Goal: Information Seeking & Learning: Understand process/instructions

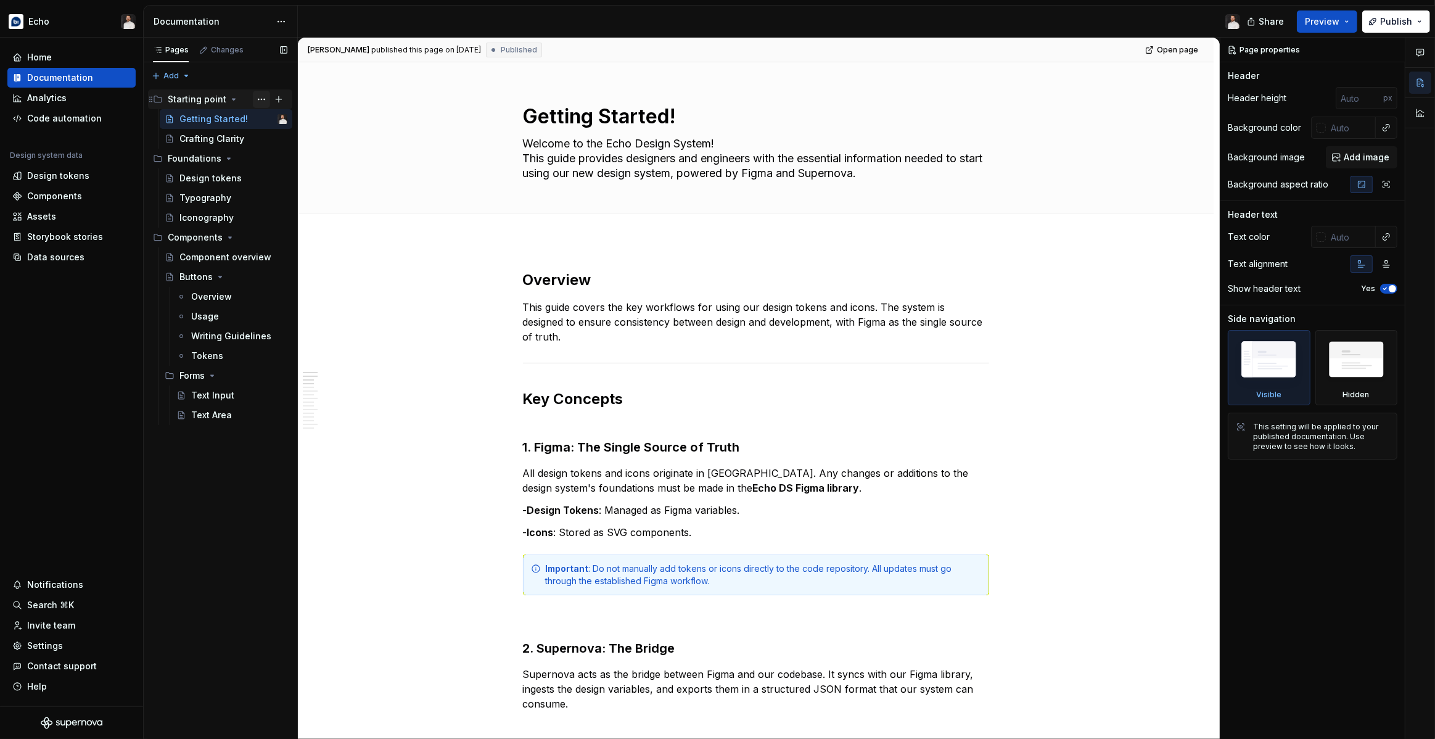
click at [261, 98] on button "Page tree" at bounding box center [261, 99] width 17 height 17
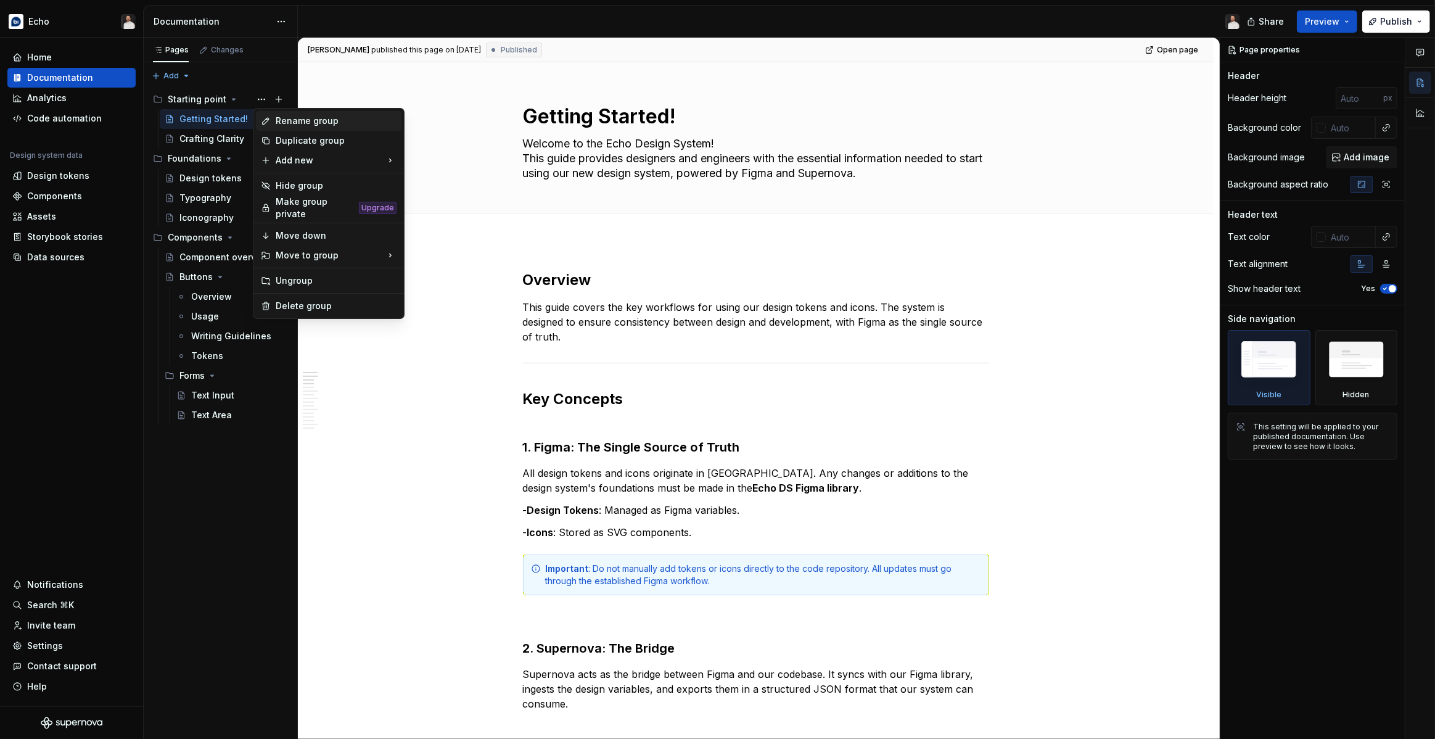
type textarea "*"
click at [293, 125] on div "Rename group" at bounding box center [336, 121] width 121 height 12
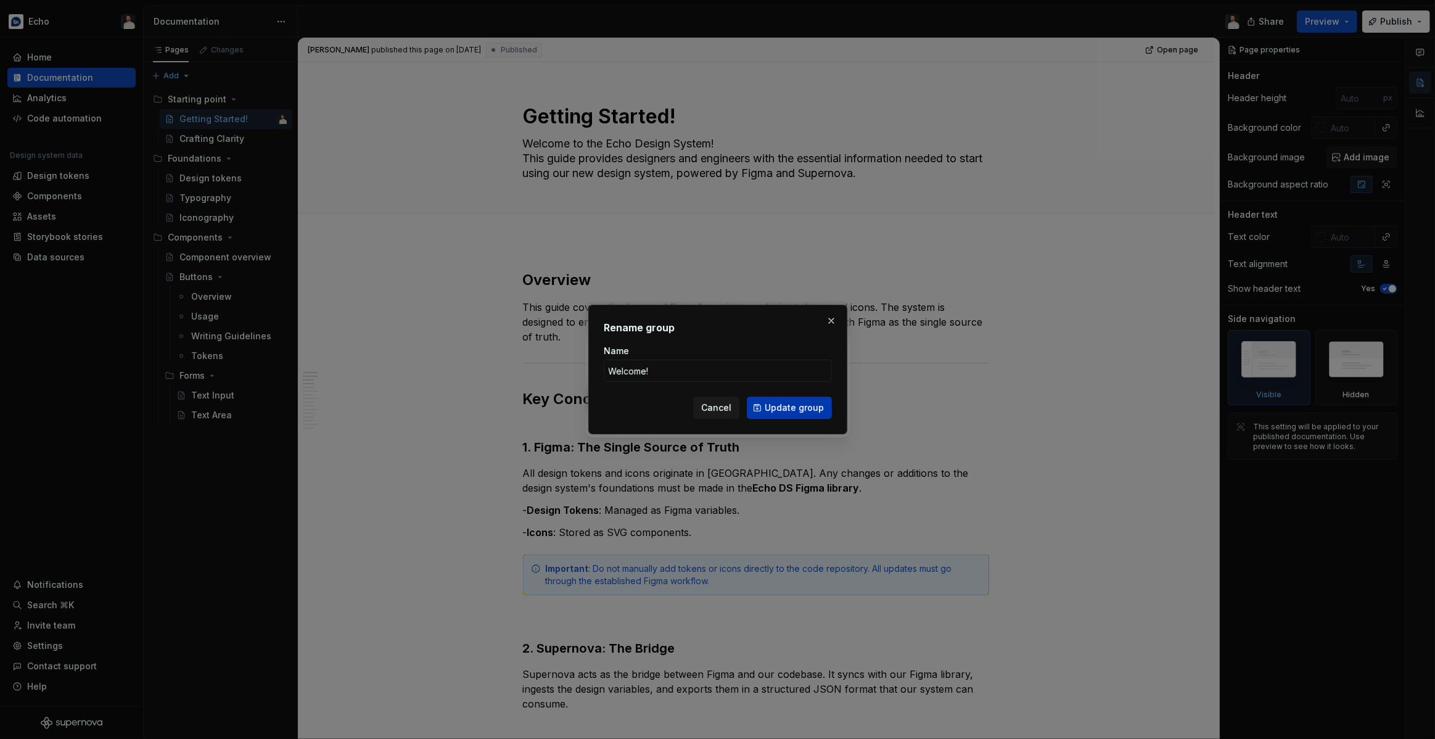
type input "Welcome!"
click at [795, 408] on span "Update group" at bounding box center [793, 407] width 59 height 12
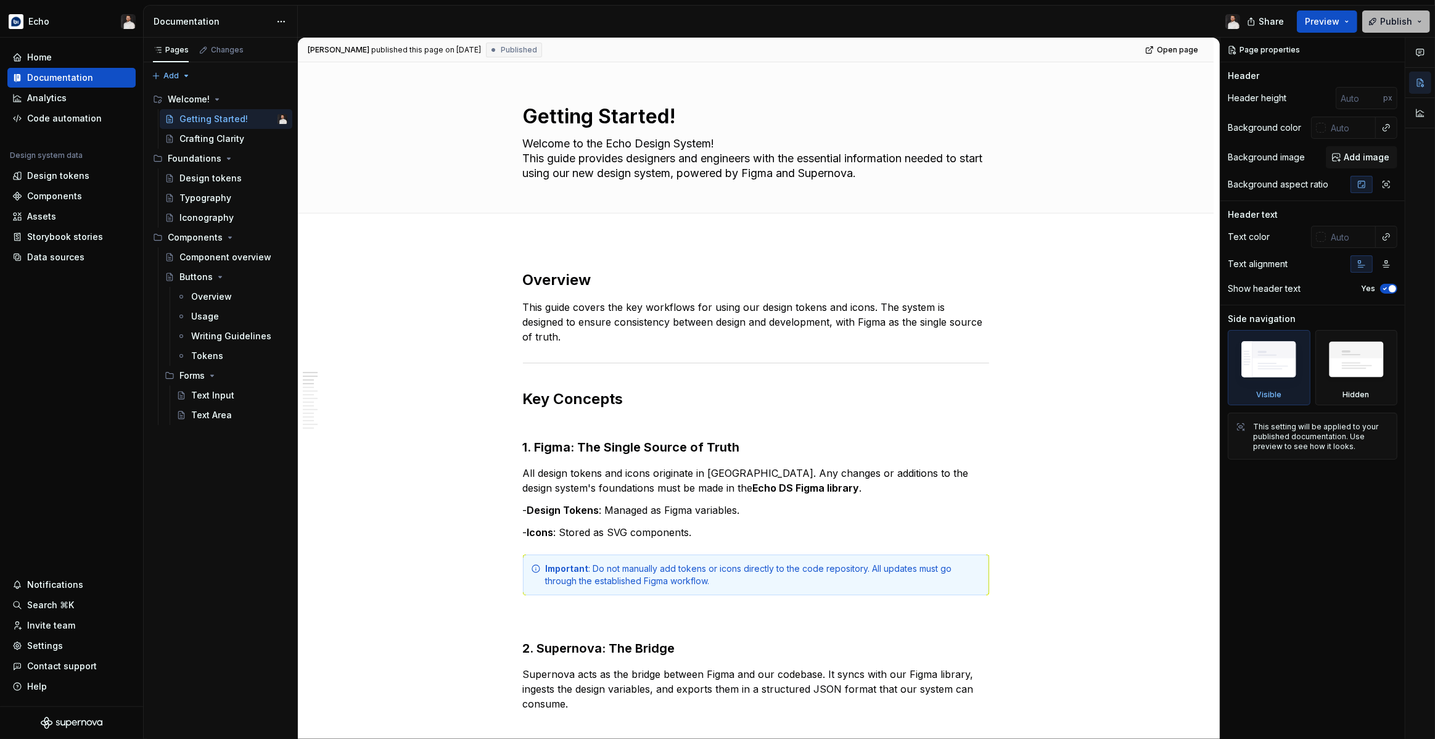
click at [1378, 25] on button "Publish" at bounding box center [1396, 21] width 68 height 22
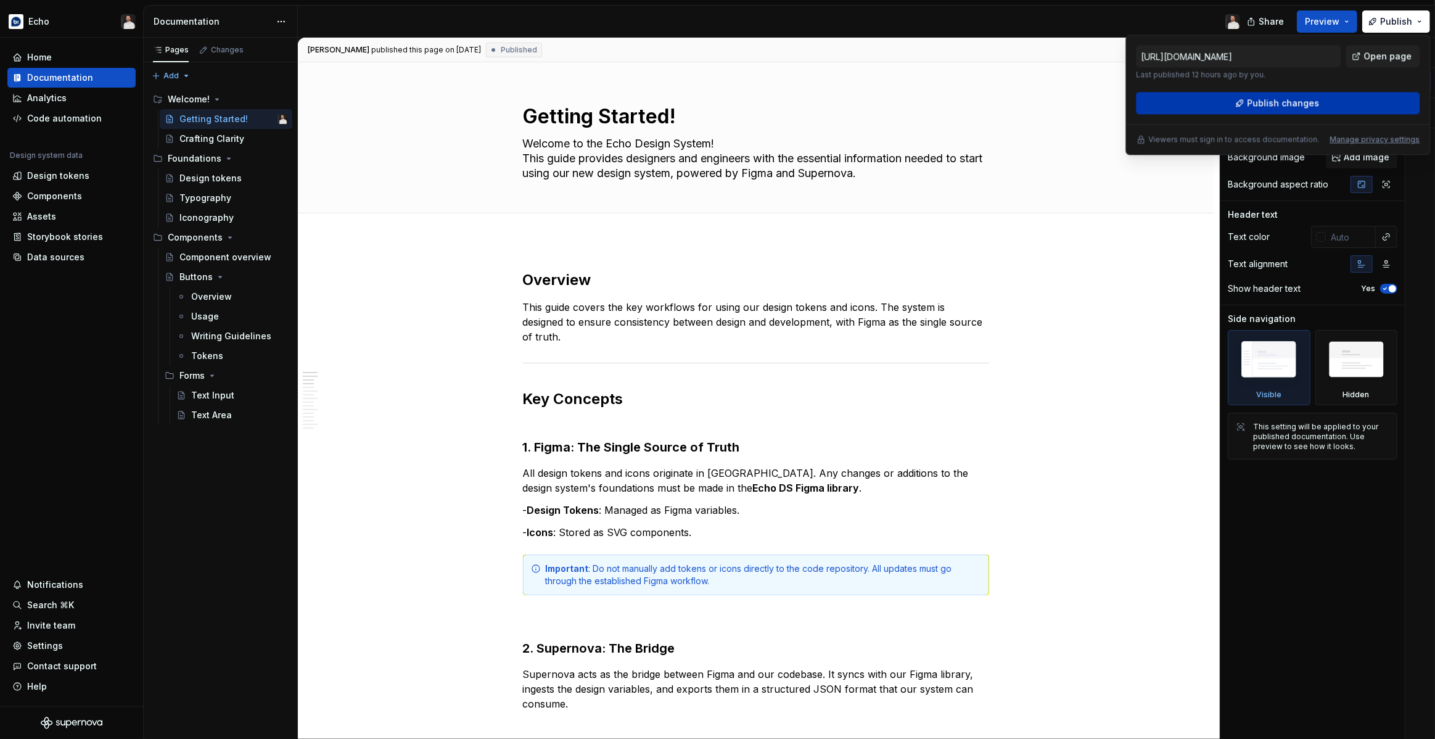
click at [1260, 102] on span "Publish changes" at bounding box center [1283, 103] width 72 height 12
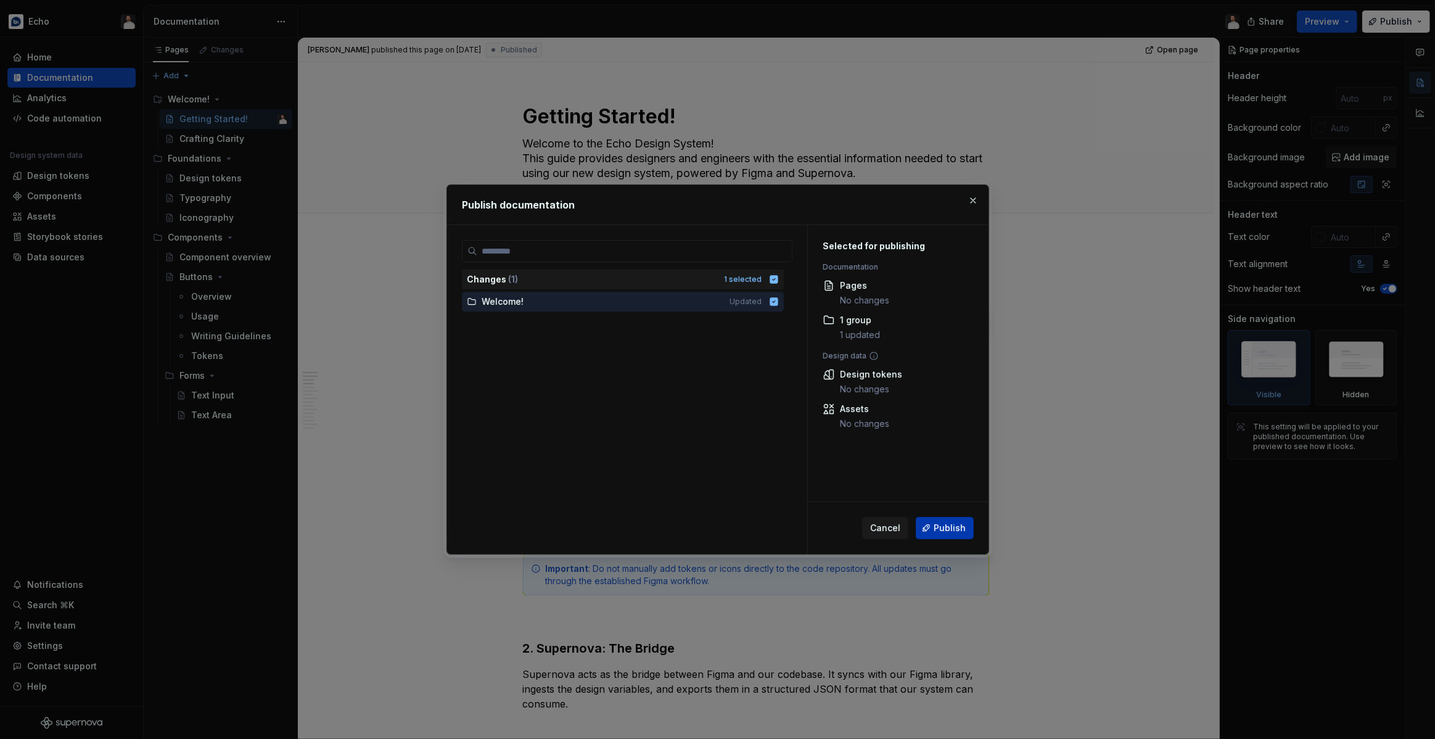
click at [947, 525] on span "Publish" at bounding box center [949, 528] width 32 height 12
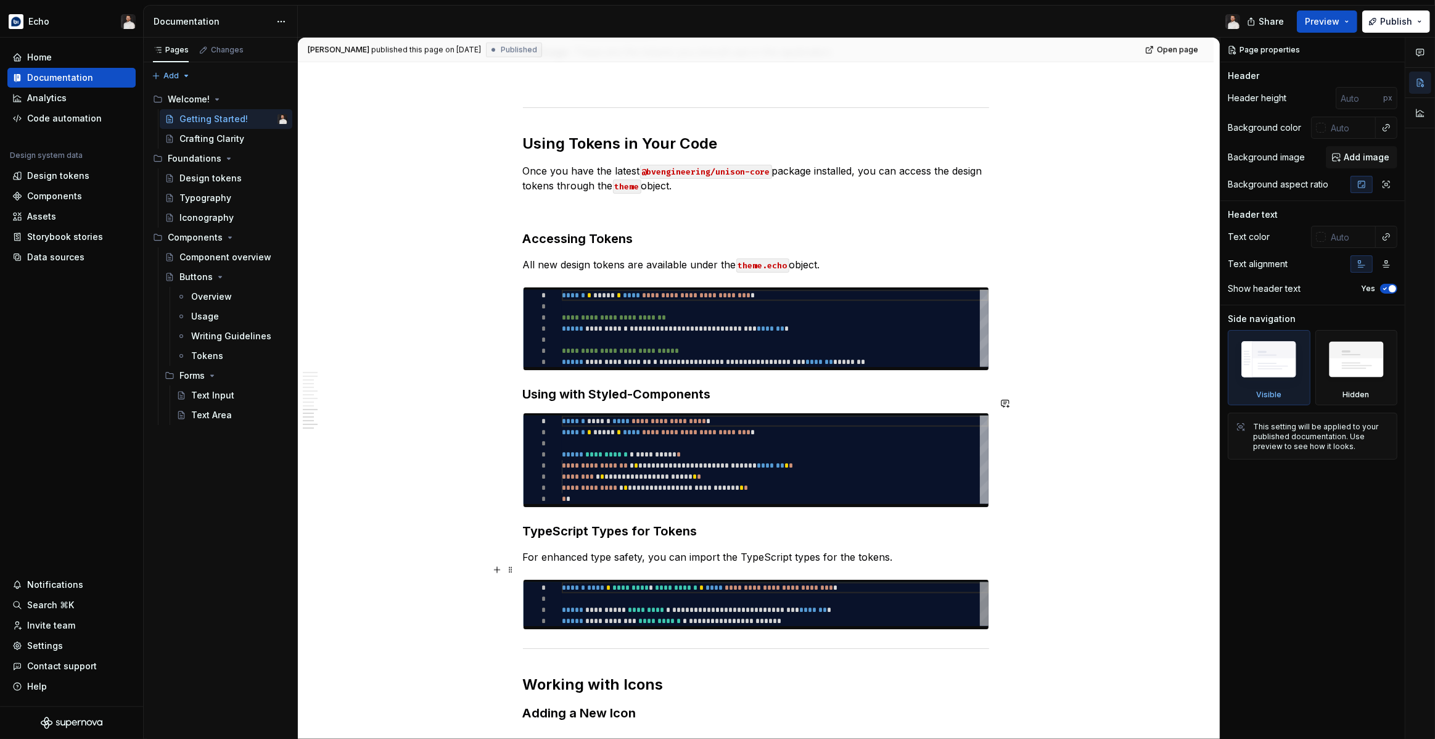
scroll to position [1877, 0]
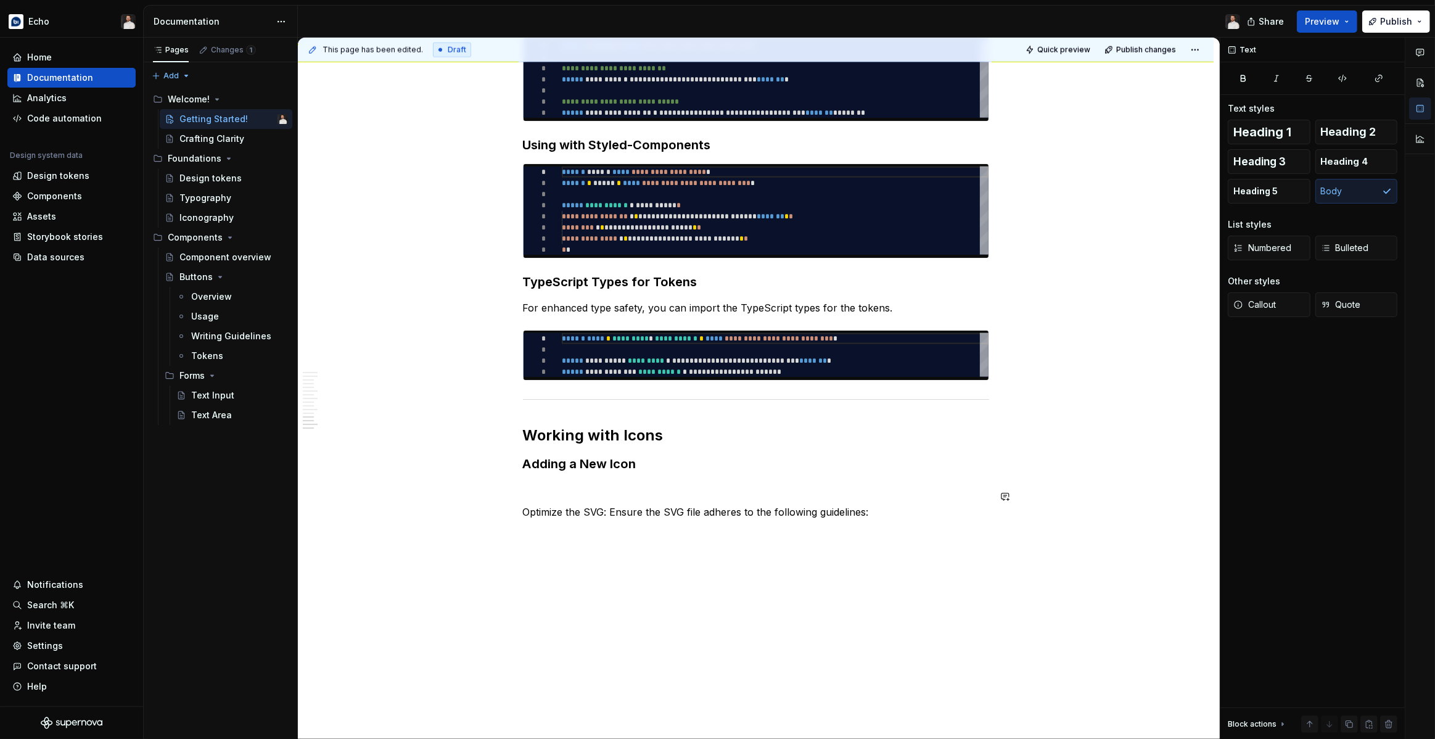
type textarea "*"
click at [614, 504] on p "Optimize the SVG: Ensure the SVG file adheres to the following guidelines:" at bounding box center [756, 511] width 466 height 15
click at [546, 541] on p at bounding box center [756, 548] width 466 height 15
click at [588, 541] on p "Must have a `viewBox` attribute." at bounding box center [756, 548] width 466 height 15
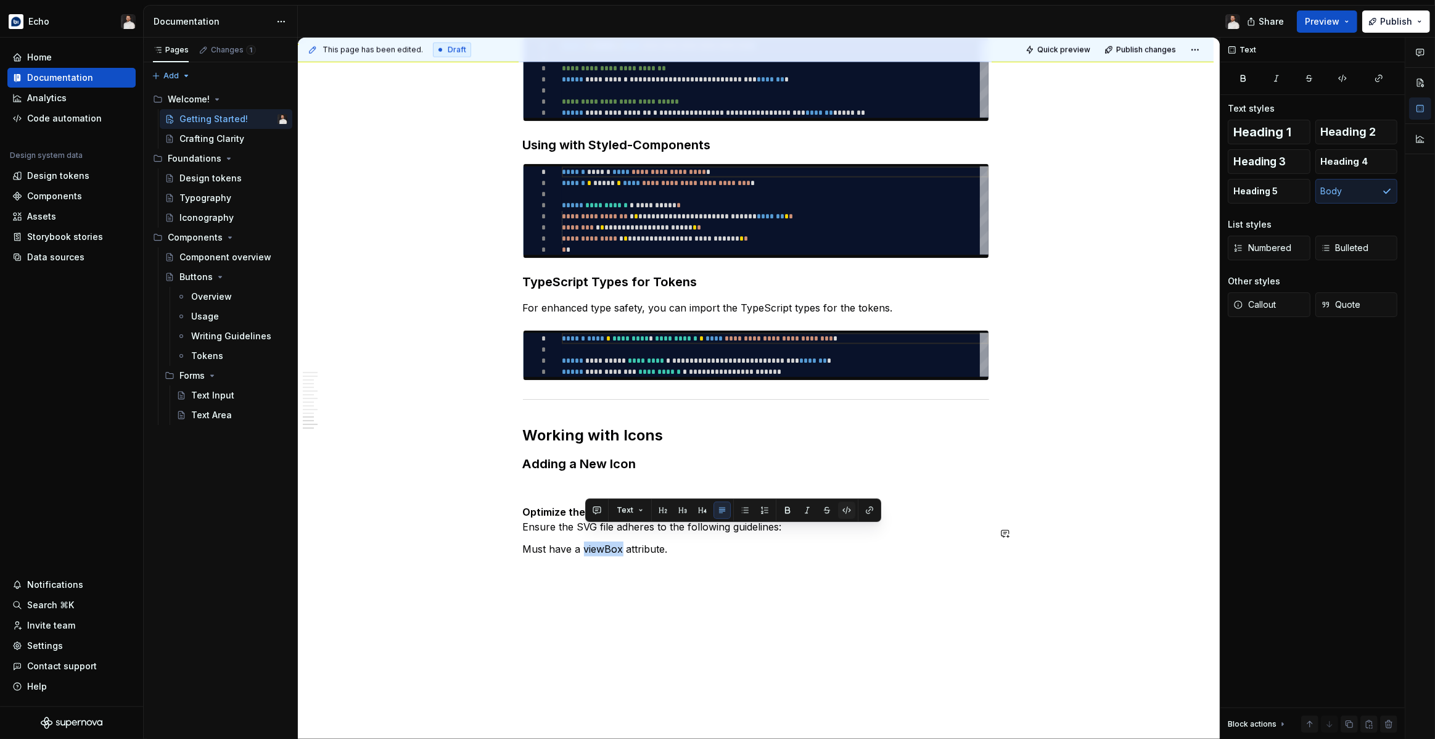
click at [840, 510] on button "button" at bounding box center [846, 509] width 17 height 17
click at [673, 541] on p "Must have a viewBox attribute." at bounding box center [756, 548] width 466 height 15
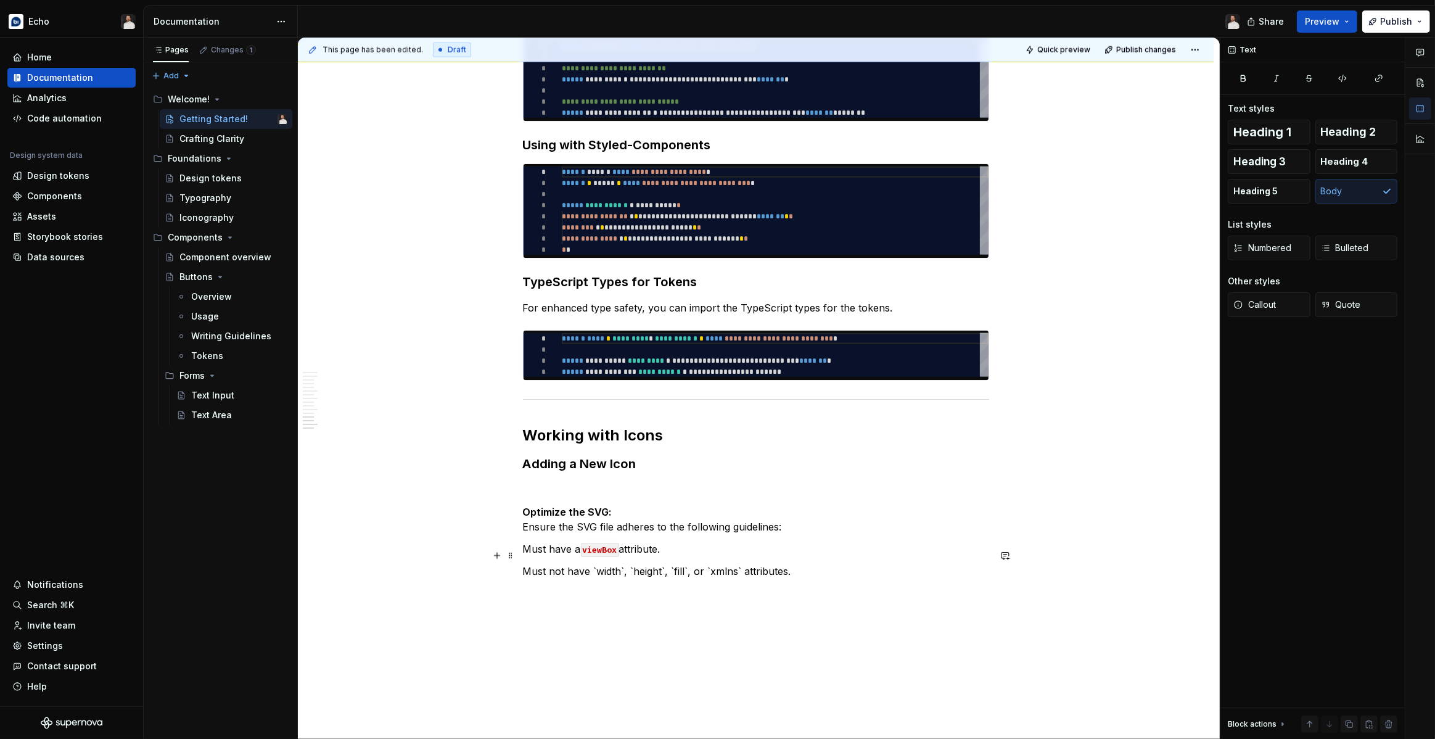
click at [599, 563] on p "Must not have `width`, `height`, `fill`, or `xmlns` attributes." at bounding box center [756, 570] width 466 height 15
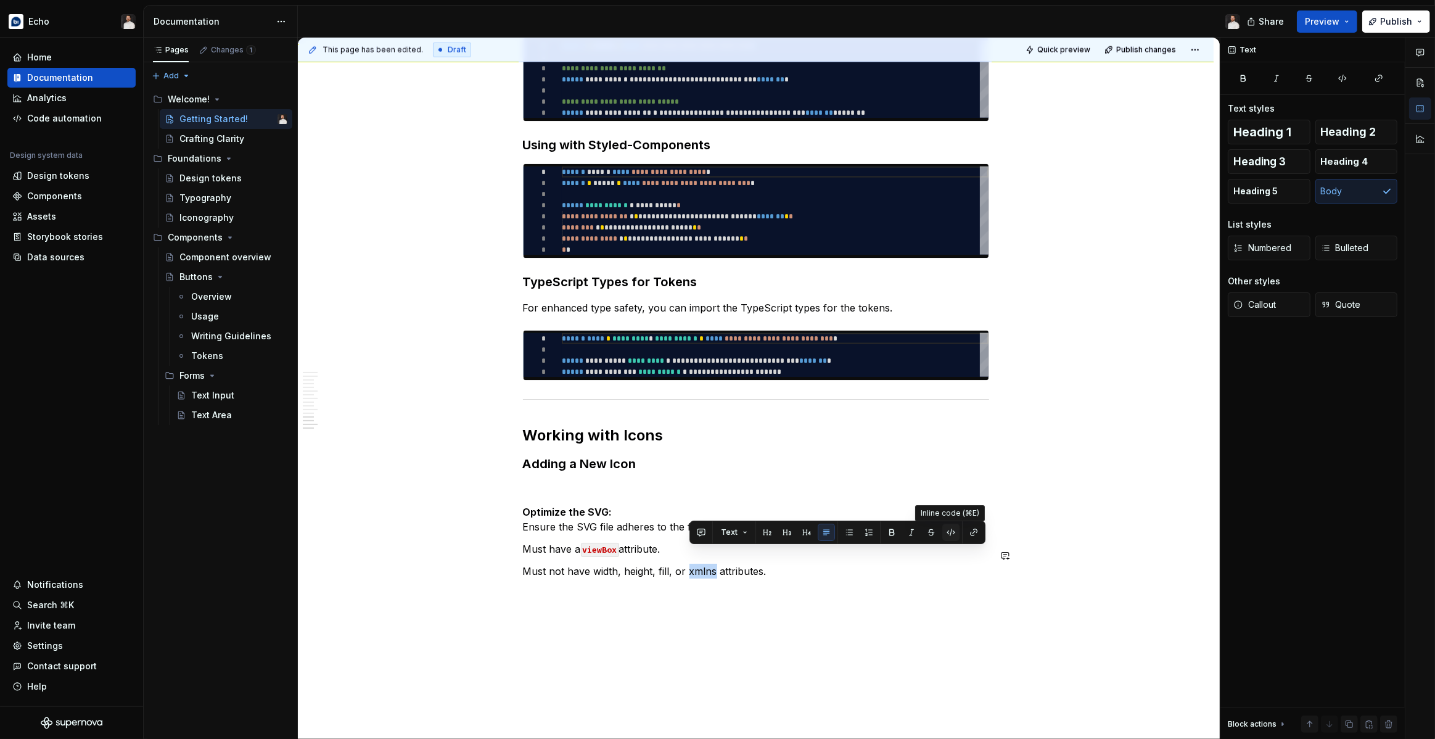
click at [948, 533] on button "button" at bounding box center [950, 531] width 17 height 17
click at [664, 563] on p "Must not have width, height, fill, or xmlns attributes." at bounding box center [756, 570] width 466 height 15
click at [919, 536] on button "button" at bounding box center [921, 531] width 17 height 17
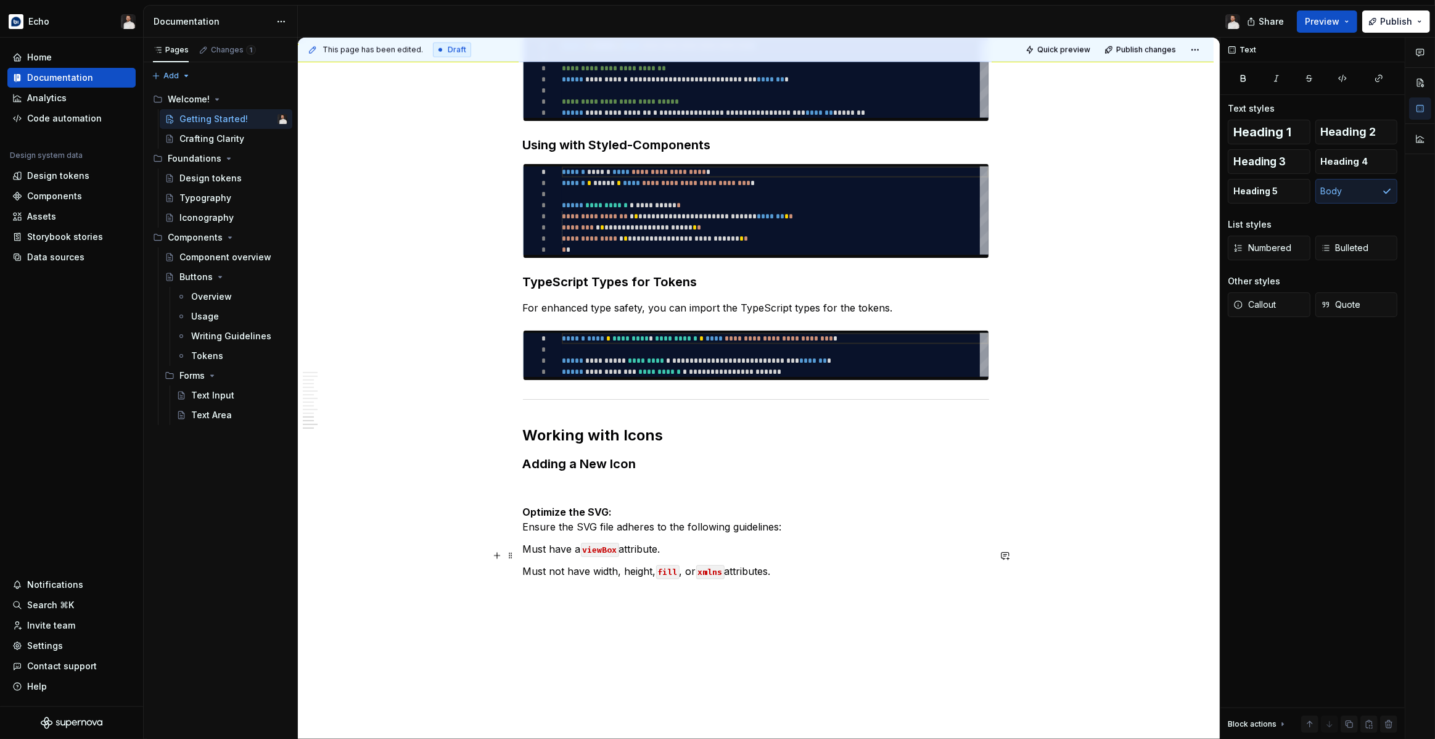
click at [638, 563] on p "Must not have width, height, fill , or xmlns attributes." at bounding box center [756, 570] width 466 height 15
click at [885, 538] on button "button" at bounding box center [887, 531] width 17 height 17
click at [606, 563] on p "Must not have width, height , fill , or xmlns attributes." at bounding box center [756, 570] width 466 height 15
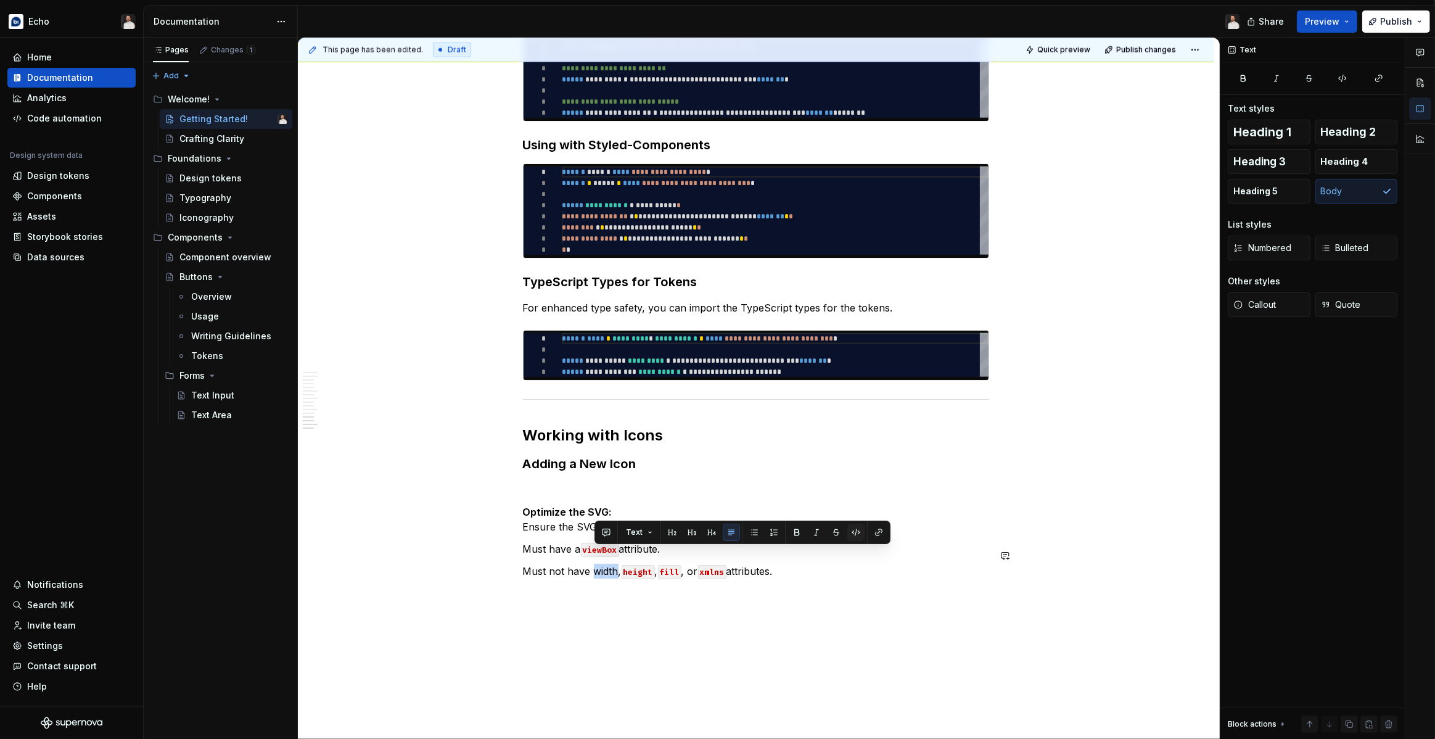
click at [859, 535] on button "button" at bounding box center [855, 531] width 17 height 17
click at [814, 563] on p "Must not have width , height , fill , or xmlns attributes." at bounding box center [756, 570] width 466 height 15
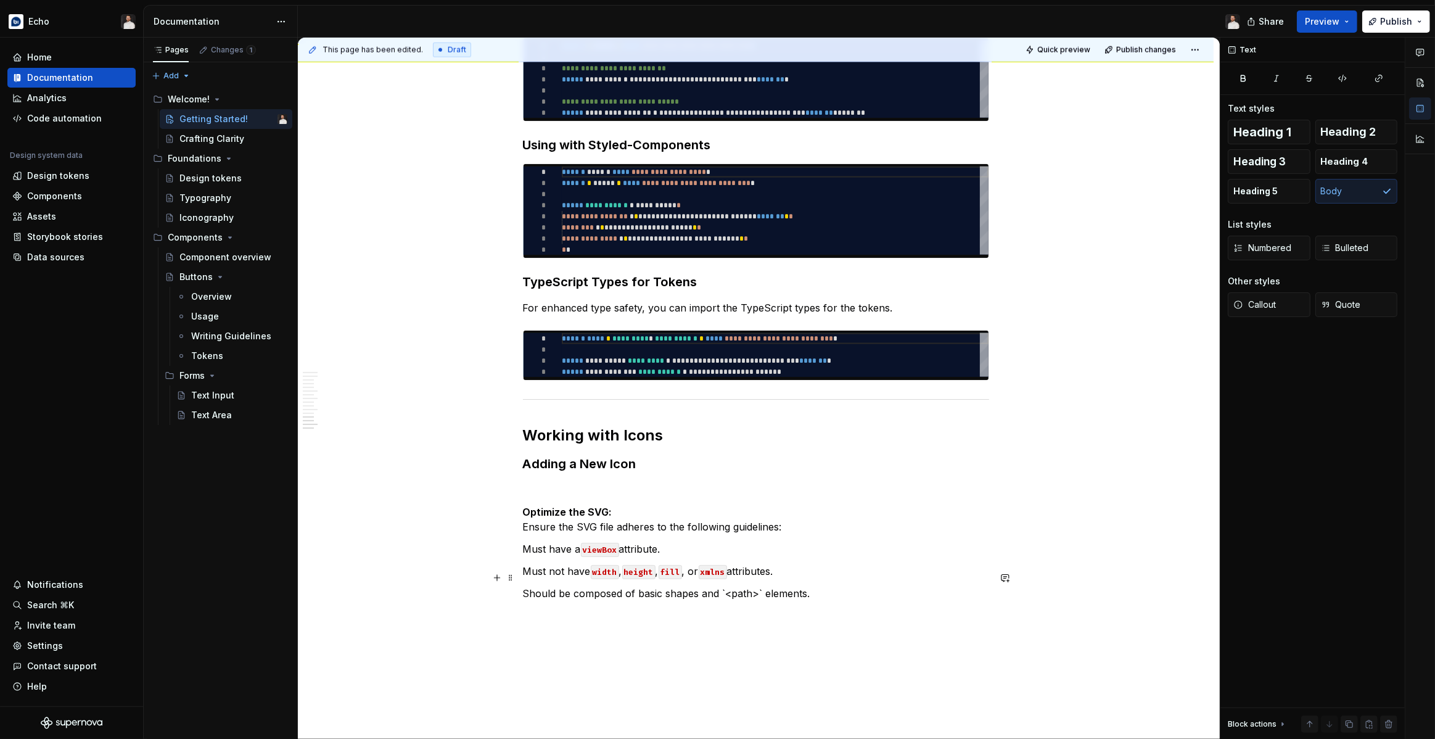
click at [729, 586] on p "Should be composed of basic shapes and `<path>` elements." at bounding box center [756, 593] width 466 height 15
click at [983, 551] on button "button" at bounding box center [985, 554] width 17 height 17
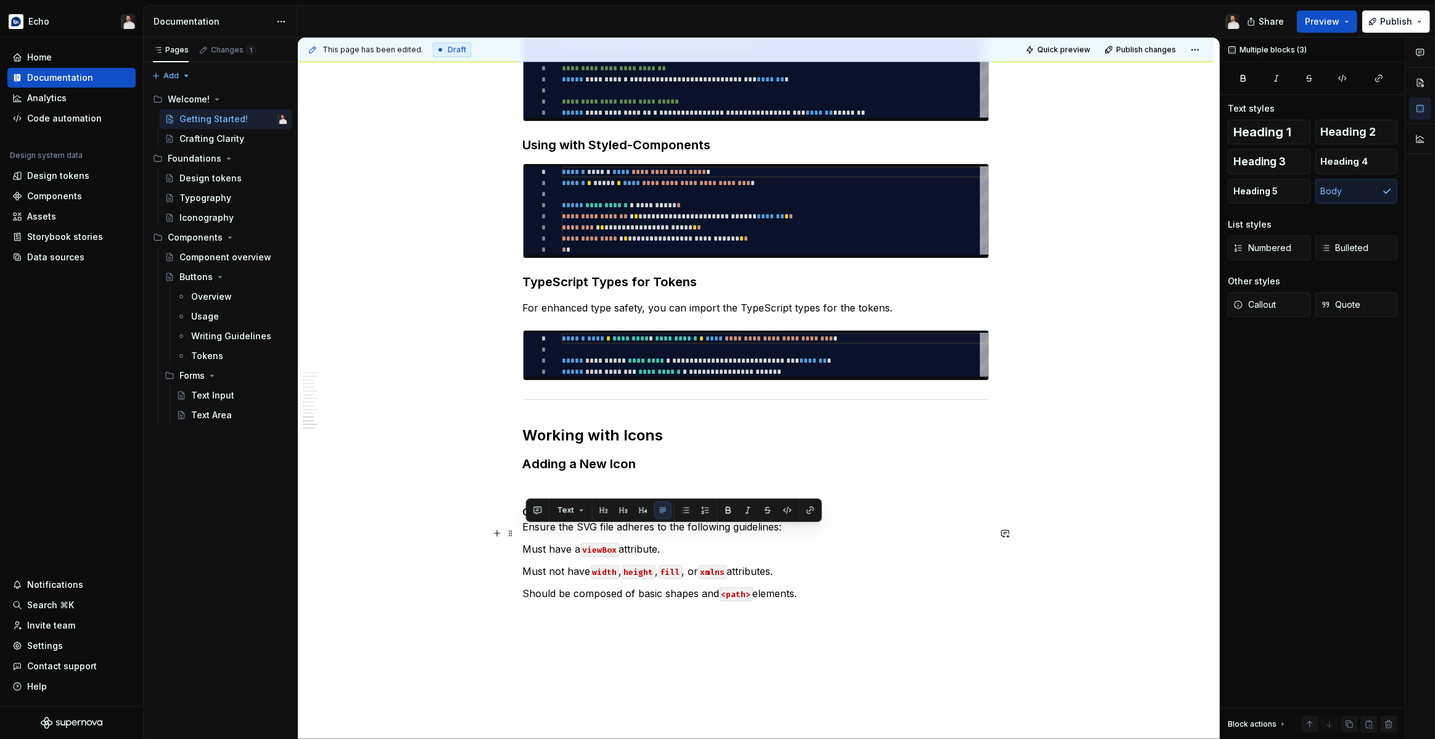
drag, startPoint x: 822, startPoint y: 580, endPoint x: 526, endPoint y: 537, distance: 298.4
click at [689, 513] on button "button" at bounding box center [685, 509] width 17 height 17
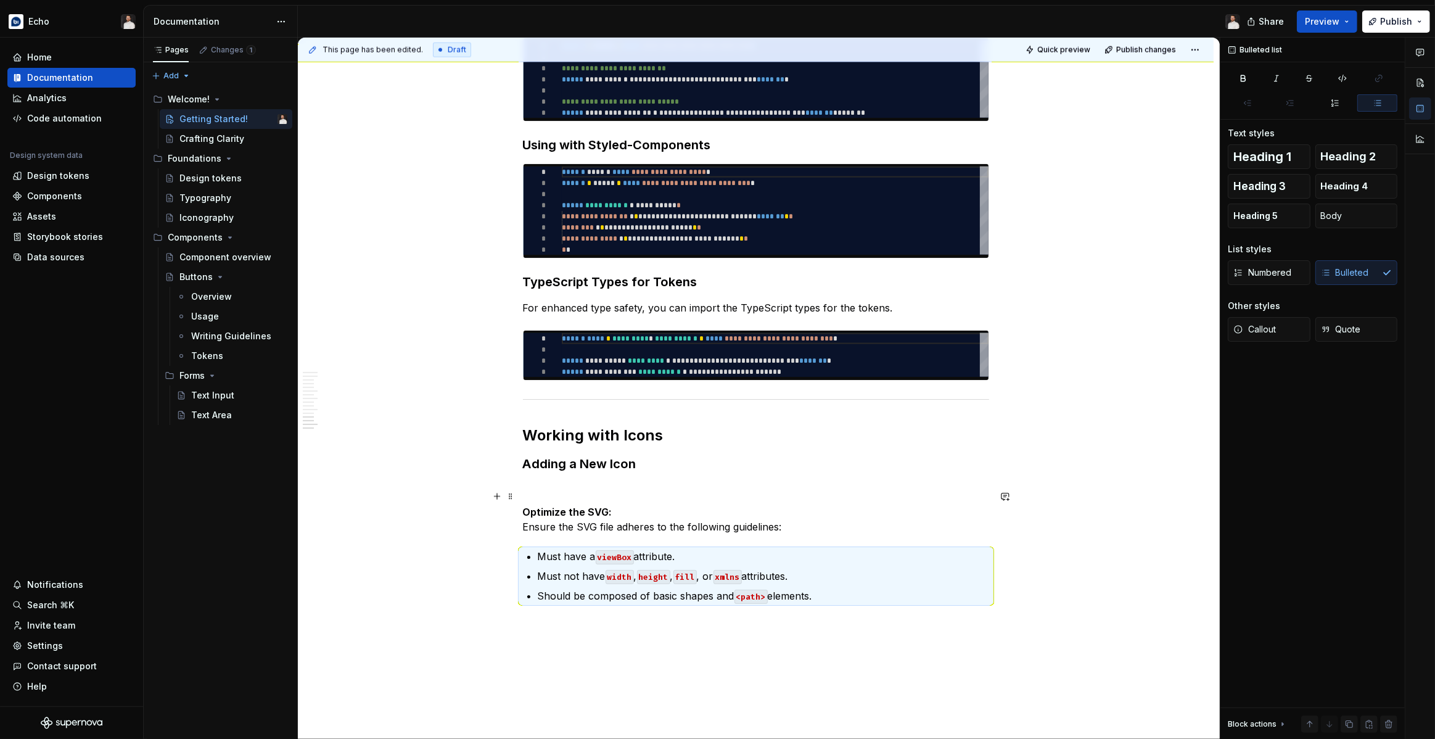
click at [774, 517] on p "Optimize the SVG: Ensure the SVG file adheres to the following guidelines:" at bounding box center [756, 519] width 466 height 30
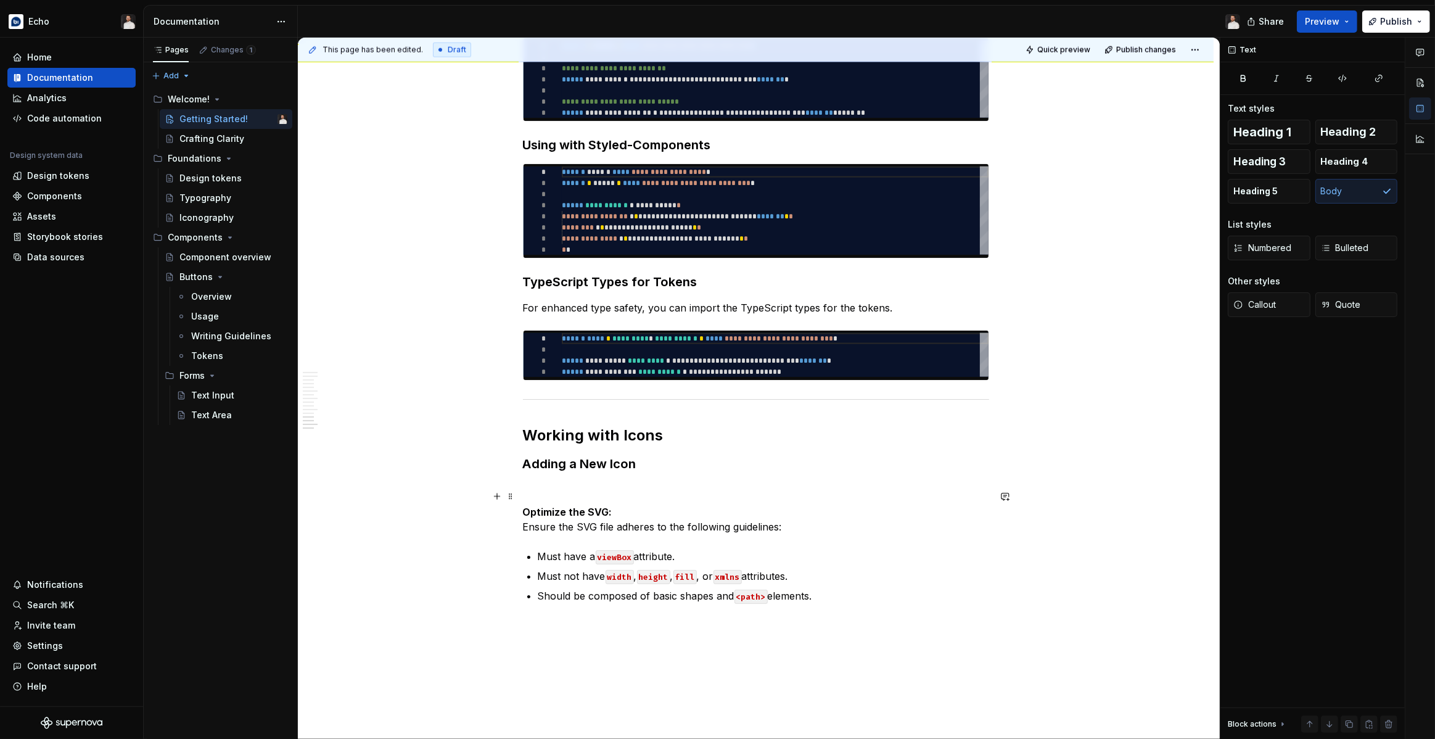
click at [802, 512] on p "Optimize the SVG: Ensure the SVG file adheres to the following guidelines:" at bounding box center [756, 519] width 466 height 30
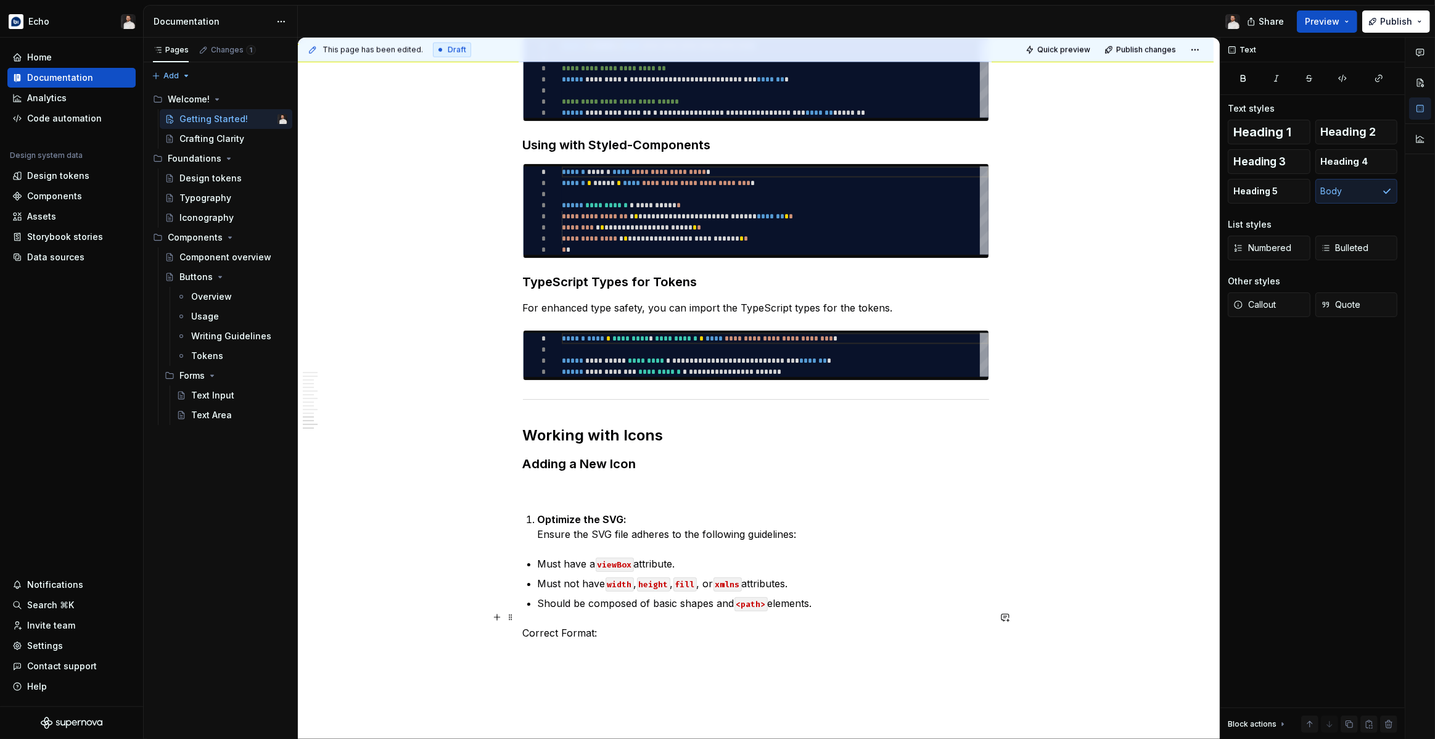
click at [526, 625] on p "Correct Format:" at bounding box center [756, 632] width 466 height 15
click at [618, 625] on p "Correct Format:" at bounding box center [756, 632] width 466 height 15
click at [526, 625] on p "Correct Format:" at bounding box center [756, 632] width 466 height 15
click at [832, 596] on p "Should be composed of basic shapes and <path> elements." at bounding box center [763, 603] width 451 height 15
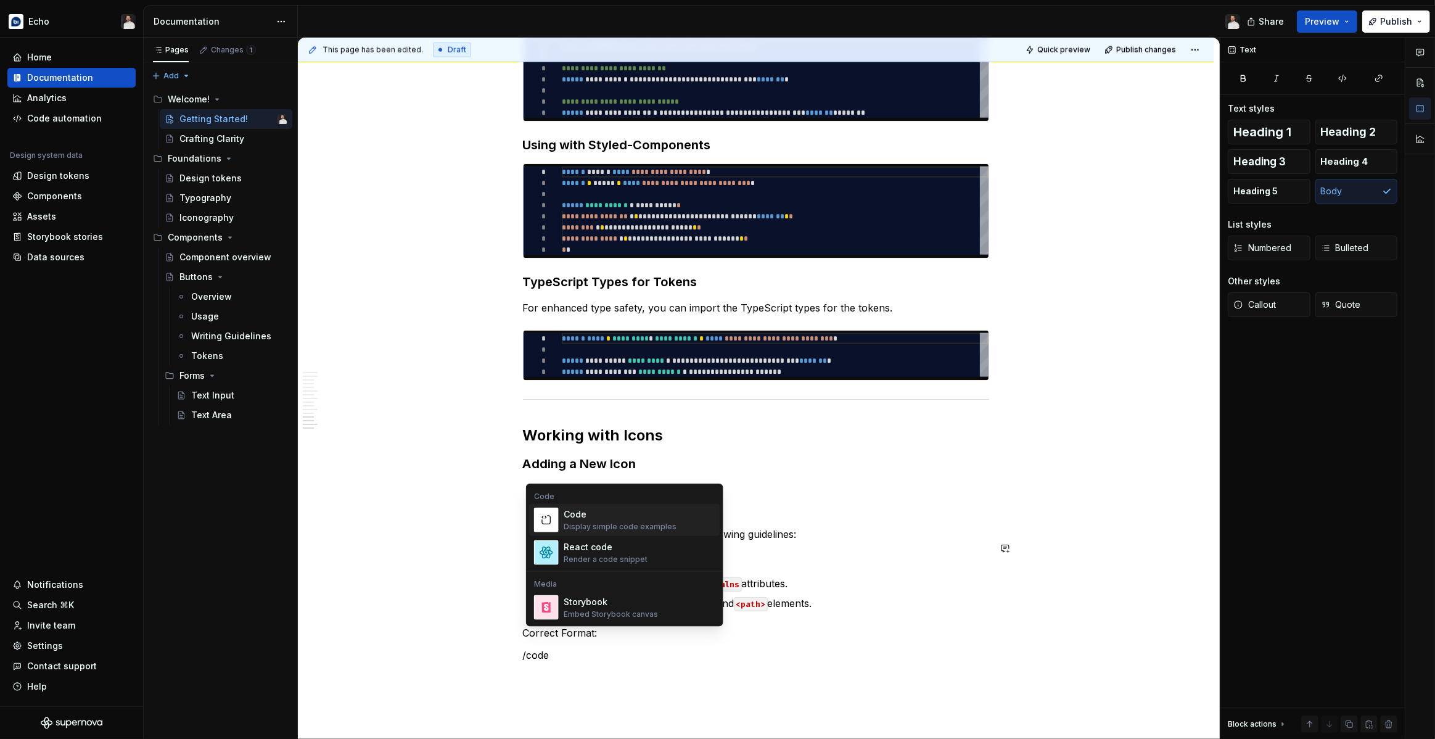
click at [629, 528] on div "Display simple code examples" at bounding box center [619, 527] width 113 height 10
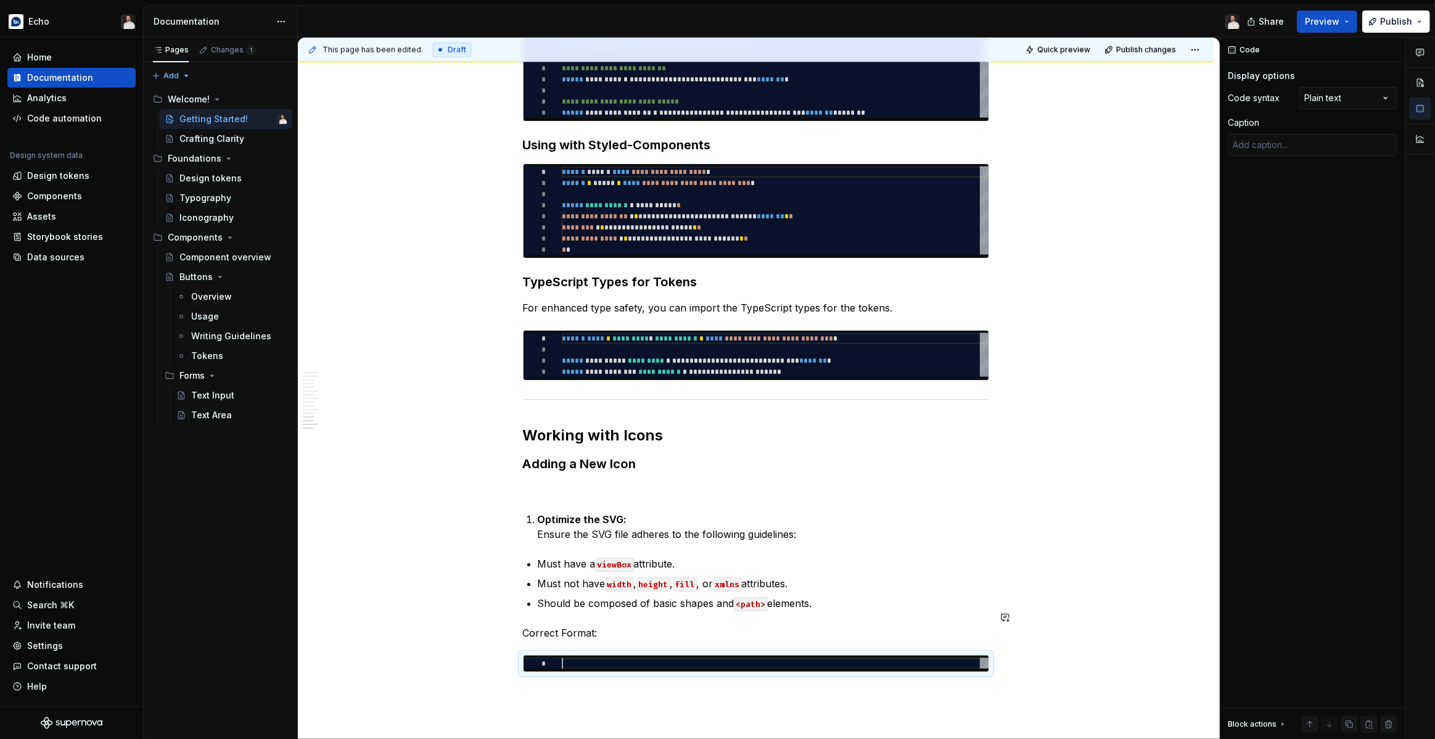
type textarea "*"
type textarea "**********"
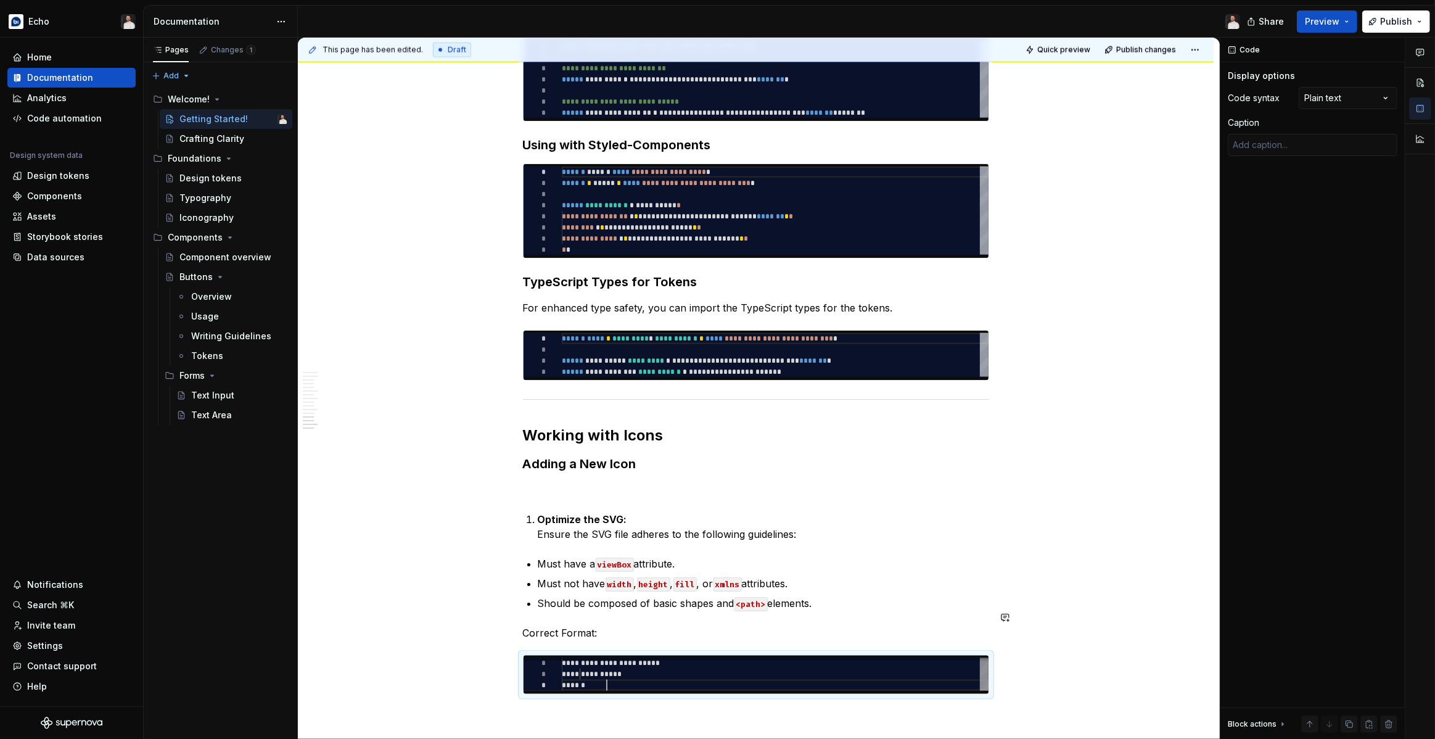
scroll to position [22, 44]
click at [579, 660] on span "**********" at bounding box center [611, 663] width 98 height 7
click at [583, 658] on div "**********" at bounding box center [775, 674] width 427 height 33
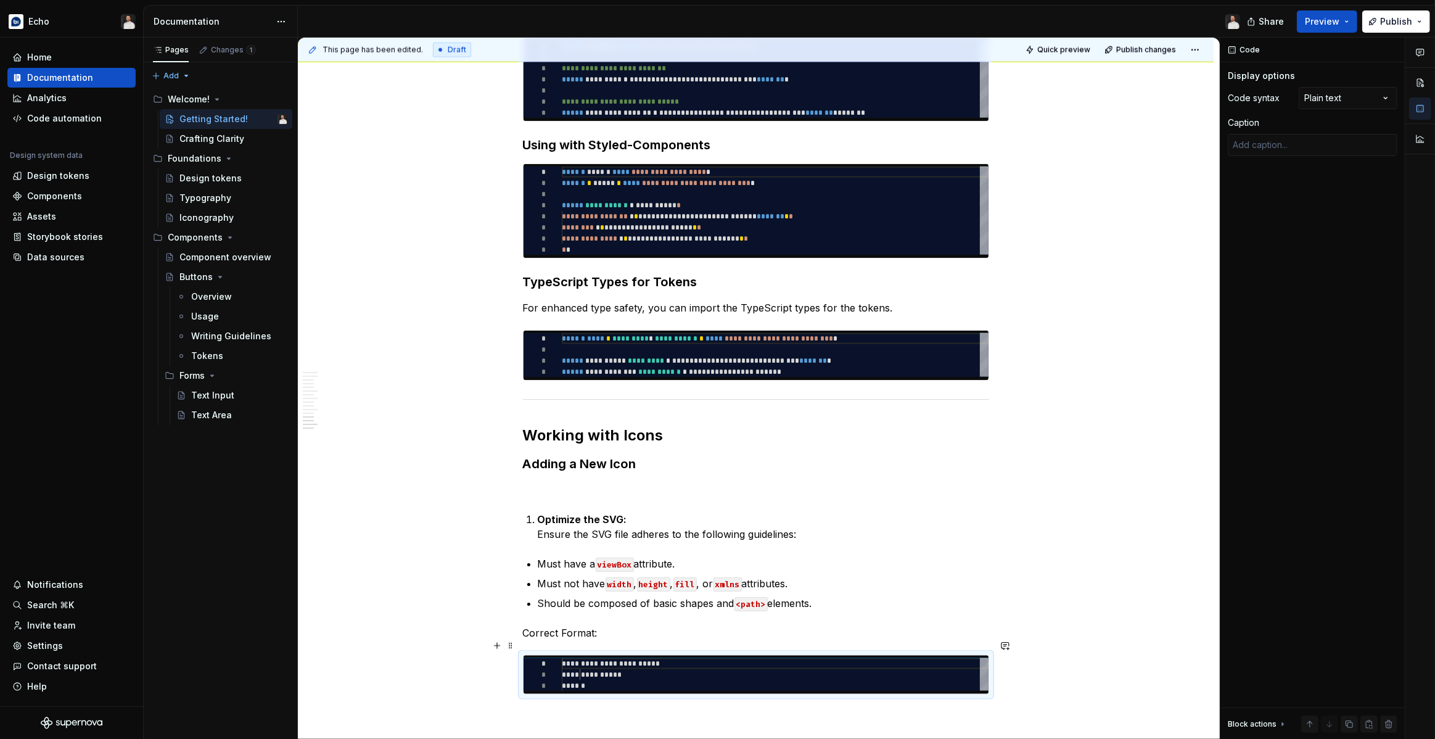
type textarea "*"
type textarea "**********"
type textarea "*"
type textarea "**********"
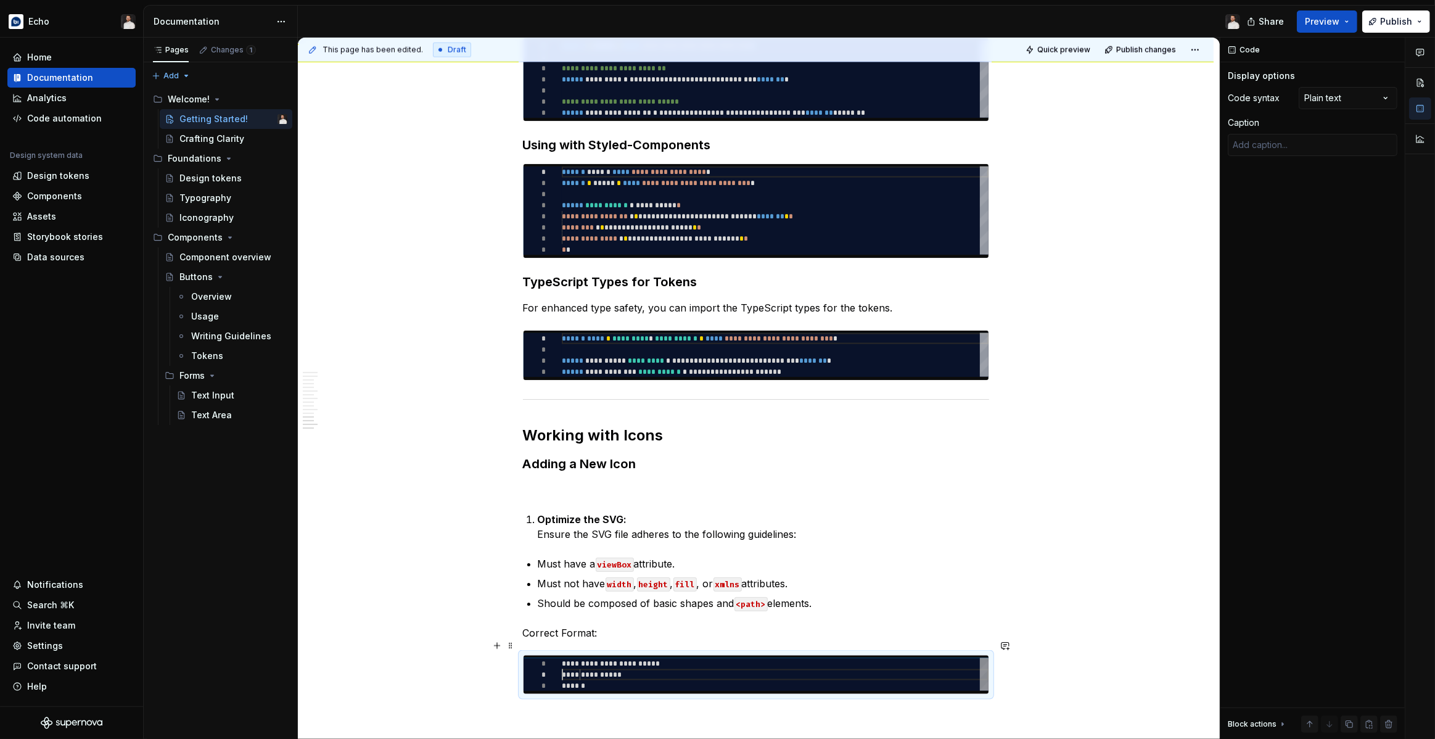
scroll to position [11, 0]
type textarea "*"
type textarea "**********"
click at [1331, 104] on div "Comments Open comments No comments yet Select ‘Comment’ from the block context …" at bounding box center [1327, 389] width 215 height 702
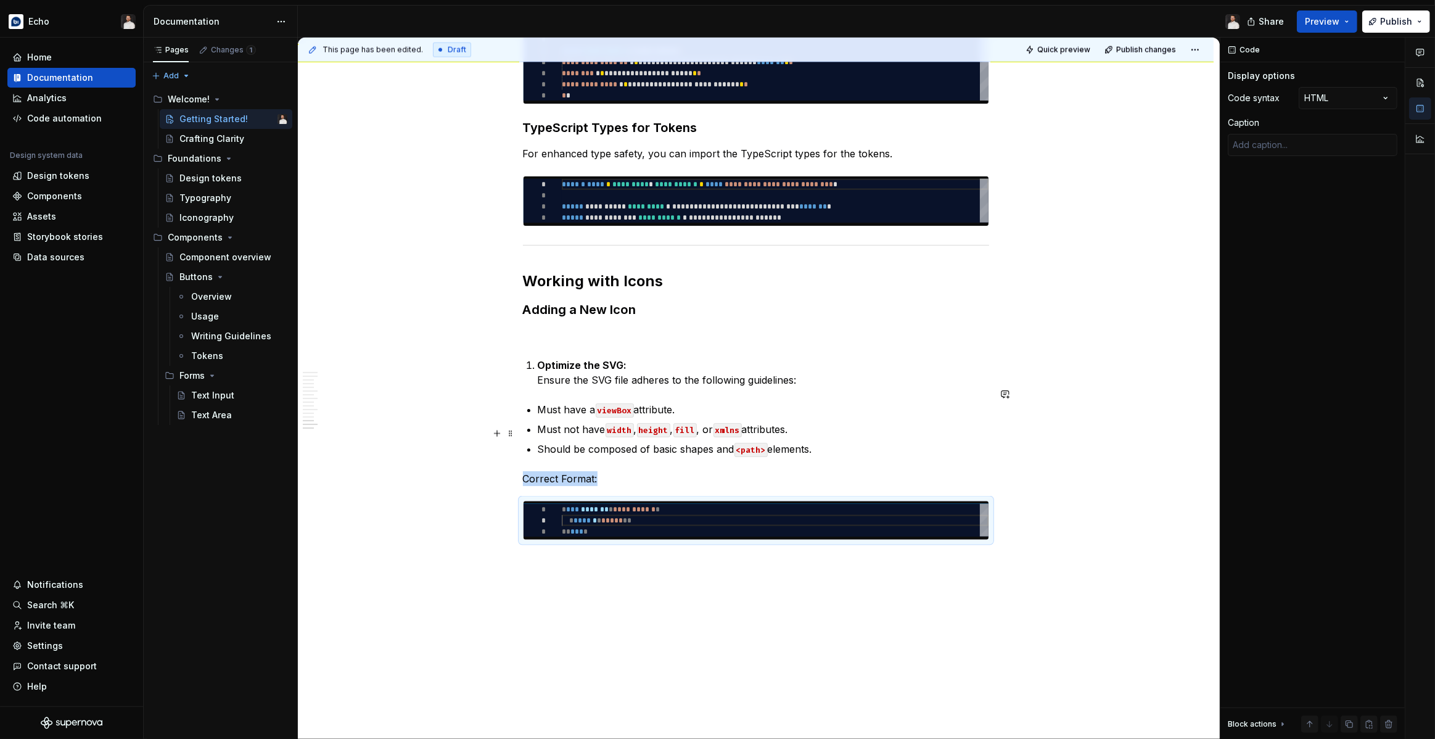
scroll to position [2050, 0]
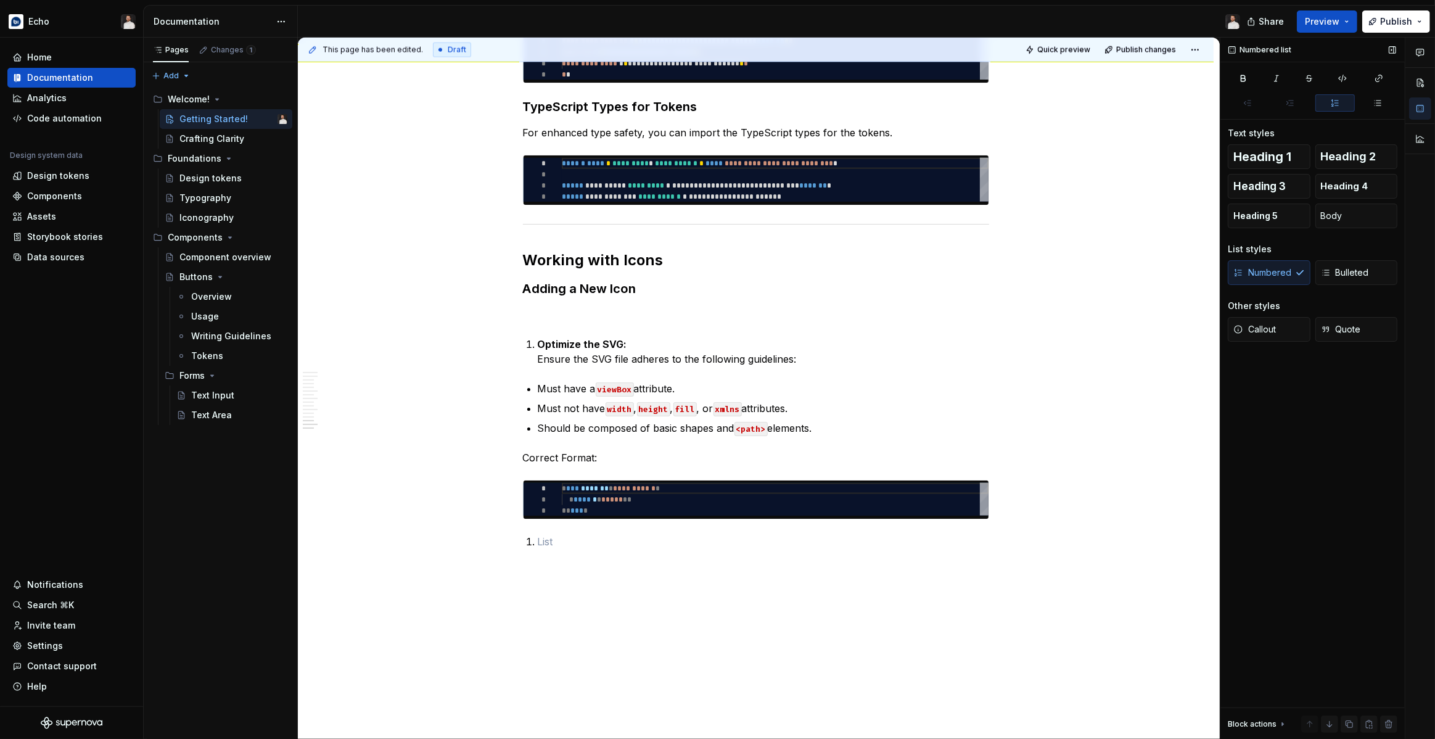
click at [1274, 279] on div "Numbered Bulleted" at bounding box center [1312, 272] width 170 height 25
click at [538, 534] on li at bounding box center [763, 541] width 451 height 15
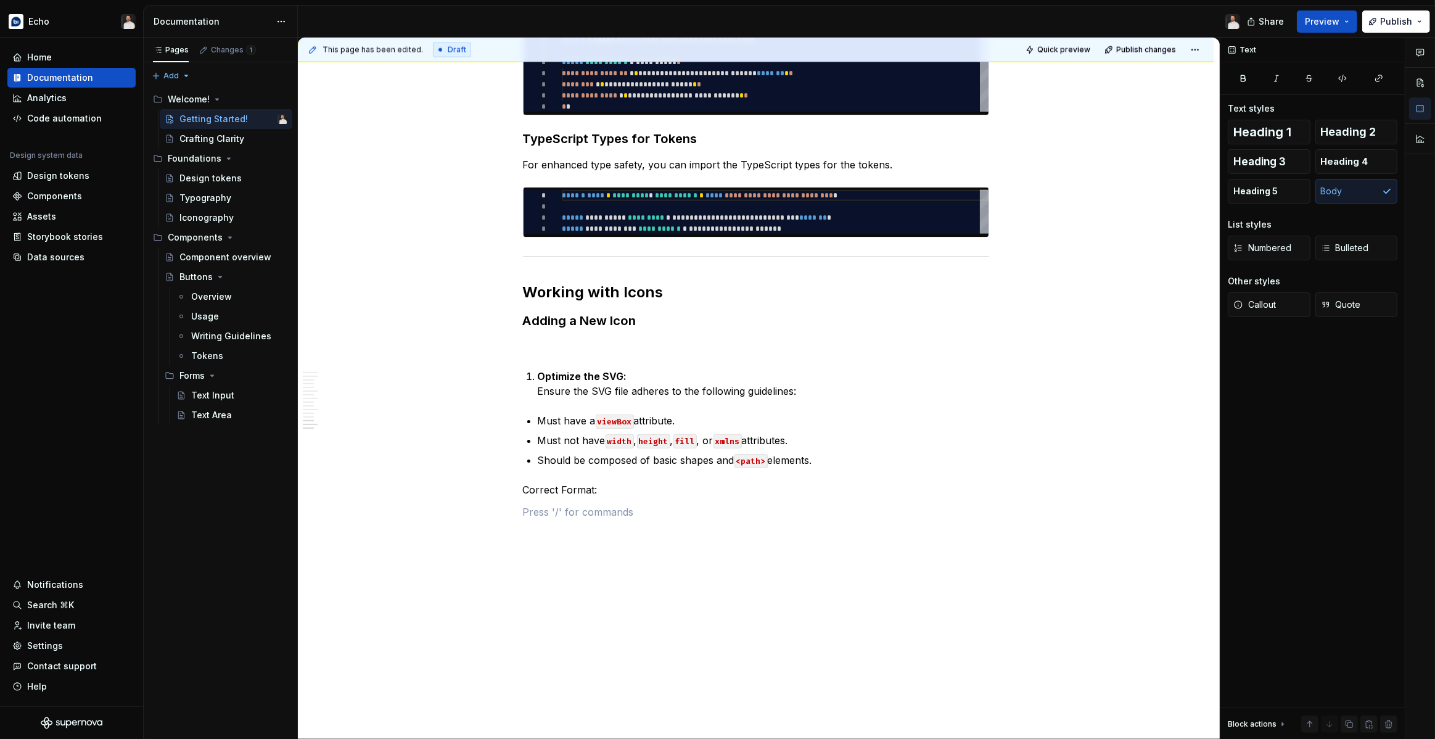
scroll to position [2043, 0]
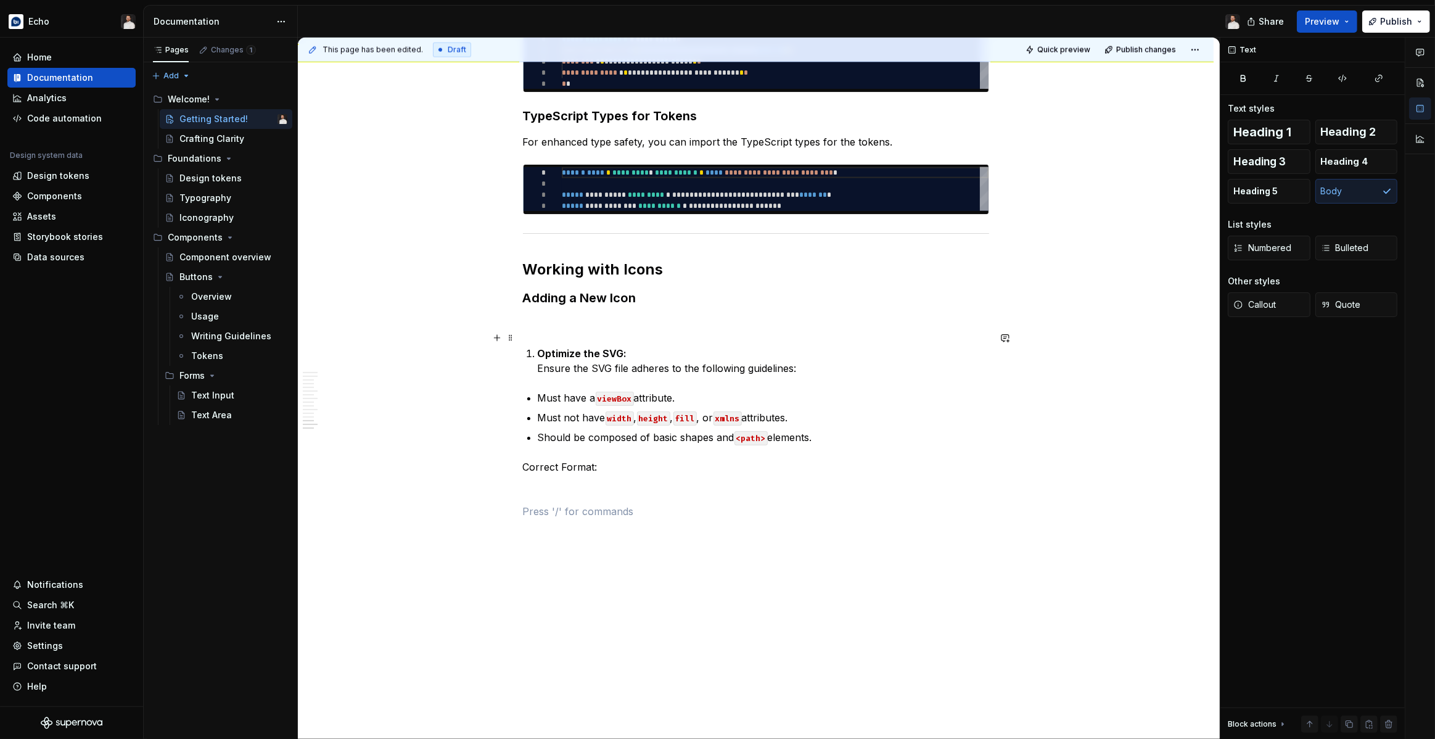
click at [543, 347] on strong "Optimize the SVG:" at bounding box center [582, 353] width 89 height 12
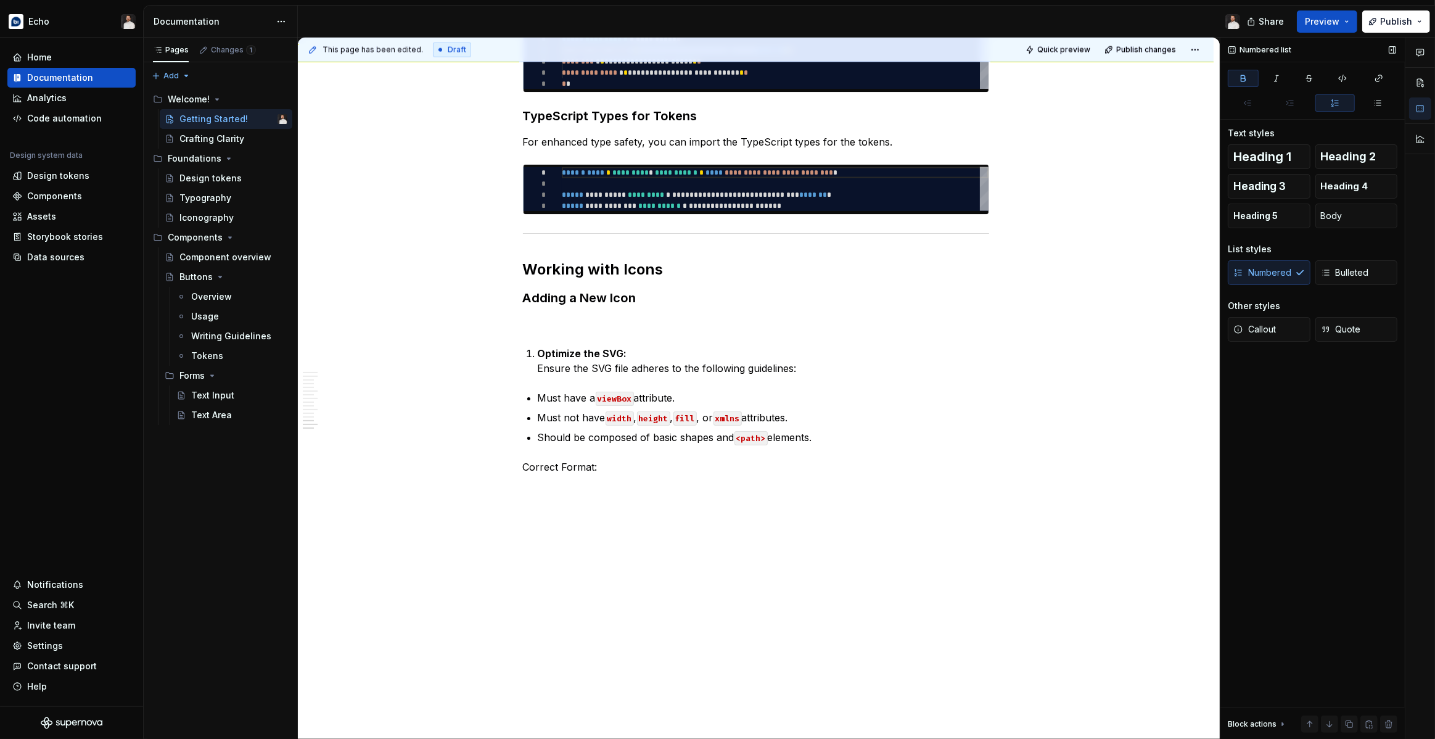
click at [1272, 274] on div "Numbered Bulleted" at bounding box center [1312, 272] width 170 height 25
click at [851, 481] on p at bounding box center [756, 488] width 466 height 15
click at [549, 347] on strong "Optimize the SVG:" at bounding box center [582, 353] width 89 height 12
click at [1245, 277] on div "Numbered Bulleted" at bounding box center [1312, 272] width 170 height 25
click at [1250, 276] on div "Numbered Bulleted" at bounding box center [1312, 272] width 170 height 25
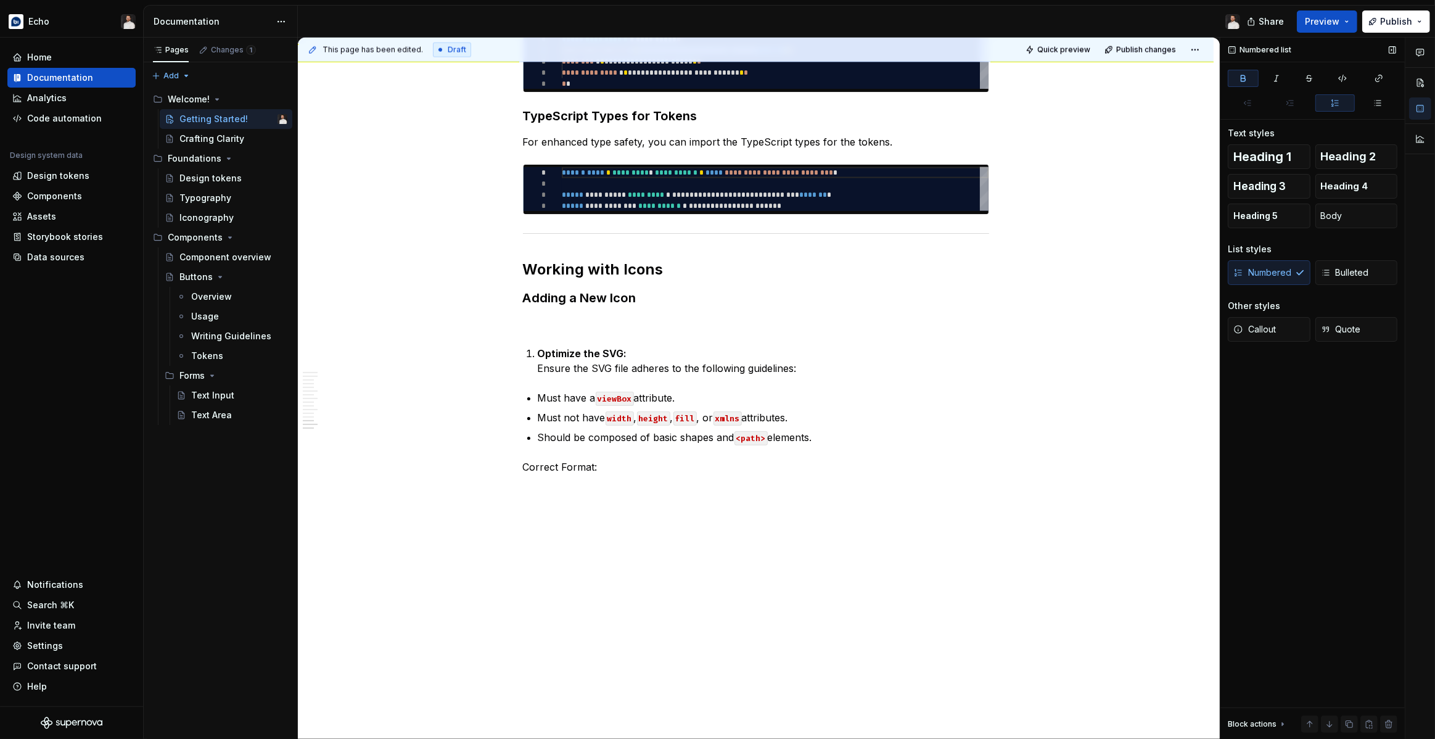
click at [1270, 272] on div "Numbered Bulleted" at bounding box center [1312, 272] width 170 height 25
click at [543, 347] on strong "Optimize the SVG:" at bounding box center [582, 353] width 89 height 12
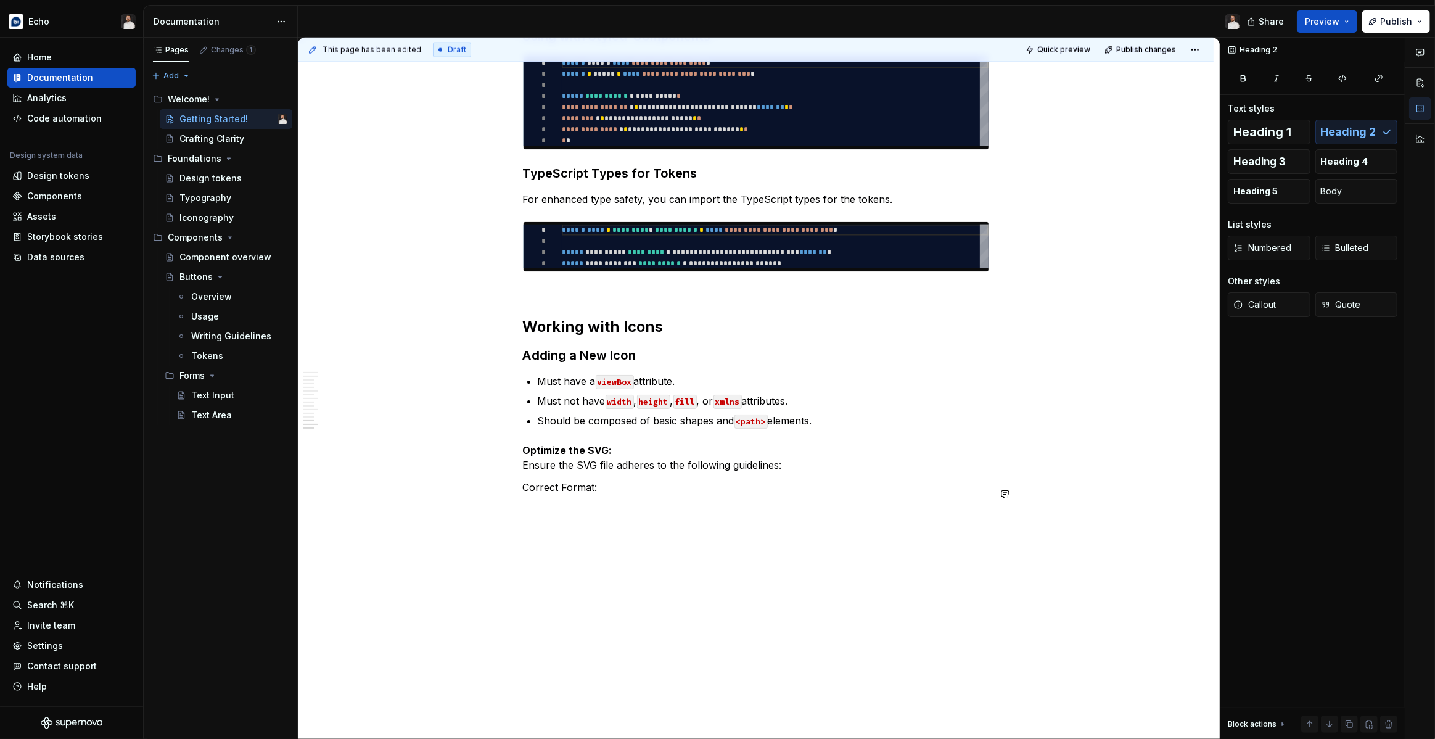
scroll to position [1989, 0]
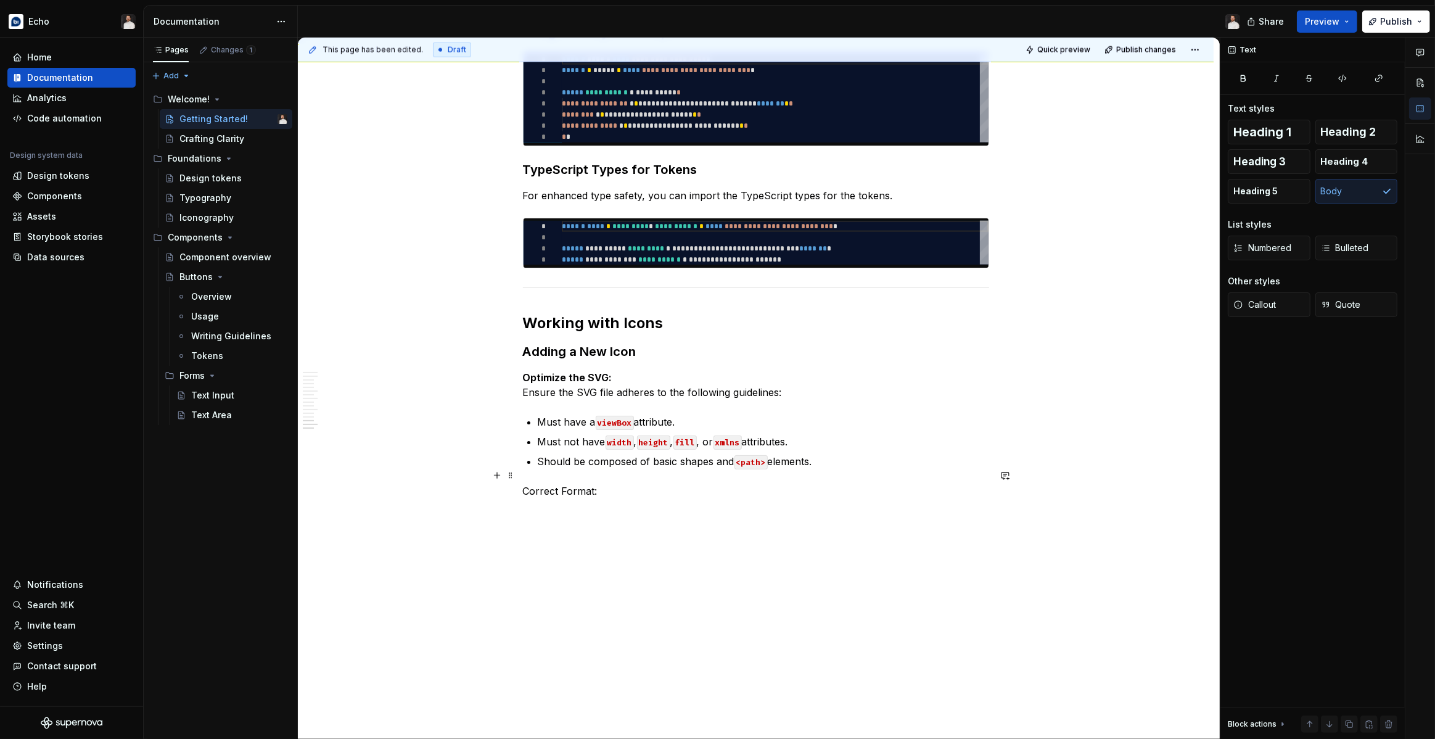
click at [549, 483] on p "Correct Format:" at bounding box center [756, 490] width 466 height 15
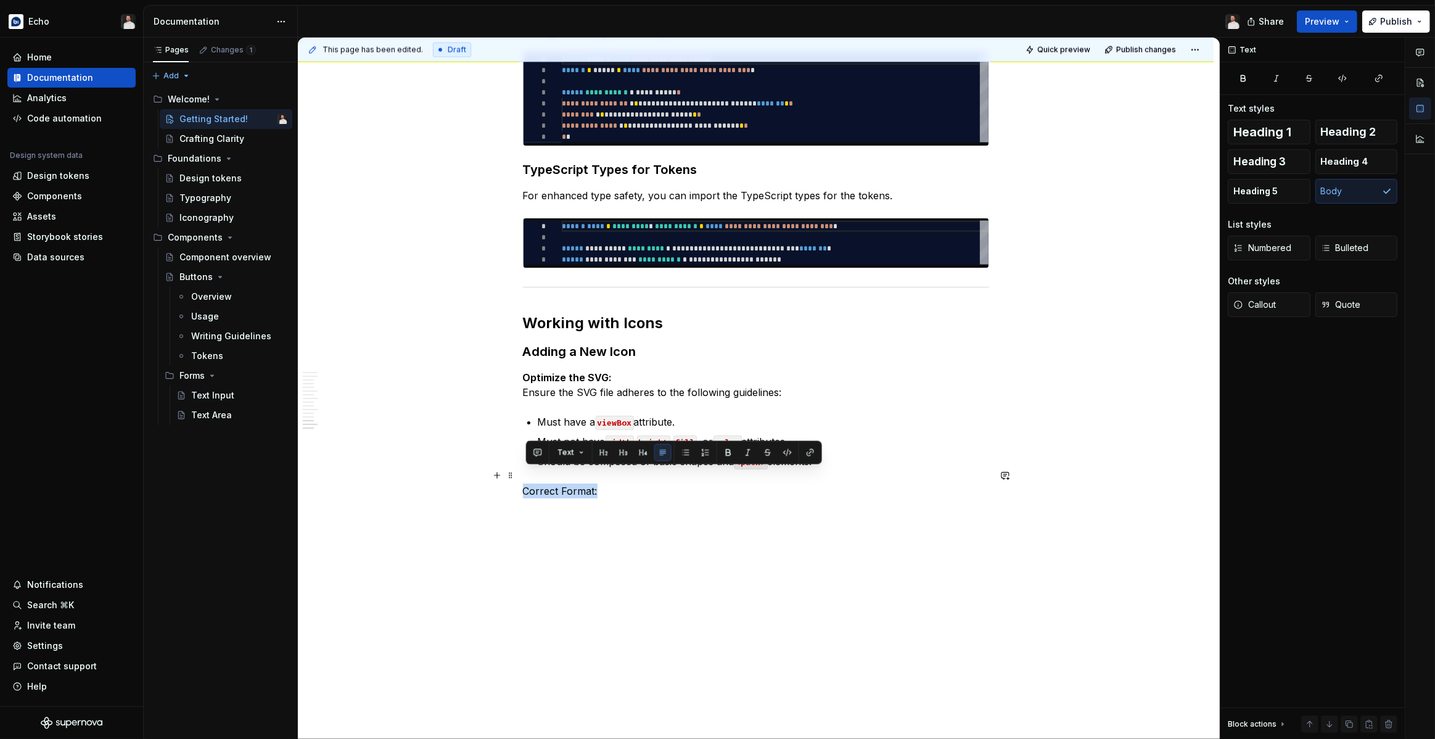
drag, startPoint x: 616, startPoint y: 475, endPoint x: 520, endPoint y: 472, distance: 96.2
click at [578, 506] on p at bounding box center [756, 513] width 466 height 15
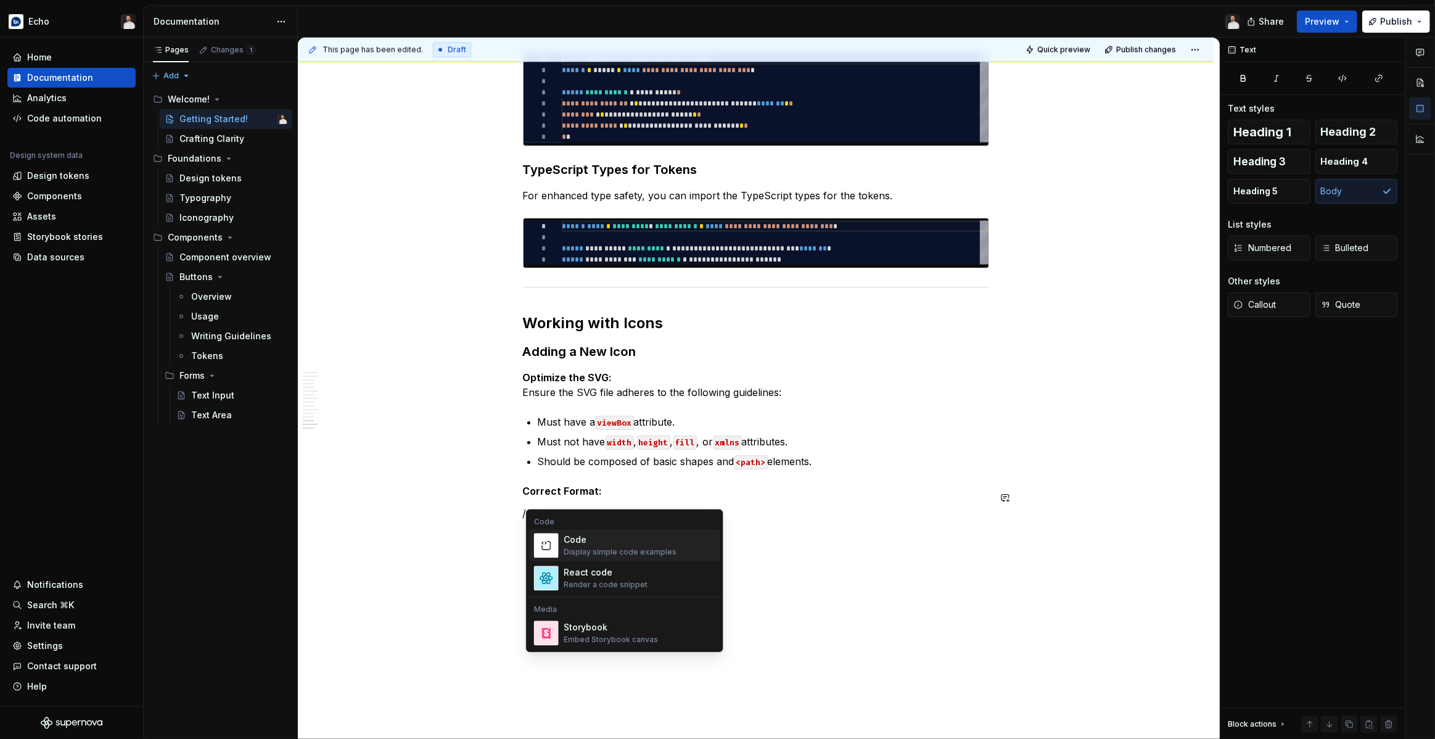
click at [612, 546] on div "Code Display simple code examples" at bounding box center [619, 544] width 113 height 23
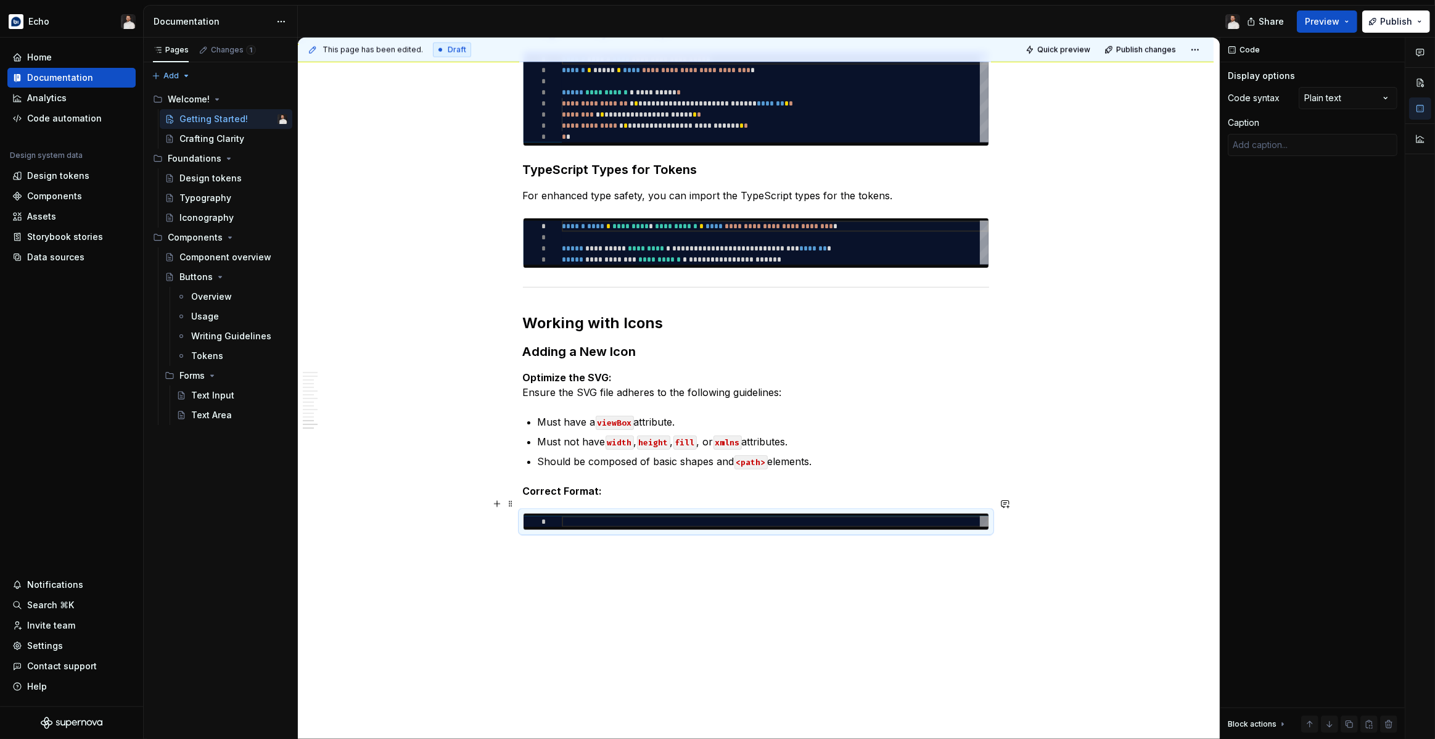
type textarea "*"
type textarea "**********"
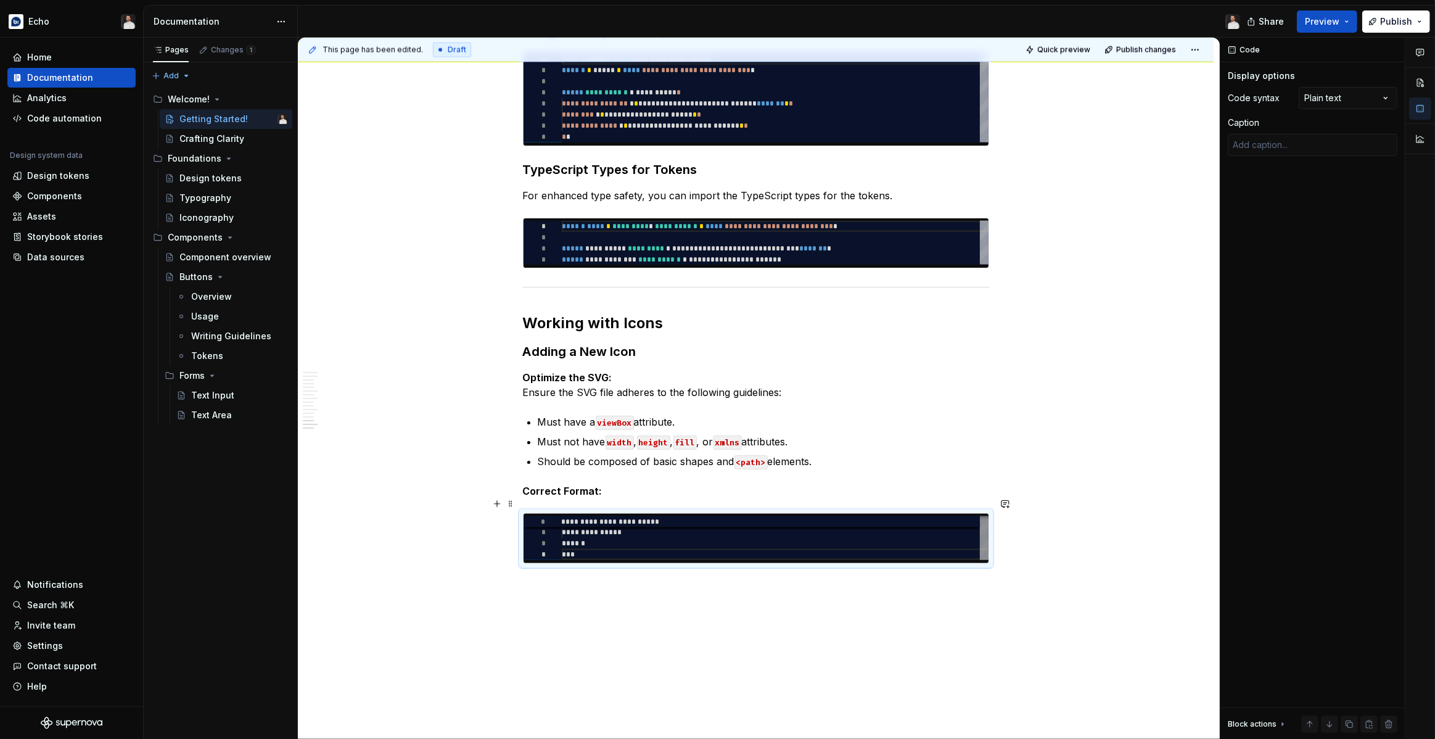
scroll to position [33, 0]
type textarea "*"
type textarea "**********"
type textarea "*"
type textarea "**********"
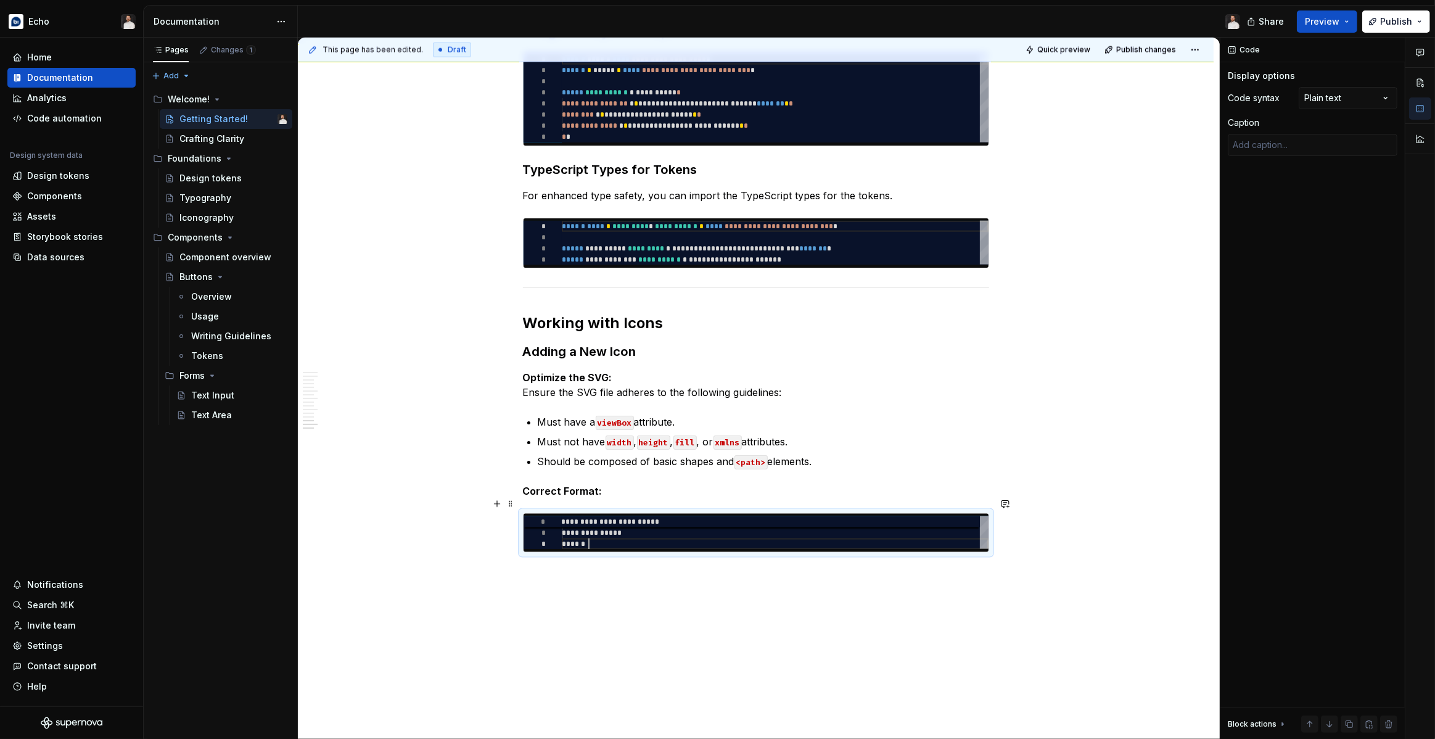
scroll to position [22, 27]
click at [1325, 100] on div "Comments Open comments No comments yet Select ‘Comment’ from the block context …" at bounding box center [1327, 389] width 215 height 702
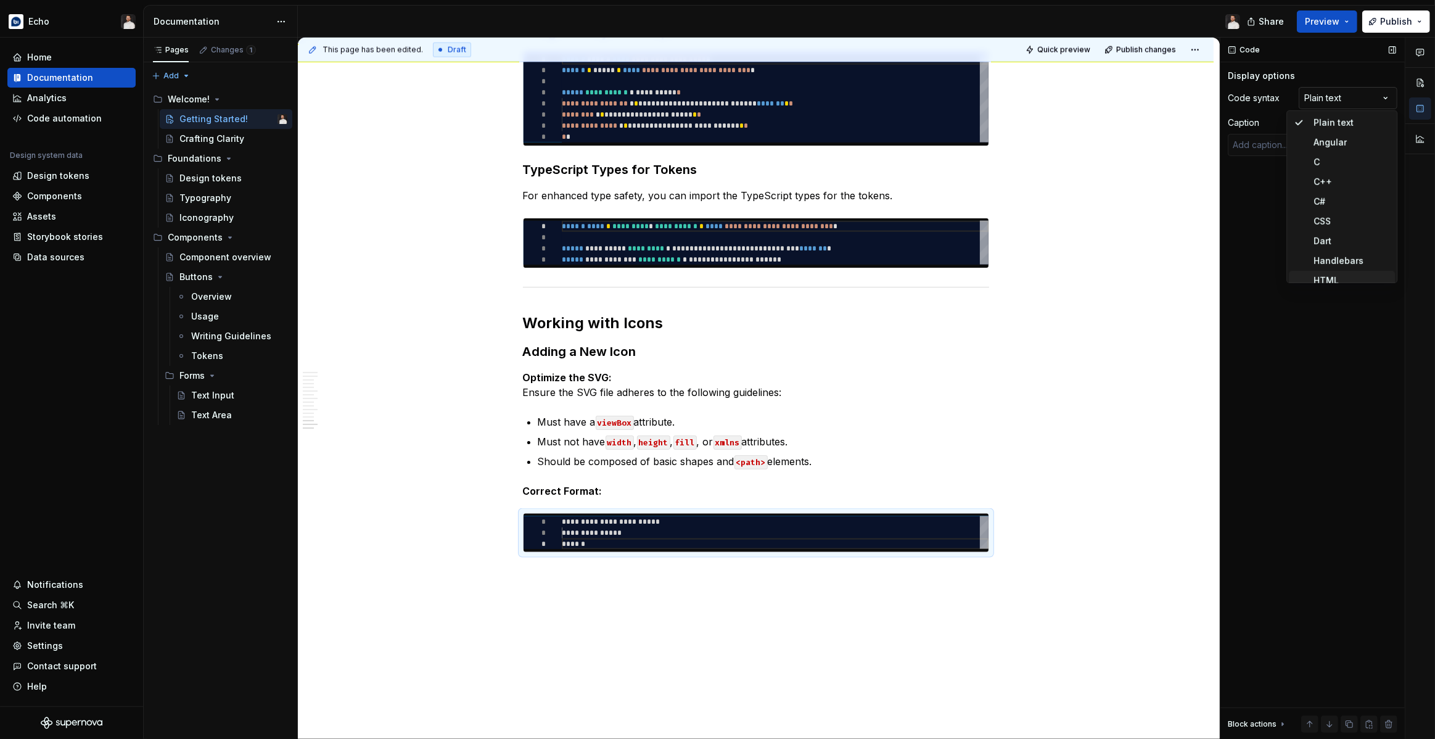
scroll to position [7, 0]
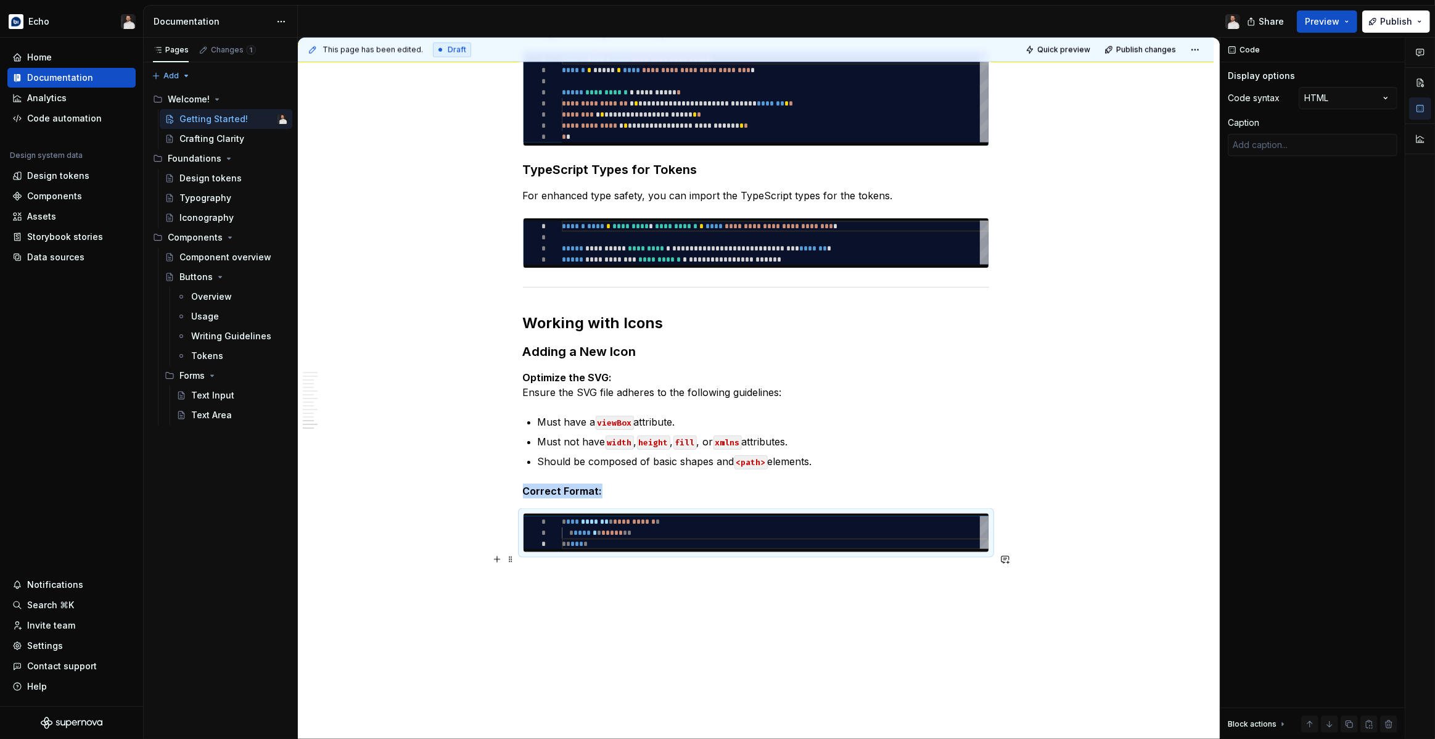
click at [653, 567] on p at bounding box center [756, 574] width 466 height 15
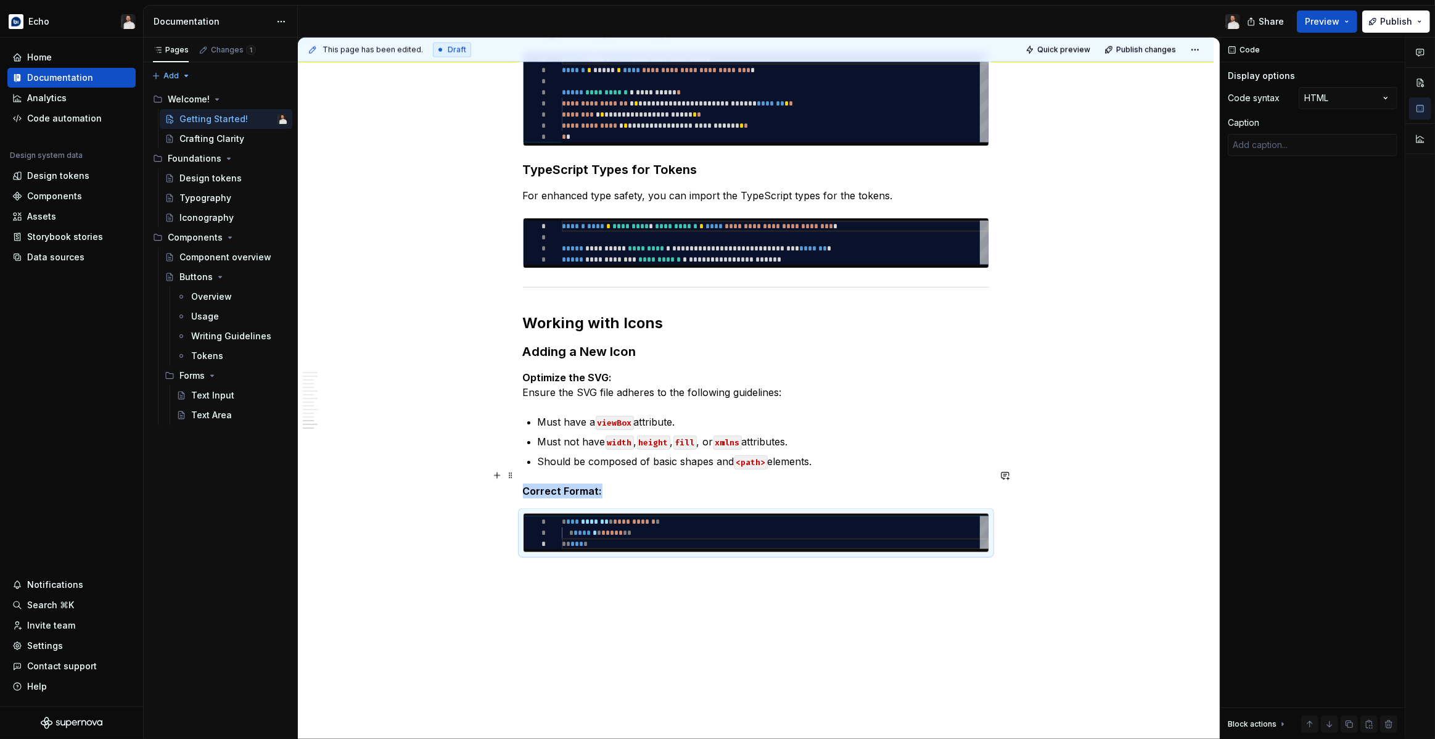
click at [609, 483] on p "Correct Format:" at bounding box center [756, 490] width 466 height 15
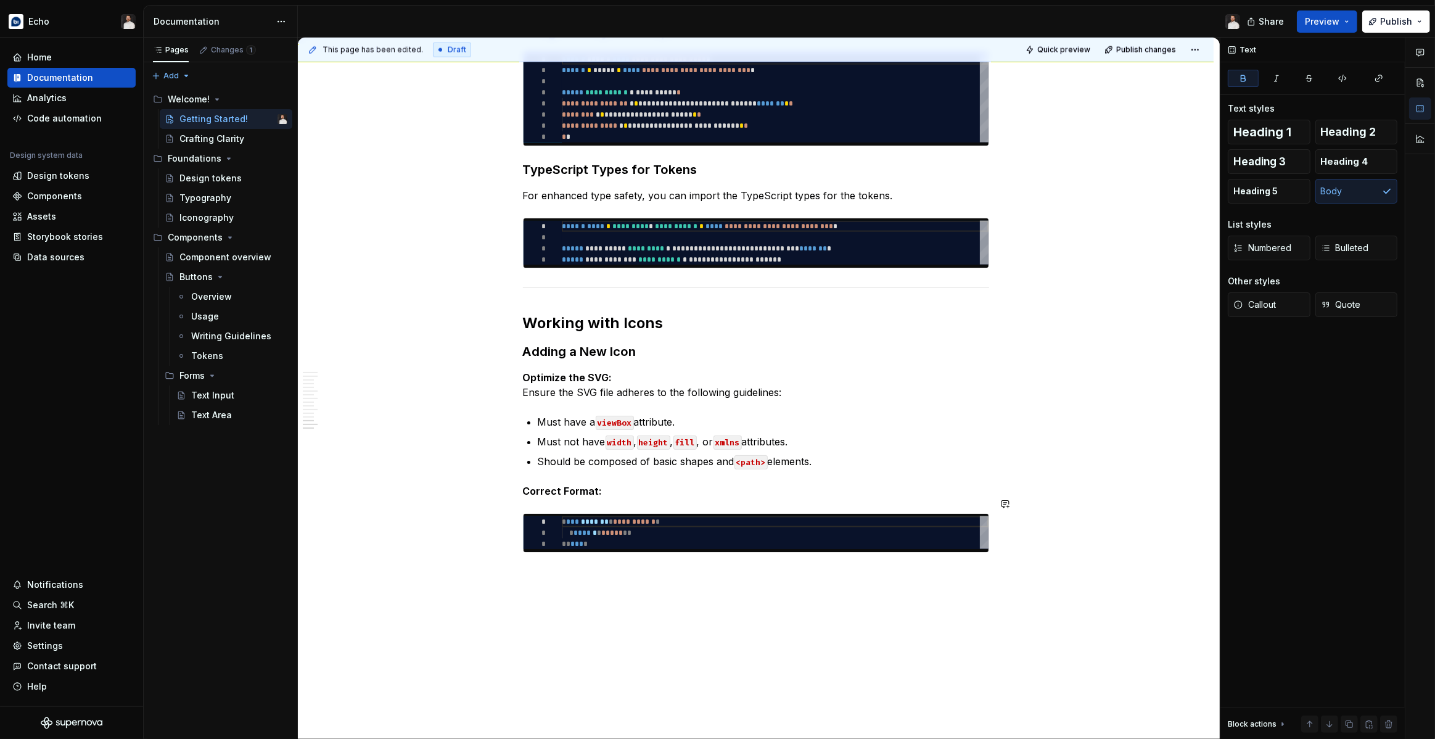
click at [575, 567] on p at bounding box center [756, 574] width 466 height 15
click at [528, 371] on strong "Optimize the SVG:" at bounding box center [567, 377] width 89 height 12
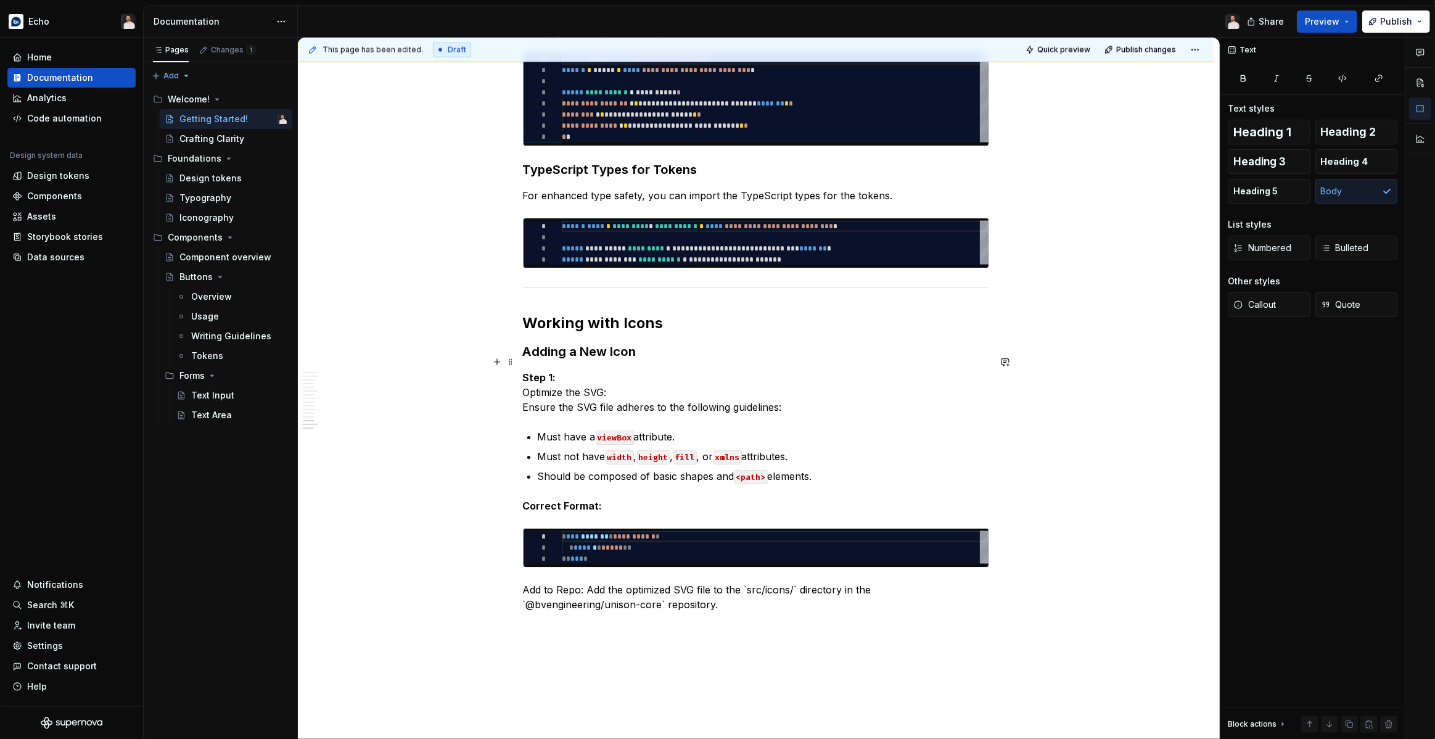
click at [552, 389] on p "Step 1: Optimize the SVG: Ensure the SVG file adheres to the following guidelin…" at bounding box center [756, 392] width 466 height 44
click at [612, 378] on p "Step 1: Optimize the SVG: Ensure the SVG file adheres to the following guidelin…" at bounding box center [756, 392] width 466 height 44
drag, startPoint x: 622, startPoint y: 377, endPoint x: 502, endPoint y: 373, distance: 120.3
click at [605, 498] on p "Correct Format:" at bounding box center [756, 505] width 466 height 15
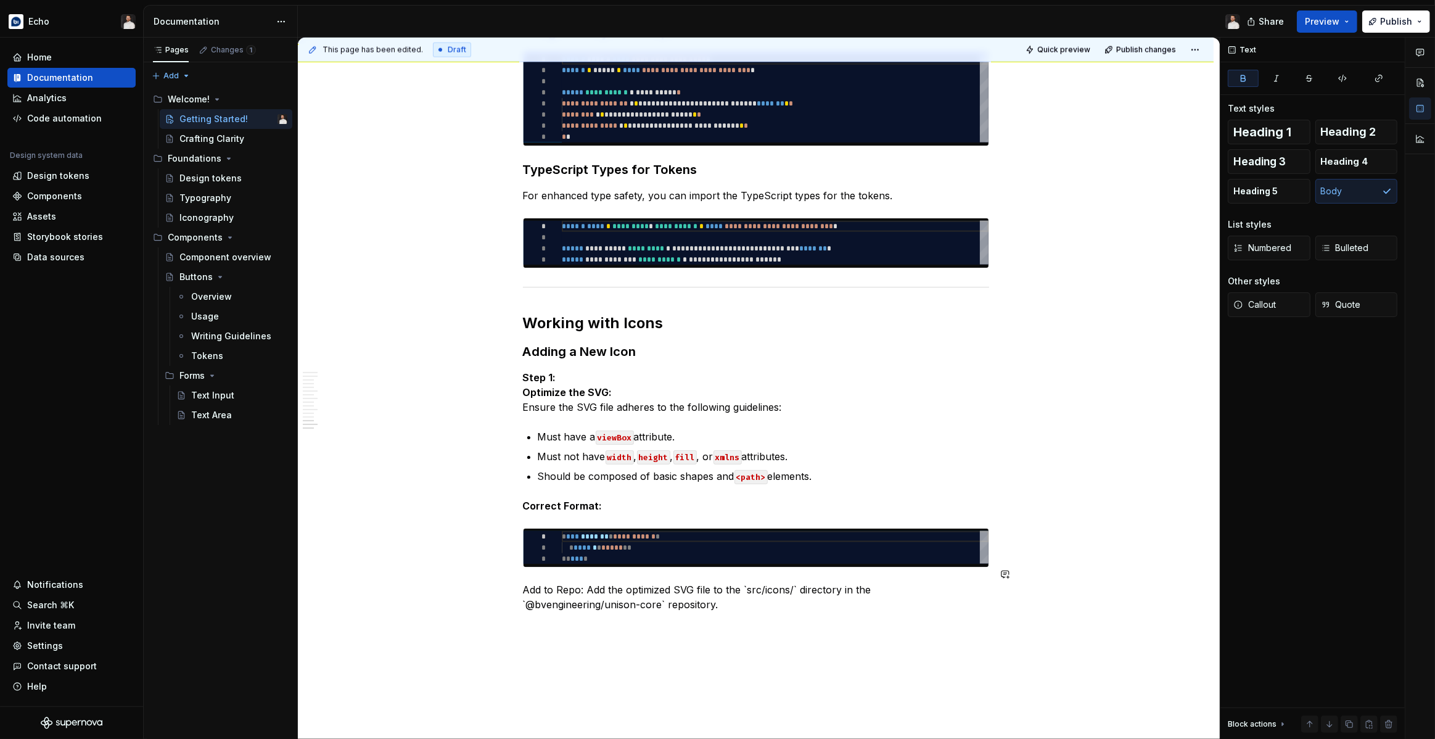
click at [527, 582] on p "Add to Repo: Add the optimized SVG file to the `src/icons/` directory in the `@…" at bounding box center [756, 597] width 466 height 30
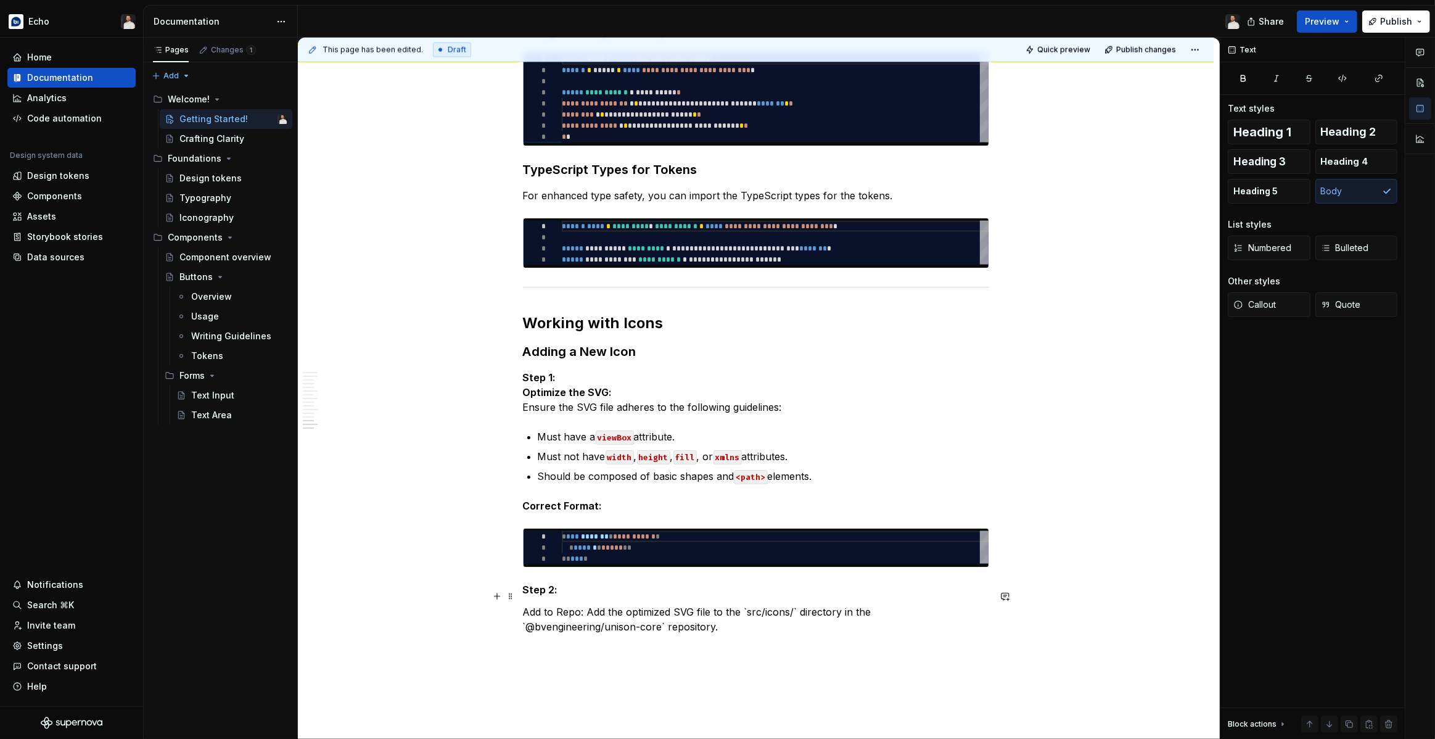
click at [750, 604] on p "Add to Repo: Add the optimized SVG file to the `src/icons/` directory in the `@…" at bounding box center [756, 619] width 466 height 30
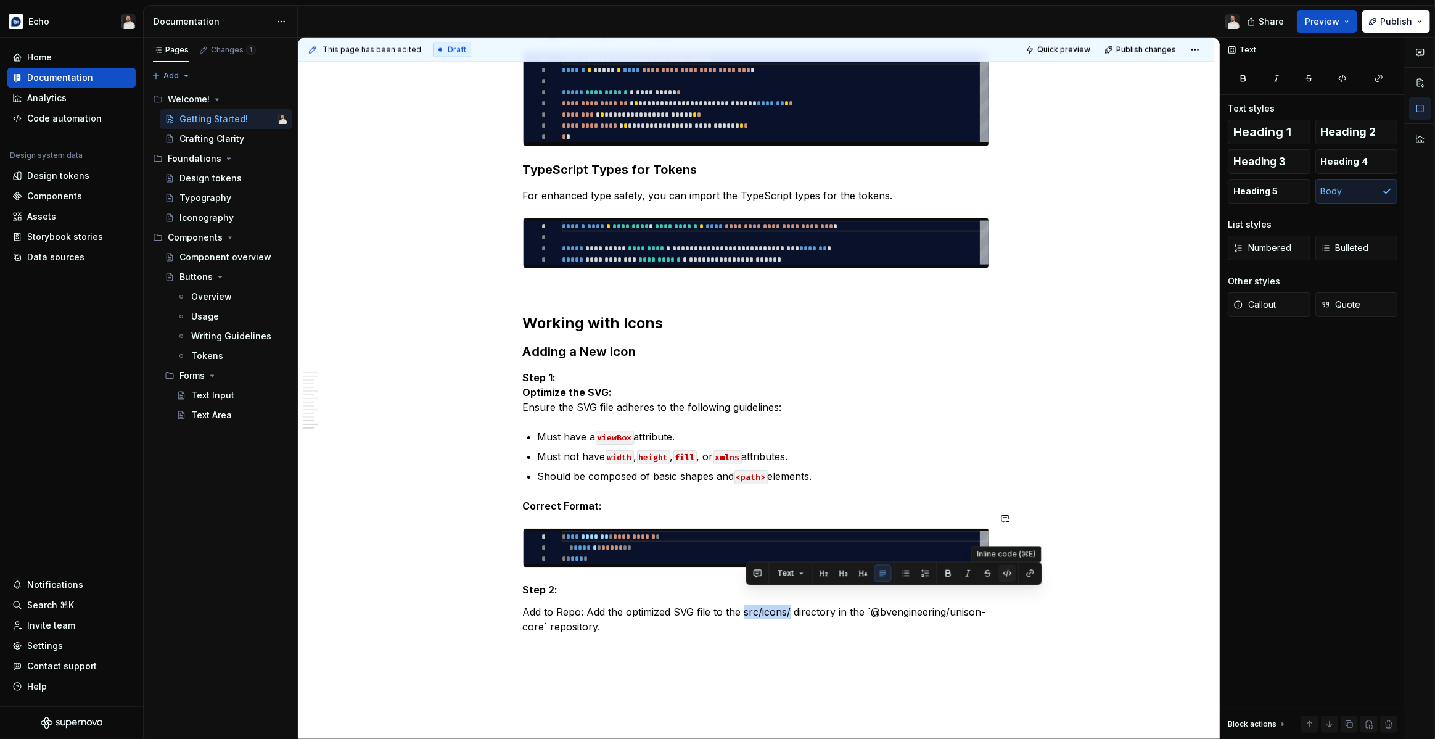
click at [1006, 575] on button "button" at bounding box center [1007, 572] width 17 height 17
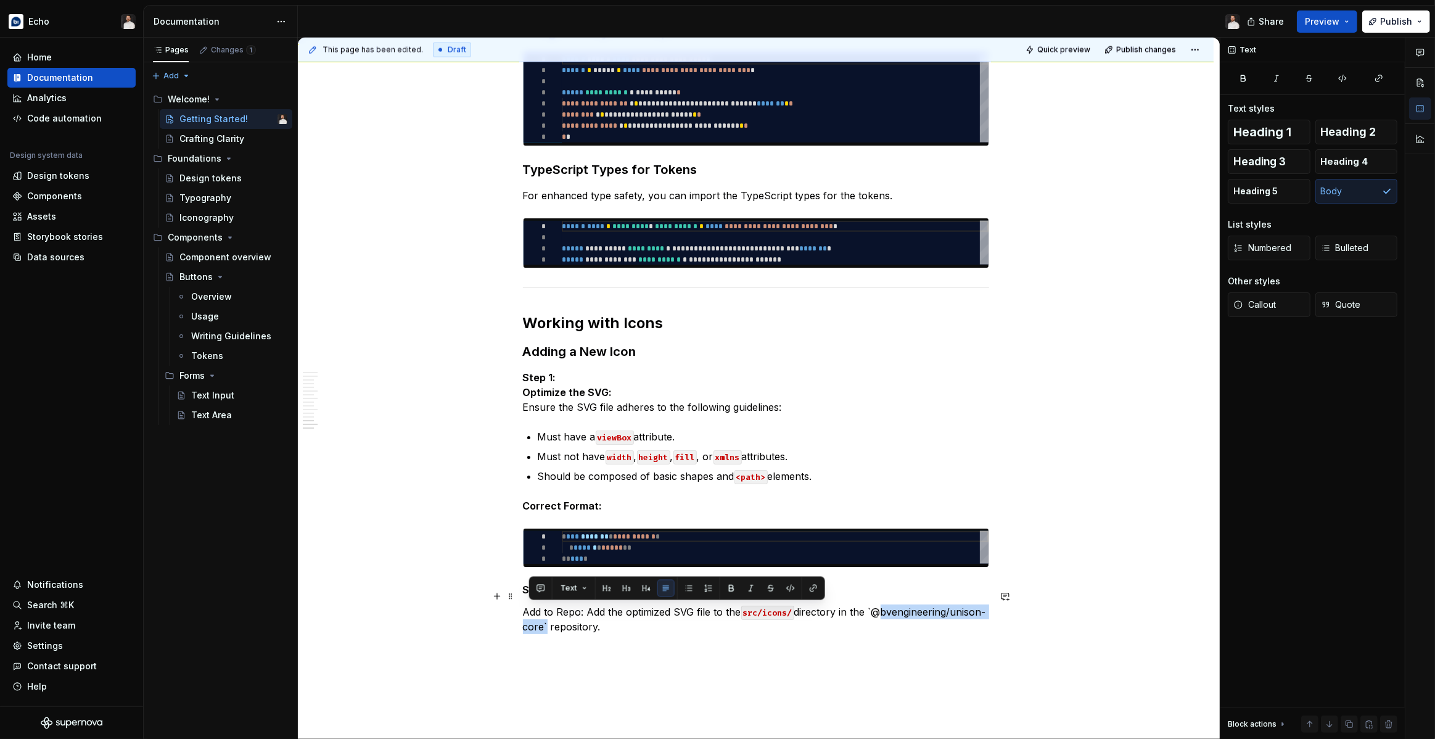
drag, startPoint x: 664, startPoint y: 611, endPoint x: 529, endPoint y: 609, distance: 135.0
click at [529, 609] on p "Add to Repo: Add the optimized SVG file to the src/icons/ directory in the `@bv…" at bounding box center [756, 619] width 466 height 30
click at [789, 592] on button "button" at bounding box center [790, 588] width 17 height 17
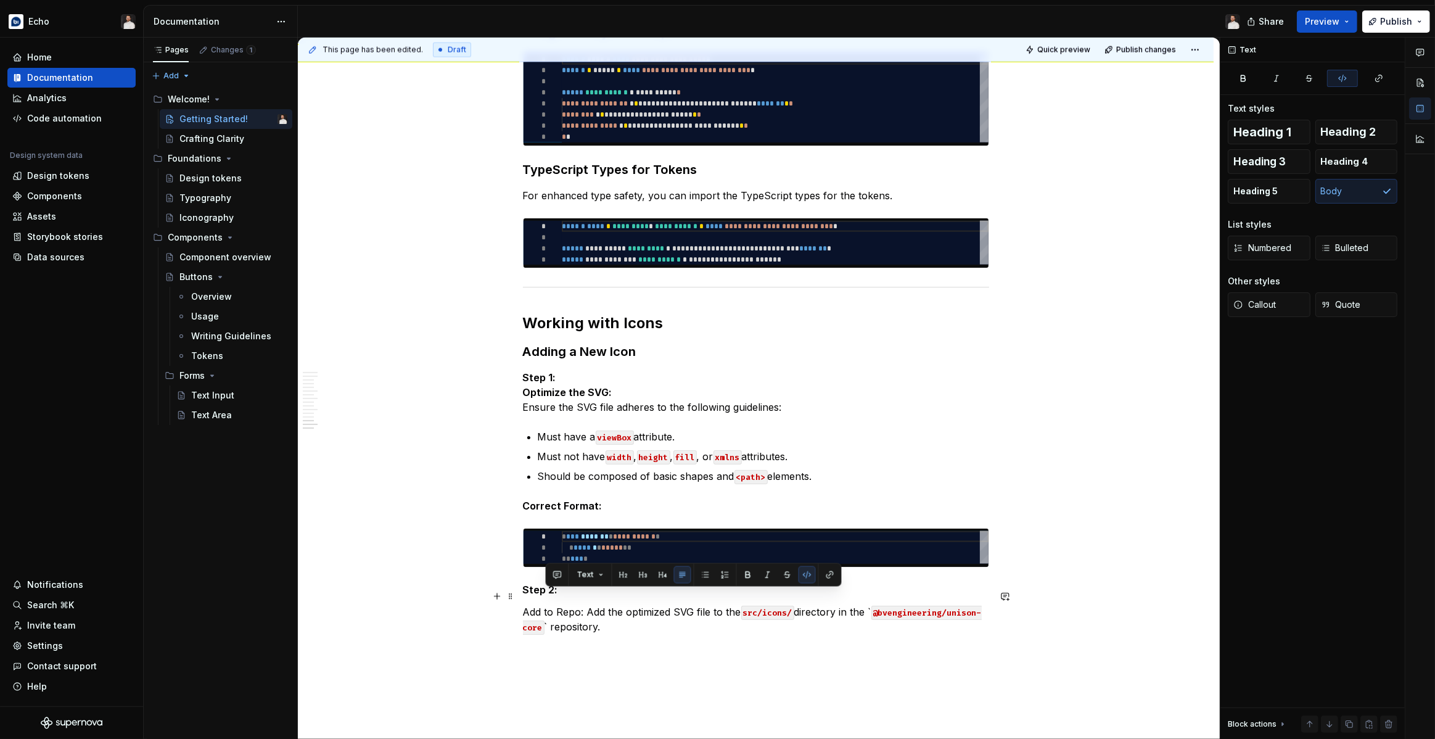
click at [551, 608] on p "Add to Repo: Add the optimized SVG file to the src/icons/ directory in the ` @b…" at bounding box center [756, 619] width 466 height 30
click at [872, 604] on p "Add to Repo: Add the optimized SVG file to the src/icons/ directory in the ` @b…" at bounding box center [756, 619] width 466 height 30
click at [591, 604] on p "Add to Repo: Add the optimized SVG file to the src/icons/ directory in the @bve…" at bounding box center [756, 619] width 466 height 30
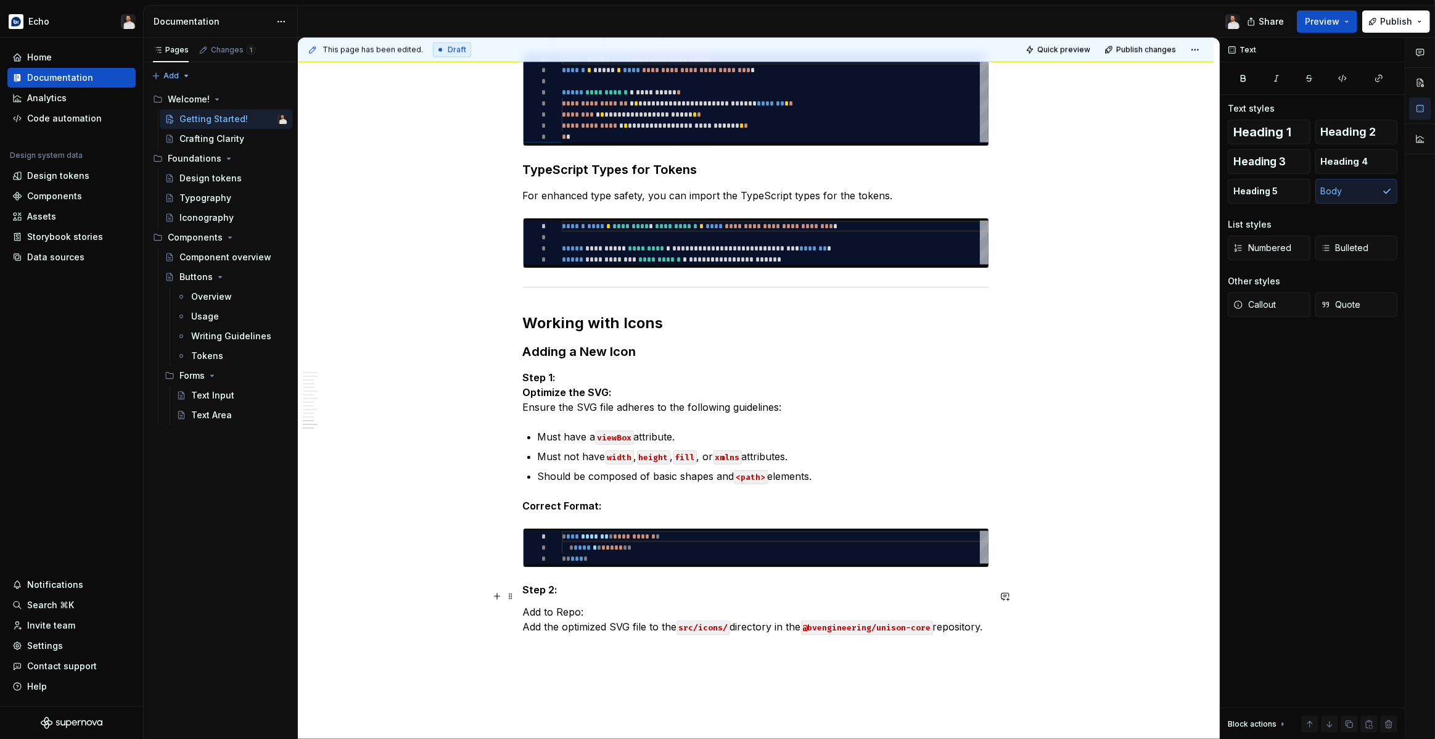
click at [647, 629] on p "Add to Repo: Add the optimized SVG file to the src/icons/ directory in the @bve…" at bounding box center [756, 619] width 466 height 30
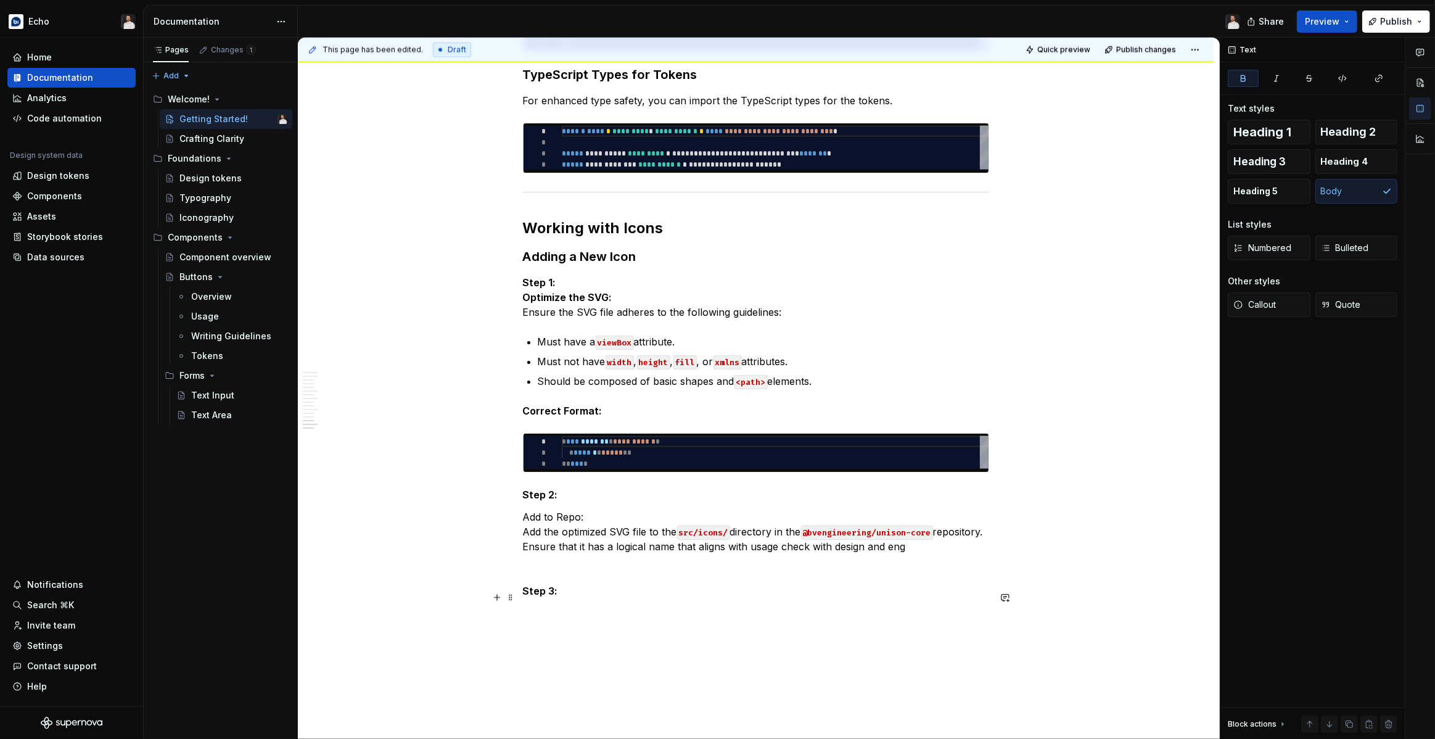
scroll to position [2086, 0]
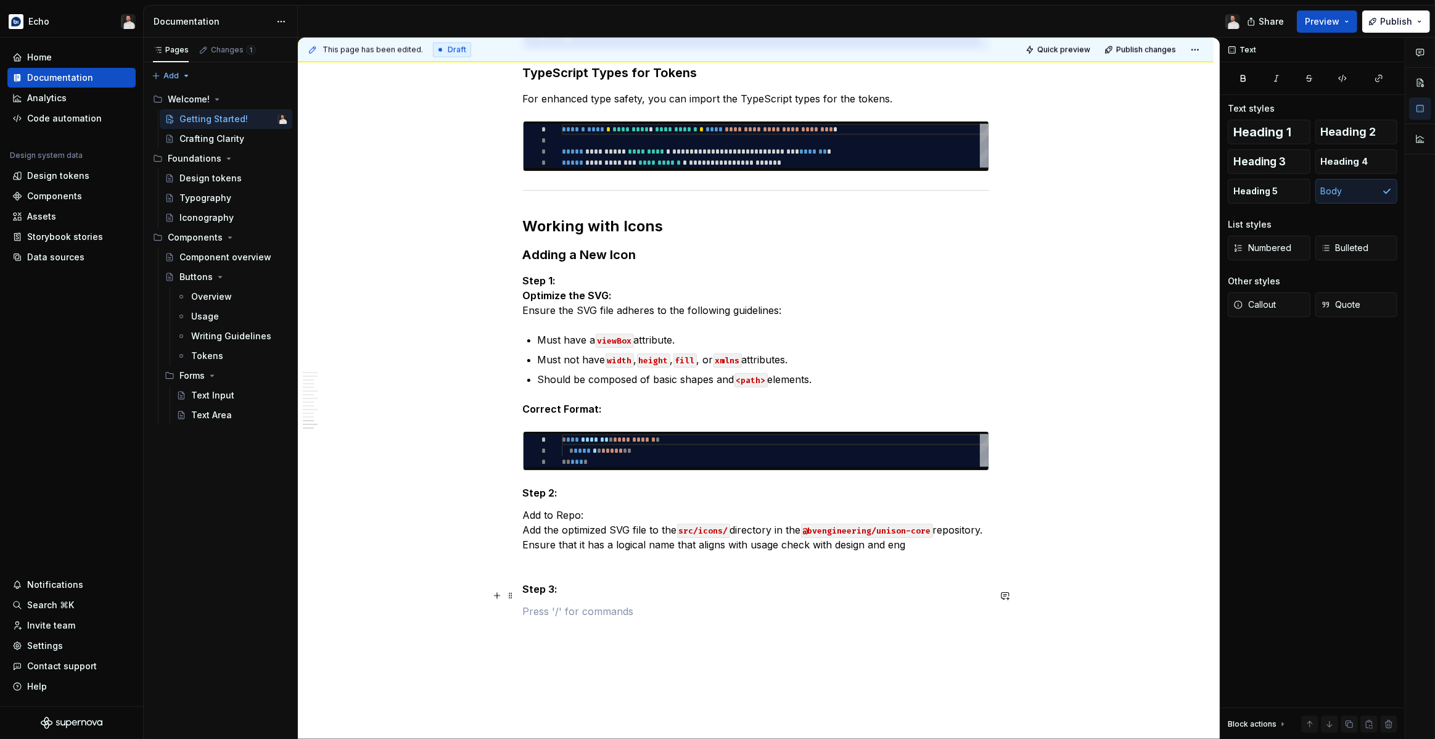
click at [580, 604] on p at bounding box center [756, 611] width 466 height 15
click at [631, 604] on p "Create a Pull Request: Submit a PR with the new icon. Once merged and the packa…" at bounding box center [756, 619] width 466 height 30
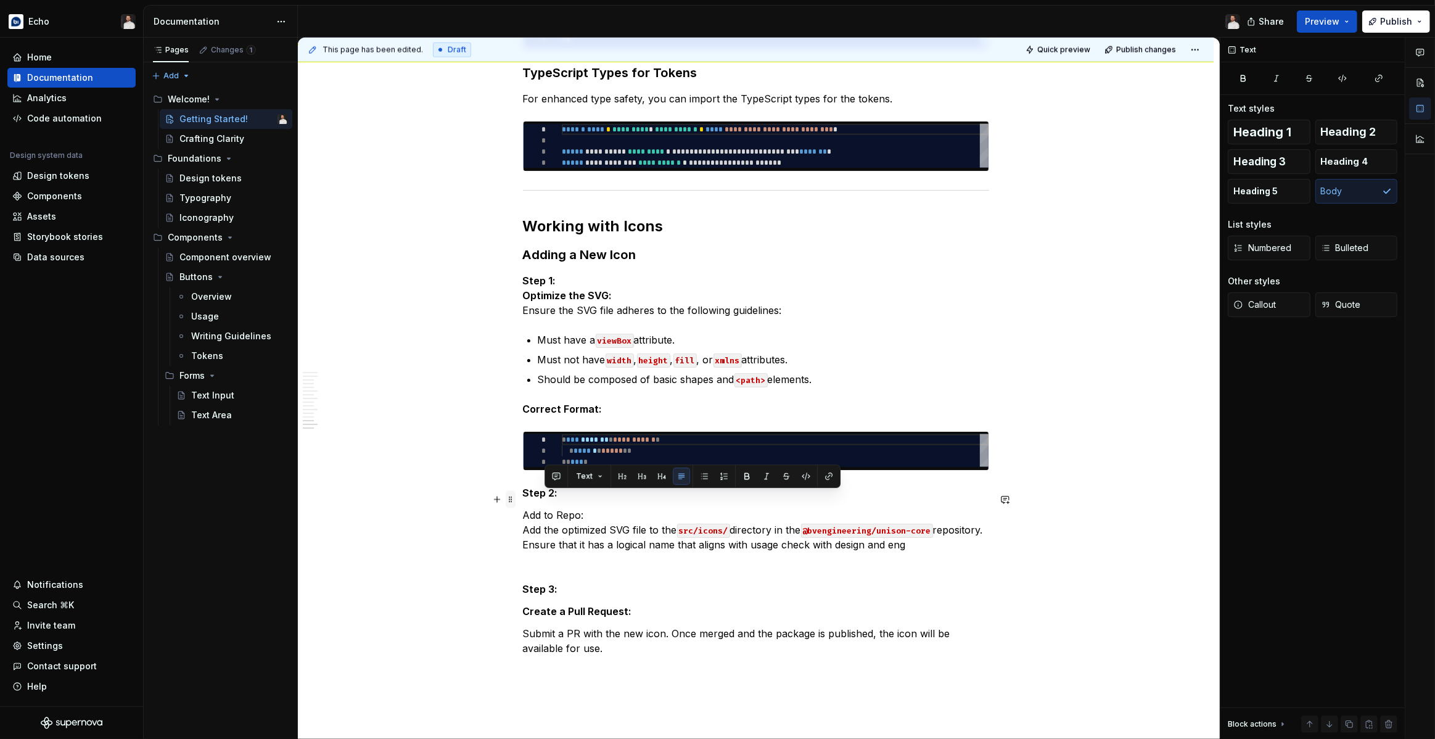
drag, startPoint x: 593, startPoint y: 499, endPoint x: 517, endPoint y: 498, distance: 76.4
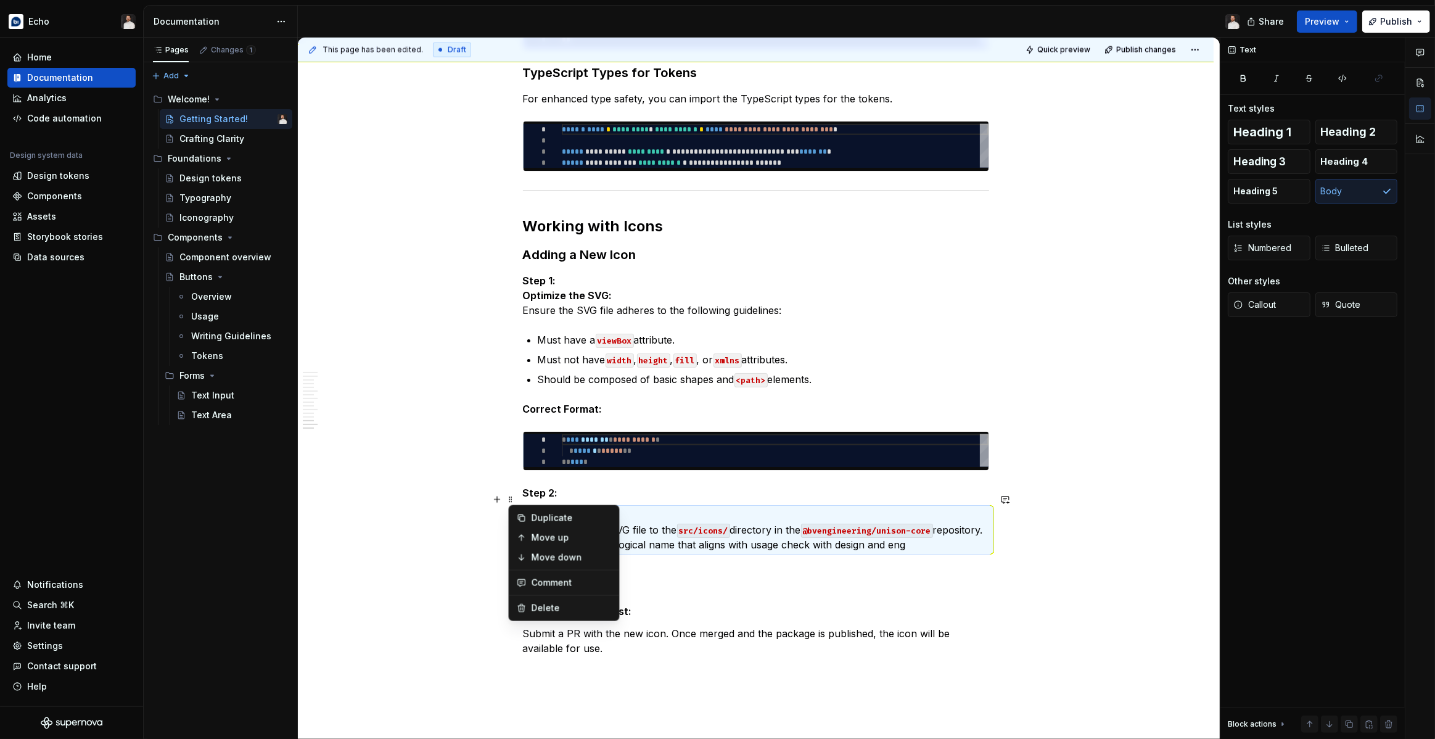
click at [588, 485] on p "Step 2:" at bounding box center [756, 492] width 466 height 15
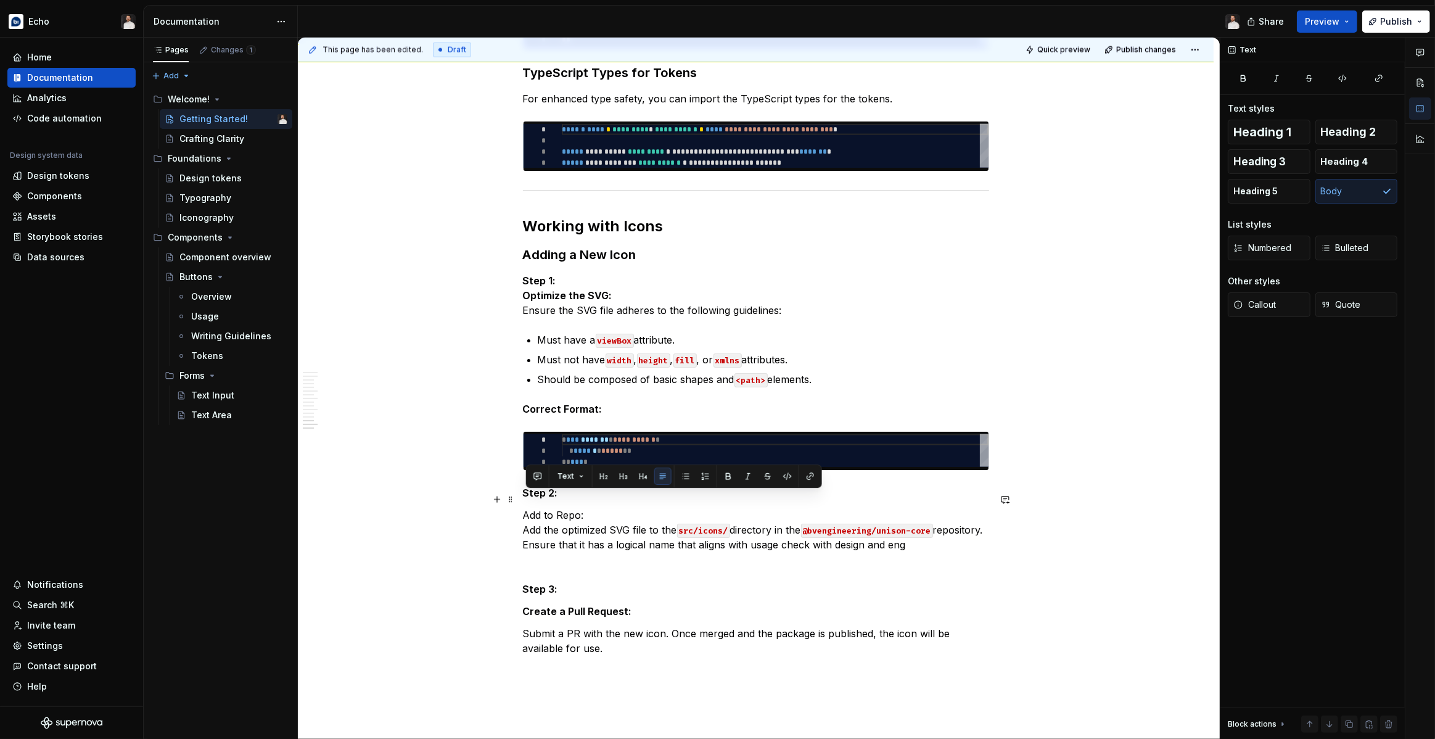
drag, startPoint x: 588, startPoint y: 498, endPoint x: 526, endPoint y: 499, distance: 61.7
click at [526, 507] on p "Add to Repo: Add the optimized SVG file to the src/icons/ directory in the @bve…" at bounding box center [756, 529] width 466 height 44
click at [544, 274] on strong "Step 1:" at bounding box center [539, 280] width 33 height 12
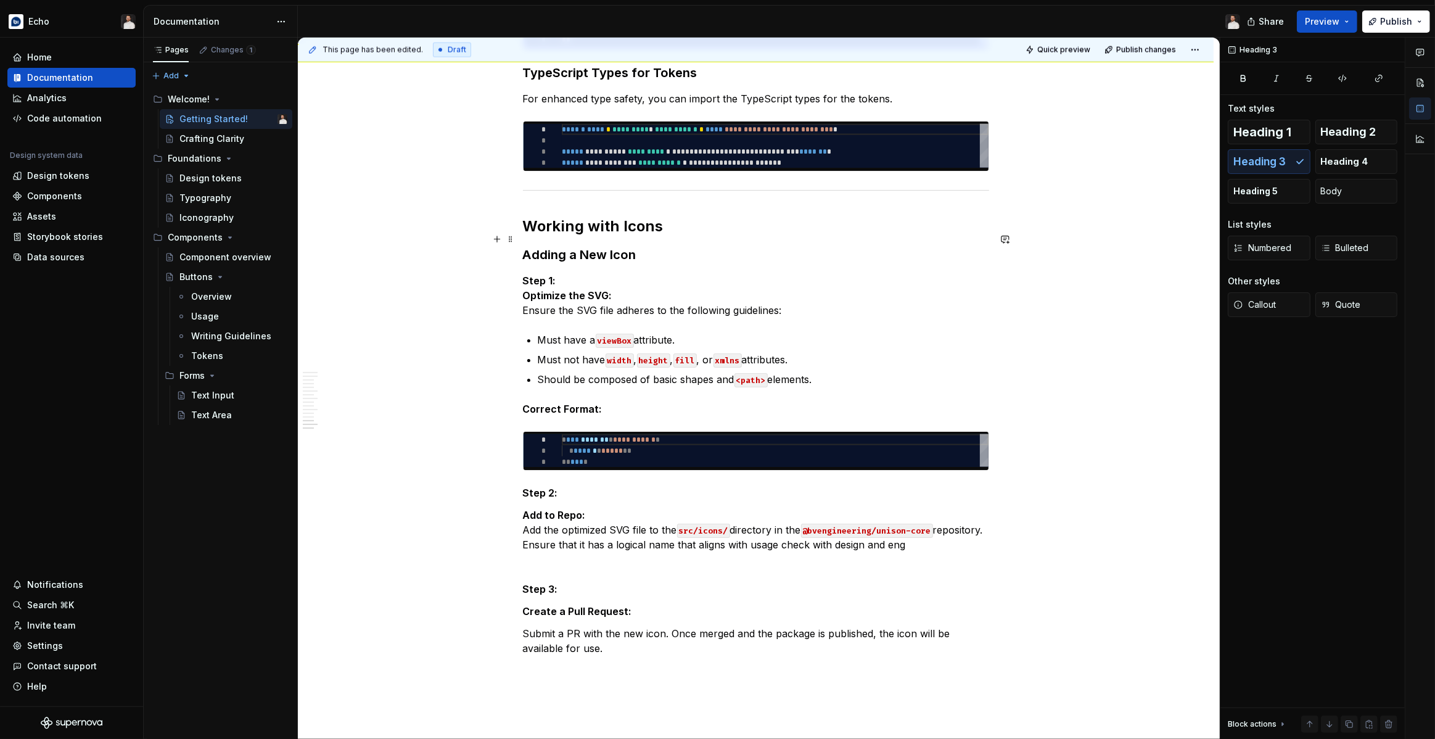
click at [560, 246] on h3 "Adding a New Icon" at bounding box center [756, 254] width 466 height 17
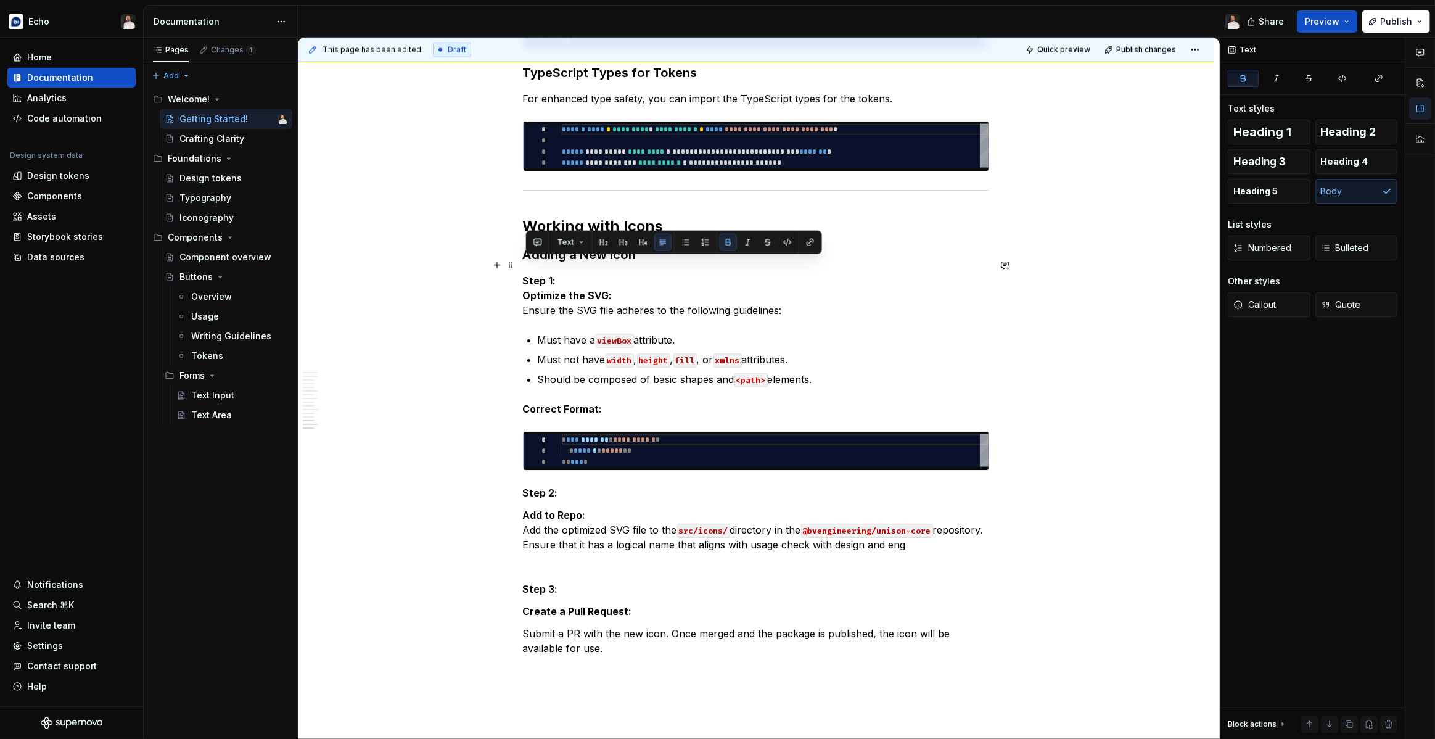
drag, startPoint x: 563, startPoint y: 268, endPoint x: 528, endPoint y: 267, distance: 35.1
click at [528, 273] on p "Step 1: Optimize the SVG: Ensure the SVG file adheres to the following guidelin…" at bounding box center [756, 295] width 466 height 44
click at [637, 239] on button "button" at bounding box center [642, 242] width 17 height 17
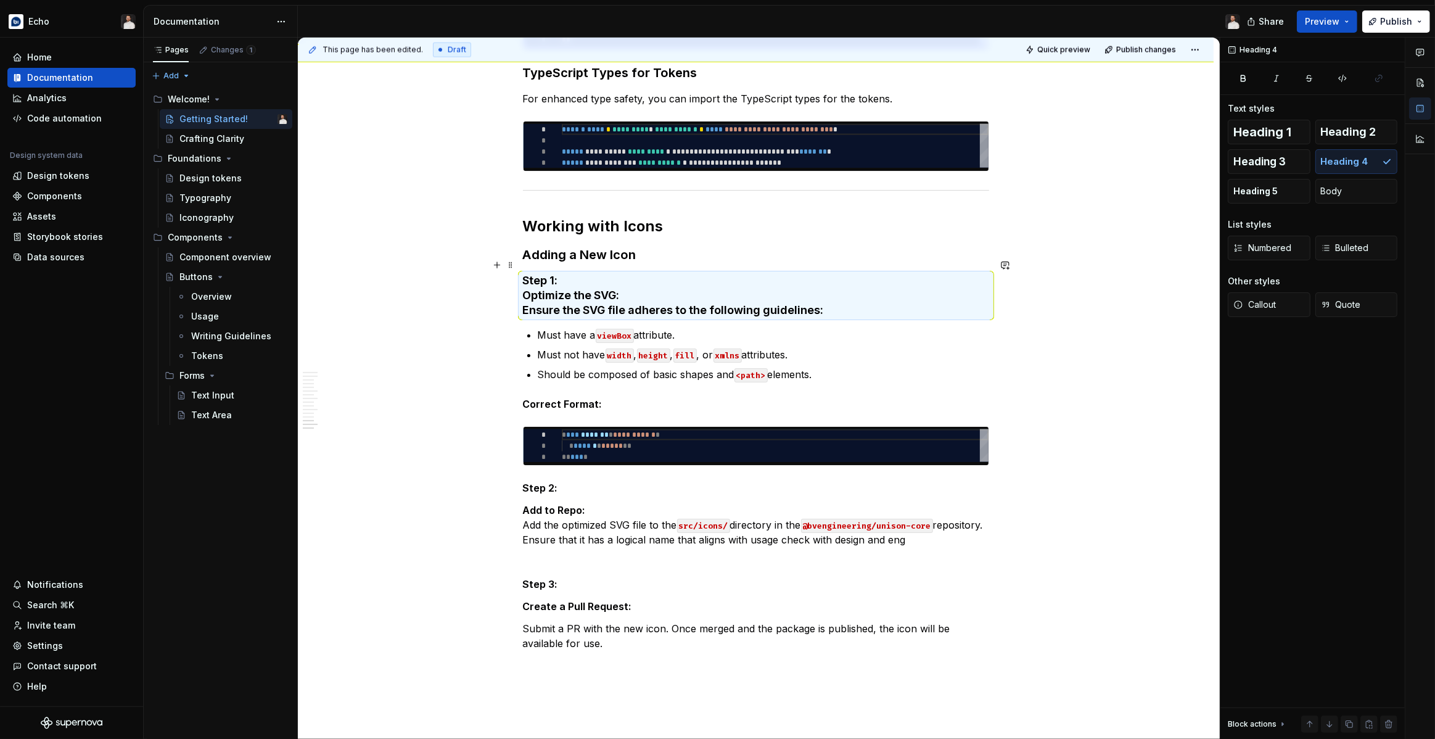
click at [526, 289] on strong "Optimize the SVG:" at bounding box center [571, 295] width 97 height 13
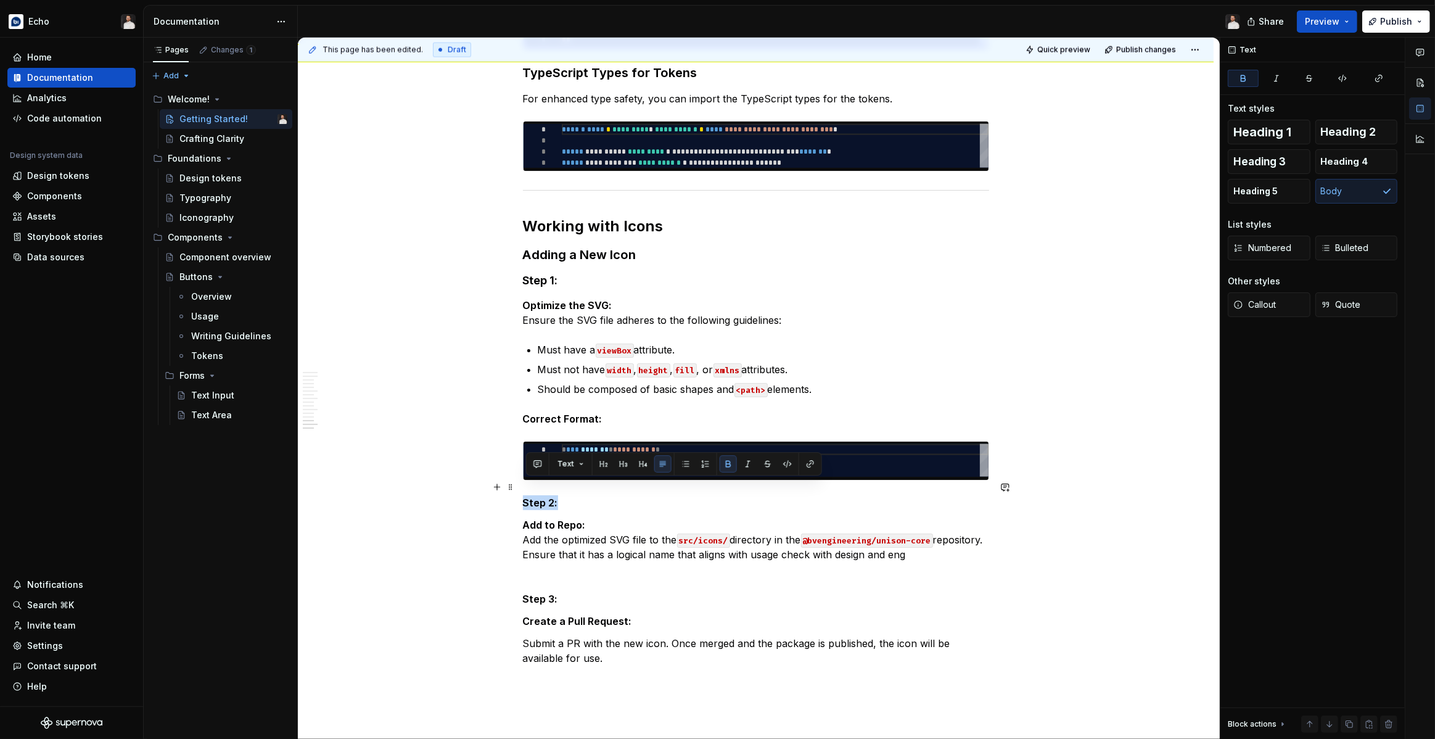
drag, startPoint x: 566, startPoint y: 486, endPoint x: 527, endPoint y: 488, distance: 38.9
click at [527, 495] on p "Step 2:" at bounding box center [756, 502] width 466 height 15
click at [636, 464] on button "button" at bounding box center [642, 463] width 17 height 17
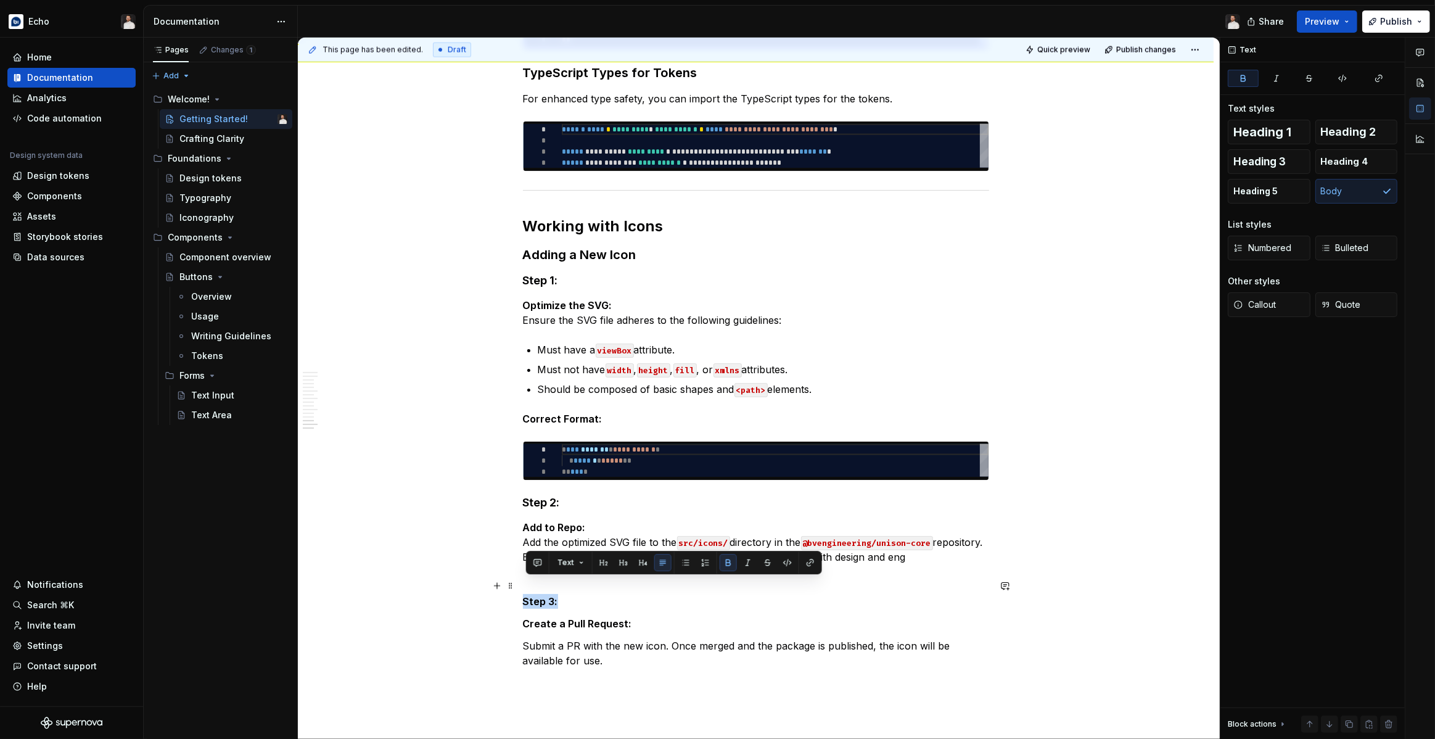
drag, startPoint x: 559, startPoint y: 585, endPoint x: 525, endPoint y: 585, distance: 34.5
click at [642, 566] on button "button" at bounding box center [642, 562] width 17 height 17
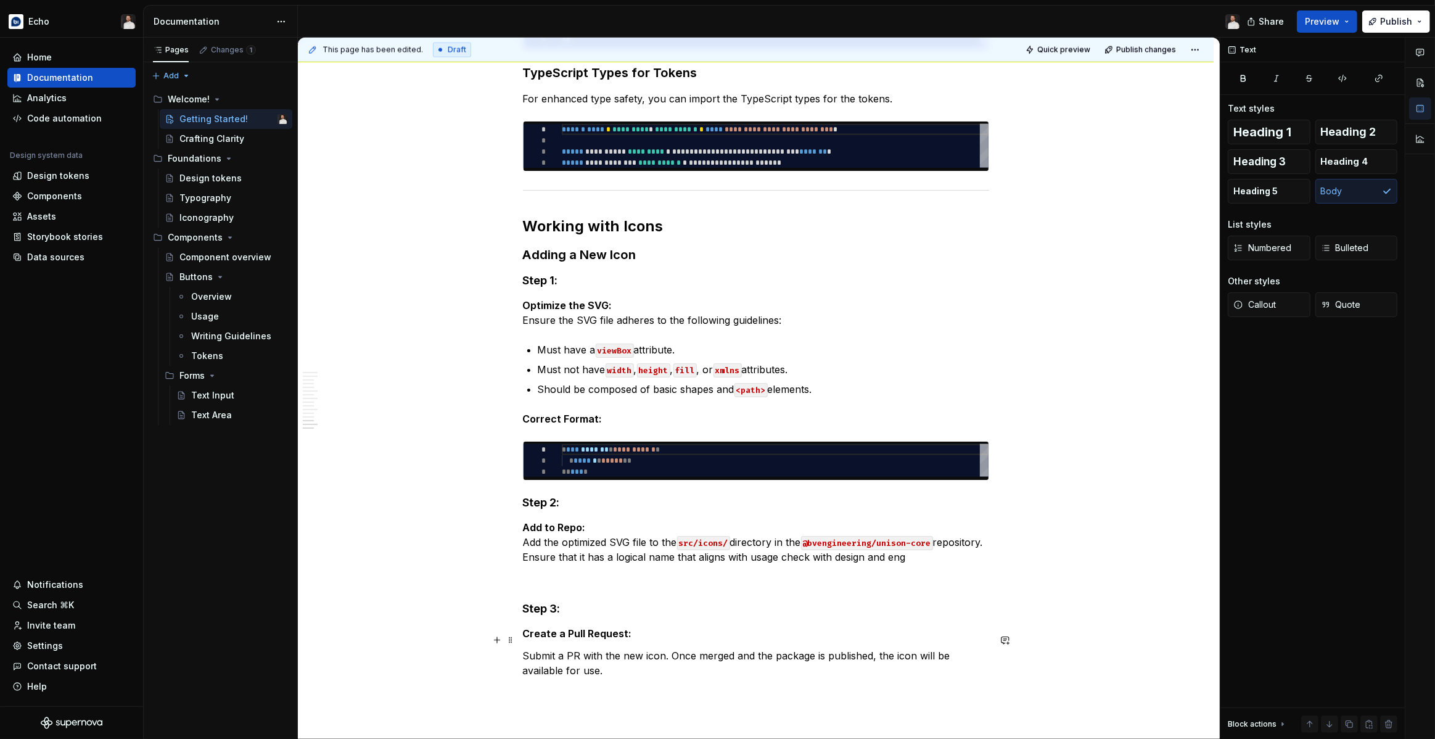
click at [627, 658] on p "Submit a PR with the new icon. Once merged and the package is published, the ic…" at bounding box center [756, 663] width 466 height 30
drag, startPoint x: 602, startPoint y: 512, endPoint x: 558, endPoint y: 521, distance: 44.7
click at [602, 520] on p "Add to Repo: Add the optimized SVG file to the src/icons/ directory in the @bve…" at bounding box center [756, 542] width 466 height 44
click at [526, 526] on p "Add to Repo: Add the optimized SVG file to the src/icons/ directory in the @bve…" at bounding box center [756, 542] width 466 height 44
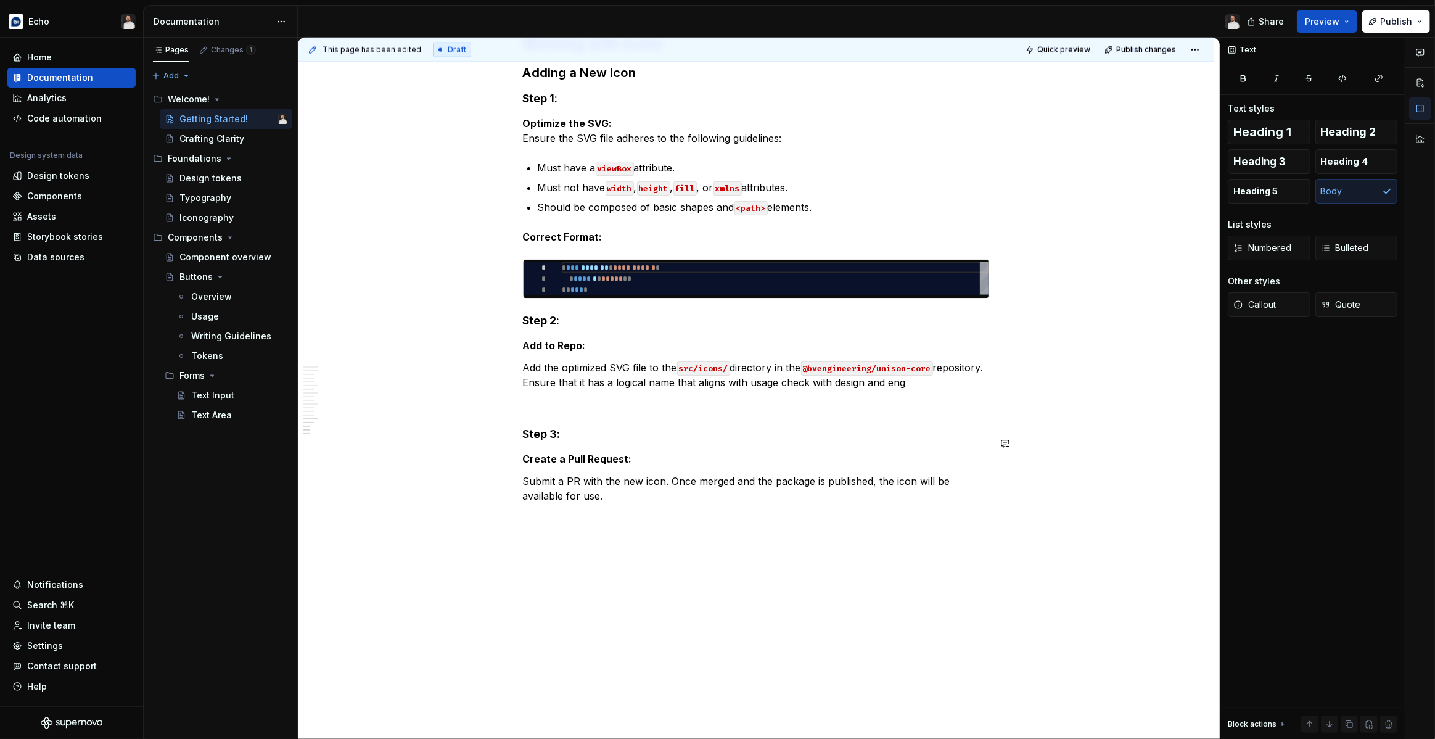
scroll to position [2269, 0]
click at [631, 478] on p "Submit a PR with the new icon. Once merged and the package is published, the ic…" at bounding box center [756, 487] width 466 height 30
click at [673, 472] on p "Submit a PR with the new icon. Once merged and the package is published, the ic…" at bounding box center [756, 487] width 466 height 30
click at [623, 478] on p "Submit a PR with the new icon. Once merged and the package is published, the ic…" at bounding box center [756, 487] width 466 height 30
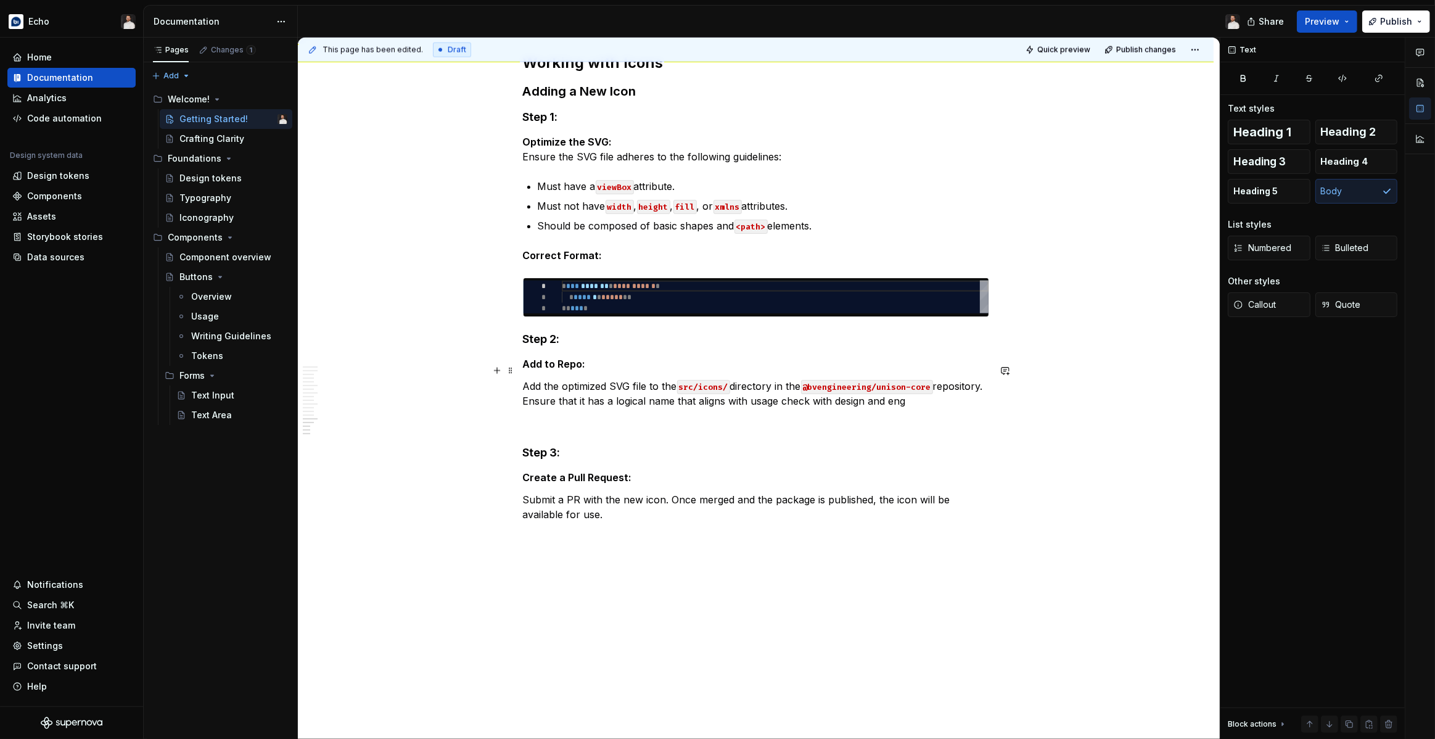
scroll to position [2255, 0]
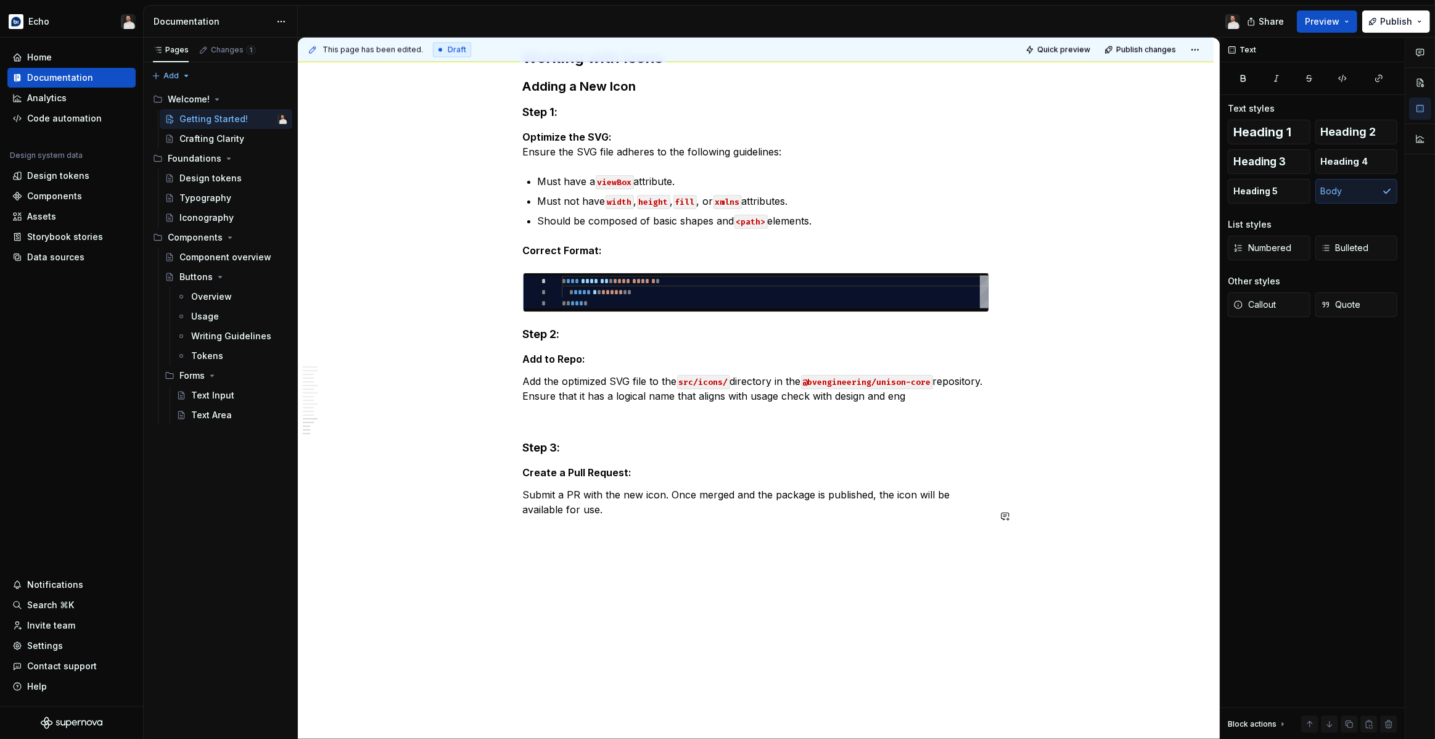
click at [1276, 168] on button "Heading 3" at bounding box center [1268, 161] width 83 height 25
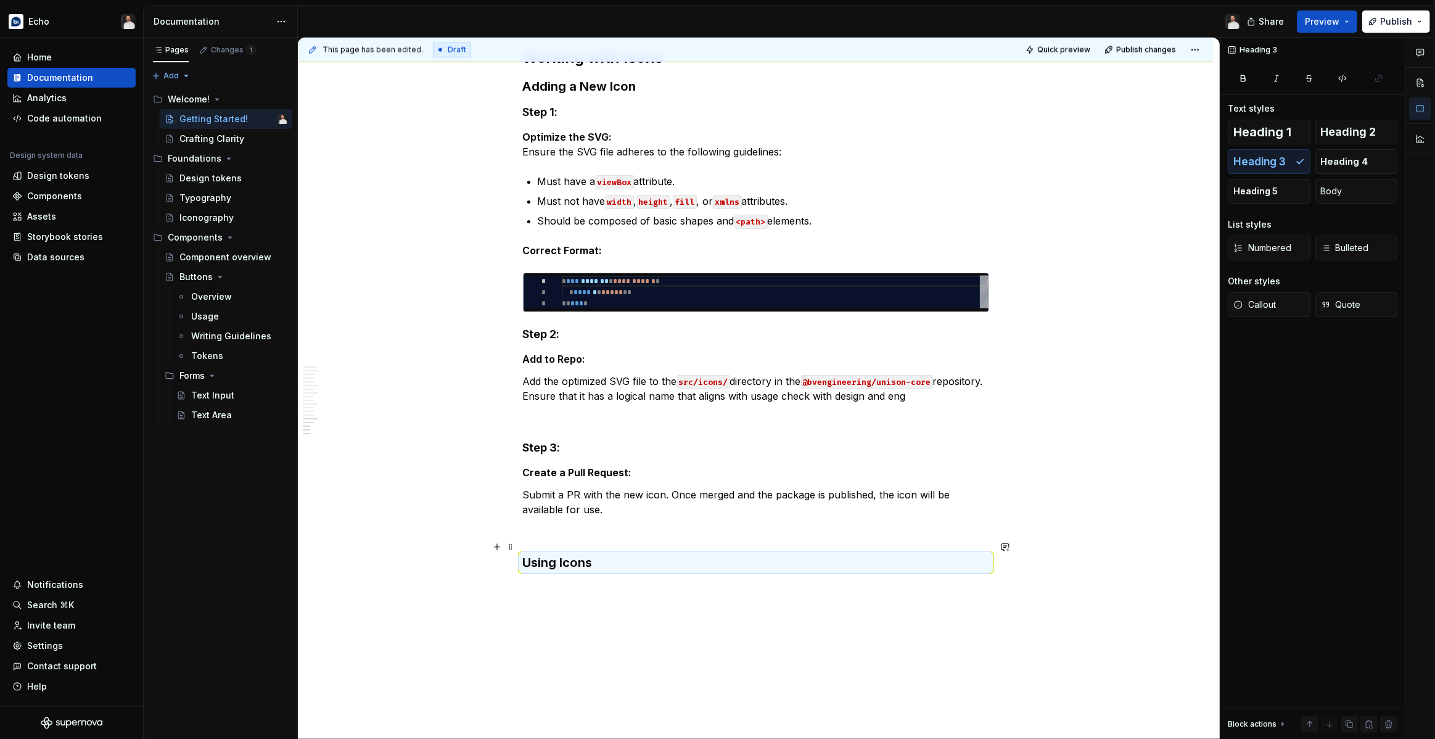
click at [604, 554] on h3 "Using Icons" at bounding box center [756, 562] width 466 height 17
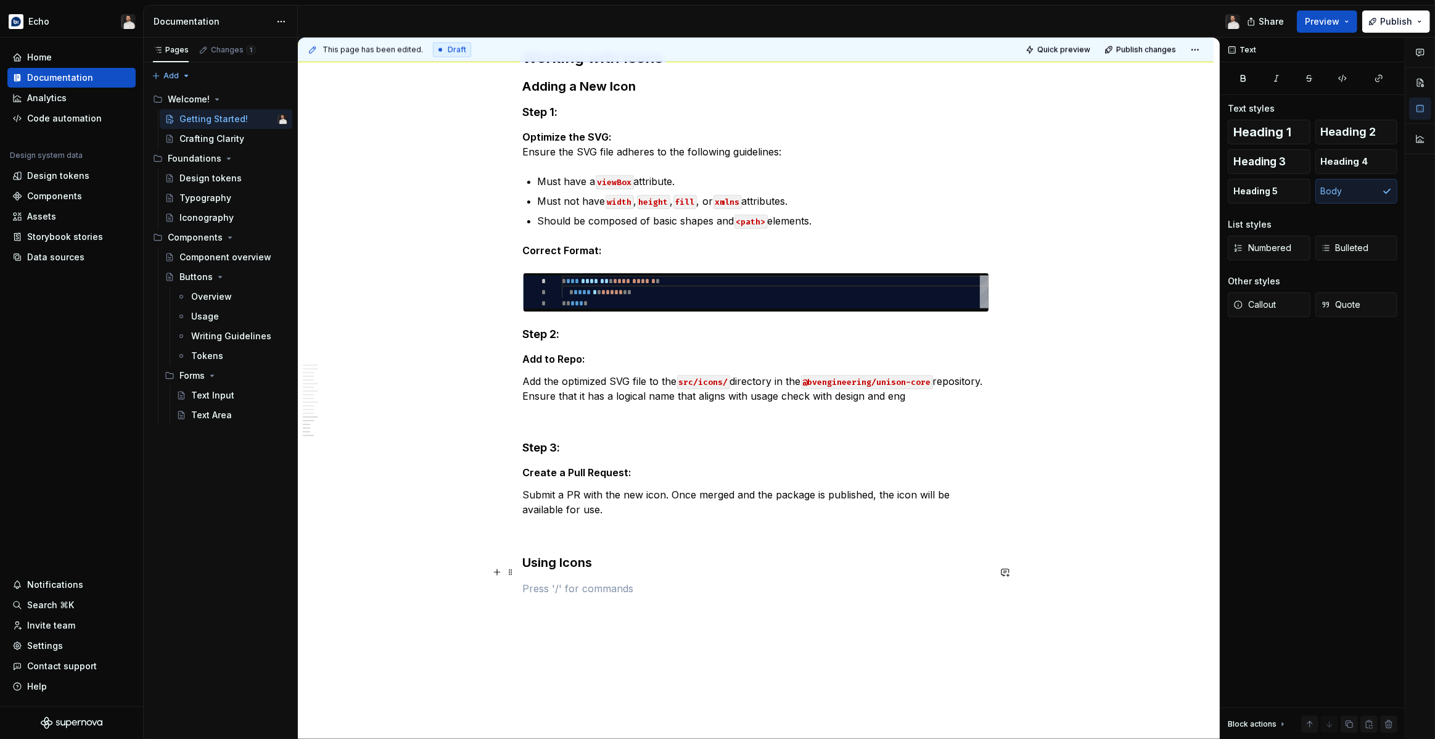
click at [551, 581] on p at bounding box center [756, 588] width 466 height 15
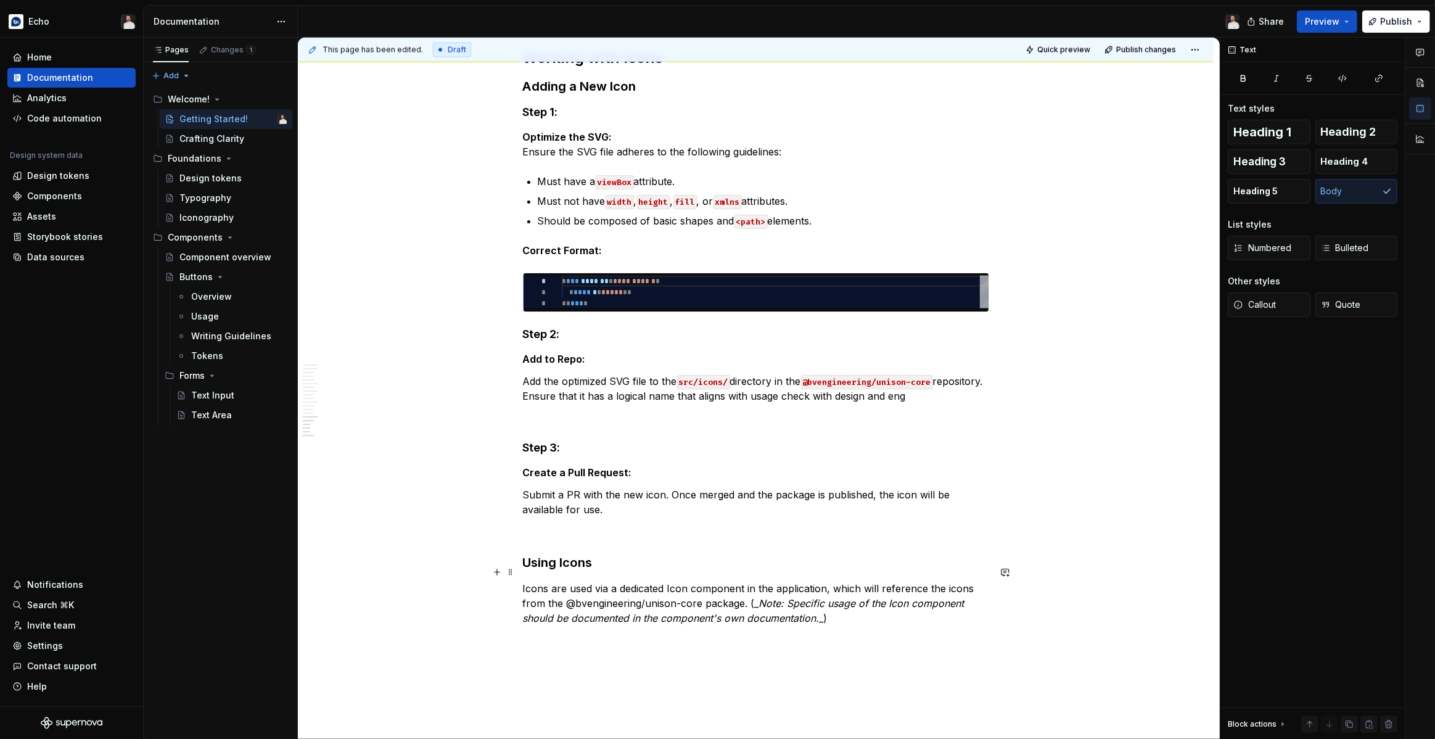
click at [675, 581] on p "Icons are used via a dedicated Icon component in the application, which will re…" at bounding box center [756, 603] width 466 height 44
click at [928, 547] on button "button" at bounding box center [932, 549] width 17 height 17
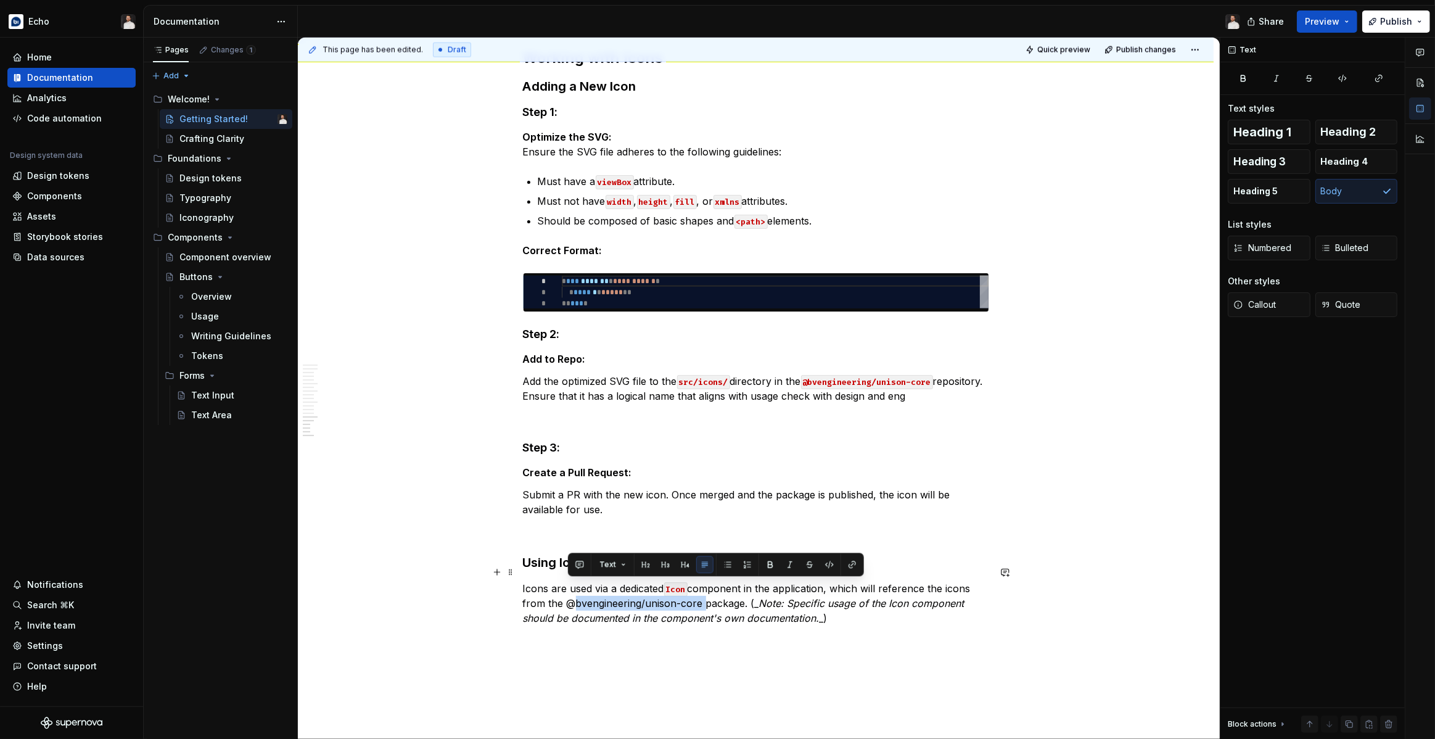
drag, startPoint x: 568, startPoint y: 588, endPoint x: 702, endPoint y: 588, distance: 133.2
click at [702, 588] on p "Icons are used via a dedicated Icon component in the application, which will re…" at bounding box center [756, 603] width 466 height 44
click at [826, 565] on button "button" at bounding box center [829, 563] width 17 height 17
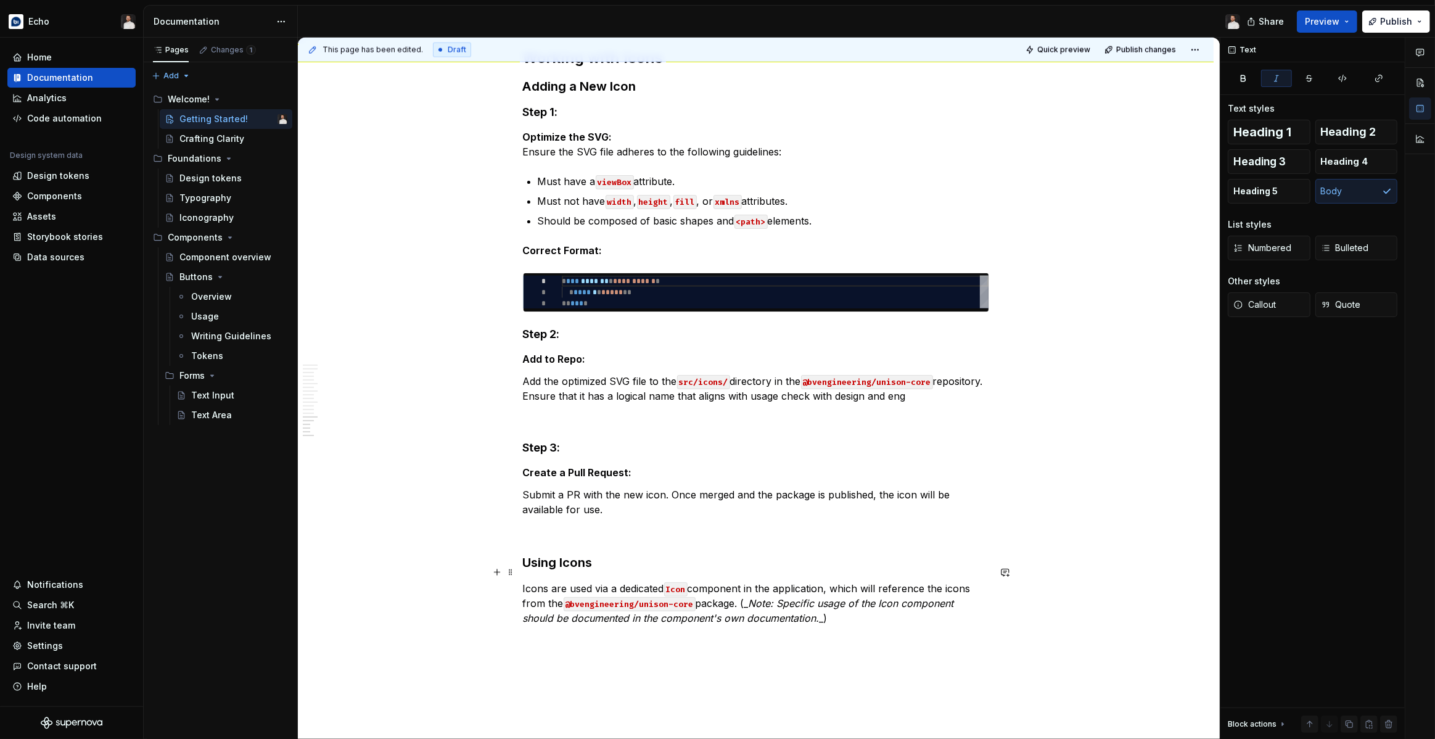
click at [779, 595] on p "Icons are used via a dedicated Icon component in the application, which will re…" at bounding box center [756, 603] width 466 height 44
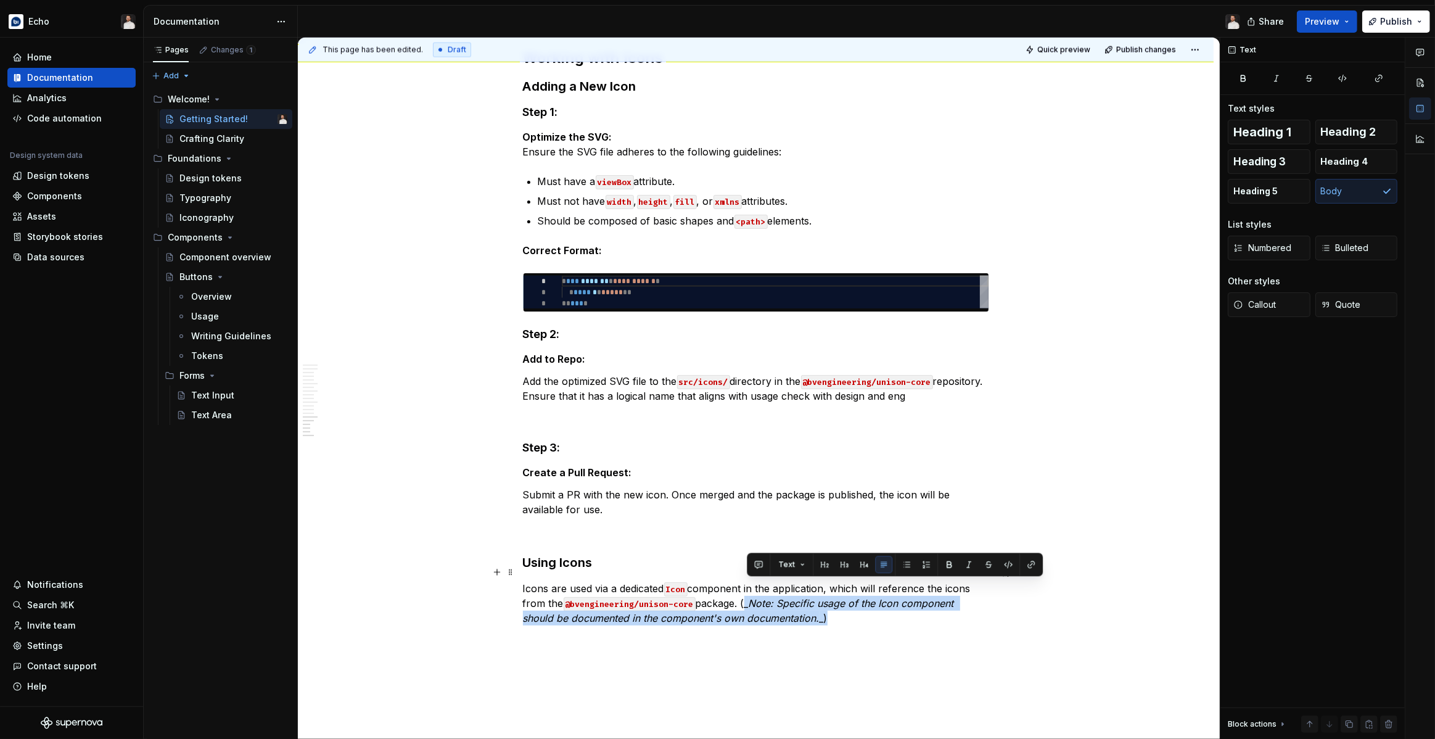
drag, startPoint x: 746, startPoint y: 587, endPoint x: 834, endPoint y: 602, distance: 89.5
click at [834, 602] on p "Icons are used via a dedicated Icon component in the application, which will re…" at bounding box center [756, 603] width 466 height 44
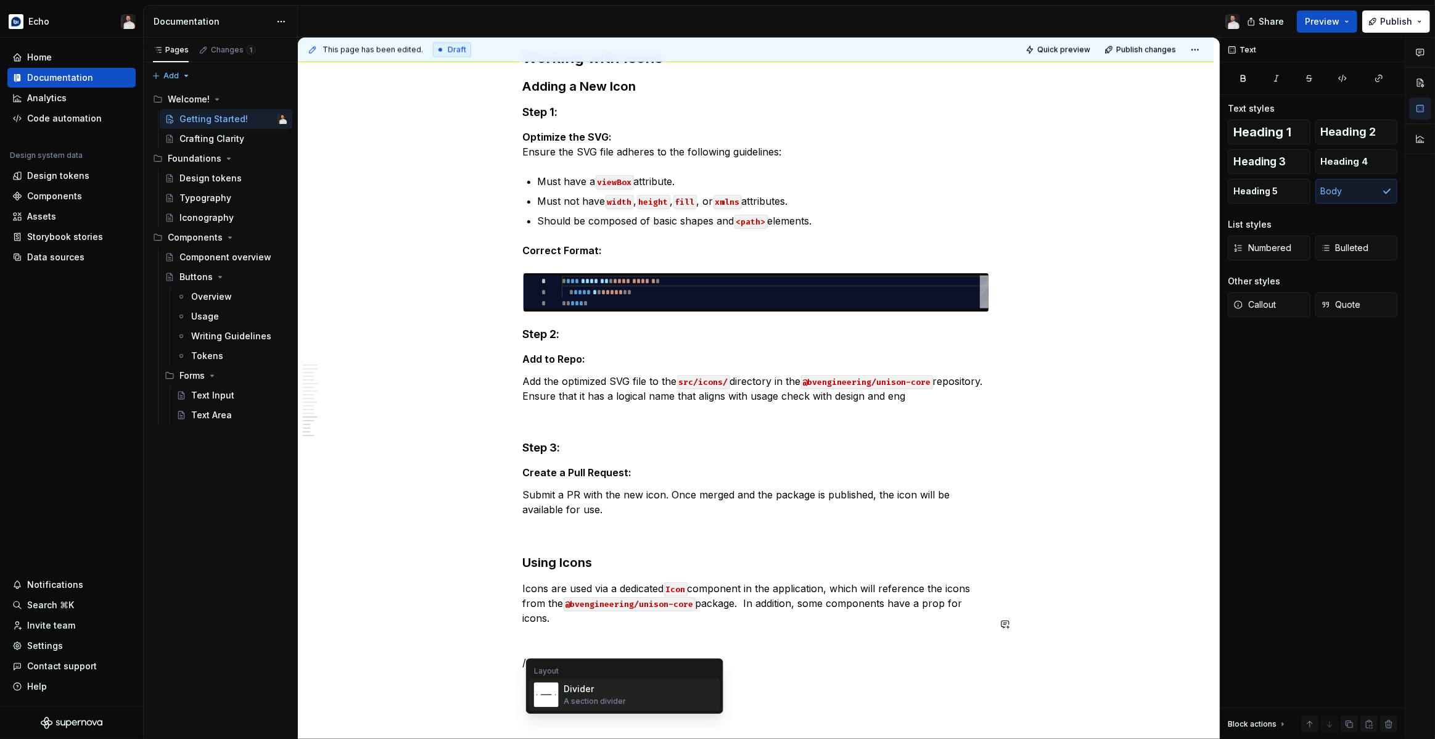
click at [584, 702] on div "A section divider" at bounding box center [594, 701] width 62 height 10
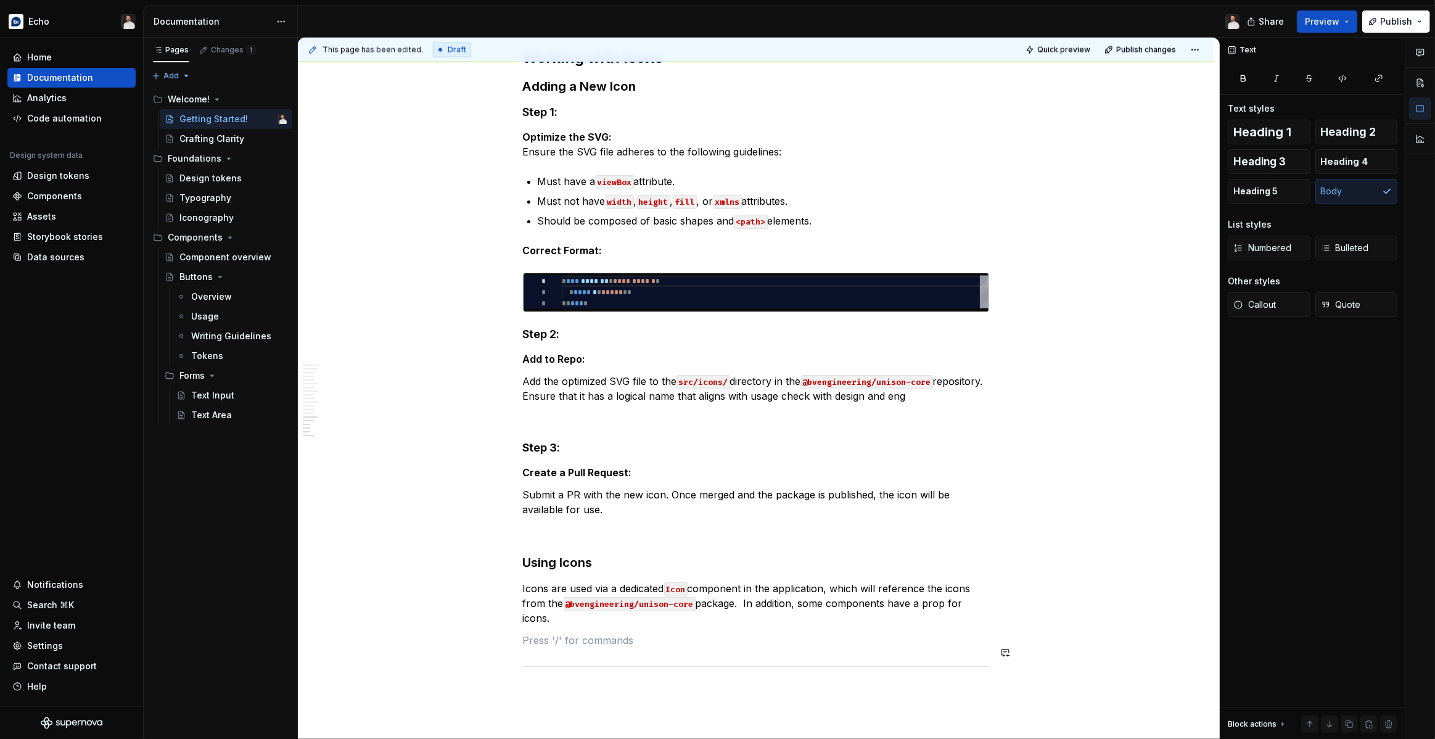
click at [570, 685] on p at bounding box center [756, 692] width 466 height 15
click at [547, 685] on p at bounding box center [756, 692] width 466 height 15
click at [1343, 137] on span "Heading 2" at bounding box center [1348, 132] width 55 height 12
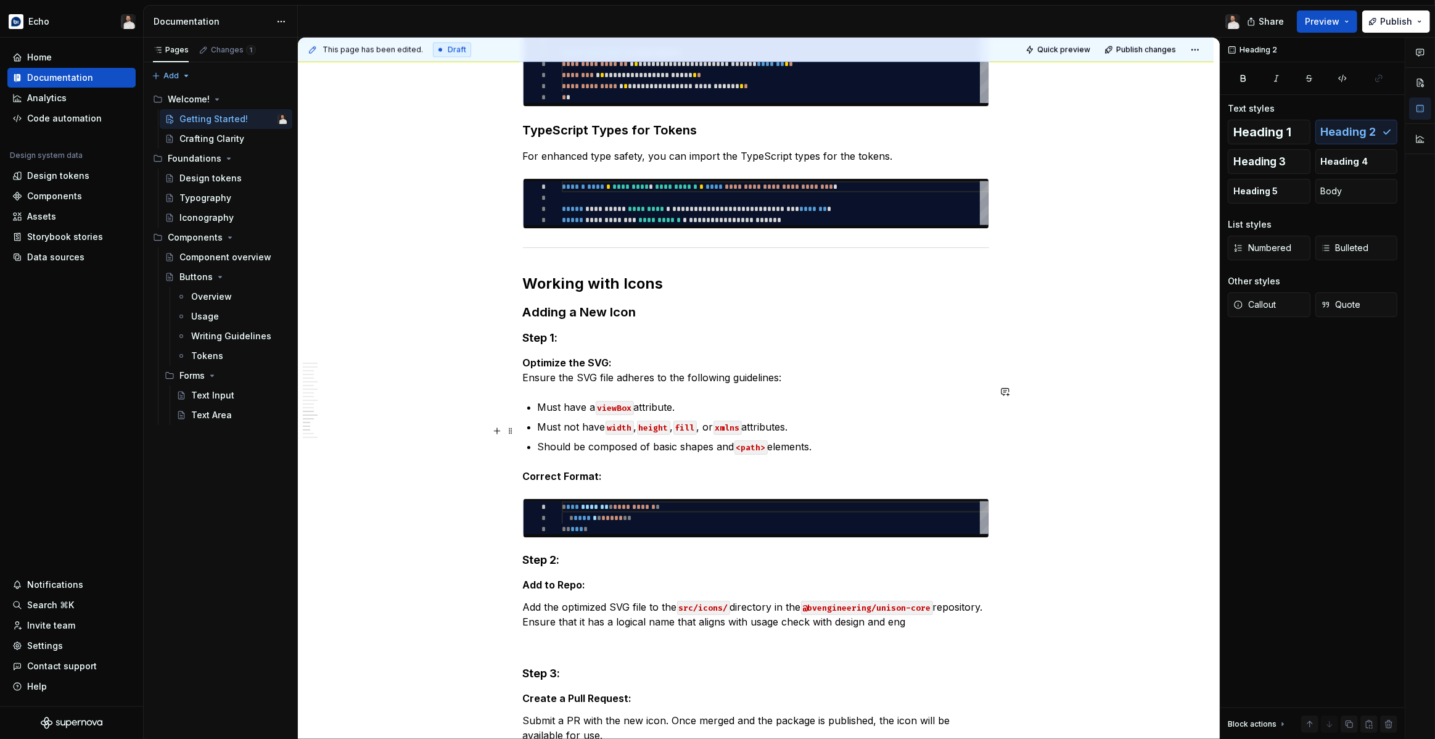
scroll to position [1951, 0]
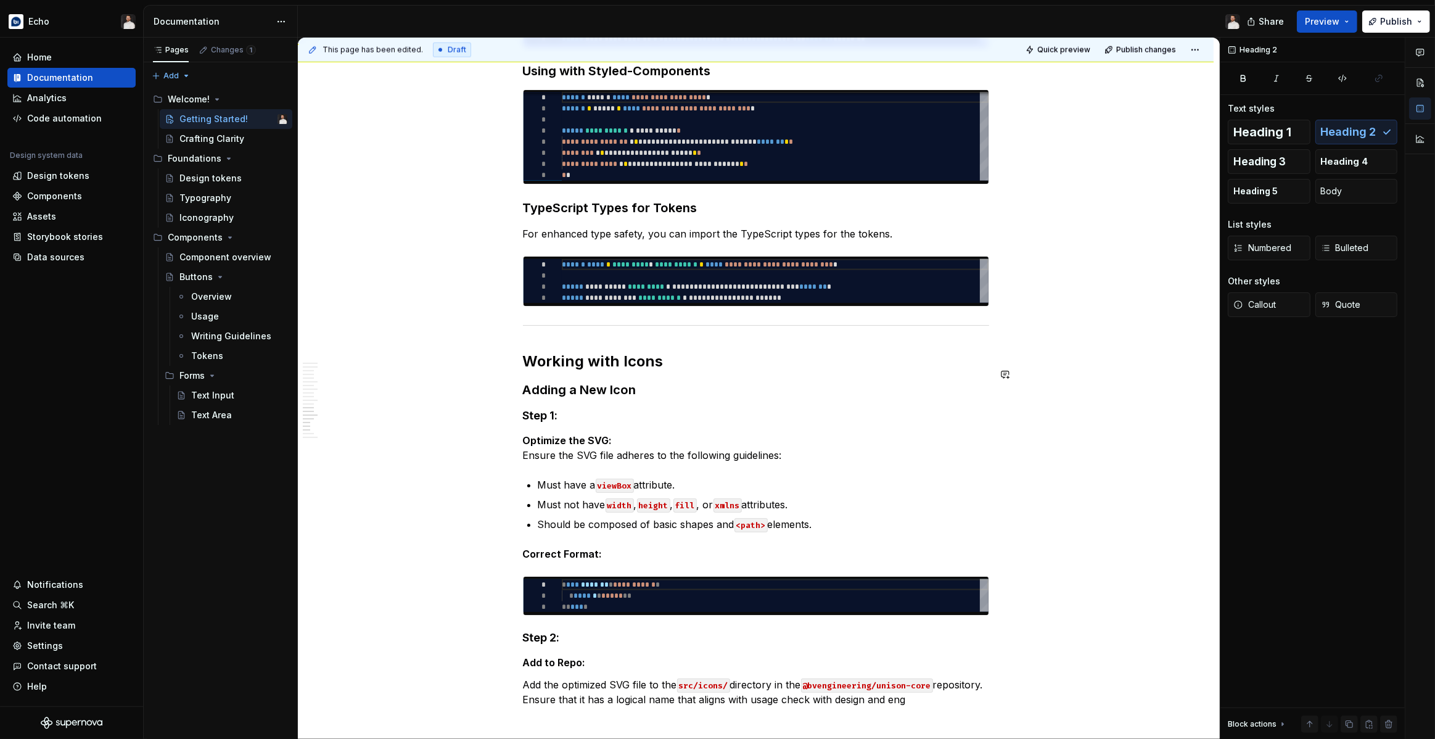
click at [614, 351] on h2 "Working with Icons" at bounding box center [756, 361] width 466 height 20
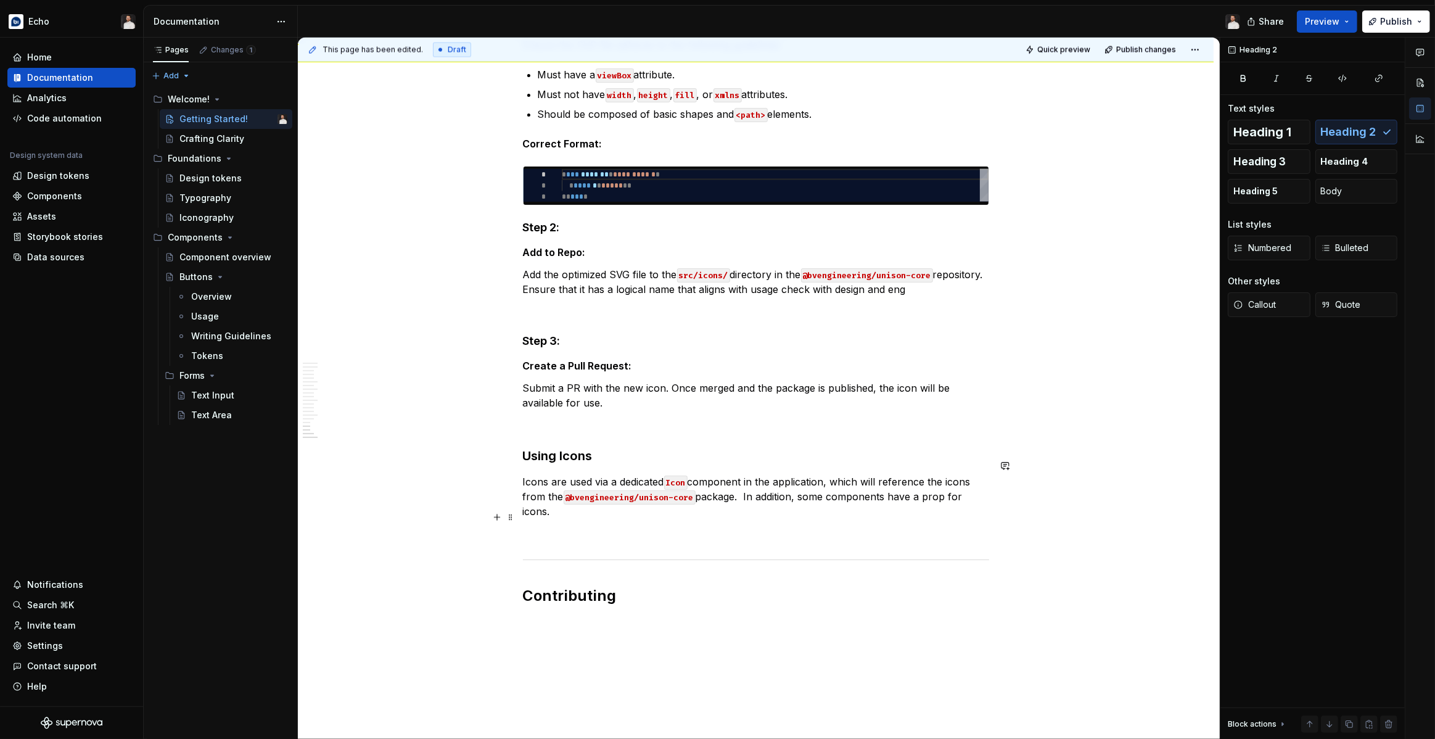
scroll to position [2435, 0]
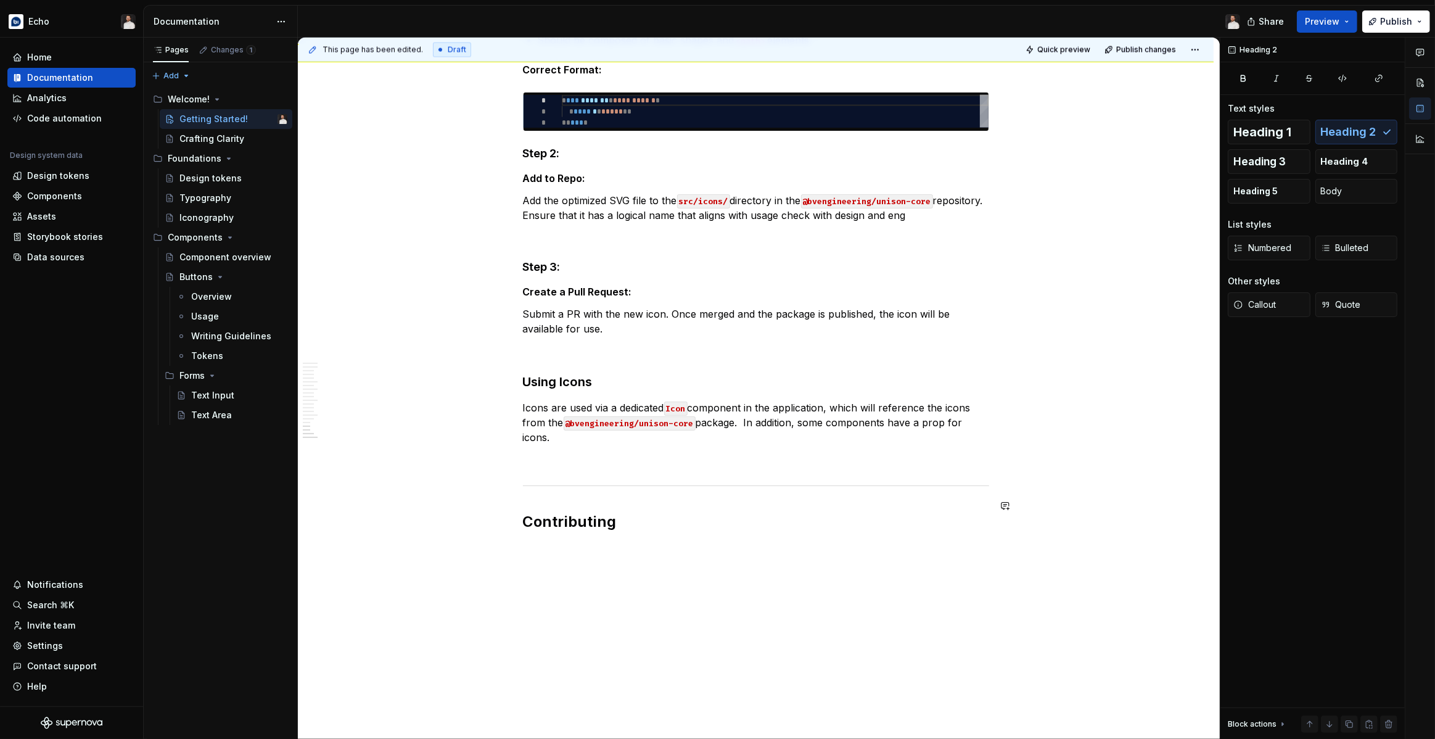
click at [578, 541] on p "Designers: All token and icon changes start in [GEOGRAPHIC_DATA]." at bounding box center [756, 548] width 466 height 15
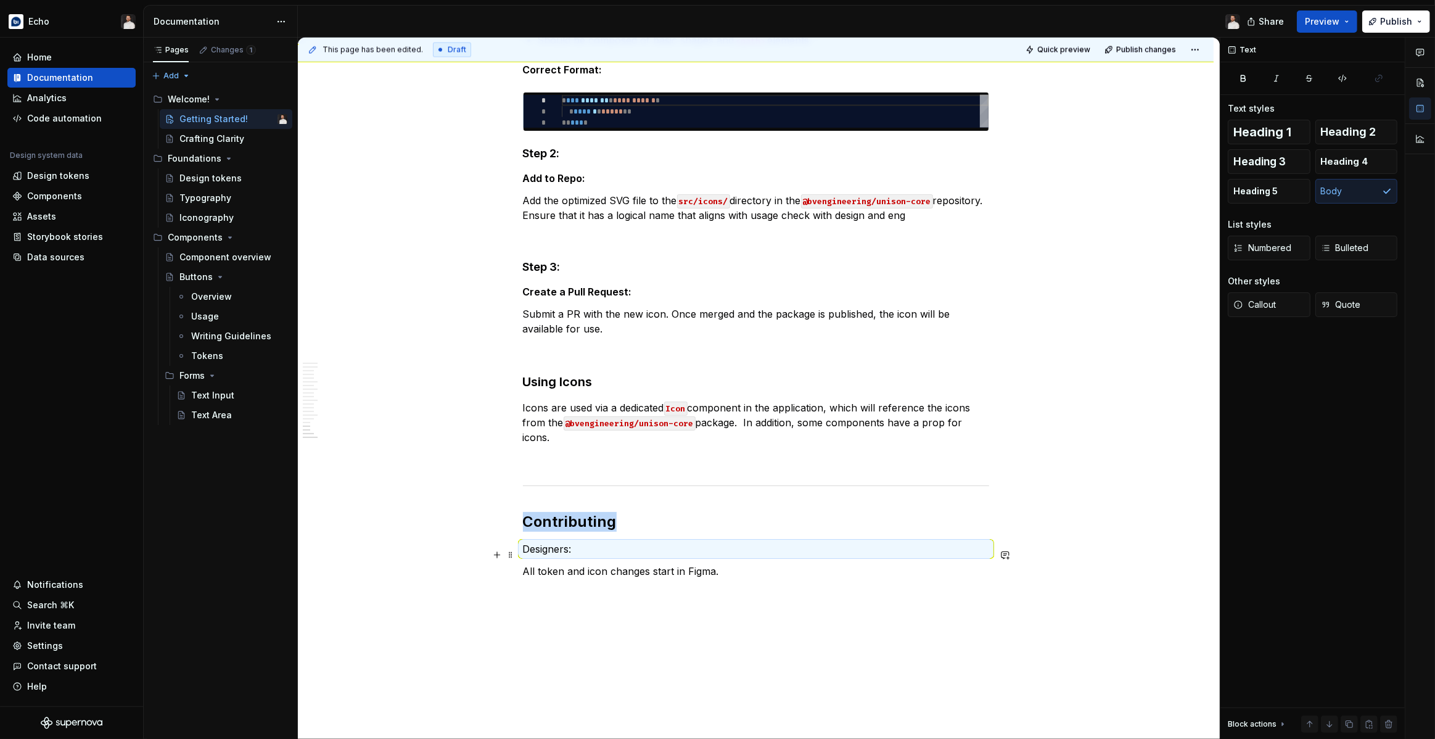
click at [526, 563] on p "All token and icon changes start in Figma." at bounding box center [756, 570] width 466 height 15
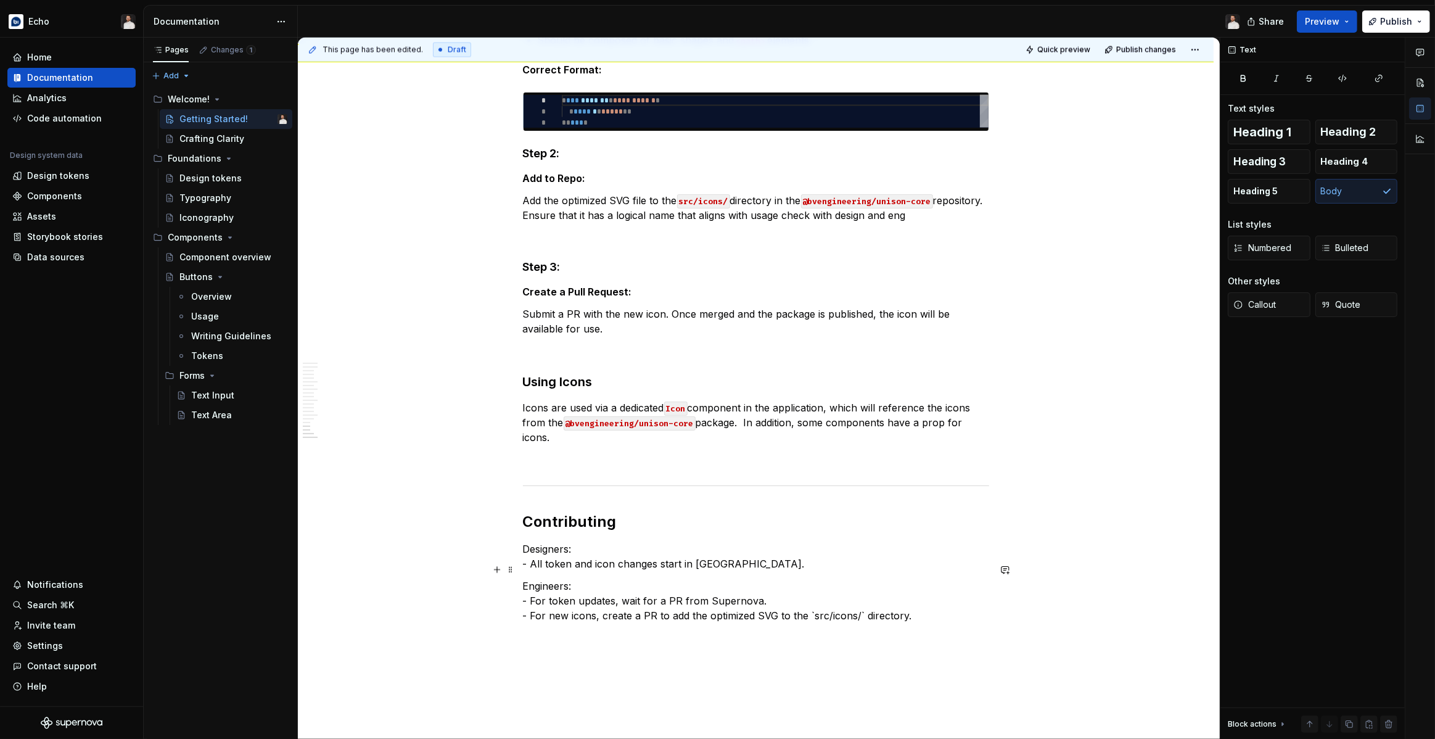
click at [813, 600] on p "Engineers: - For token updates, wait for a PR from Supernova. - For new icons, …" at bounding box center [756, 600] width 466 height 44
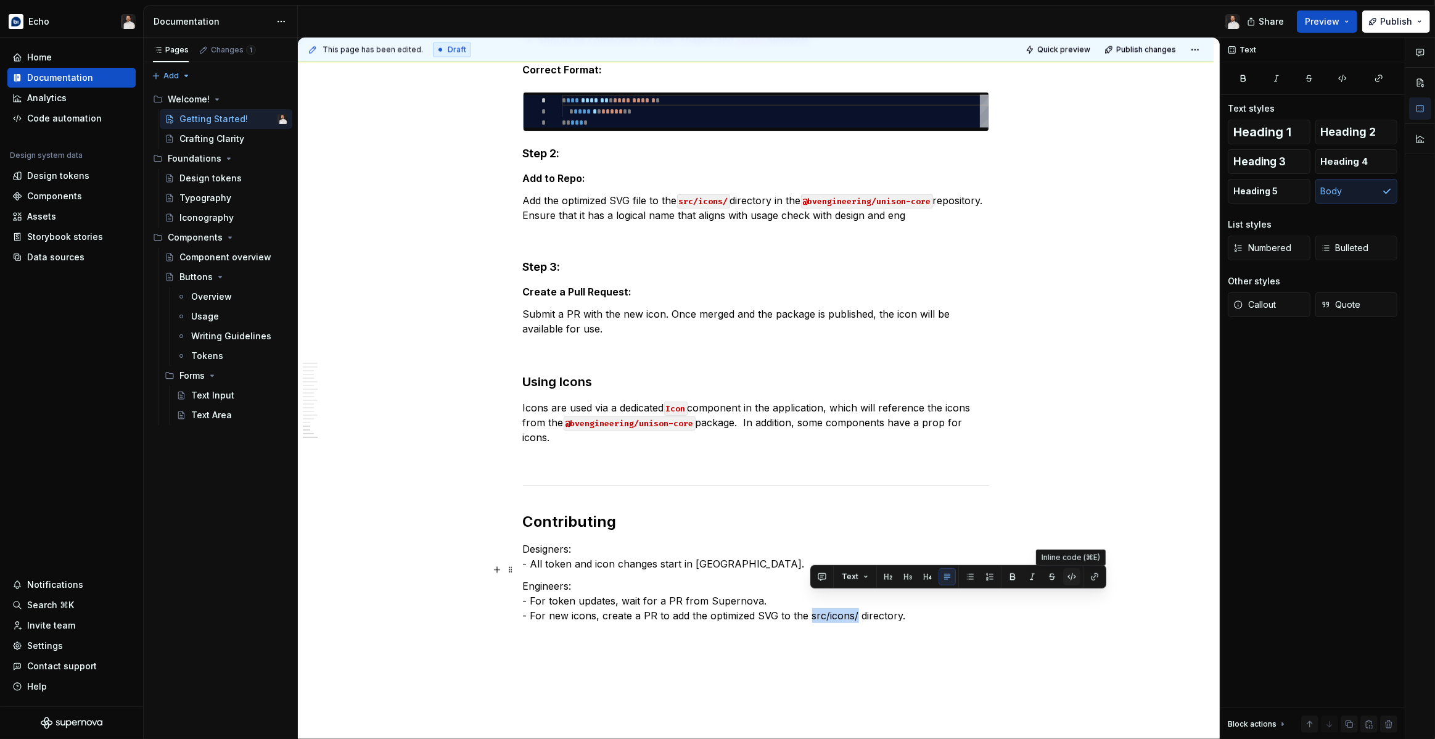
click at [1073, 576] on button "button" at bounding box center [1071, 576] width 17 height 17
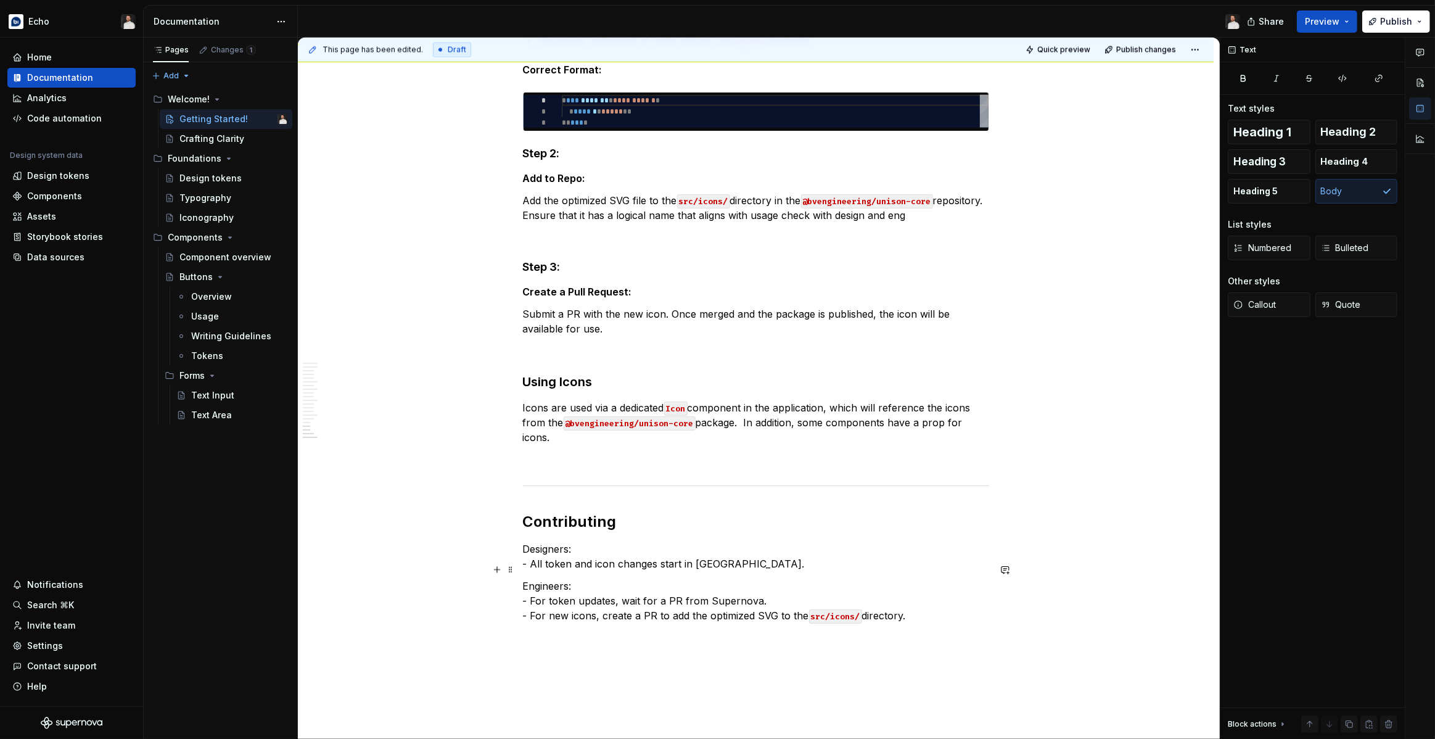
click at [917, 603] on p "Engineers: - For token updates, wait for a PR from Supernova. - For new icons, …" at bounding box center [756, 600] width 466 height 44
click at [701, 613] on p "Engineers: - For token updates, wait for a PR from Supernova. - For new icons, …" at bounding box center [756, 607] width 466 height 59
click at [832, 614] on p "Engineers: - For token updates, wait for a PR from Supernova. - For new icons, …" at bounding box center [756, 607] width 466 height 59
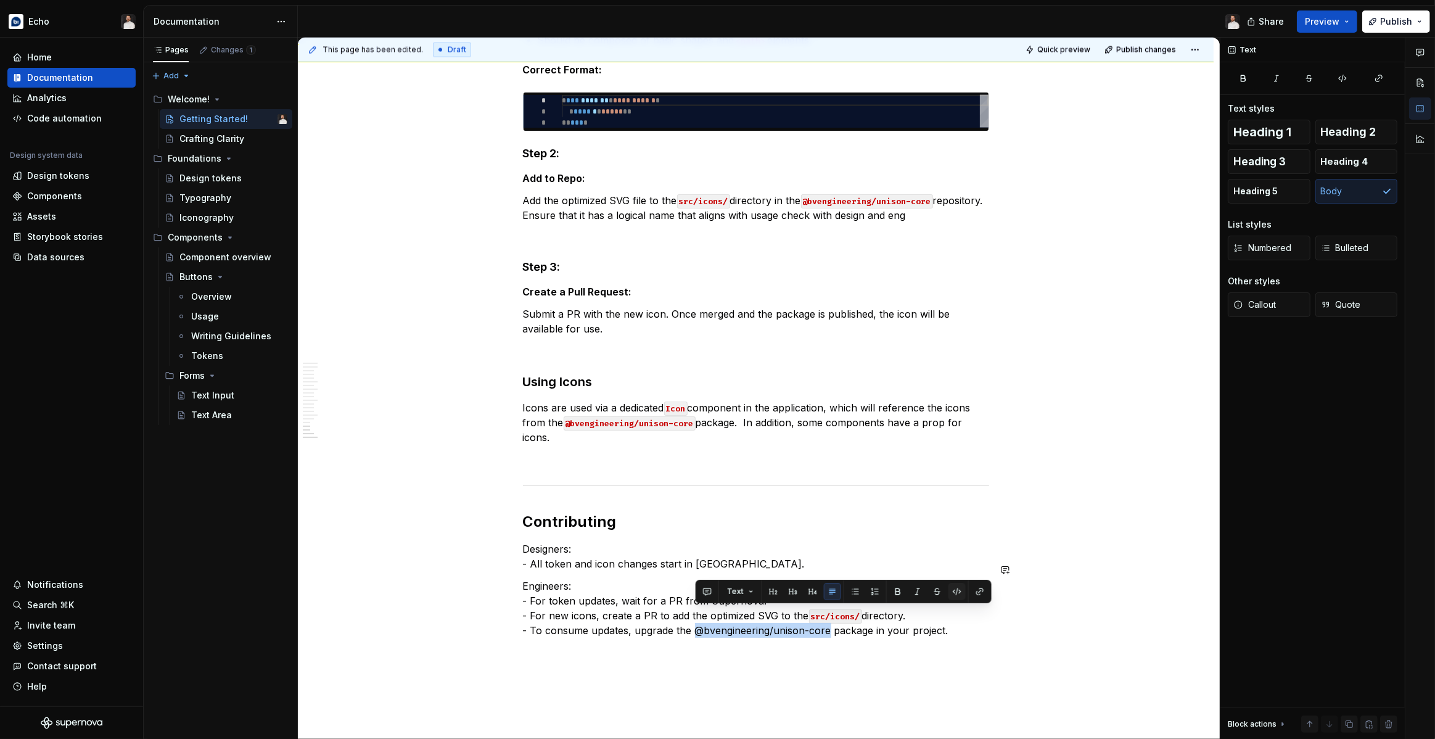
click at [959, 593] on button "button" at bounding box center [956, 591] width 17 height 17
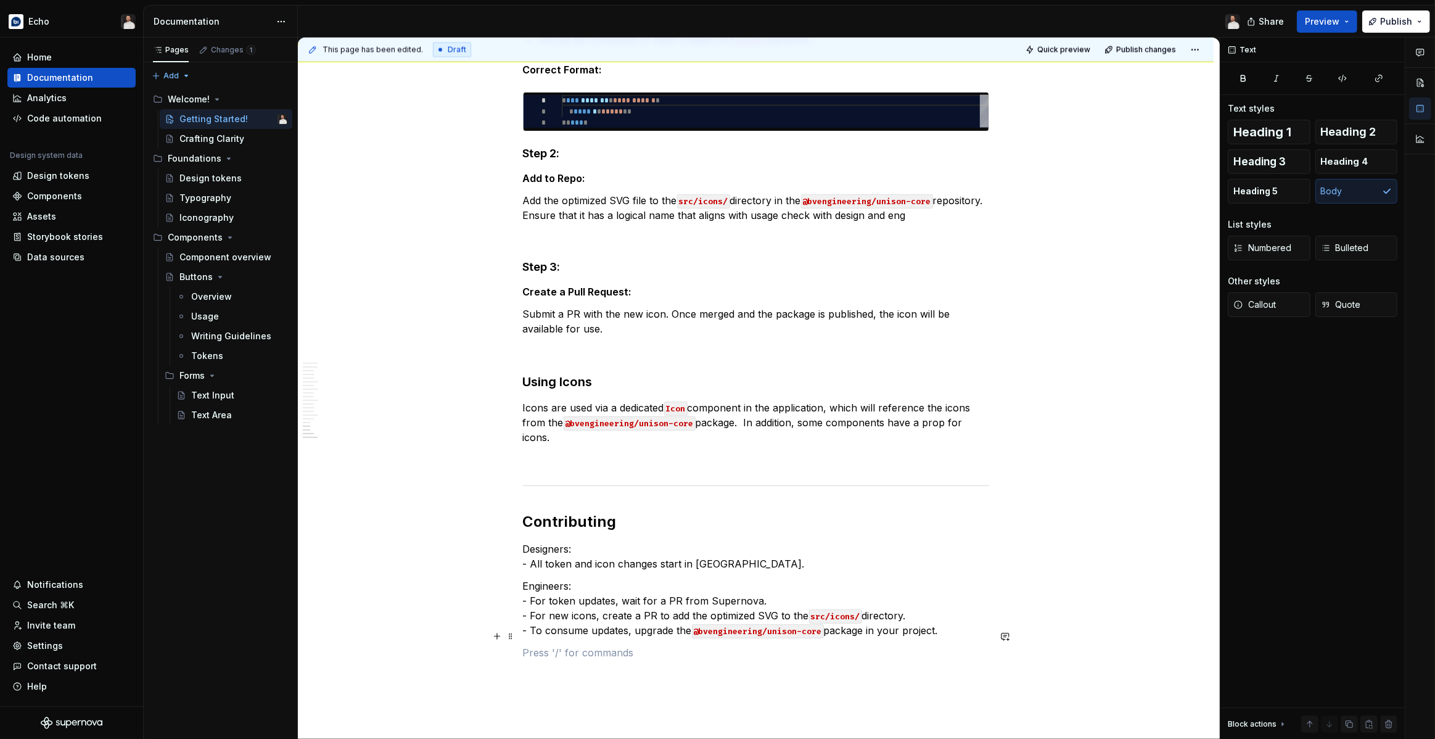
click at [841, 645] on p at bounding box center [756, 652] width 466 height 15
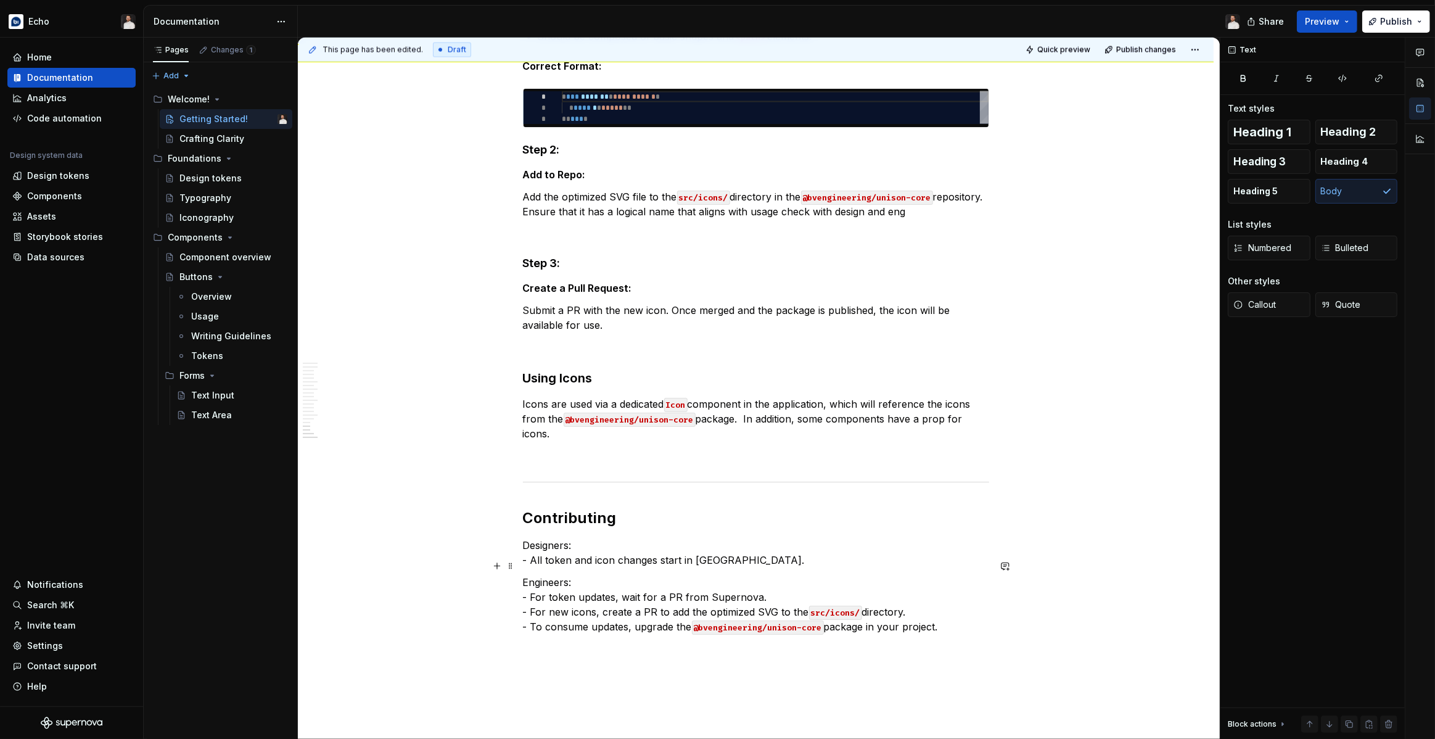
click at [587, 575] on p "Engineers: - For token updates, wait for a PR from Supernova. - For new icons, …" at bounding box center [756, 604] width 466 height 59
click at [1401, 16] on span "Publish" at bounding box center [1396, 21] width 32 height 12
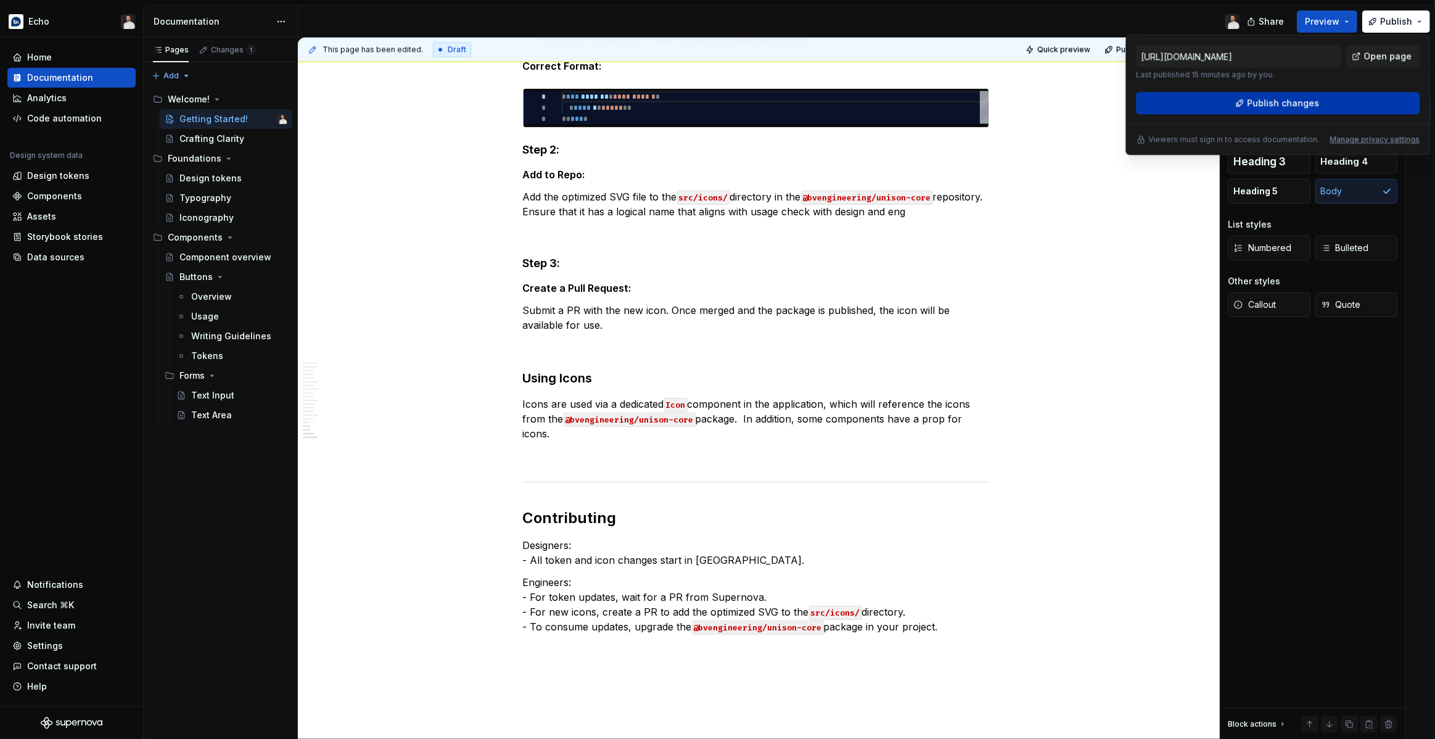
click at [1276, 109] on button "Publish changes" at bounding box center [1278, 103] width 284 height 22
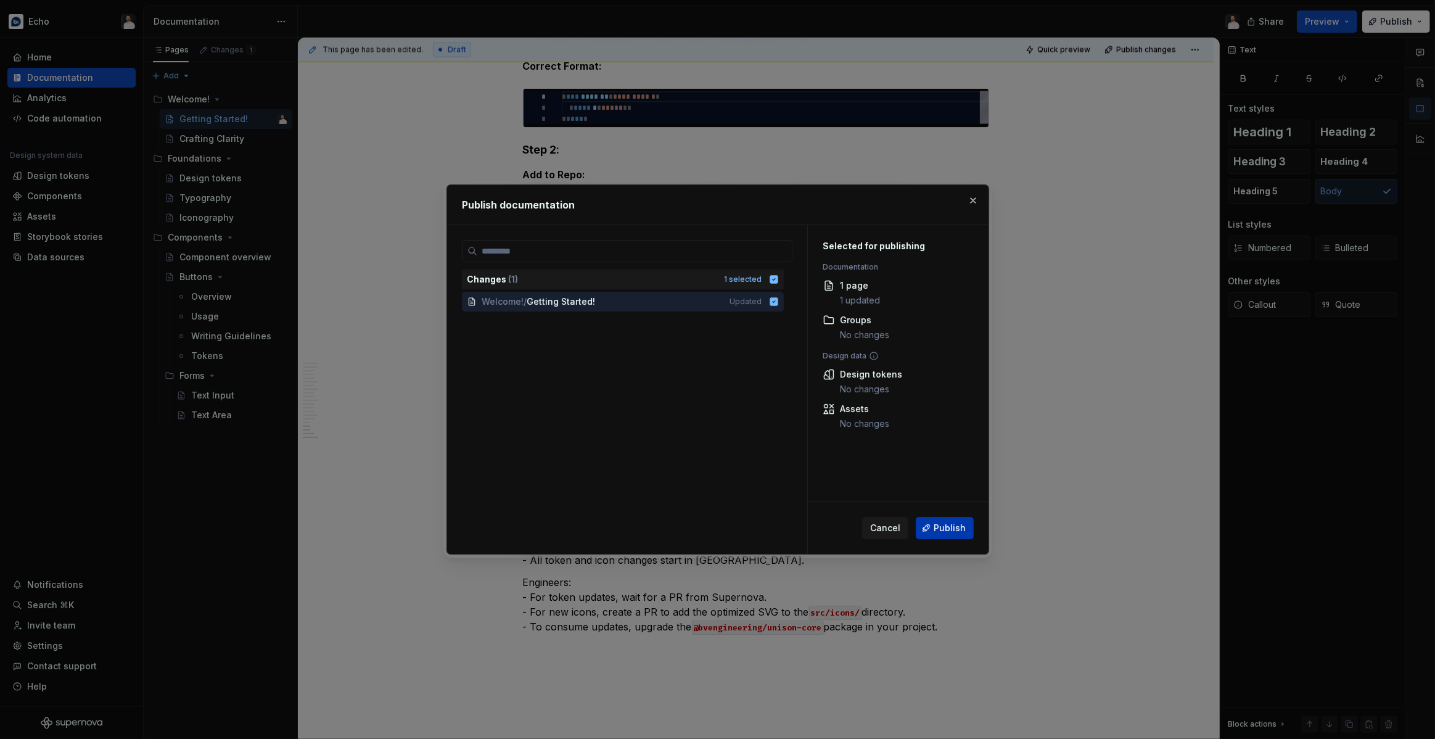
click at [946, 536] on button "Publish" at bounding box center [945, 528] width 58 height 22
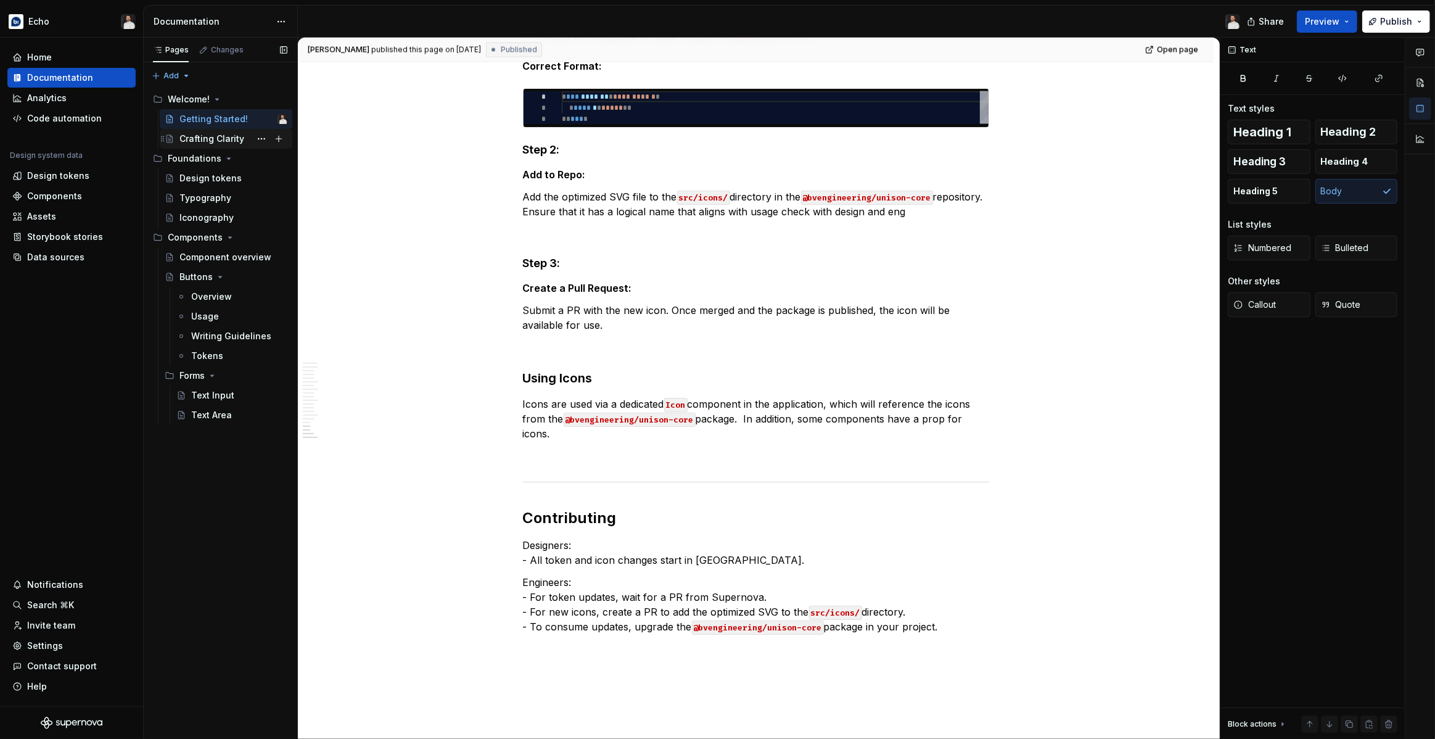
click at [227, 139] on div "Crafting Clarity" at bounding box center [211, 139] width 65 height 12
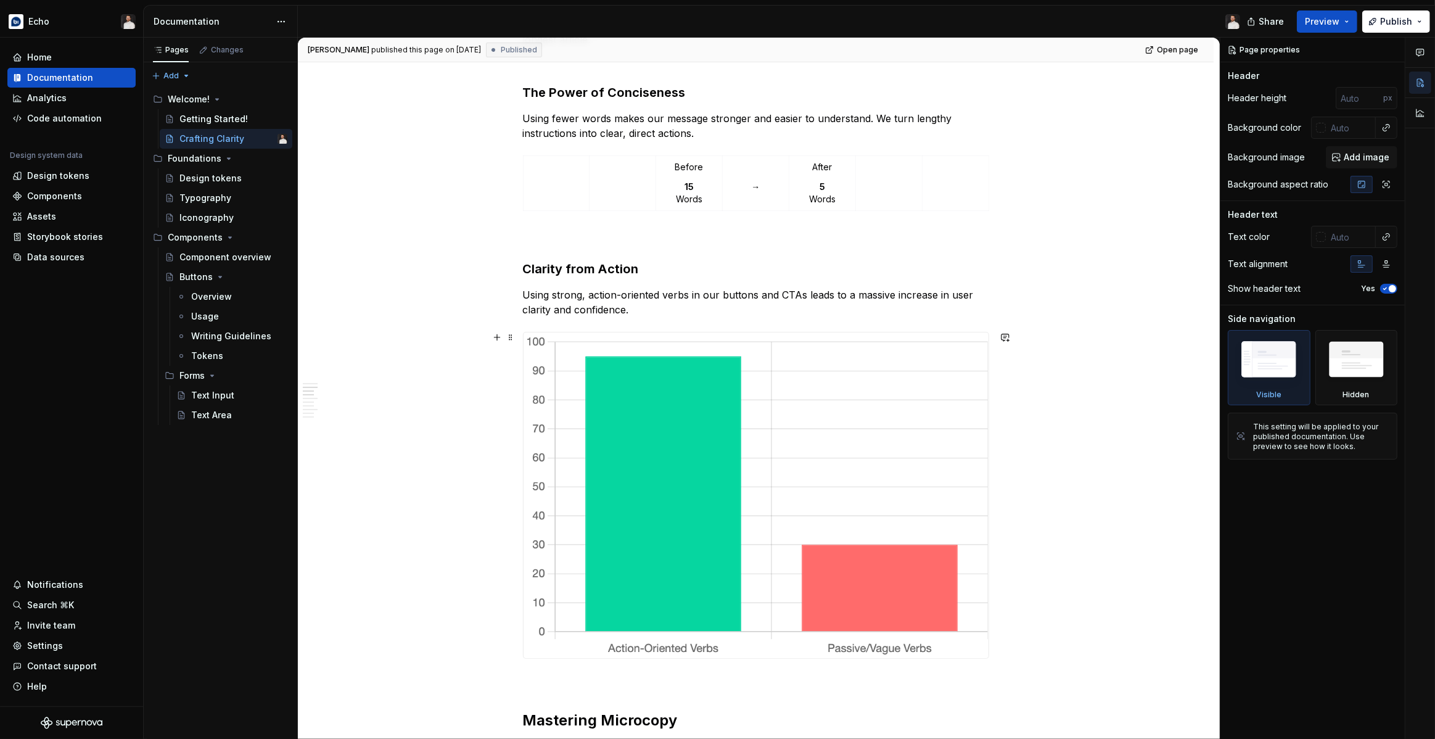
scroll to position [606, 0]
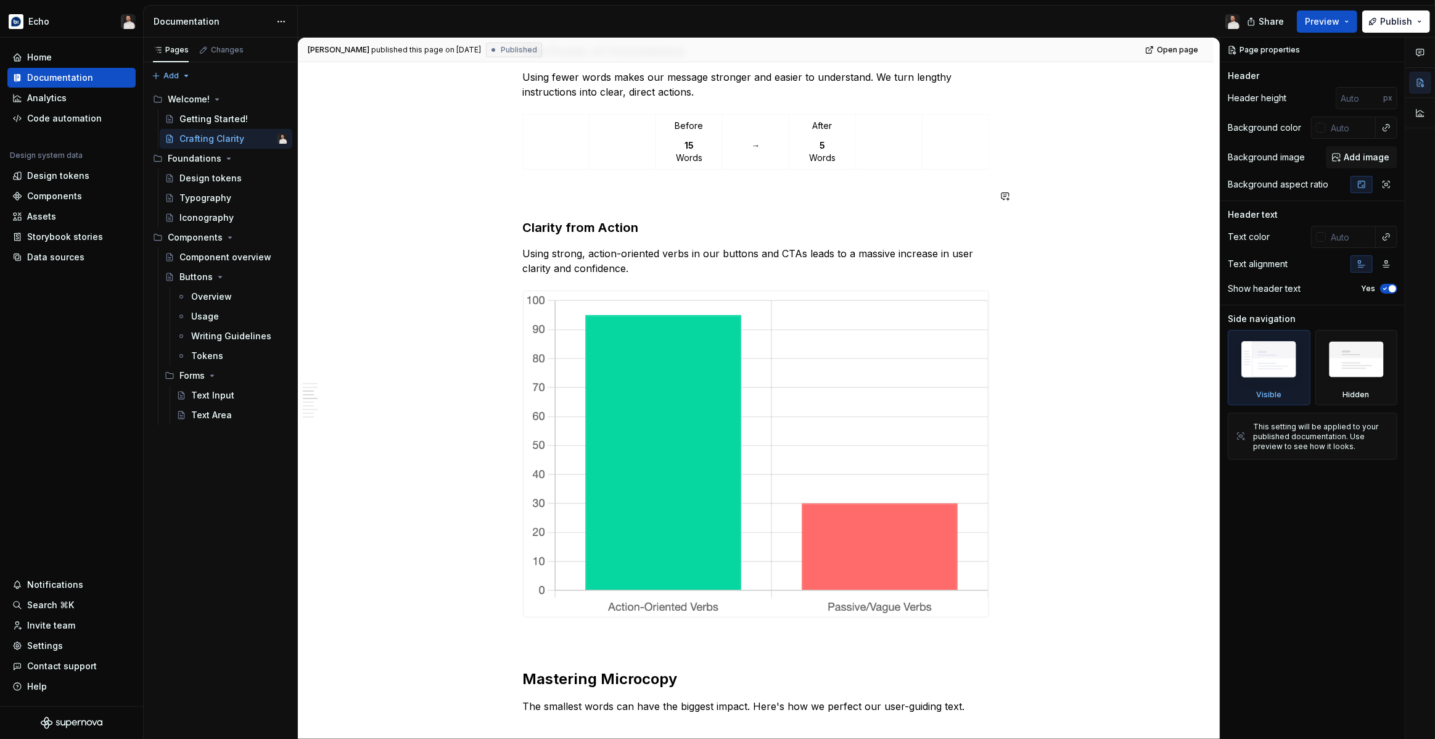
type textarea "*"
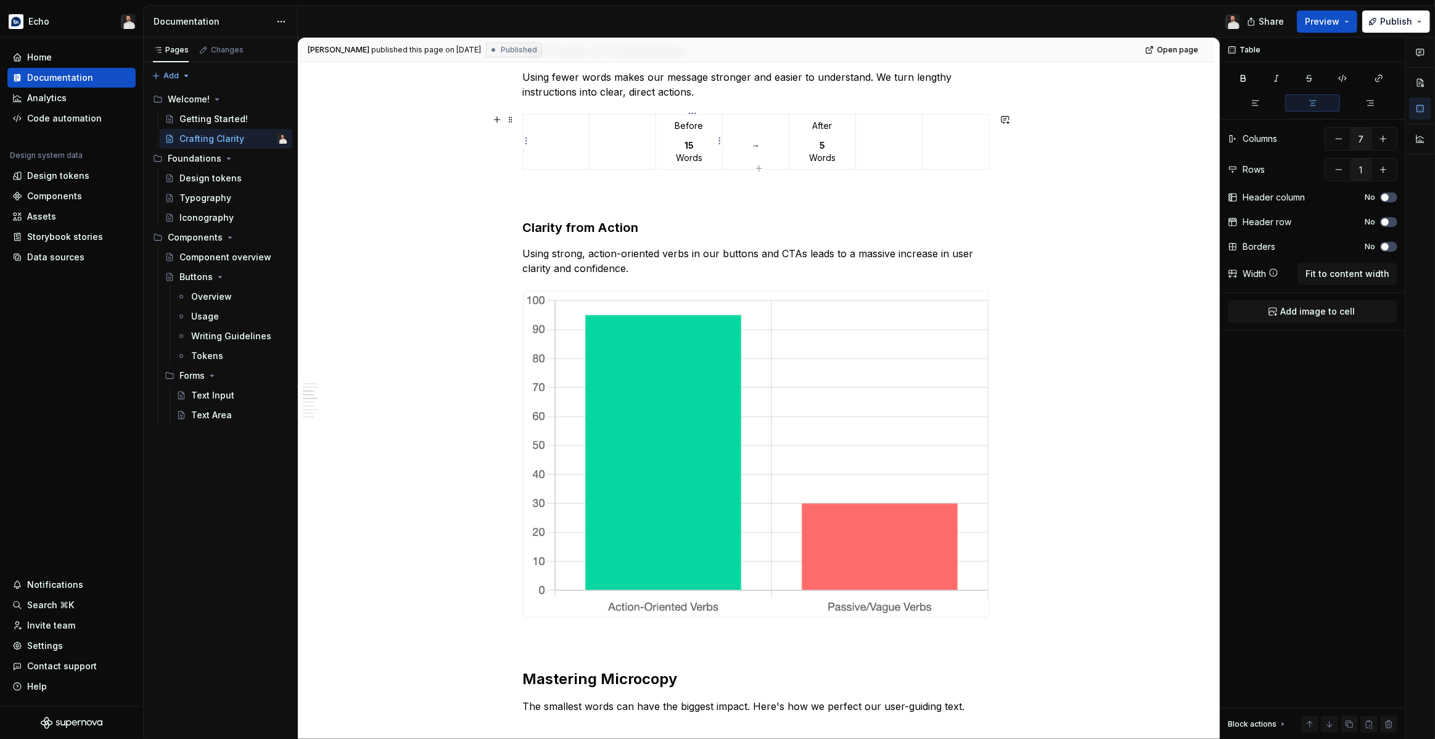
click at [695, 162] on p "15 Words" at bounding box center [688, 151] width 51 height 25
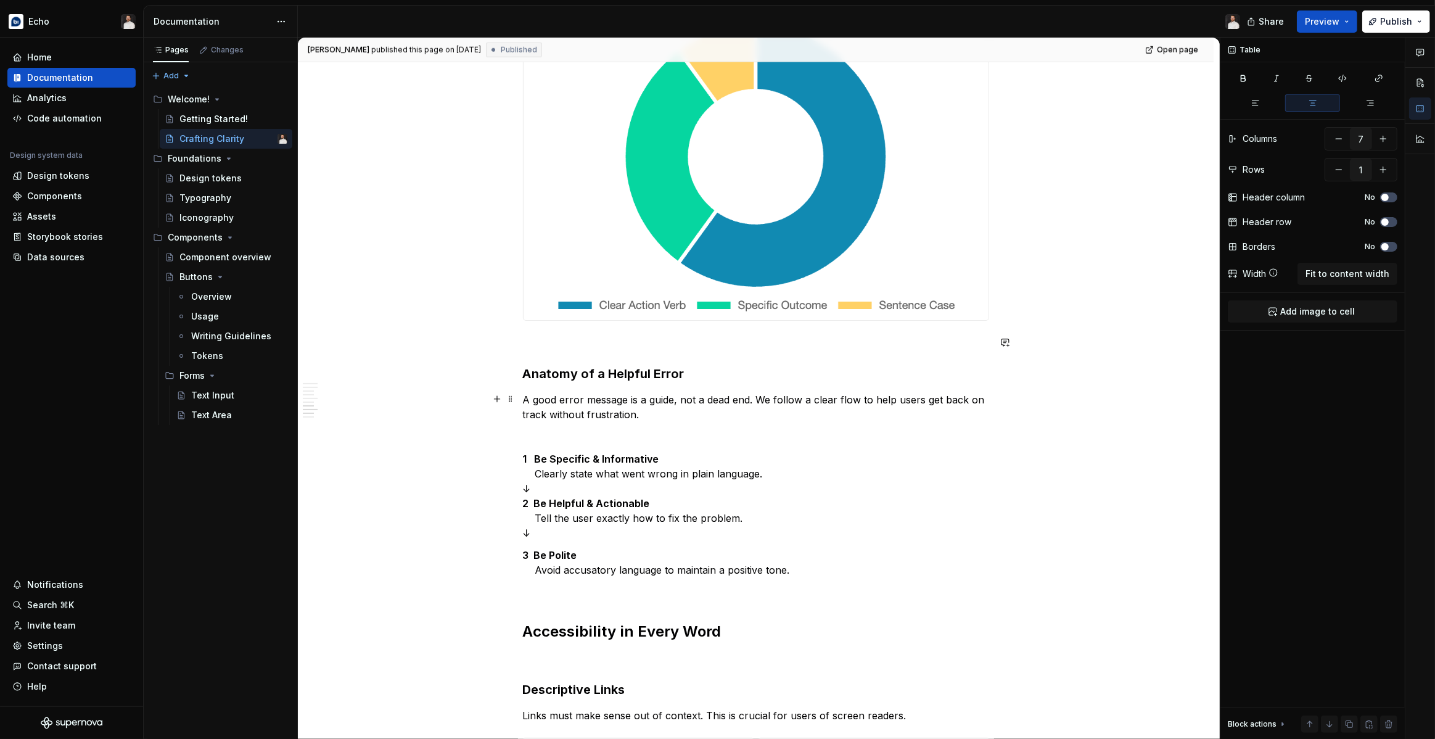
scroll to position [1584, 0]
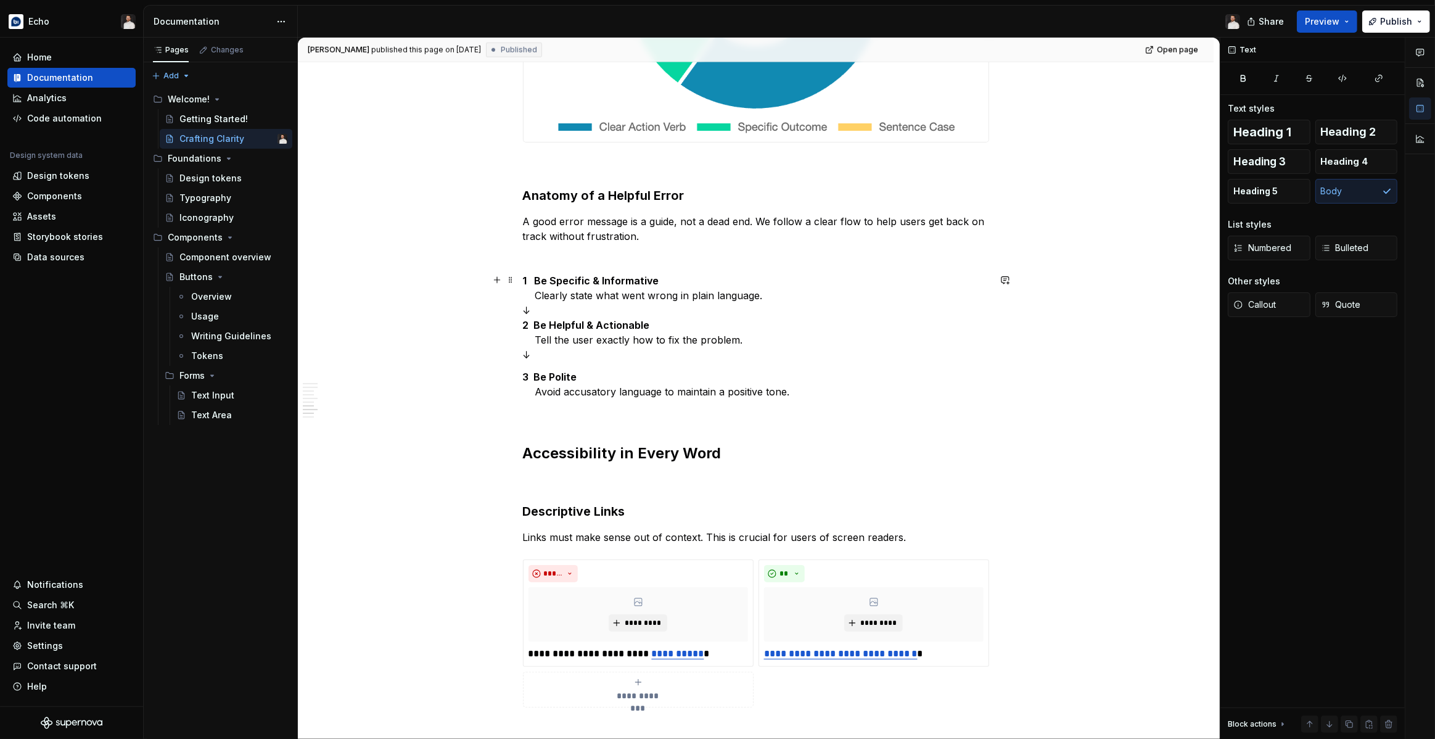
click at [591, 309] on p "1 Be Specific & Informative Clearly state what went wrong in plain language. ↓ …" at bounding box center [756, 317] width 466 height 89
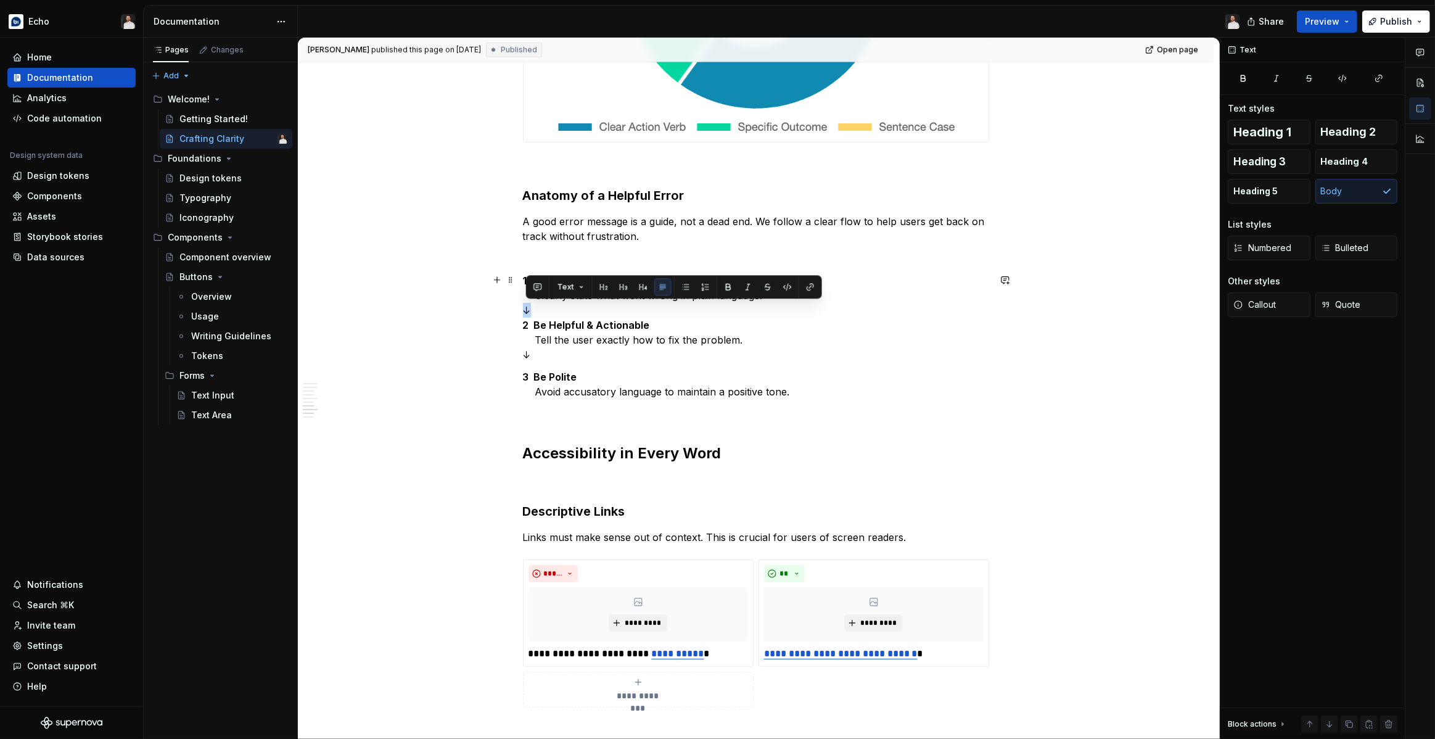
drag, startPoint x: 588, startPoint y: 311, endPoint x: 496, endPoint y: 310, distance: 92.5
drag, startPoint x: 547, startPoint y: 360, endPoint x: 572, endPoint y: 364, distance: 24.9
click at [547, 360] on p "1 Be Specific & Informative Clearly state what went wrong in plain language. ↓ …" at bounding box center [756, 317] width 466 height 89
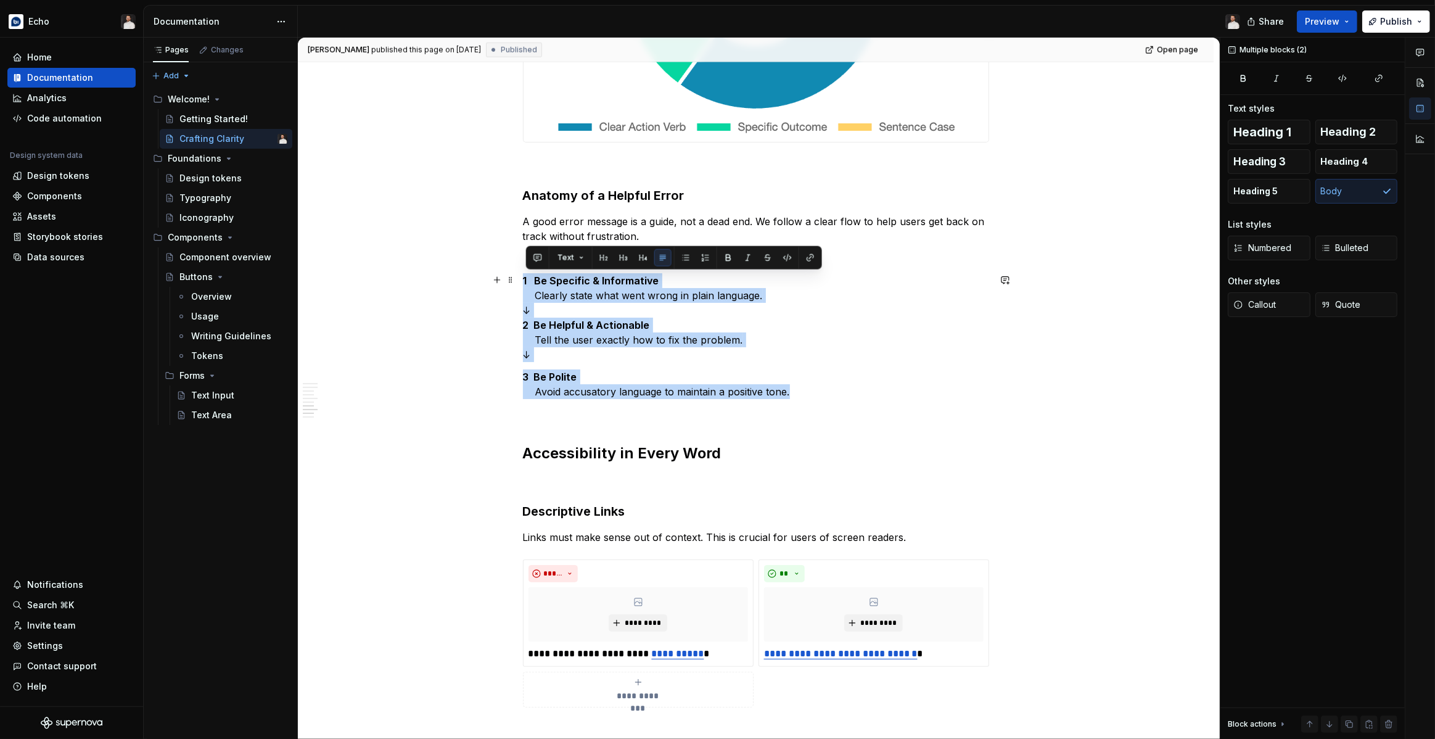
drag, startPoint x: 809, startPoint y: 398, endPoint x: 525, endPoint y: 281, distance: 307.4
click at [575, 261] on button "Text" at bounding box center [571, 257] width 38 height 17
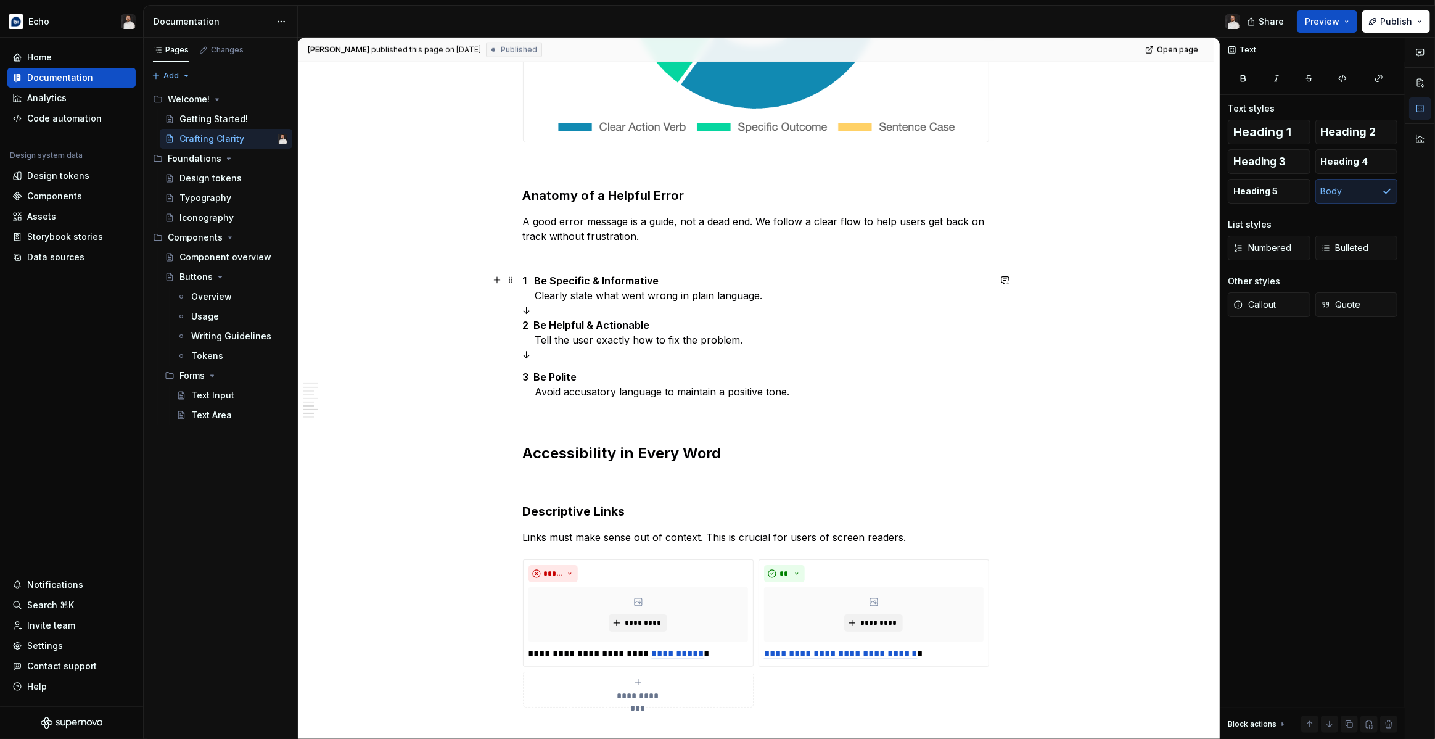
click at [781, 299] on p "1 Be Specific & Informative Clearly state what went wrong in plain language. ↓ …" at bounding box center [756, 317] width 466 height 89
click at [533, 311] on p "1 Be Specific & Informative Clearly state what went wrong in plain language. ↓ …" at bounding box center [756, 317] width 466 height 89
click at [528, 312] on p "1 Be Specific & Informative Clearly state what went wrong in plain language. ↓ …" at bounding box center [756, 317] width 466 height 89
click at [526, 356] on p "1 Be Specific & Informative Clearly state what went wrong in plain language. ↓ …" at bounding box center [756, 317] width 466 height 89
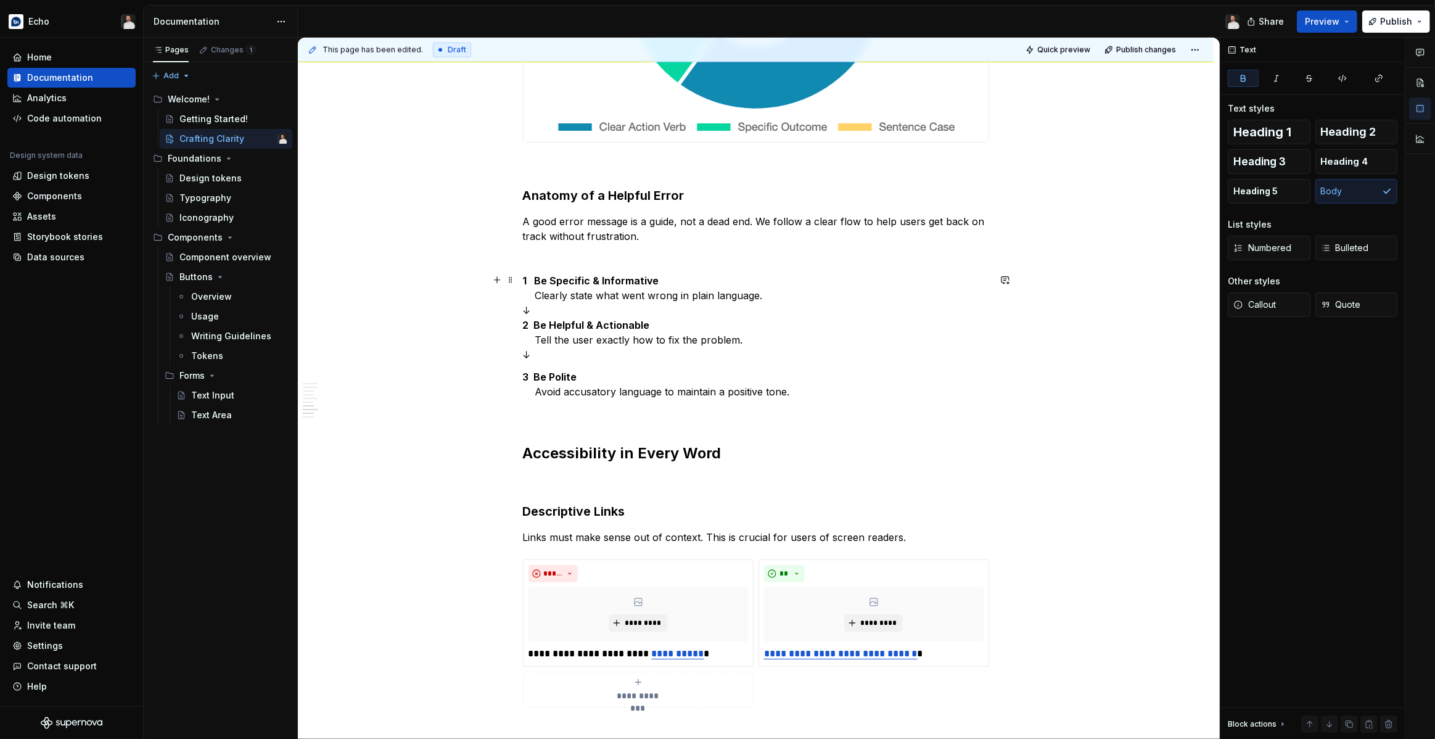
click at [531, 322] on strong "2 Be Helpful & Actionable" at bounding box center [586, 325] width 127 height 12
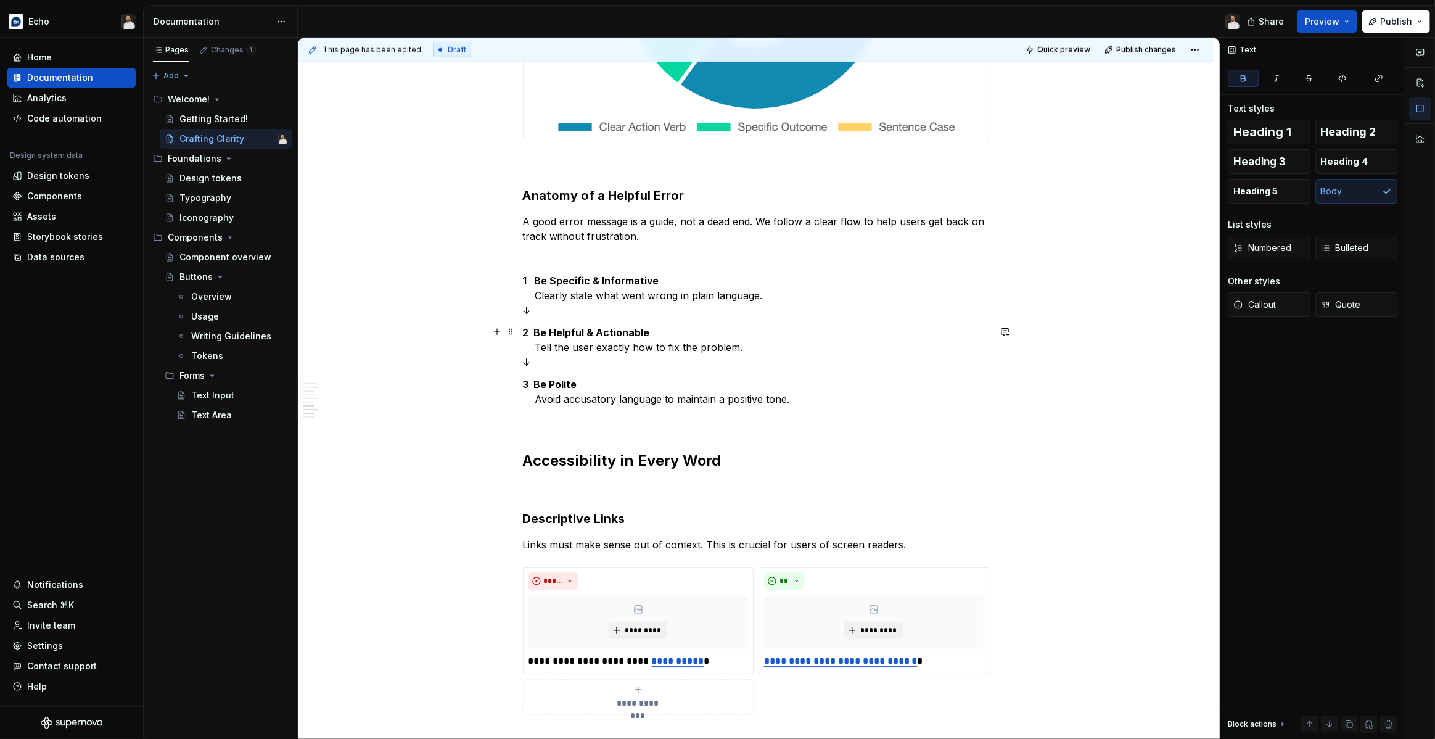
click at [538, 348] on p "2 Be Helpful & Actionable Tell the user exactly how to fix the problem. ↓" at bounding box center [756, 347] width 466 height 44
click at [539, 363] on p "2 Be Helpful & Actionable Tell the user exactly how to fix the problem. ↓" at bounding box center [756, 347] width 466 height 44
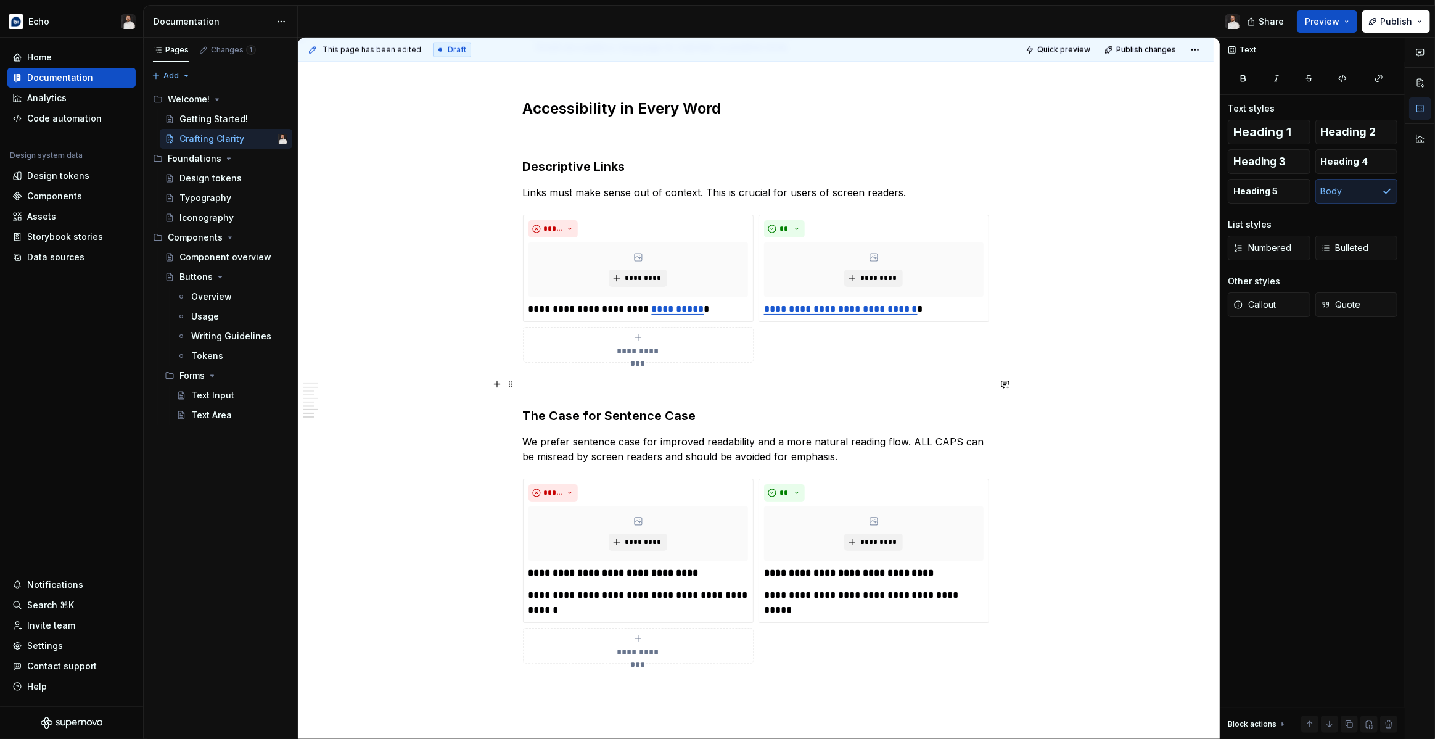
scroll to position [1938, 0]
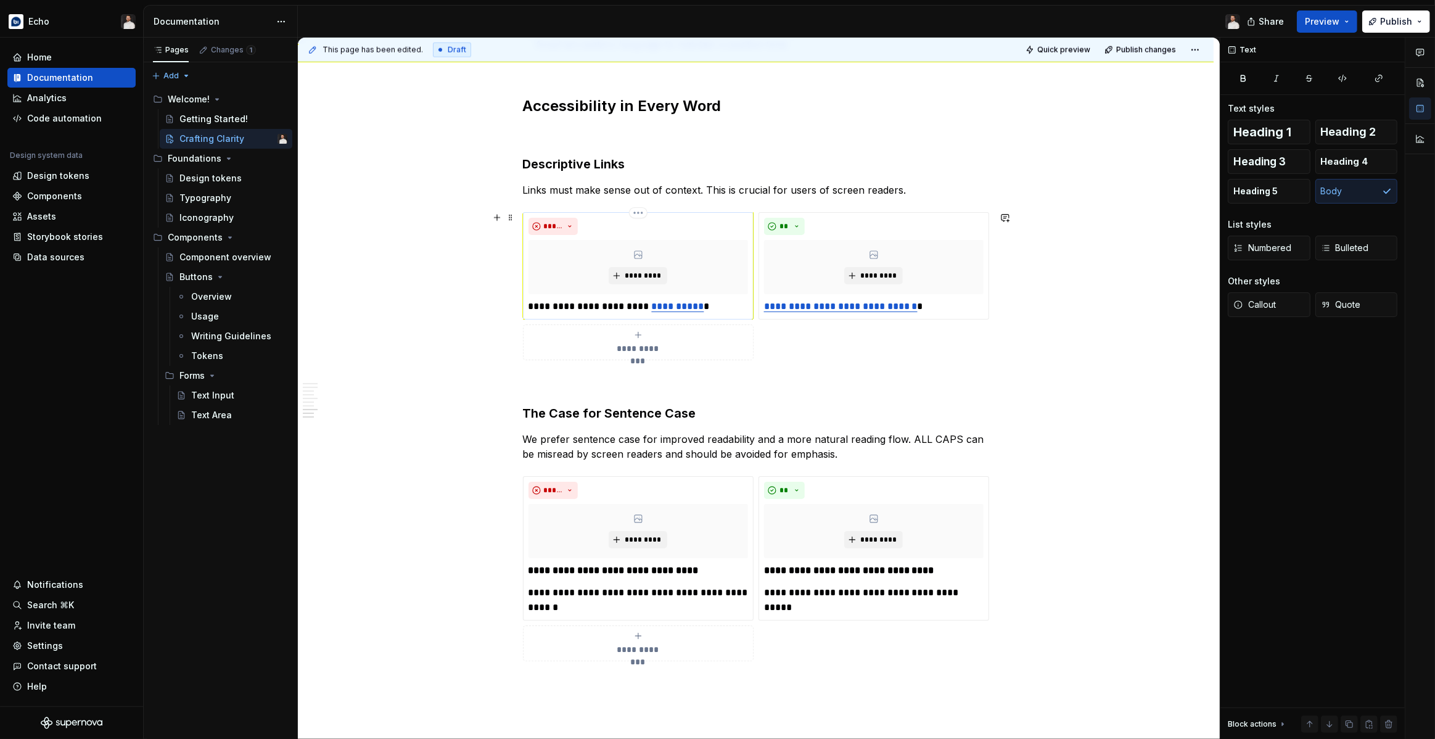
click at [723, 299] on p "**********" at bounding box center [637, 306] width 219 height 15
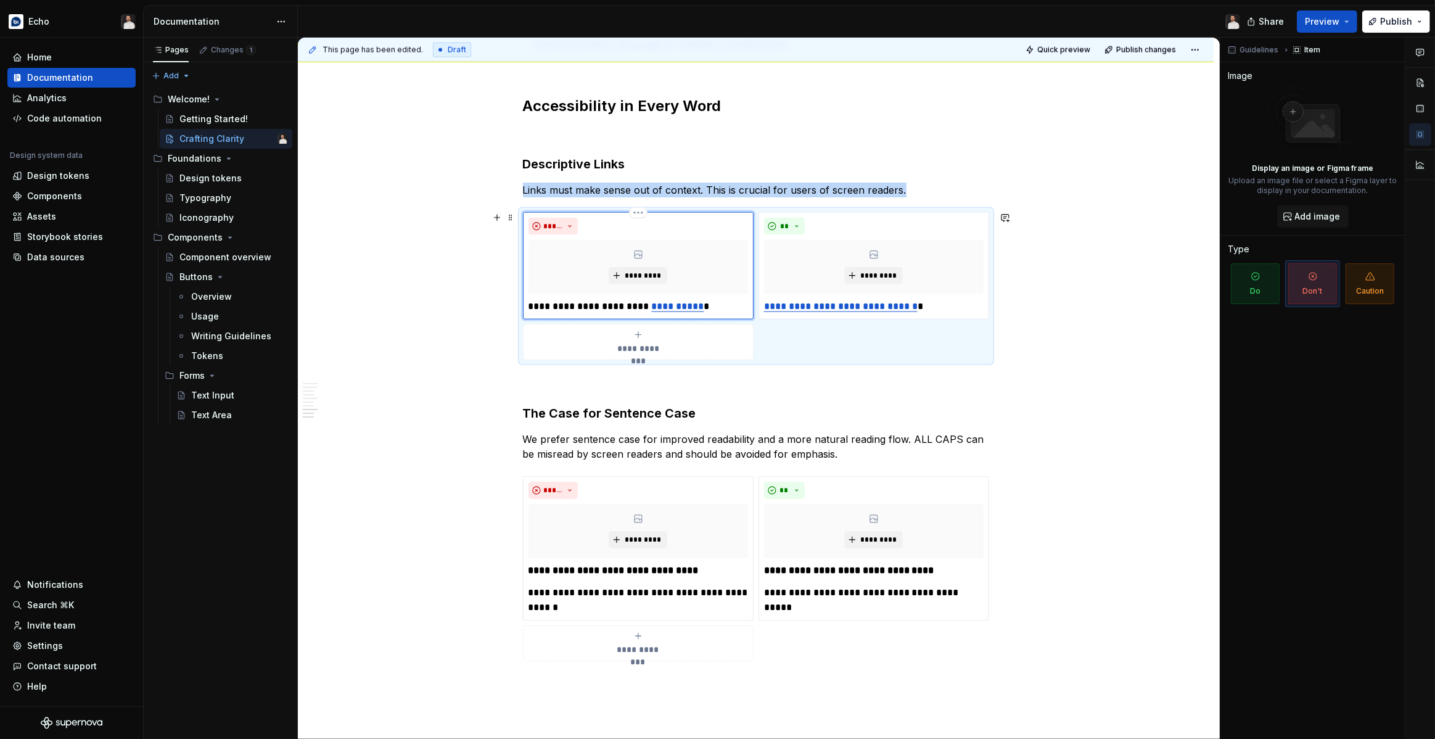
click at [634, 223] on div "*****" at bounding box center [637, 226] width 219 height 17
click at [959, 191] on p "Links must make sense out of context. This is crucial for users of screen reade…" at bounding box center [756, 189] width 466 height 15
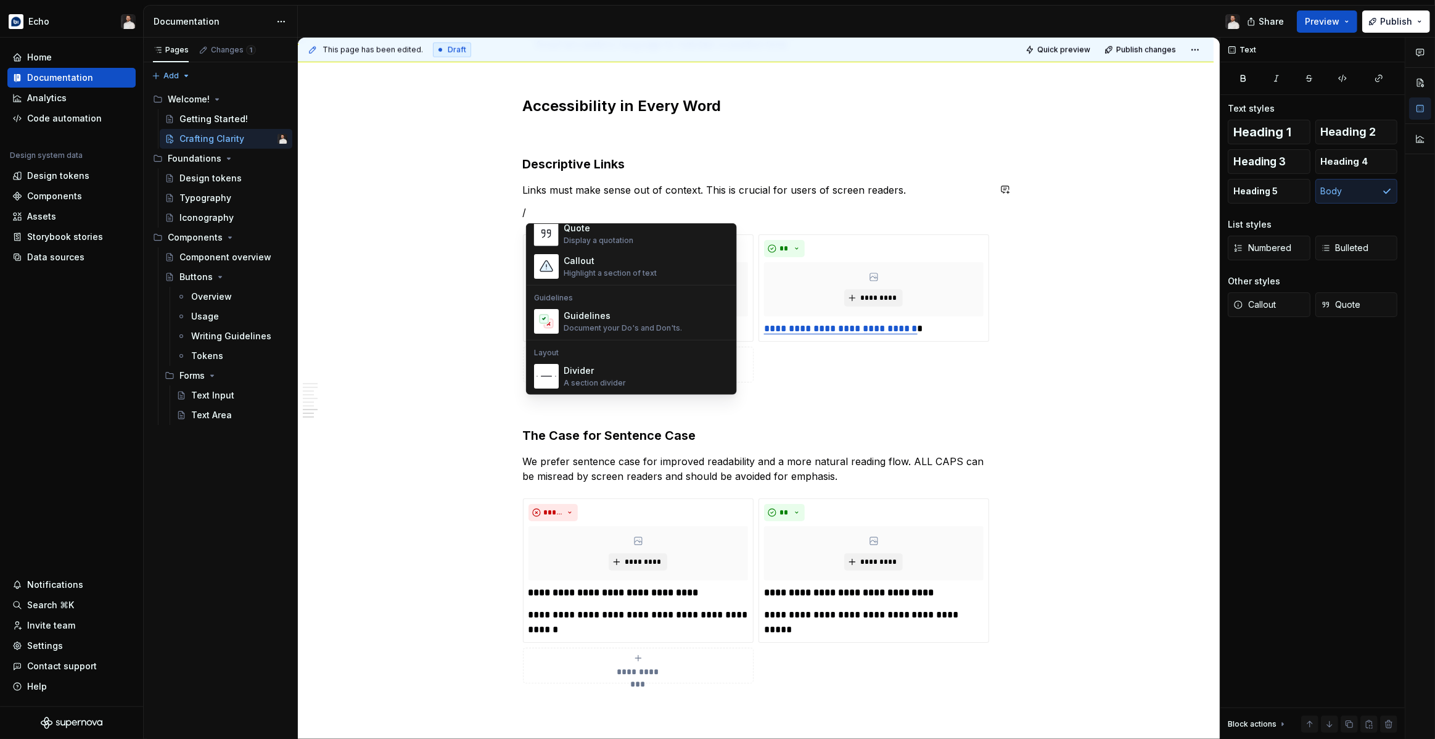
scroll to position [289, 0]
click at [598, 319] on div "Guidelines" at bounding box center [622, 314] width 118 height 12
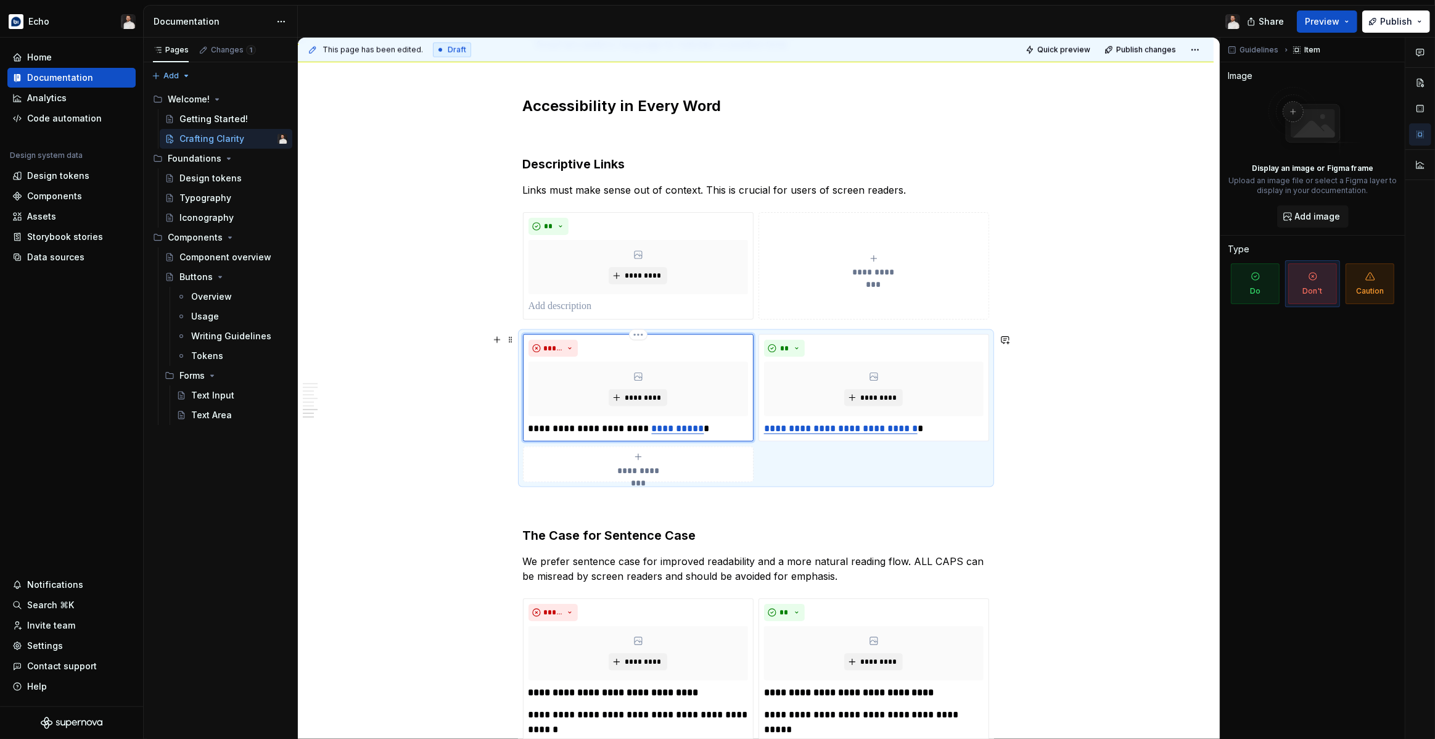
click at [622, 343] on div "*****" at bounding box center [637, 348] width 219 height 17
click at [809, 469] on div "**********" at bounding box center [756, 408] width 466 height 148
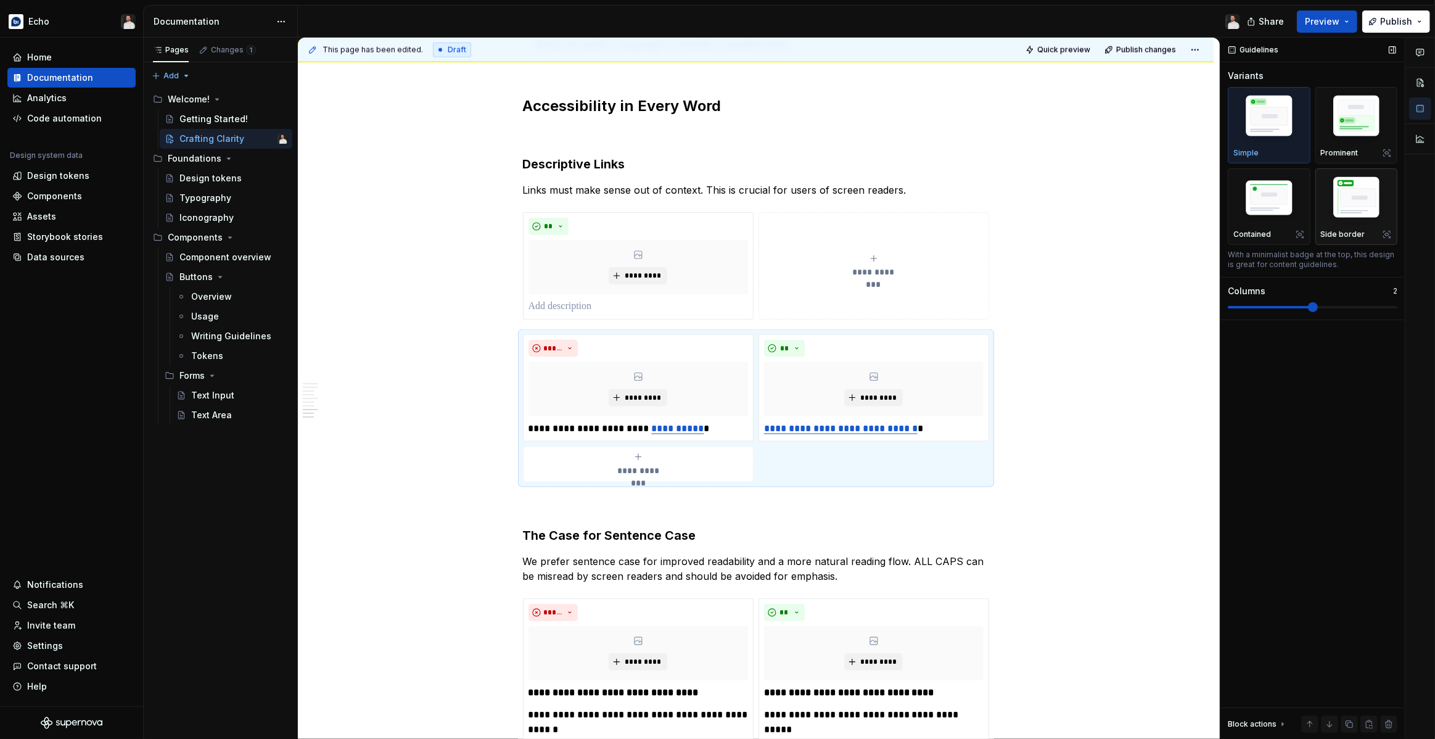
click at [1346, 197] on img "button" at bounding box center [1357, 200] width 72 height 54
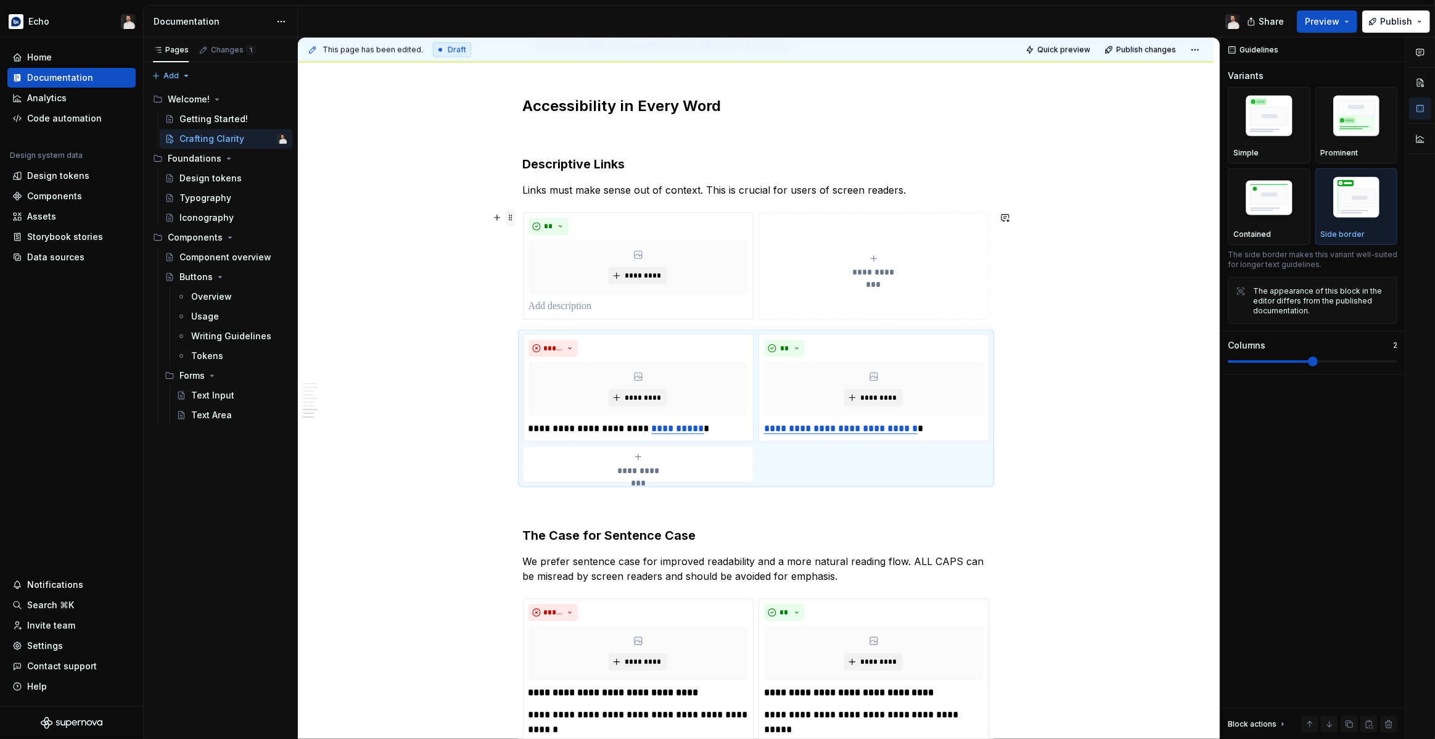
click at [512, 219] on span at bounding box center [511, 217] width 10 height 17
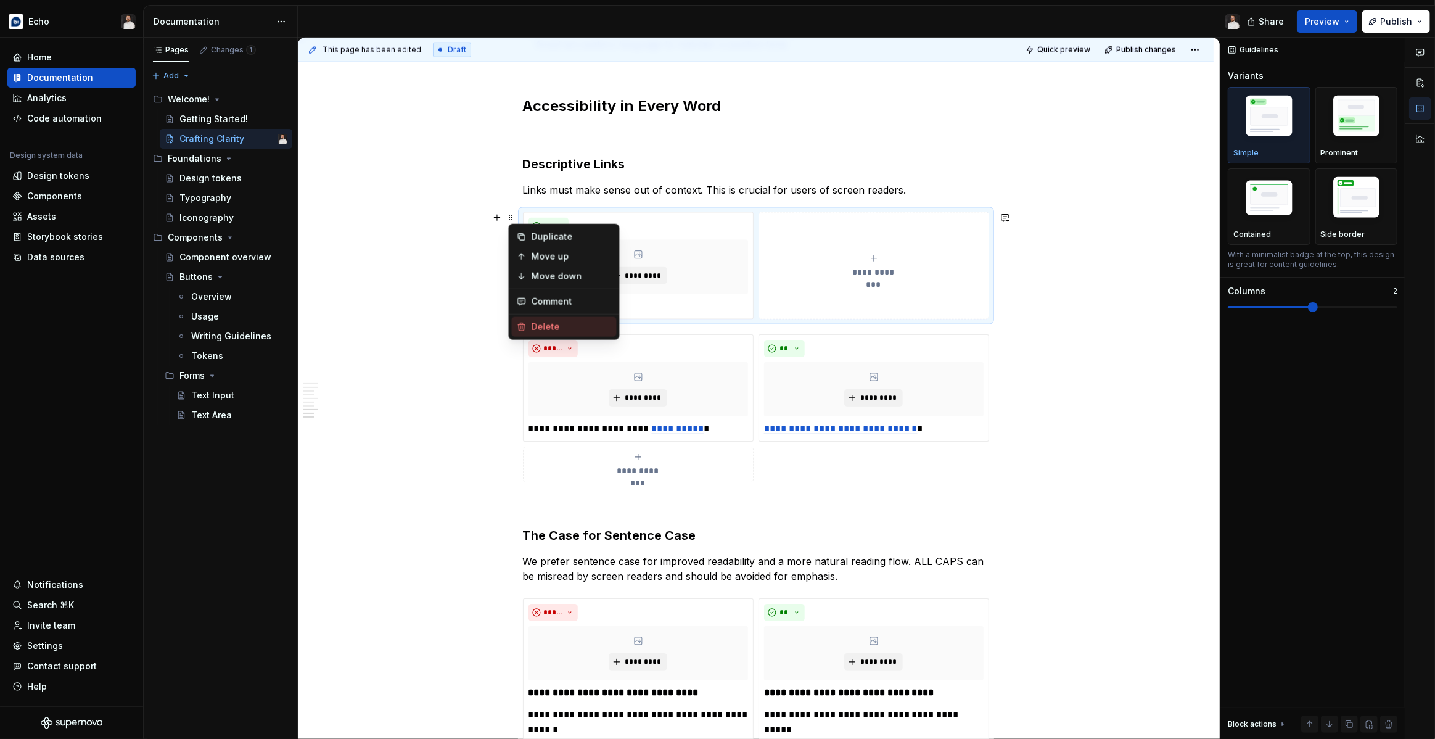
click at [548, 321] on div "Delete" at bounding box center [571, 327] width 80 height 12
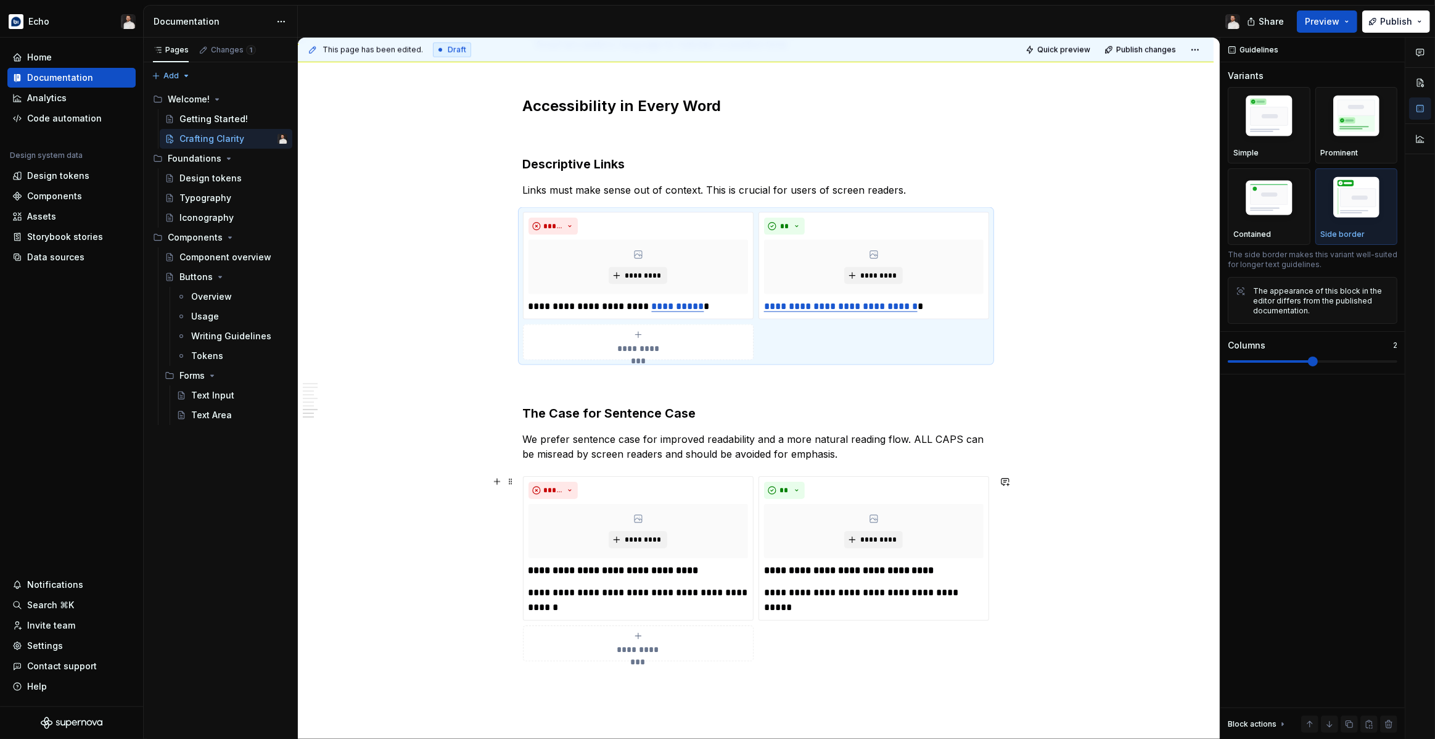
click at [785, 642] on div "**********" at bounding box center [756, 568] width 466 height 185
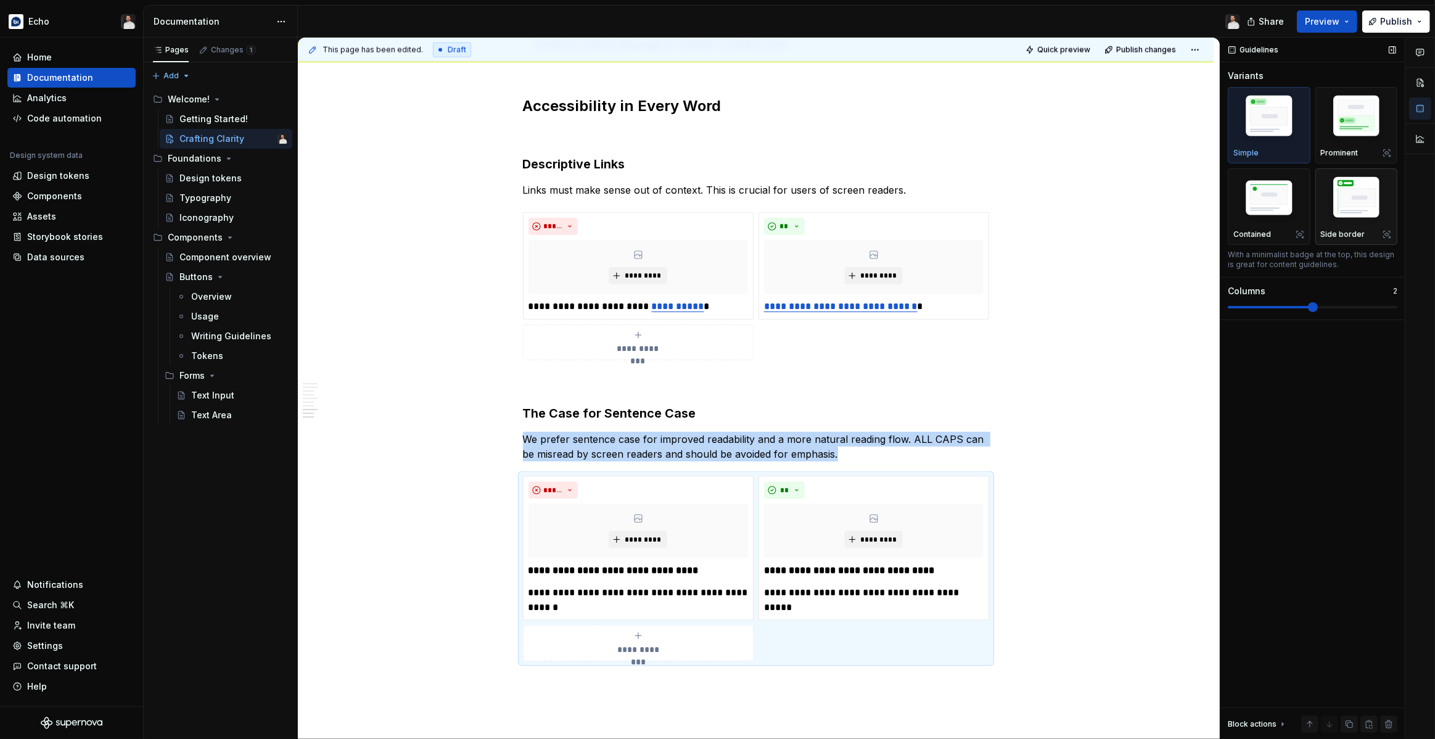
click at [1351, 208] on img "button" at bounding box center [1357, 200] width 72 height 54
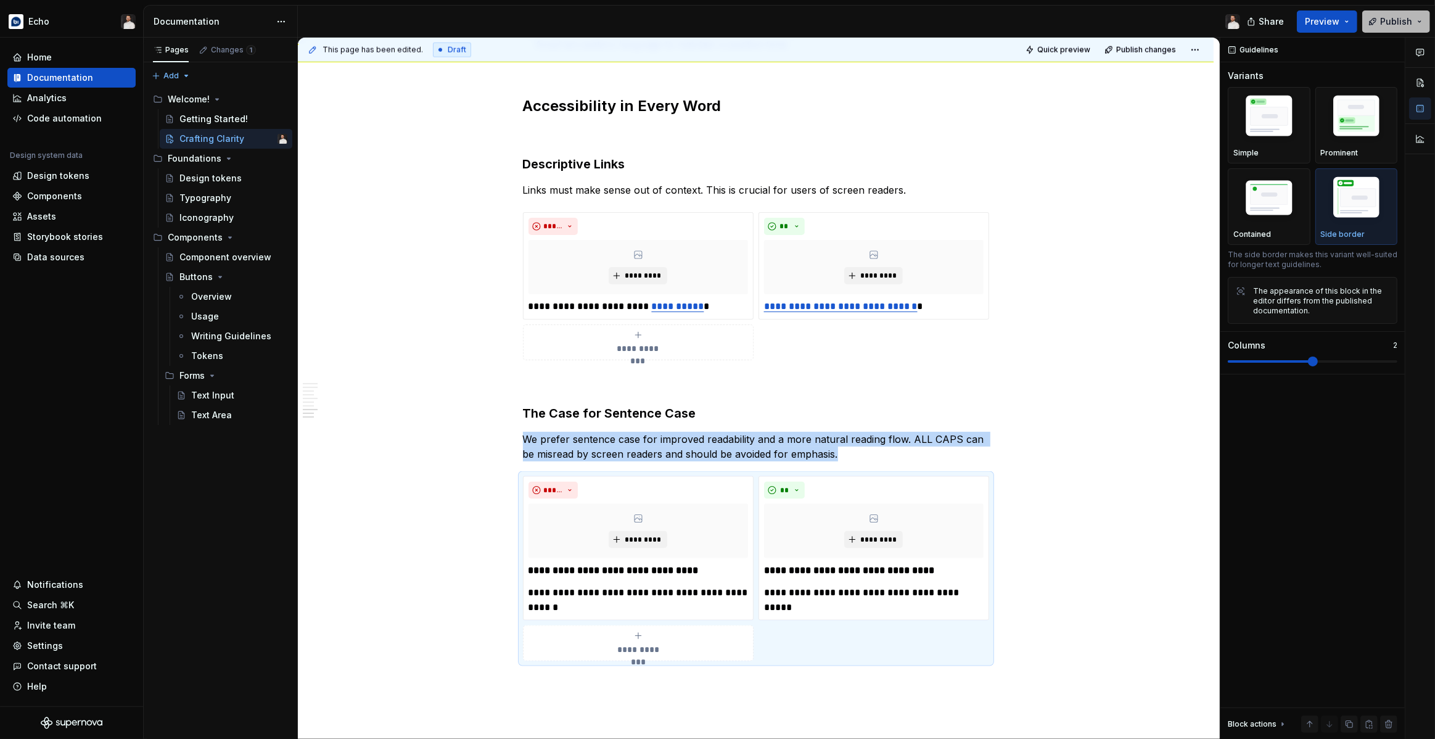
click at [1386, 23] on span "Publish" at bounding box center [1396, 21] width 32 height 12
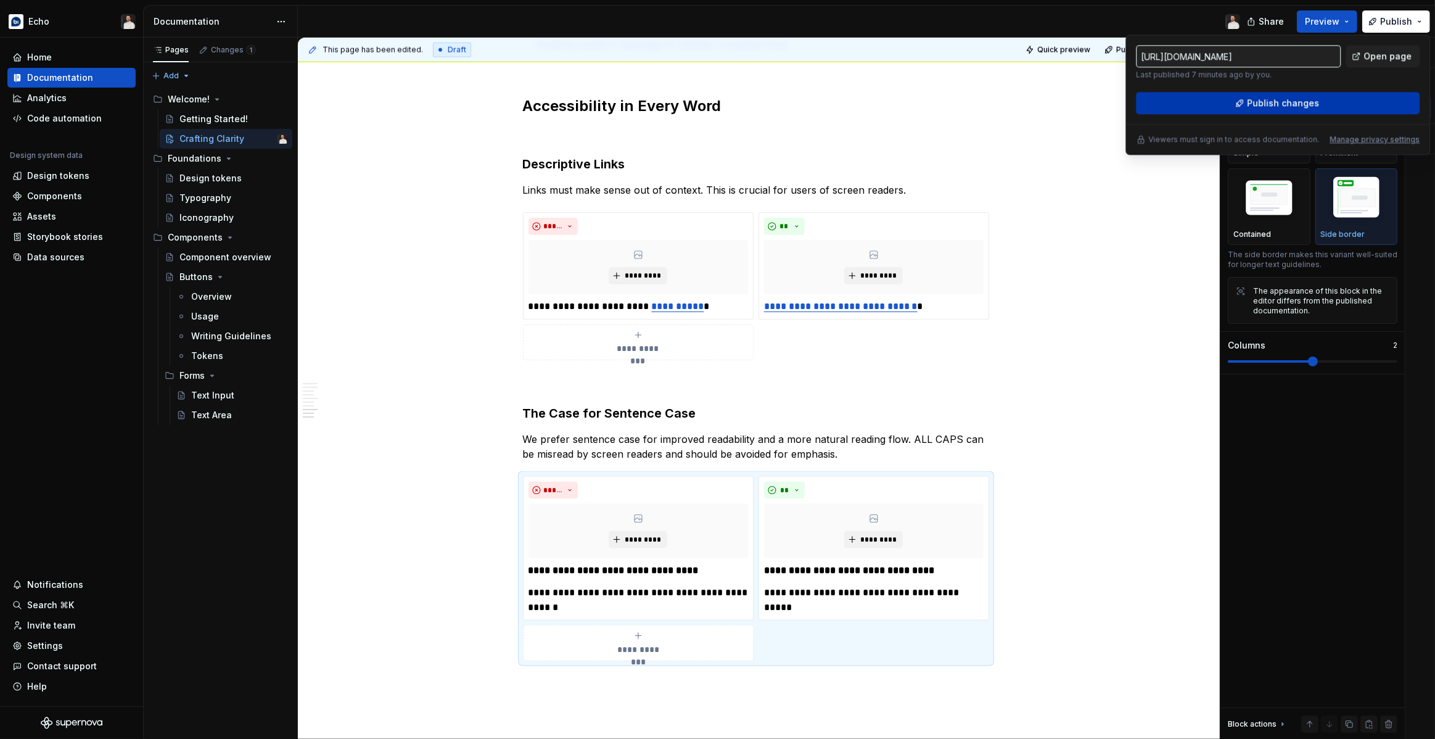
click at [1250, 102] on span "Publish changes" at bounding box center [1283, 103] width 72 height 12
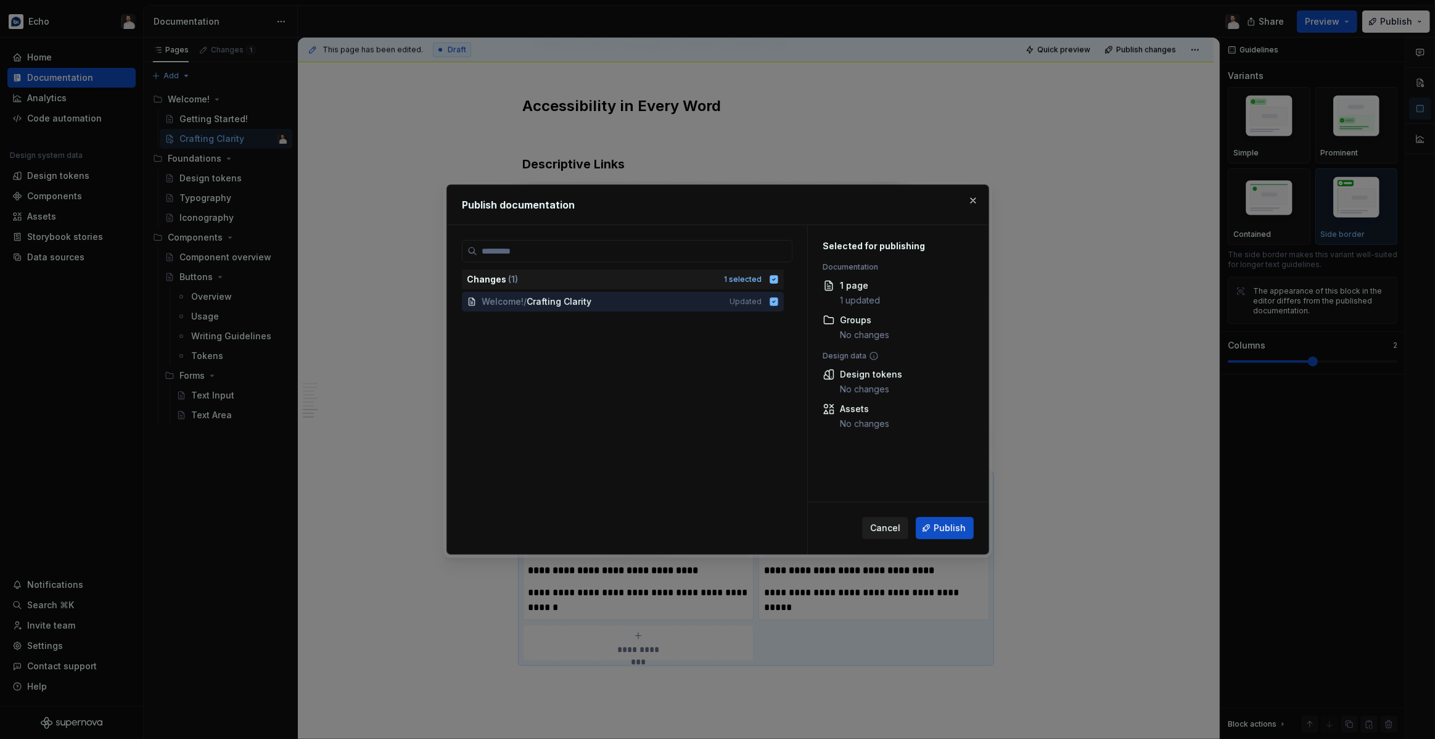
click at [903, 531] on button "Cancel" at bounding box center [885, 528] width 46 height 22
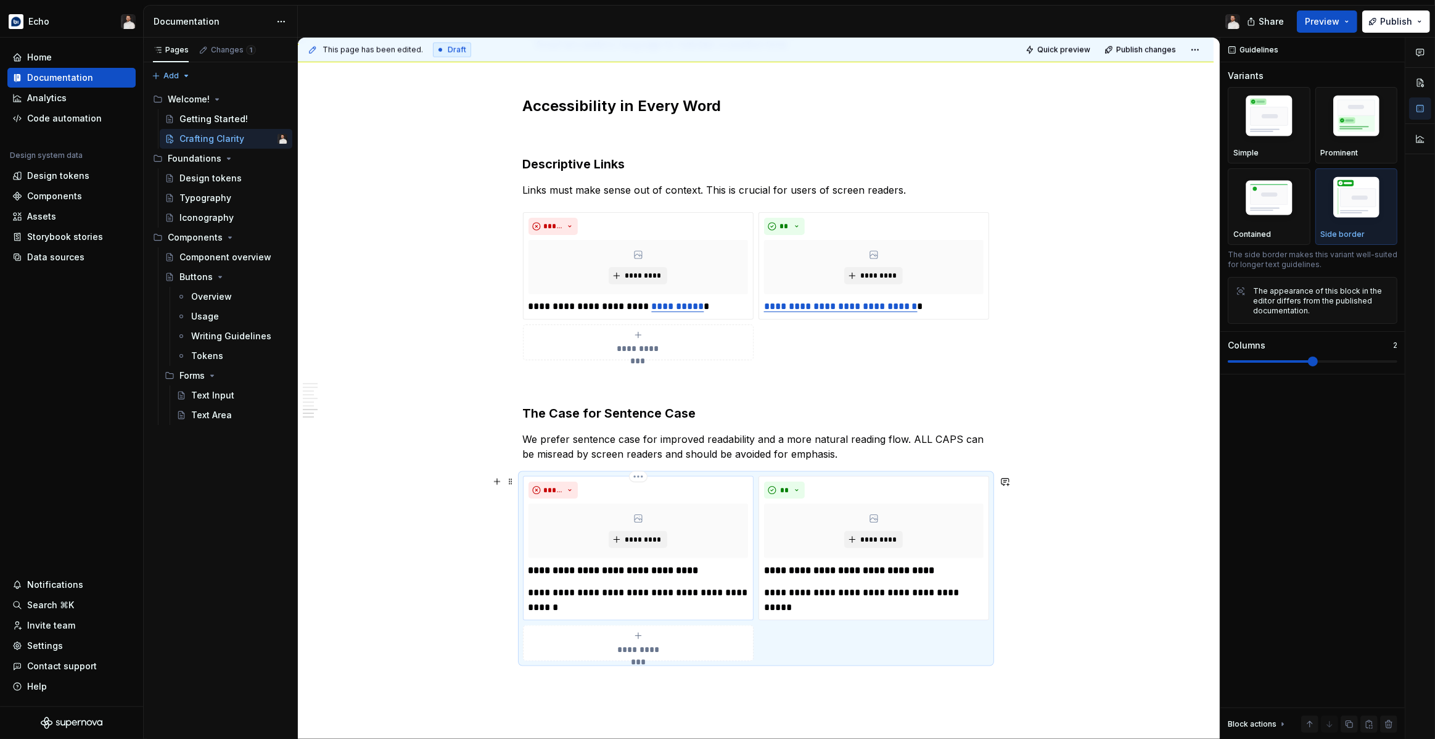
click at [690, 594] on p "**********" at bounding box center [637, 600] width 219 height 30
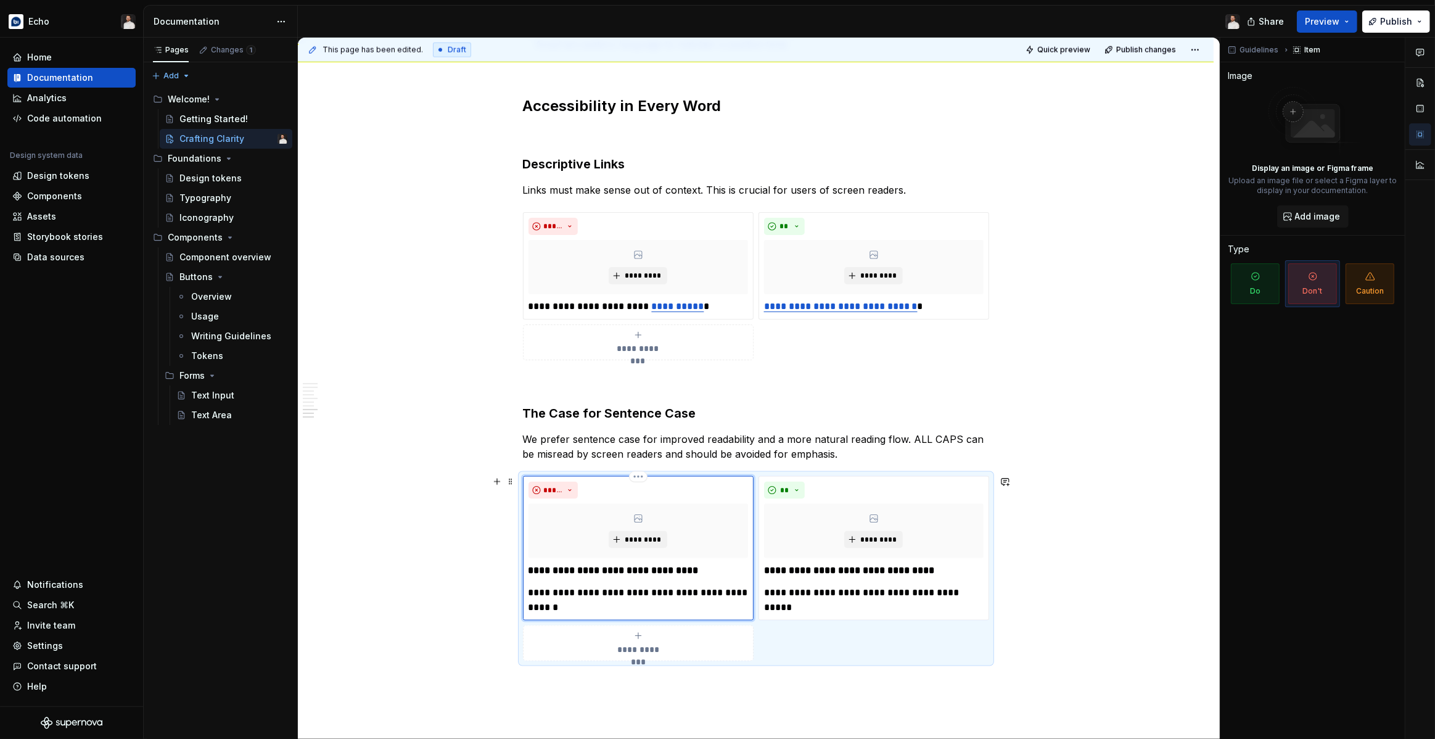
click at [687, 594] on p "**********" at bounding box center [637, 600] width 219 height 30
click at [1382, 20] on span "Publish" at bounding box center [1396, 21] width 32 height 12
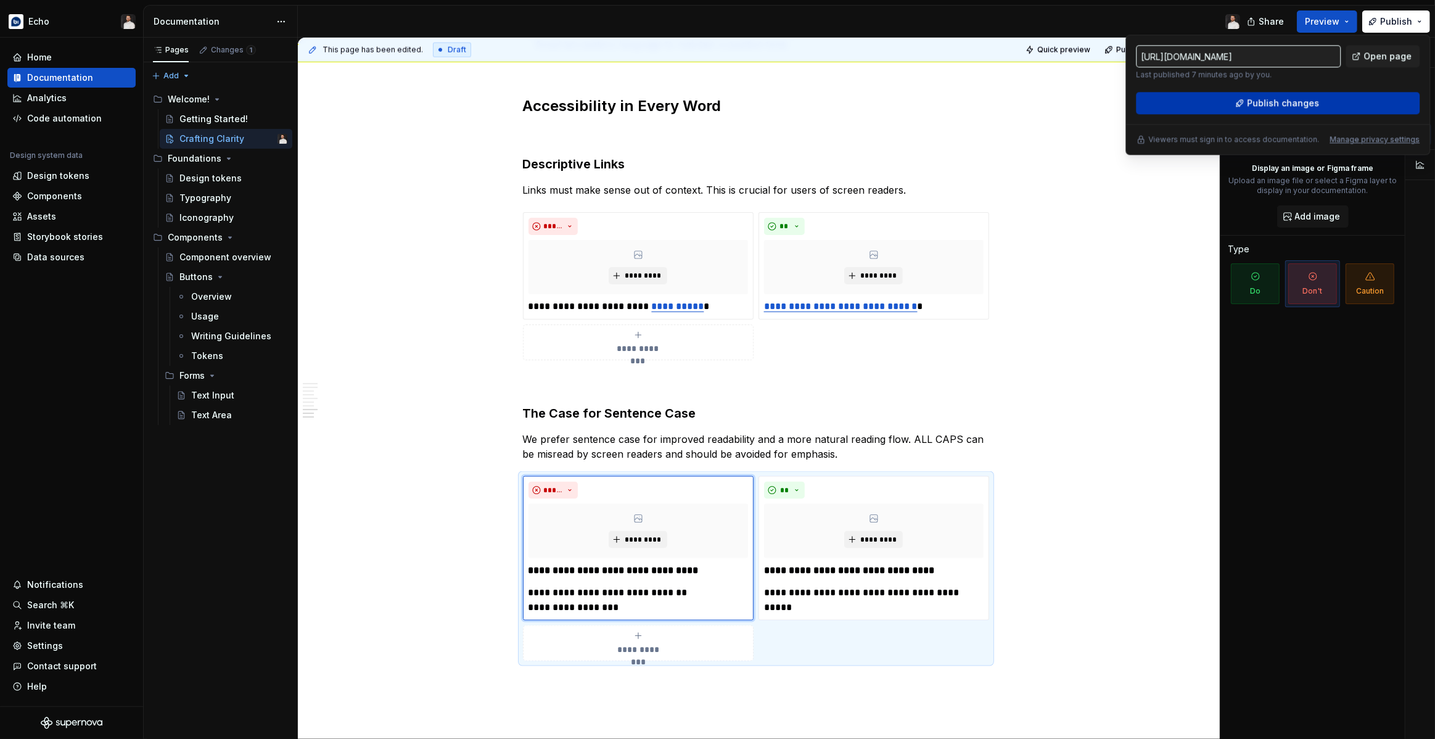
click at [1263, 97] on span "Publish changes" at bounding box center [1283, 103] width 72 height 12
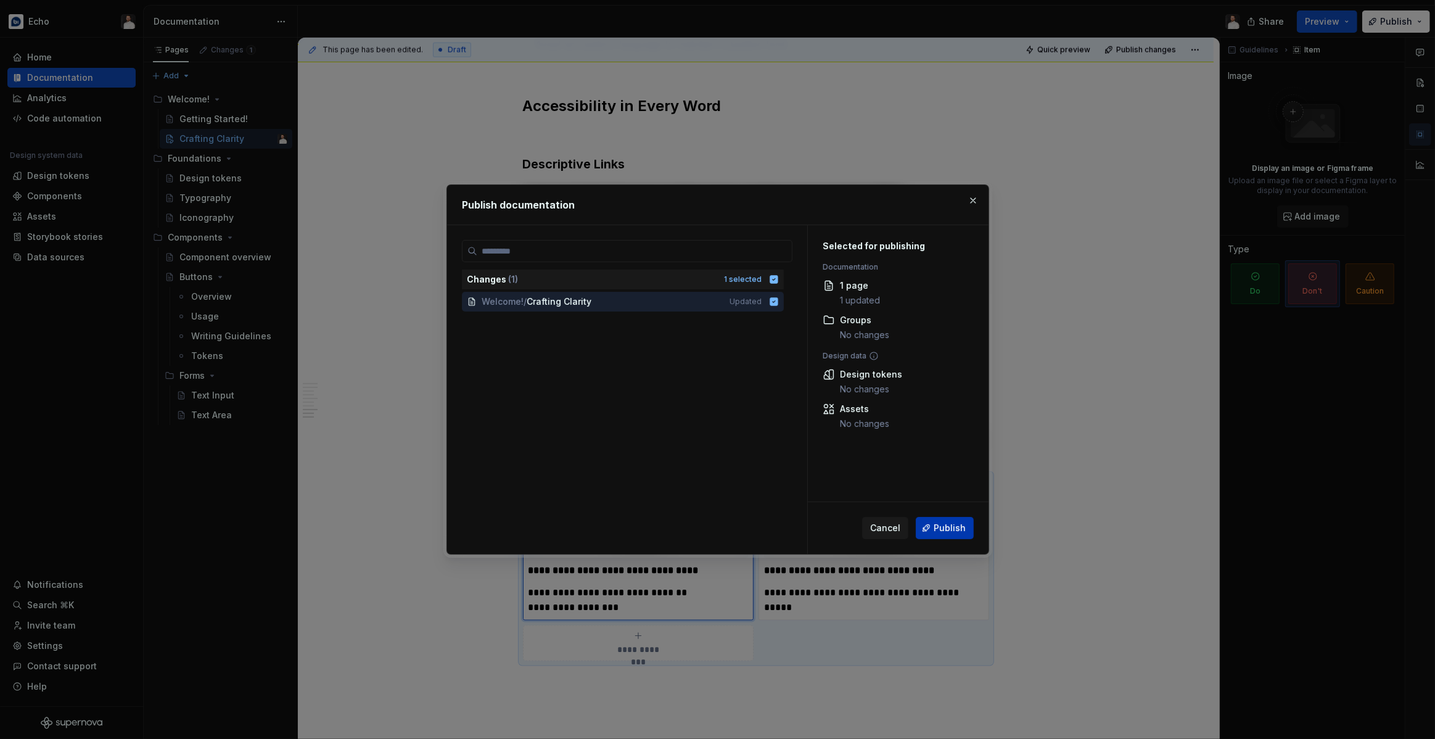
click at [954, 526] on span "Publish" at bounding box center [949, 528] width 32 height 12
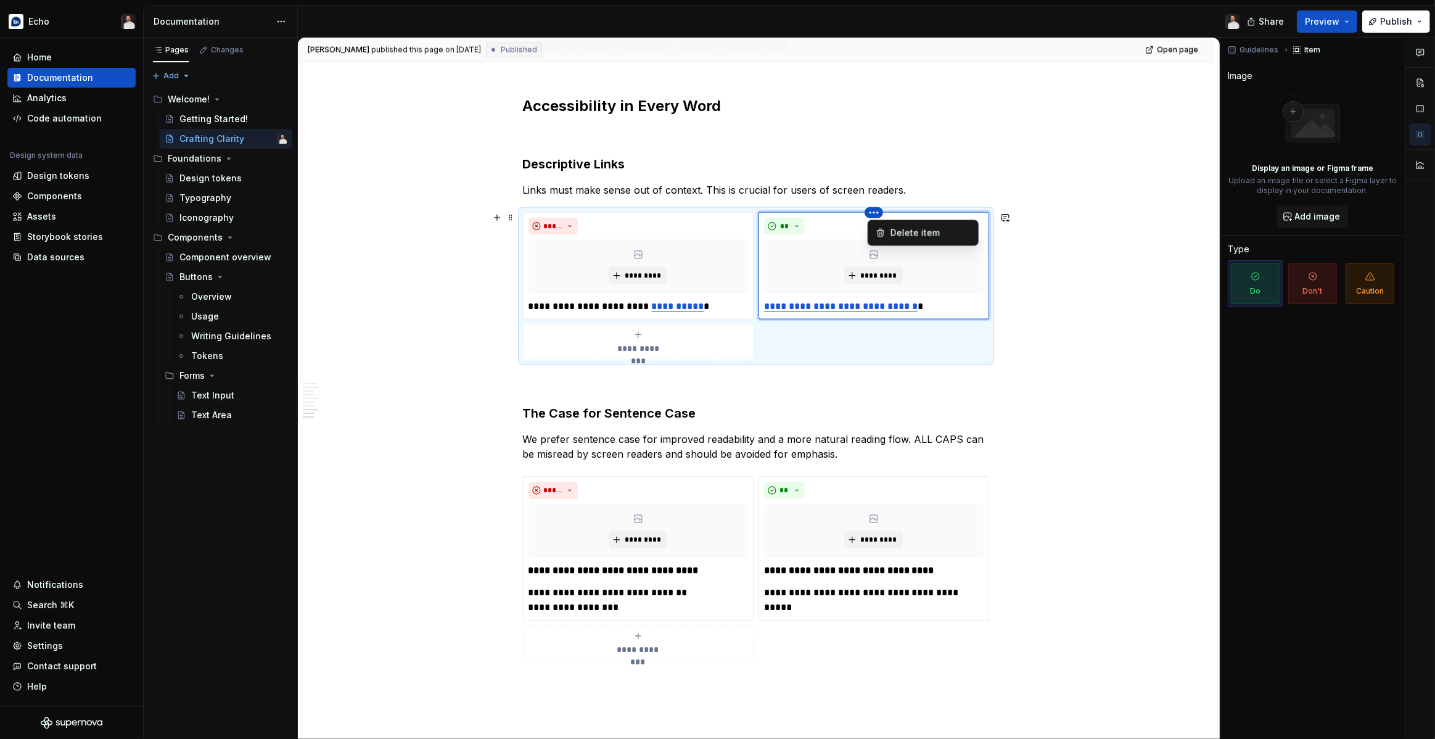
click at [641, 208] on html "Echo Home Documentation Analytics Code automation Design system data Design tok…" at bounding box center [717, 369] width 1435 height 739
click at [876, 211] on html "Echo Home Documentation Analytics Code automation Design system data Design tok…" at bounding box center [717, 369] width 1435 height 739
click at [652, 210] on html "Echo Home Documentation Analytics Code automation Design system data Design tok…" at bounding box center [717, 369] width 1435 height 739
click at [825, 218] on html "Echo Home Documentation Analytics Code automation Design system data Design tok…" at bounding box center [717, 369] width 1435 height 739
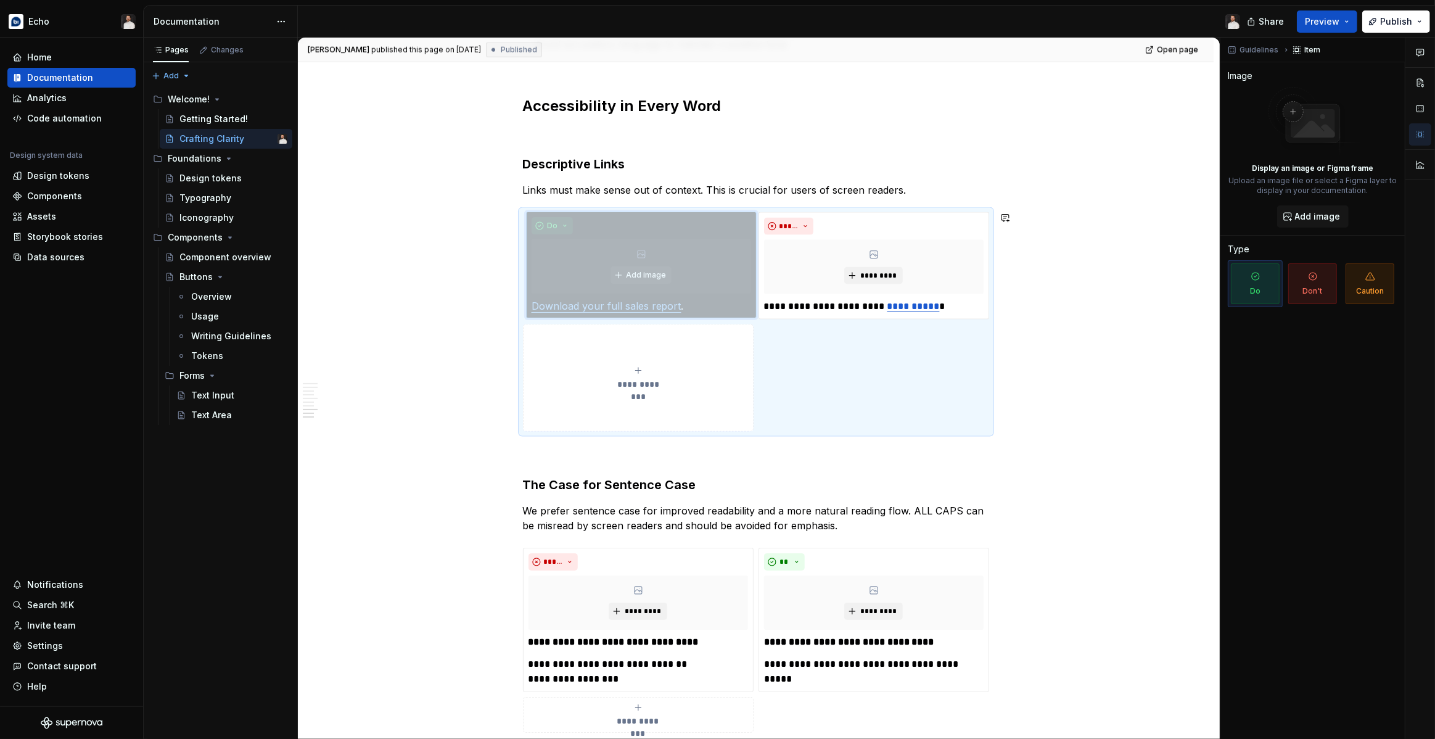
drag, startPoint x: 862, startPoint y: 217, endPoint x: 655, endPoint y: 226, distance: 208.0
click at [655, 226] on body "Echo Home Documentation Analytics Code automation Design system data Design tok…" at bounding box center [717, 369] width 1435 height 739
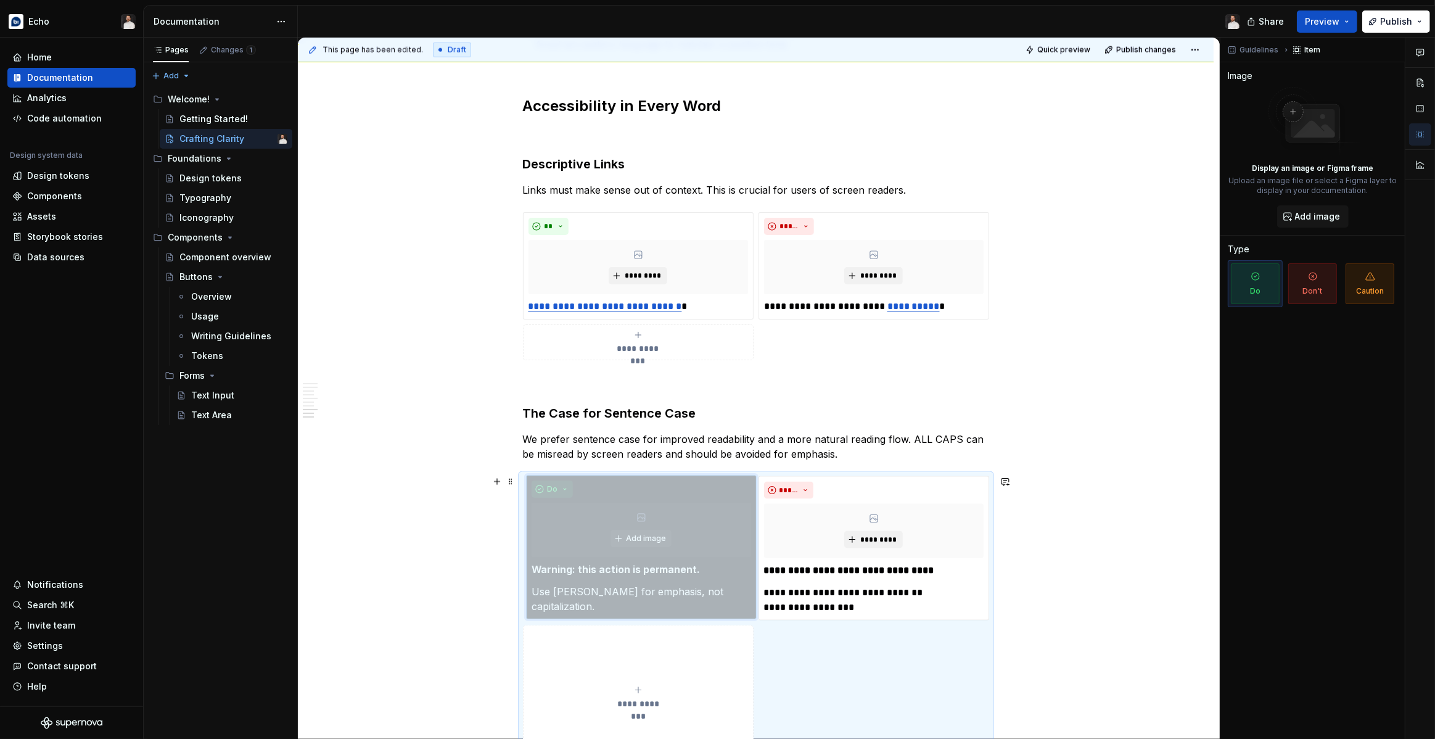
drag, startPoint x: 876, startPoint y: 491, endPoint x: 649, endPoint y: 496, distance: 227.5
click at [628, 496] on body "Echo Home Documentation Analytics Code automation Design system data Design tok…" at bounding box center [717, 369] width 1435 height 739
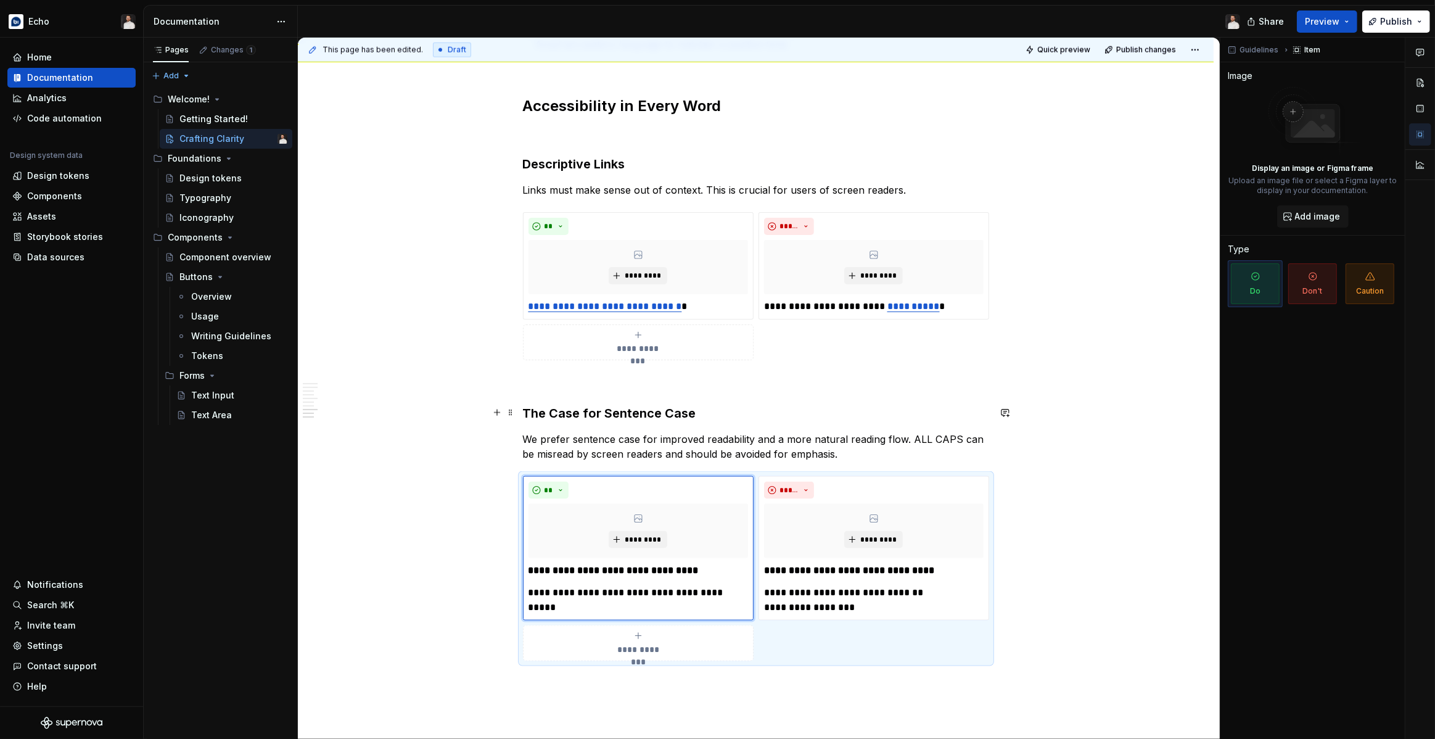
click at [724, 412] on h3 "The Case for Sentence Case" at bounding box center [756, 412] width 466 height 17
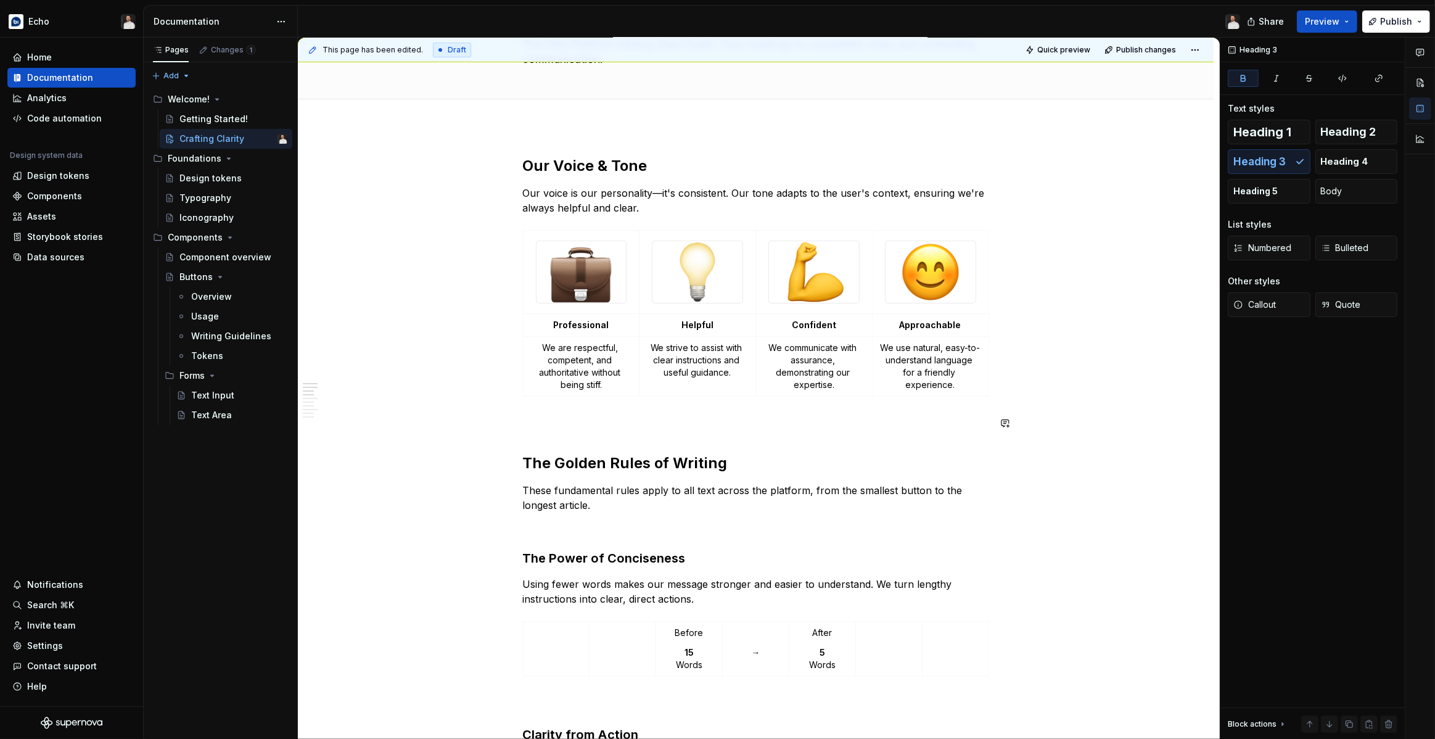
scroll to position [6, 0]
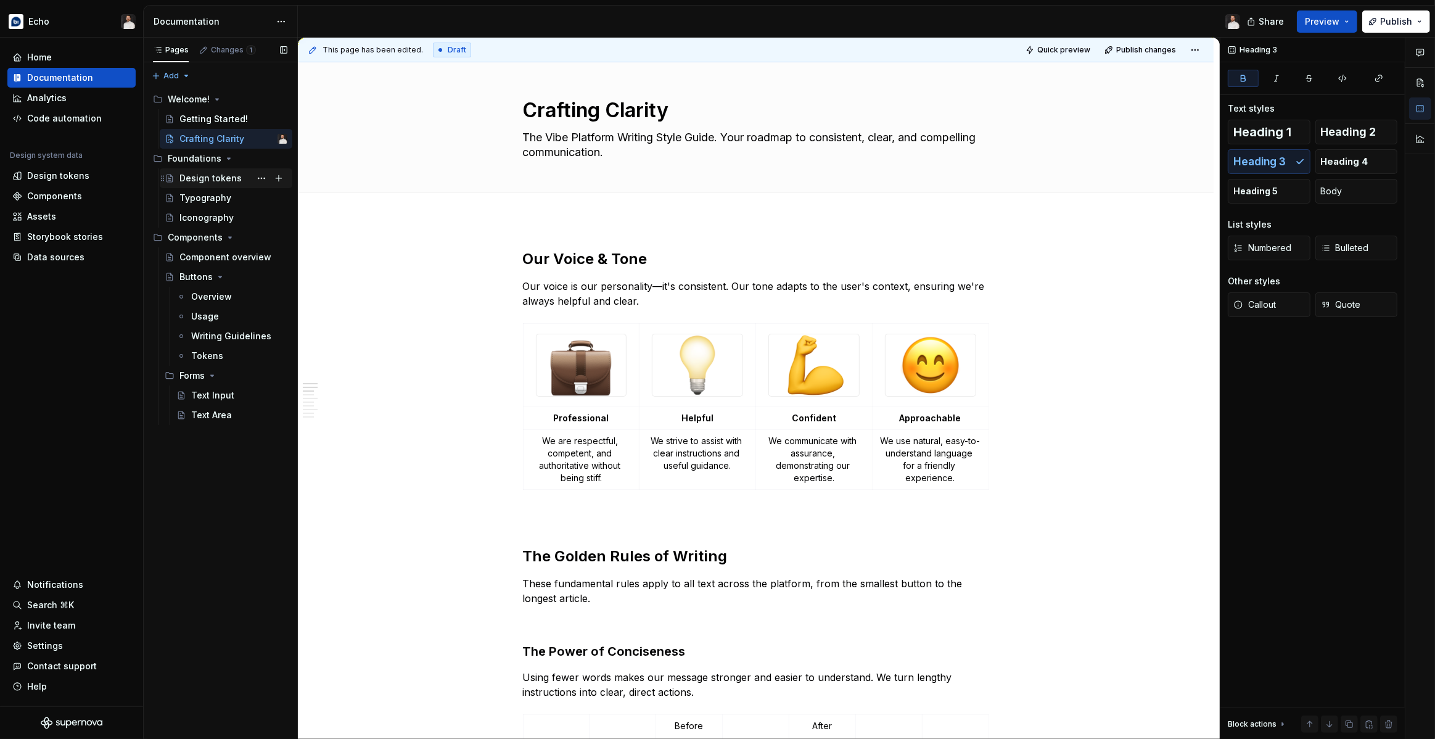
click at [212, 176] on div "Design tokens" at bounding box center [210, 178] width 62 height 12
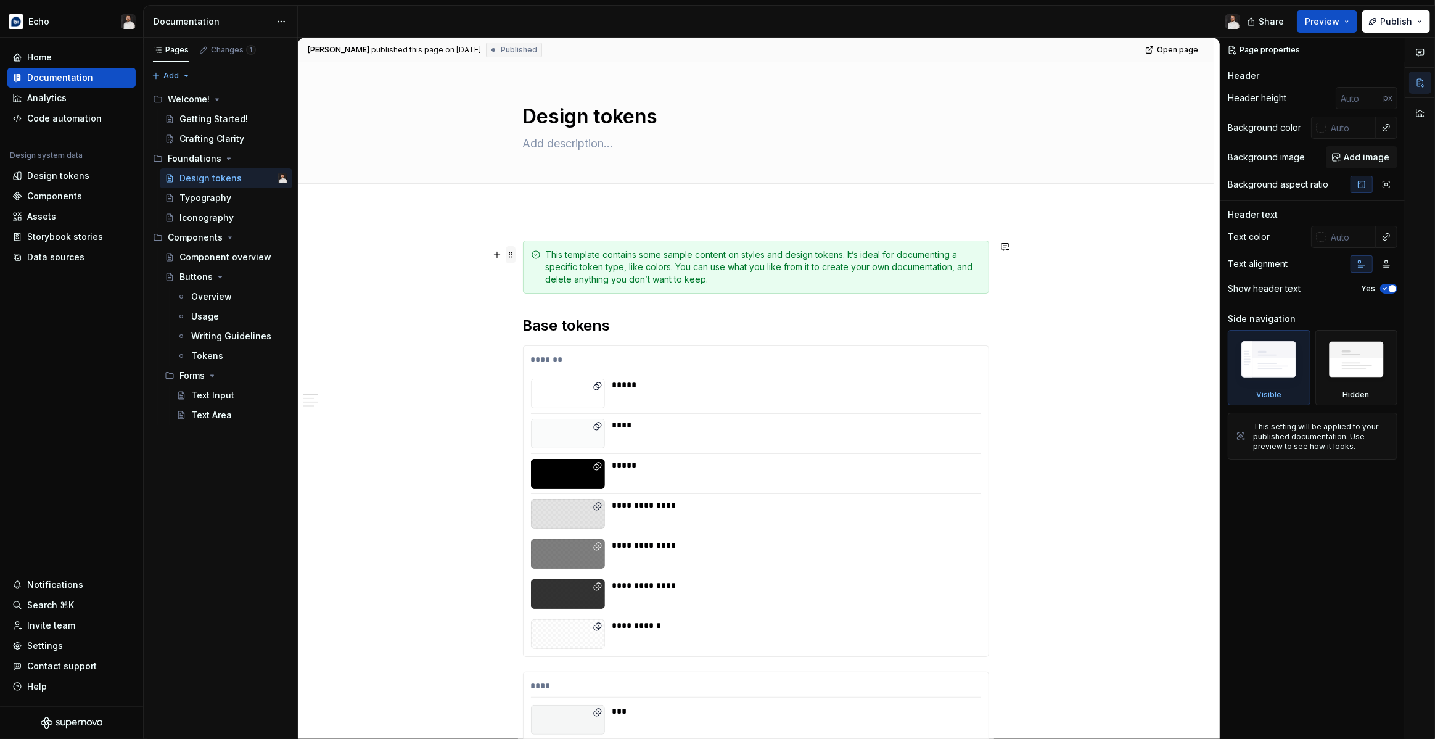
click at [514, 255] on span at bounding box center [511, 254] width 10 height 17
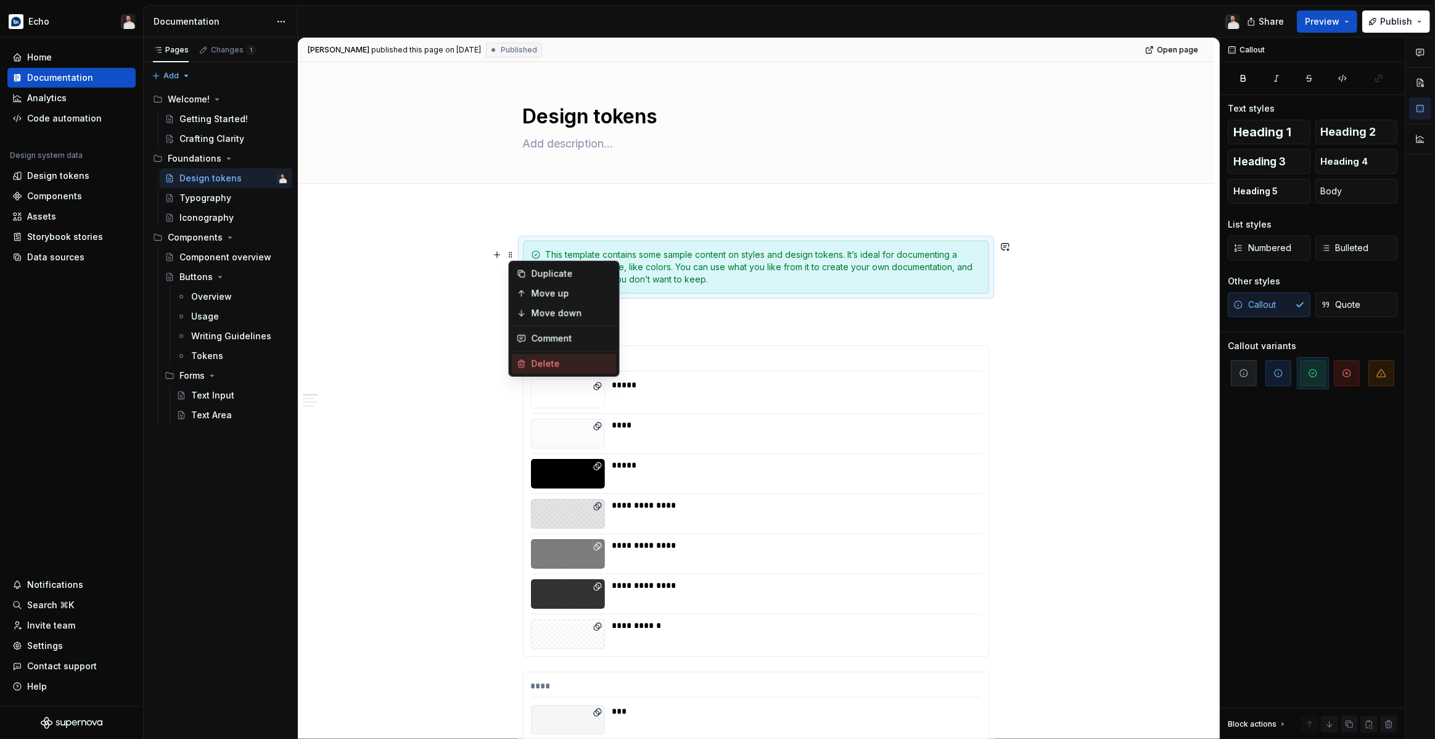
click at [539, 367] on div "Delete" at bounding box center [571, 364] width 80 height 12
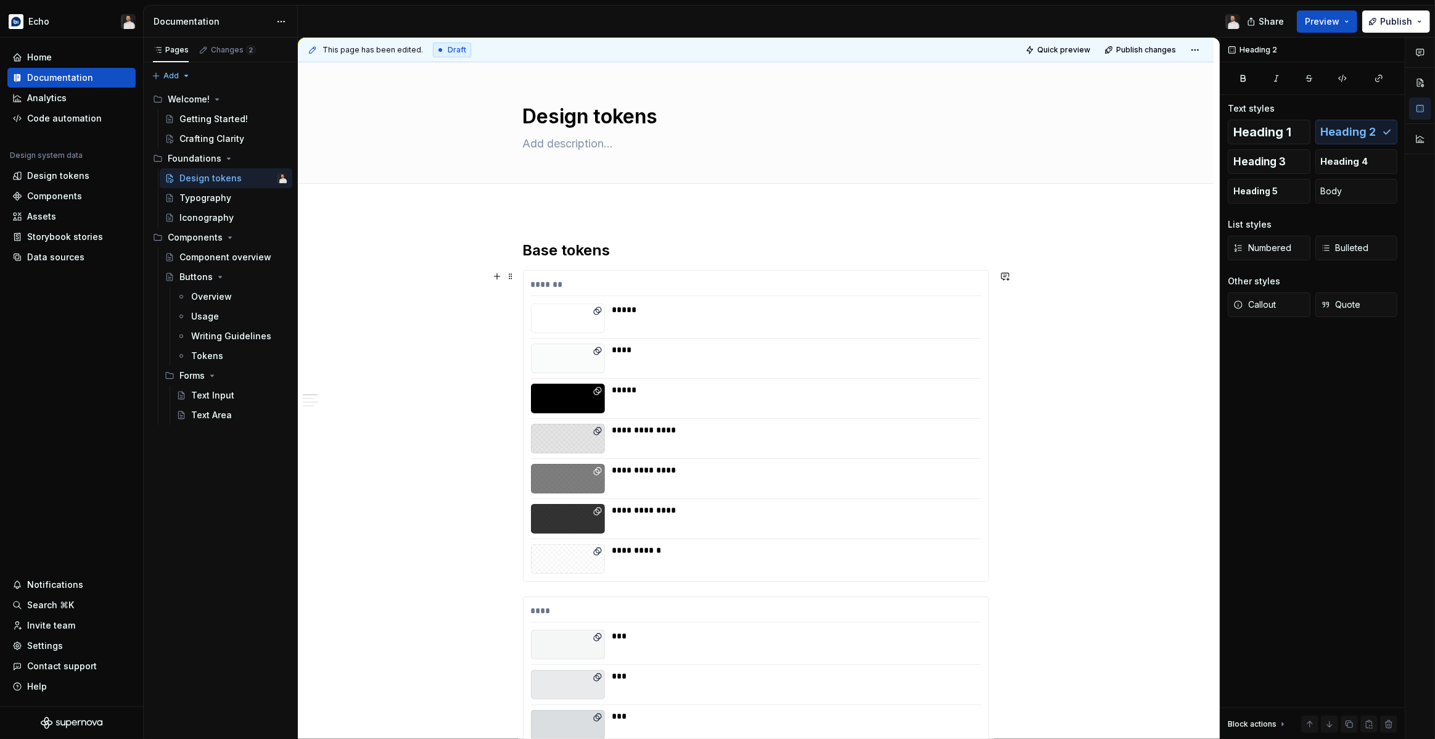
type textarea "*"
click at [550, 254] on h2 "Base tokens" at bounding box center [756, 250] width 466 height 20
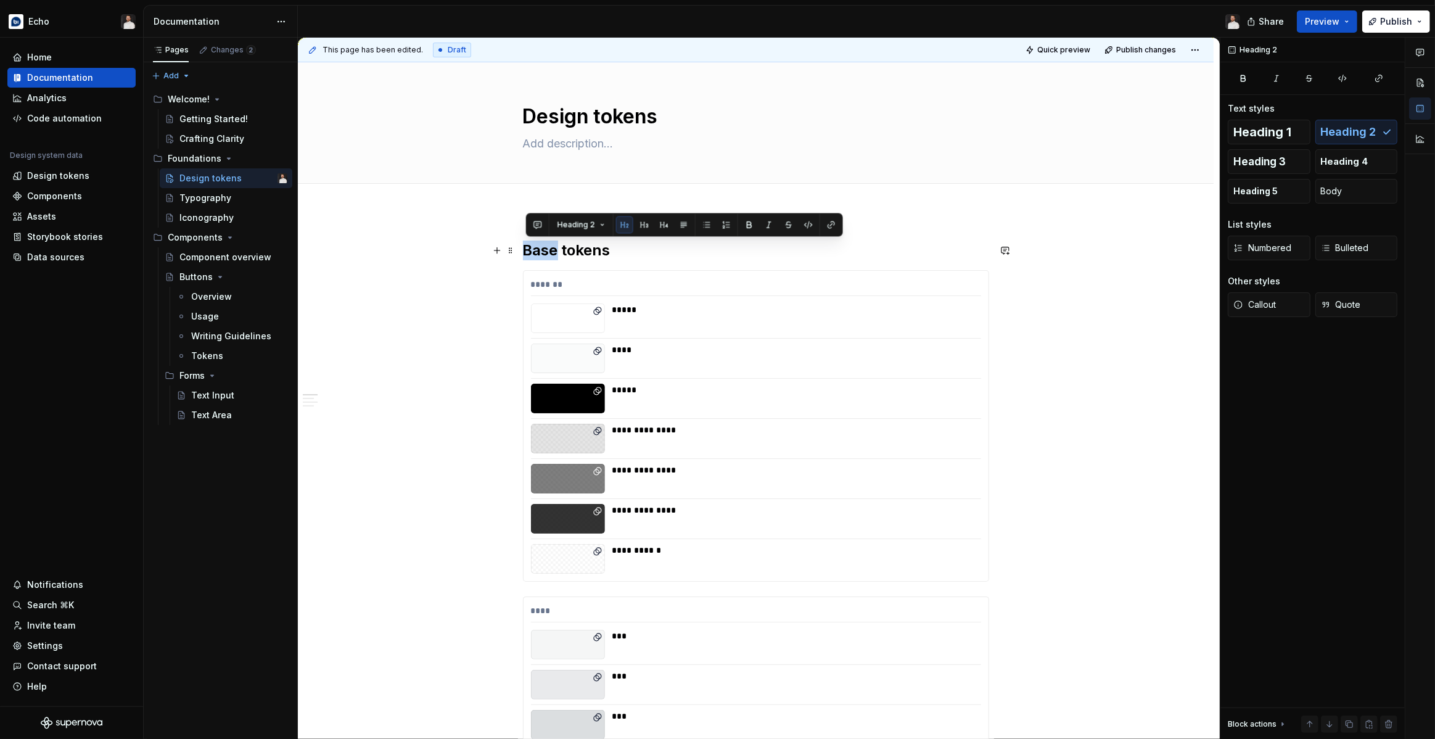
click at [550, 254] on h2 "Base tokens" at bounding box center [756, 250] width 466 height 20
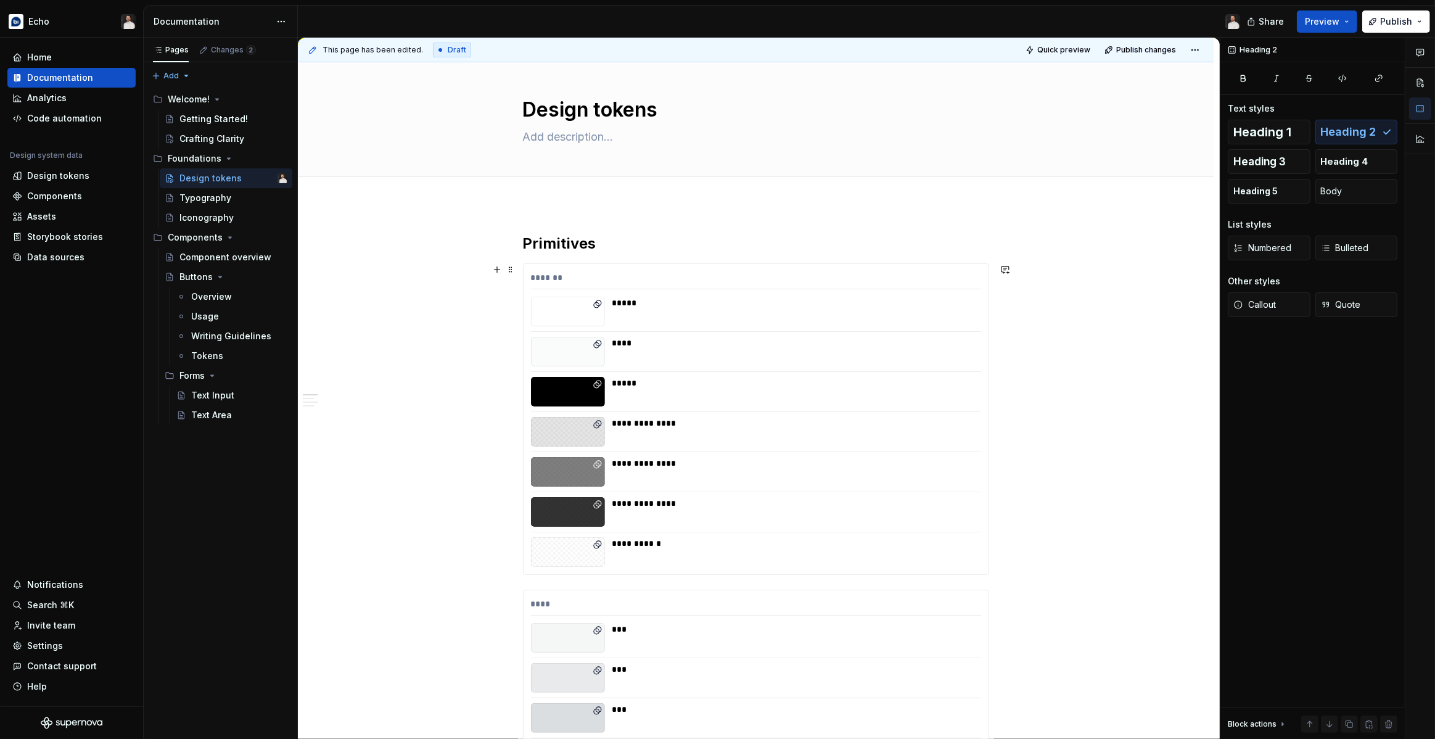
scroll to position [7, 0]
click at [597, 274] on div "*******" at bounding box center [756, 280] width 450 height 18
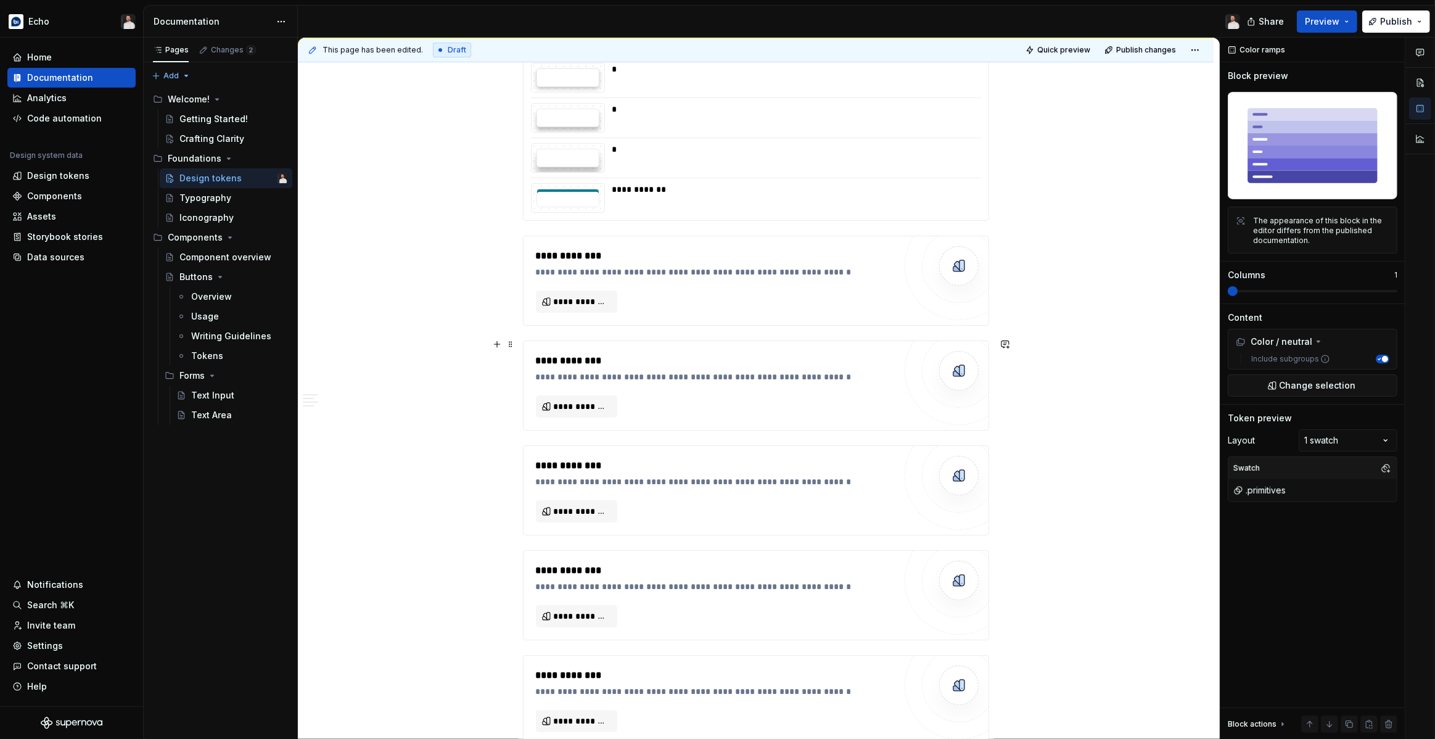
scroll to position [4906, 0]
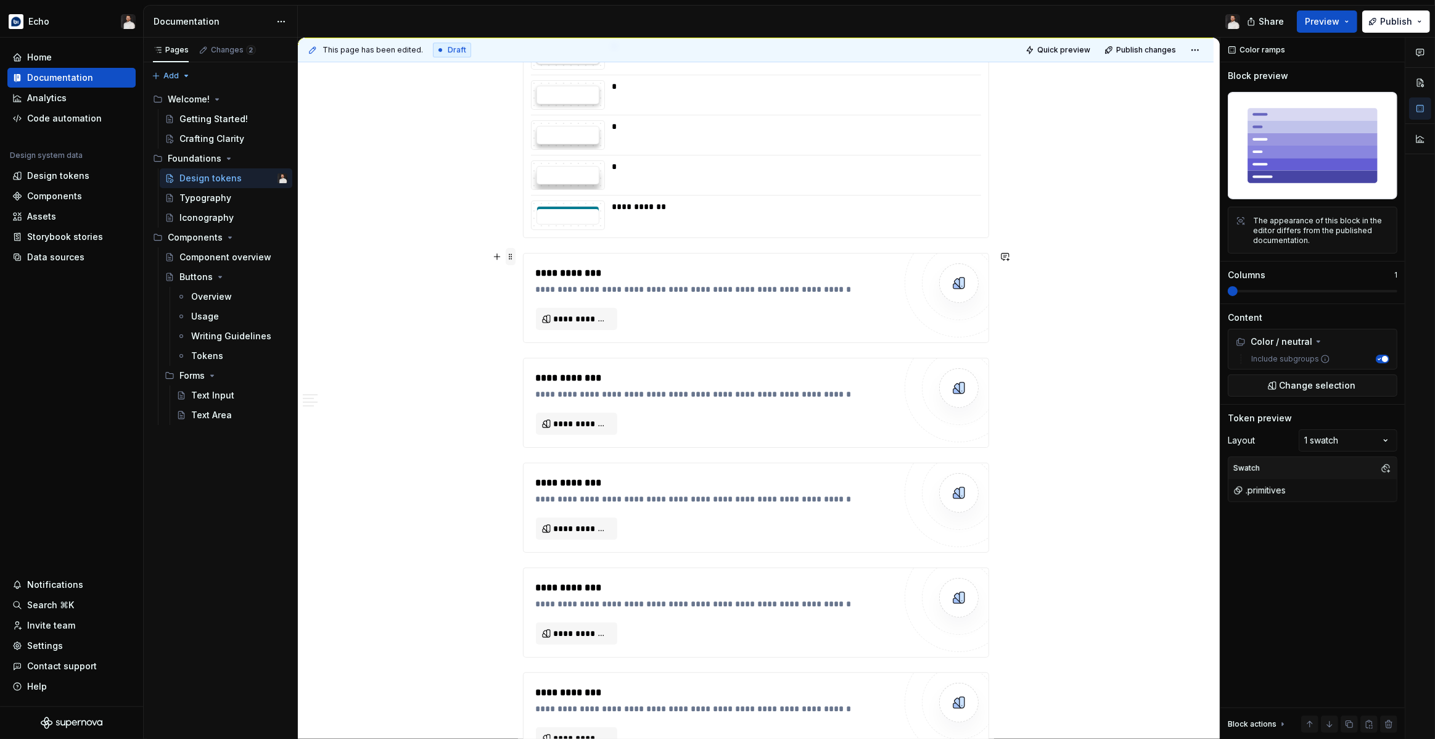
click at [511, 260] on span at bounding box center [511, 256] width 10 height 17
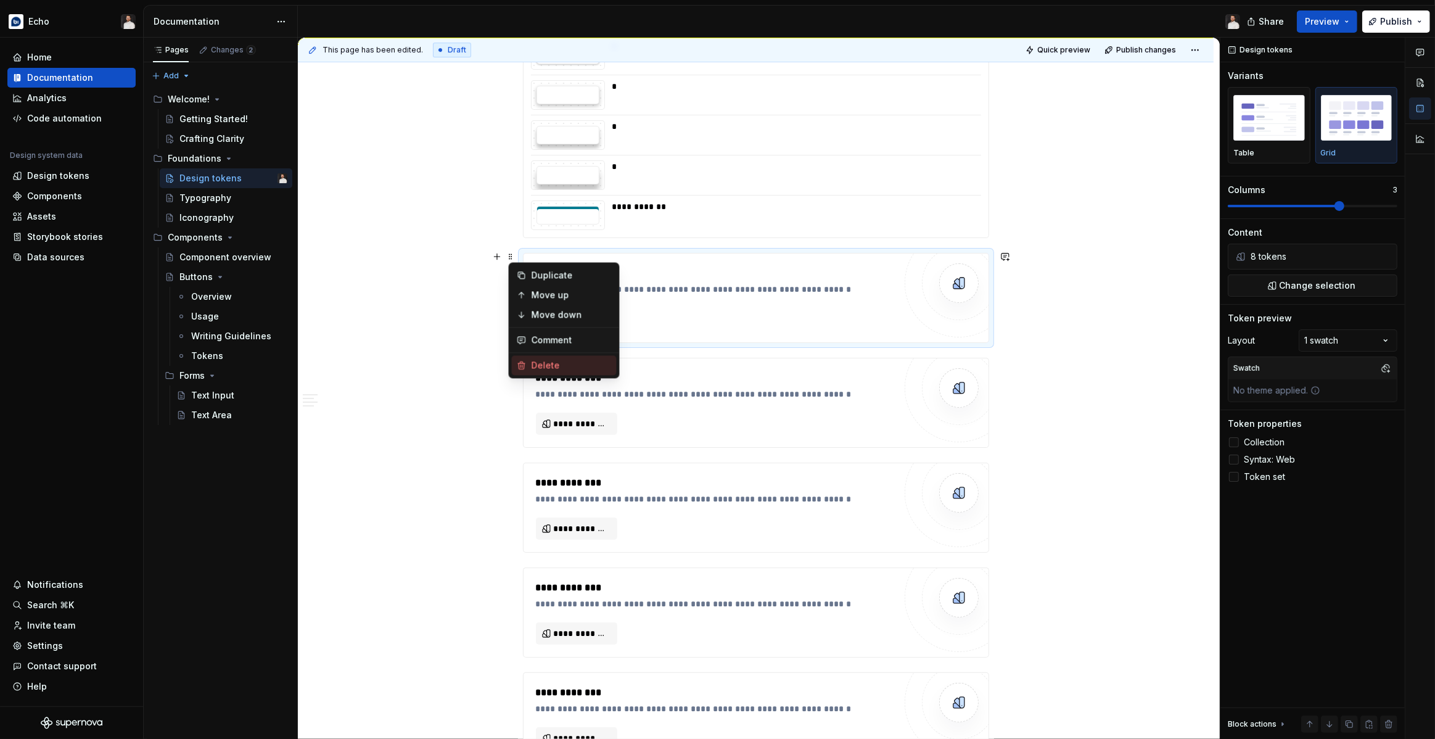
click at [538, 359] on div "Delete" at bounding box center [571, 365] width 80 height 12
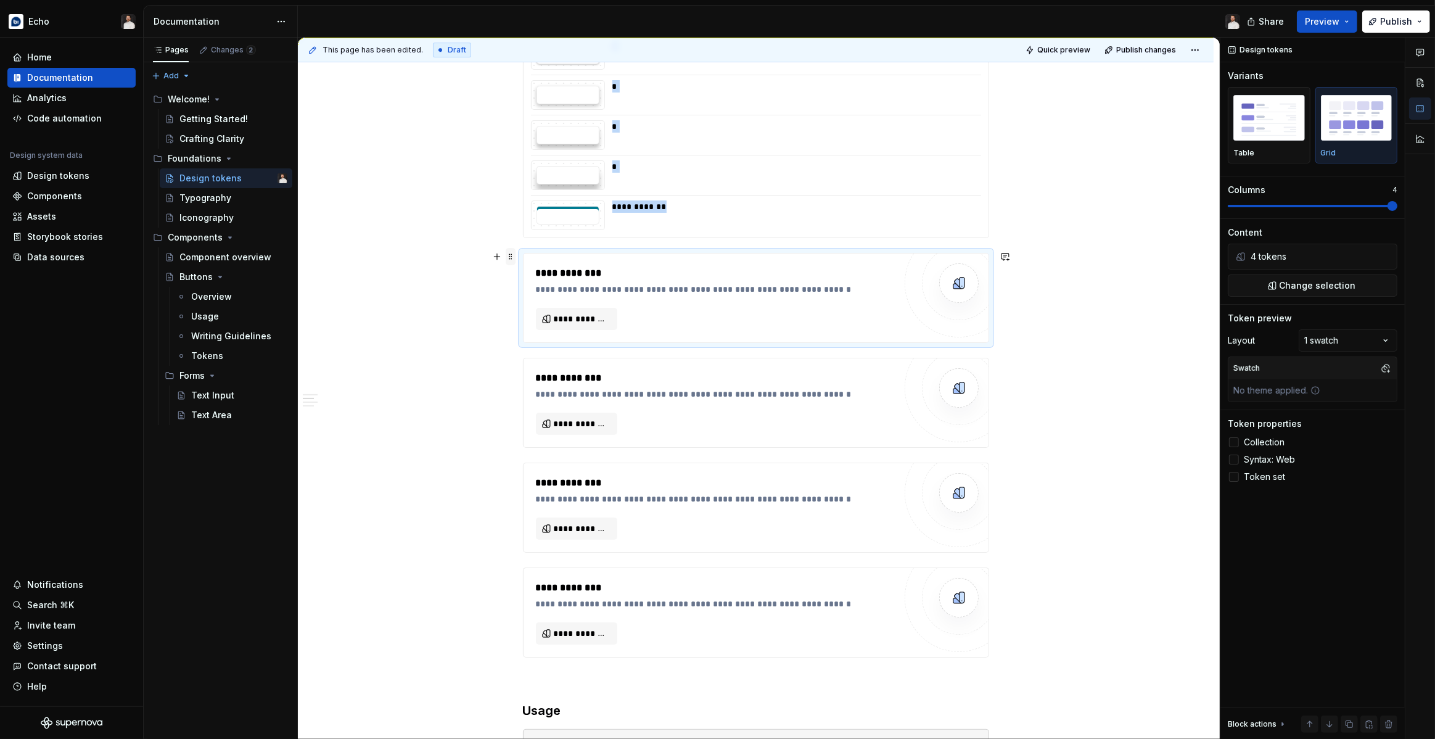
click at [514, 260] on span at bounding box center [511, 256] width 10 height 17
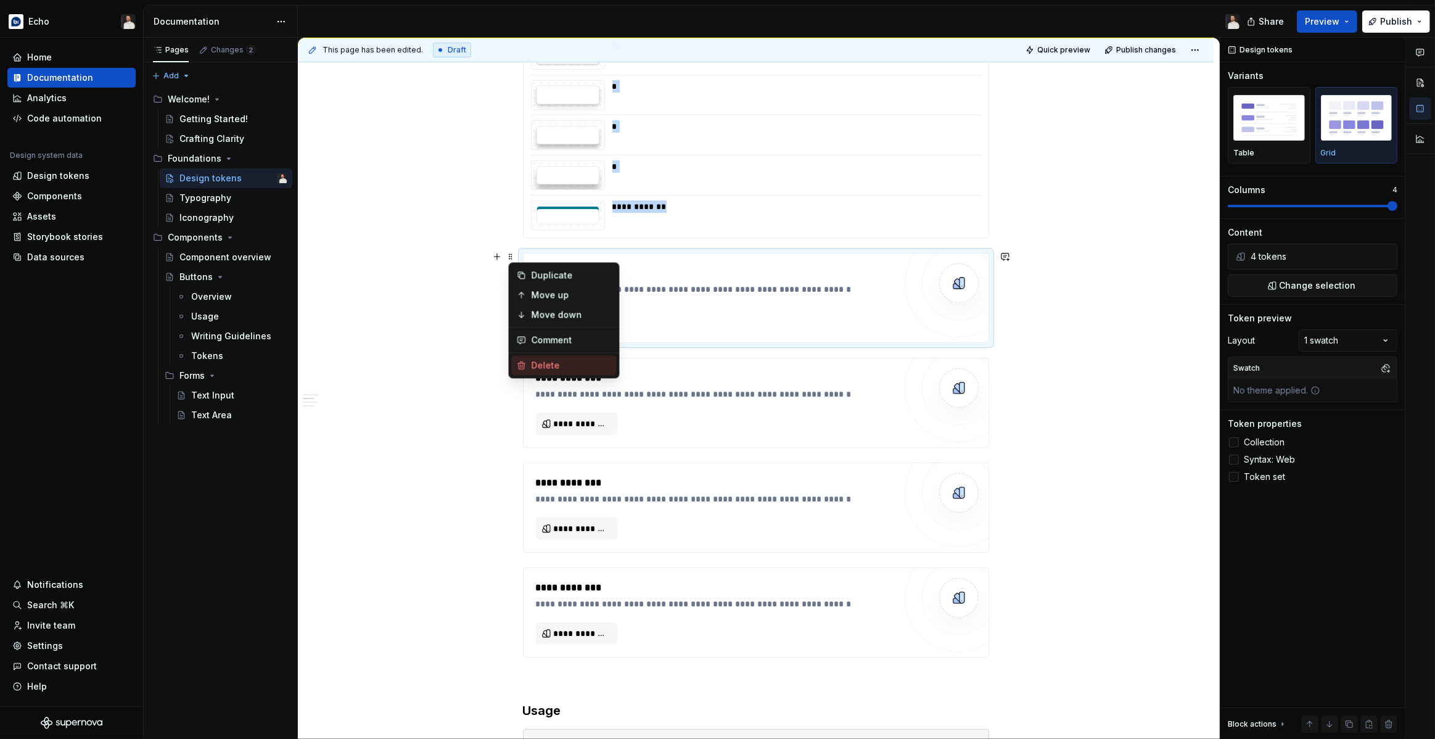
click at [529, 366] on div "Delete" at bounding box center [564, 365] width 105 height 20
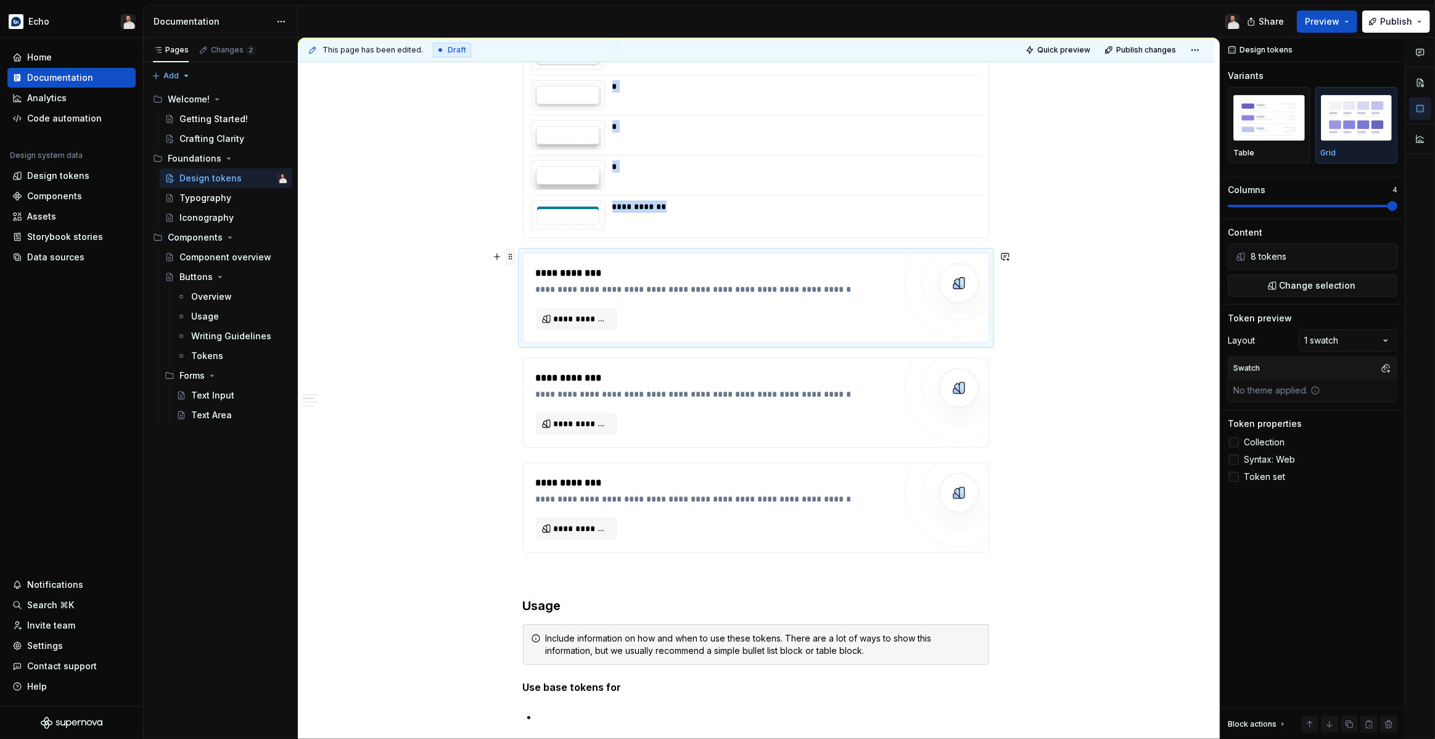
click at [514, 258] on span at bounding box center [511, 256] width 10 height 17
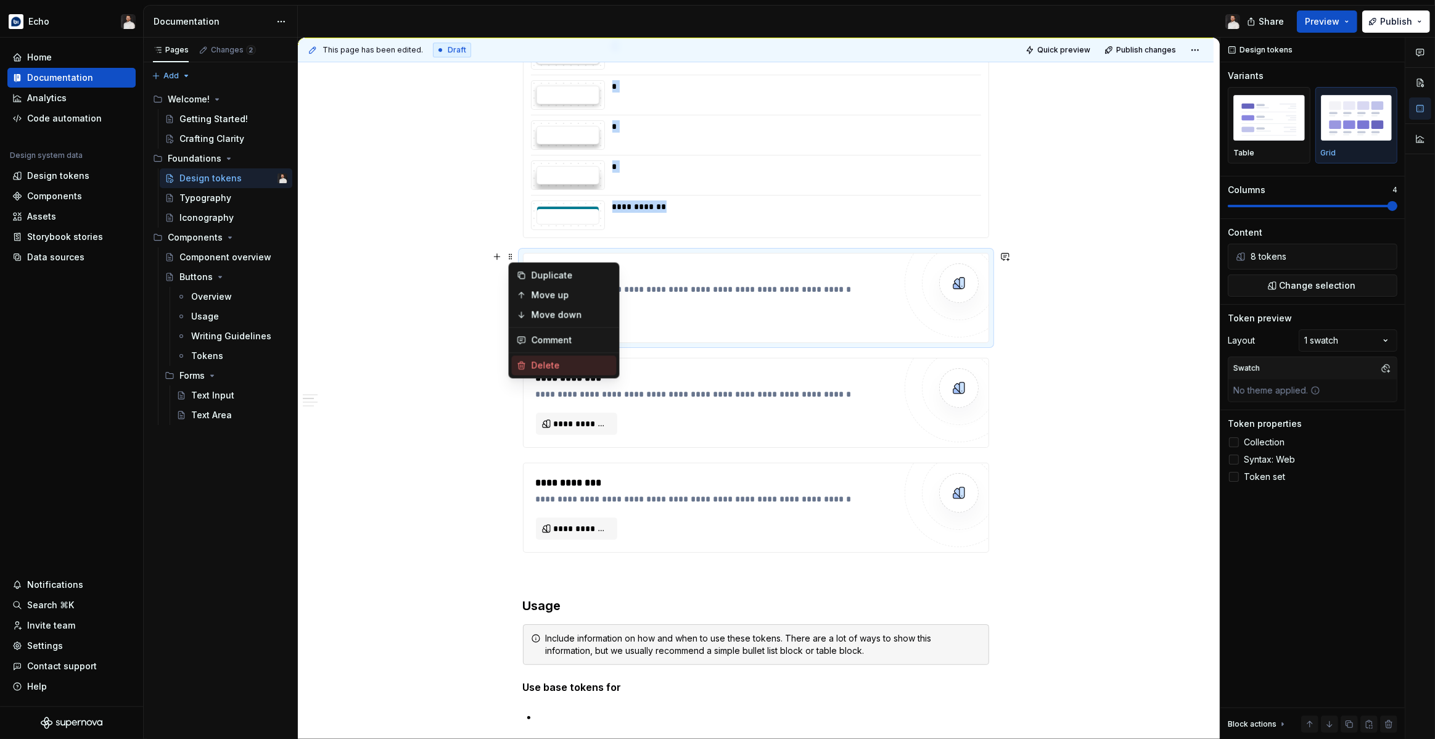
click at [536, 359] on div "Delete" at bounding box center [571, 365] width 80 height 12
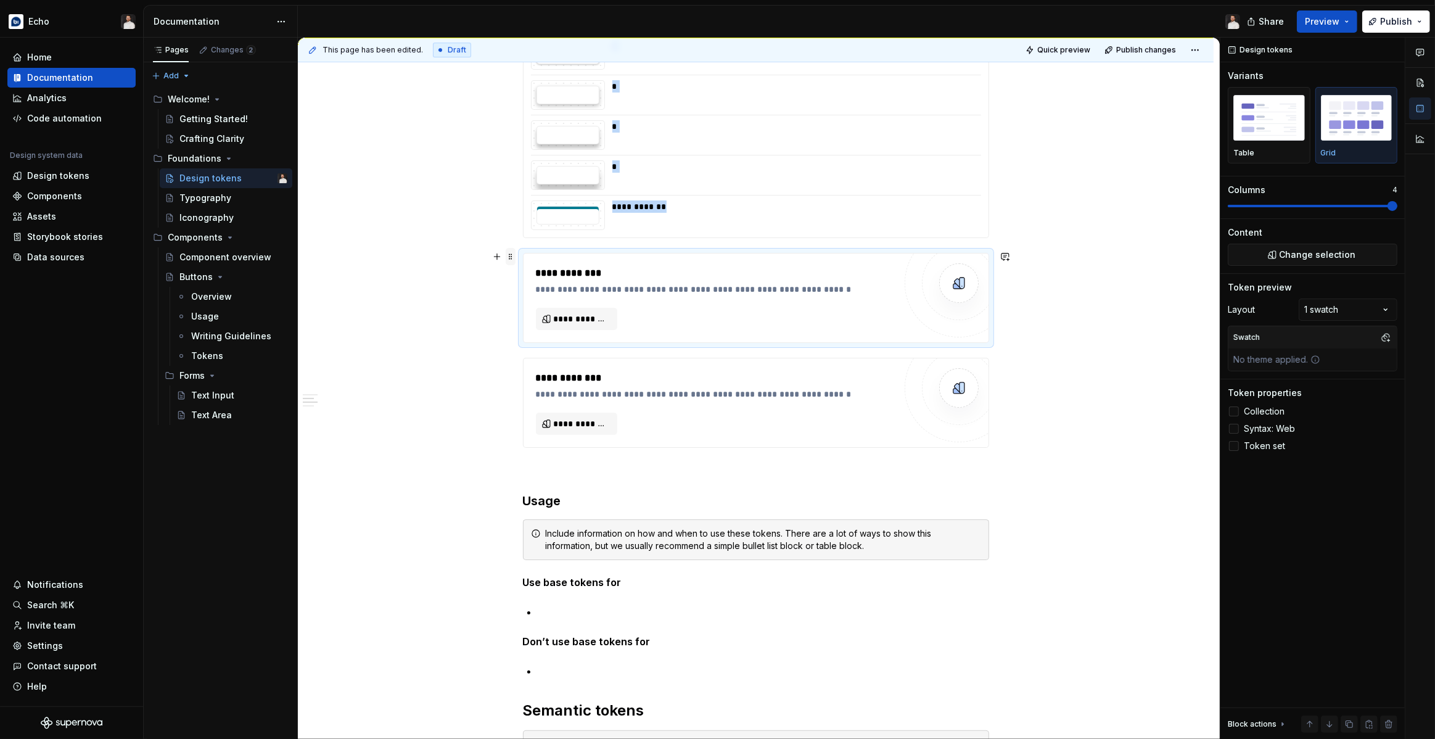
click at [514, 260] on span at bounding box center [511, 256] width 10 height 17
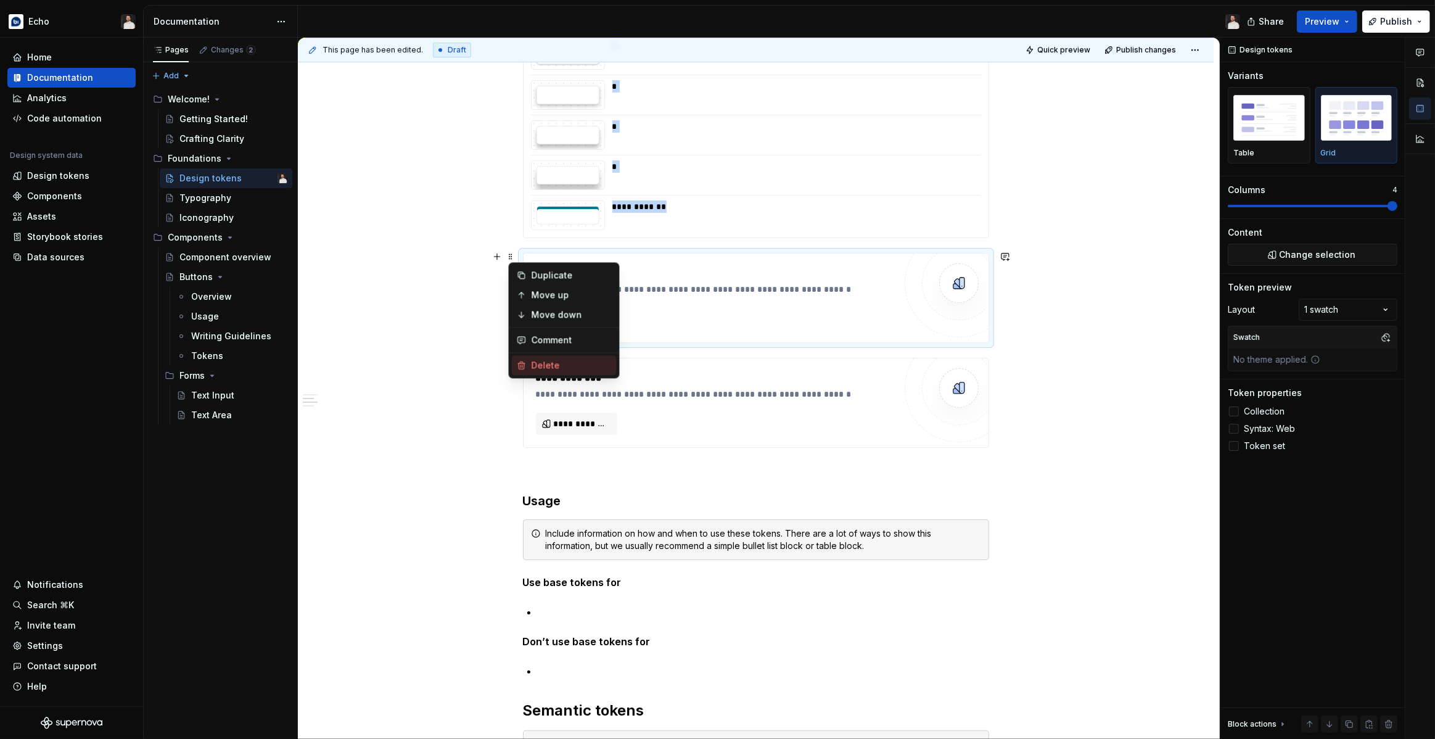
click at [535, 362] on div "Delete" at bounding box center [571, 365] width 80 height 12
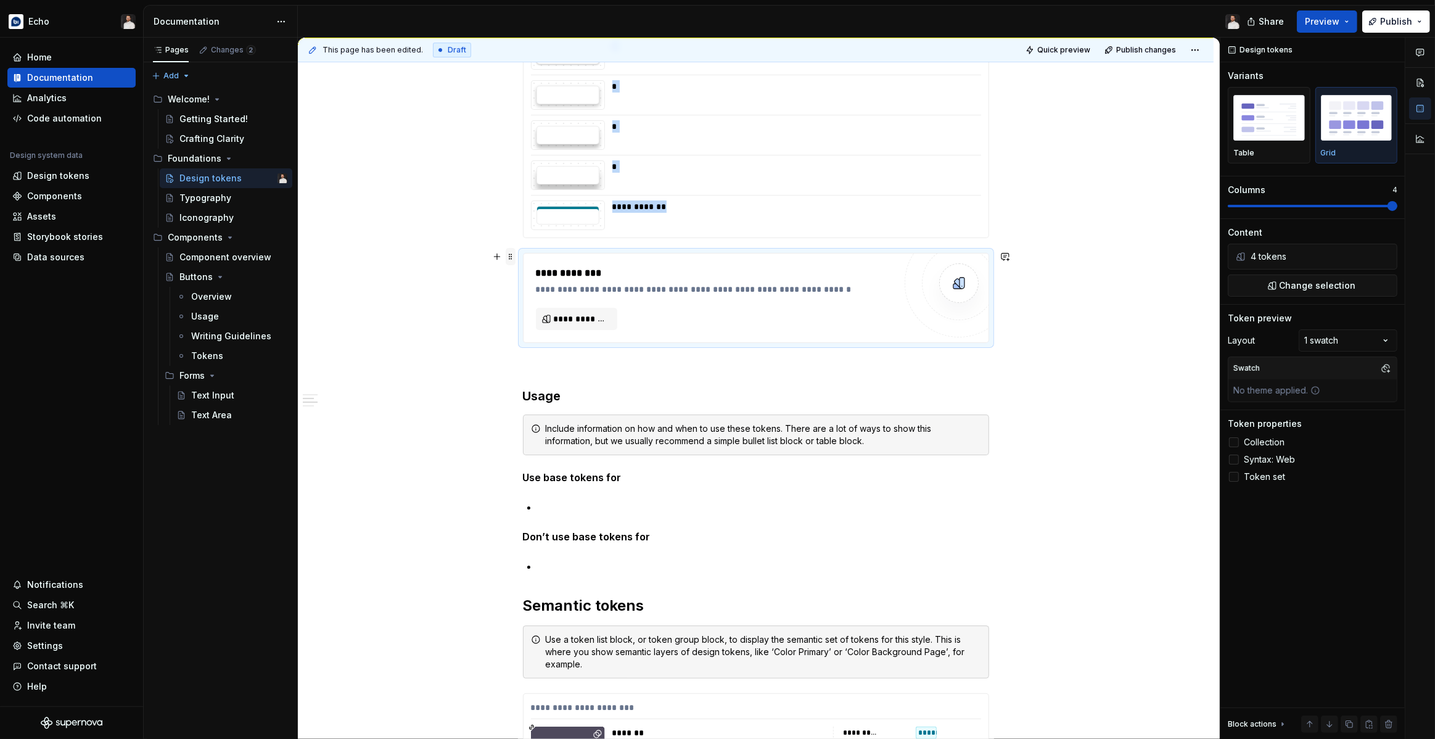
click at [510, 261] on span at bounding box center [511, 256] width 10 height 17
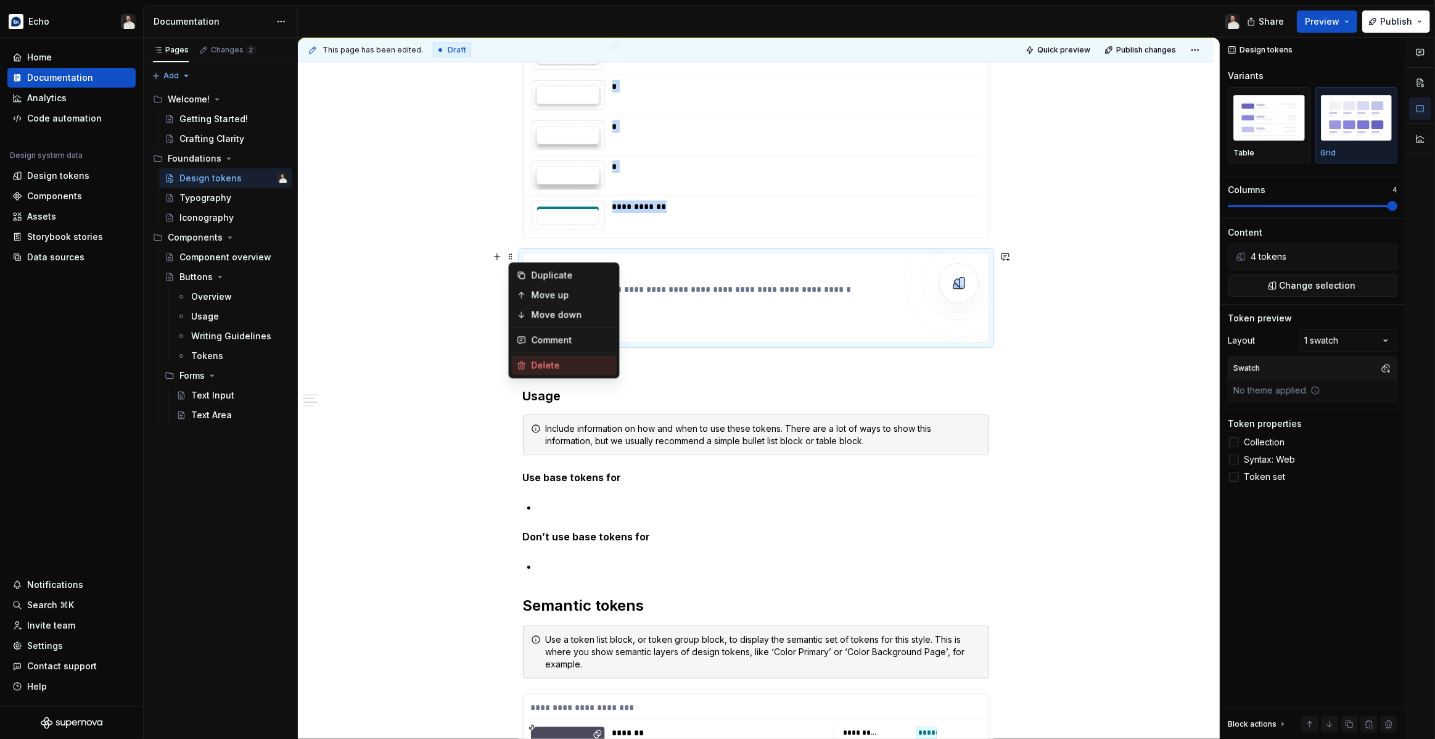
click at [530, 363] on div "Delete" at bounding box center [564, 365] width 105 height 20
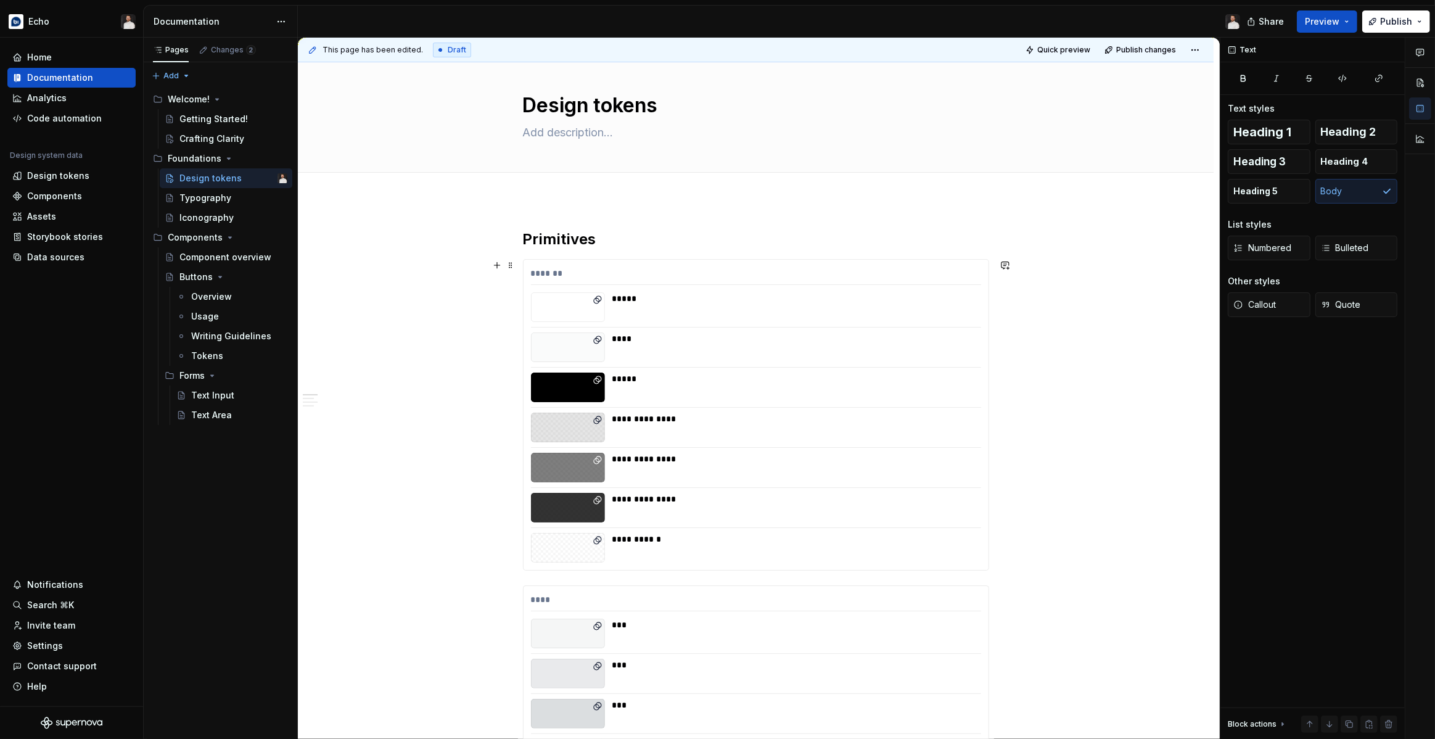
scroll to position [0, 0]
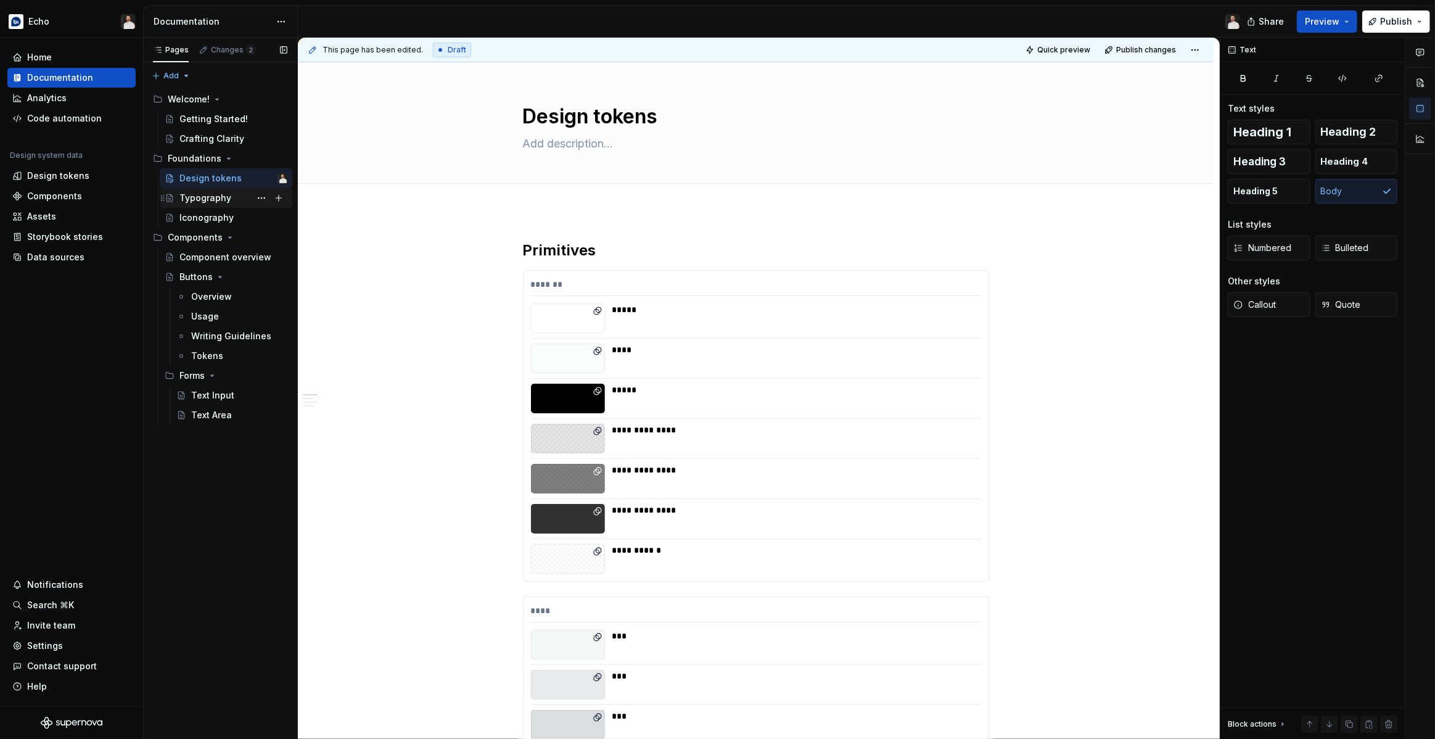
click at [231, 195] on div "Typography" at bounding box center [233, 197] width 108 height 17
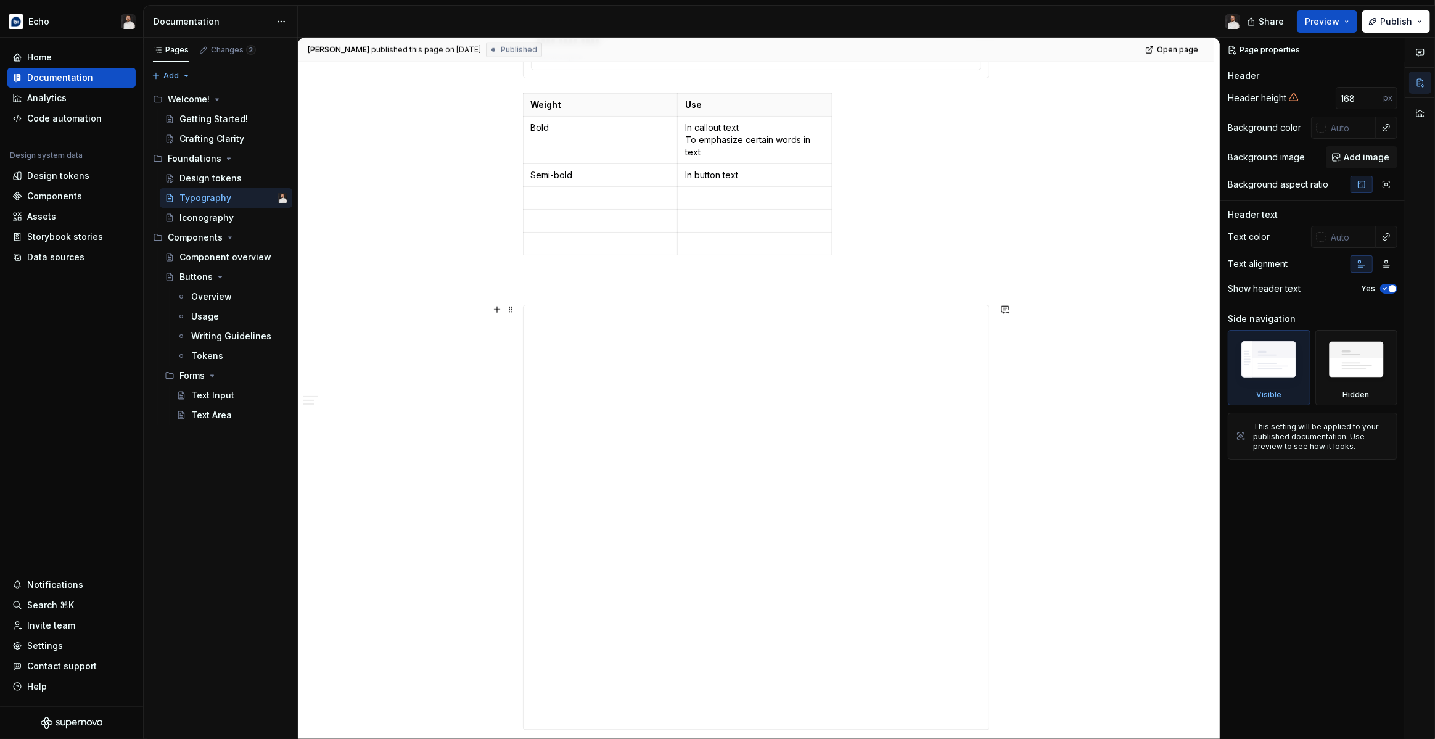
scroll to position [1452, 0]
type textarea "*"
click at [638, 250] on p at bounding box center [756, 254] width 466 height 15
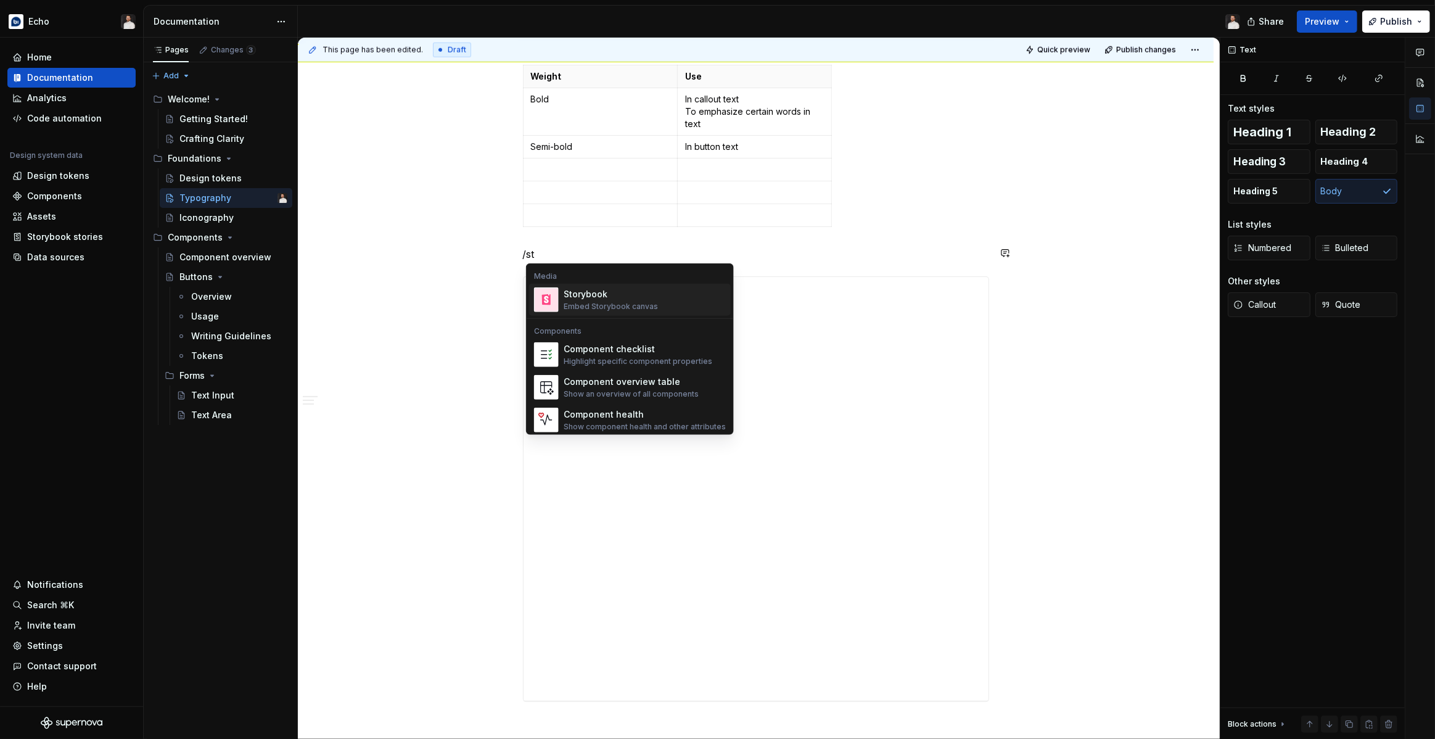
click at [625, 289] on div "Storybook" at bounding box center [610, 294] width 94 height 12
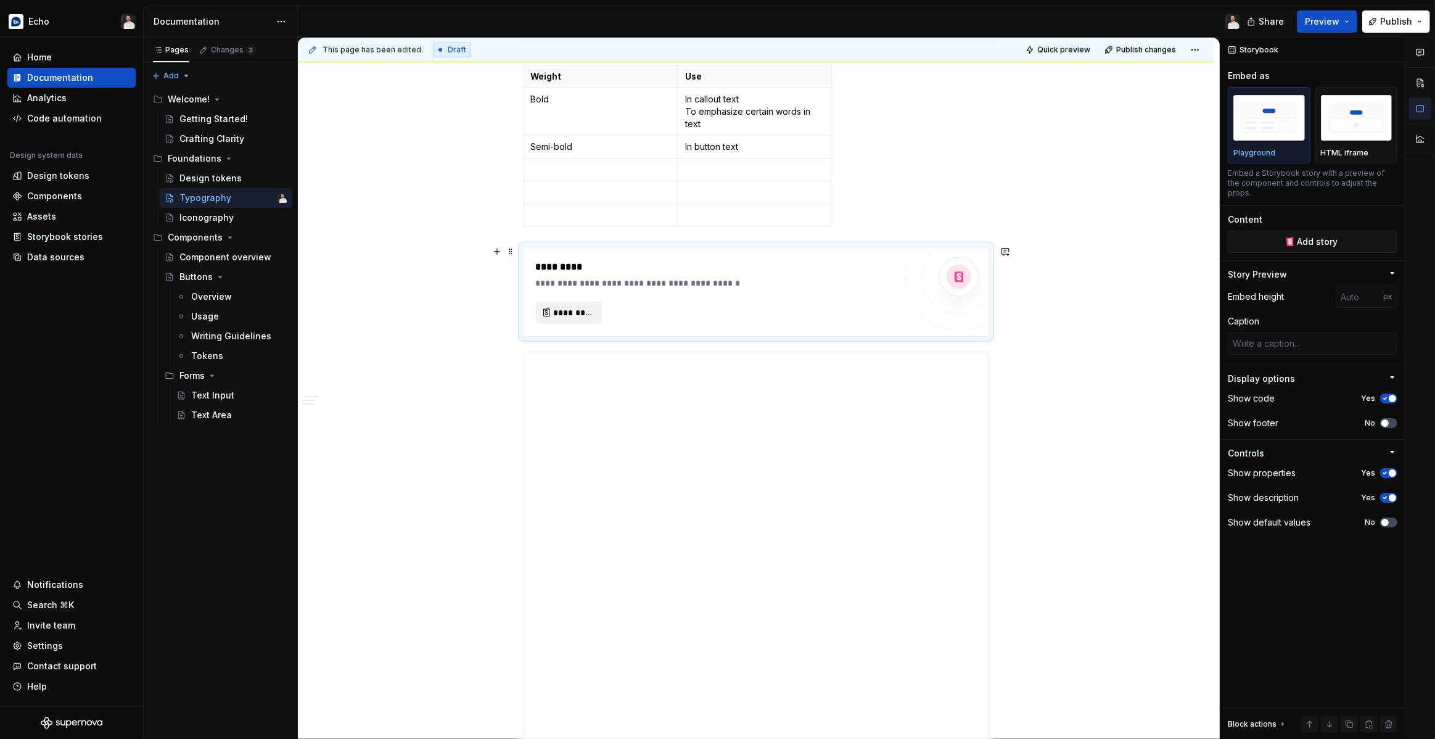
click at [554, 312] on button "*********" at bounding box center [569, 312] width 66 height 22
type textarea "*"
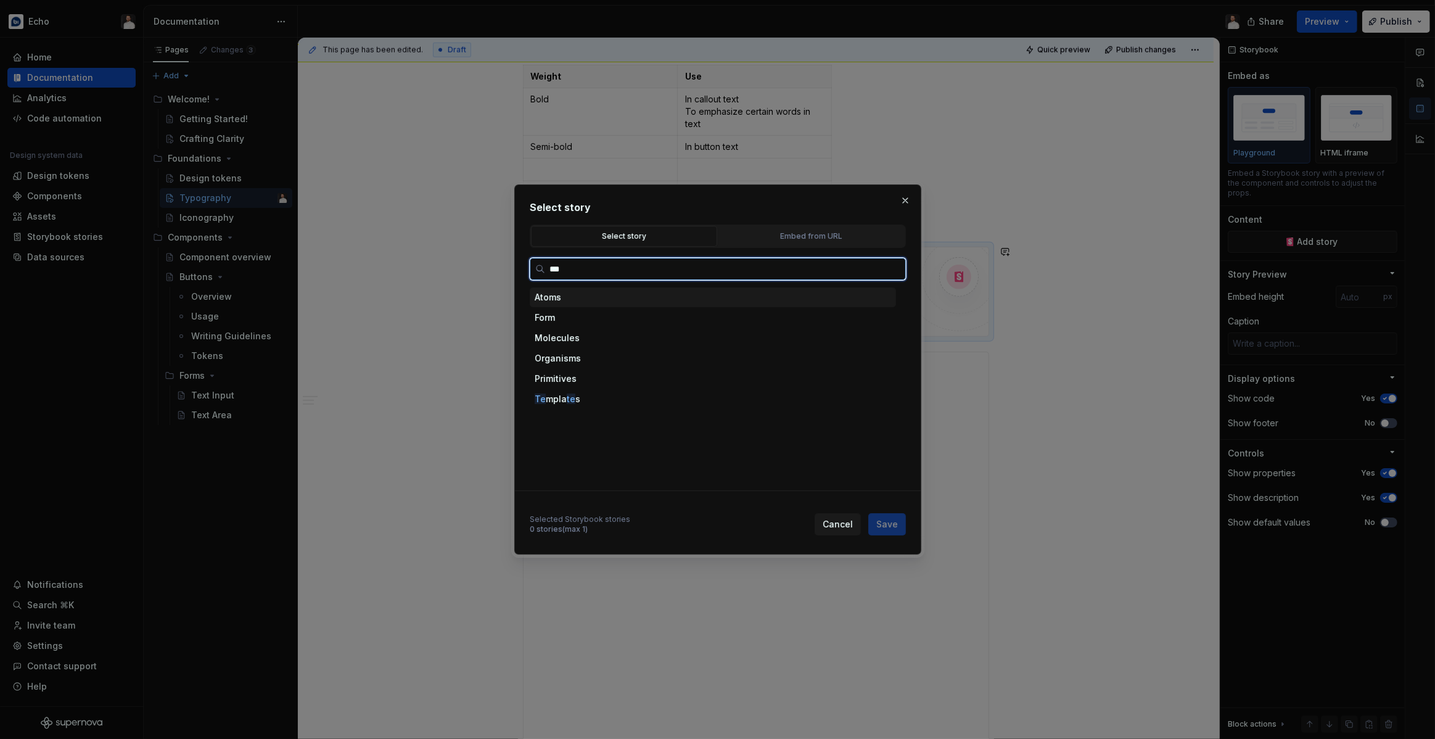
type input "****"
click at [594, 379] on div "Docs" at bounding box center [724, 379] width 343 height 20
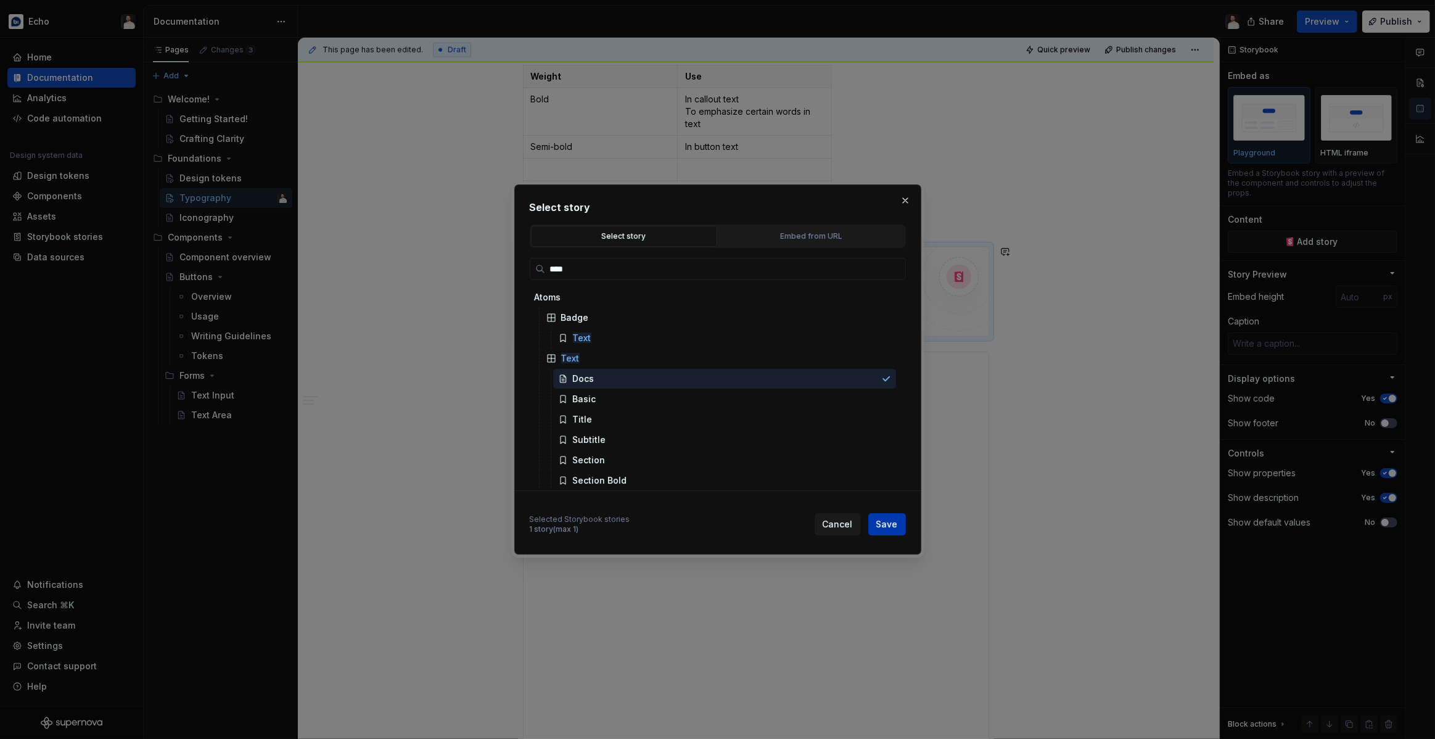
click at [874, 520] on button "Save" at bounding box center [887, 524] width 38 height 22
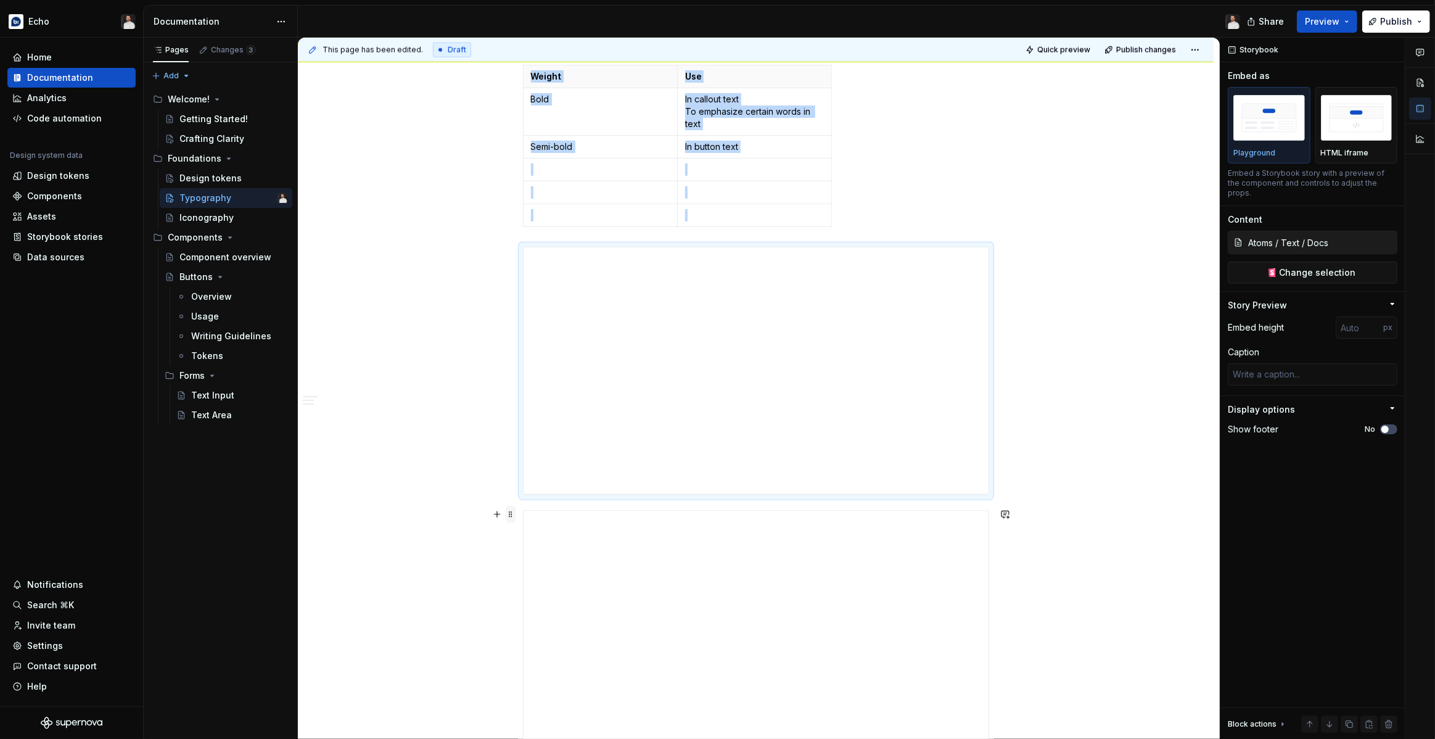
click at [511, 512] on span at bounding box center [511, 514] width 10 height 17
type textarea "*"
type input "[URL][DOMAIN_NAME]"
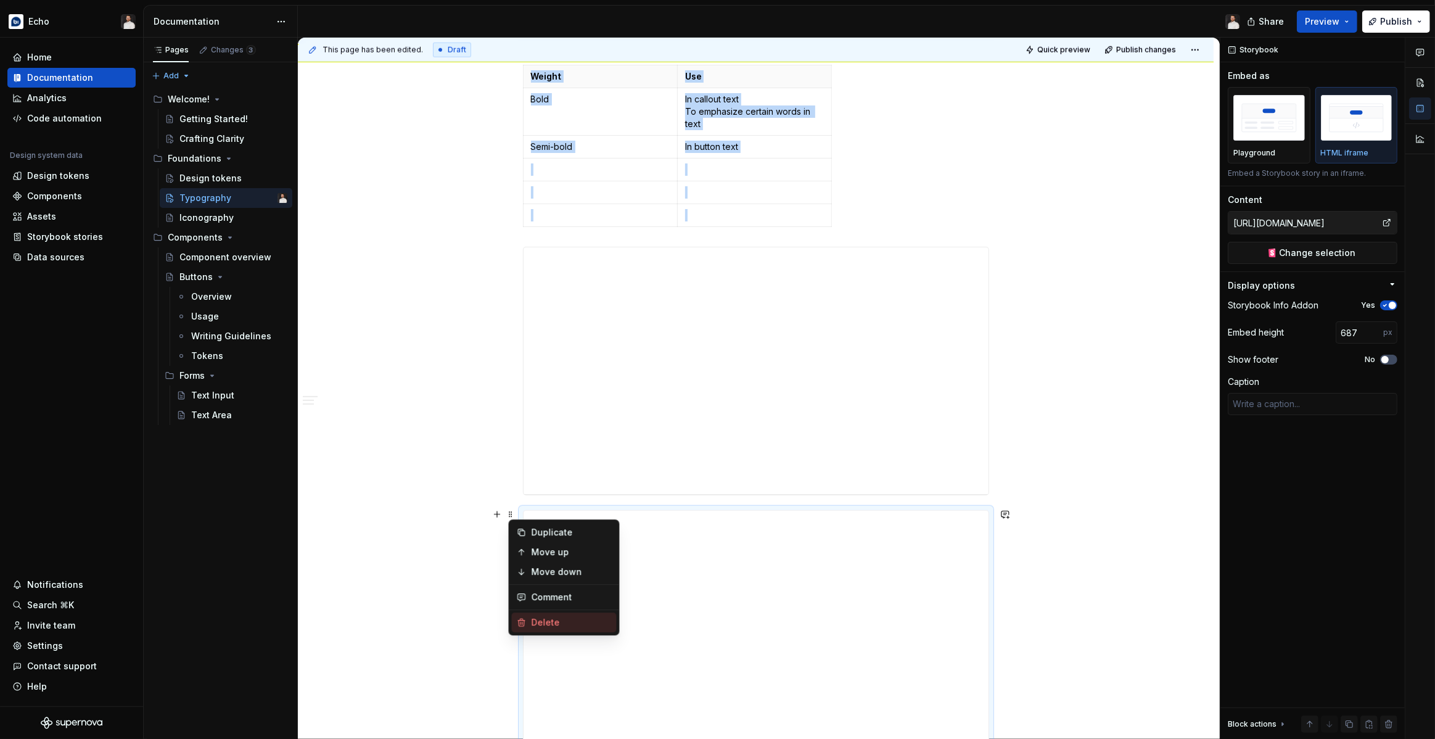
click at [553, 622] on div "Delete" at bounding box center [571, 622] width 80 height 12
type textarea "*"
type input "Atoms / Text / Docs"
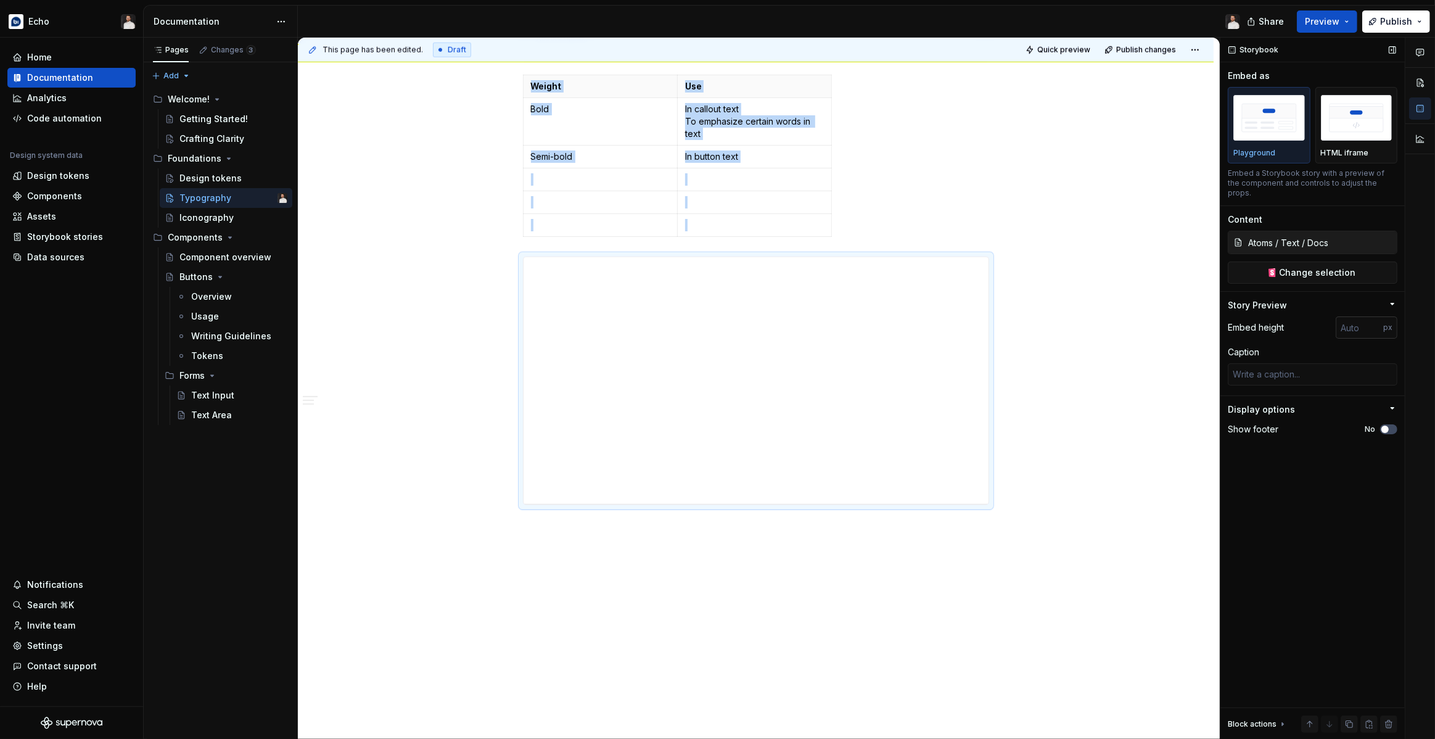
type textarea "*"
click at [1351, 319] on input "number" at bounding box center [1358, 327] width 47 height 22
type input "950"
click at [1273, 575] on div "Storybook Embed as Playground HTML iframe Embed a Storybook story with a previe…" at bounding box center [1312, 389] width 184 height 702
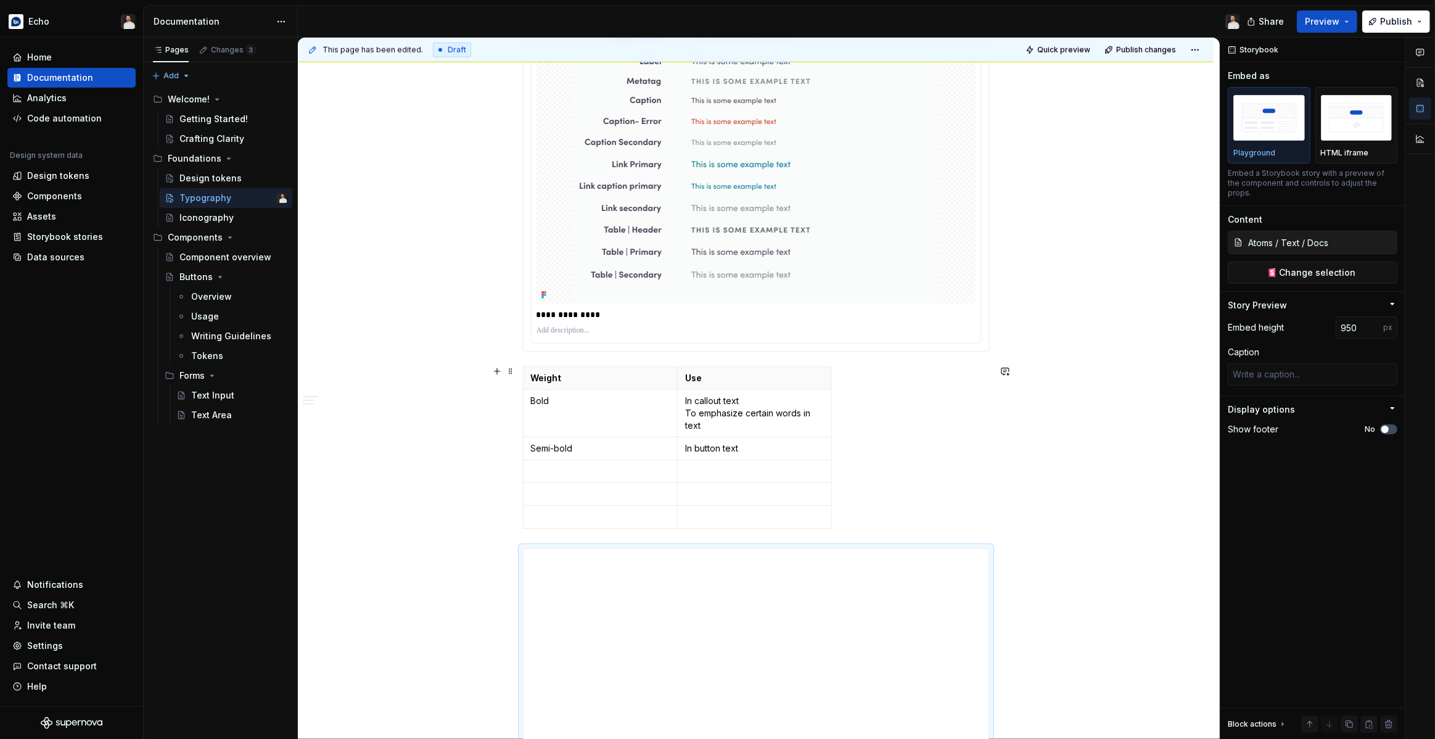
scroll to position [1150, 0]
click at [510, 369] on span at bounding box center [511, 371] width 10 height 17
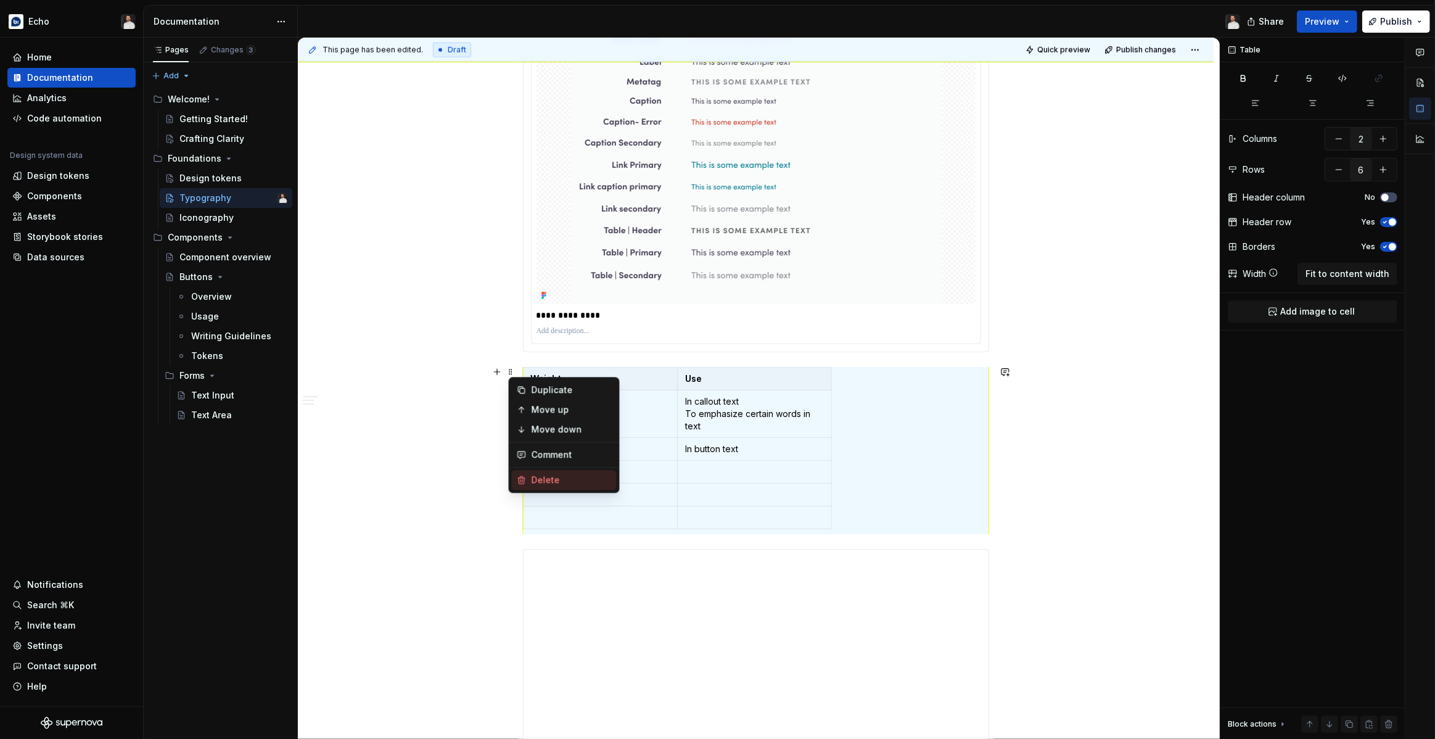
click at [539, 480] on div "Delete" at bounding box center [571, 479] width 80 height 12
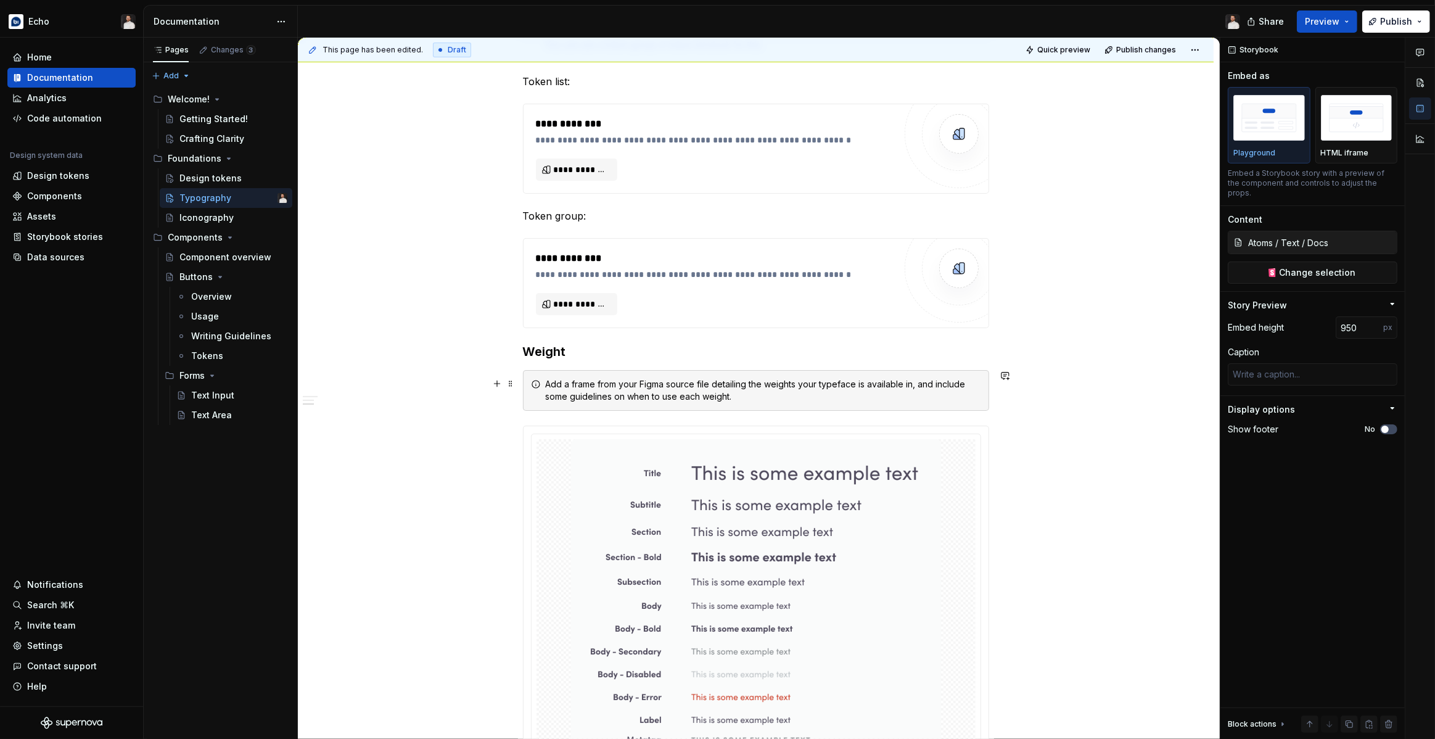
scroll to position [476, 0]
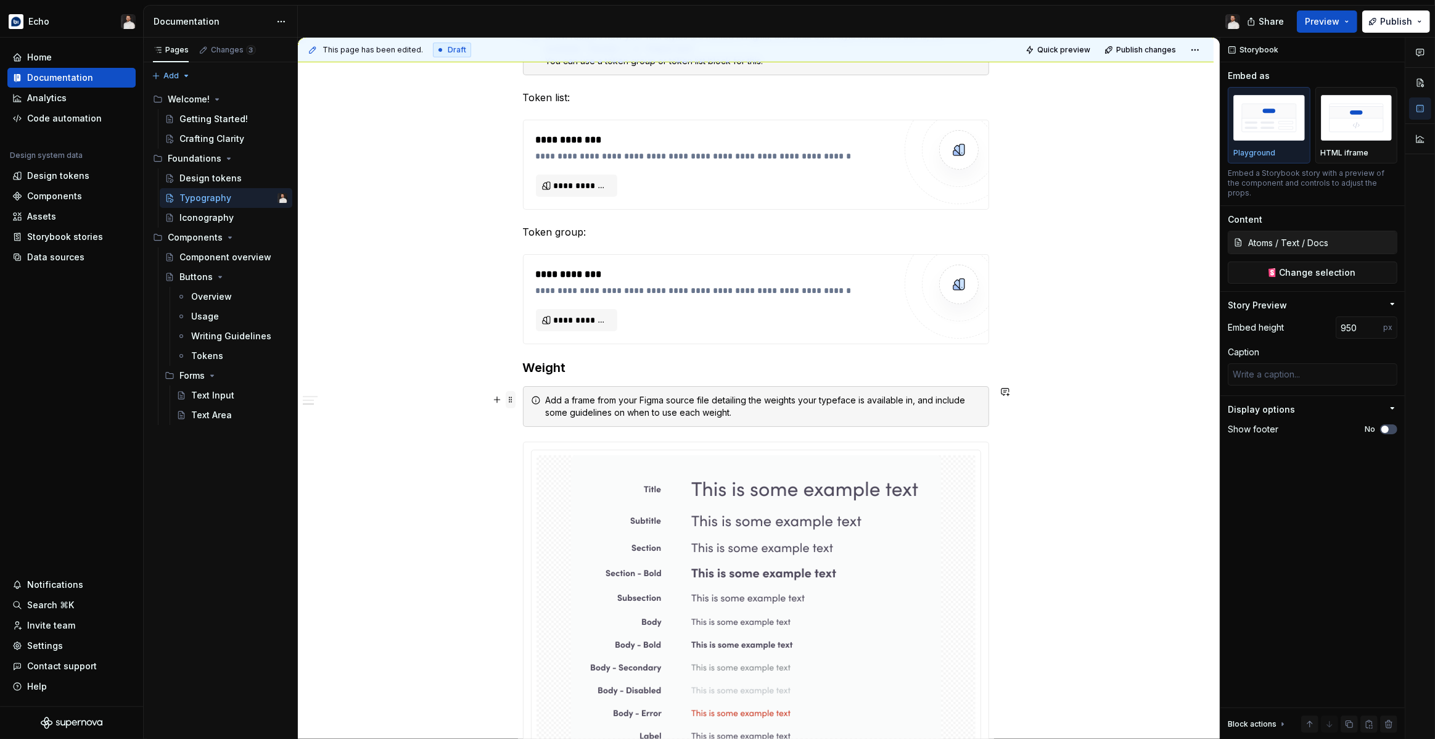
click at [515, 403] on span at bounding box center [511, 399] width 10 height 17
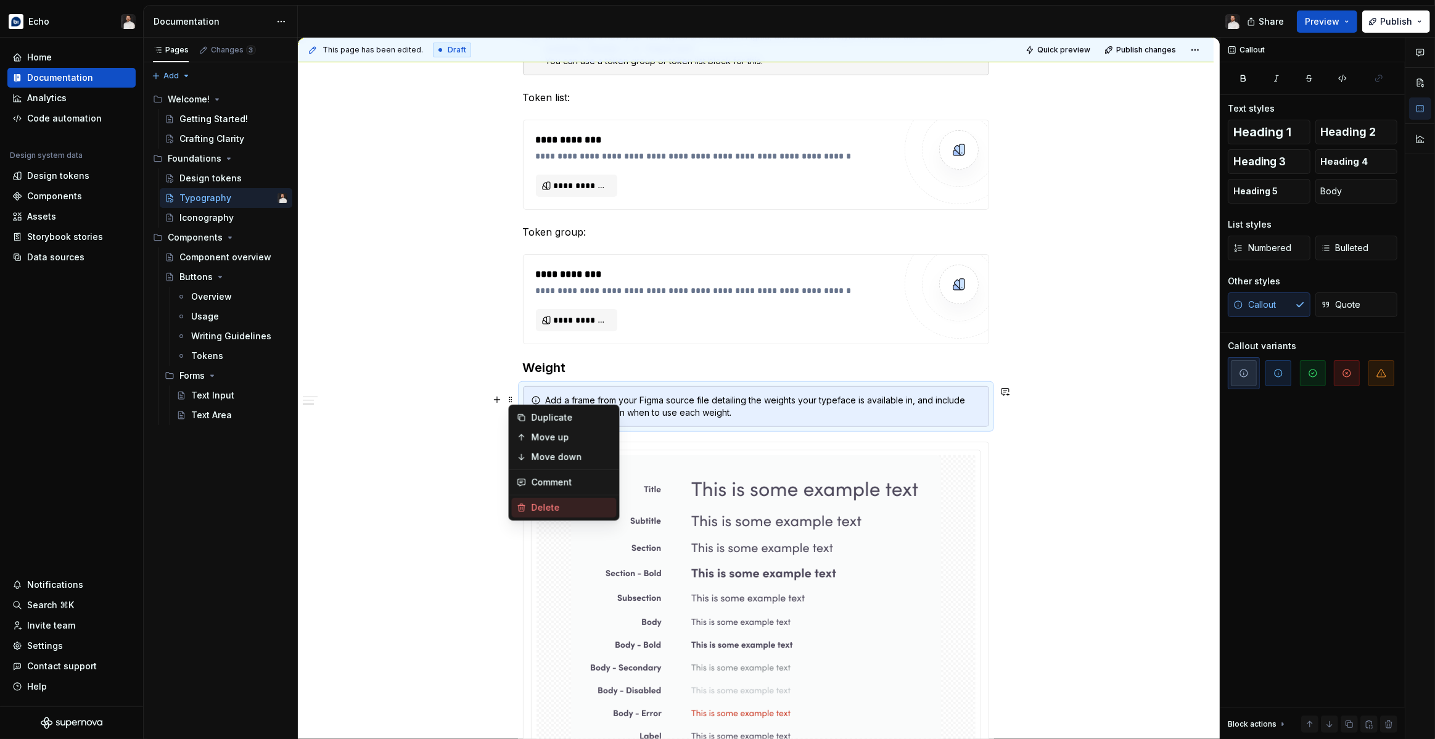
click at [543, 503] on div "Delete" at bounding box center [571, 507] width 80 height 12
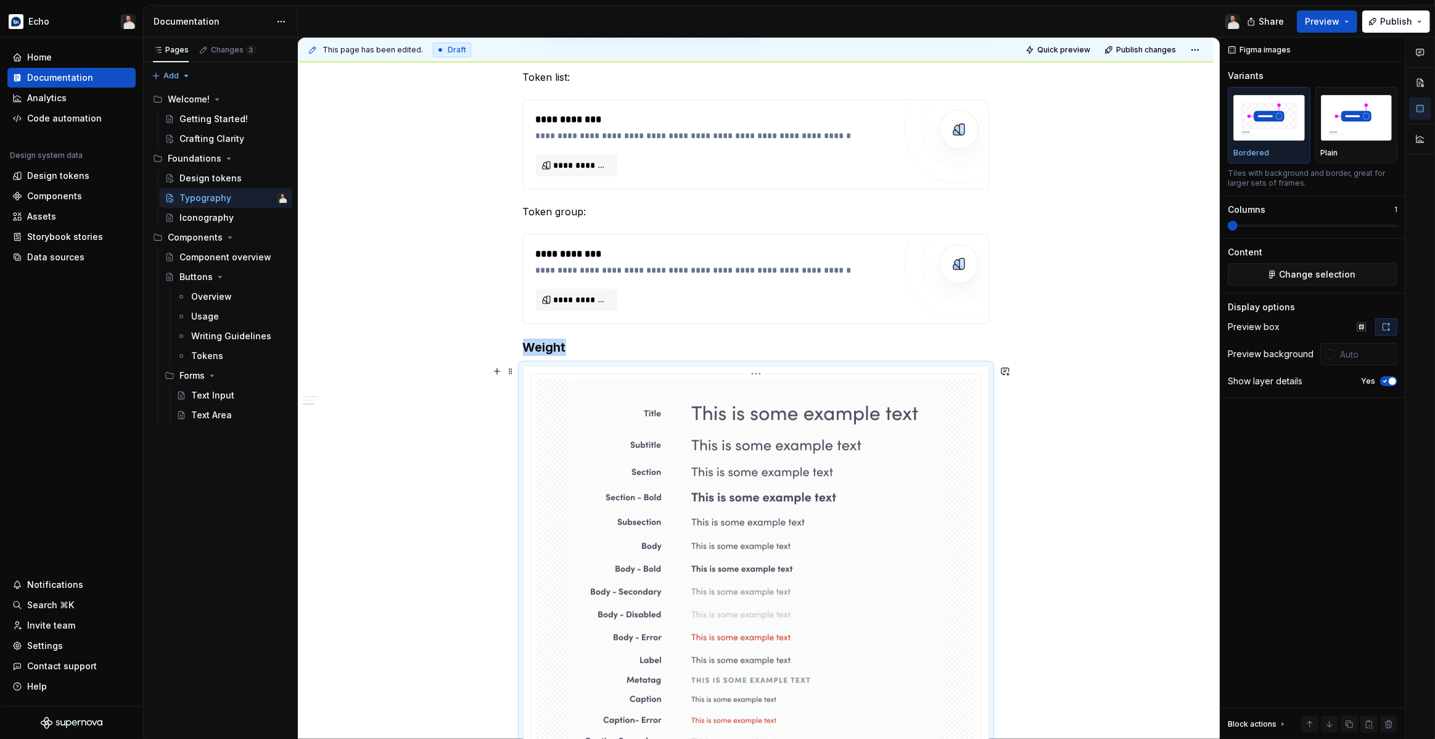
scroll to position [497, 0]
click at [552, 346] on h3 "Weight" at bounding box center [756, 346] width 466 height 17
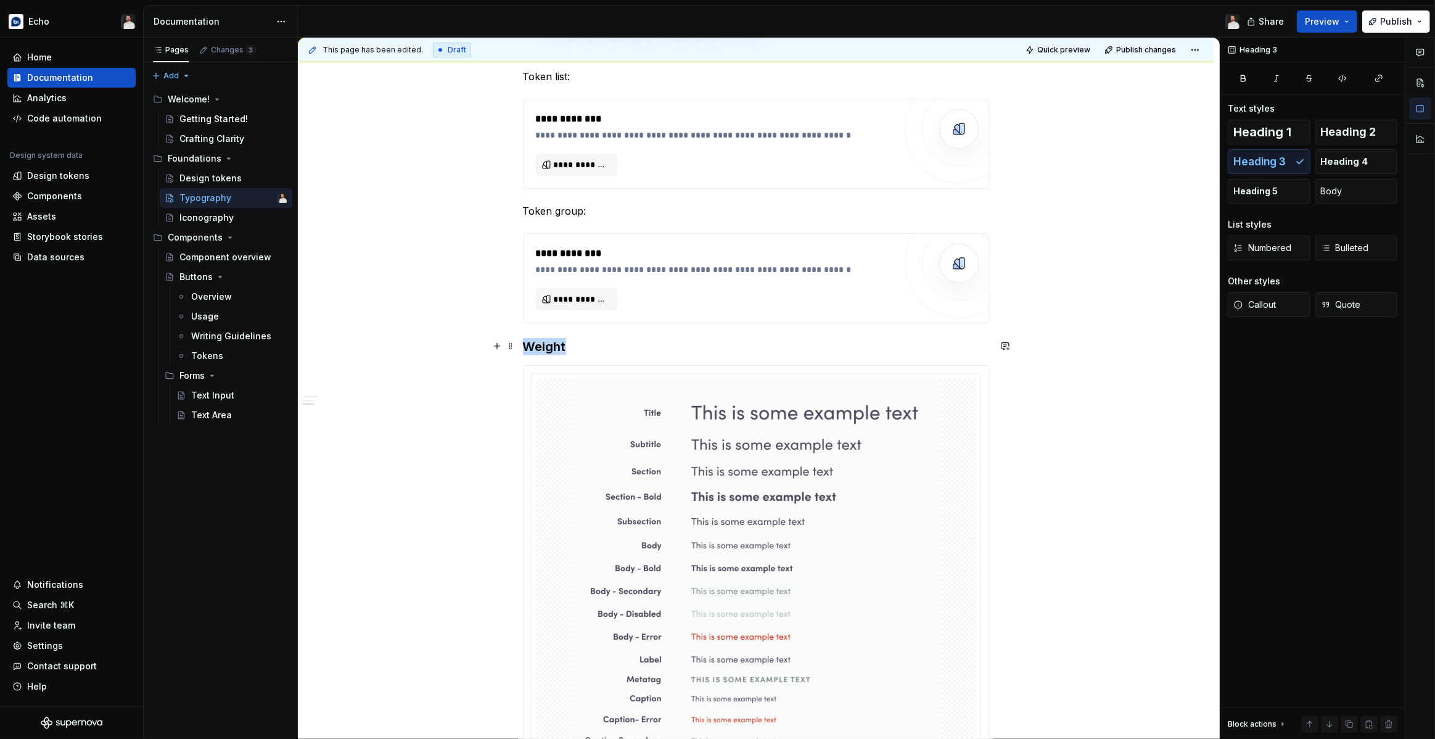
click at [552, 346] on h3 "Weight" at bounding box center [756, 346] width 466 height 17
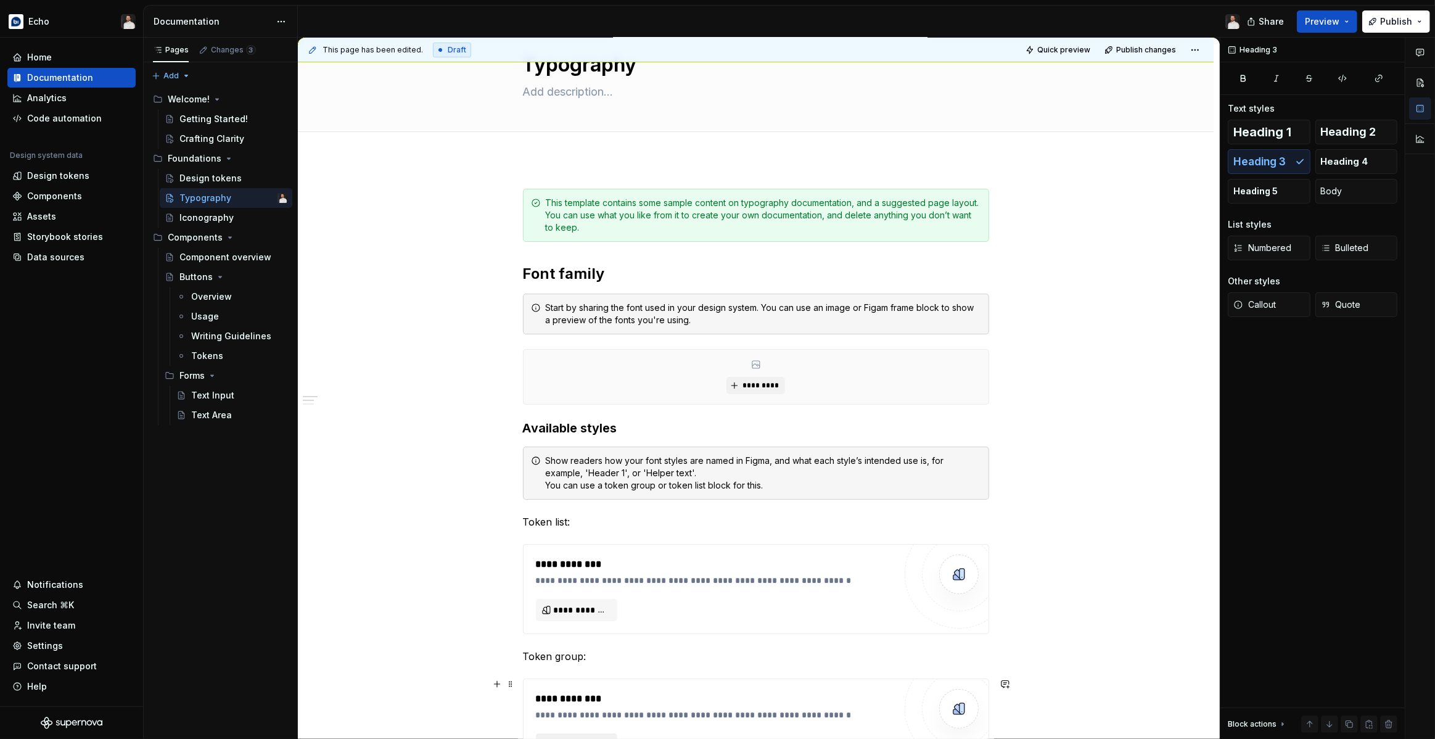
scroll to position [0, 0]
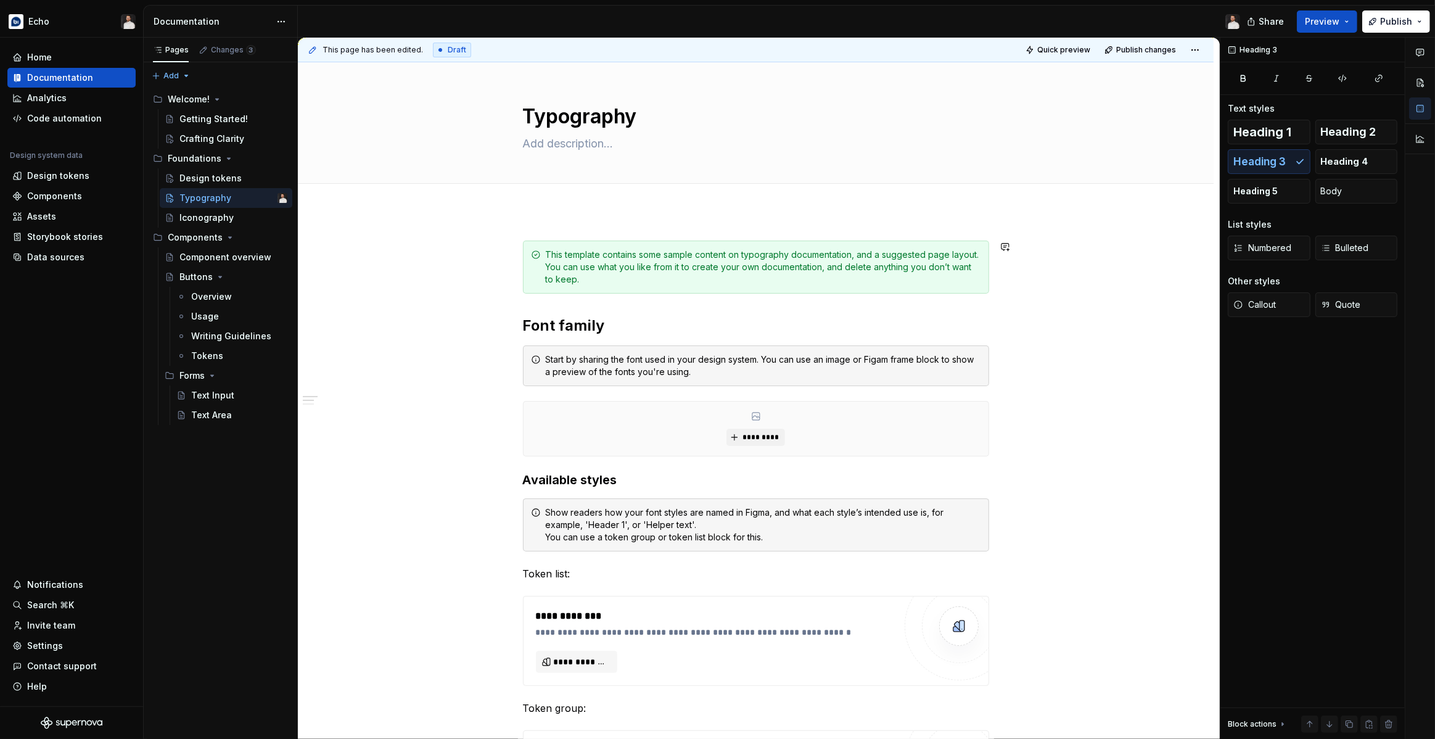
click at [563, 202] on button "Add tab" at bounding box center [548, 197] width 50 height 17
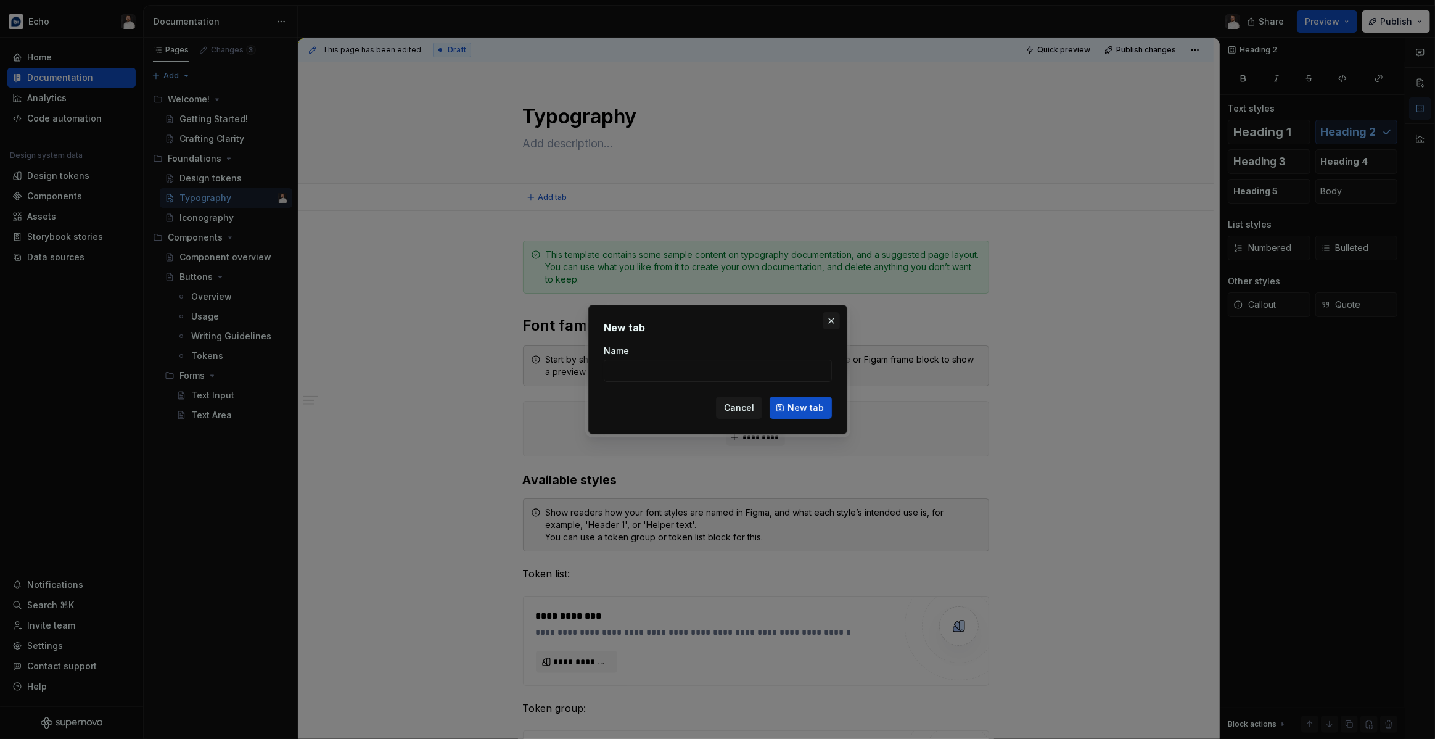
click at [828, 317] on button "button" at bounding box center [830, 320] width 17 height 17
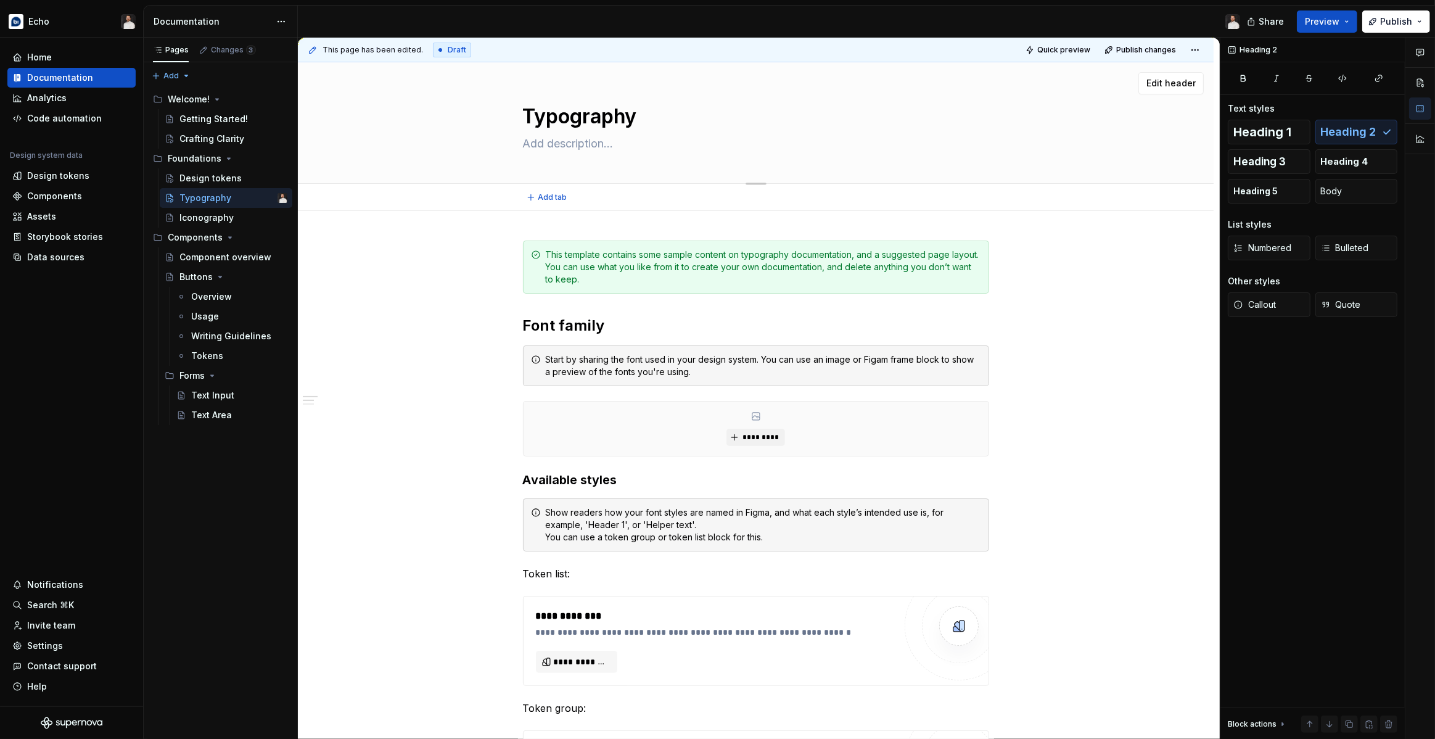
click at [563, 147] on textarea at bounding box center [753, 144] width 466 height 20
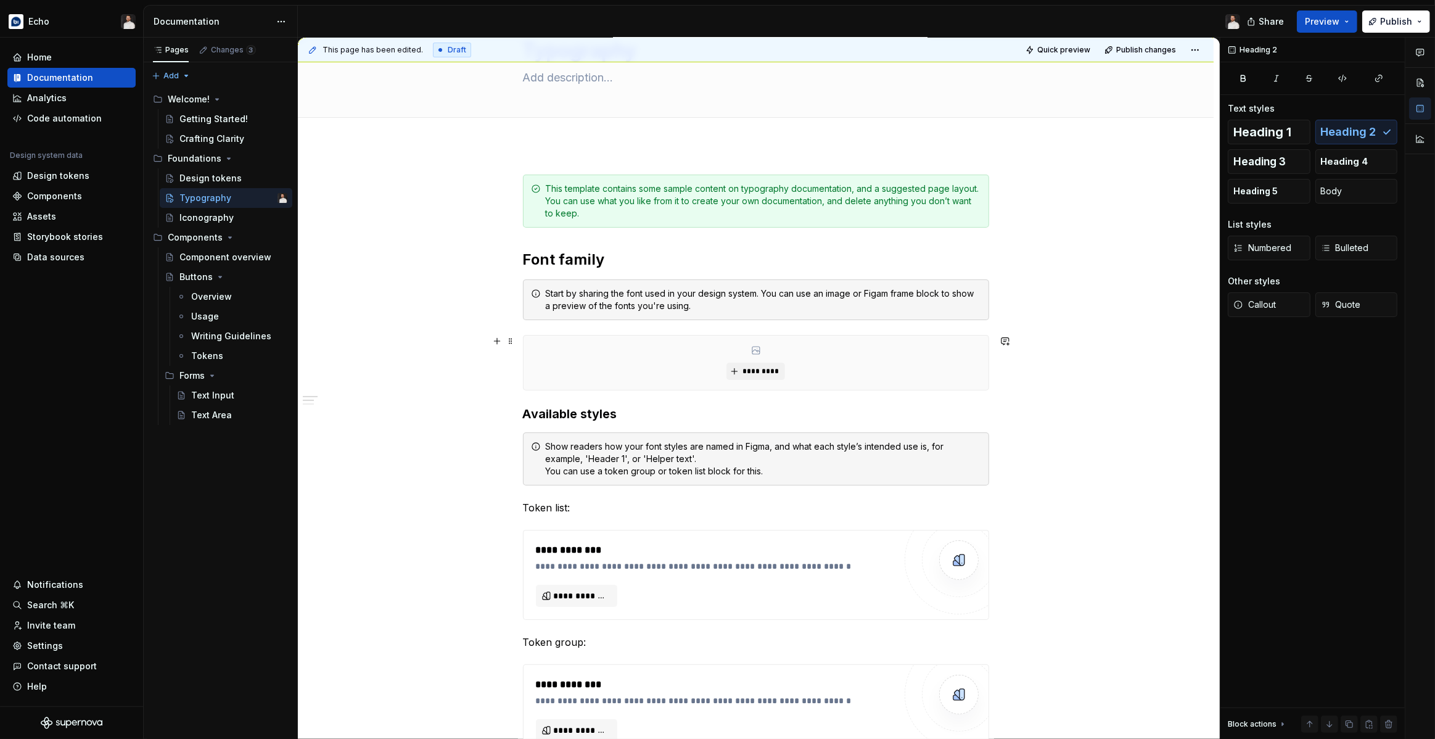
scroll to position [70, 0]
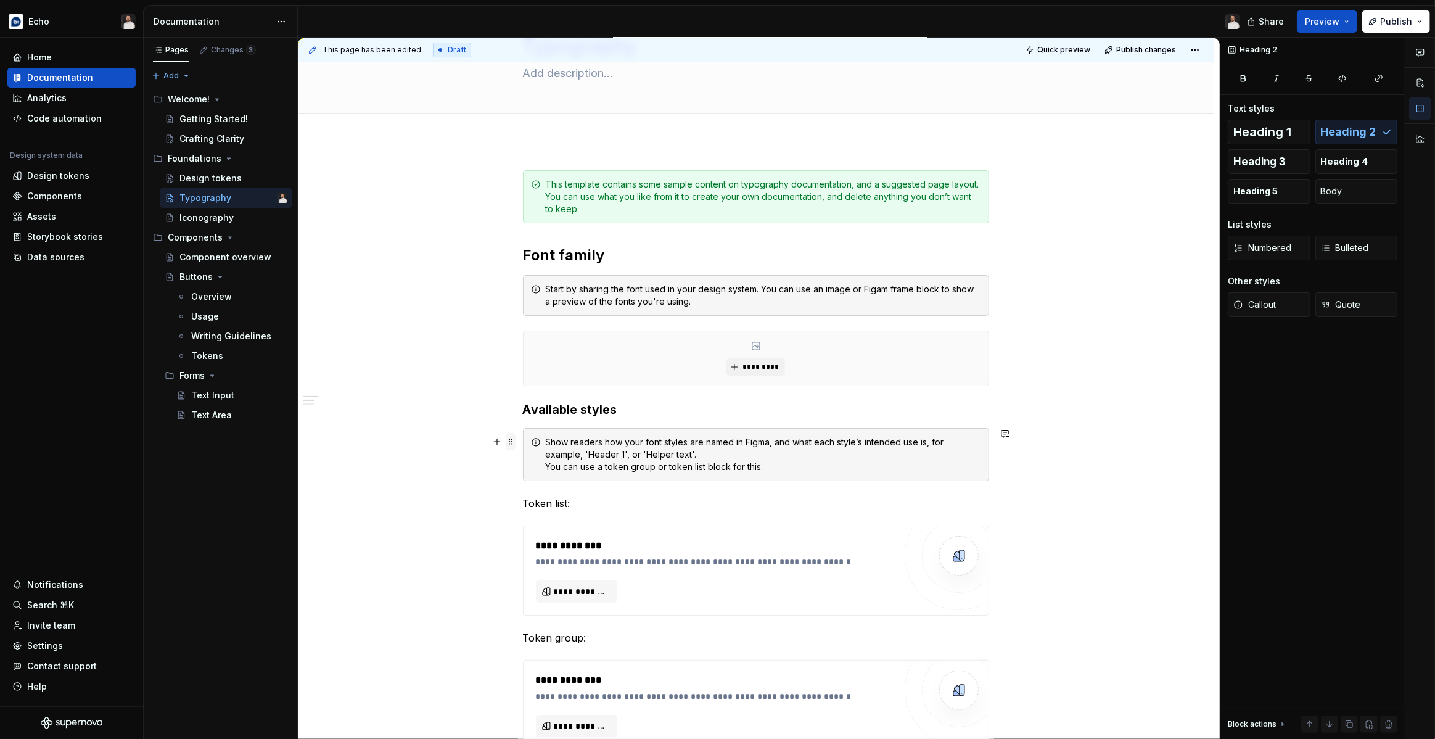
click at [515, 440] on span at bounding box center [511, 441] width 10 height 17
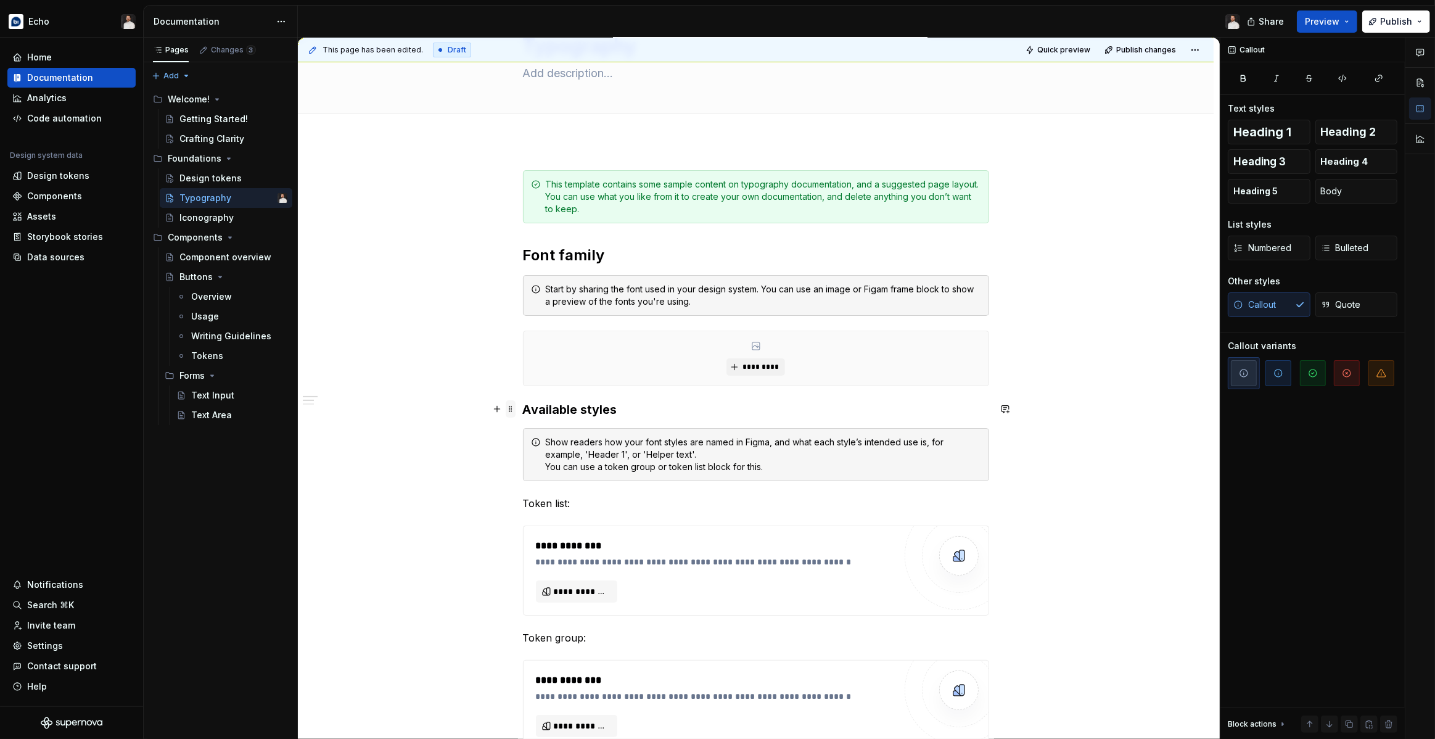
click at [515, 409] on span at bounding box center [511, 408] width 10 height 17
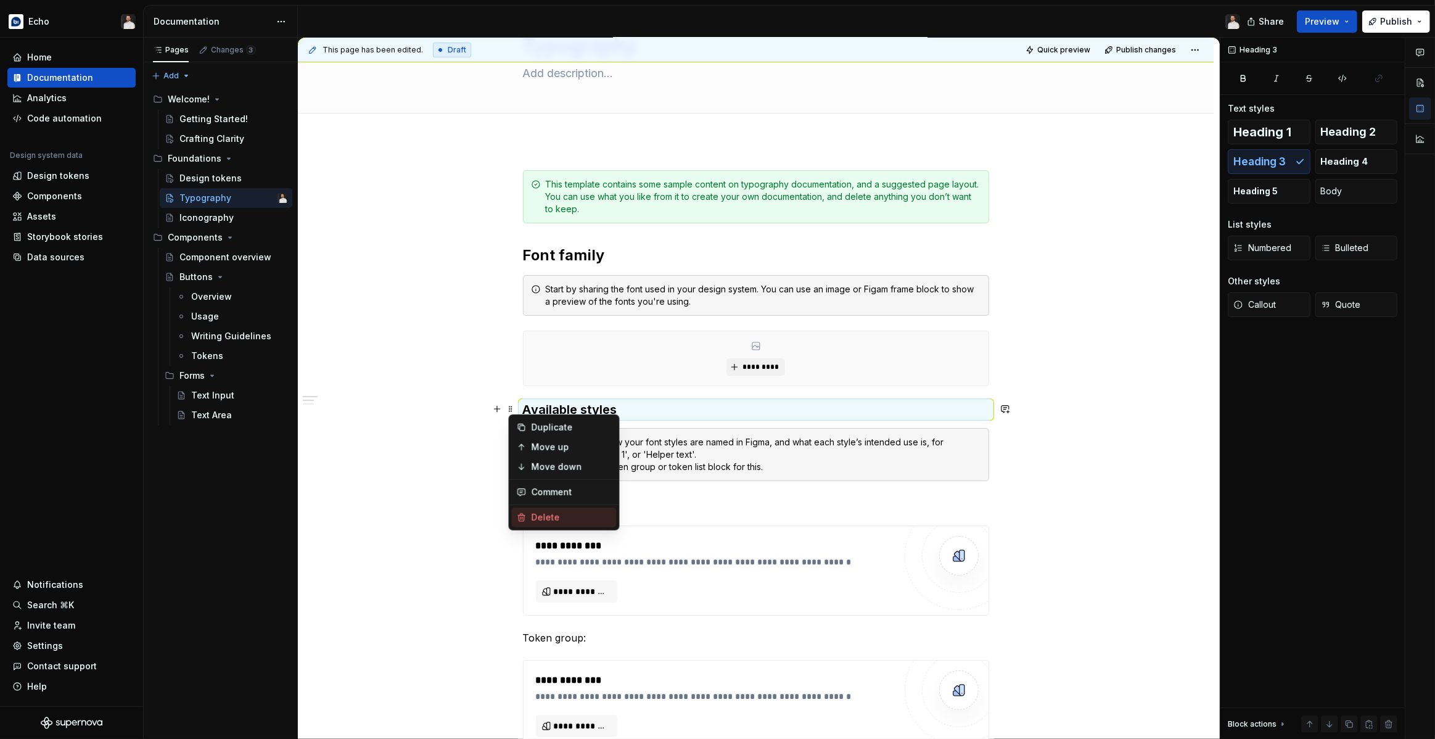
click at [534, 517] on div "Delete" at bounding box center [571, 517] width 80 height 12
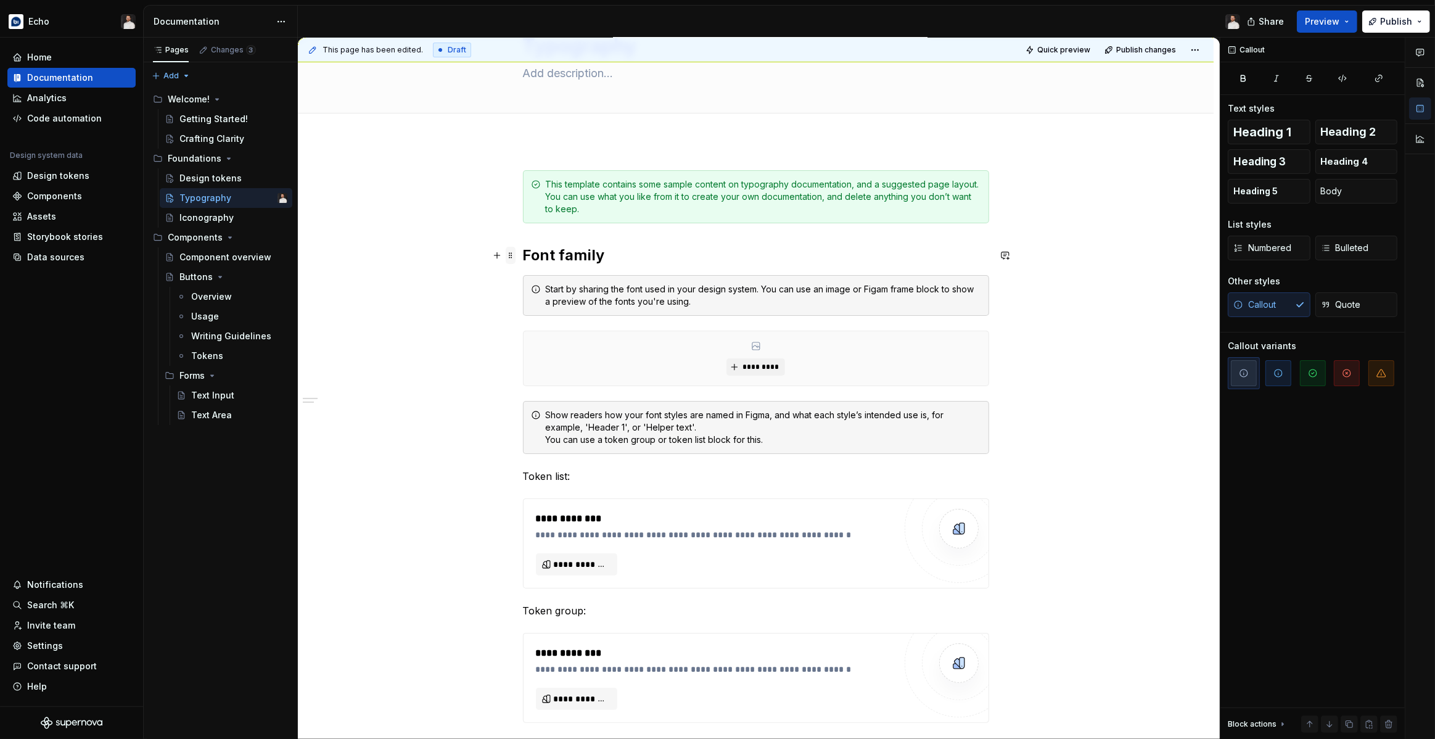
click at [514, 256] on span at bounding box center [511, 255] width 10 height 17
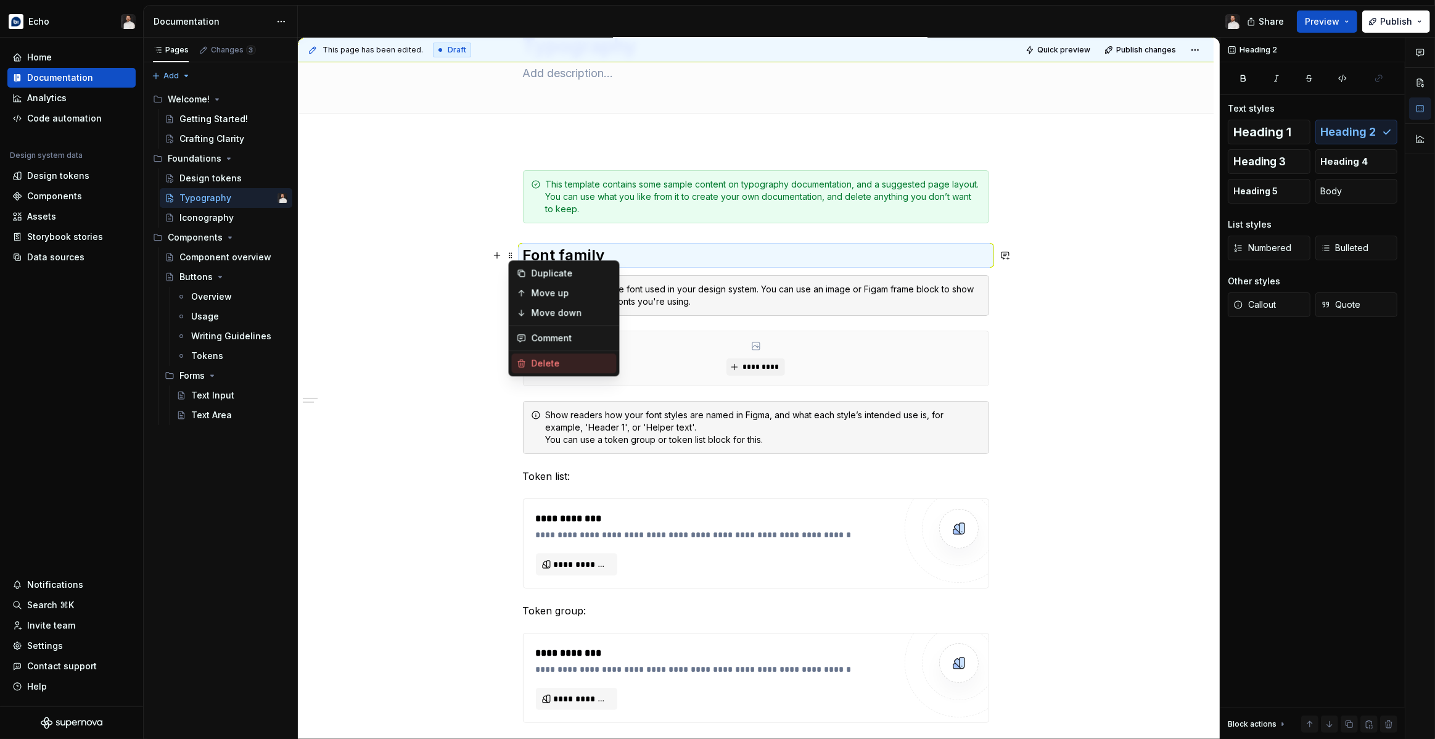
click at [532, 370] on div "Delete" at bounding box center [564, 363] width 105 height 20
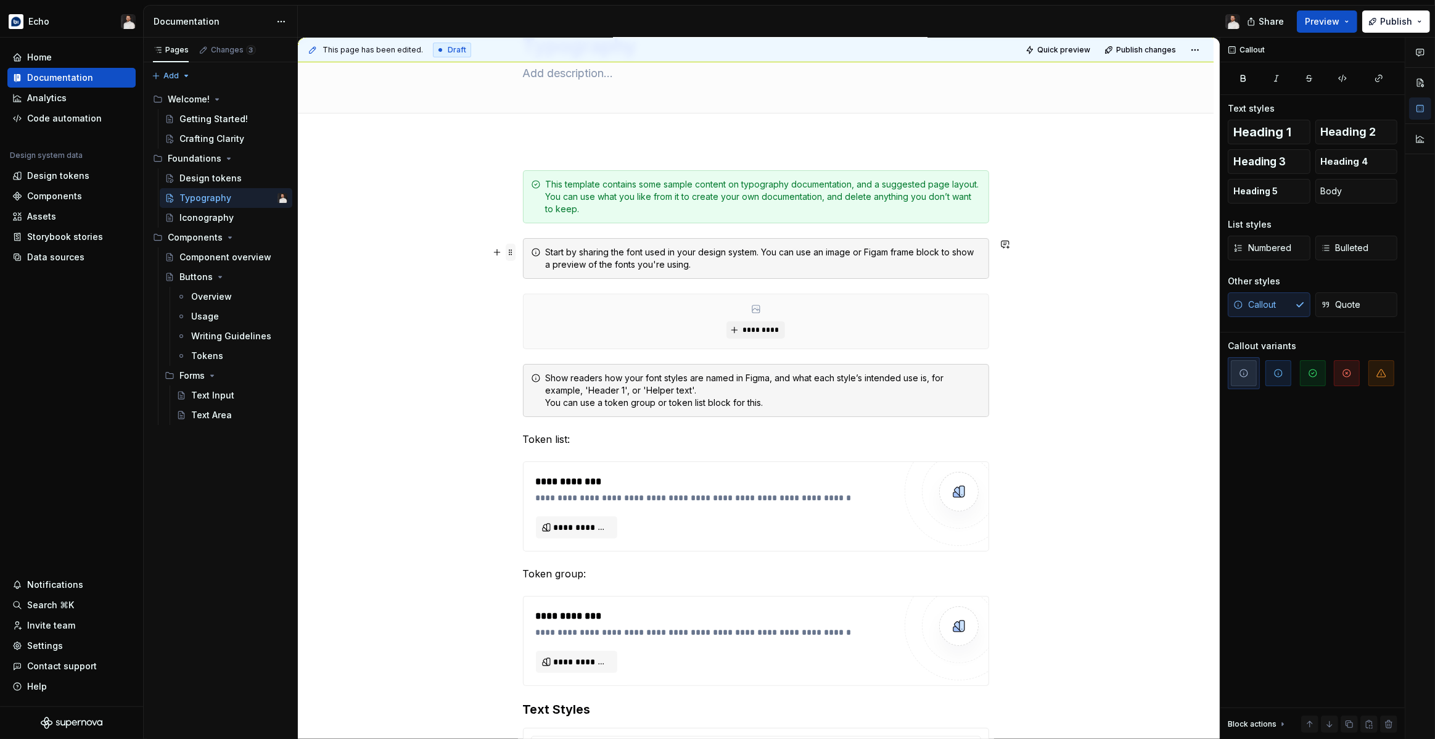
click at [514, 255] on span at bounding box center [511, 252] width 10 height 17
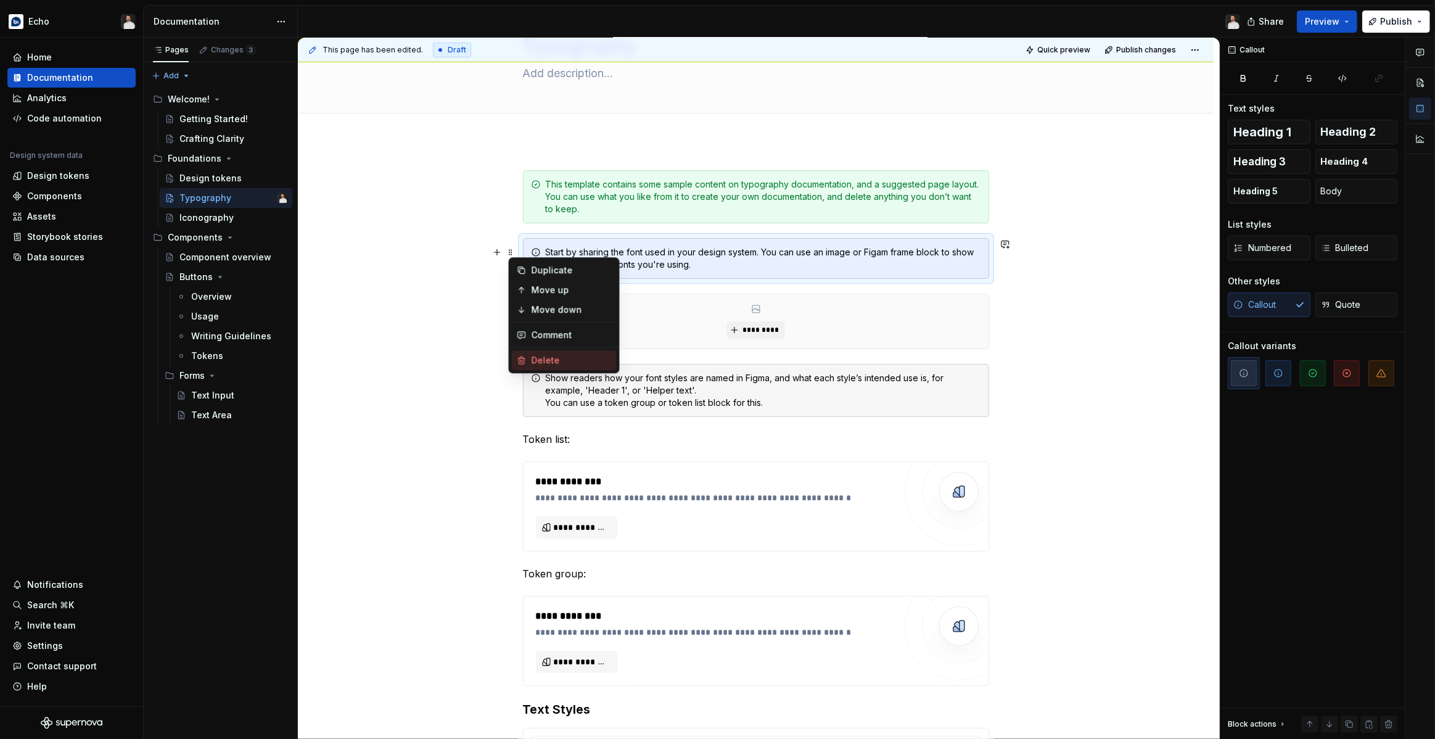
click at [531, 361] on div "Delete" at bounding box center [571, 360] width 80 height 12
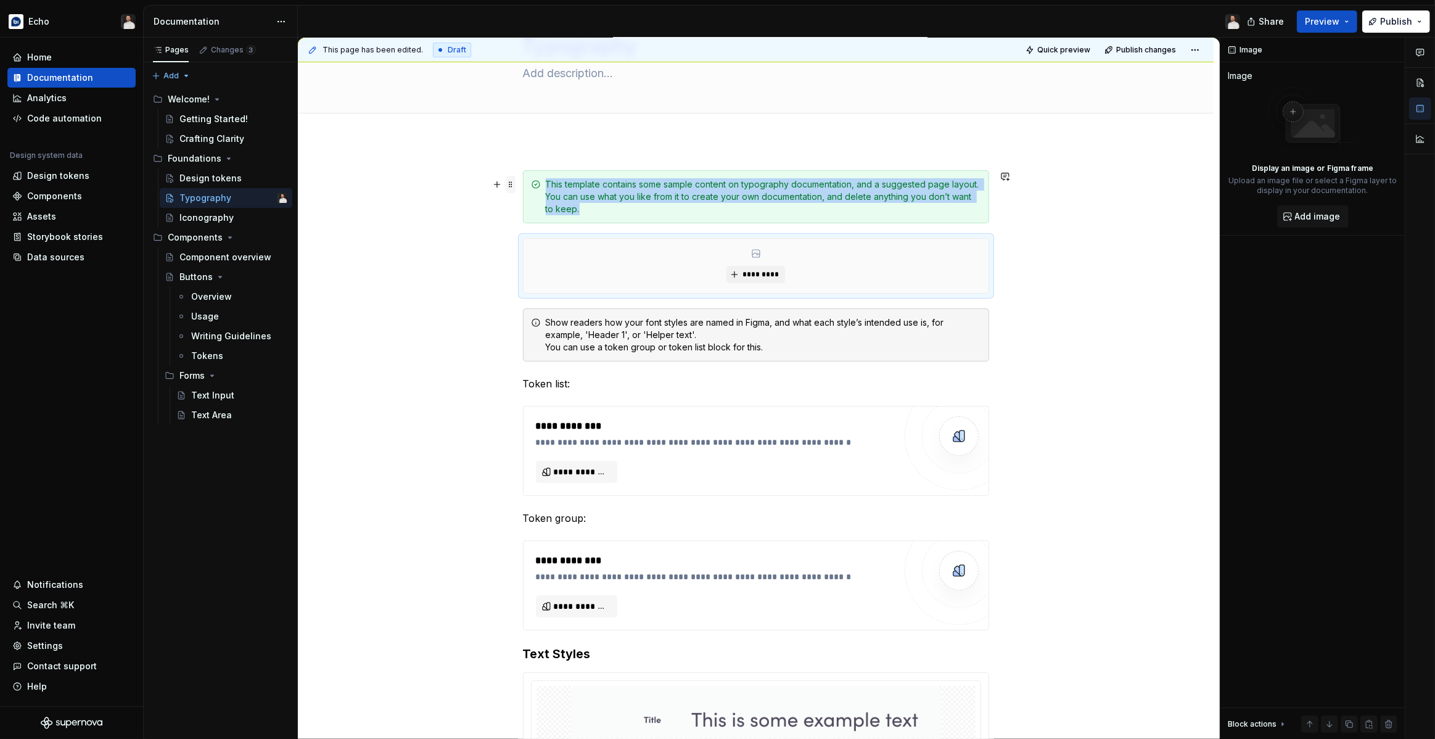
click at [512, 186] on span at bounding box center [511, 184] width 10 height 17
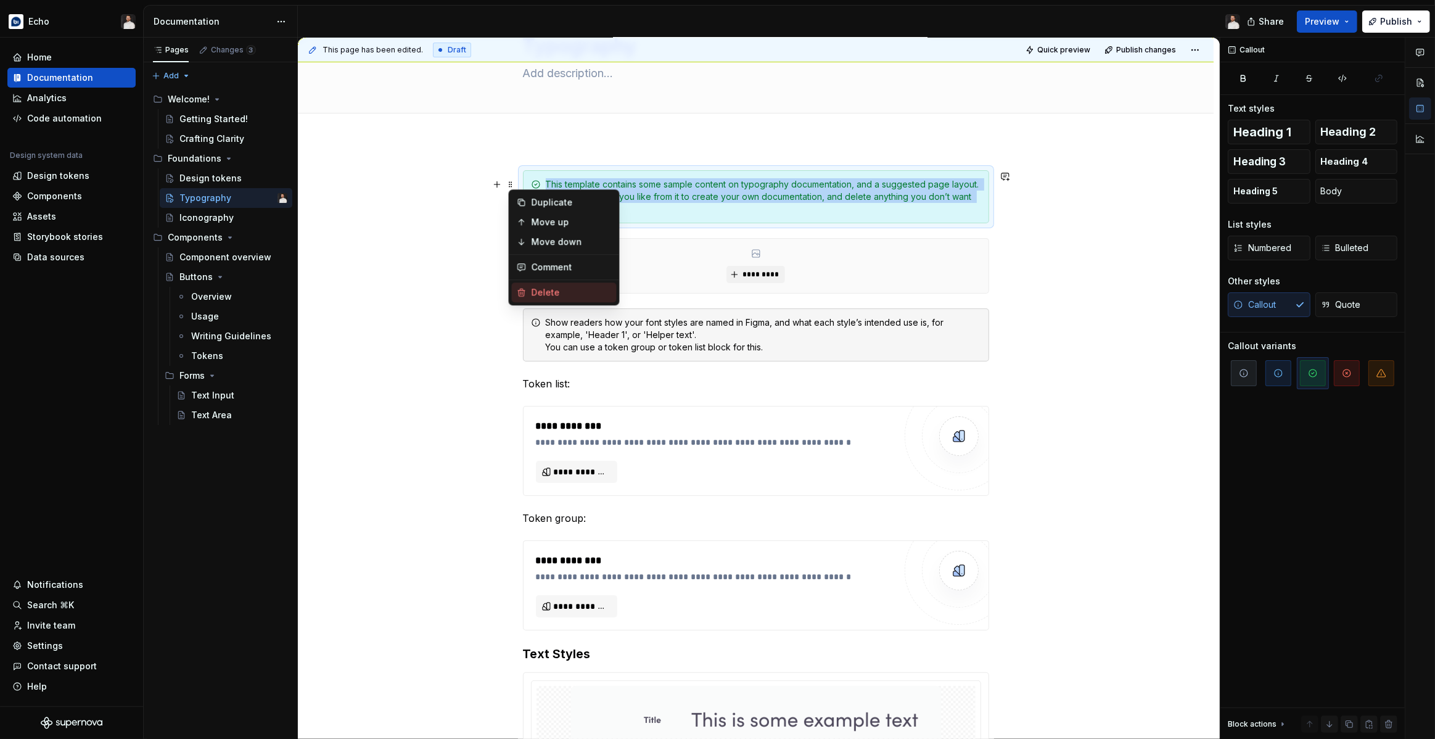
click at [539, 285] on div "Delete" at bounding box center [564, 292] width 105 height 20
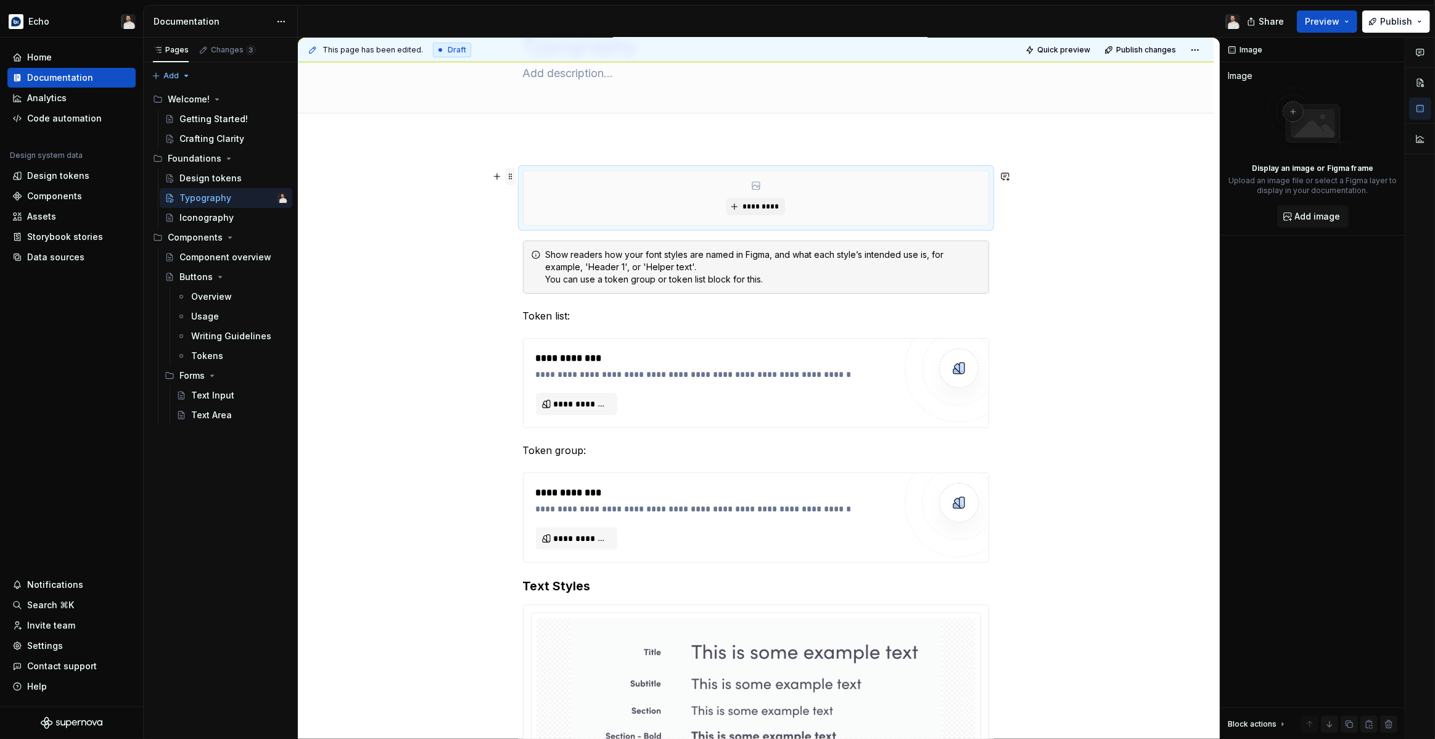
click at [514, 173] on span at bounding box center [511, 176] width 10 height 17
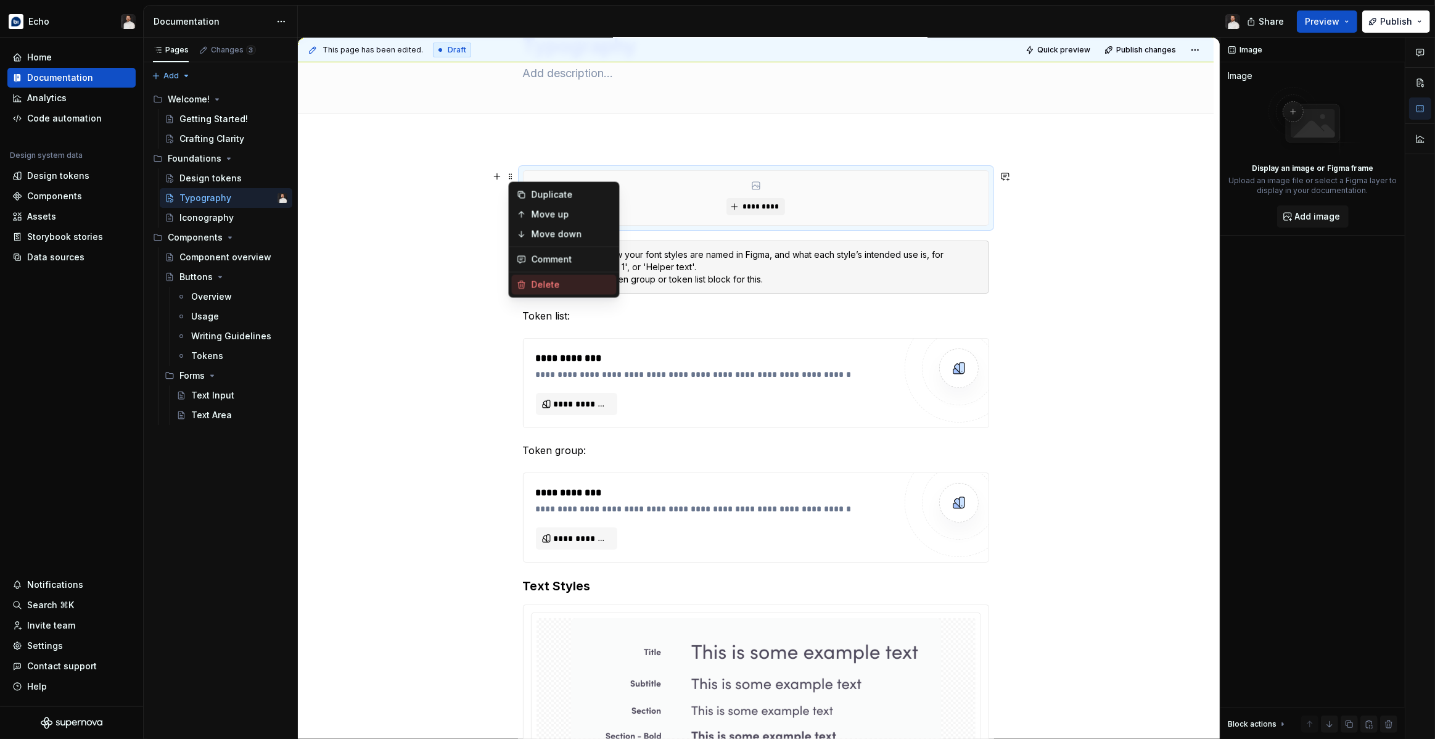
click at [539, 279] on div "Delete" at bounding box center [571, 285] width 80 height 12
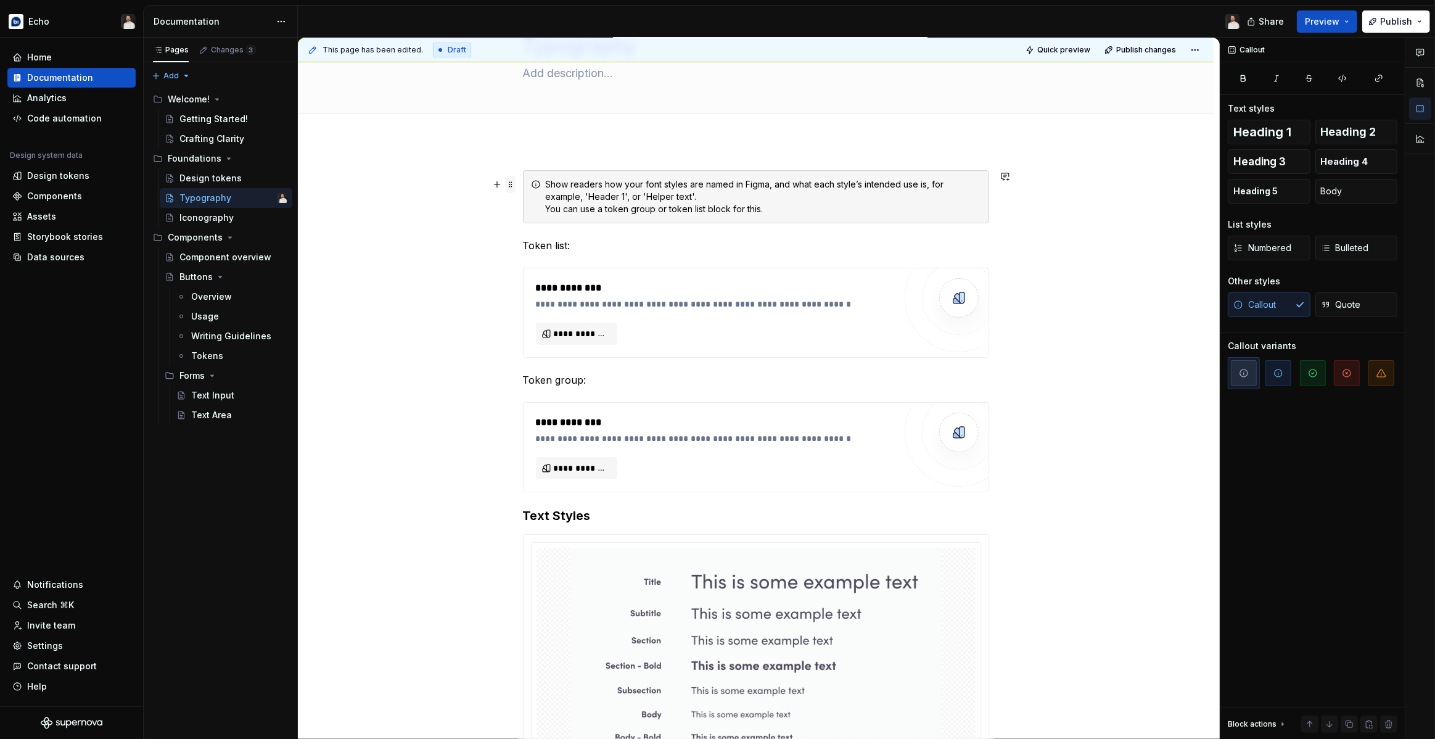
click at [510, 184] on span at bounding box center [511, 184] width 10 height 17
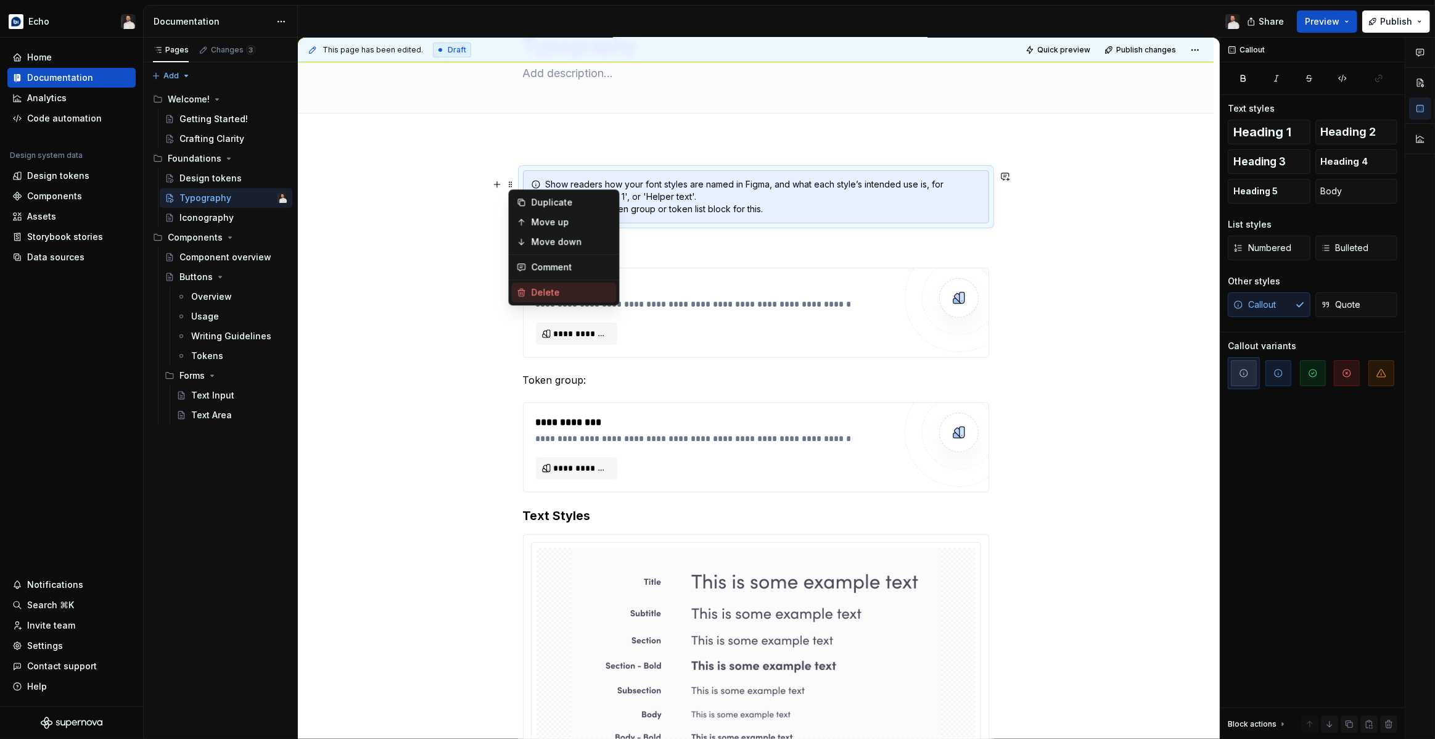
click at [546, 293] on div "Delete" at bounding box center [571, 292] width 80 height 12
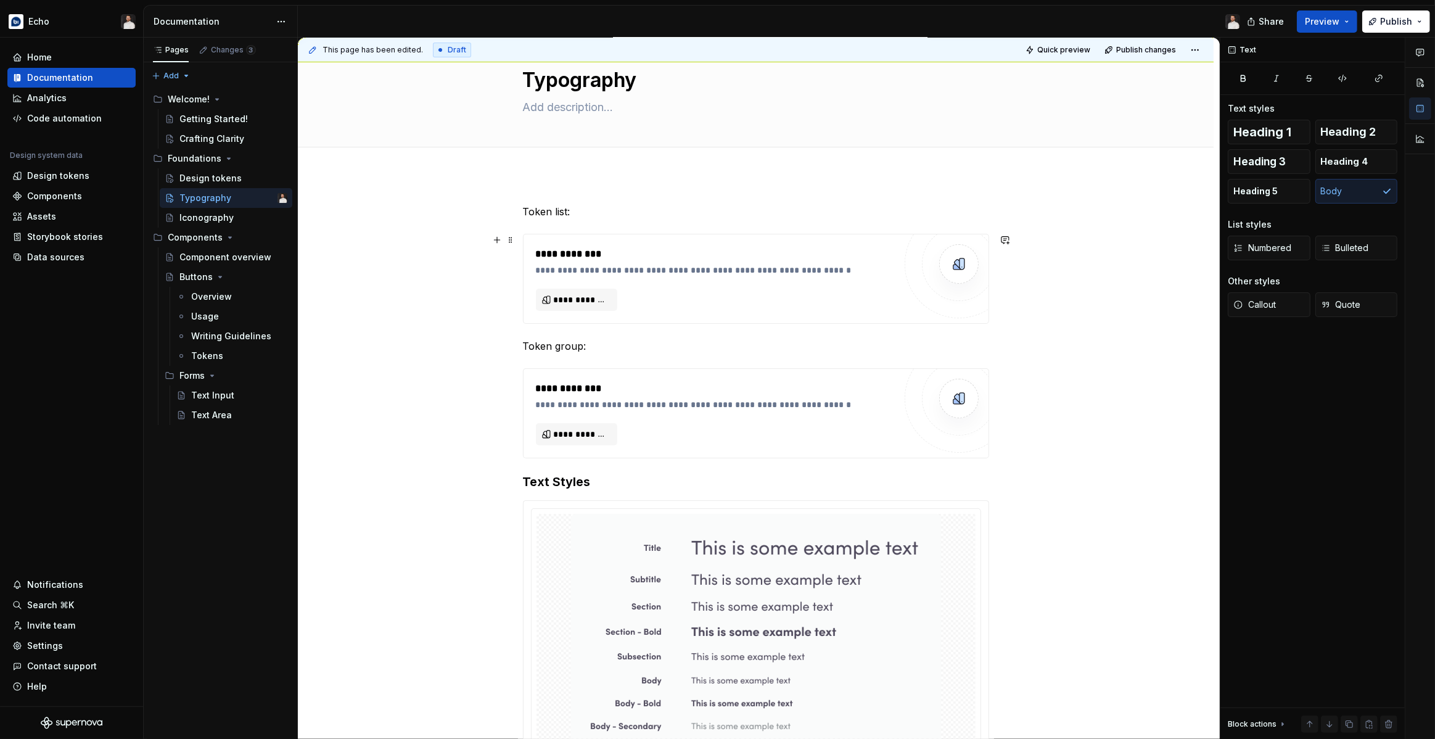
scroll to position [34, 0]
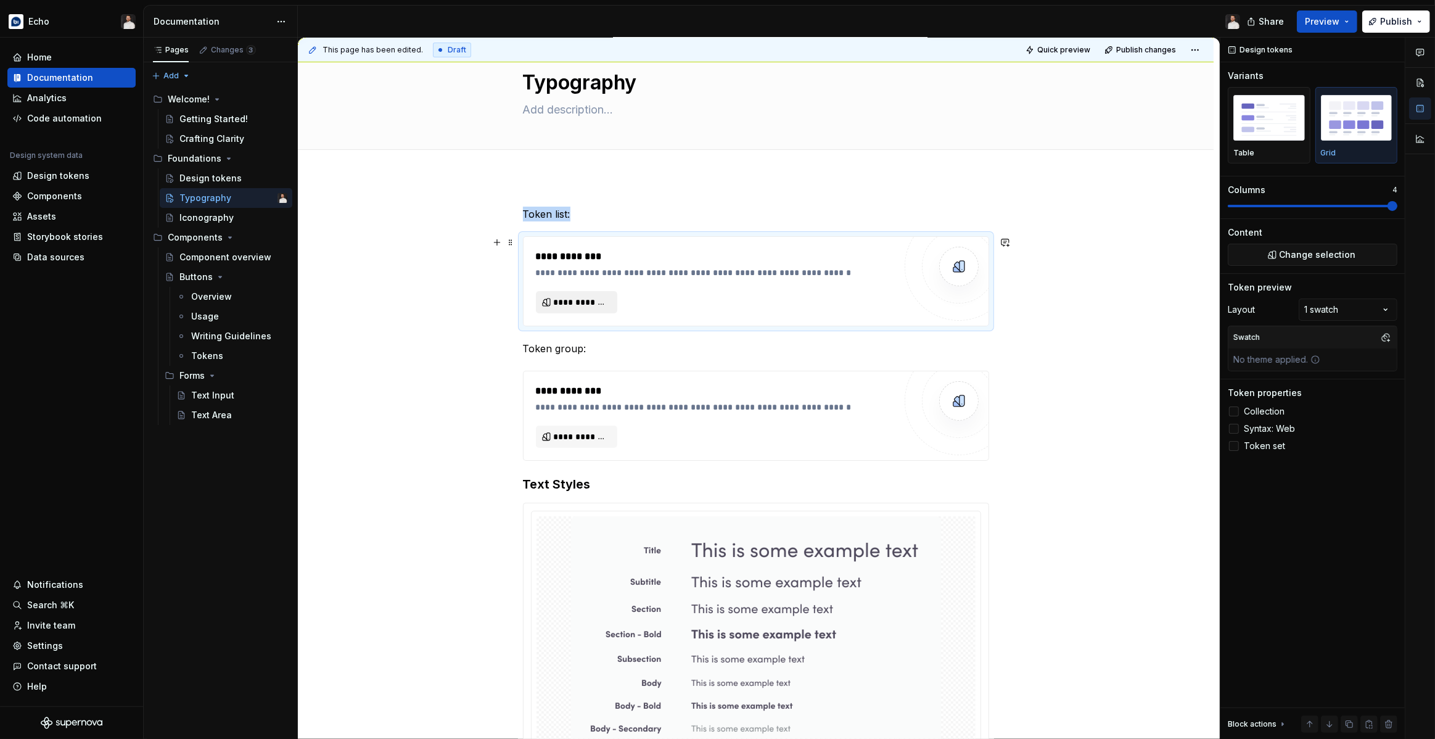
click at [580, 296] on span "**********" at bounding box center [581, 302] width 55 height 12
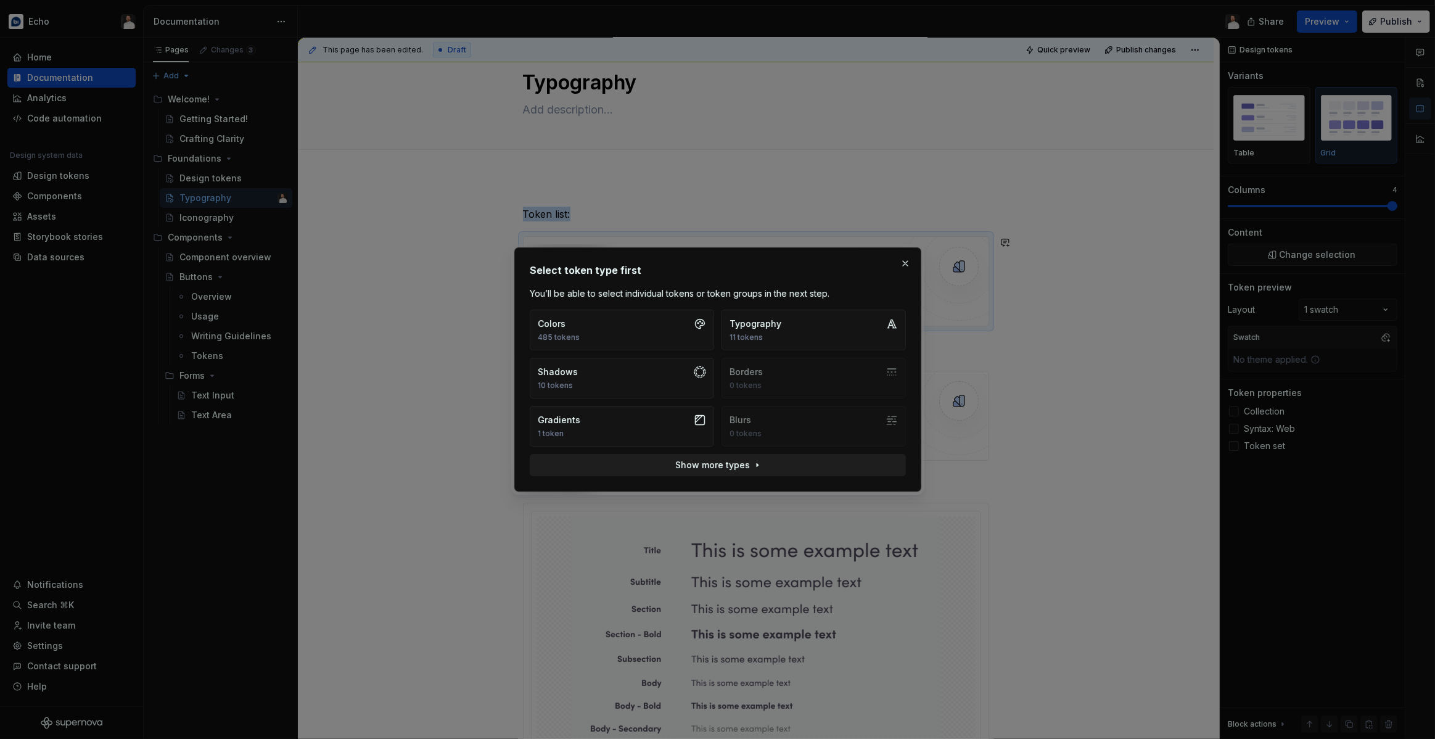
click at [733, 467] on span "Show more types" at bounding box center [712, 465] width 75 height 12
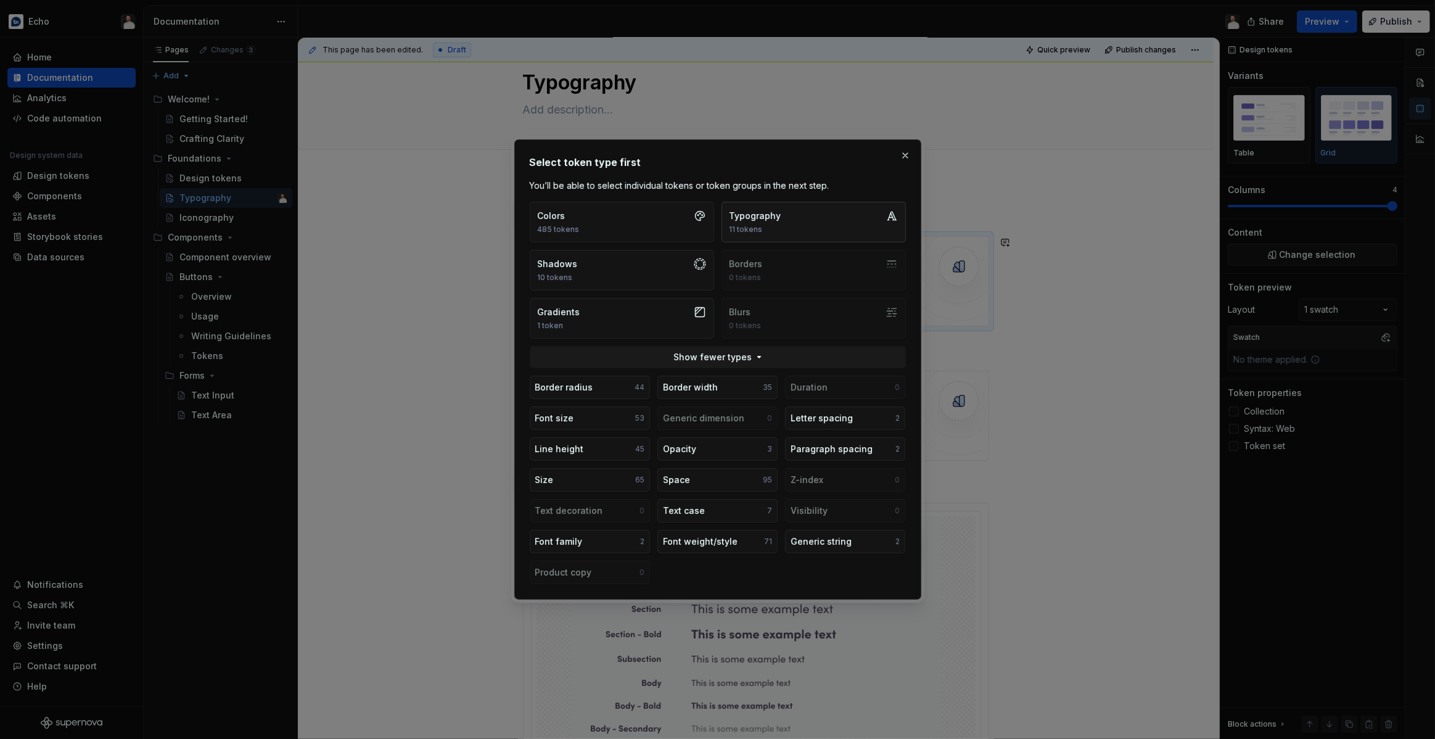
click at [790, 221] on button "Typography 11 tokens" at bounding box center [813, 222] width 184 height 41
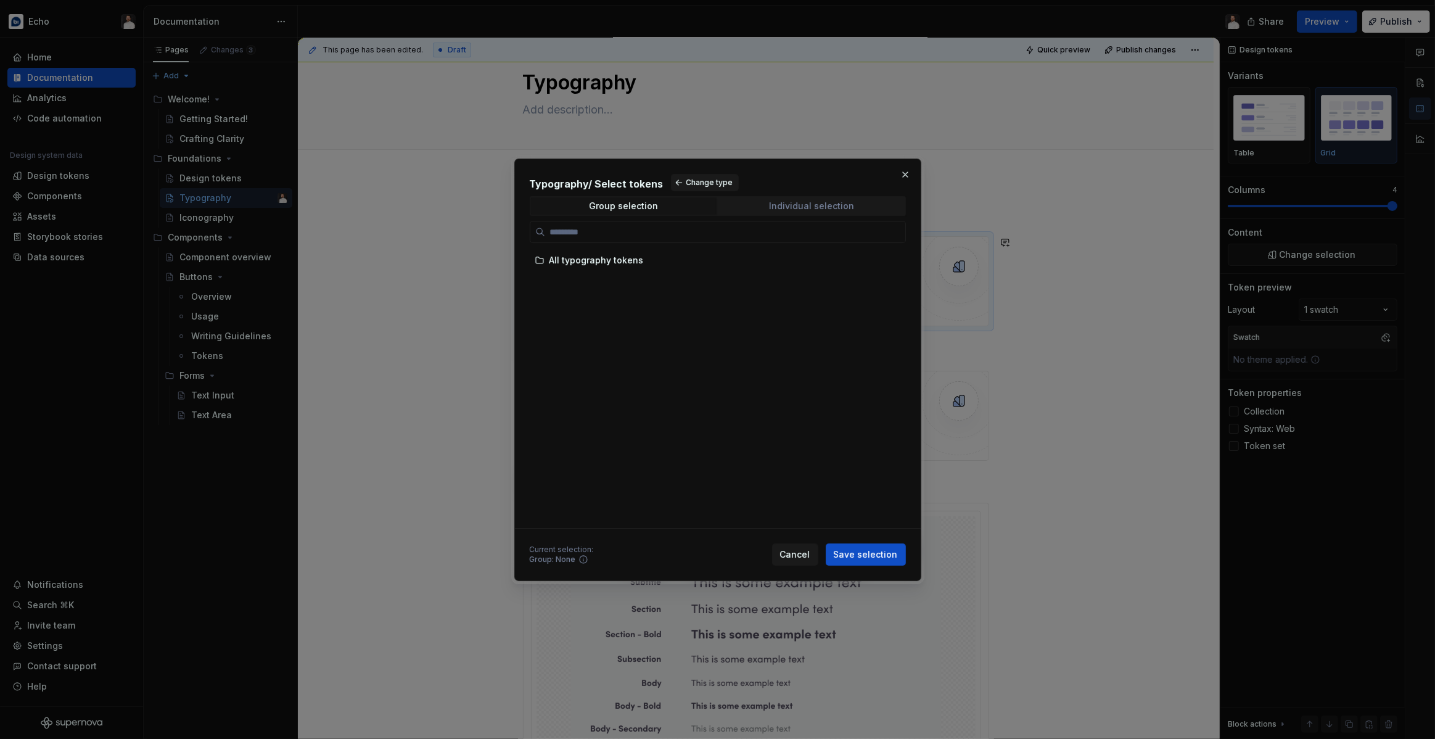
click at [780, 206] on div "Individual selection" at bounding box center [811, 206] width 85 height 10
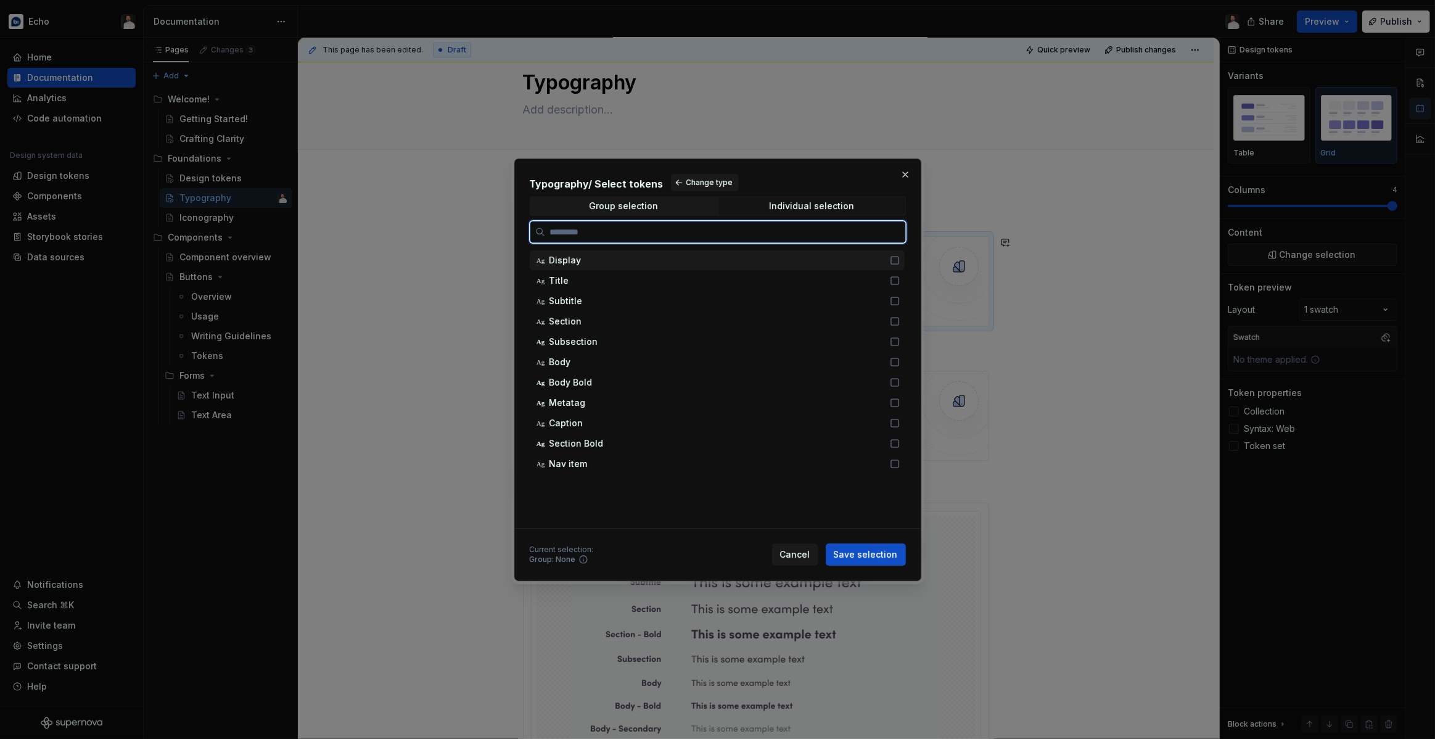
click at [899, 262] on icon at bounding box center [895, 260] width 10 height 10
click at [898, 277] on icon at bounding box center [894, 280] width 7 height 7
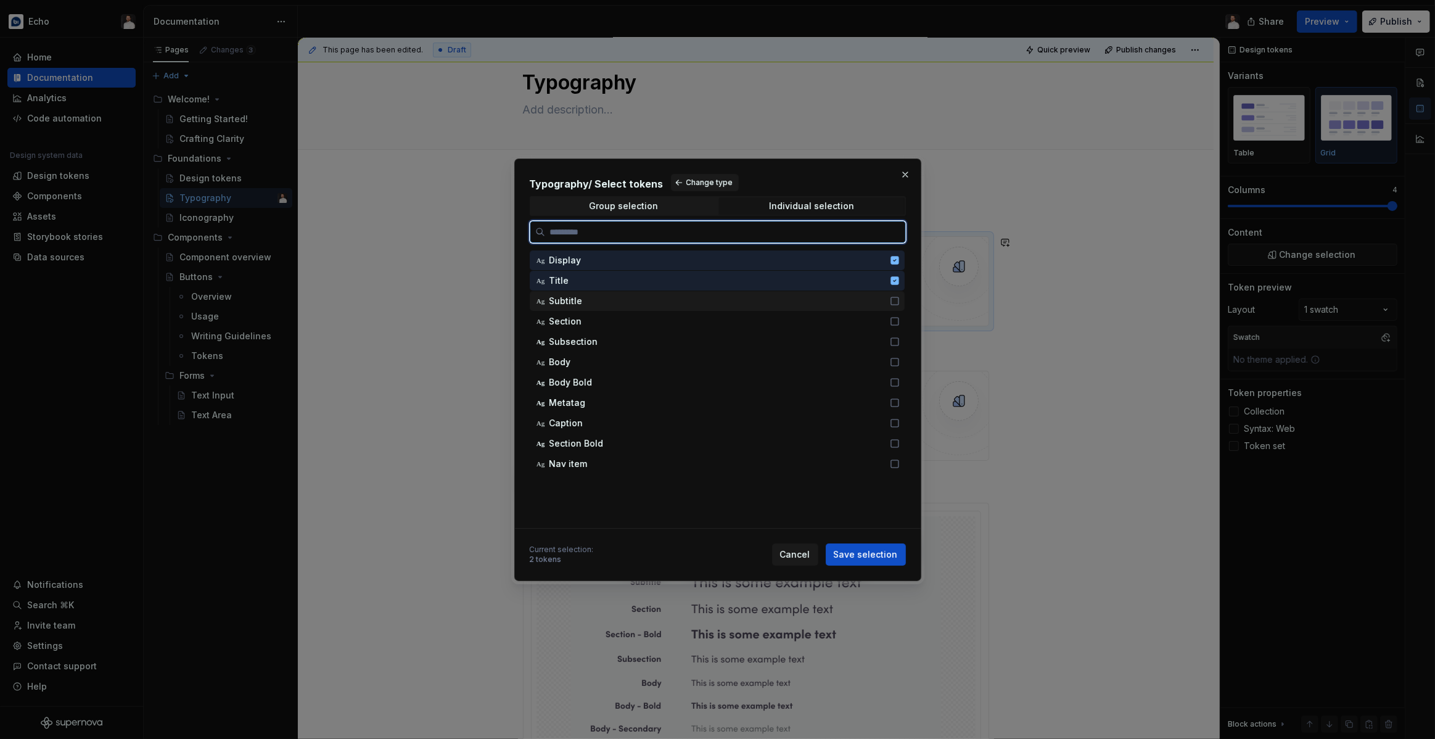
drag, startPoint x: 901, startPoint y: 293, endPoint x: 903, endPoint y: 308, distance: 15.5
click at [901, 293] on div "Ag Subtitle" at bounding box center [717, 301] width 375 height 20
click at [903, 315] on div "Ag Section" at bounding box center [717, 321] width 375 height 20
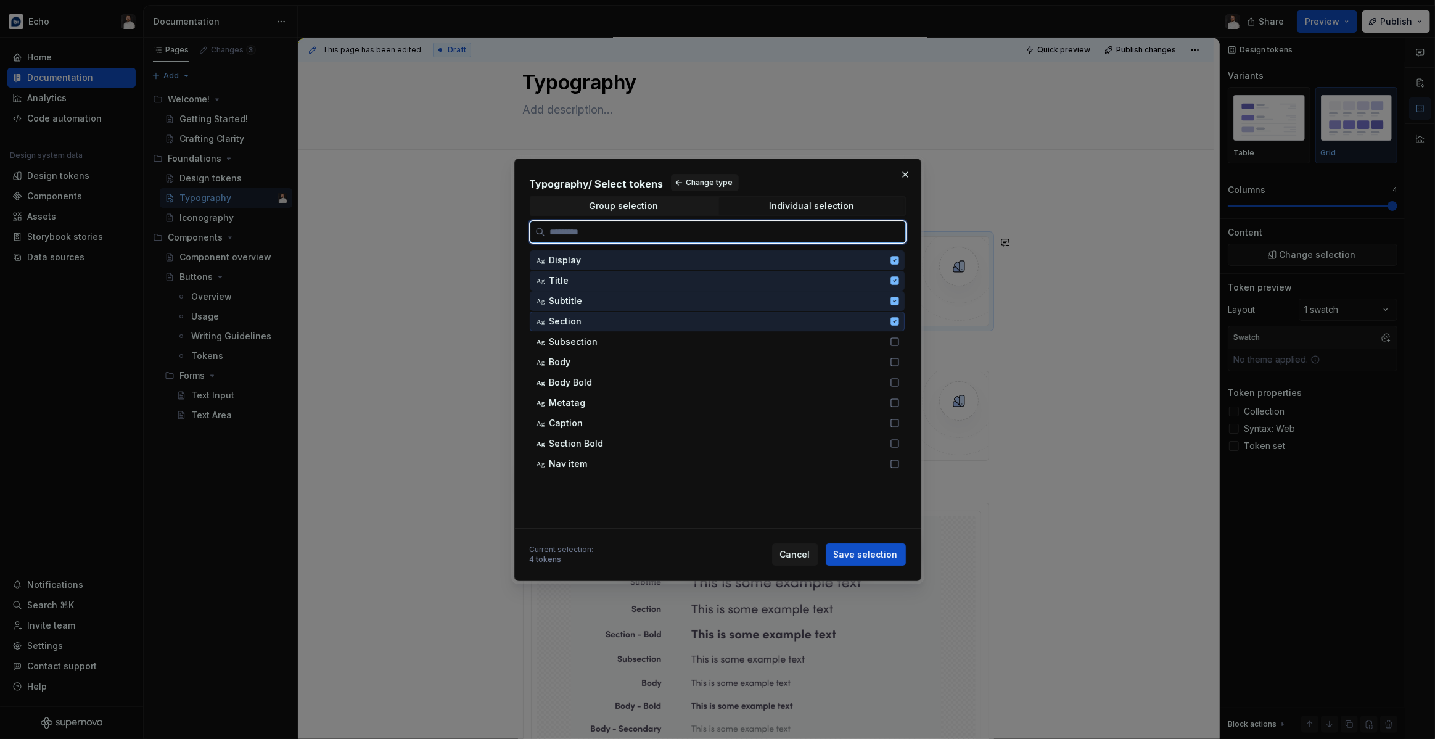
click at [903, 327] on div "Ag Section" at bounding box center [717, 321] width 375 height 20
click at [899, 344] on icon at bounding box center [895, 342] width 10 height 10
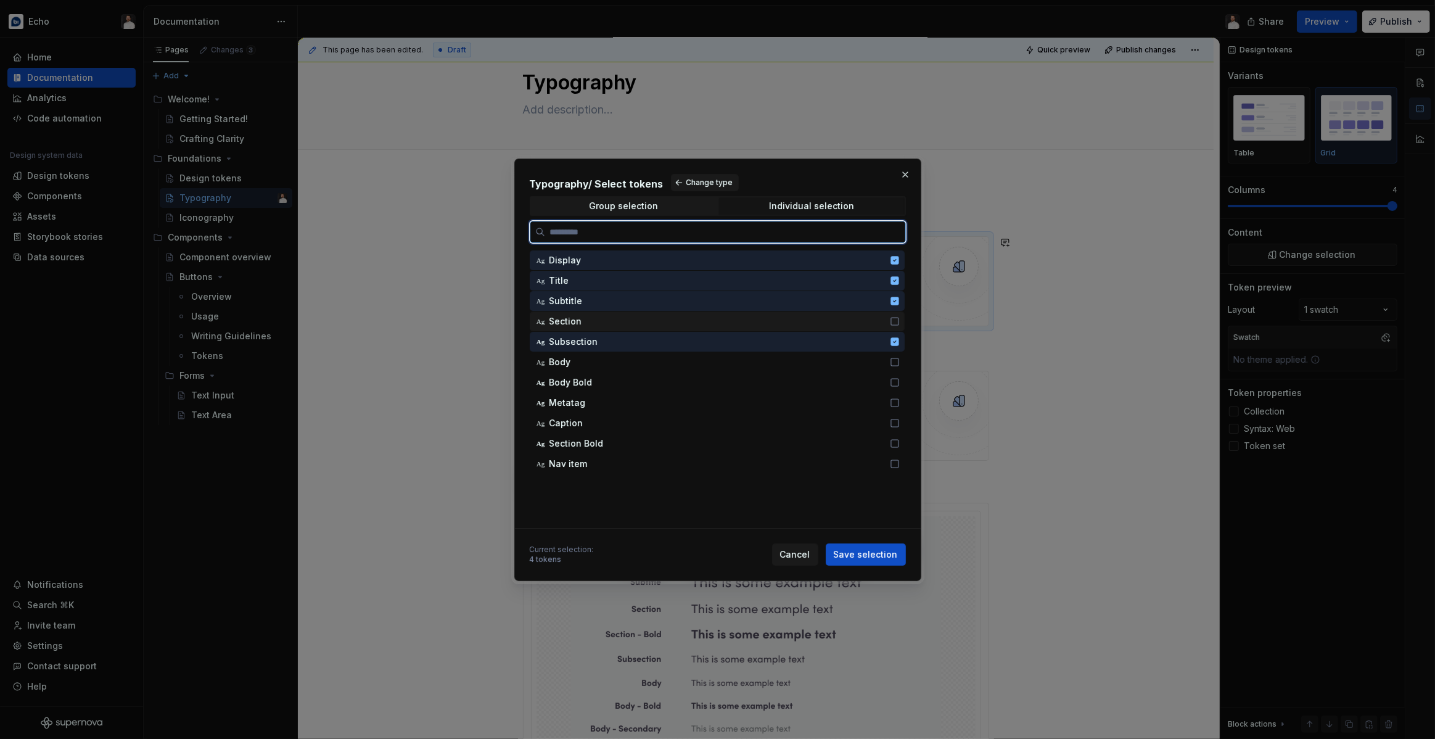
drag, startPoint x: 905, startPoint y: 319, endPoint x: 904, endPoint y: 334, distance: 15.4
click at [899, 319] on icon at bounding box center [895, 321] width 10 height 10
click at [904, 352] on div "Ag Body" at bounding box center [717, 362] width 375 height 20
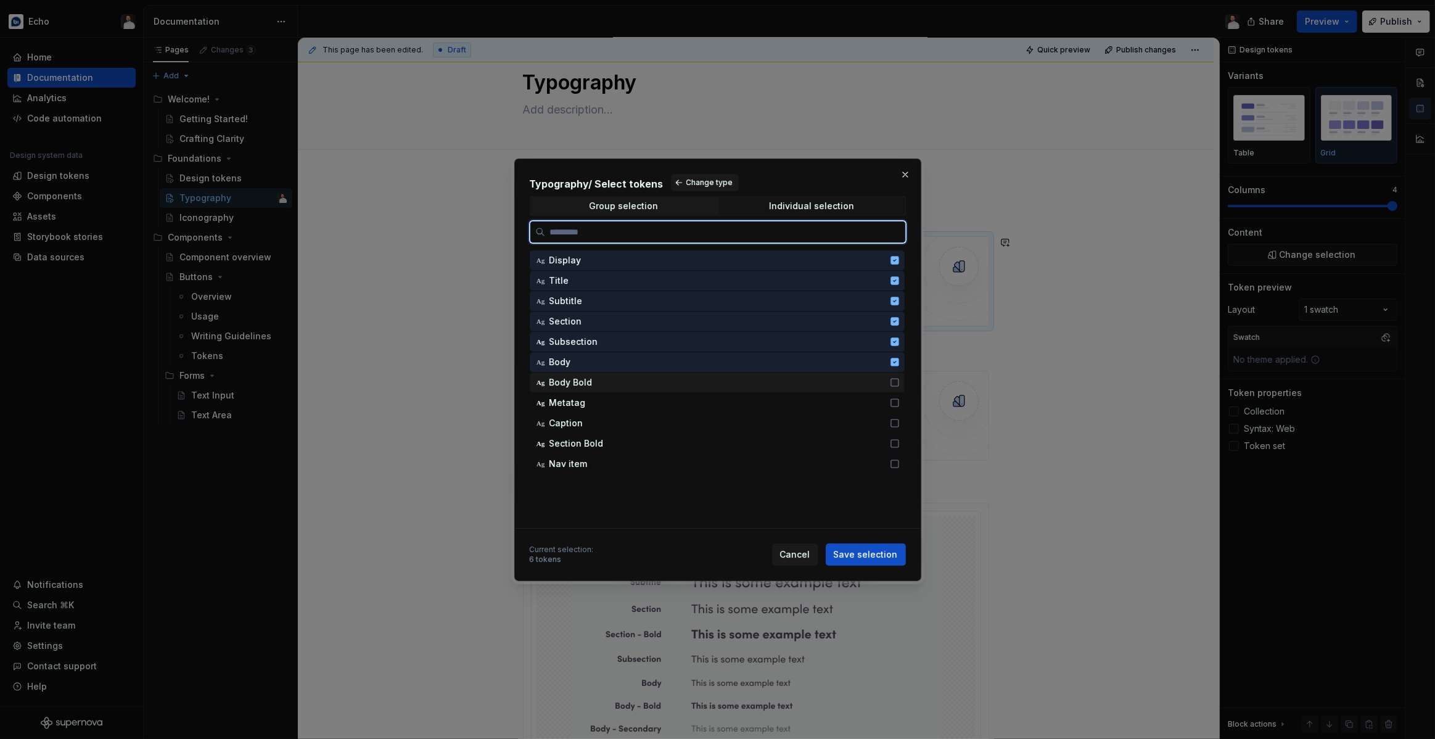
click at [899, 379] on icon at bounding box center [895, 382] width 10 height 10
drag, startPoint x: 903, startPoint y: 395, endPoint x: 904, endPoint y: 409, distance: 14.2
click at [903, 395] on div "Ag Metatag" at bounding box center [717, 403] width 375 height 20
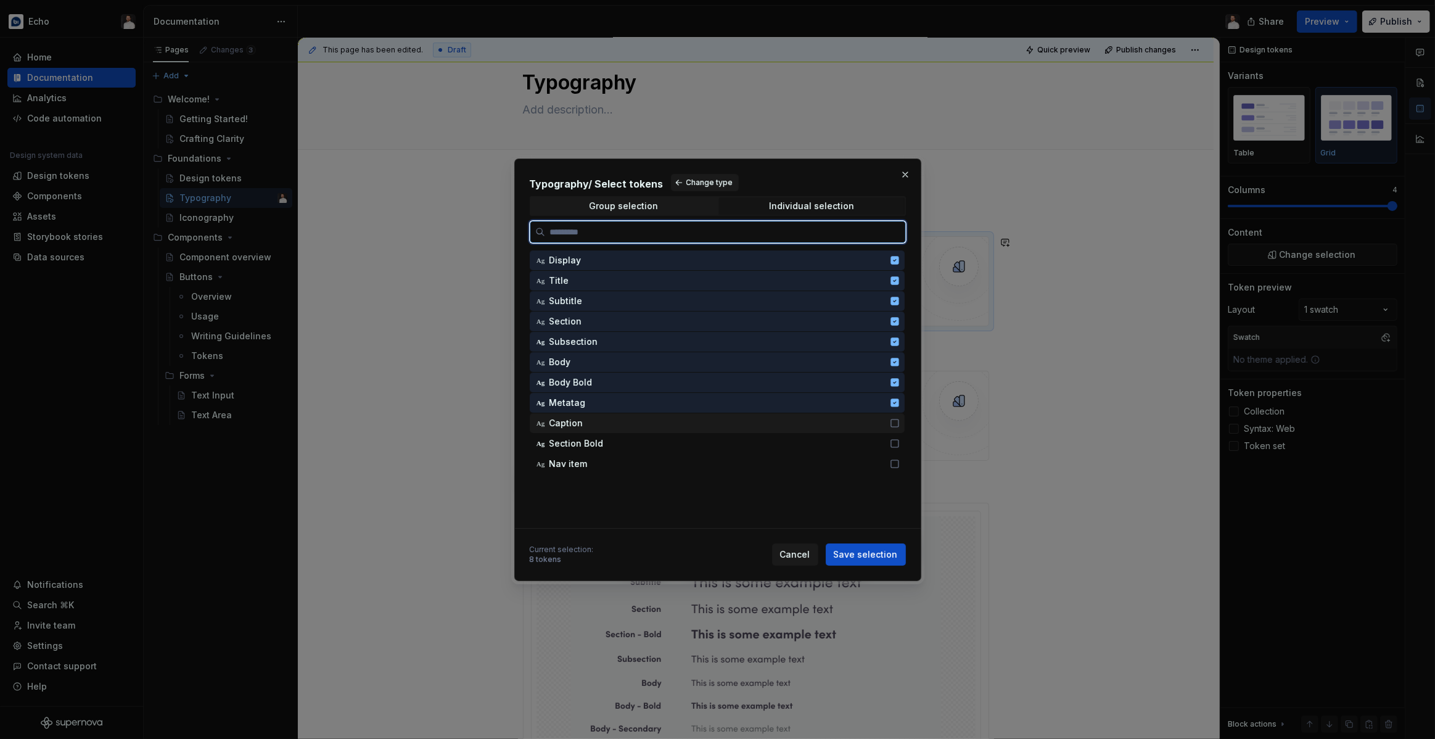
click at [904, 420] on div "Ag Caption" at bounding box center [717, 423] width 375 height 20
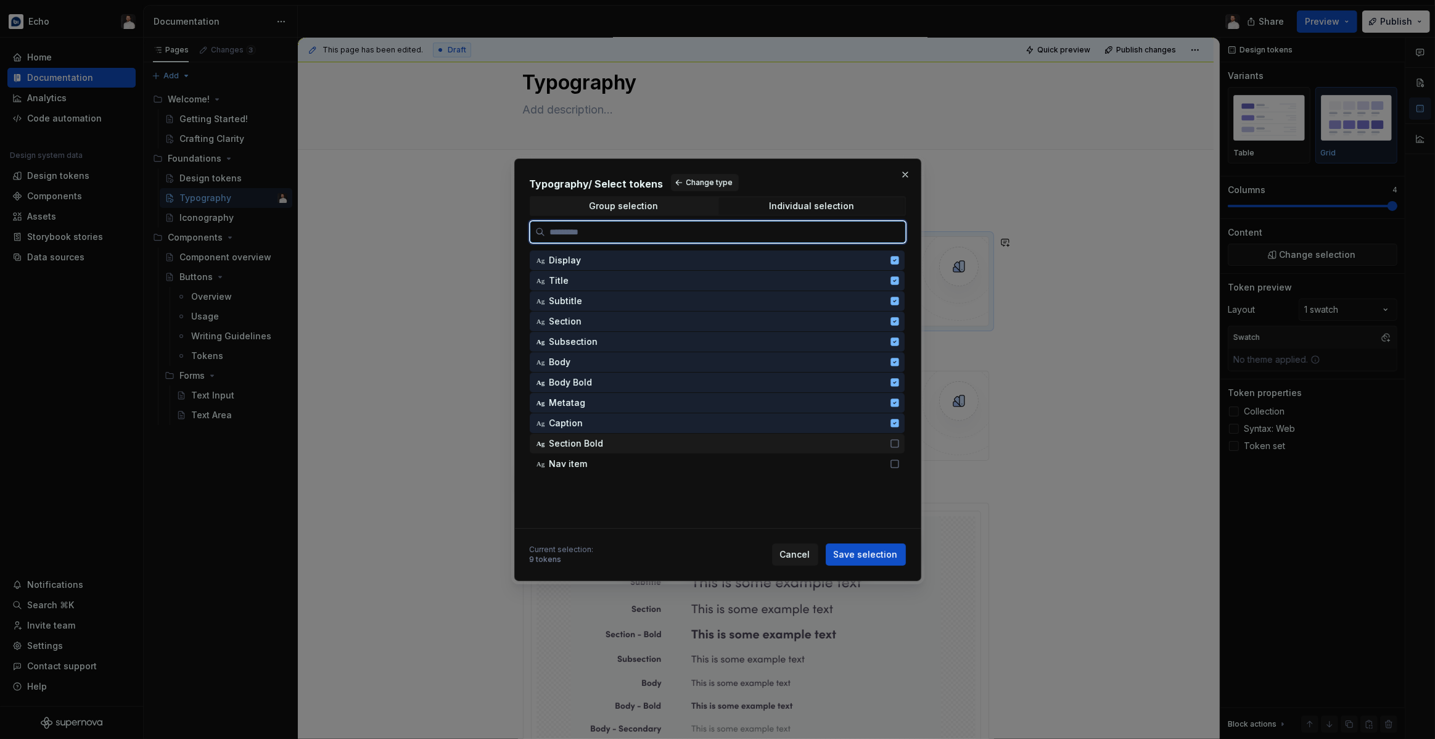
click at [899, 440] on icon at bounding box center [895, 443] width 10 height 10
click at [899, 462] on icon at bounding box center [895, 464] width 10 height 10
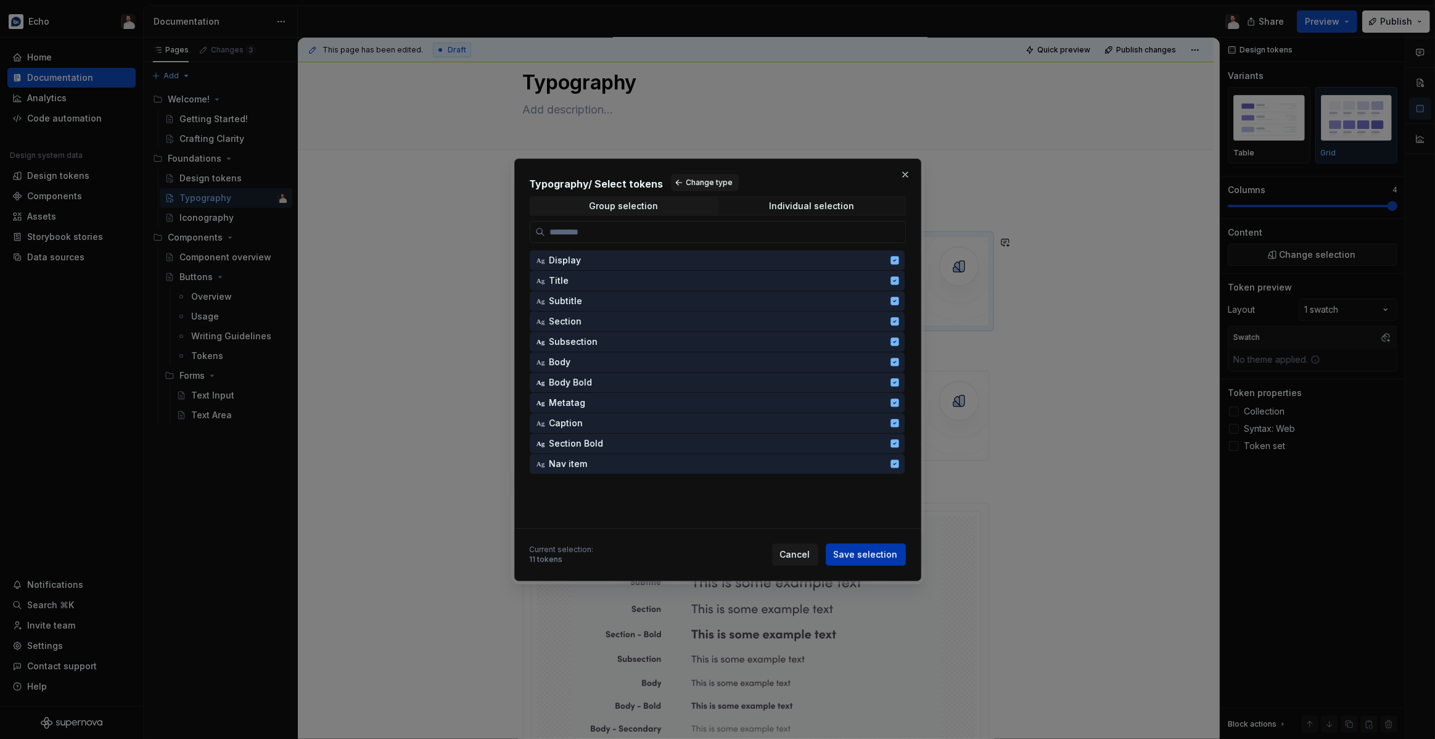
click at [879, 547] on button "Save selection" at bounding box center [865, 554] width 80 height 22
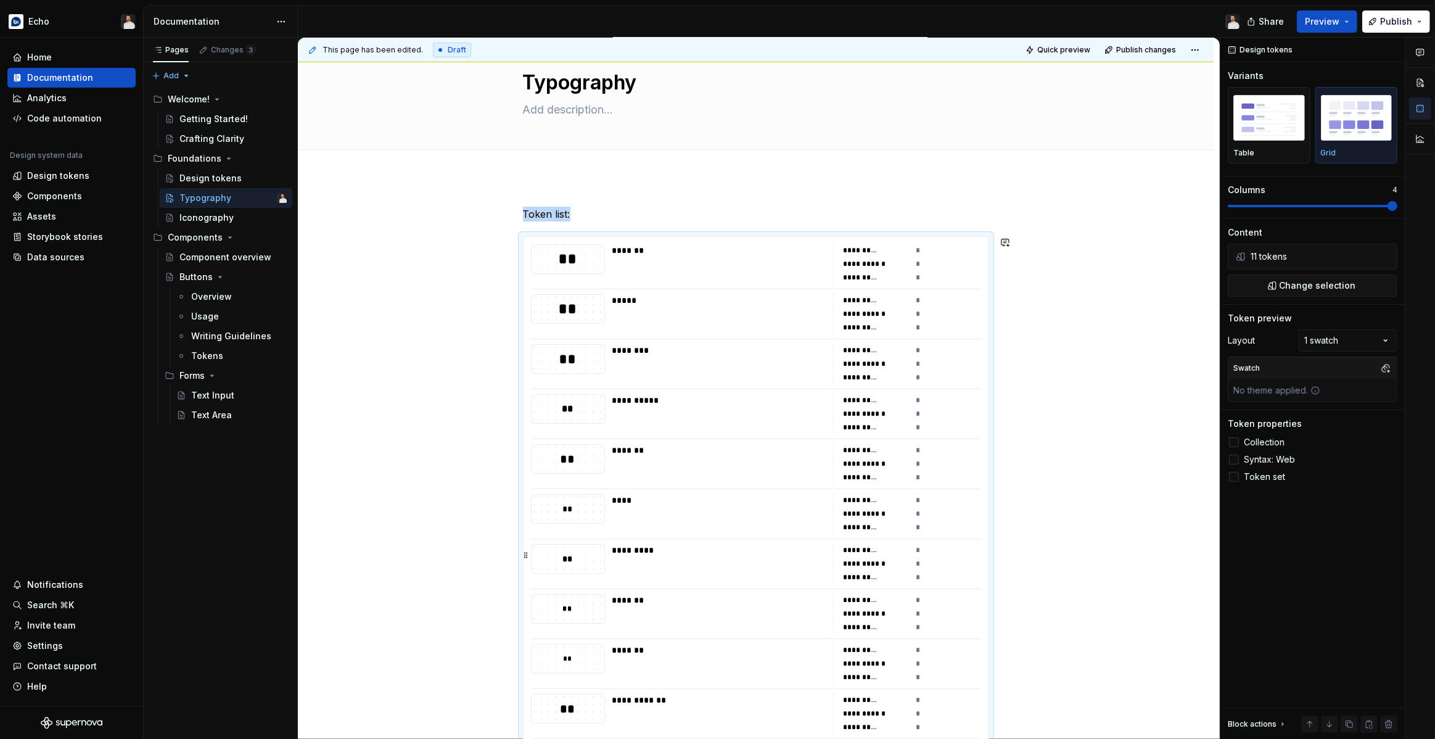
scroll to position [85, 0]
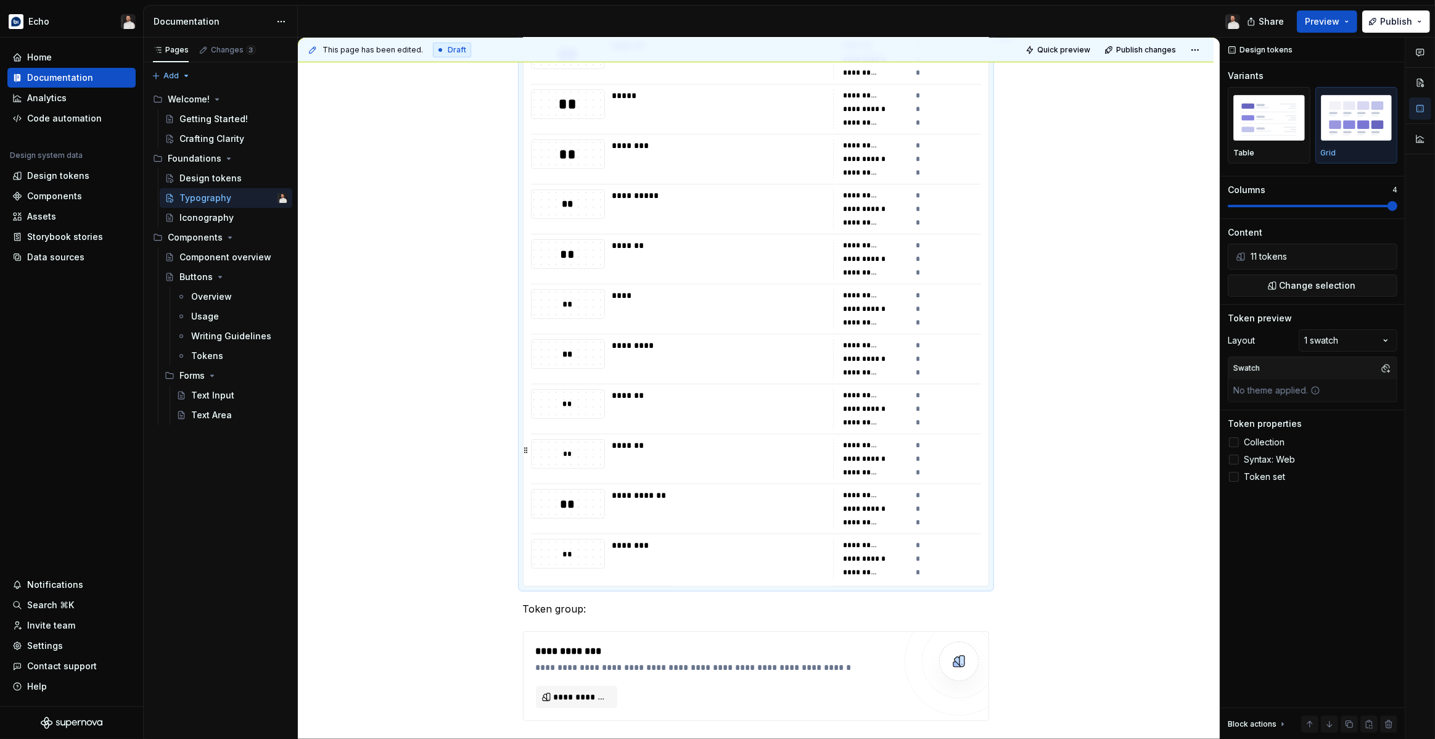
click at [800, 456] on div "*******" at bounding box center [718, 458] width 213 height 39
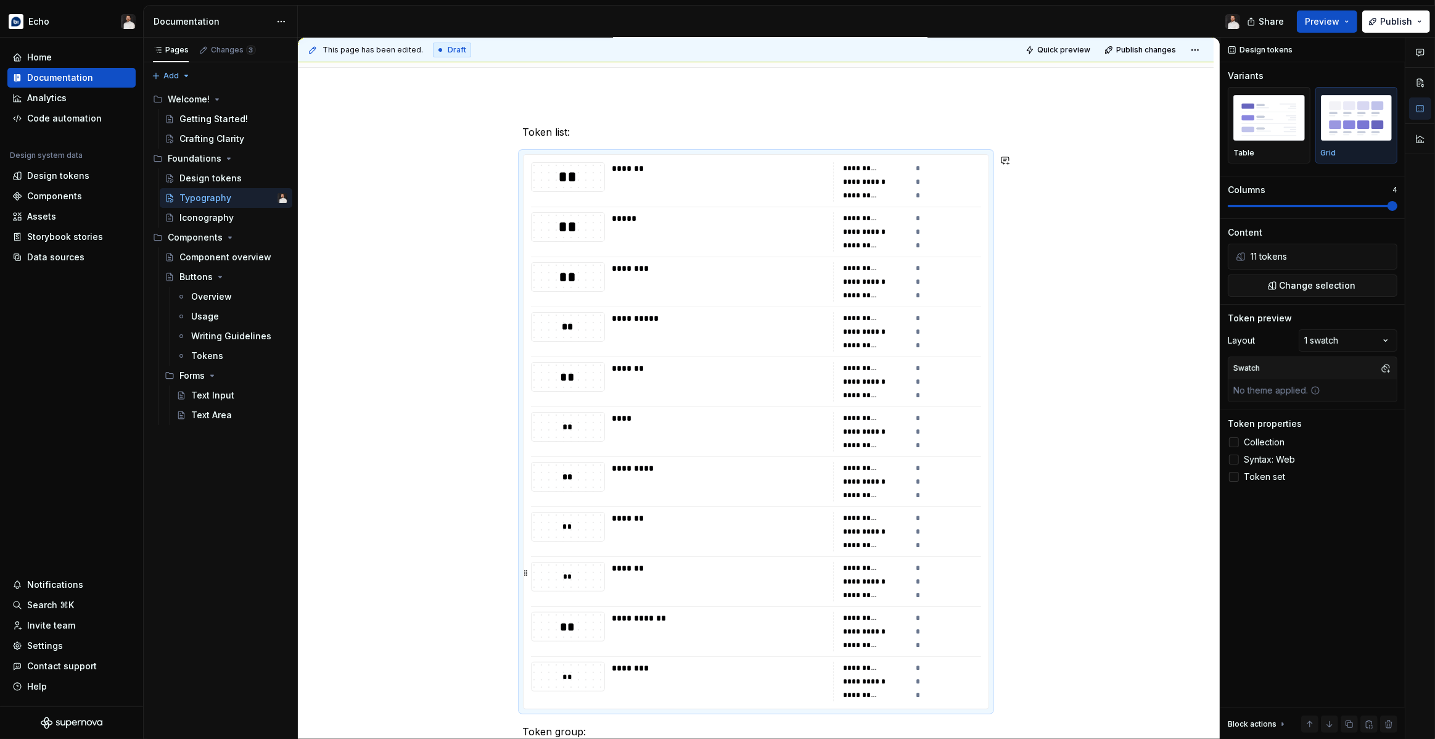
scroll to position [115, 0]
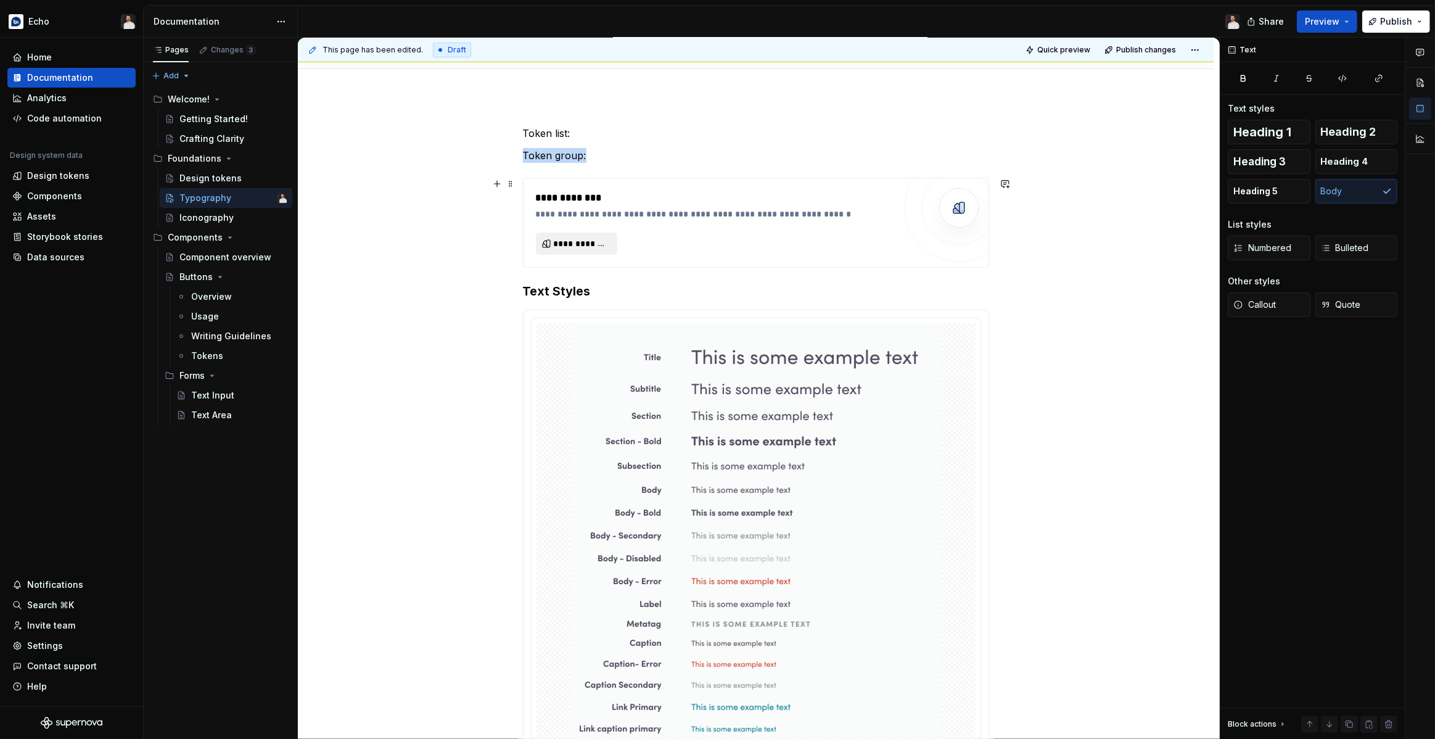
click at [574, 240] on span "**********" at bounding box center [581, 243] width 55 height 12
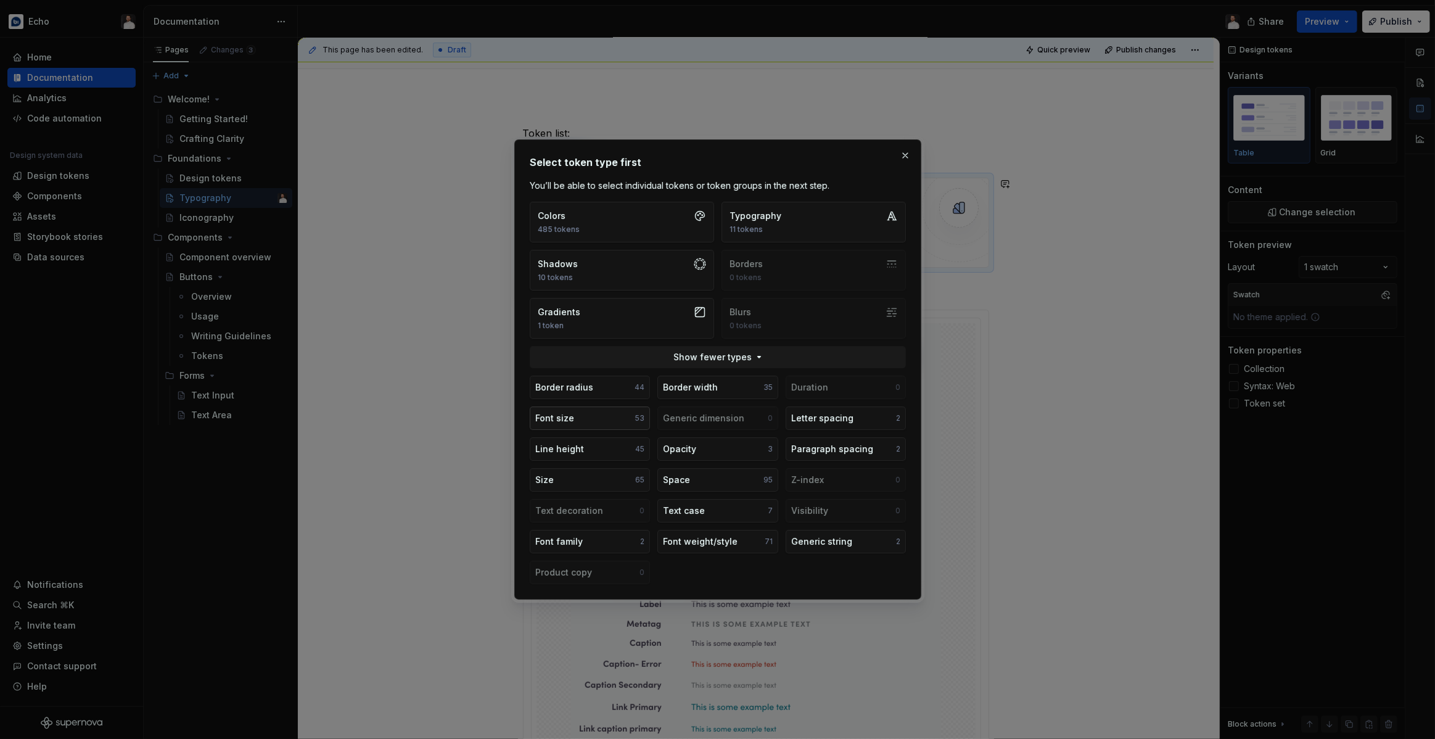
click at [626, 423] on button "Font size 53" at bounding box center [590, 417] width 120 height 23
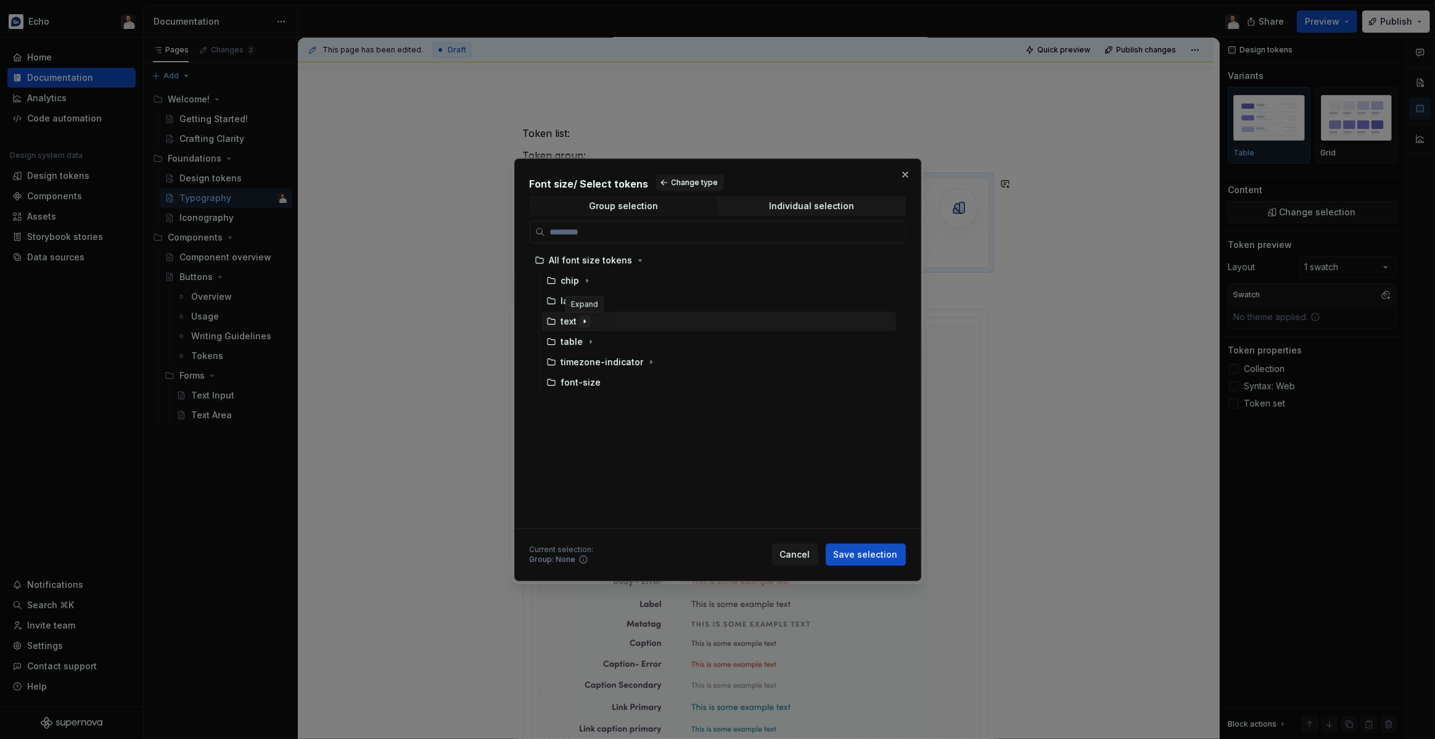
click at [587, 322] on icon "button" at bounding box center [585, 321] width 10 height 10
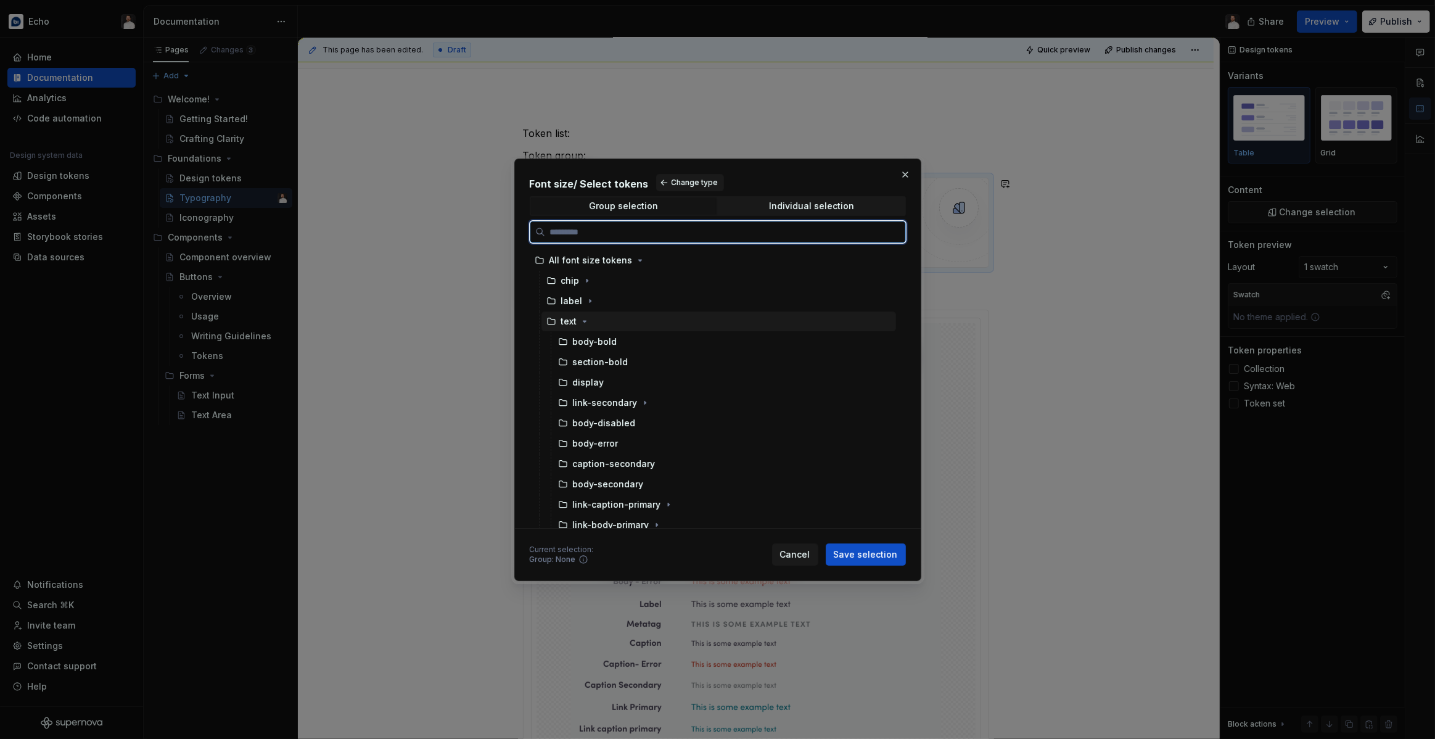
click at [554, 321] on icon at bounding box center [550, 320] width 7 height 6
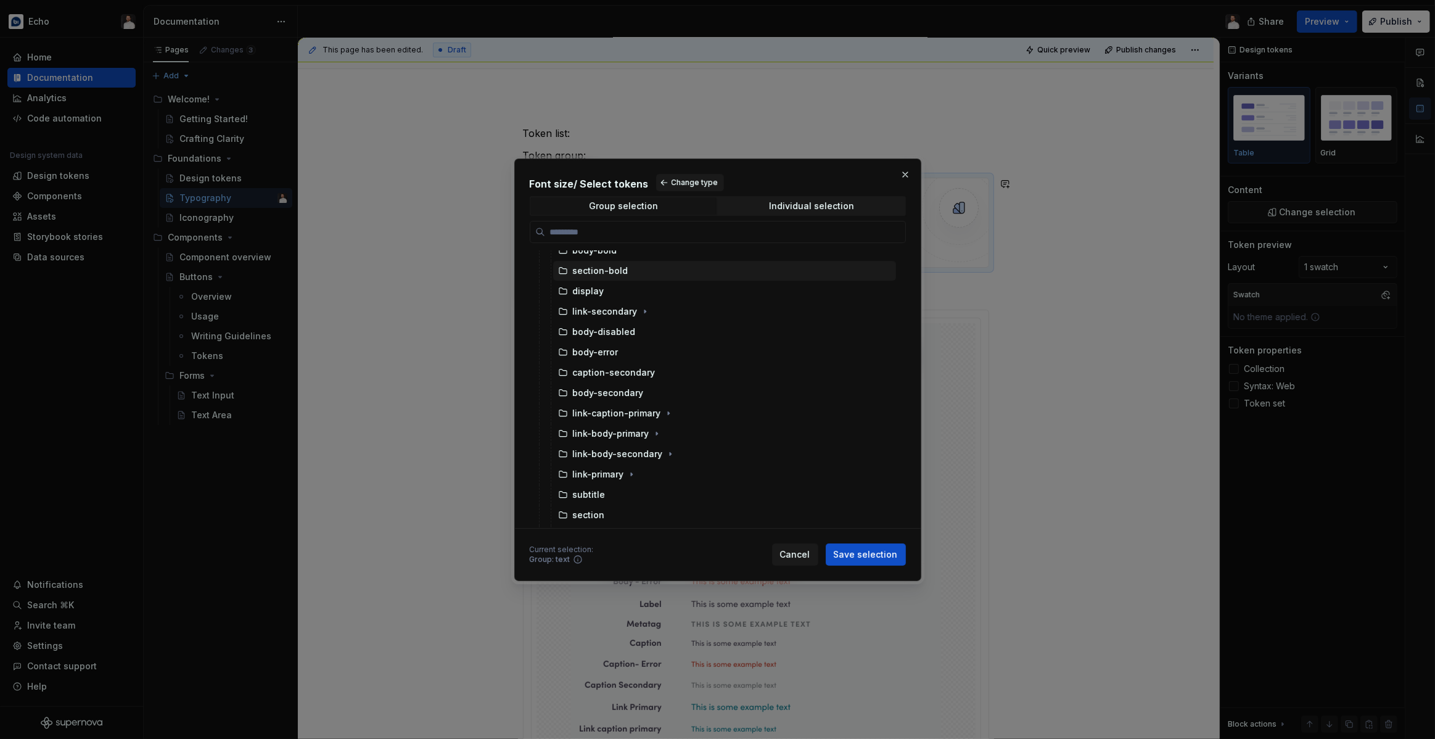
scroll to position [105, 0]
click at [864, 549] on span "Save selection" at bounding box center [866, 554] width 64 height 12
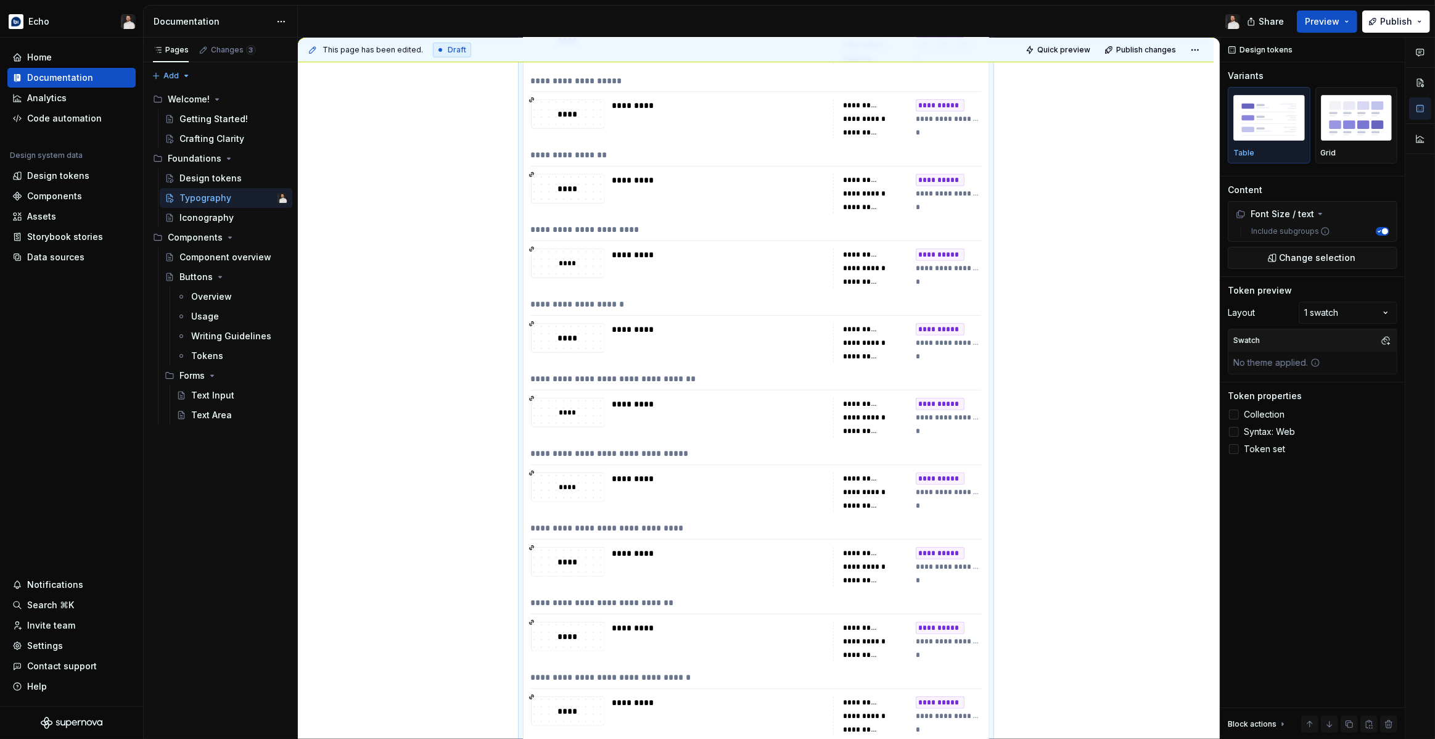
scroll to position [637, 0]
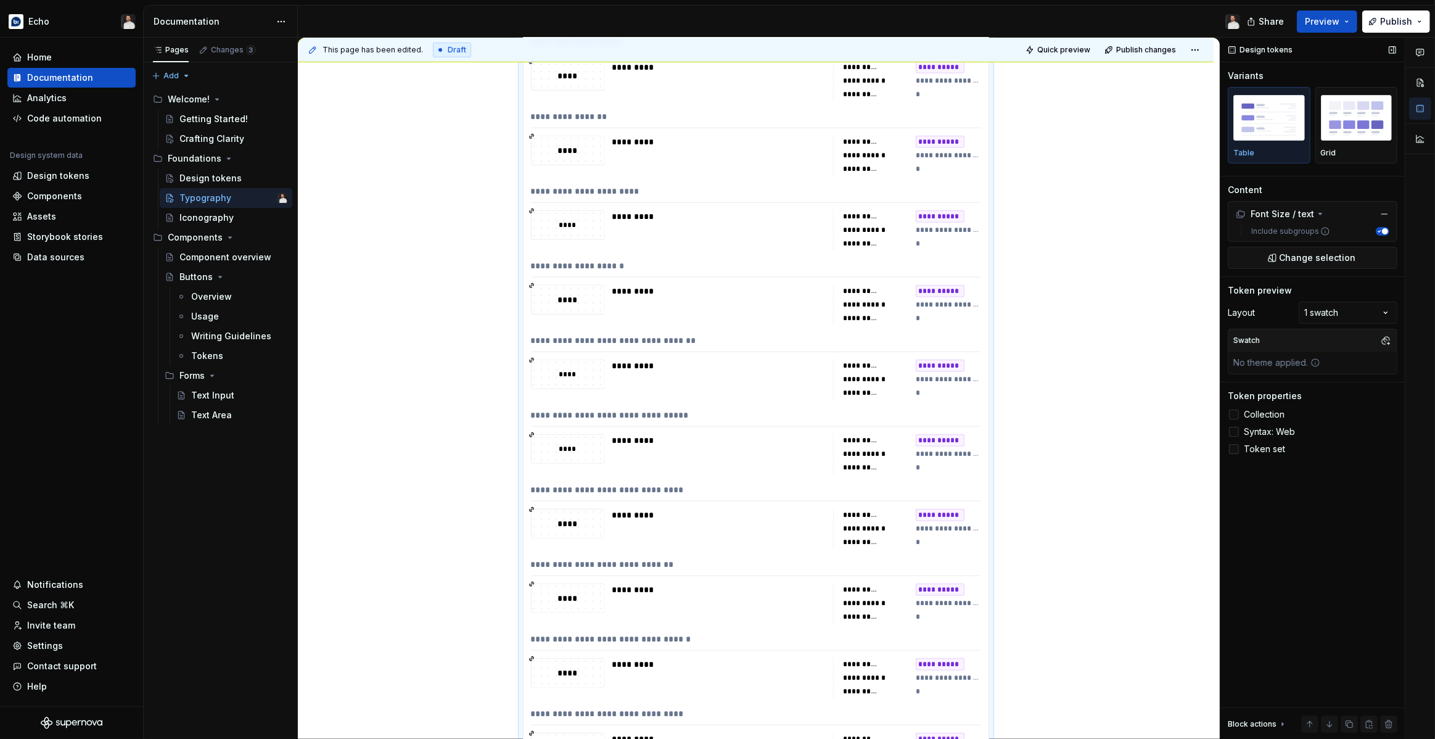
click at [1234, 449] on icon at bounding box center [1234, 449] width 0 height 0
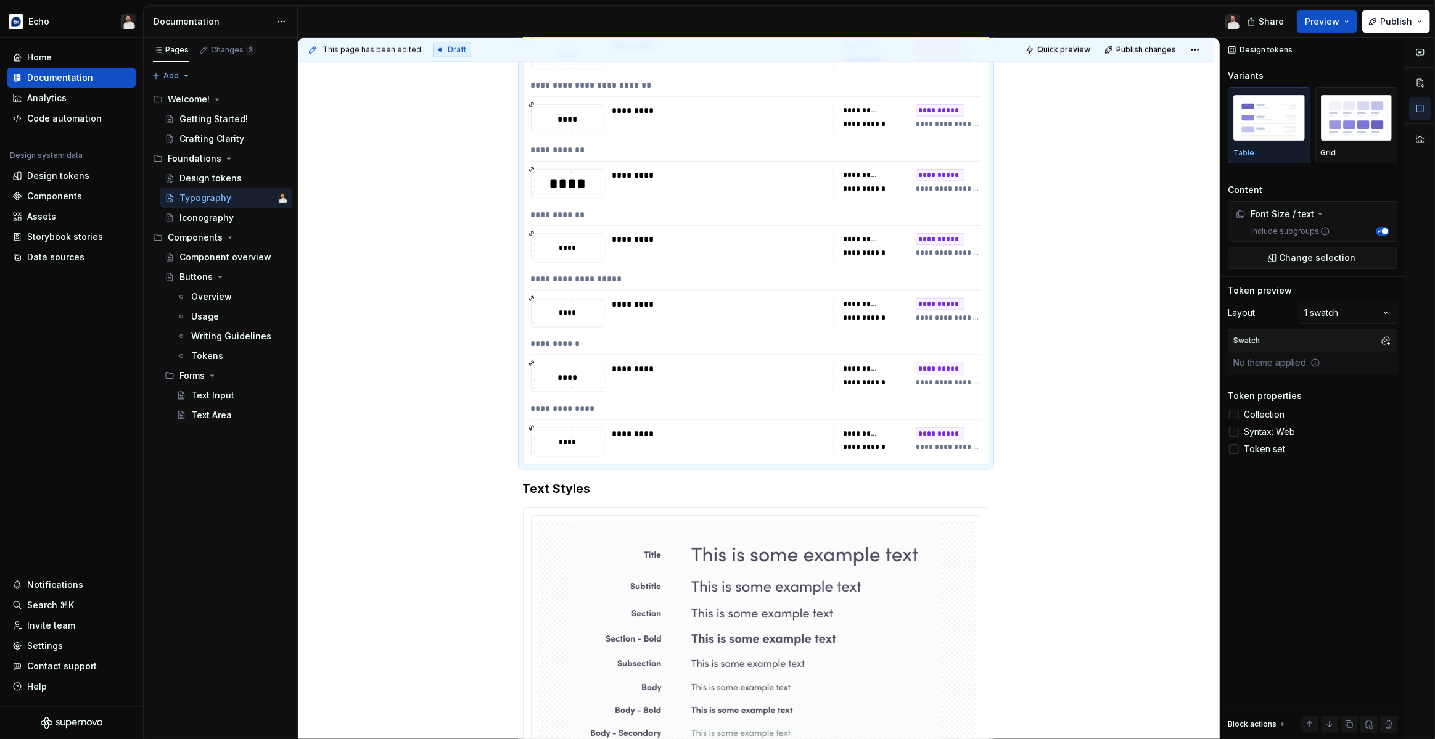
scroll to position [1823, 0]
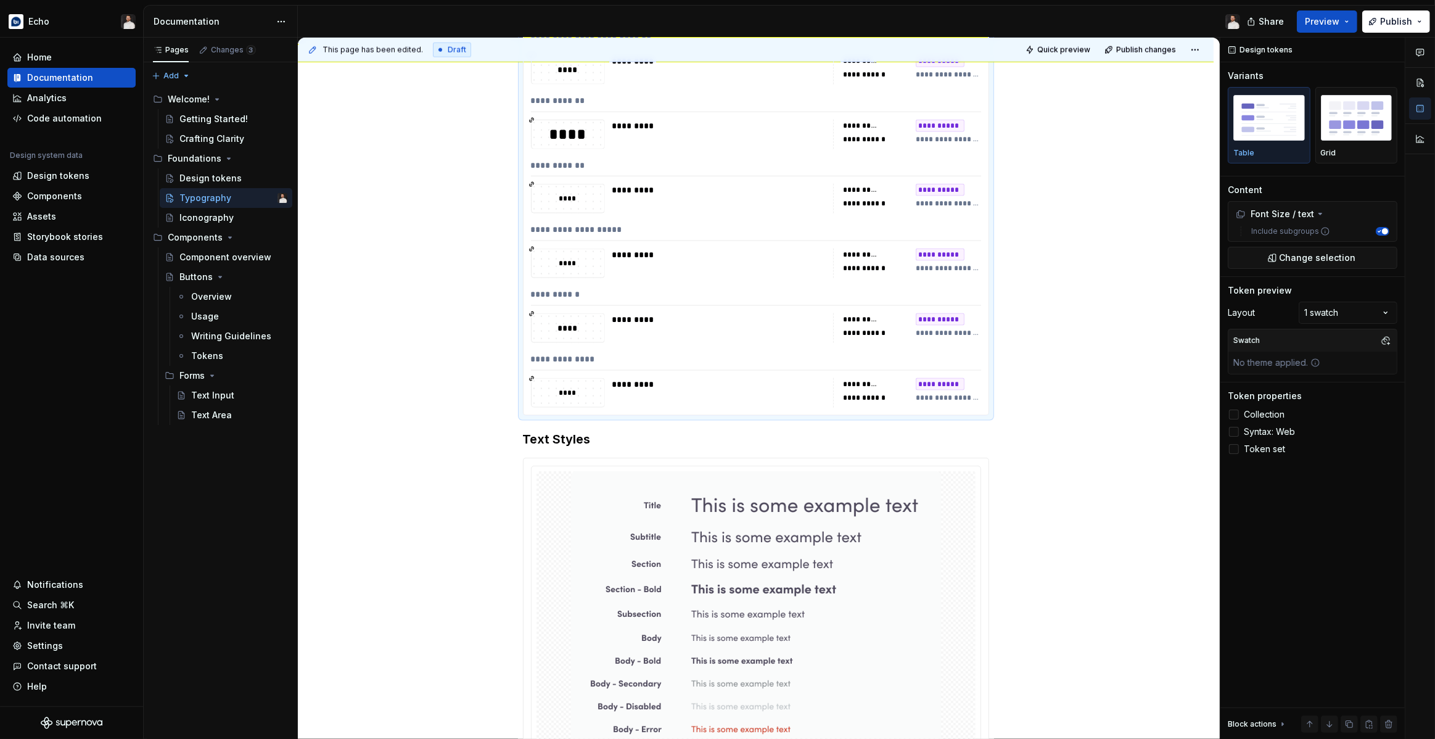
click at [699, 390] on div "*********" at bounding box center [718, 393] width 213 height 30
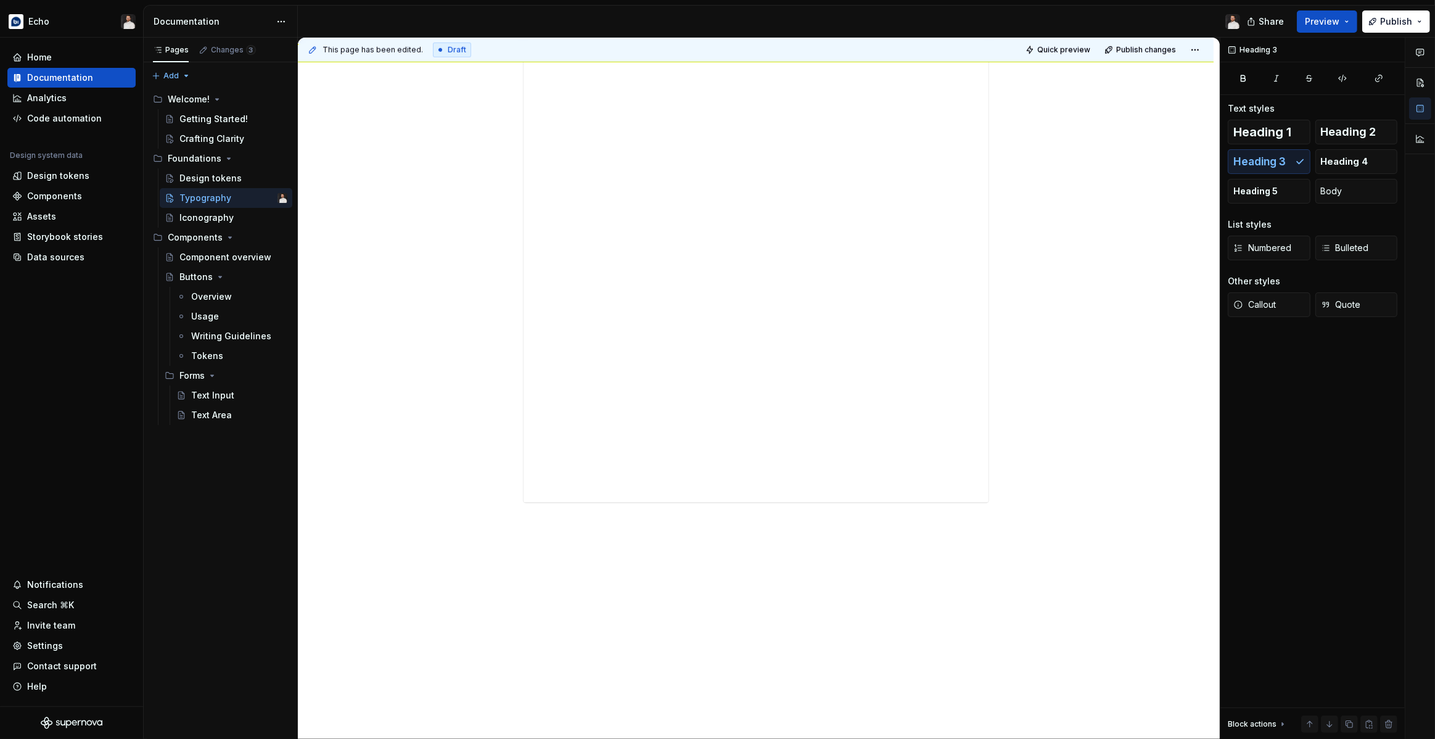
scroll to position [0, 0]
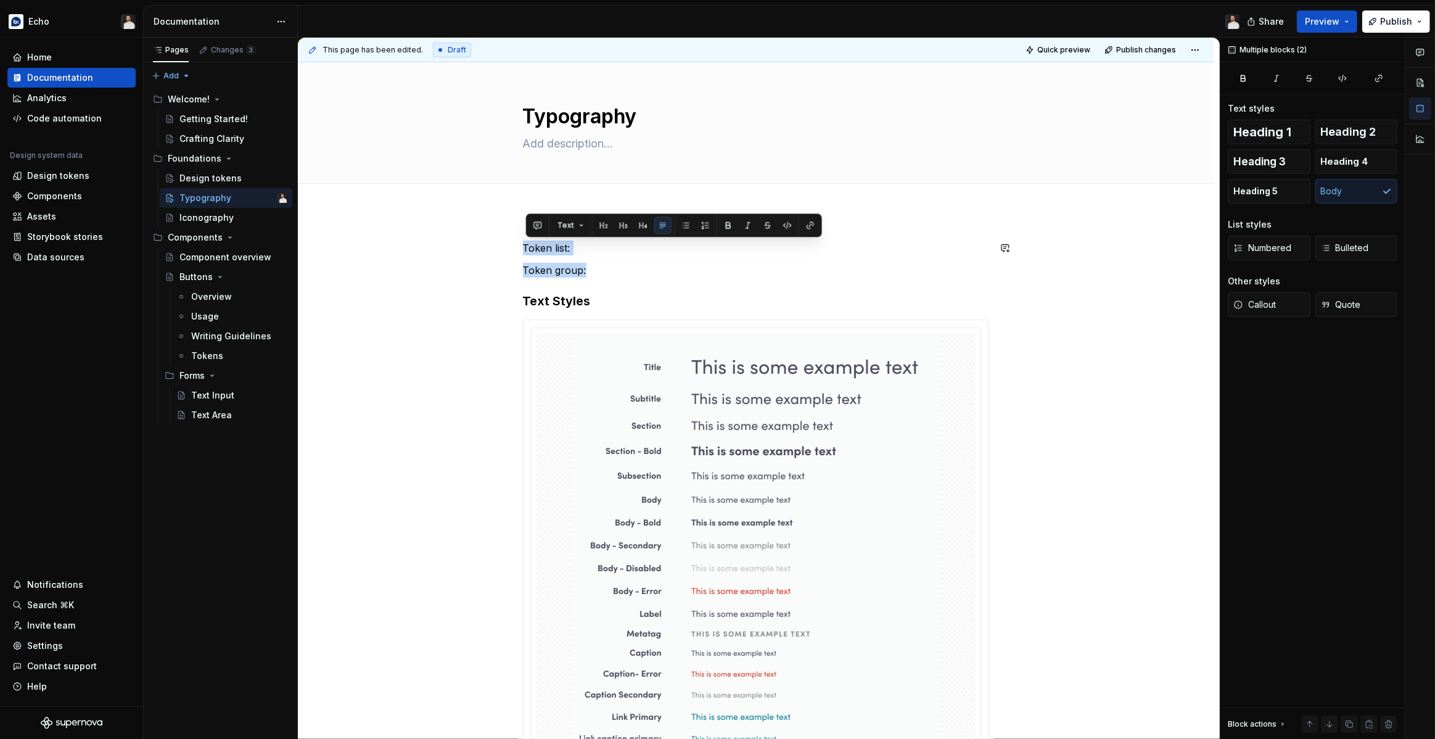
drag, startPoint x: 592, startPoint y: 272, endPoint x: 494, endPoint y: 238, distance: 103.9
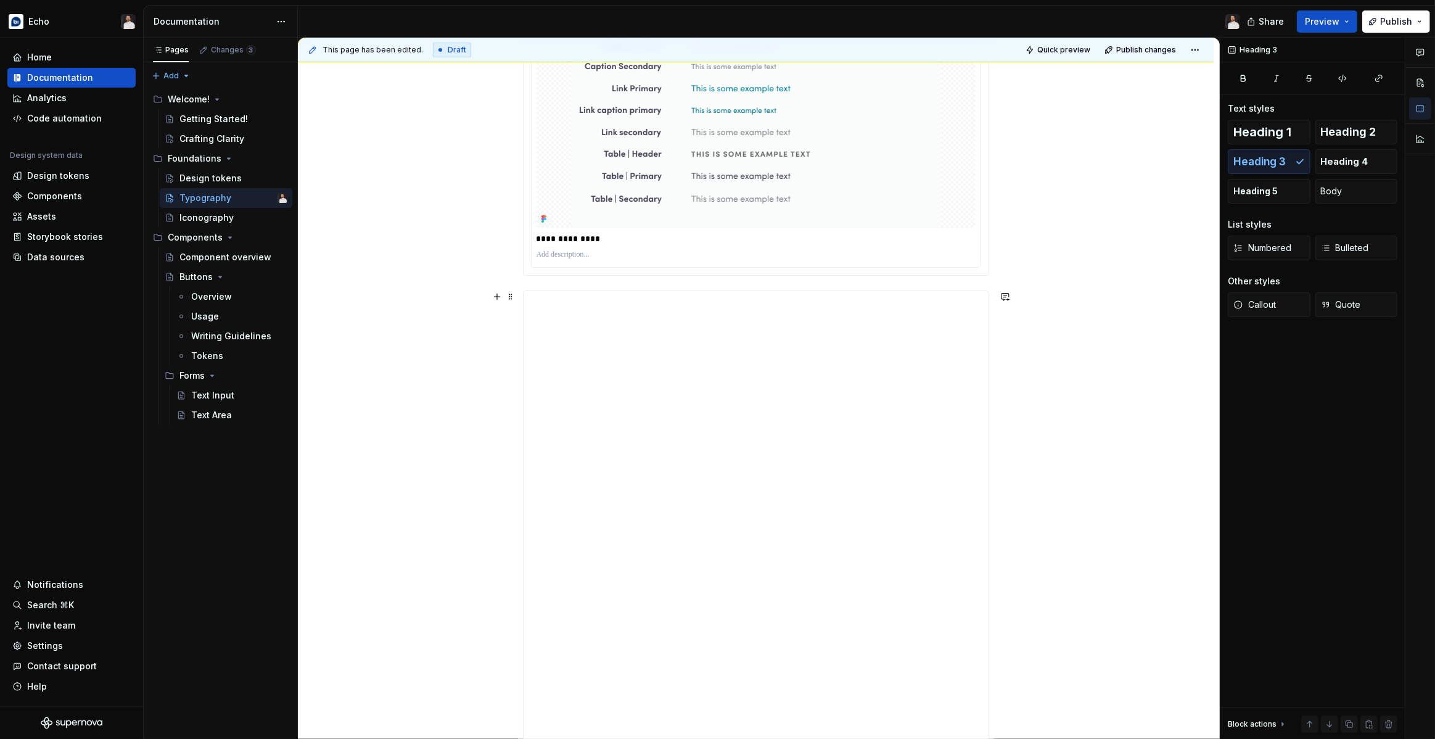
scroll to position [570, 0]
click at [761, 250] on p "**********" at bounding box center [755, 245] width 439 height 12
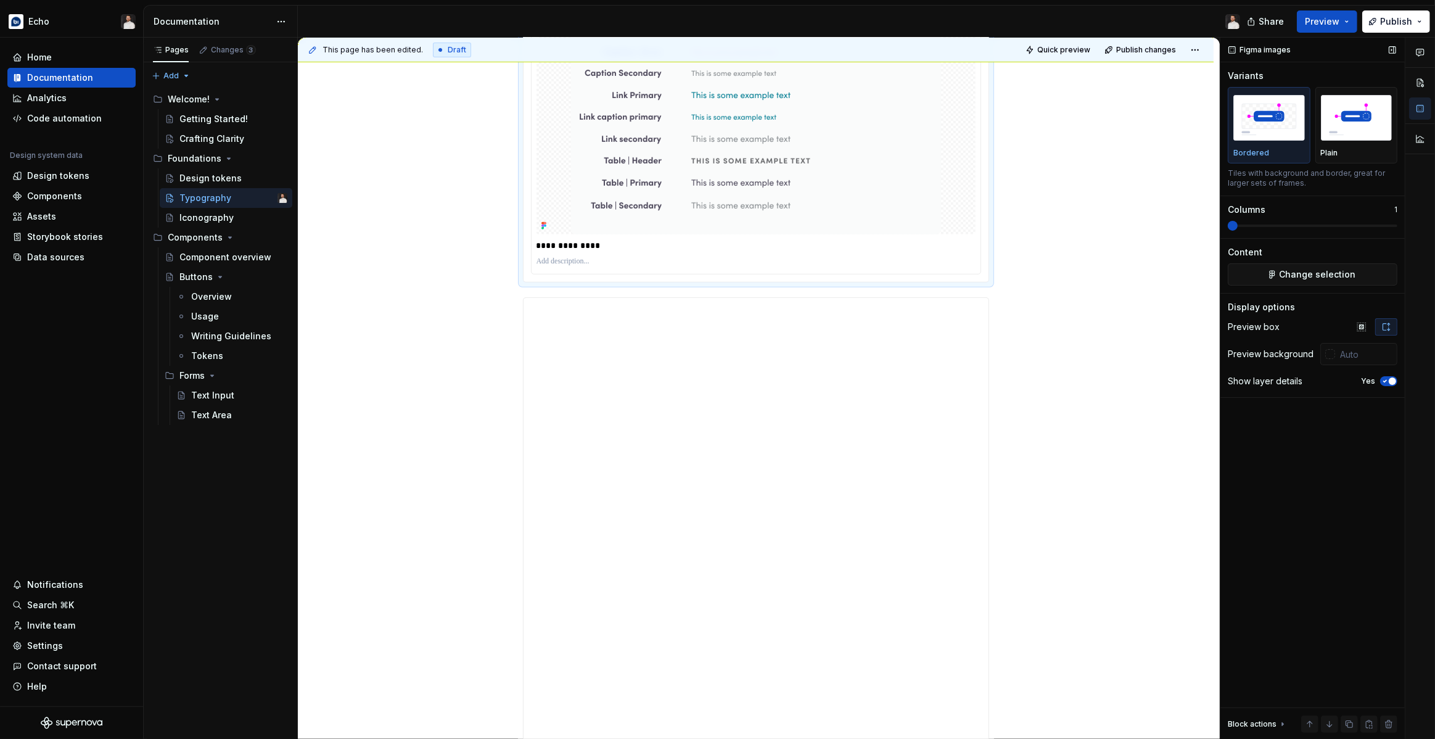
click at [1386, 381] on icon "button" at bounding box center [1385, 380] width 10 height 7
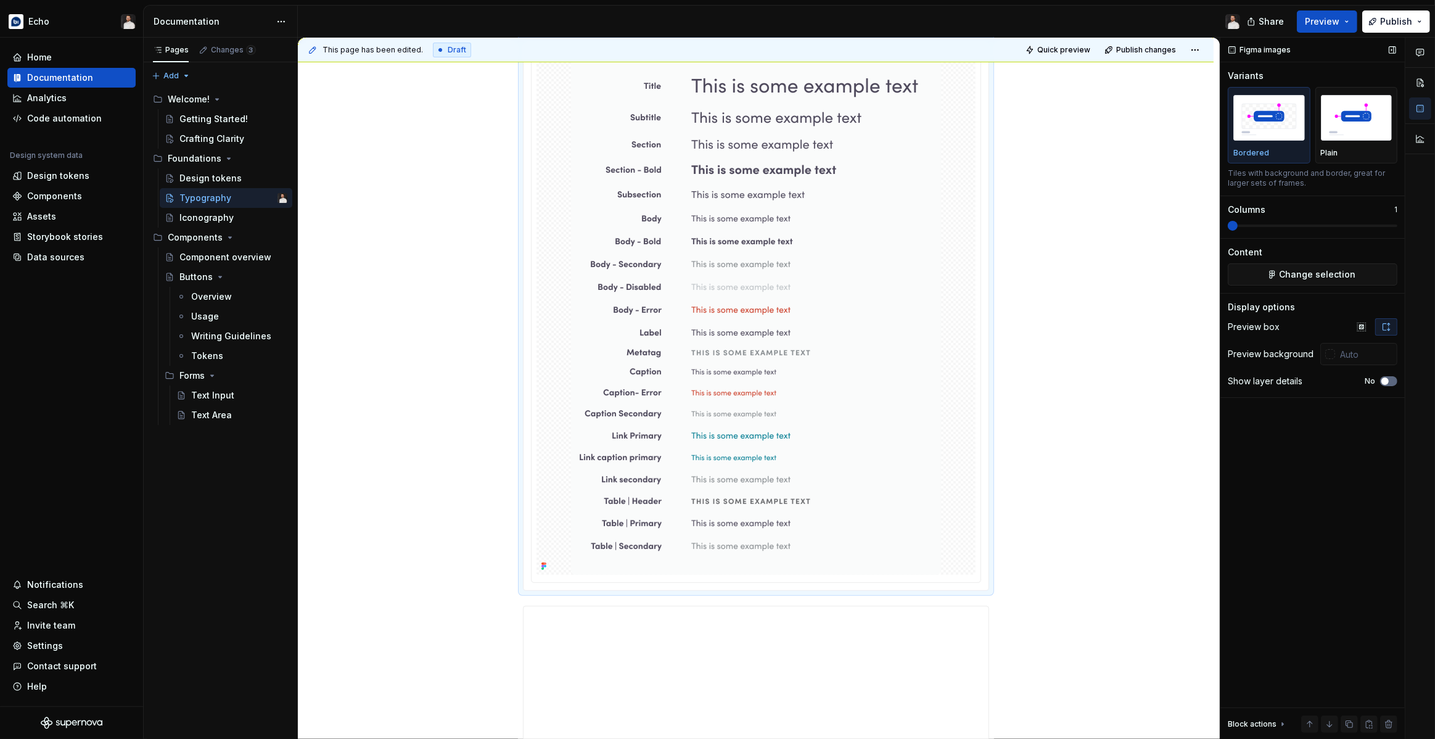
click at [1386, 381] on span "button" at bounding box center [1384, 380] width 7 height 7
click at [1386, 381] on icon "button" at bounding box center [1385, 380] width 10 height 7
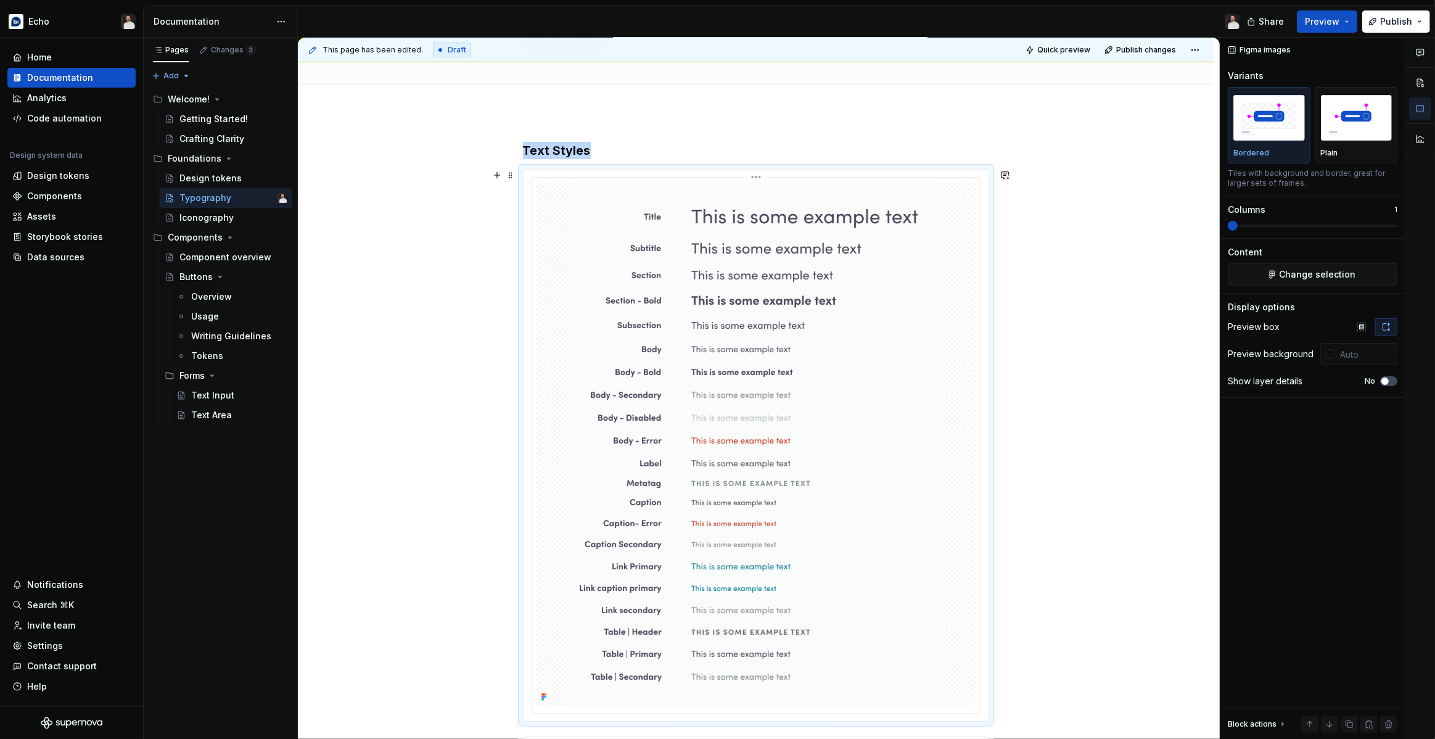
scroll to position [0, 0]
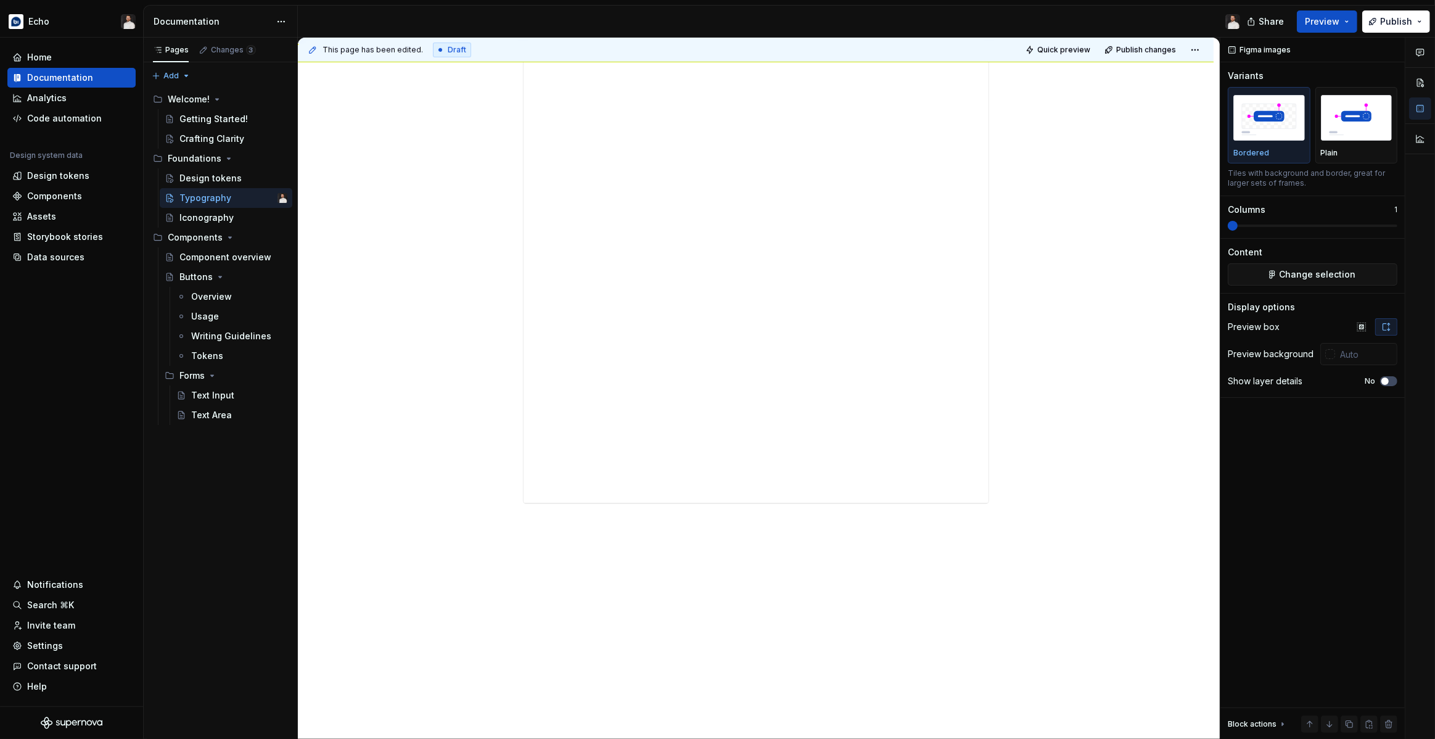
click at [1075, 407] on div "Text Styles" at bounding box center [756, 16] width 916 height 1448
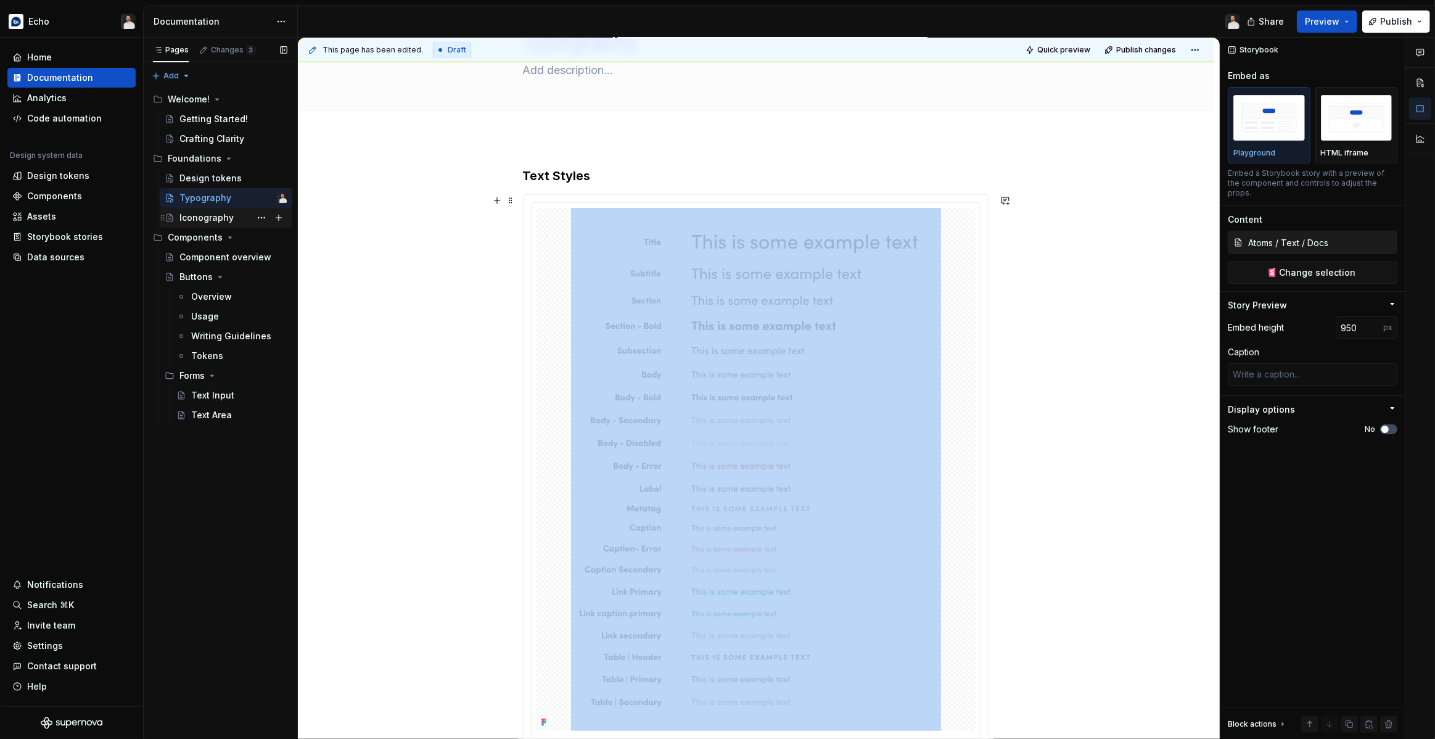
scroll to position [62, 0]
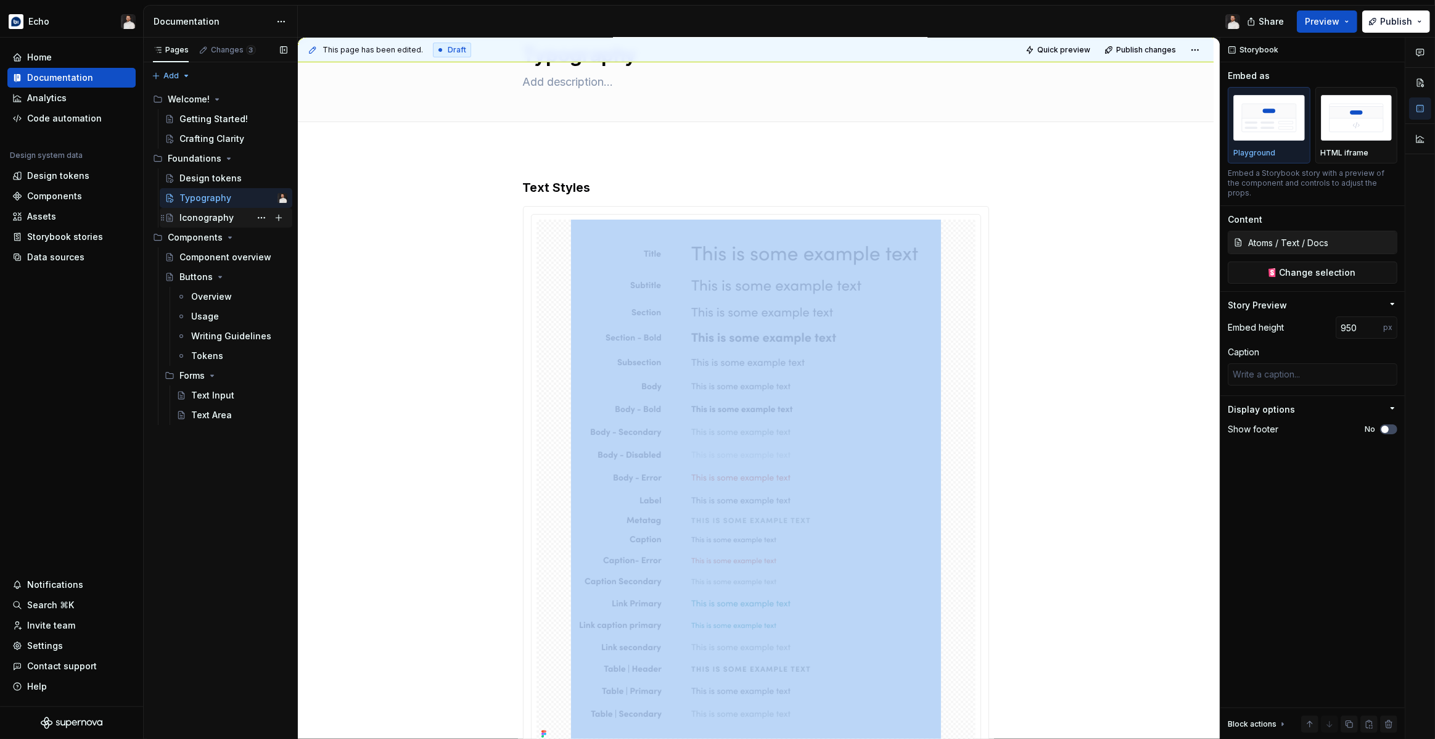
click at [218, 223] on div "Iconography" at bounding box center [206, 217] width 54 height 12
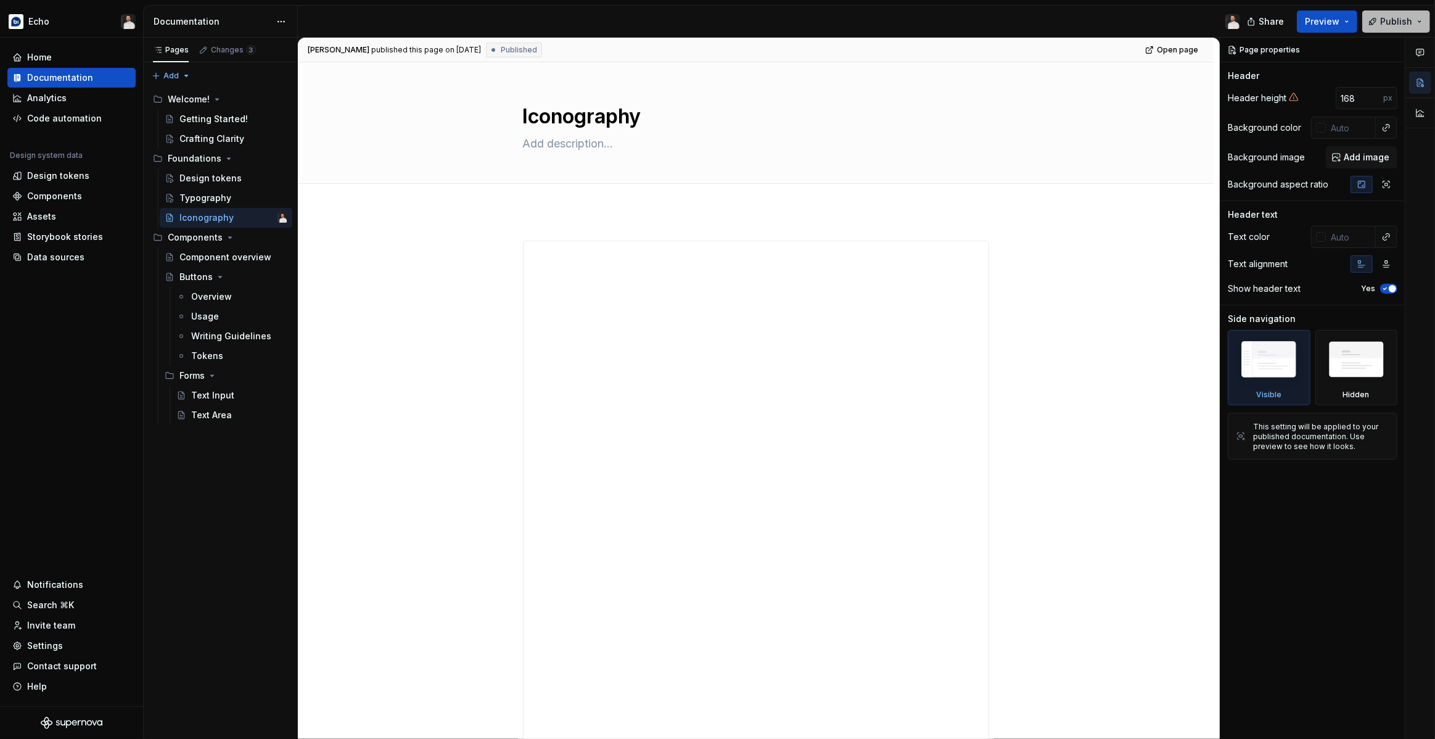
click at [1391, 29] on button "Publish" at bounding box center [1396, 21] width 68 height 22
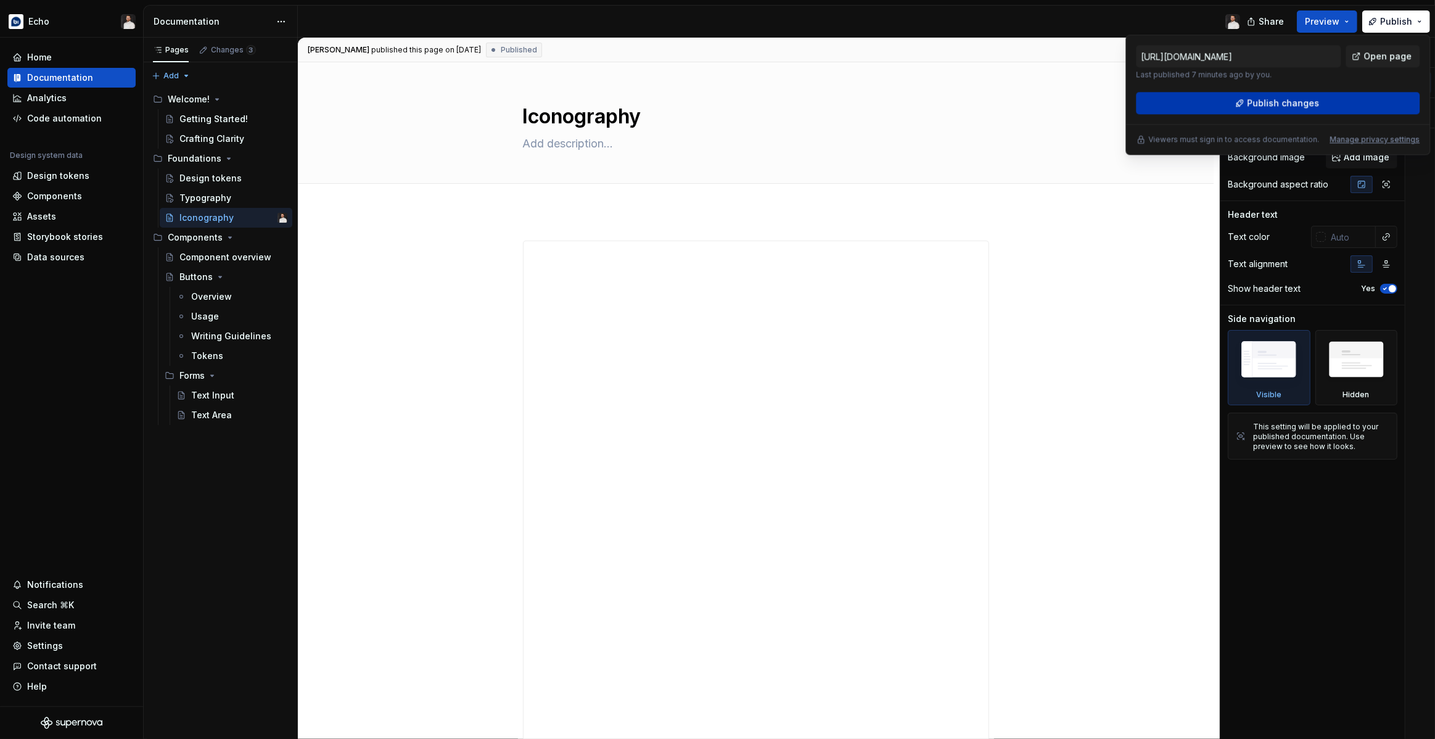
click at [1325, 101] on button "Publish changes" at bounding box center [1278, 103] width 284 height 22
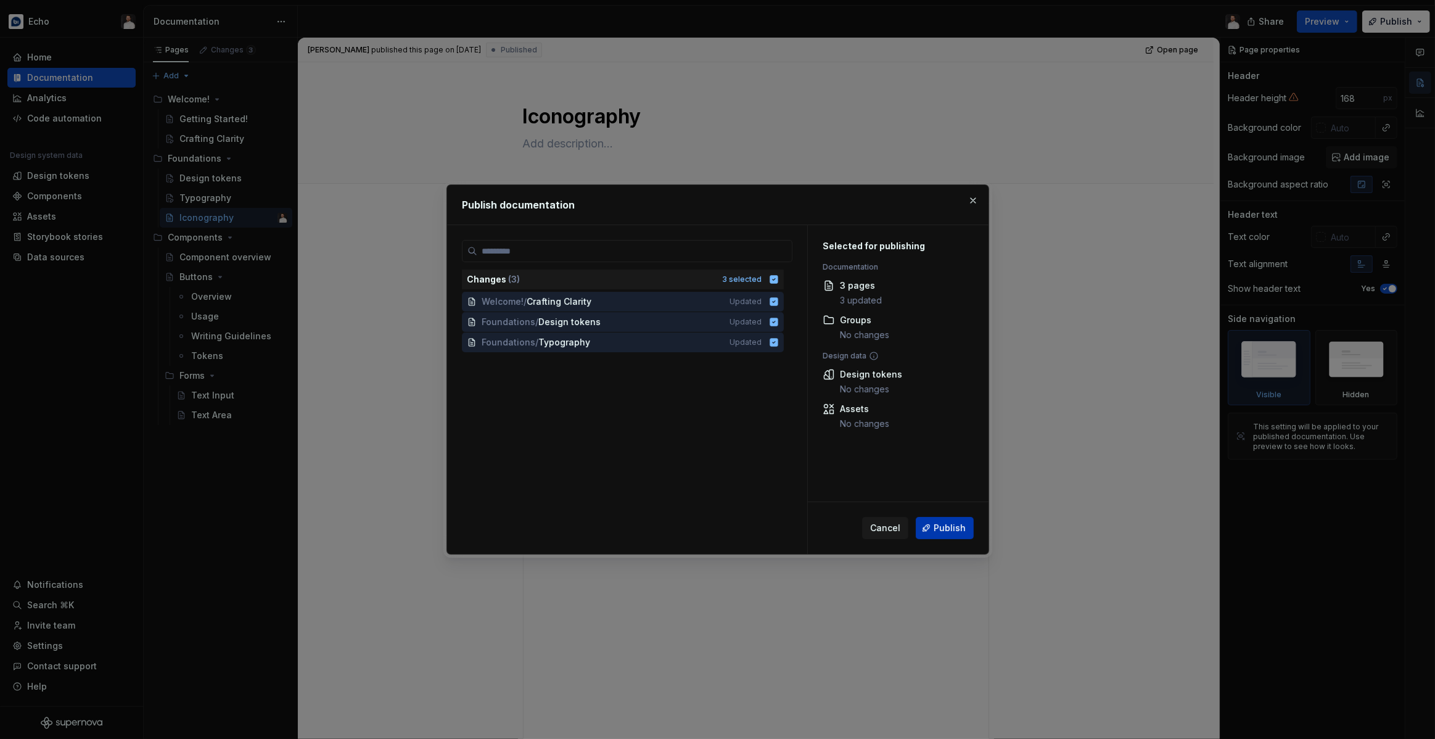
click at [962, 530] on span "Publish" at bounding box center [949, 528] width 32 height 12
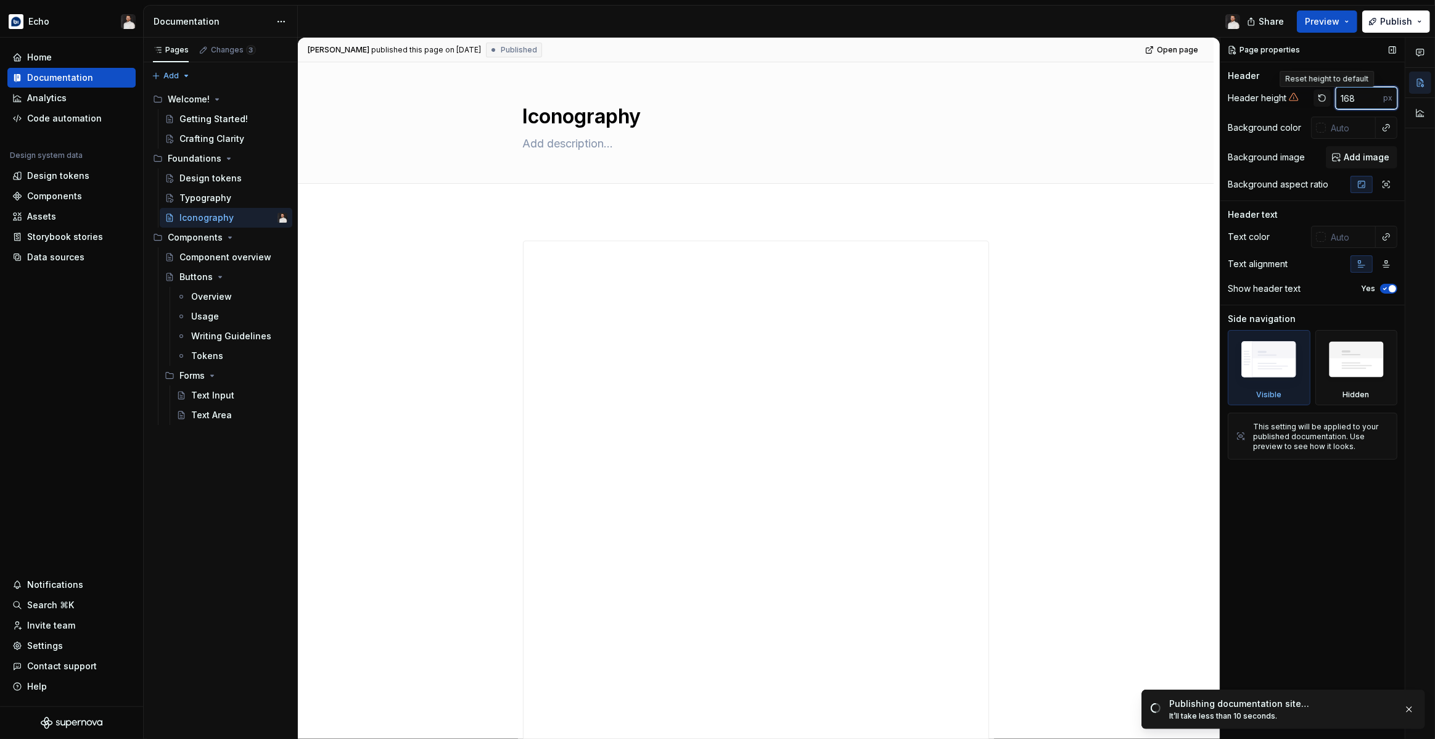
drag, startPoint x: 1369, startPoint y: 100, endPoint x: 1328, endPoint y: 99, distance: 41.3
click at [1328, 99] on div "168 px" at bounding box center [1355, 98] width 84 height 22
click at [1324, 100] on button "button" at bounding box center [1321, 97] width 17 height 17
type textarea "*"
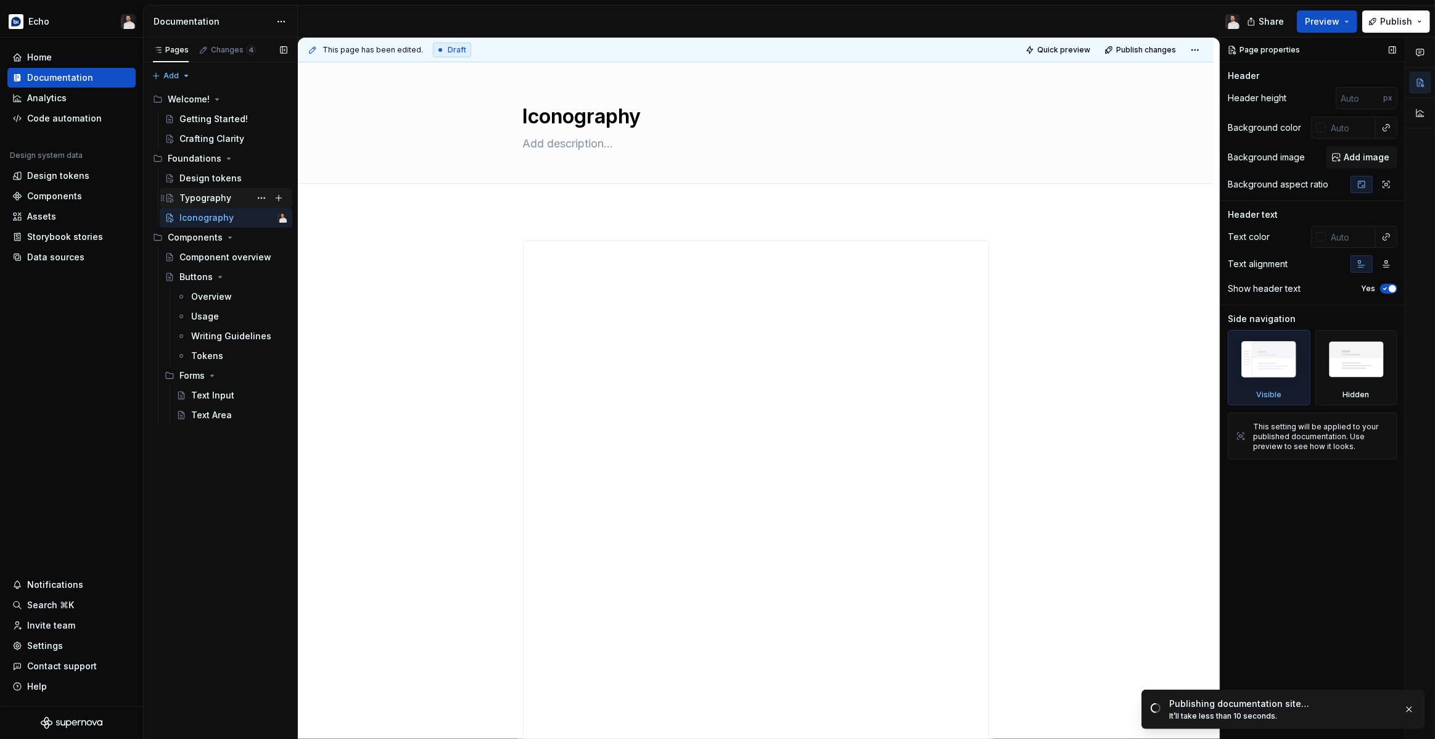
click at [212, 193] on div "Typography" at bounding box center [205, 198] width 52 height 12
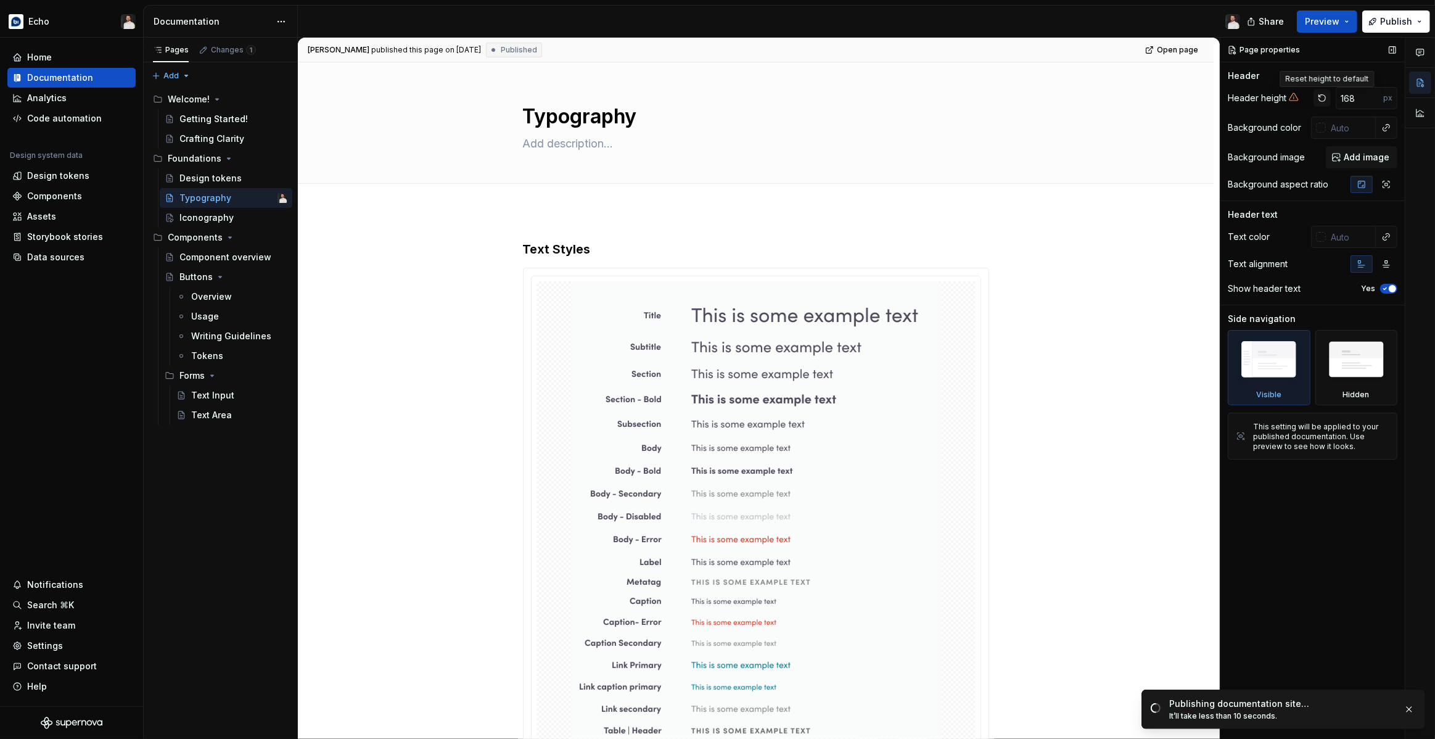
click at [1319, 99] on button "button" at bounding box center [1321, 97] width 17 height 17
type textarea "*"
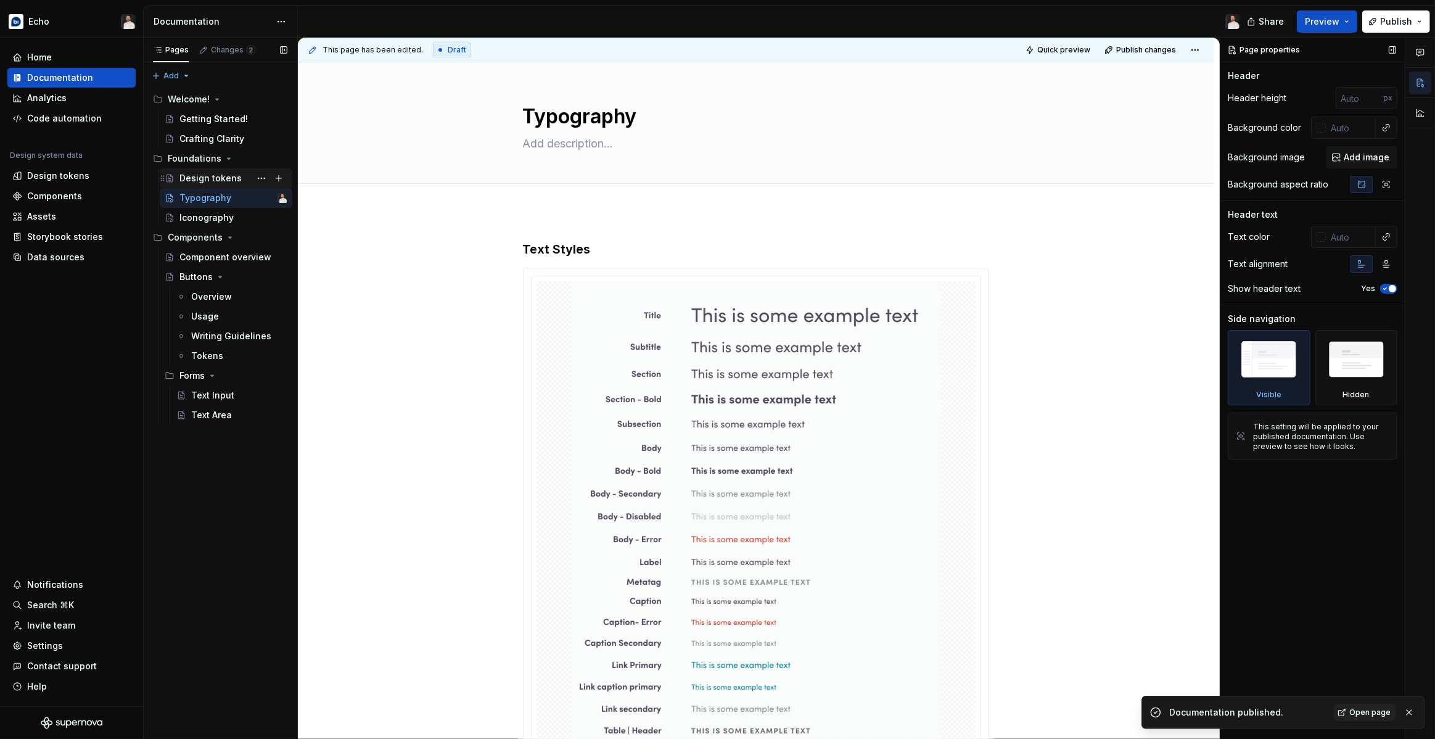
click at [182, 175] on div "Design tokens" at bounding box center [210, 178] width 62 height 12
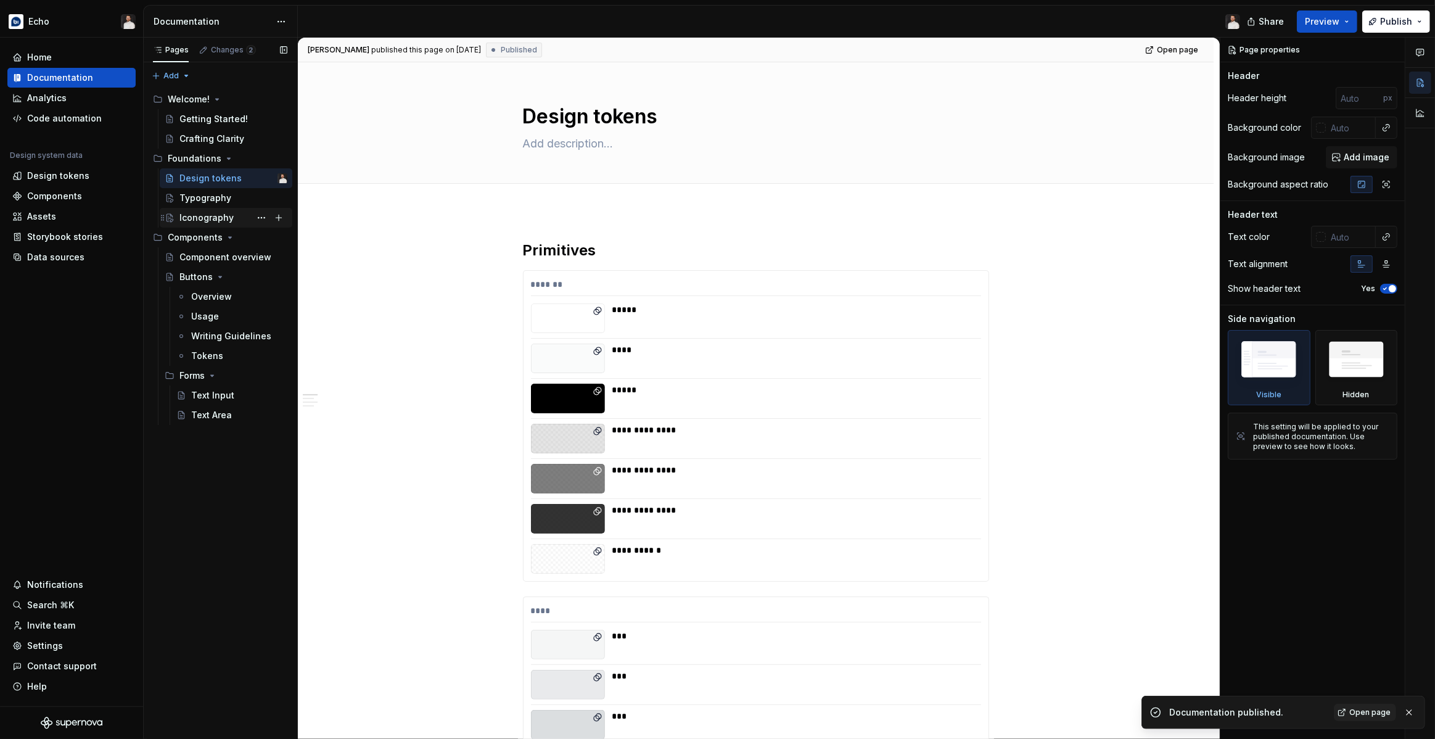
click at [217, 221] on div "Iconography" at bounding box center [206, 217] width 54 height 12
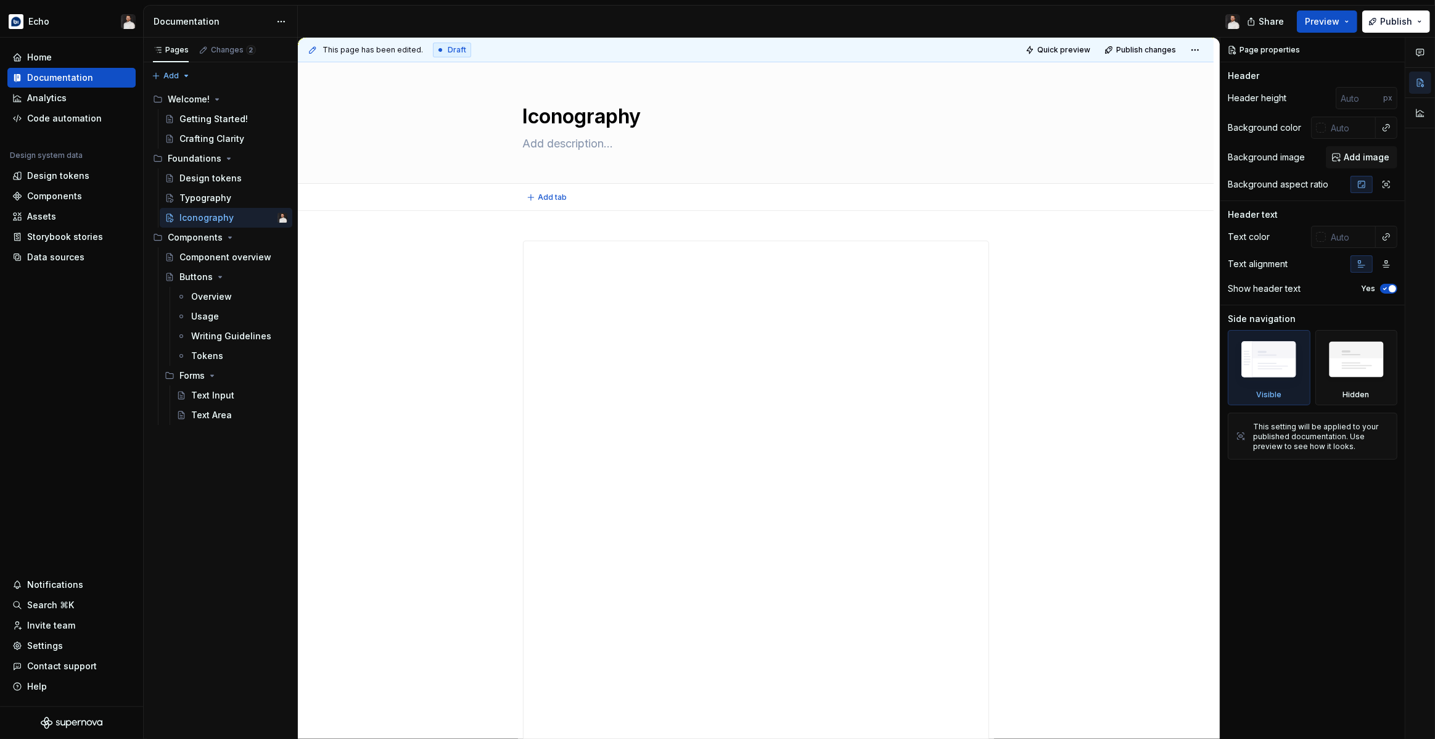
click at [577, 209] on div "Add tab" at bounding box center [756, 197] width 916 height 27
click at [208, 315] on div "Usage" at bounding box center [205, 316] width 28 height 12
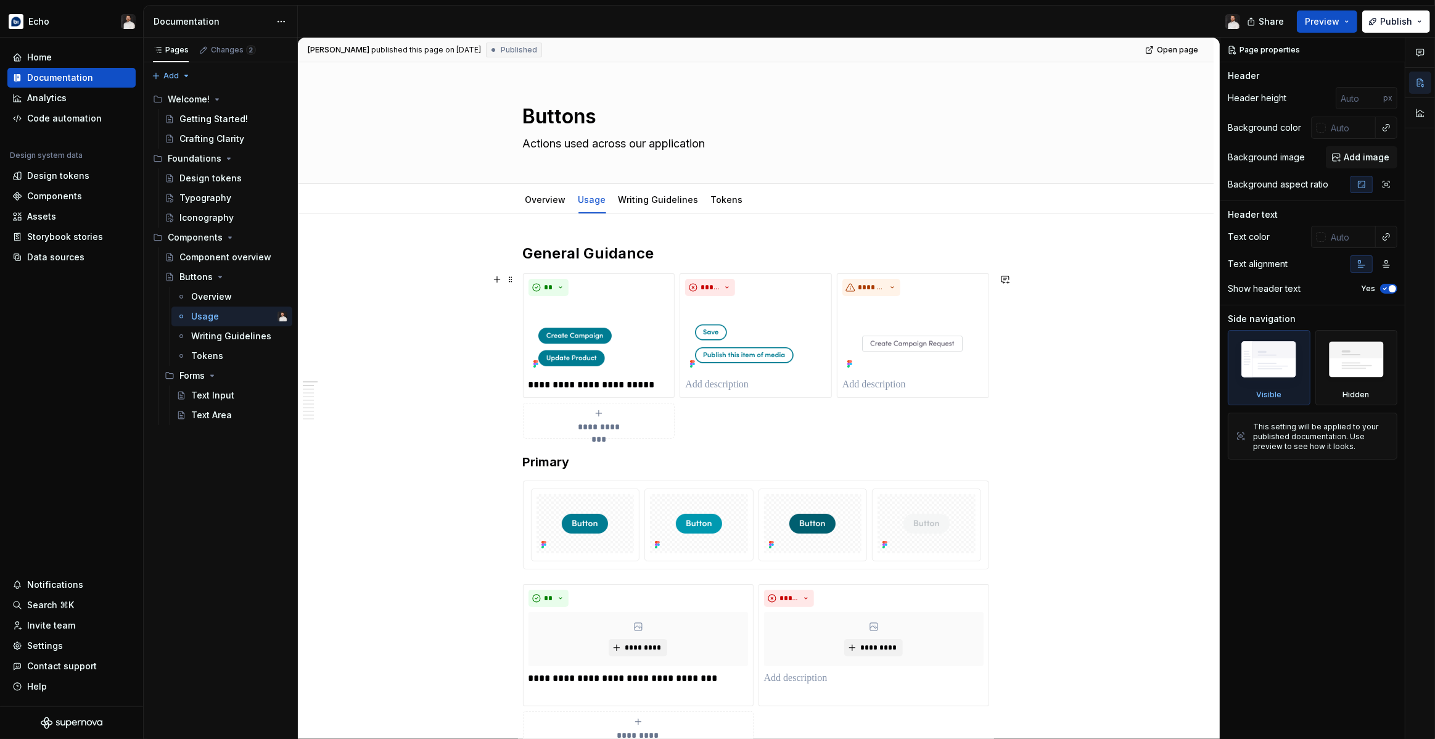
click at [722, 422] on div "**********" at bounding box center [756, 355] width 466 height 165
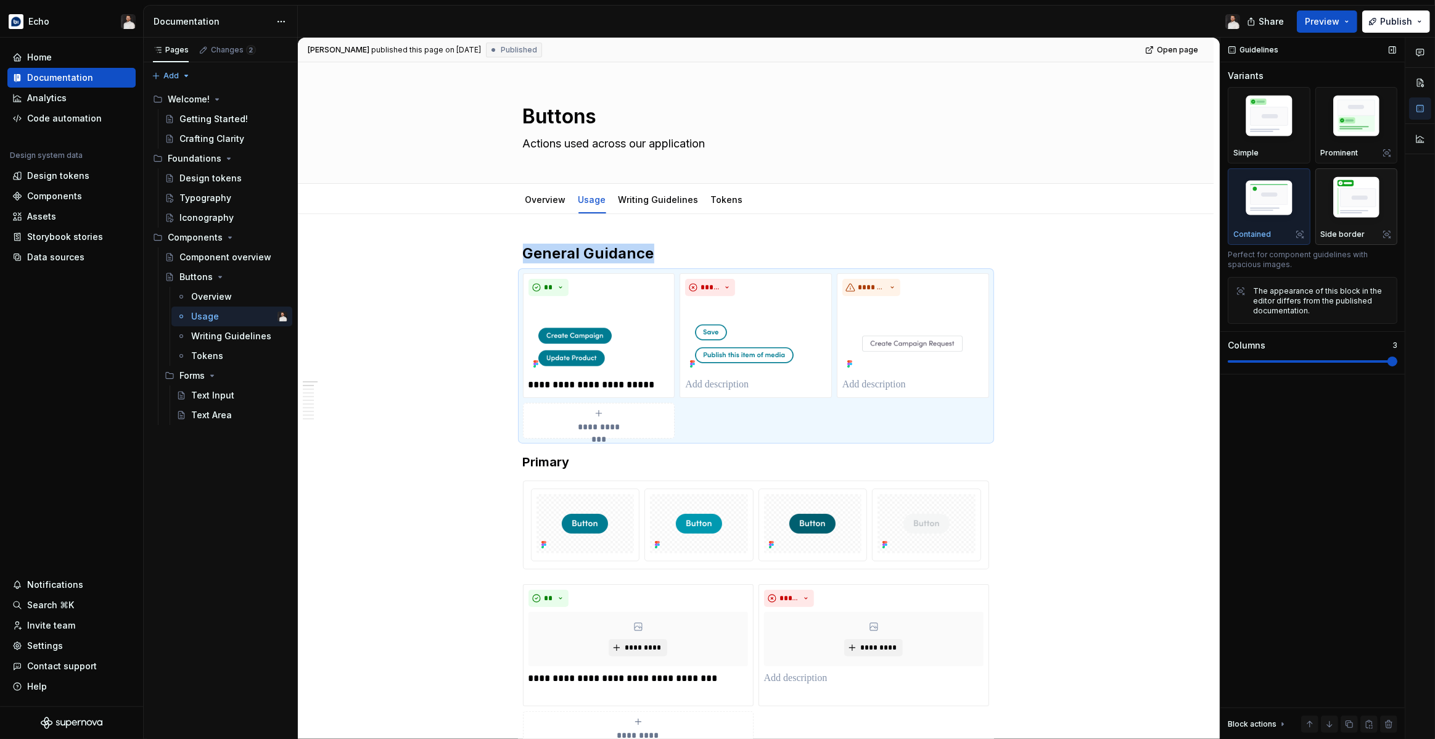
click at [1348, 208] on img "button" at bounding box center [1357, 200] width 72 height 54
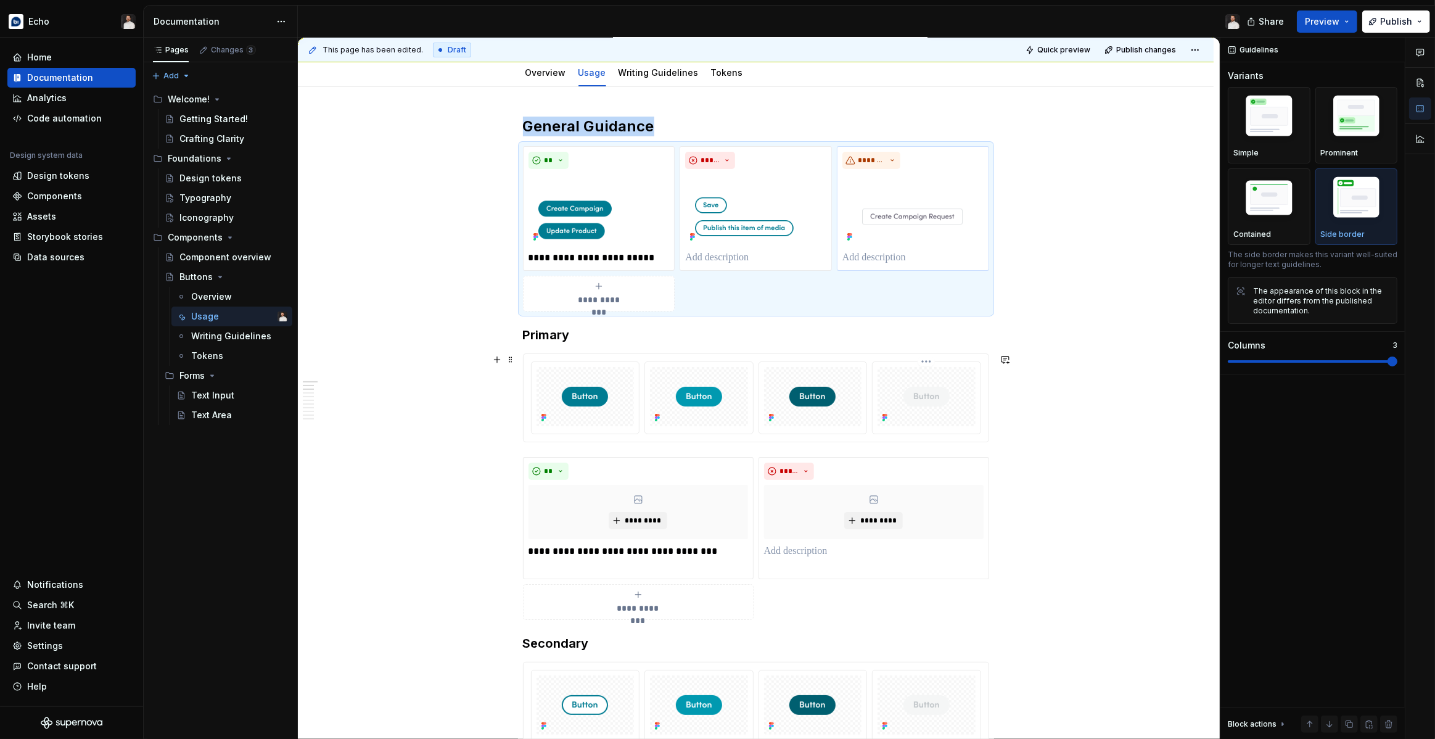
scroll to position [129, 0]
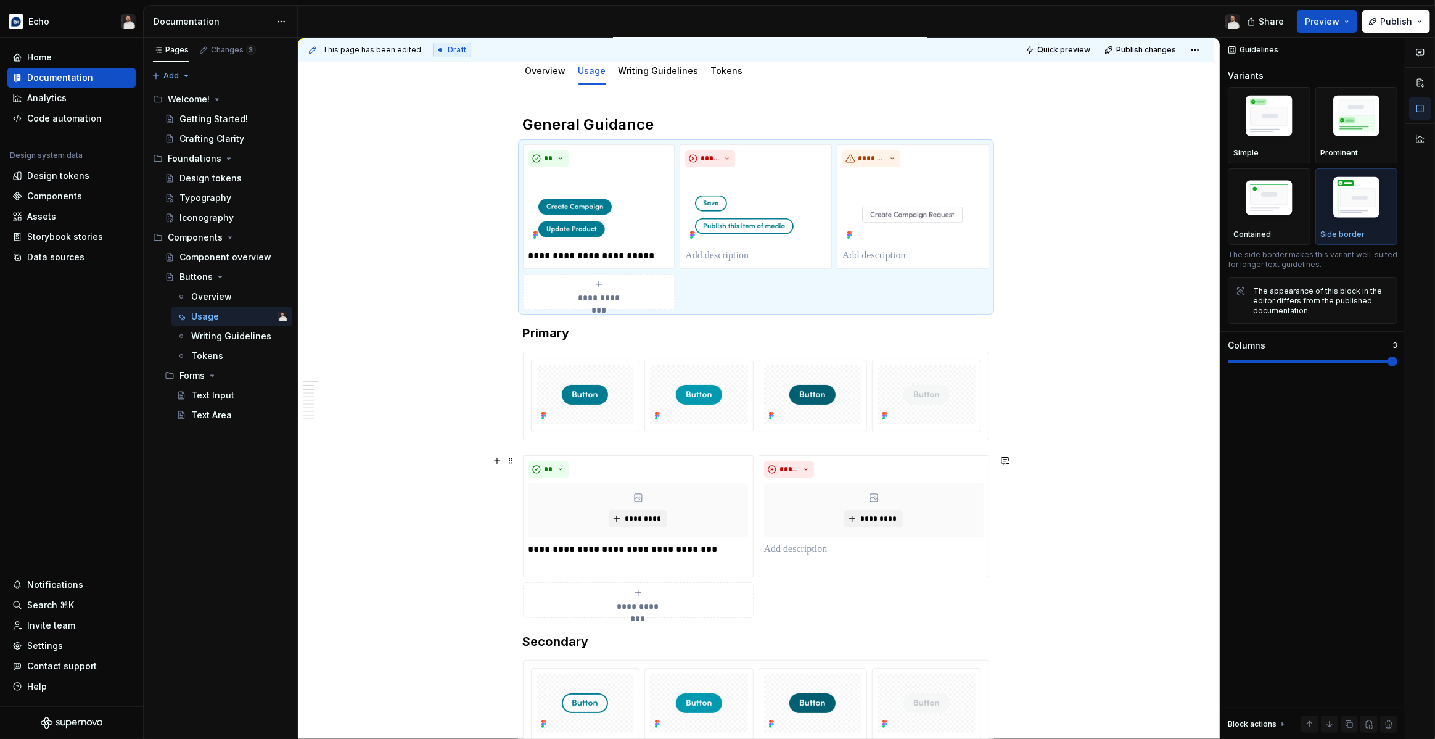
click at [816, 587] on div "**********" at bounding box center [756, 536] width 466 height 163
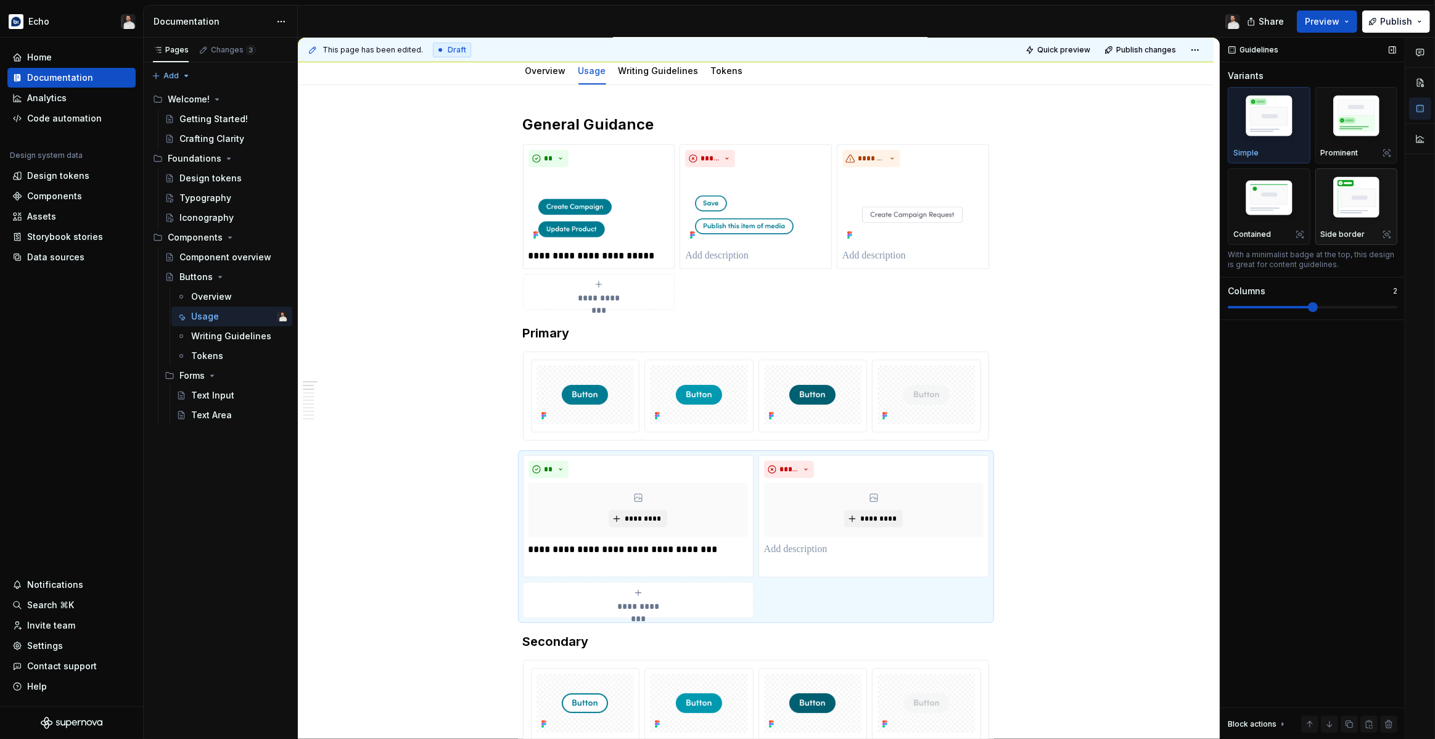
click at [1343, 198] on img "button" at bounding box center [1357, 200] width 72 height 54
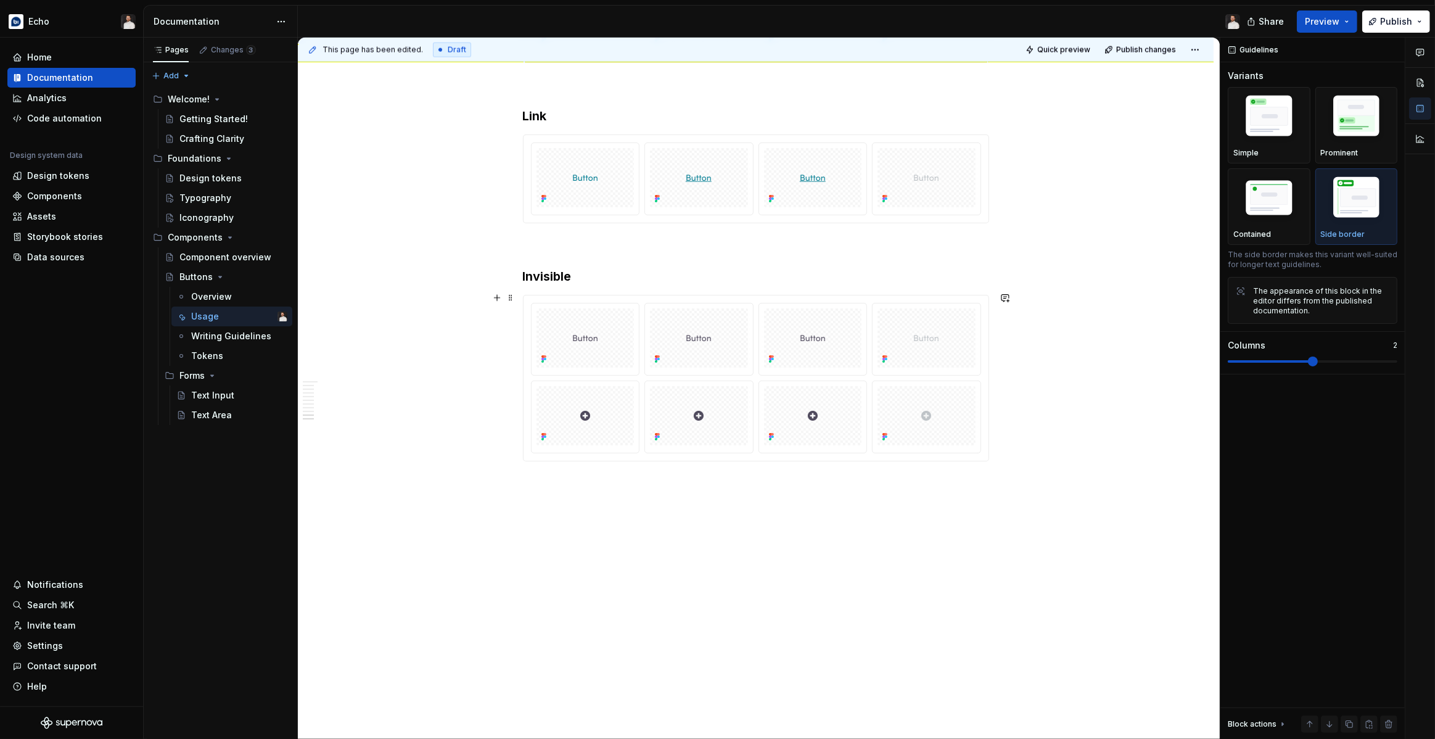
scroll to position [2008, 0]
click at [1383, 23] on span "Publish" at bounding box center [1396, 21] width 32 height 12
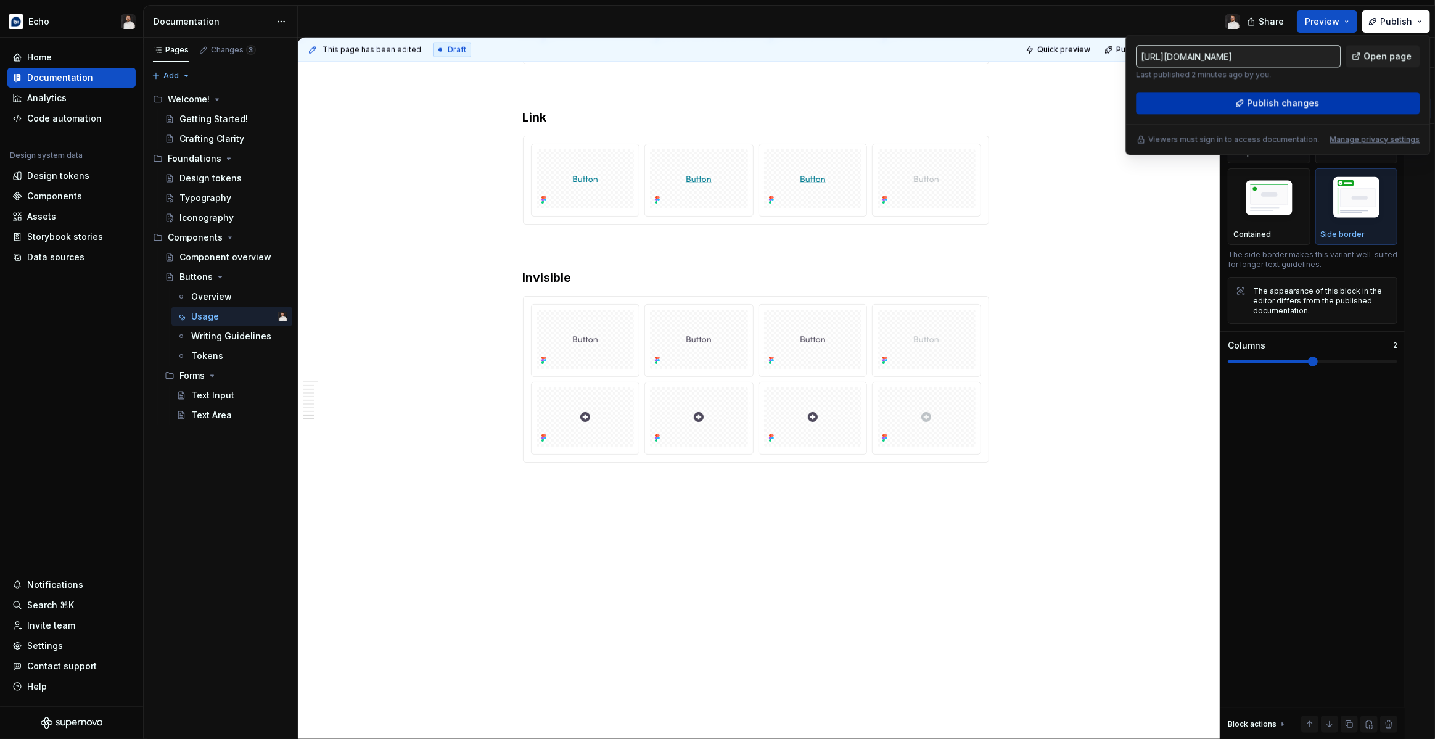
click at [1235, 106] on button "Publish changes" at bounding box center [1278, 103] width 284 height 22
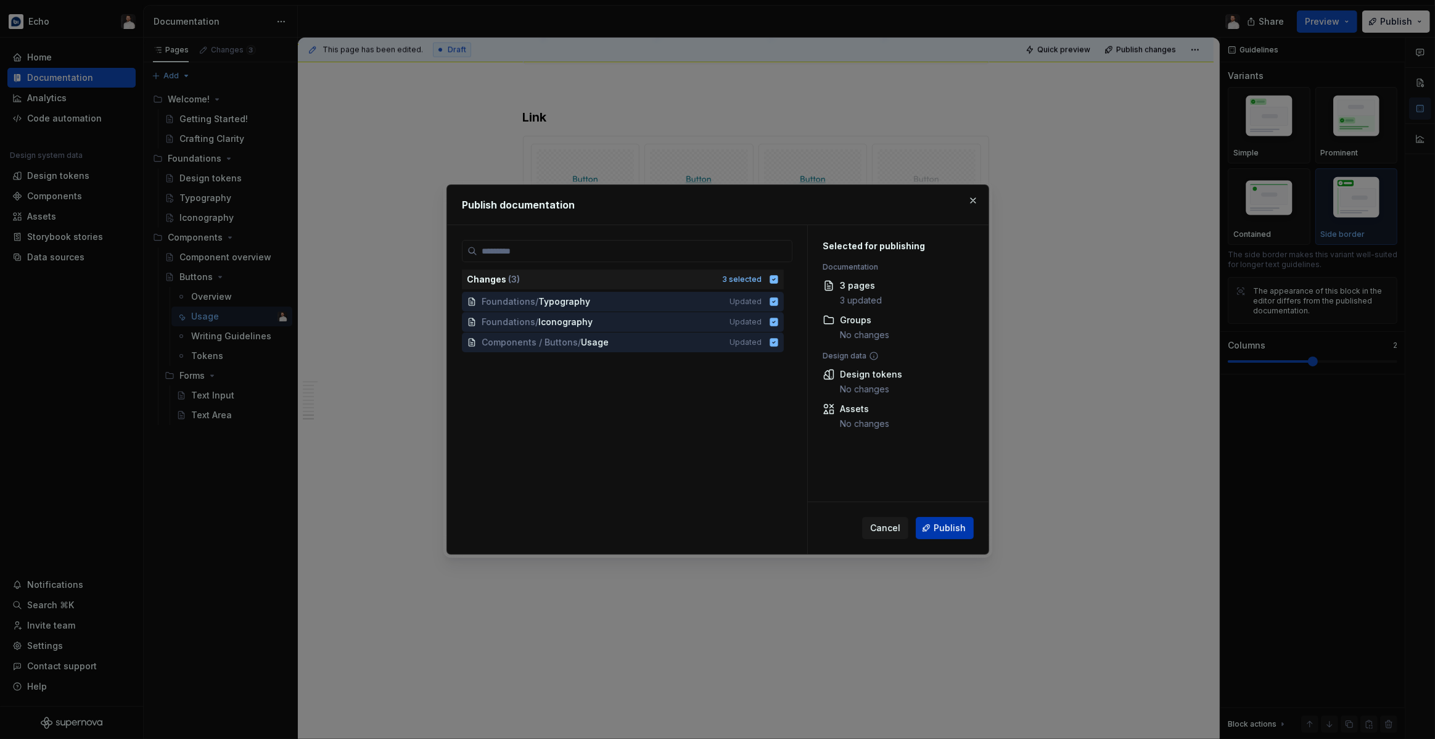
click at [954, 533] on span "Publish" at bounding box center [949, 528] width 32 height 12
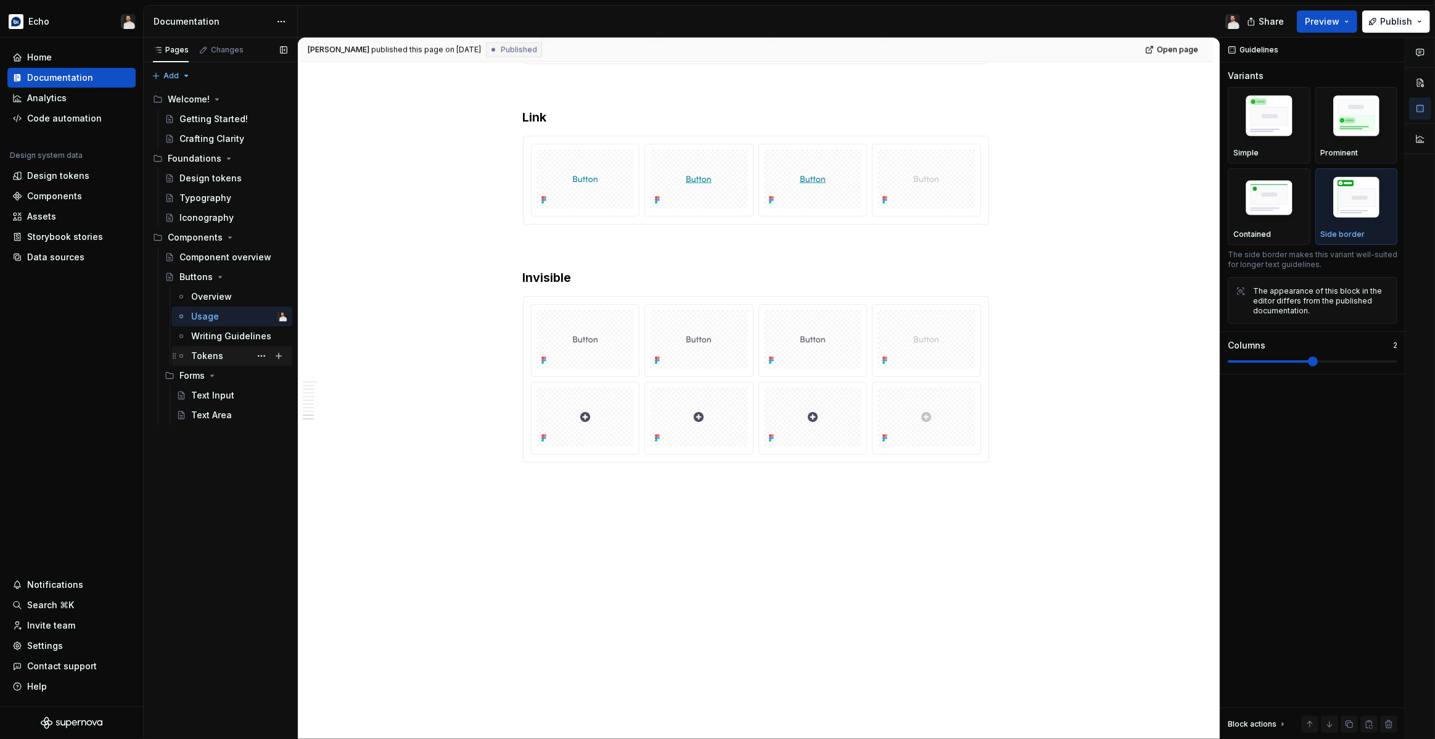
click at [220, 352] on div "Tokens" at bounding box center [207, 356] width 32 height 12
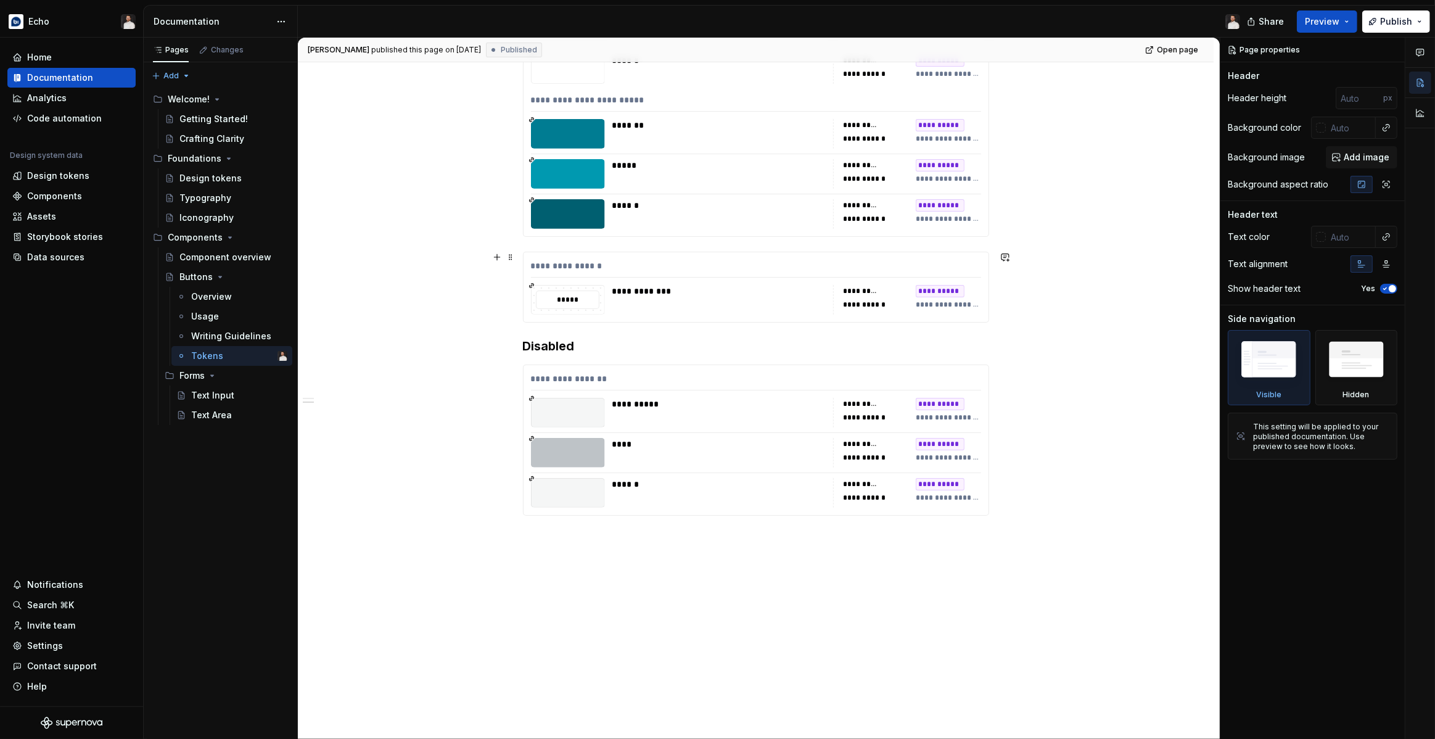
scroll to position [486, 0]
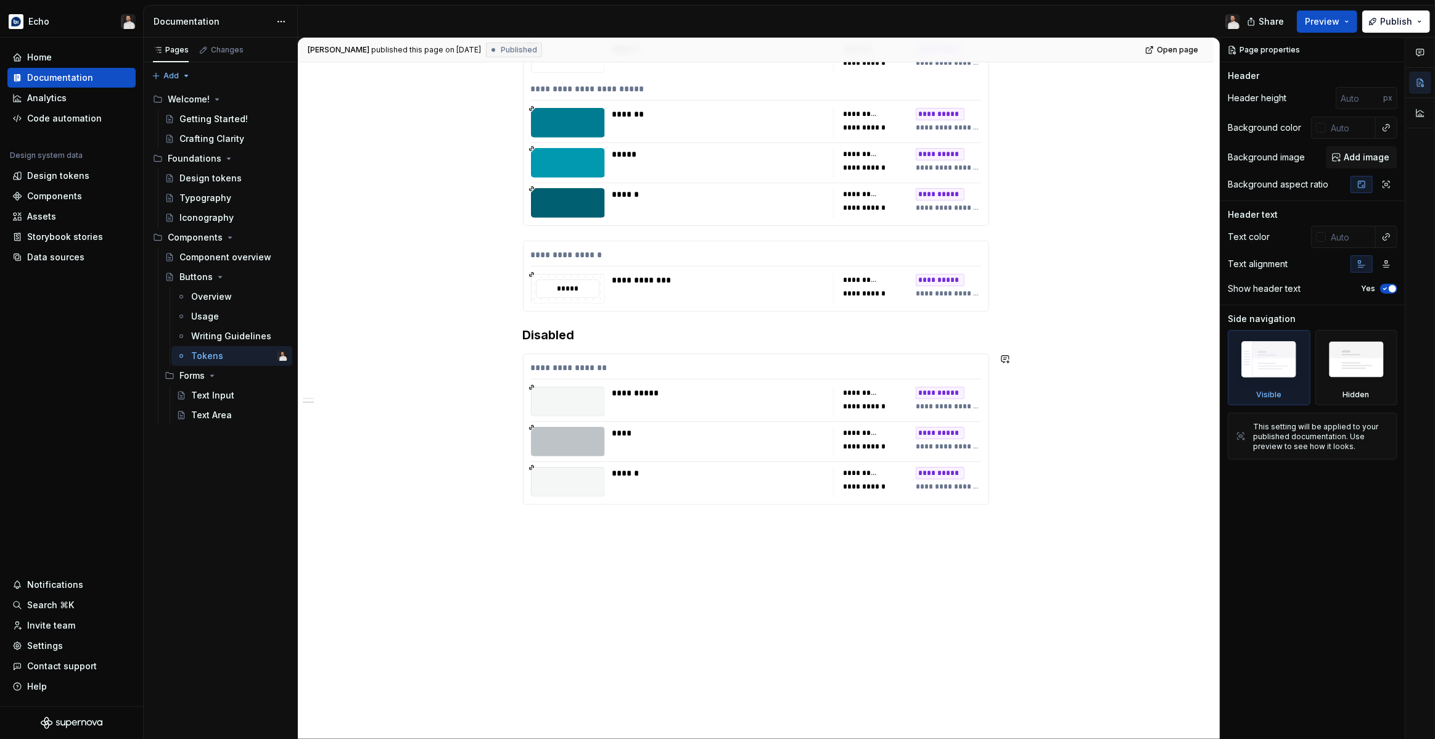
type textarea "*"
click at [569, 597] on div "**********" at bounding box center [756, 234] width 916 height 1012
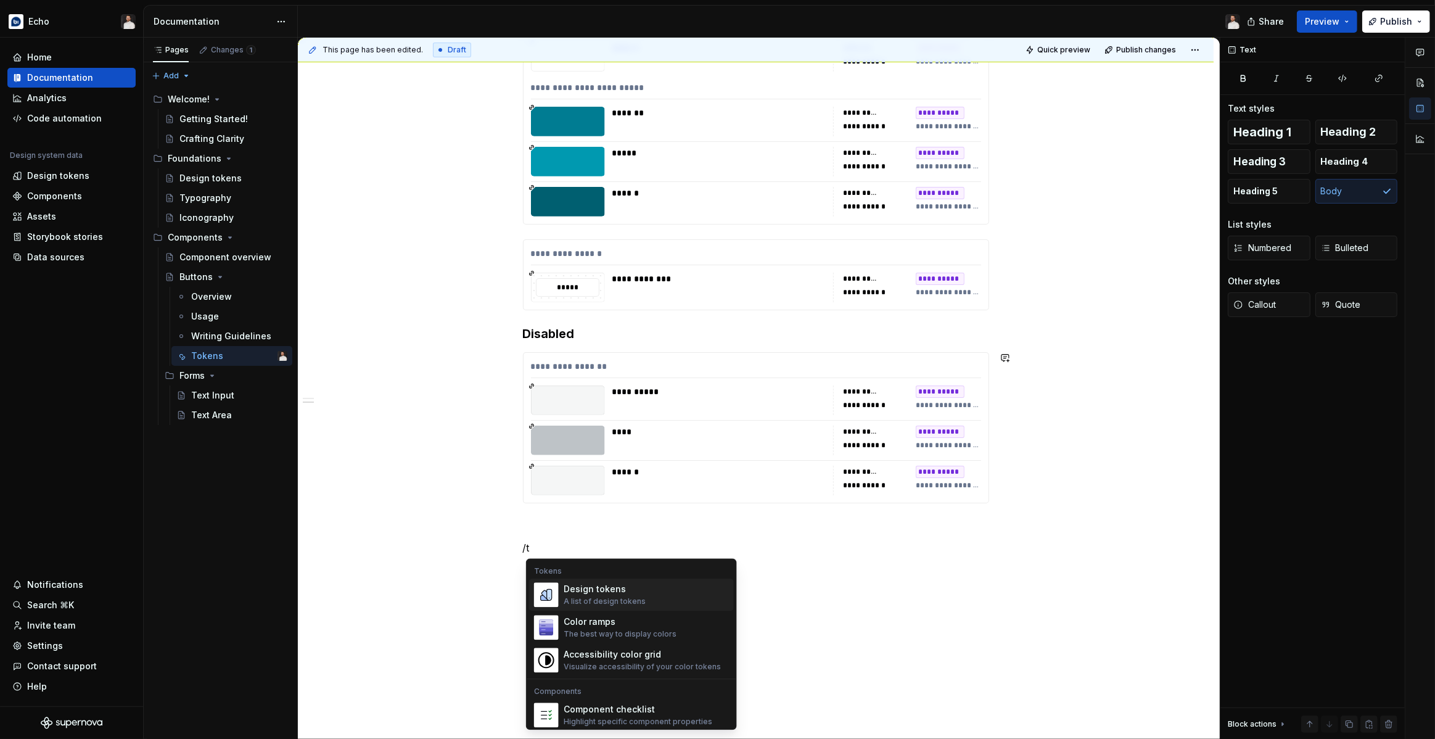
scroll to position [484, 0]
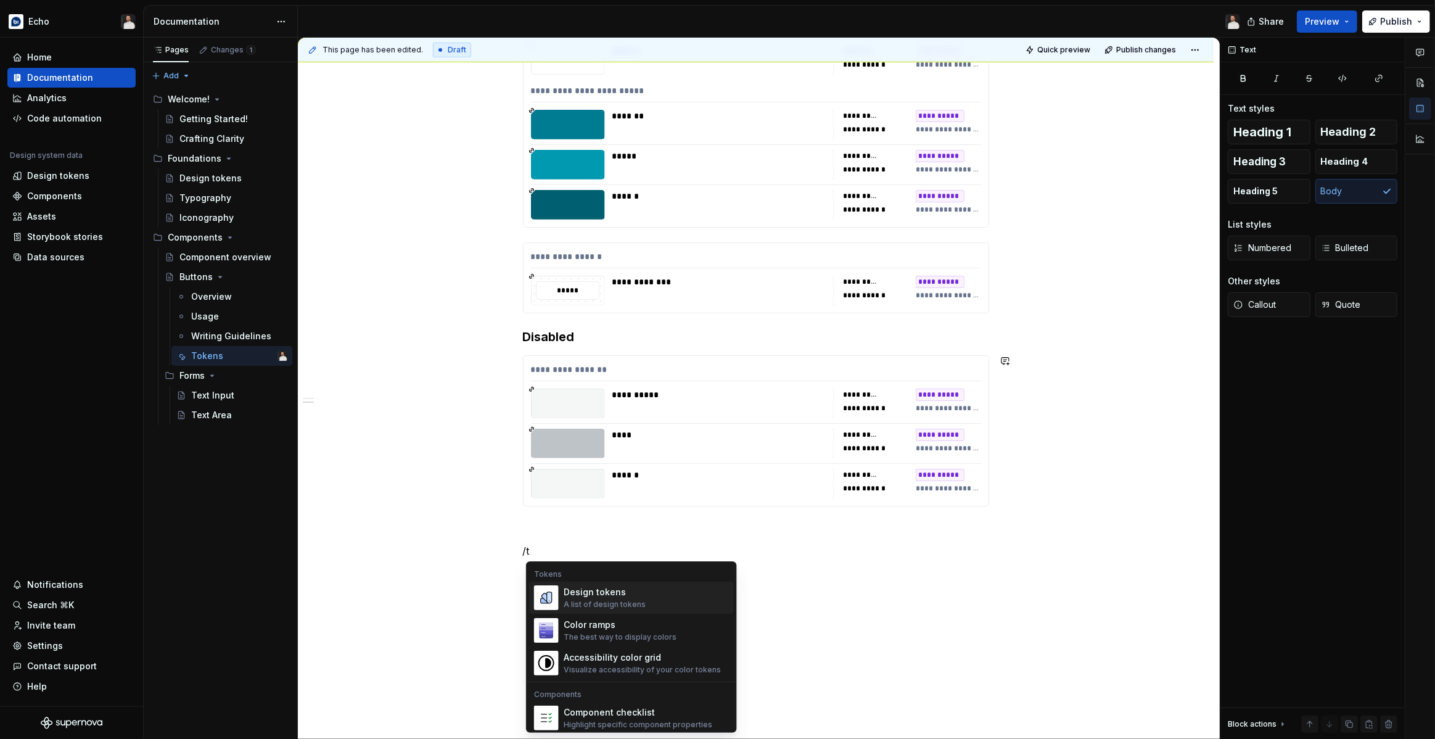
click at [597, 596] on div "Design tokens A list of design tokens" at bounding box center [604, 597] width 82 height 23
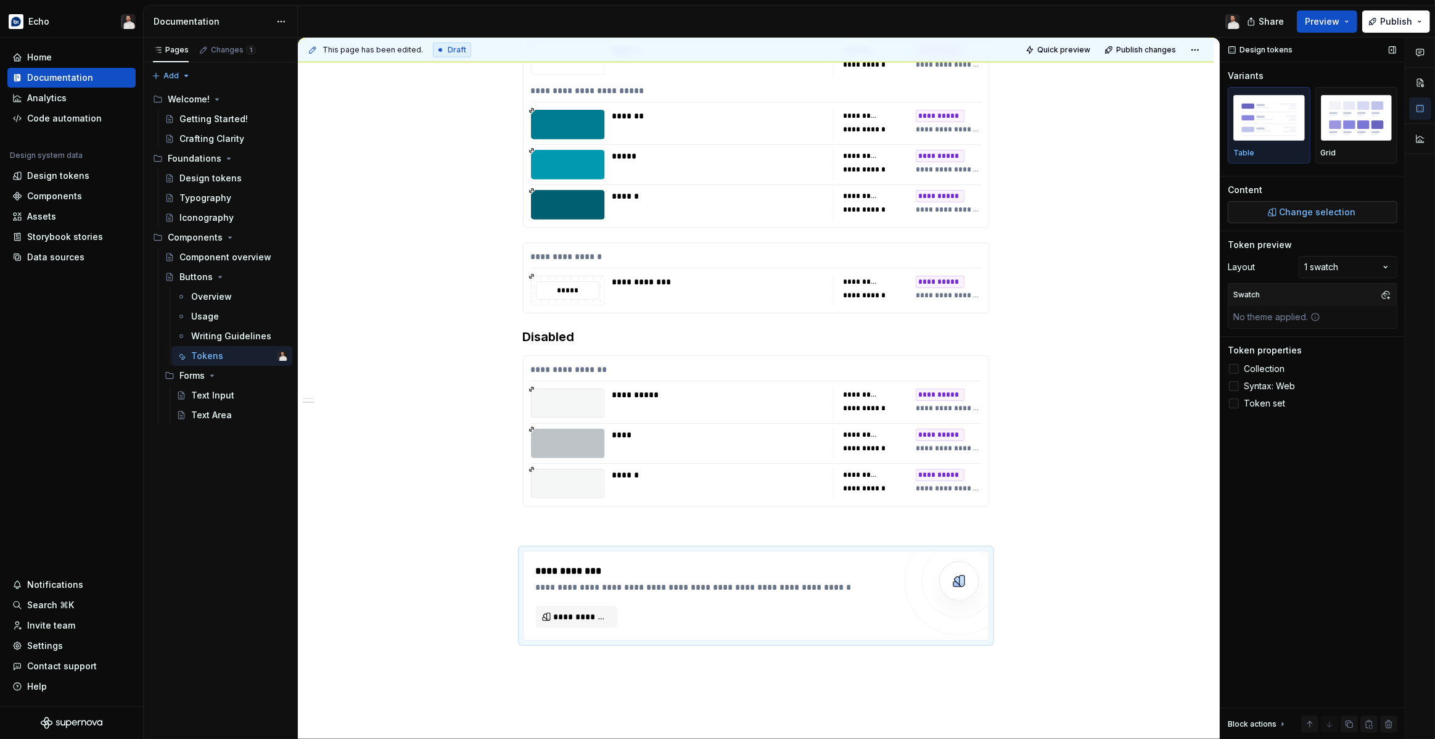
click at [1305, 215] on span "Change selection" at bounding box center [1317, 212] width 76 height 12
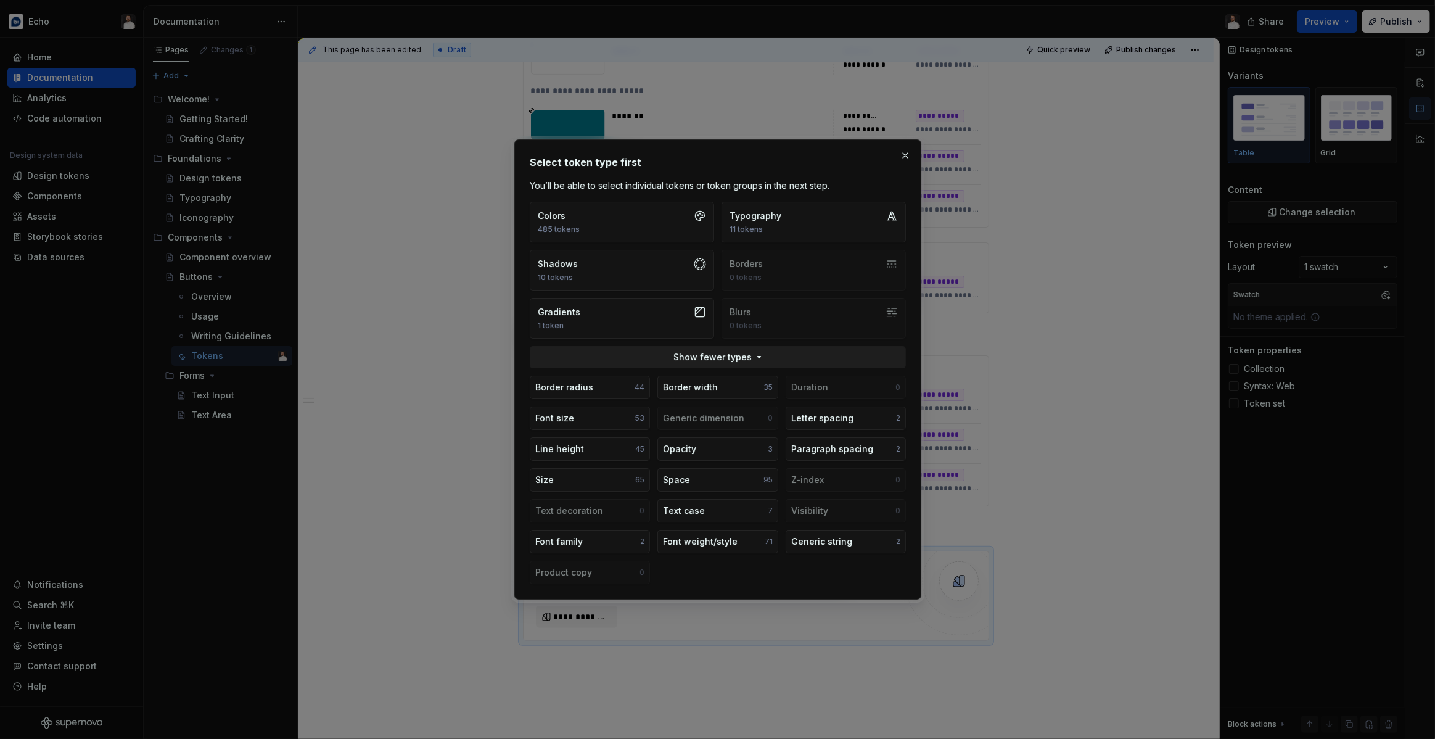
type textarea "*"
click at [666, 219] on button "Colors 485 tokens" at bounding box center [622, 222] width 184 height 41
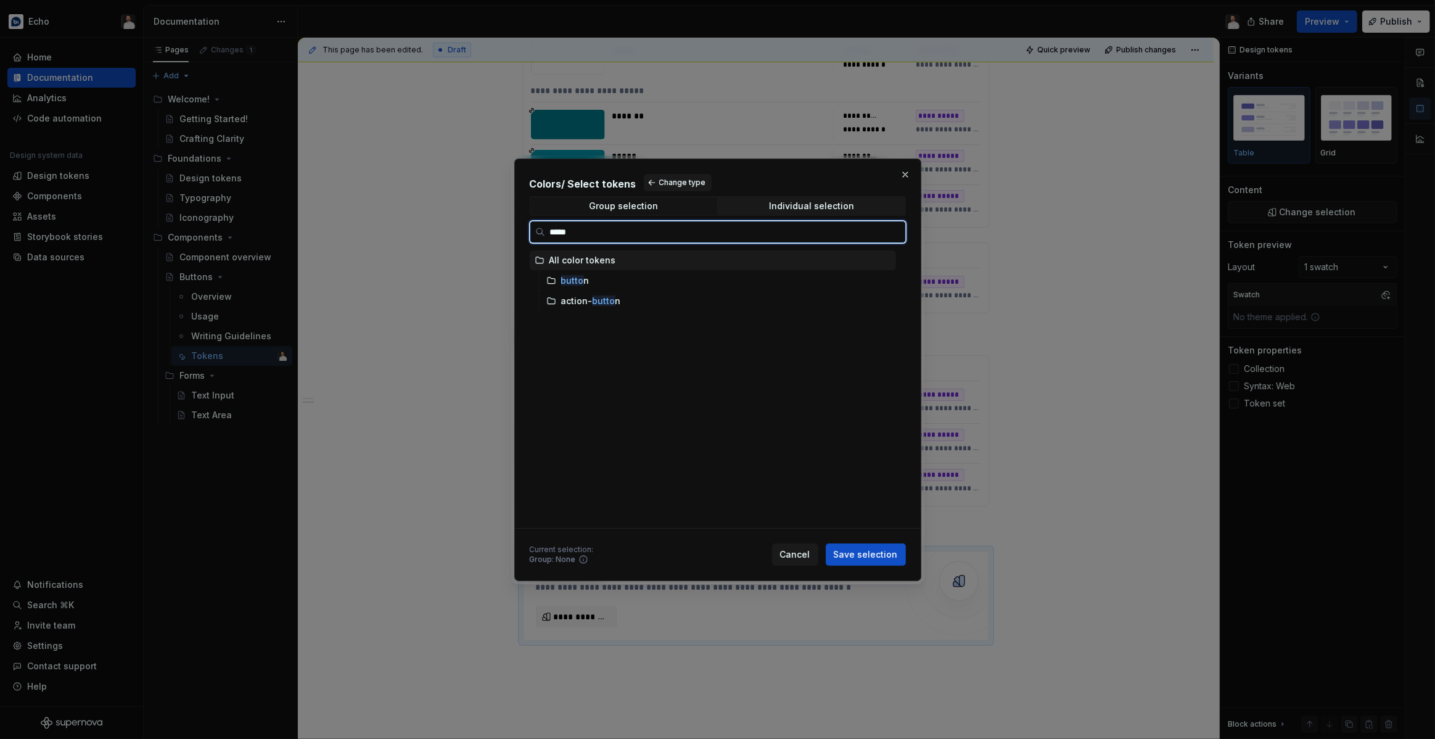
type input "******"
click at [551, 284] on icon at bounding box center [551, 281] width 10 height 10
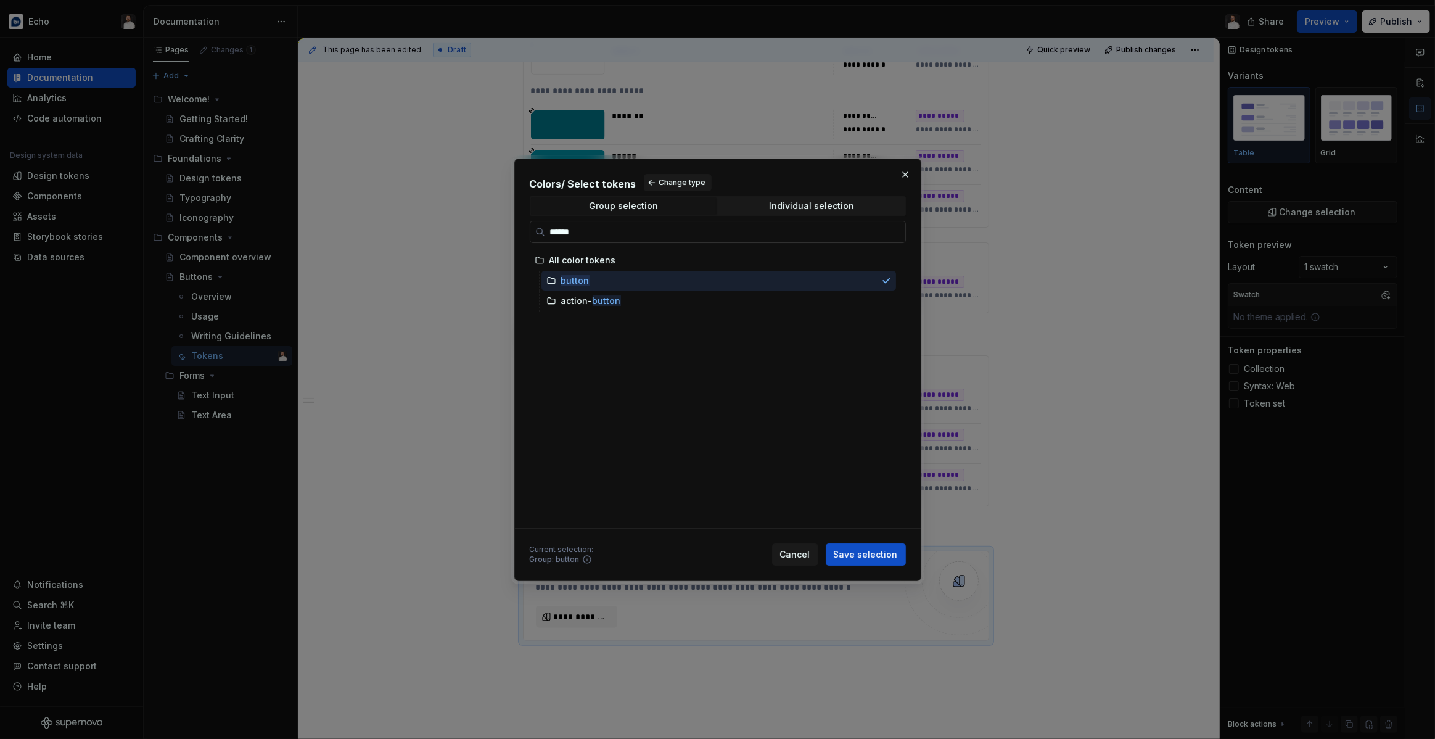
click at [895, 230] on input "******" at bounding box center [725, 232] width 360 height 12
click at [891, 231] on input "******" at bounding box center [725, 232] width 360 height 12
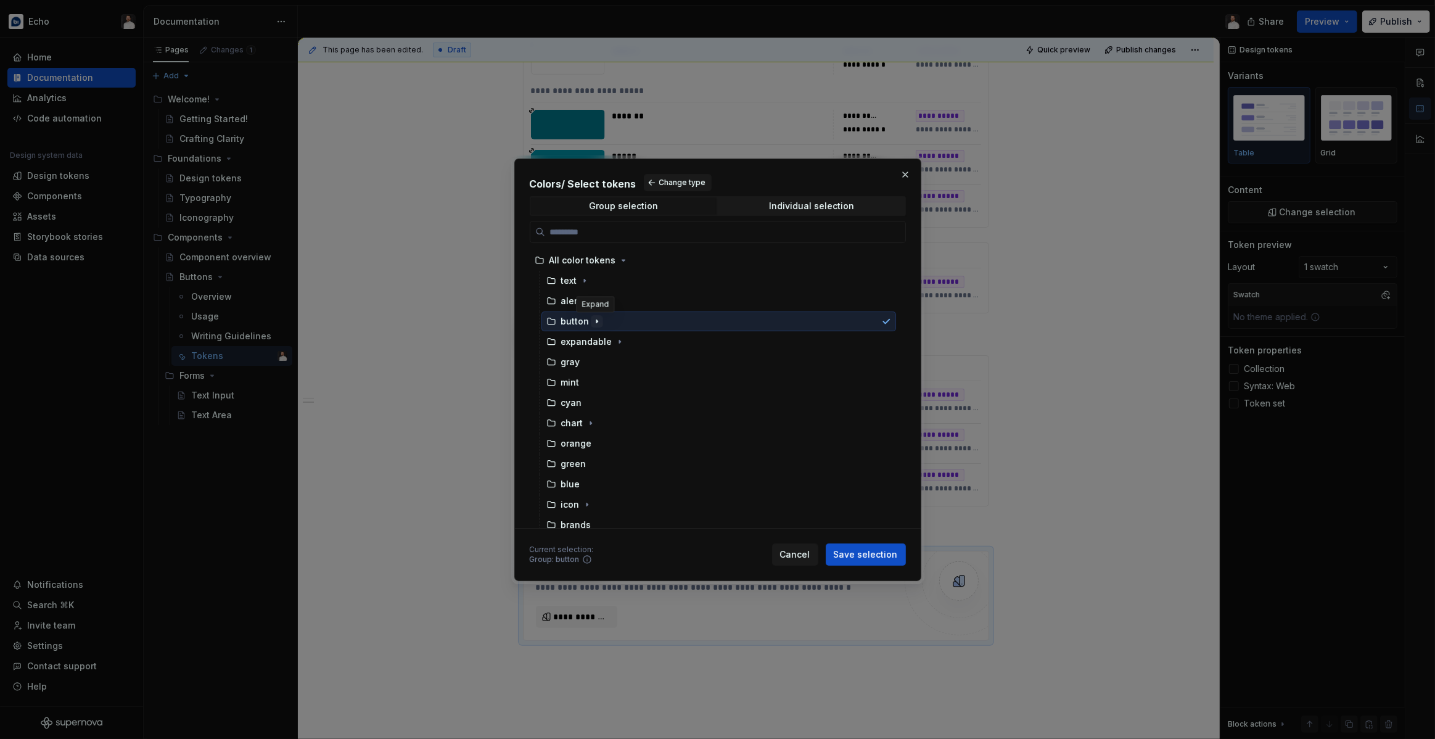
click at [597, 319] on icon "button" at bounding box center [597, 321] width 10 height 10
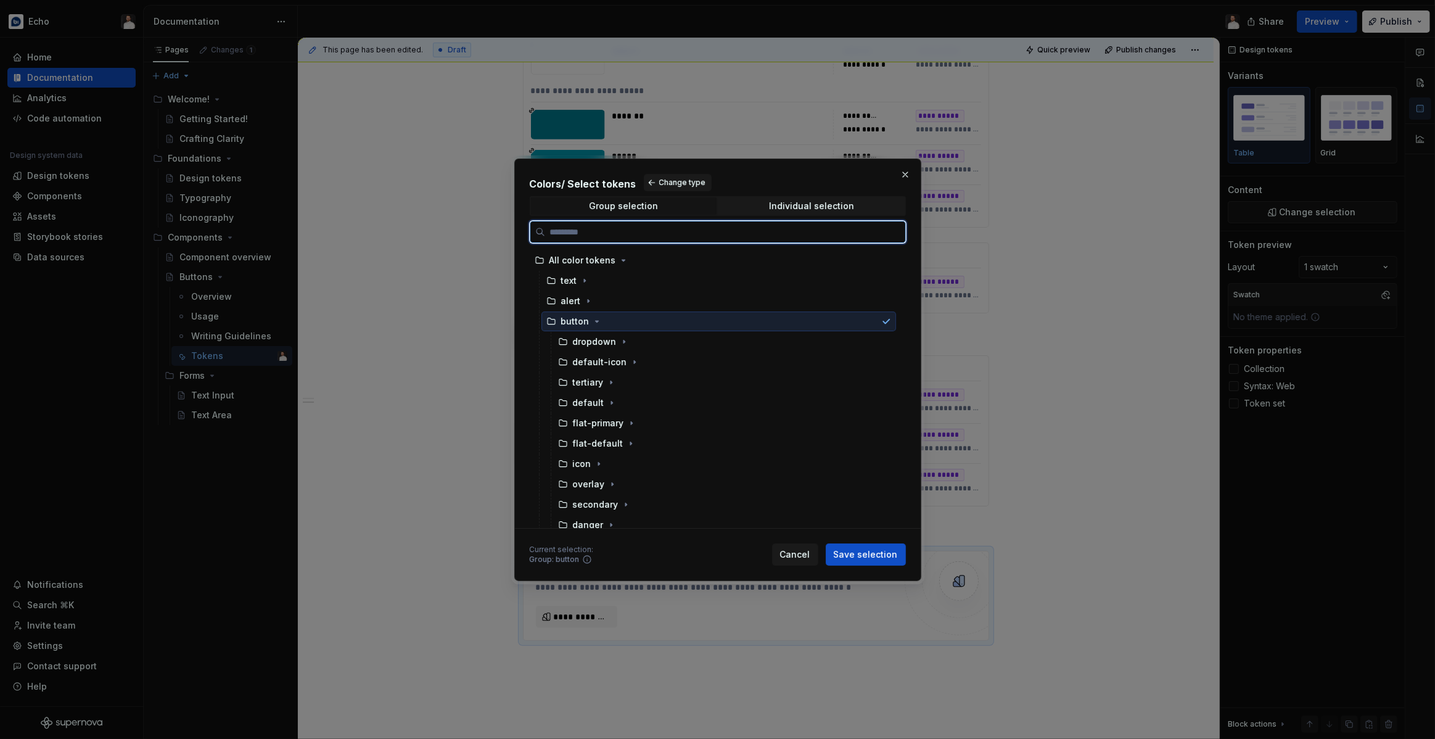
click at [727, 326] on div "button" at bounding box center [718, 321] width 354 height 20
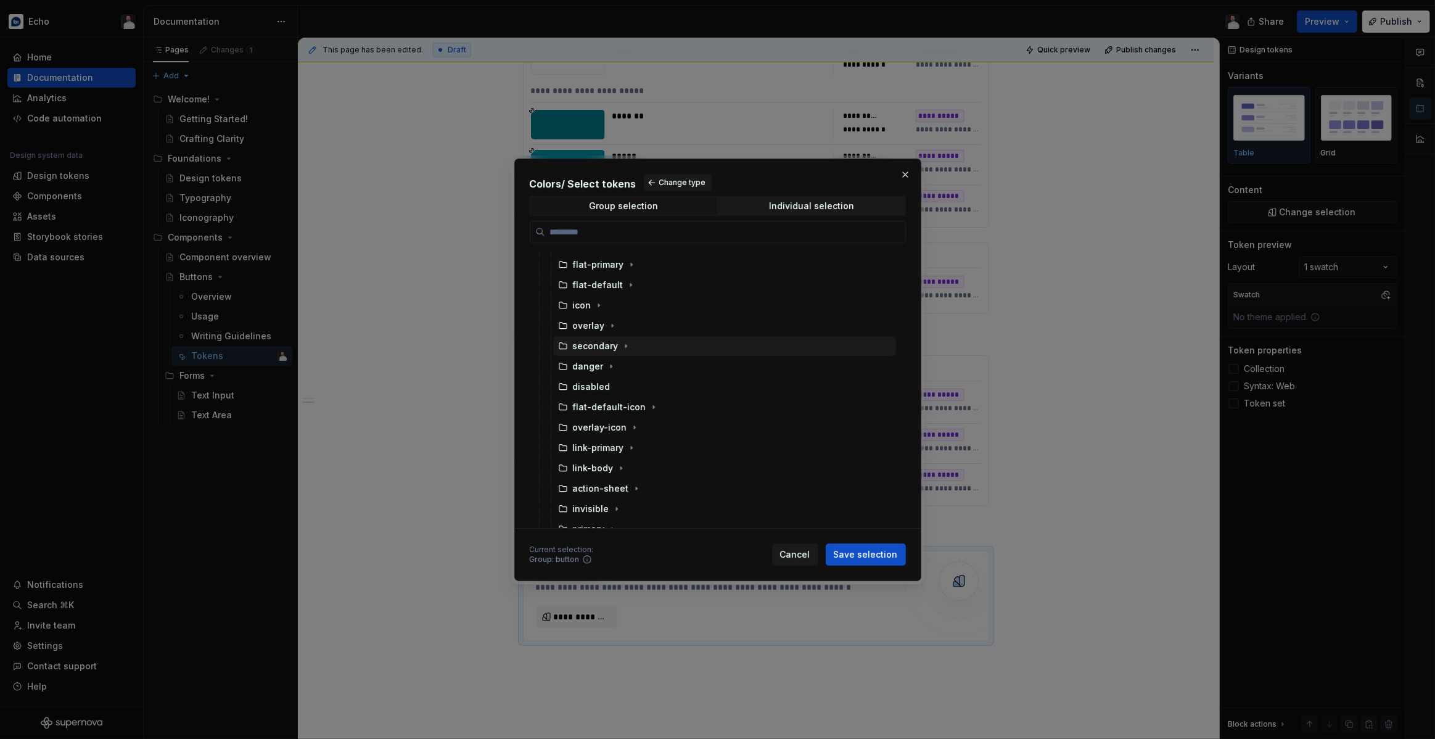
scroll to position [150, 0]
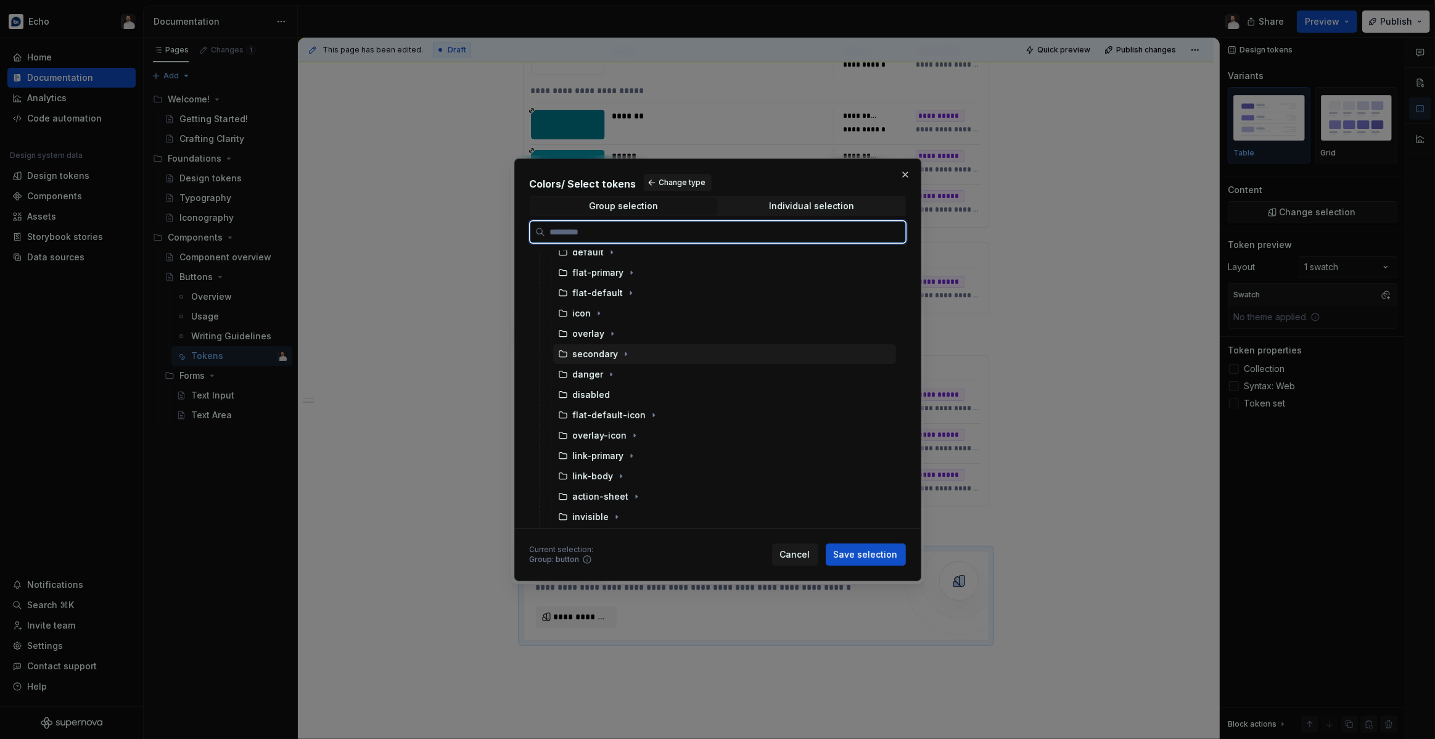
click at [595, 358] on div "secondary" at bounding box center [596, 354] width 46 height 12
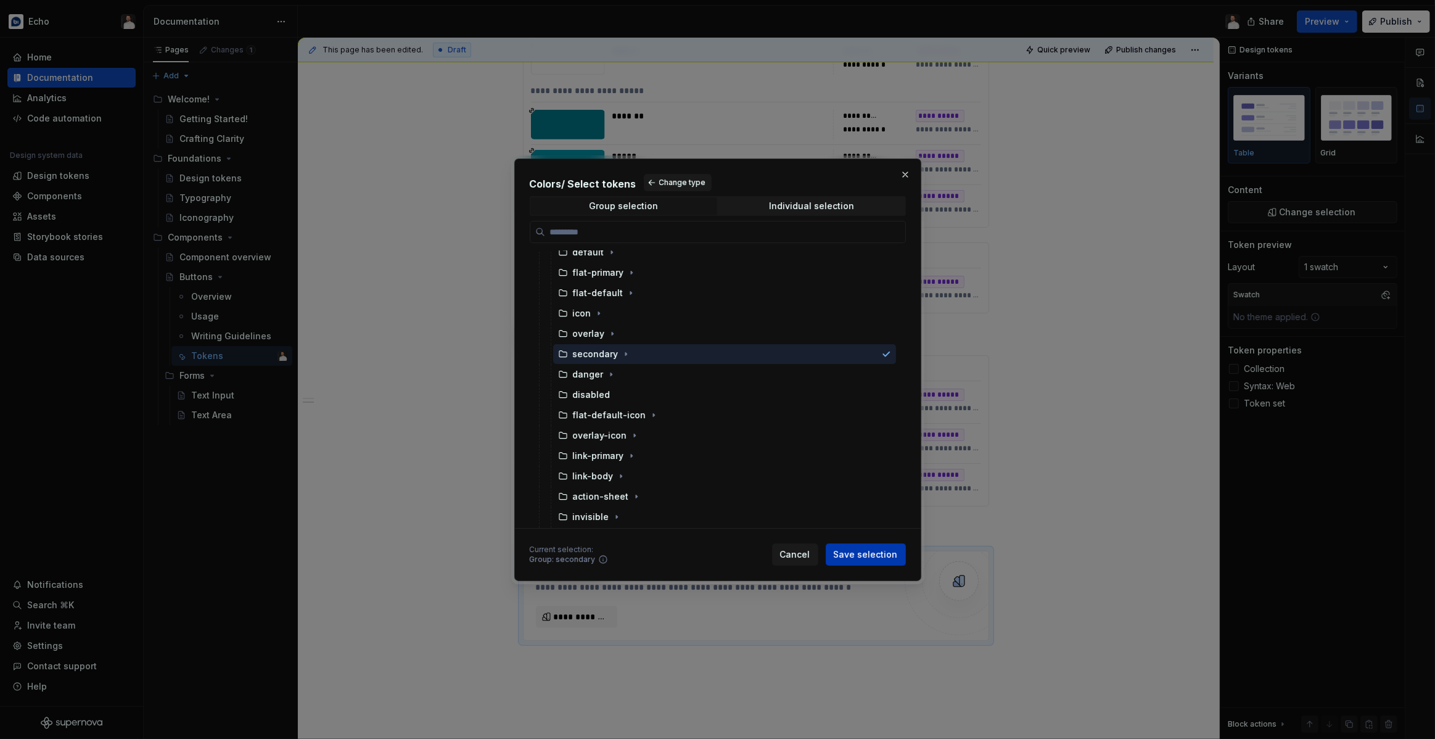
click at [884, 552] on span "Save selection" at bounding box center [866, 554] width 64 height 12
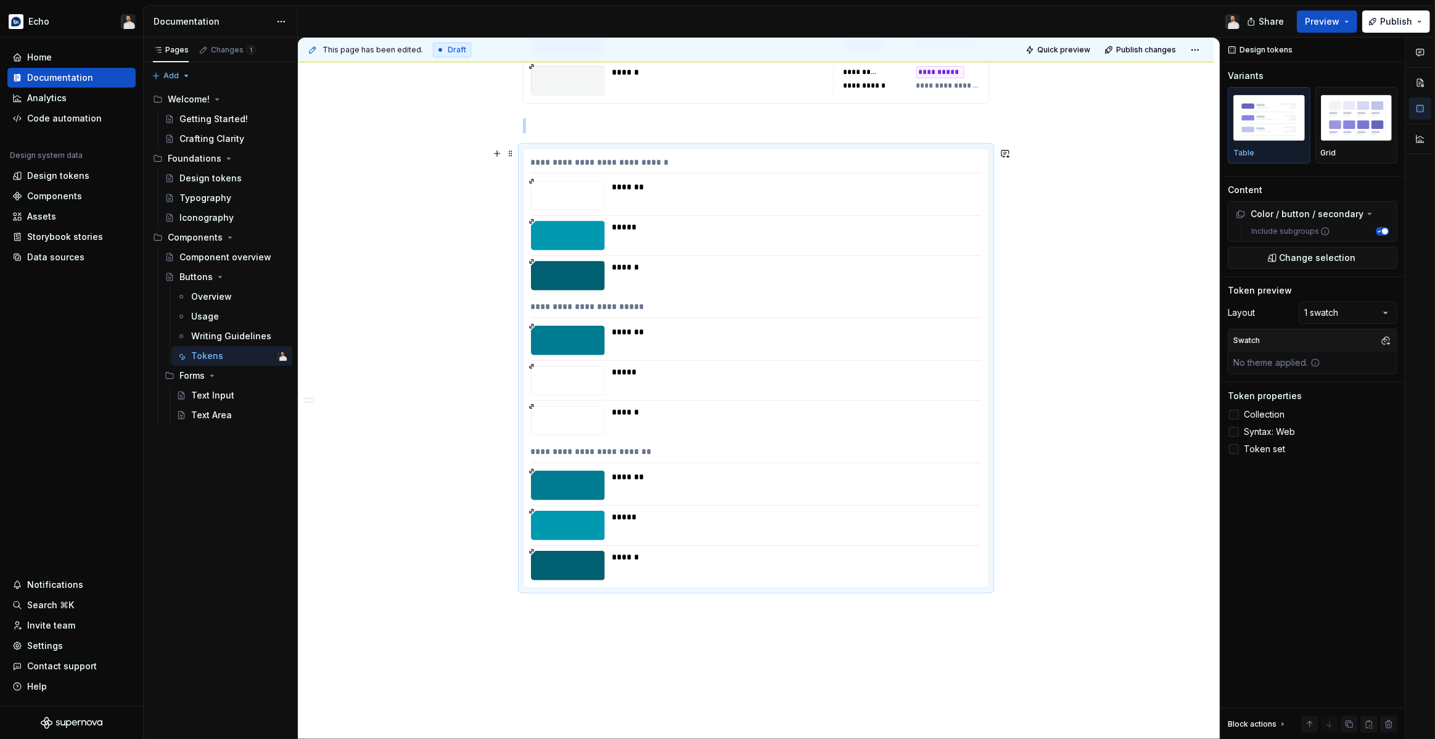
scroll to position [971, 0]
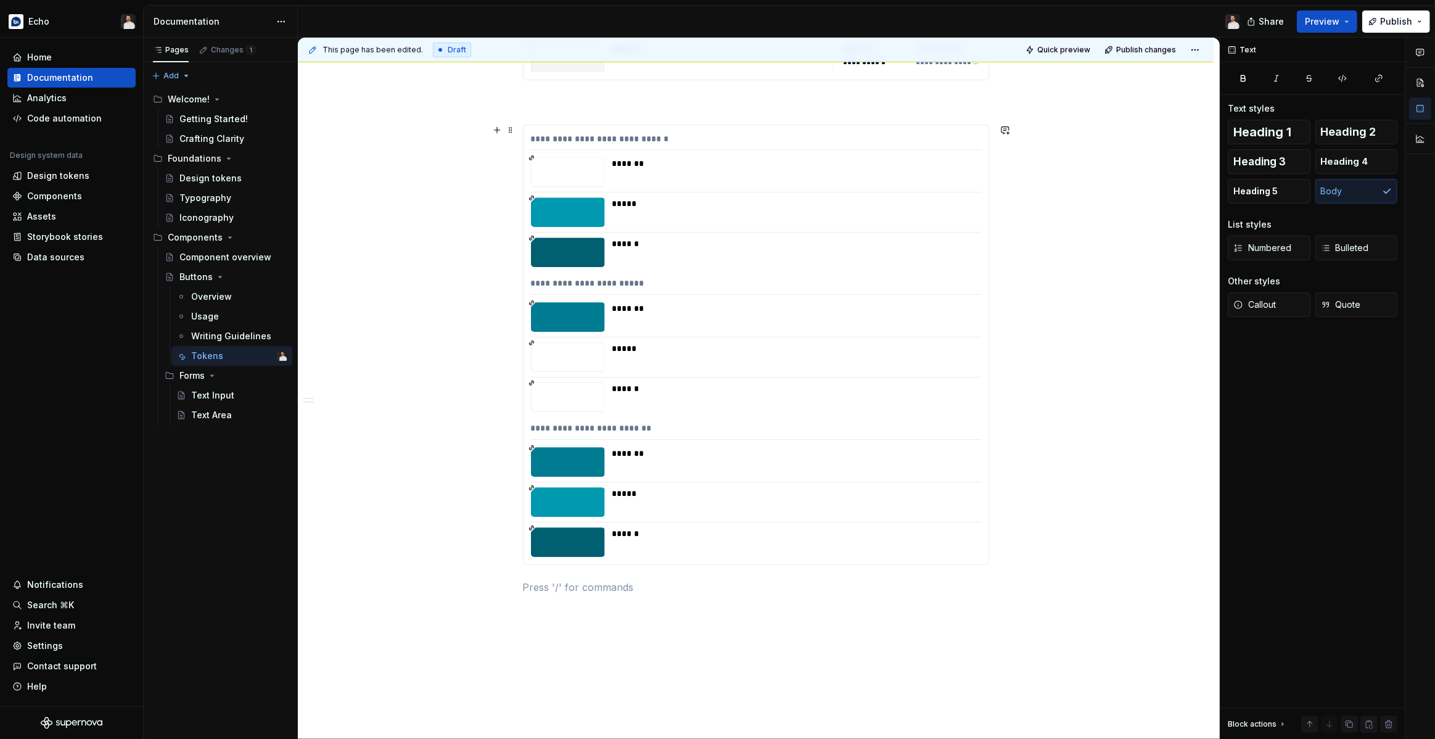
scroll to position [901, 0]
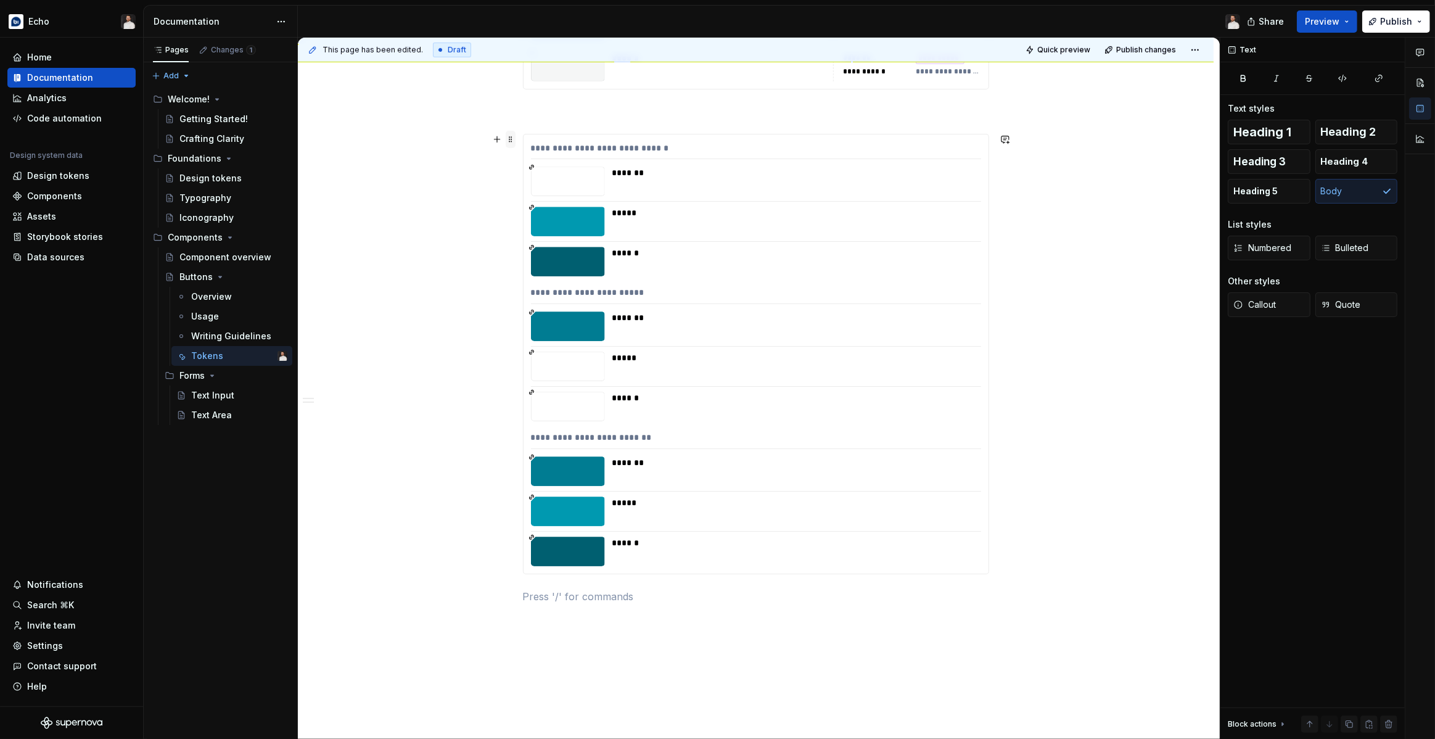
click at [514, 142] on span at bounding box center [511, 139] width 10 height 17
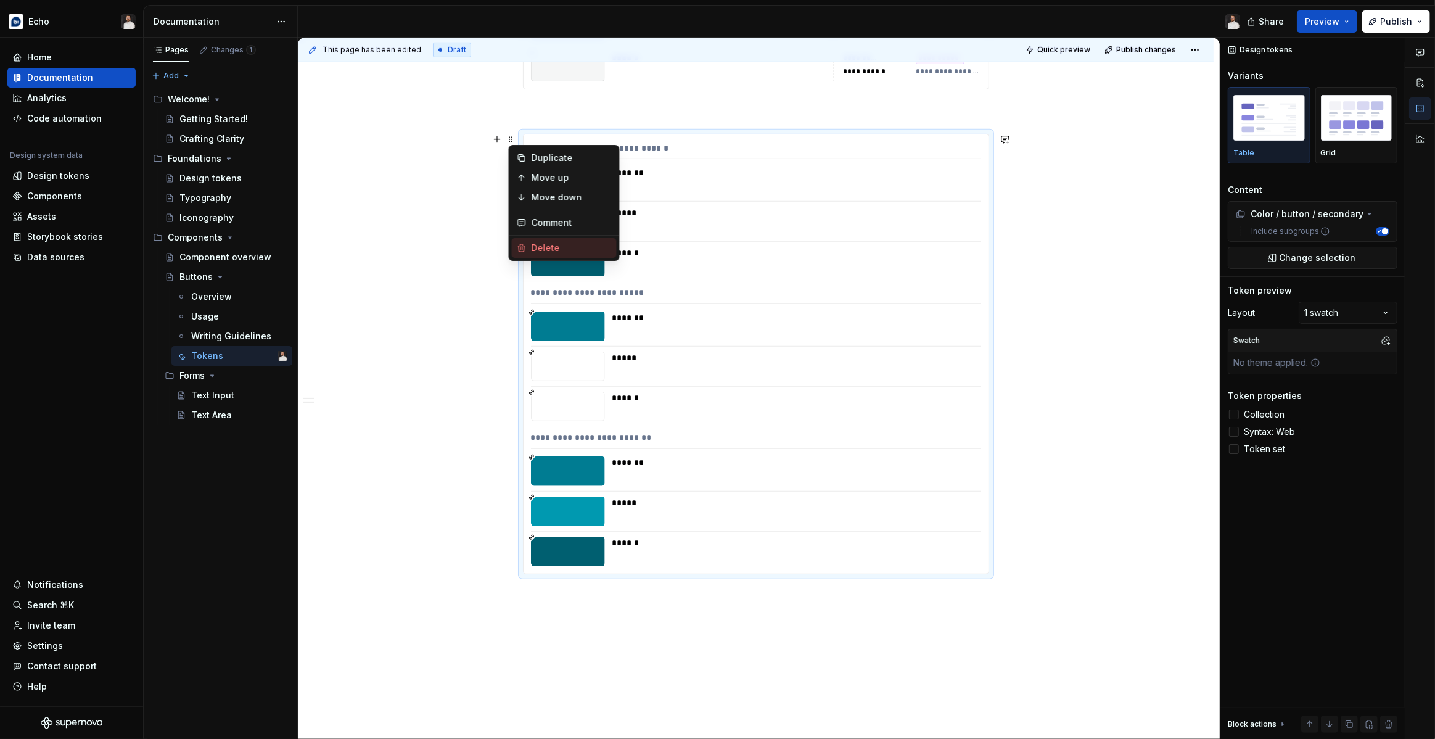
click at [551, 242] on div "Delete" at bounding box center [571, 248] width 80 height 12
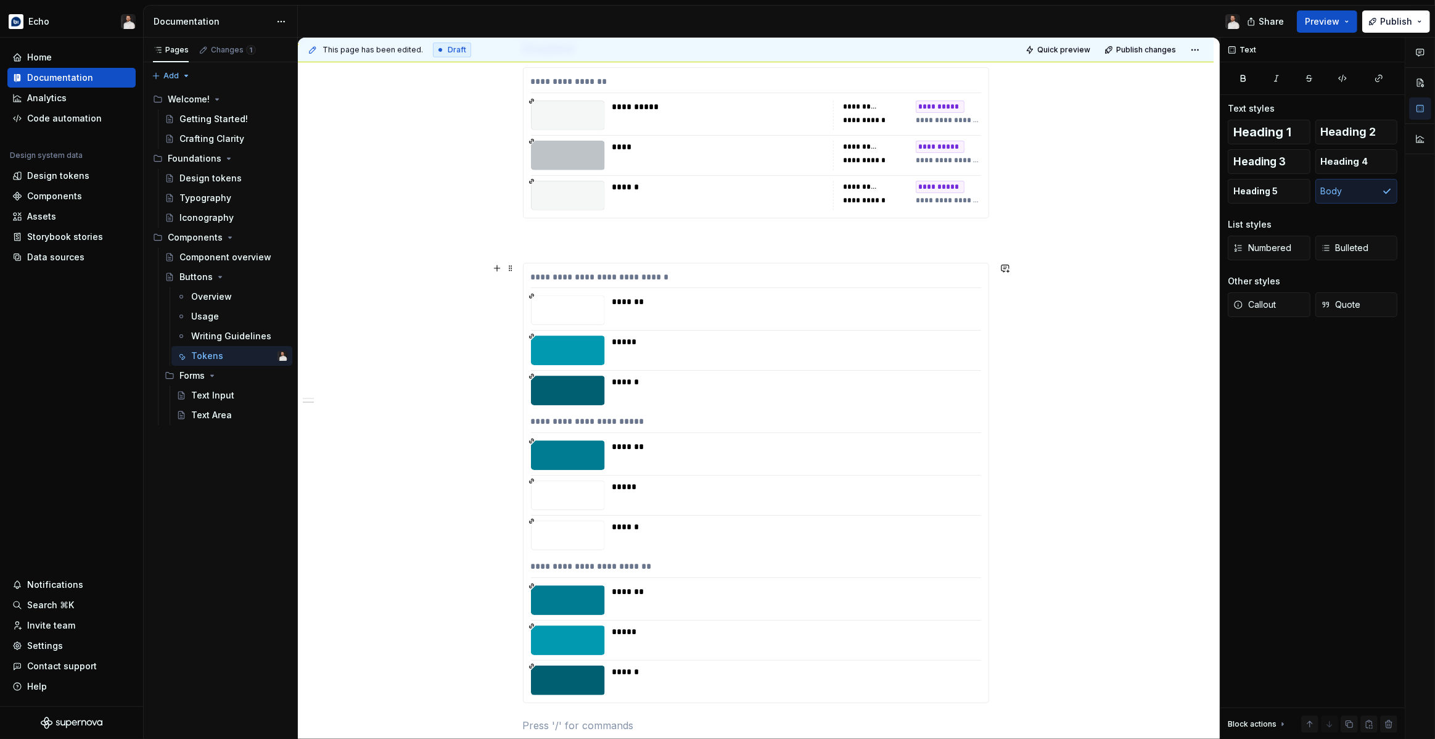
scroll to position [750, 0]
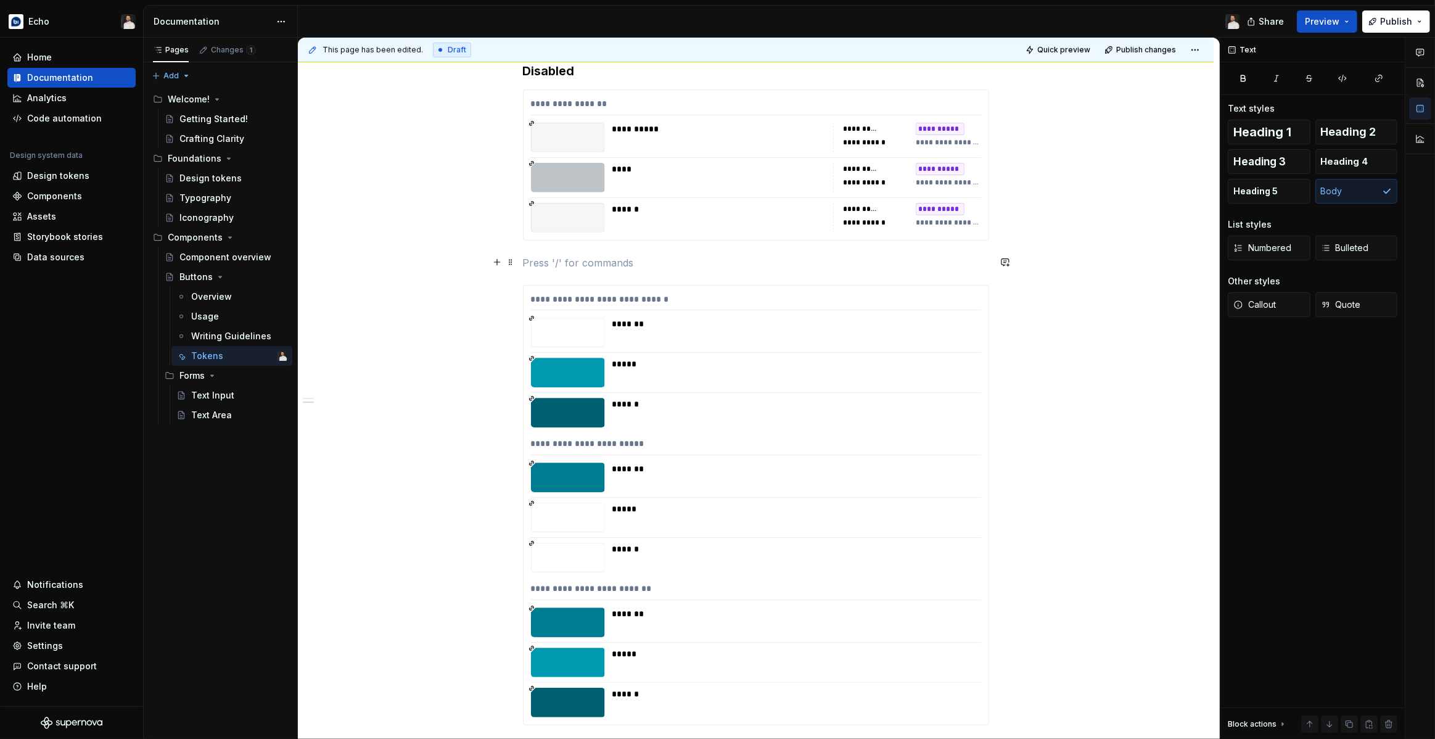
click at [563, 263] on p at bounding box center [756, 262] width 466 height 15
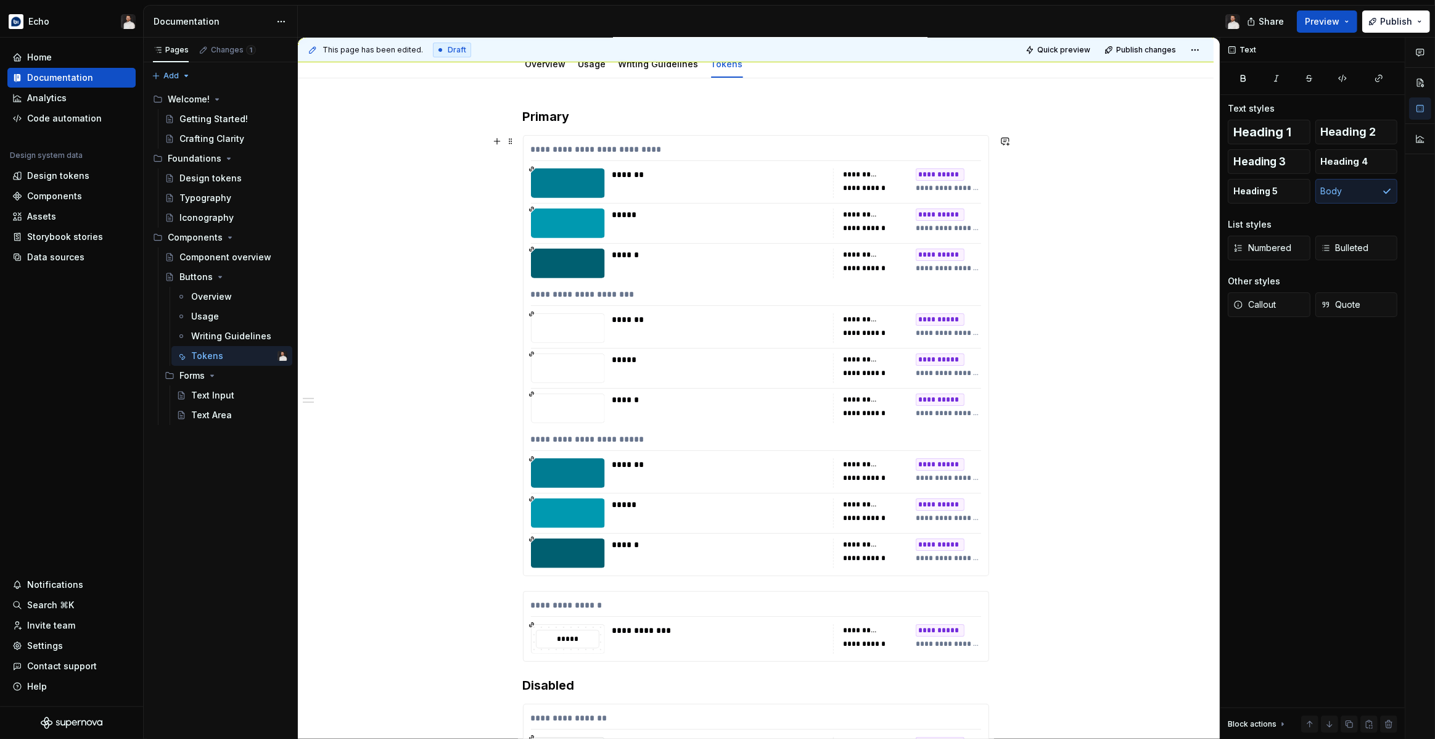
scroll to position [0, 0]
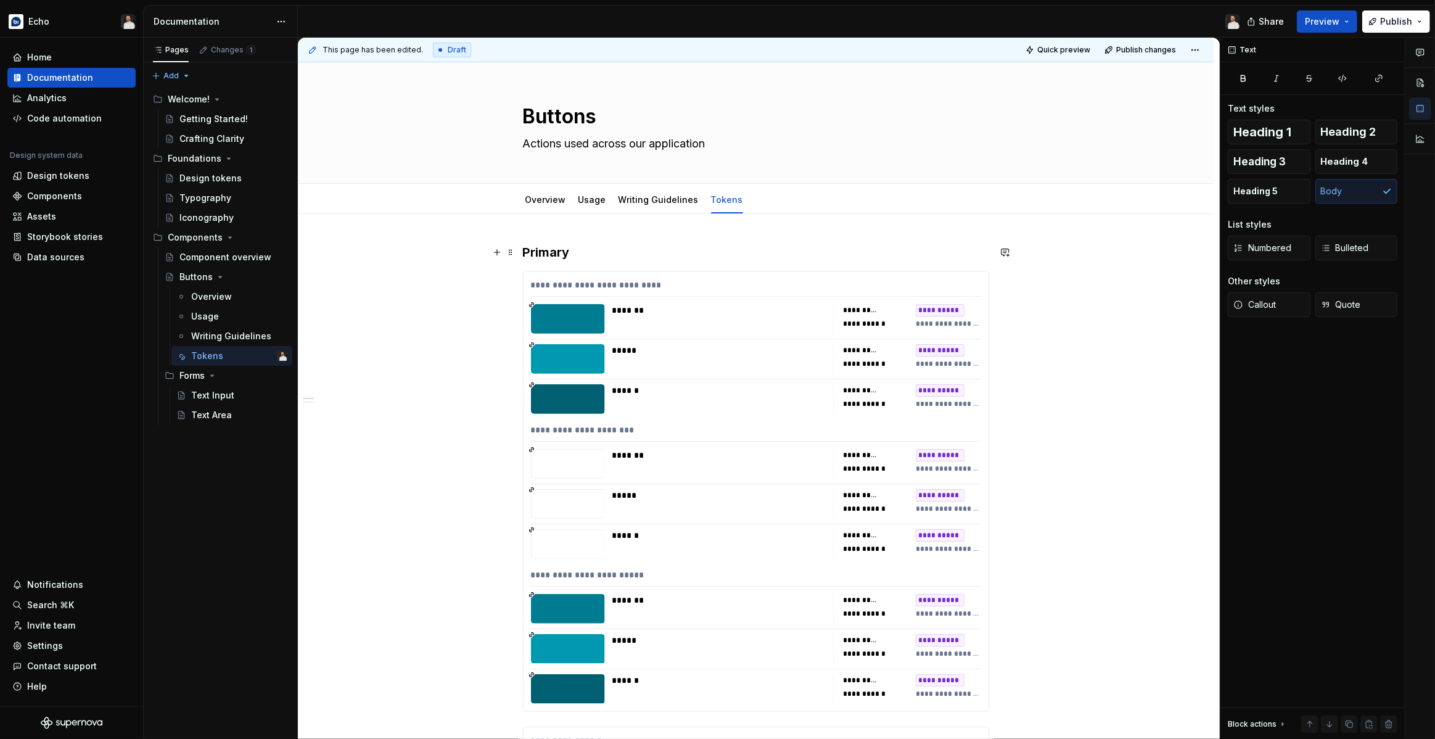
click at [555, 252] on h3 "Primary" at bounding box center [756, 252] width 466 height 17
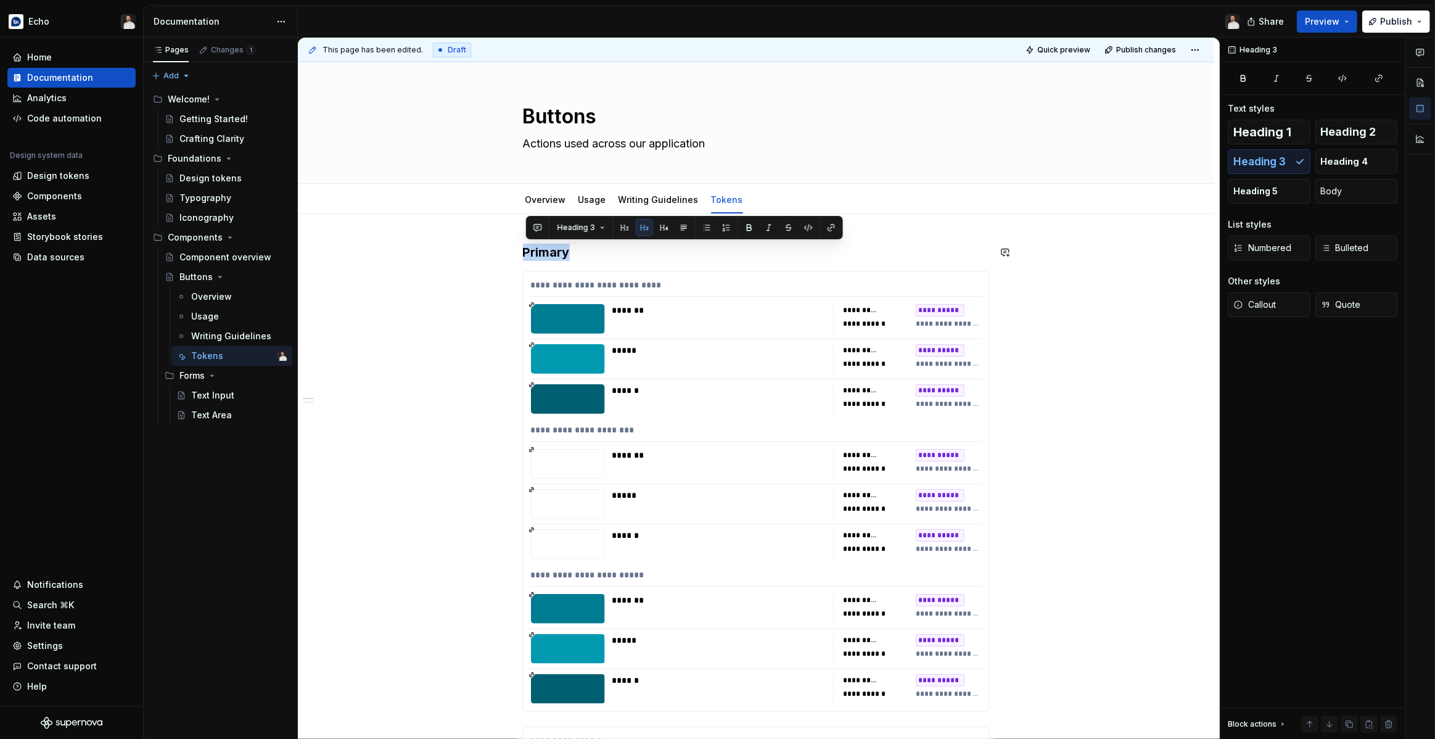
copy h3 "Primary"
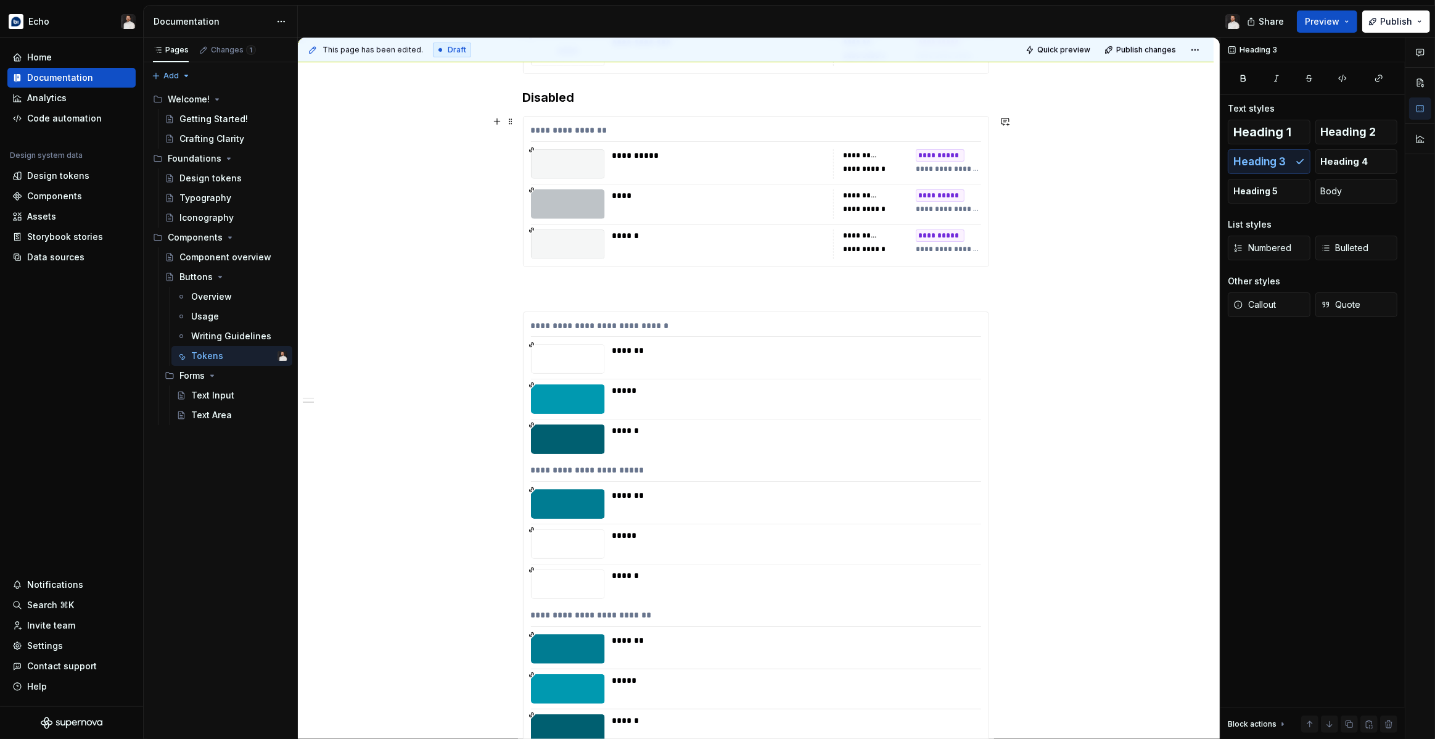
scroll to position [737, 0]
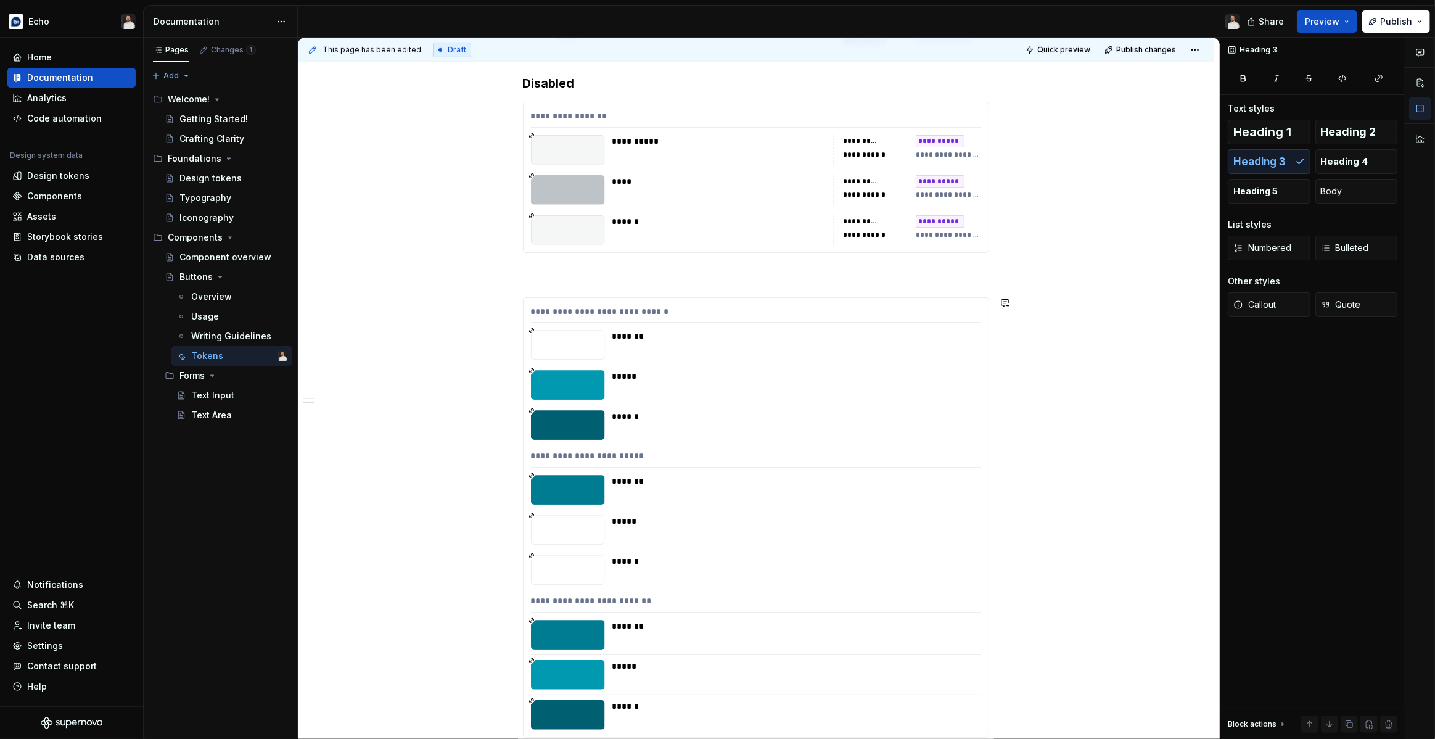
click at [551, 284] on div "**********" at bounding box center [756, 136] width 466 height 1261
click at [1267, 158] on span "Heading 3" at bounding box center [1259, 161] width 52 height 12
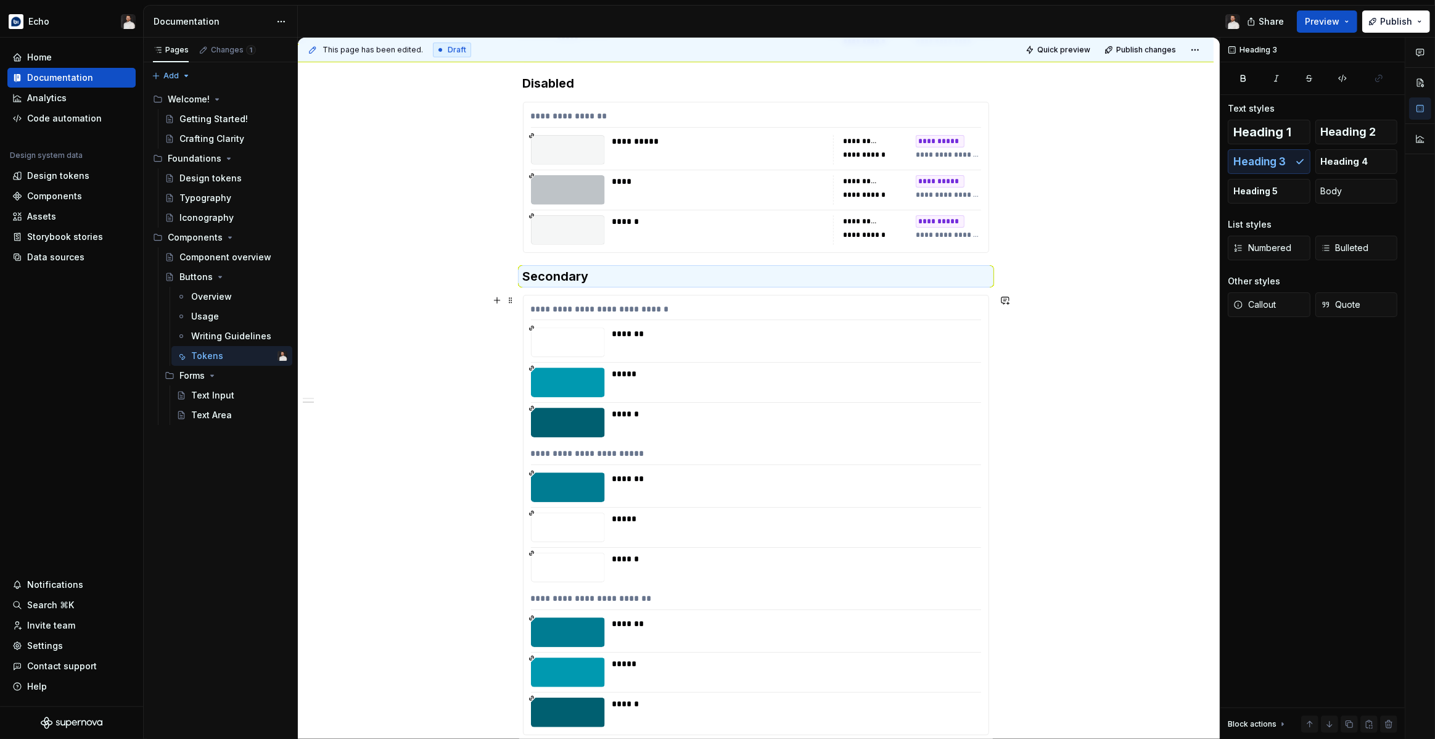
scroll to position [764, 0]
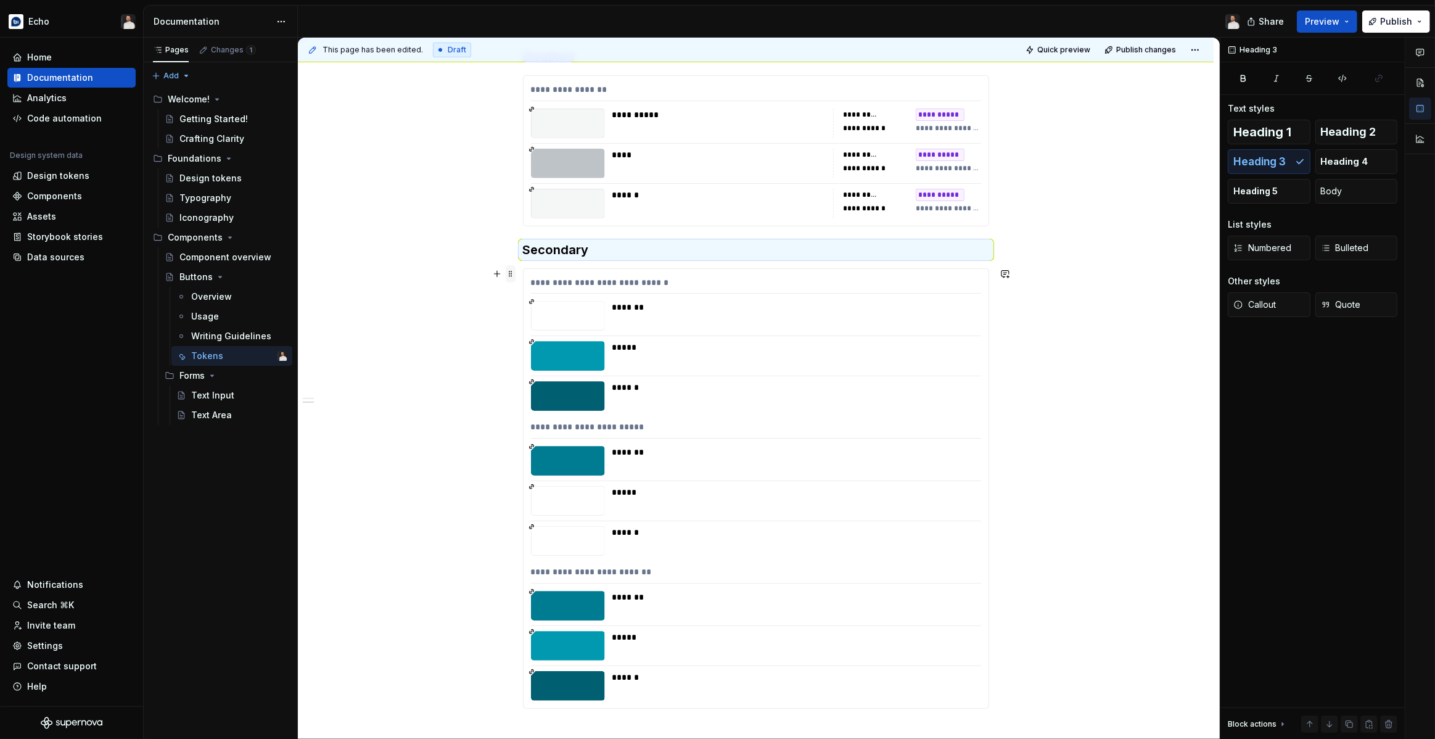
click at [513, 275] on span at bounding box center [511, 273] width 10 height 17
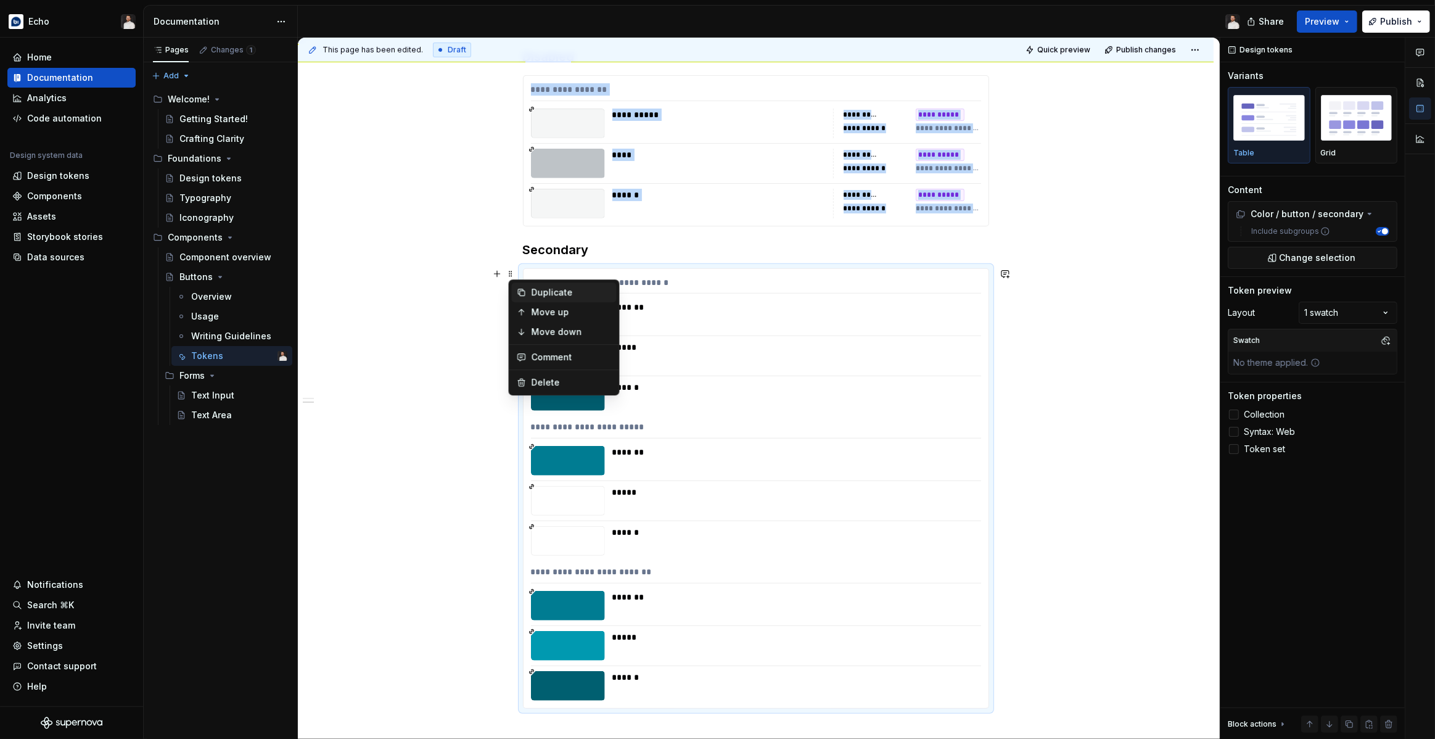
click at [546, 295] on div "Duplicate" at bounding box center [571, 292] width 80 height 12
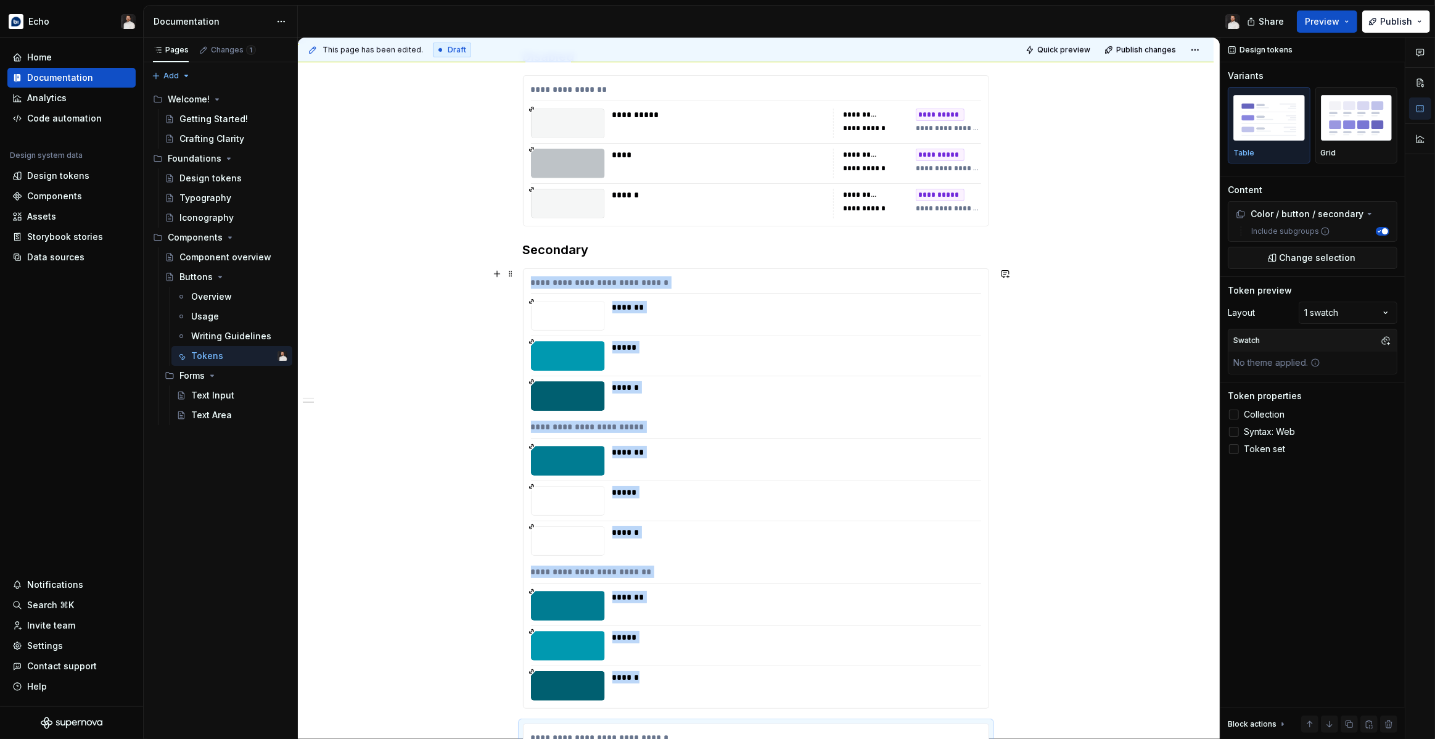
scroll to position [1187, 0]
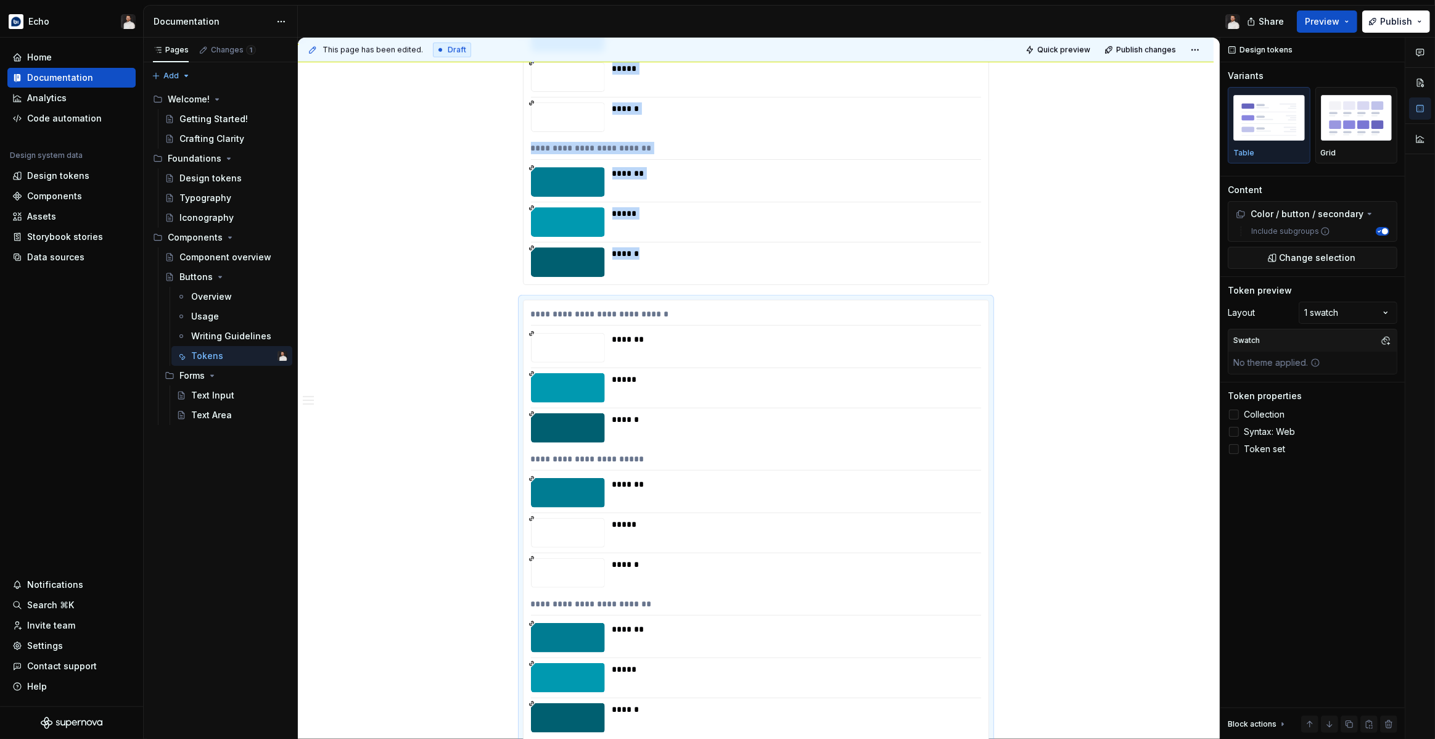
click at [1006, 274] on div "**********" at bounding box center [756, 17] width 916 height 1980
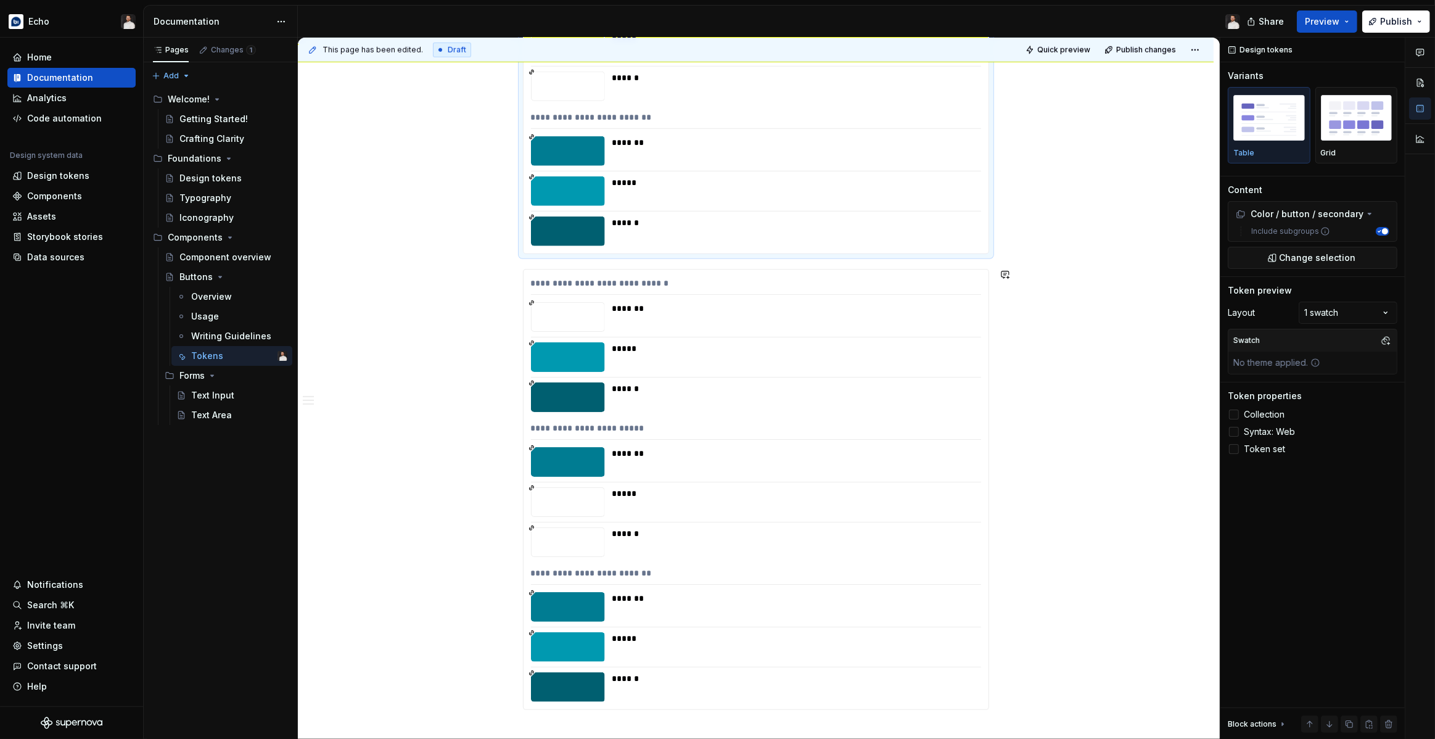
scroll to position [993, 0]
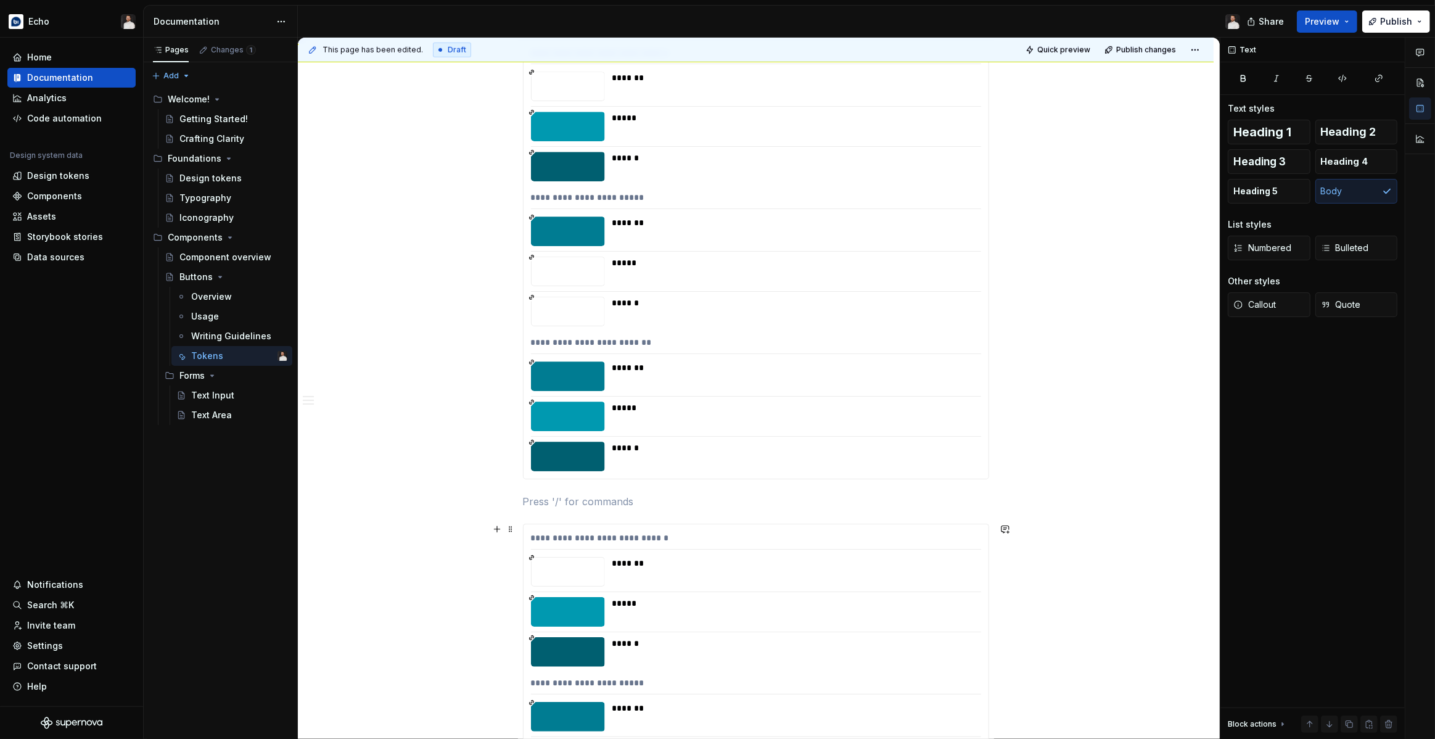
click at [621, 554] on div "**********" at bounding box center [755, 744] width 465 height 440
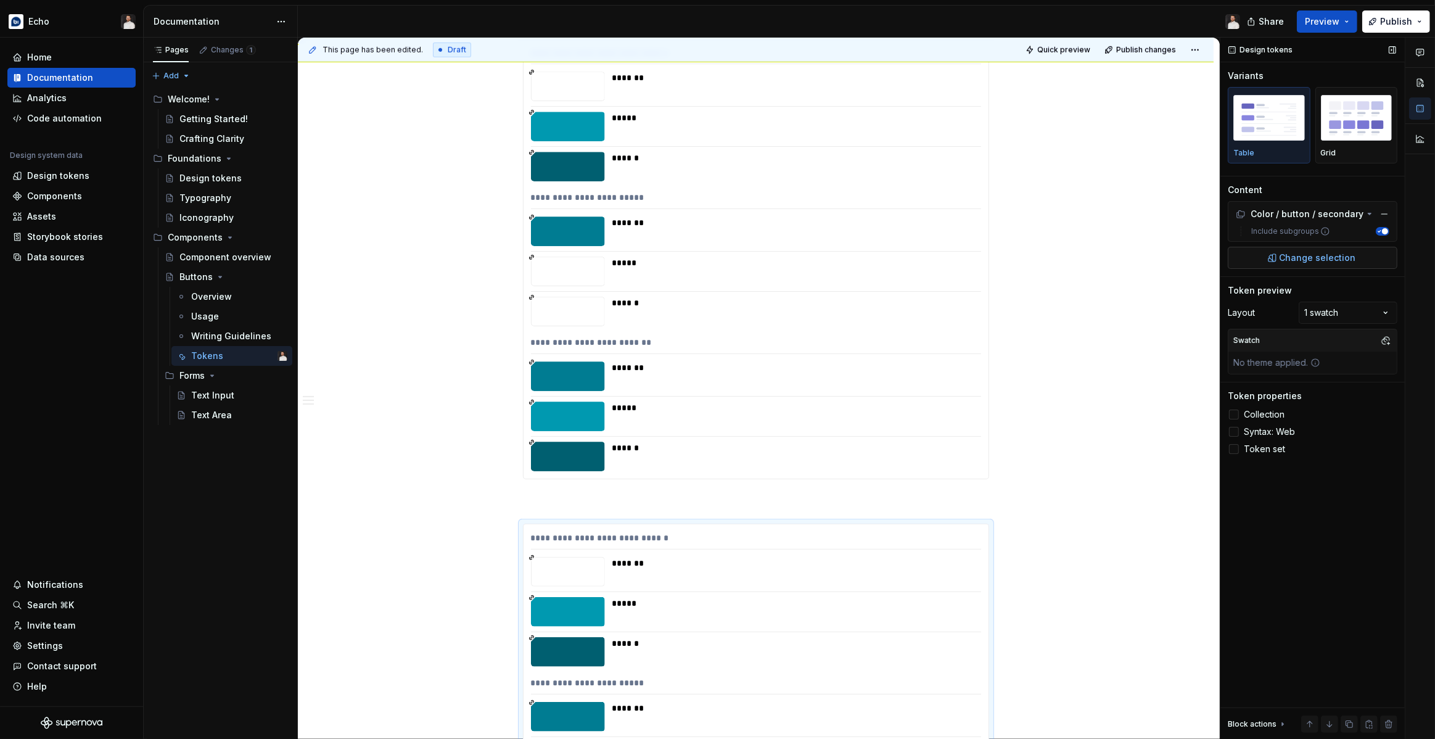
click at [1280, 258] on button "Change selection" at bounding box center [1312, 258] width 170 height 22
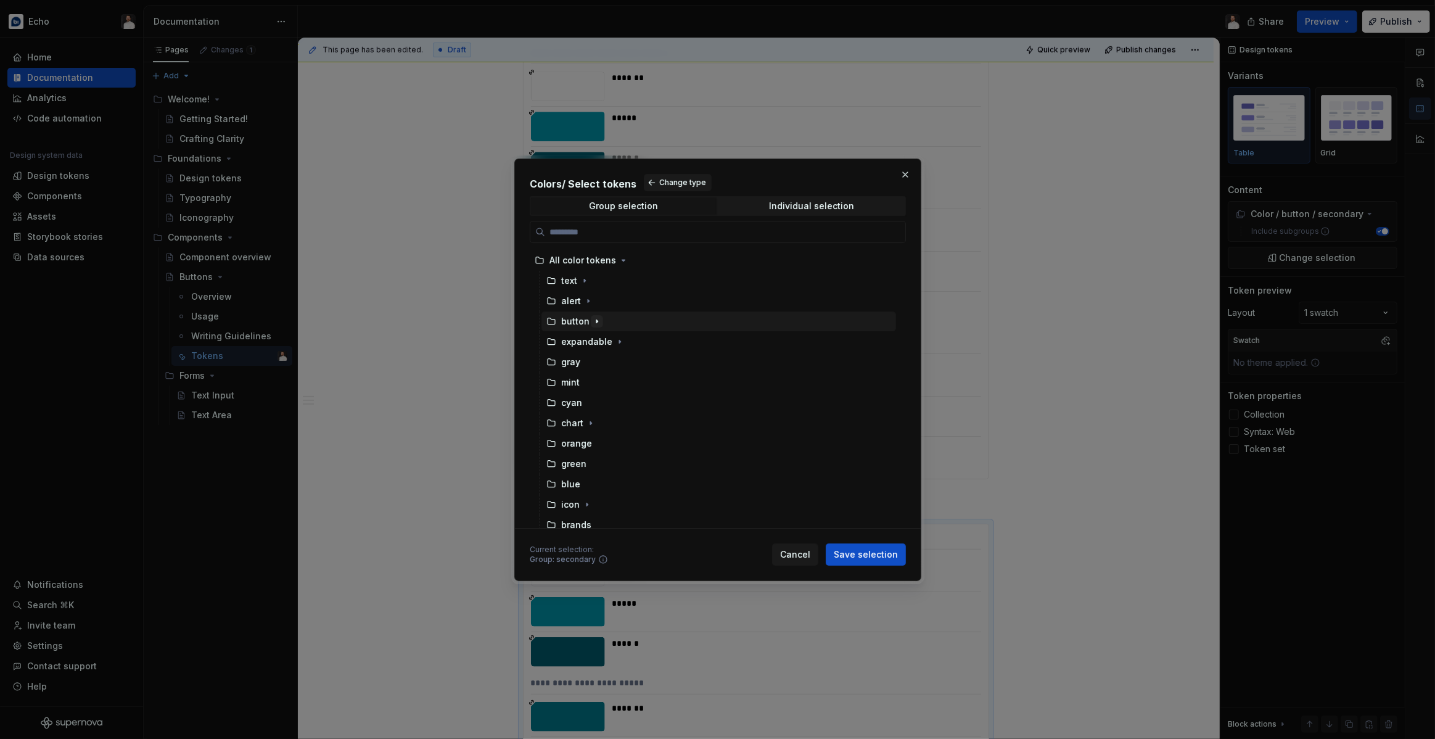
click at [597, 319] on icon "button" at bounding box center [597, 321] width 10 height 10
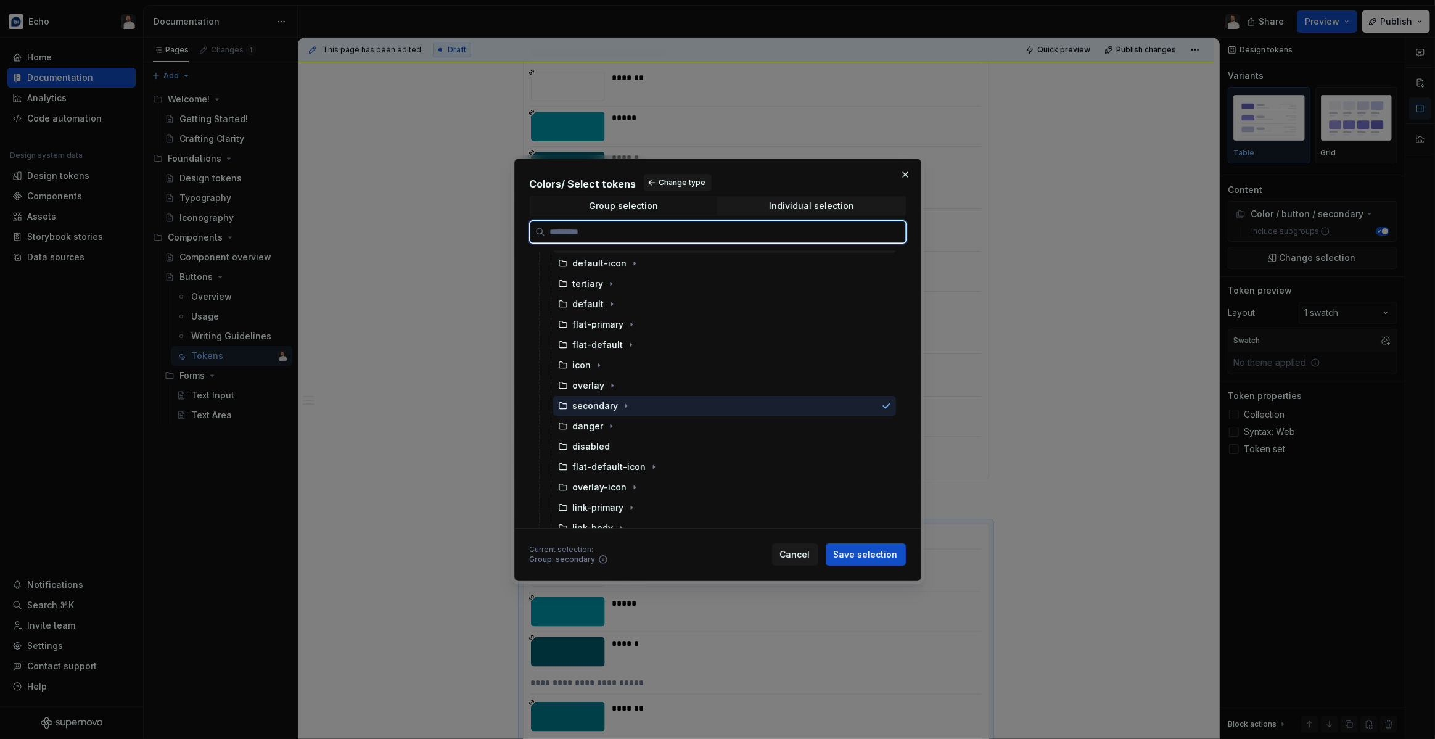
scroll to position [98, 0]
click at [588, 289] on div "tertiary" at bounding box center [588, 284] width 31 height 12
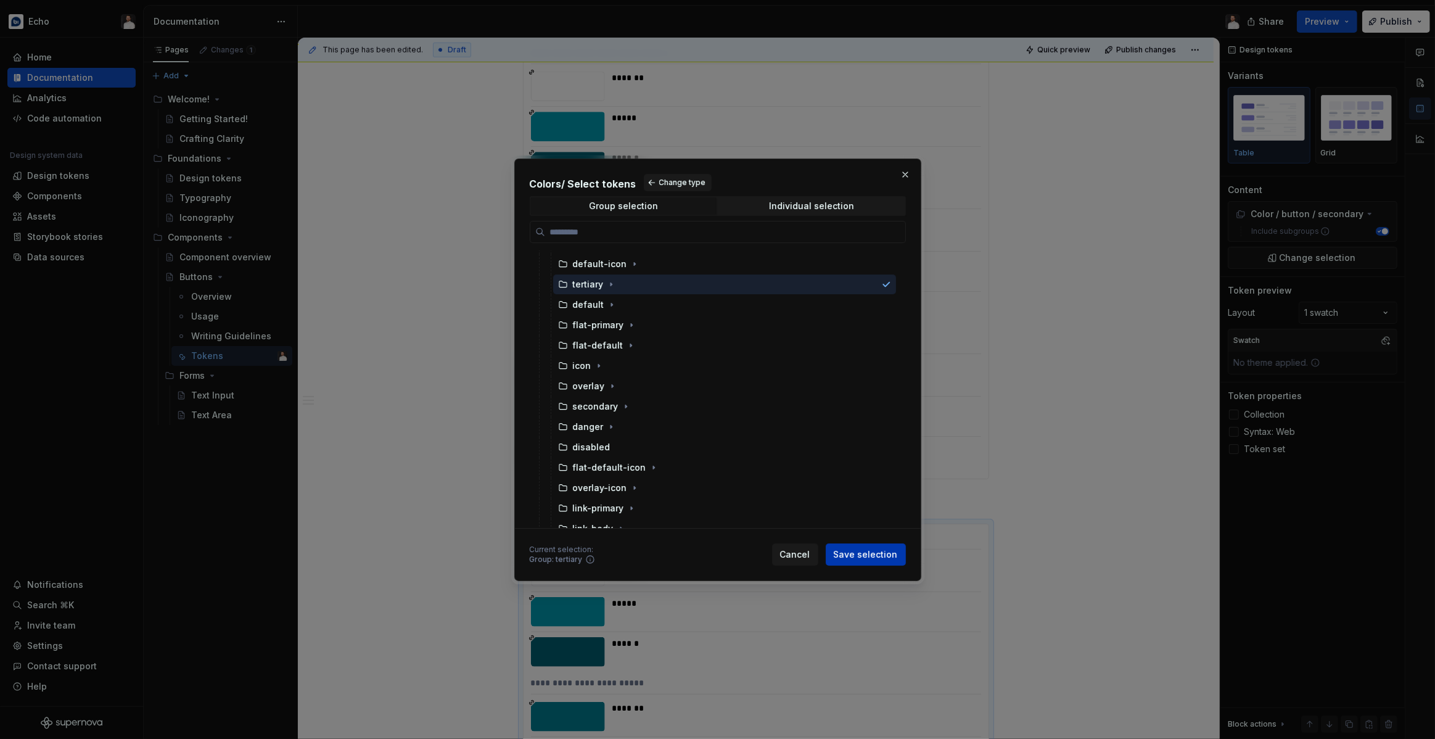
click at [851, 552] on span "Save selection" at bounding box center [866, 554] width 64 height 12
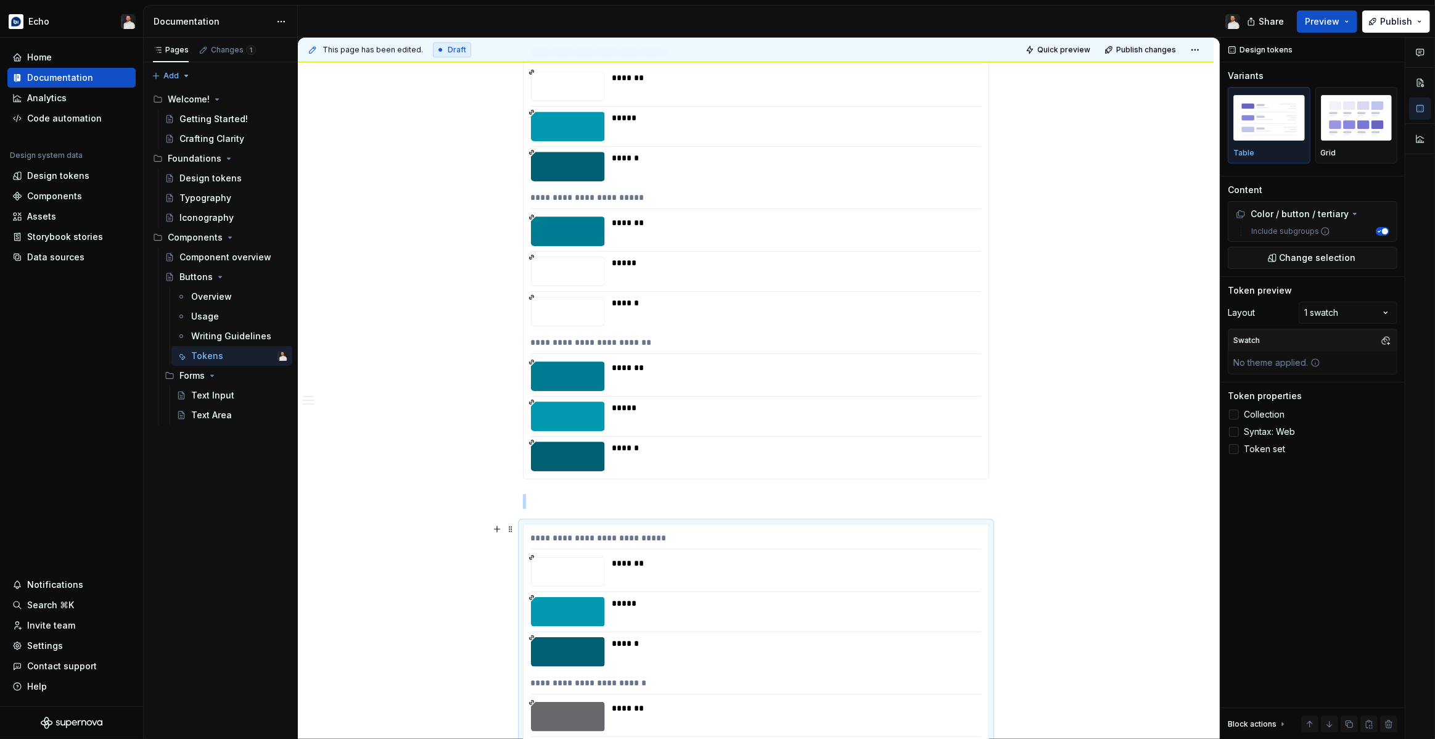
scroll to position [1217, 0]
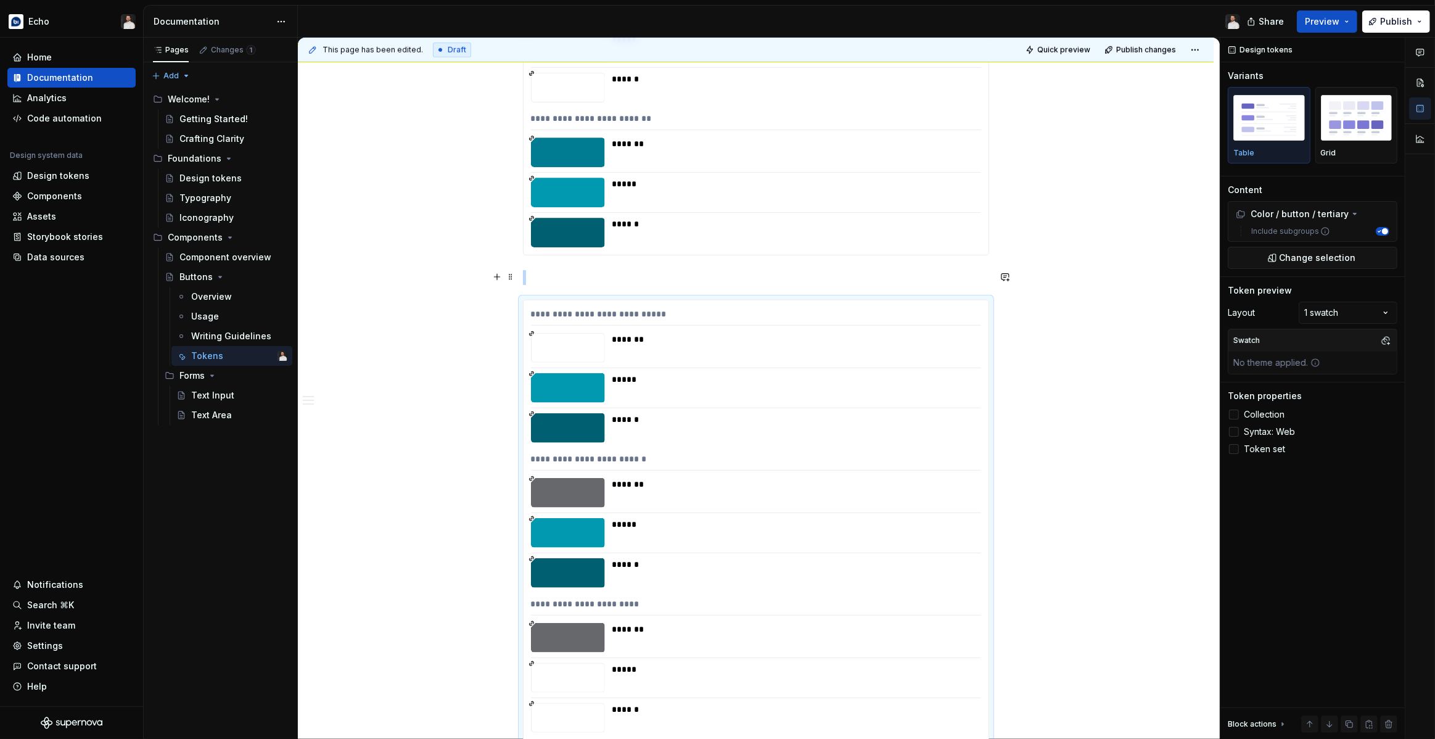
click at [575, 282] on p at bounding box center [756, 277] width 466 height 15
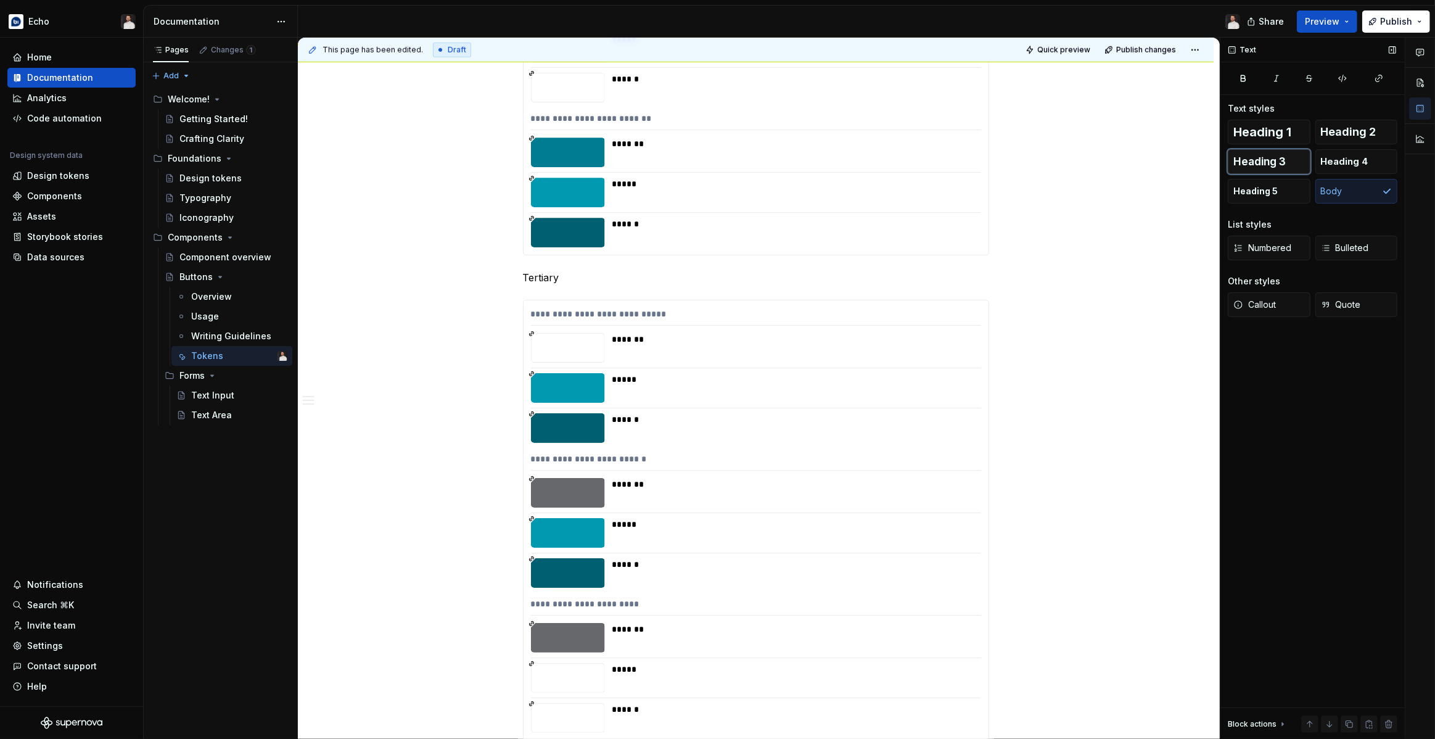
click at [1248, 163] on span "Heading 3" at bounding box center [1259, 161] width 52 height 12
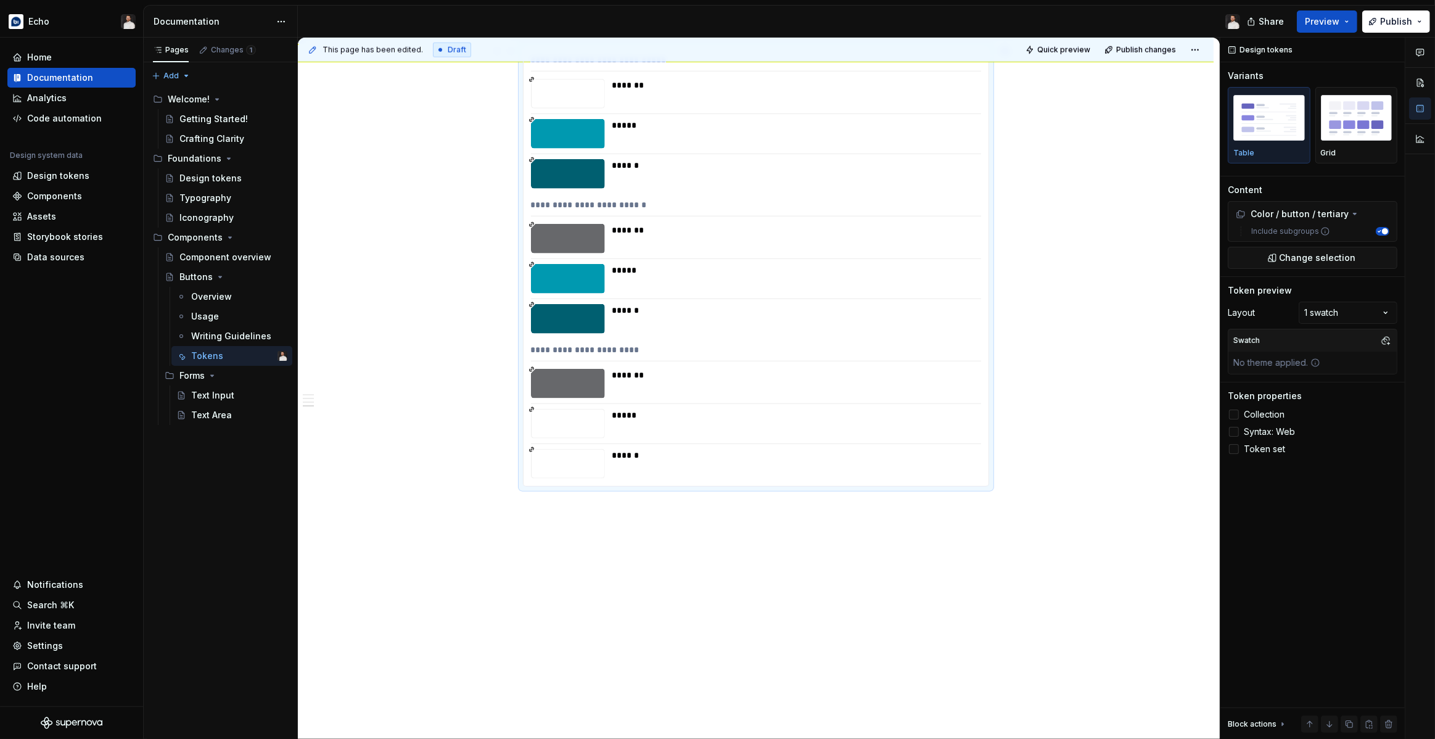
scroll to position [1478, 0]
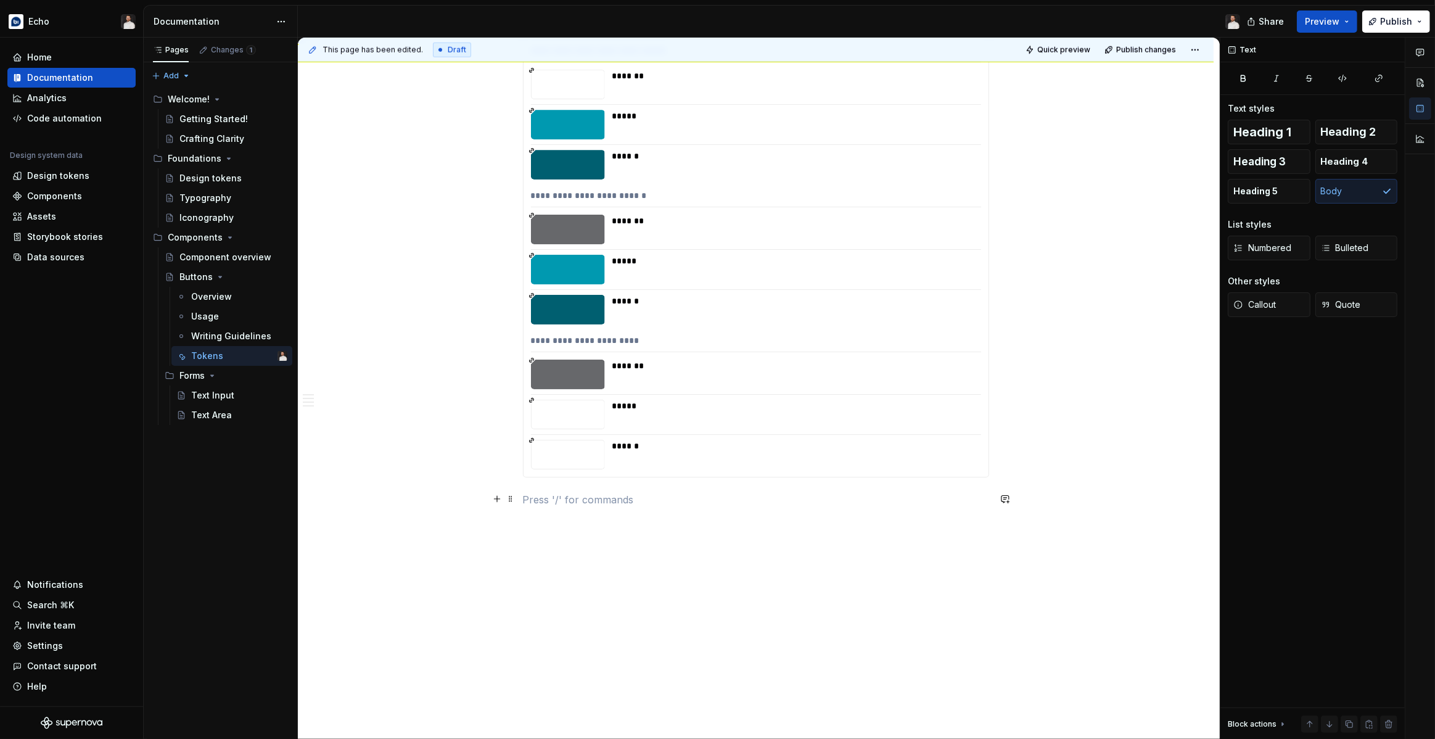
click at [567, 503] on p at bounding box center [756, 499] width 466 height 15
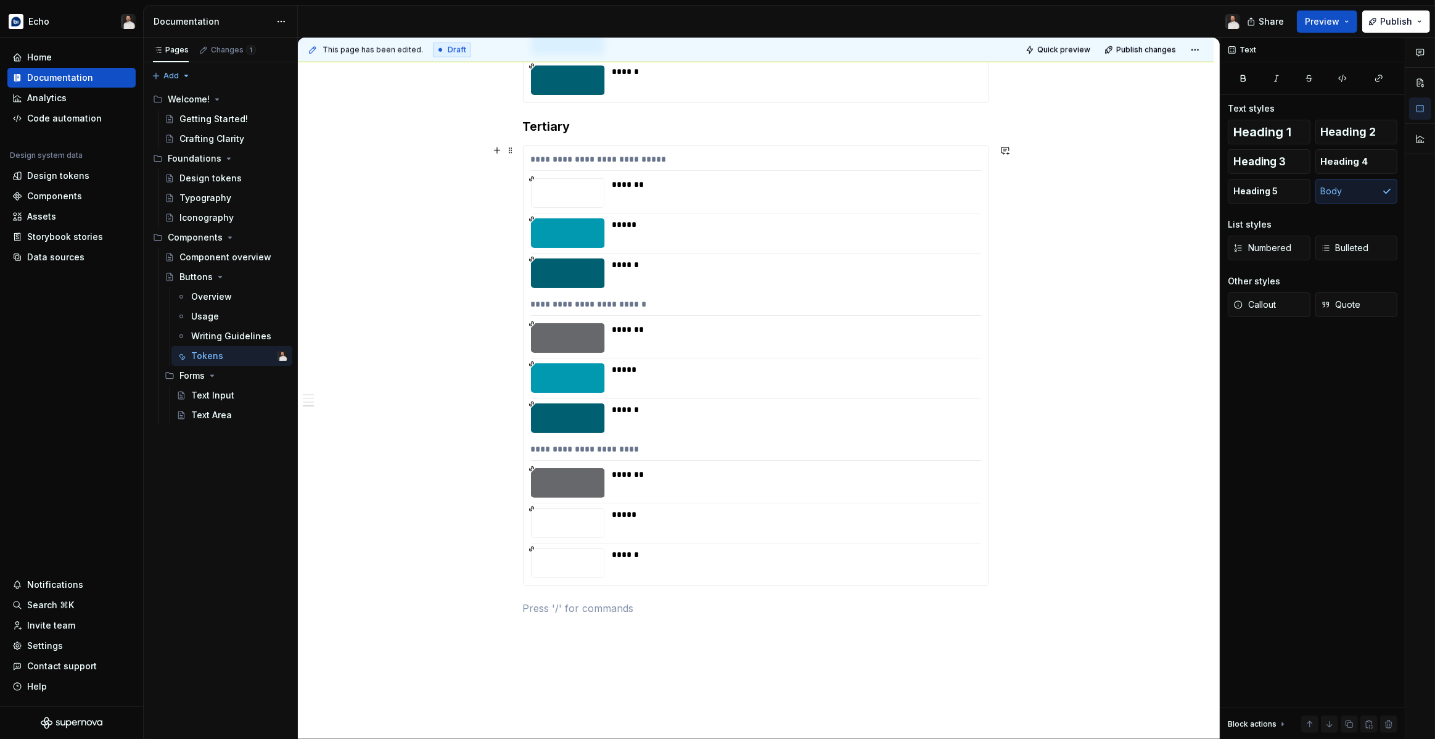
scroll to position [1364, 0]
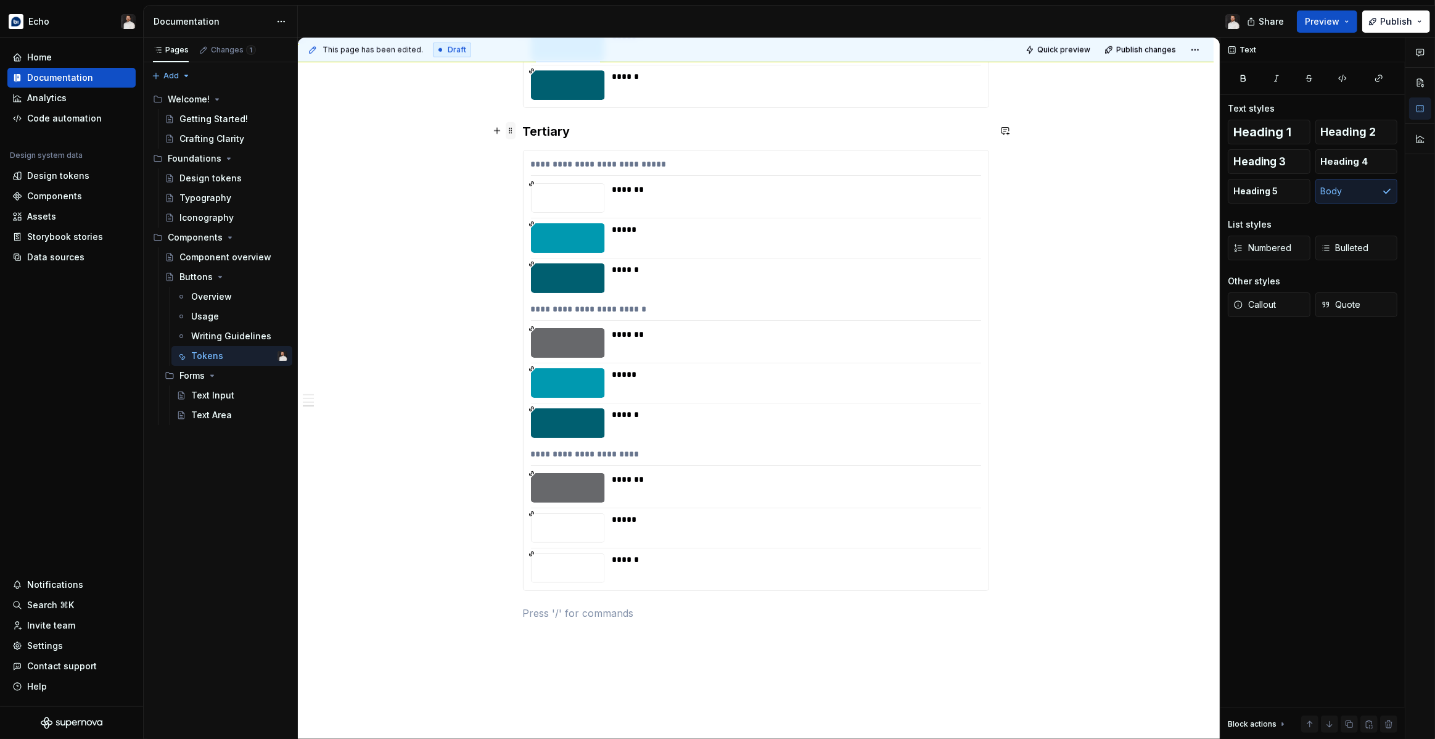
click at [512, 133] on span at bounding box center [511, 130] width 10 height 17
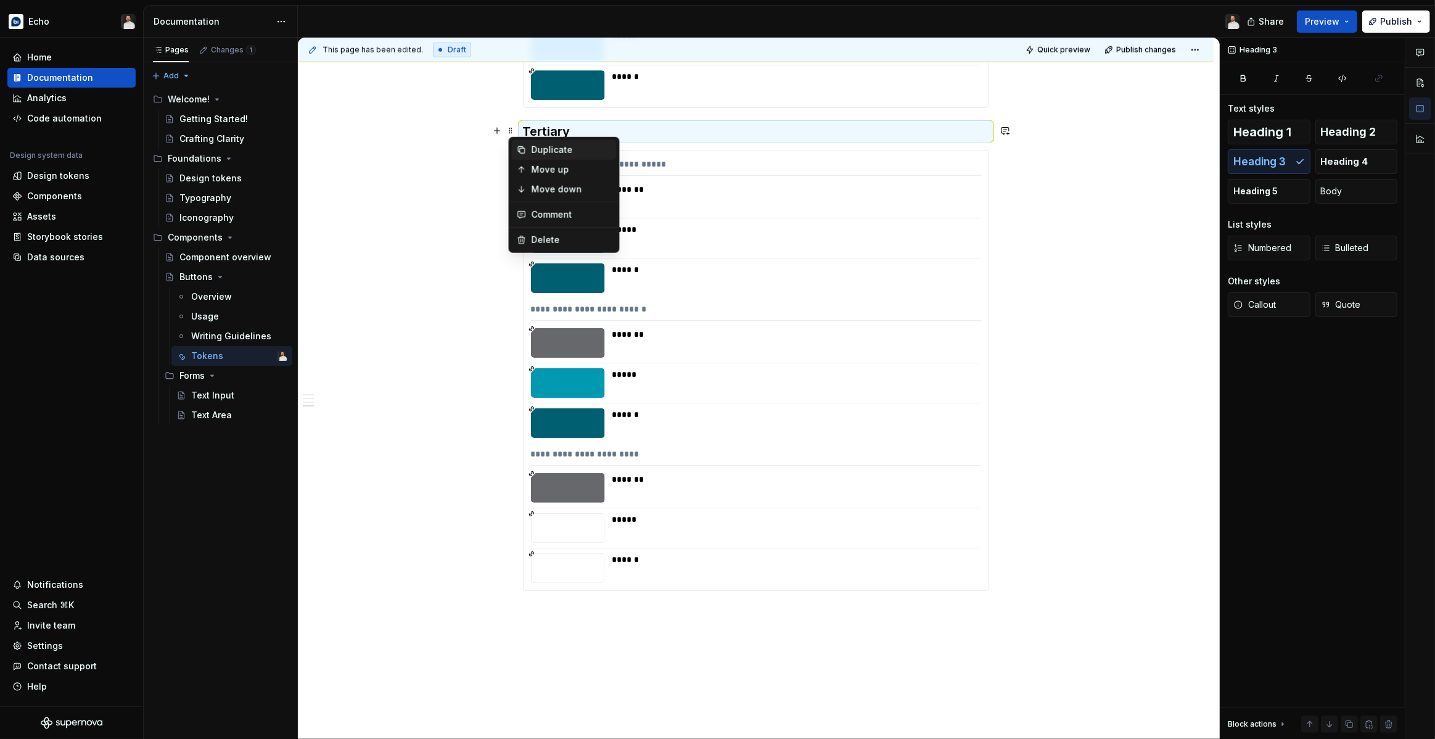
click at [534, 146] on div "Duplicate" at bounding box center [571, 150] width 80 height 12
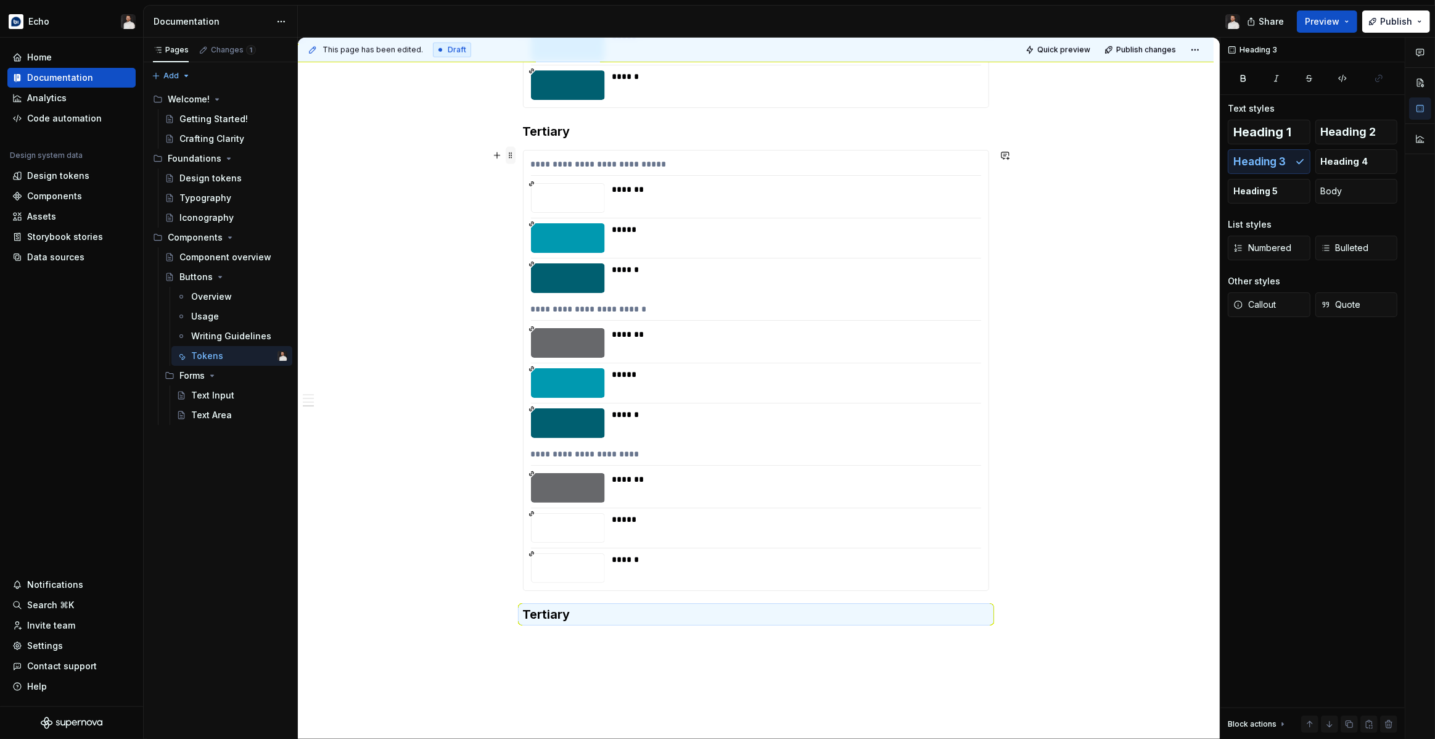
click at [510, 150] on span at bounding box center [511, 155] width 10 height 17
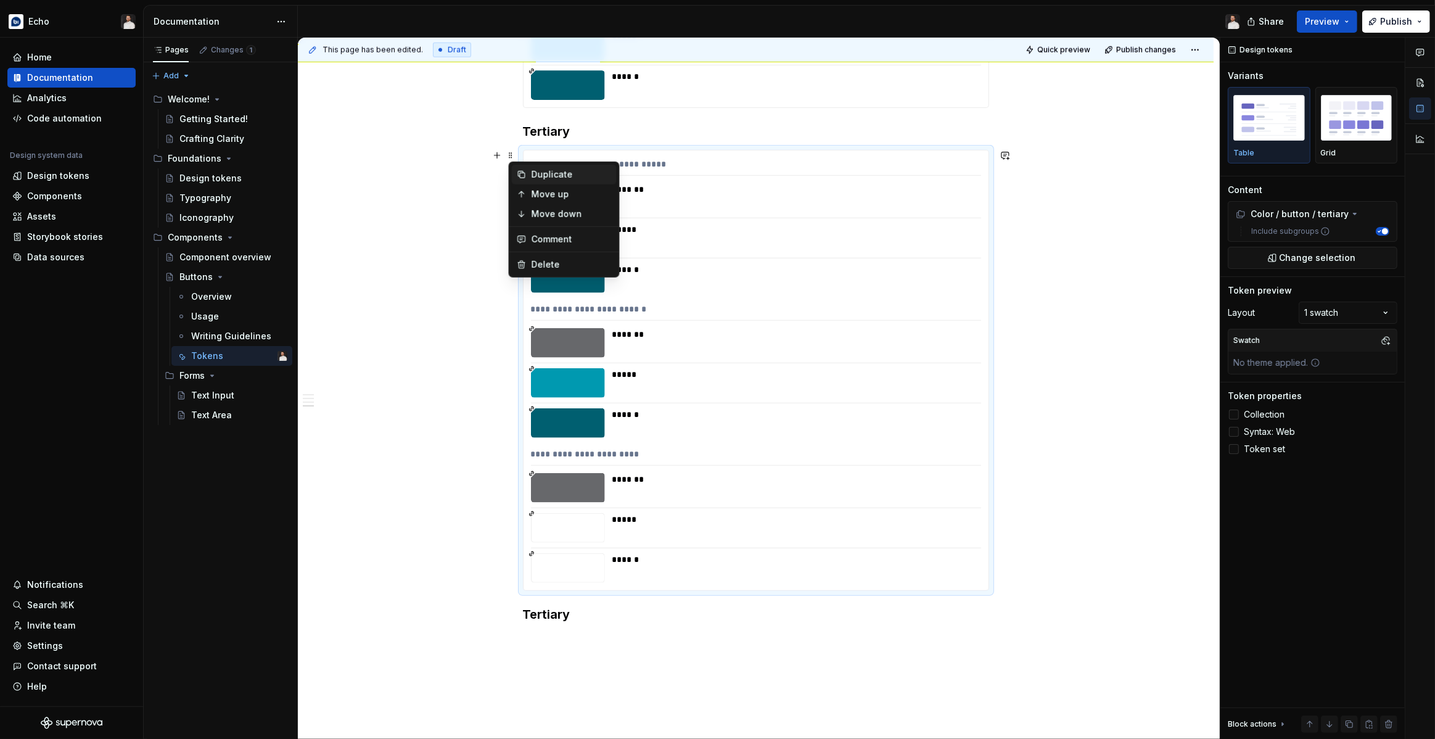
click at [531, 171] on div "Duplicate" at bounding box center [571, 174] width 80 height 12
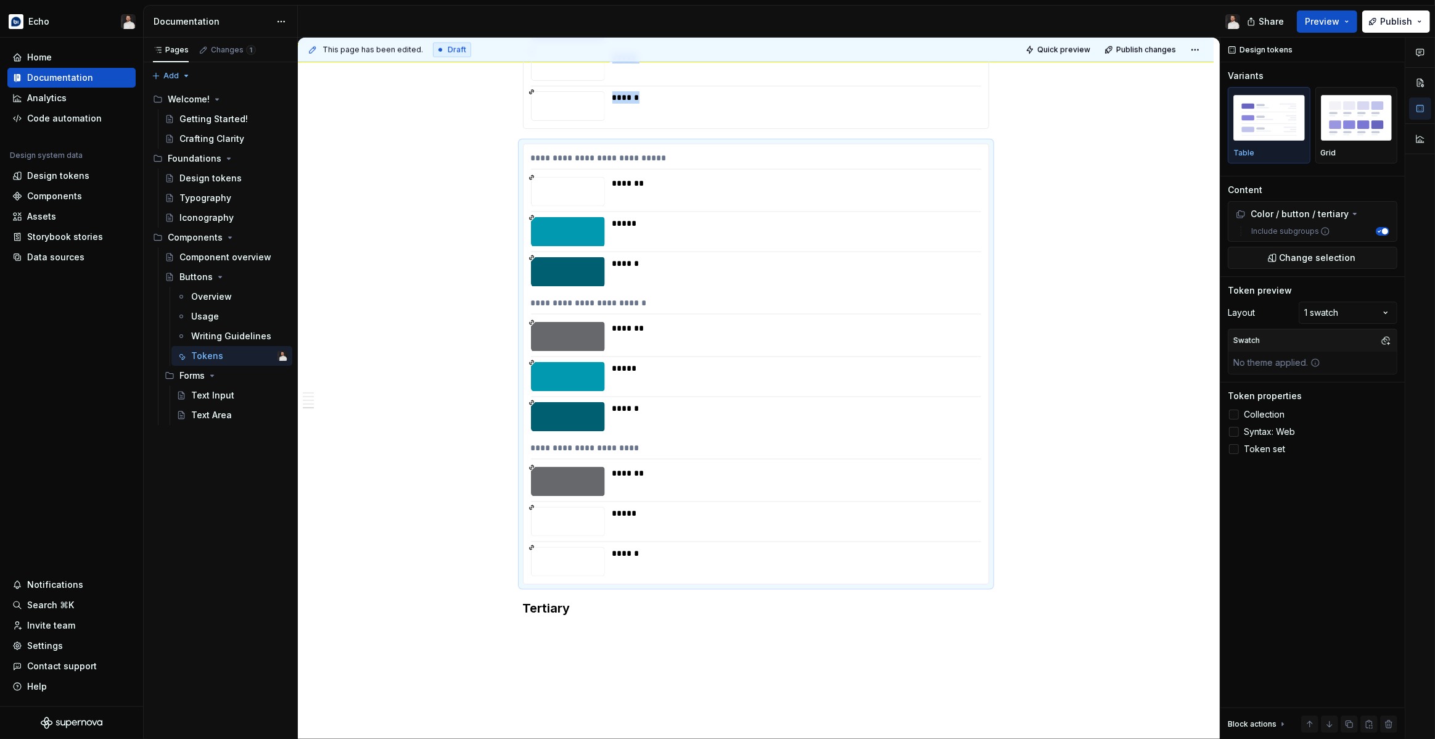
scroll to position [1841, 0]
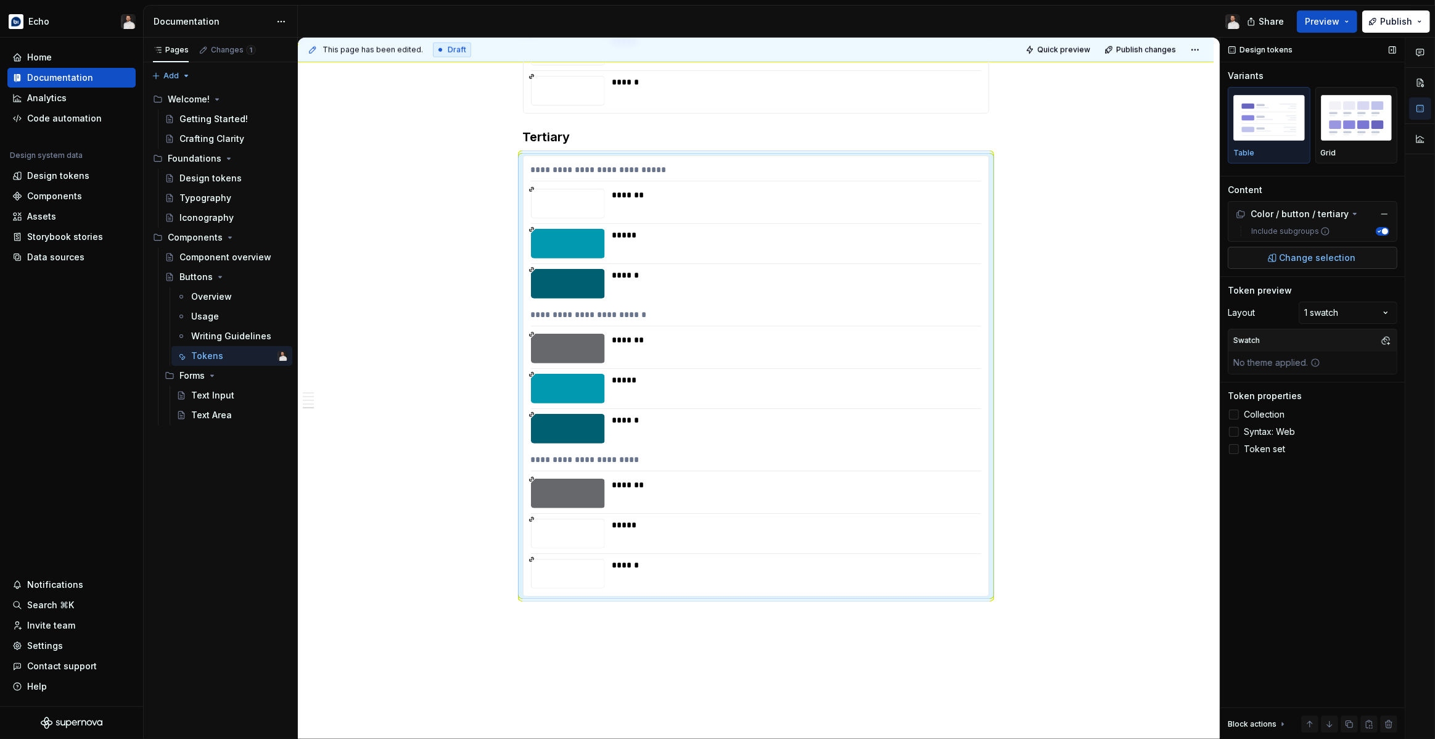
click at [1279, 252] on button "Change selection" at bounding box center [1312, 258] width 170 height 22
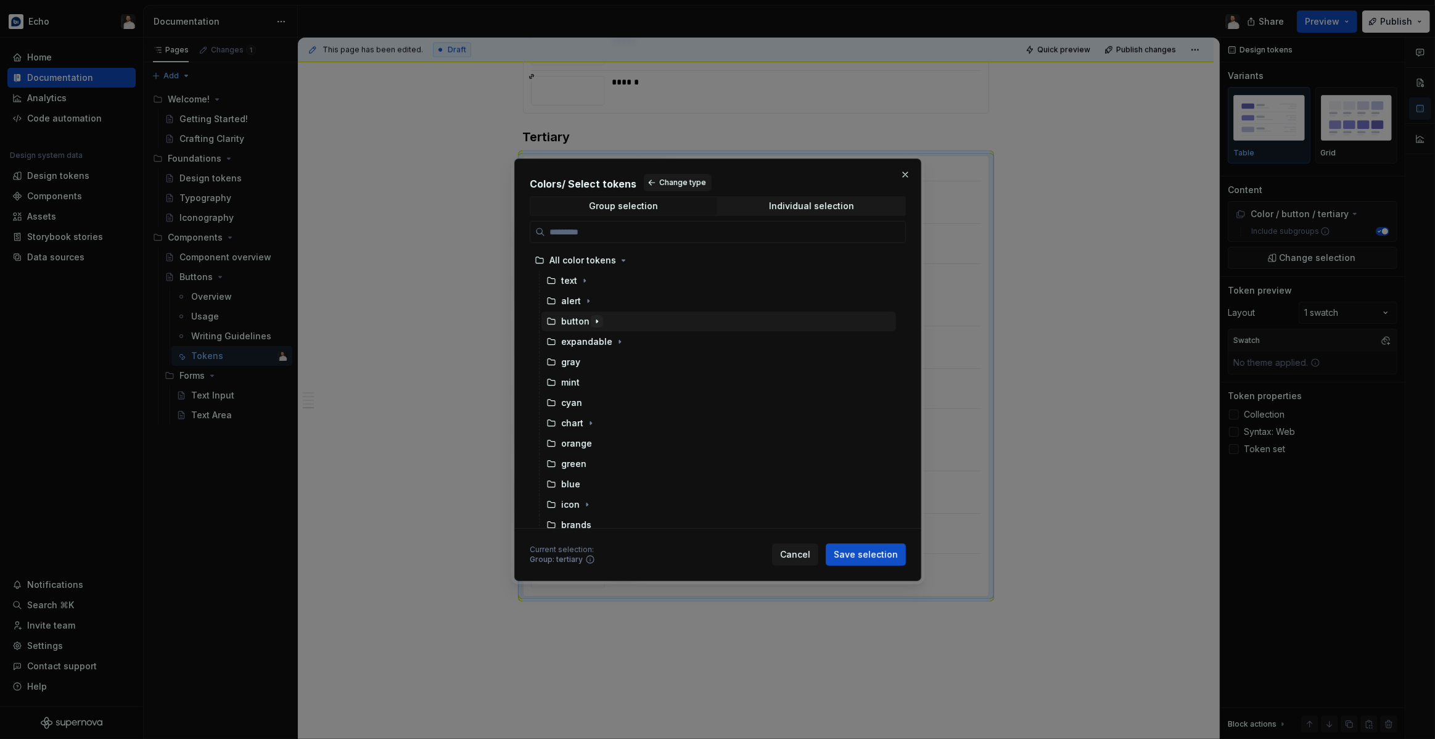
click at [596, 321] on icon "button" at bounding box center [596, 320] width 1 height 3
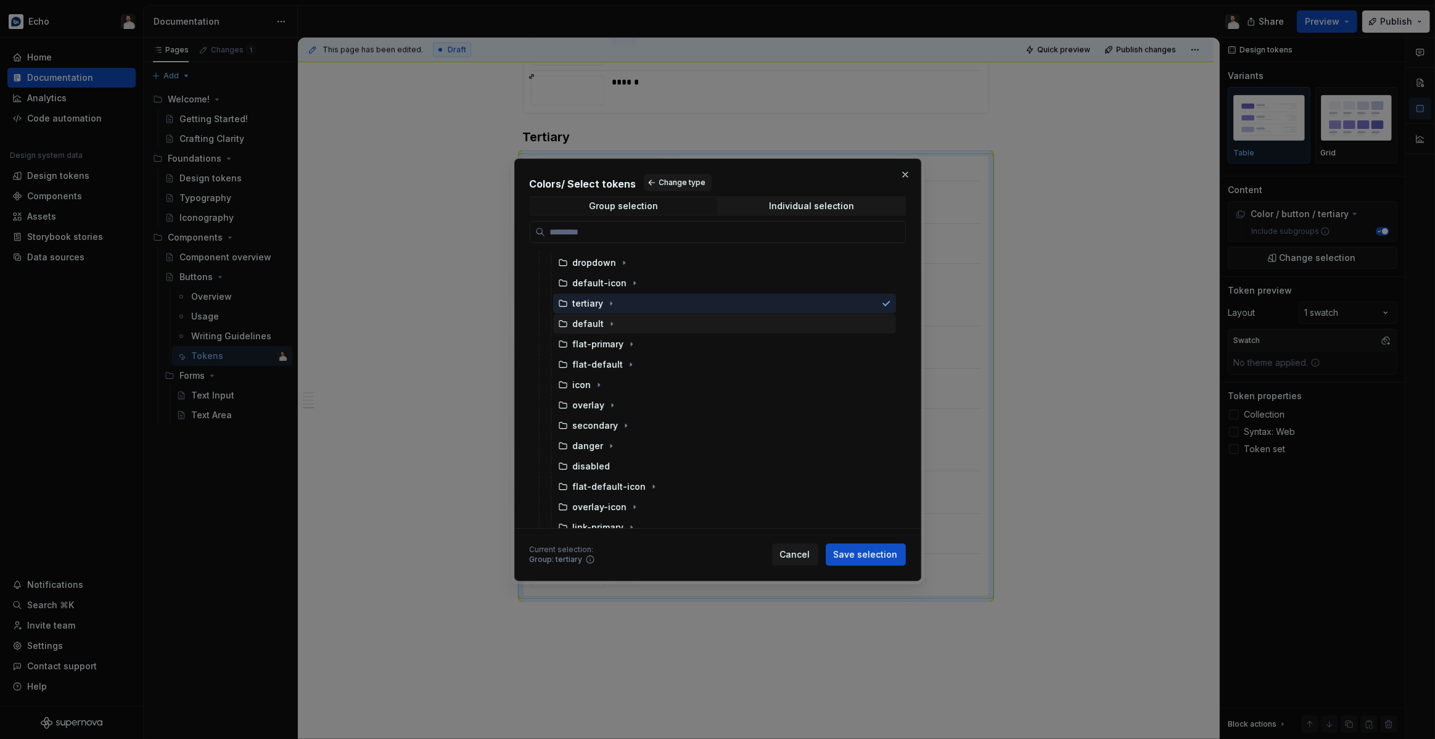
scroll to position [81, 0]
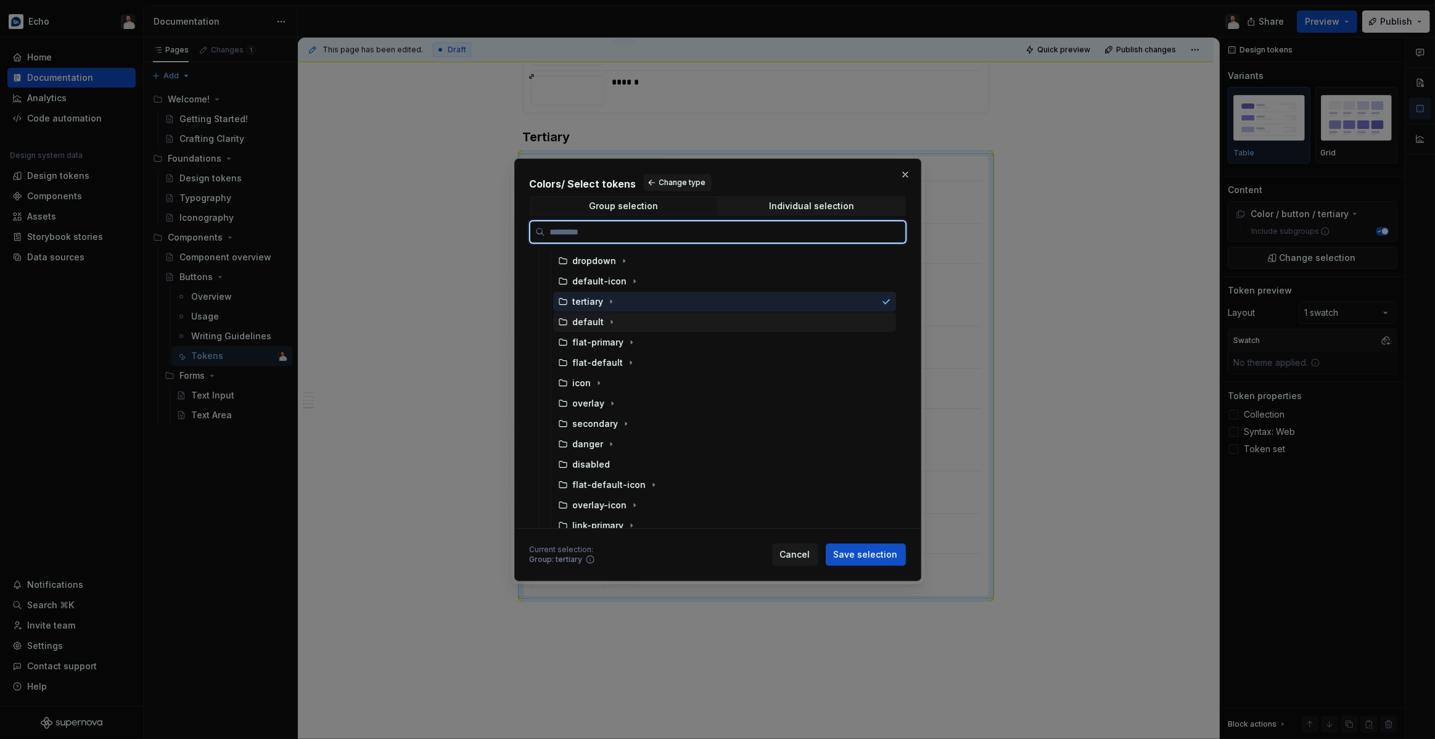
click at [588, 321] on div "default" at bounding box center [588, 322] width 31 height 12
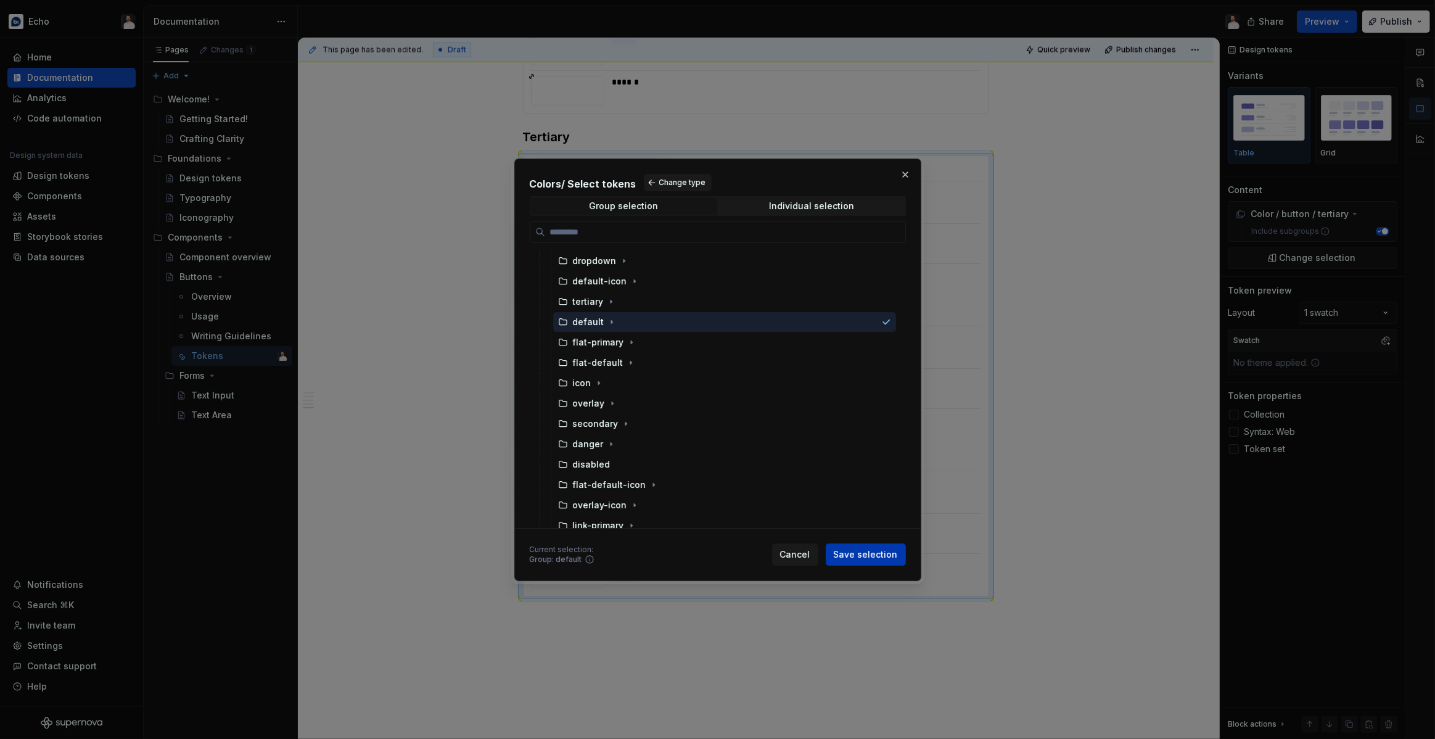
click at [885, 560] on button "Save selection" at bounding box center [865, 554] width 80 height 22
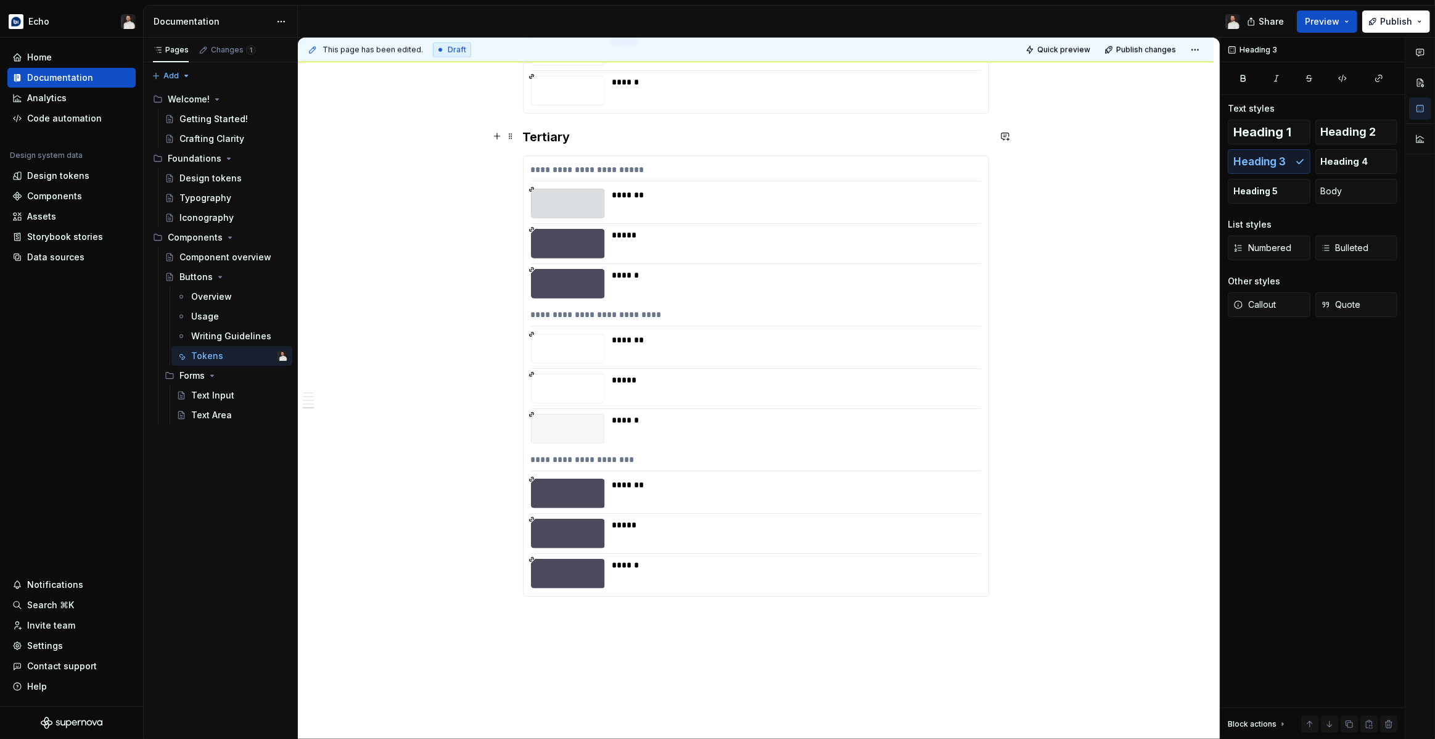
click at [551, 134] on h3 "Tertiary" at bounding box center [756, 136] width 466 height 17
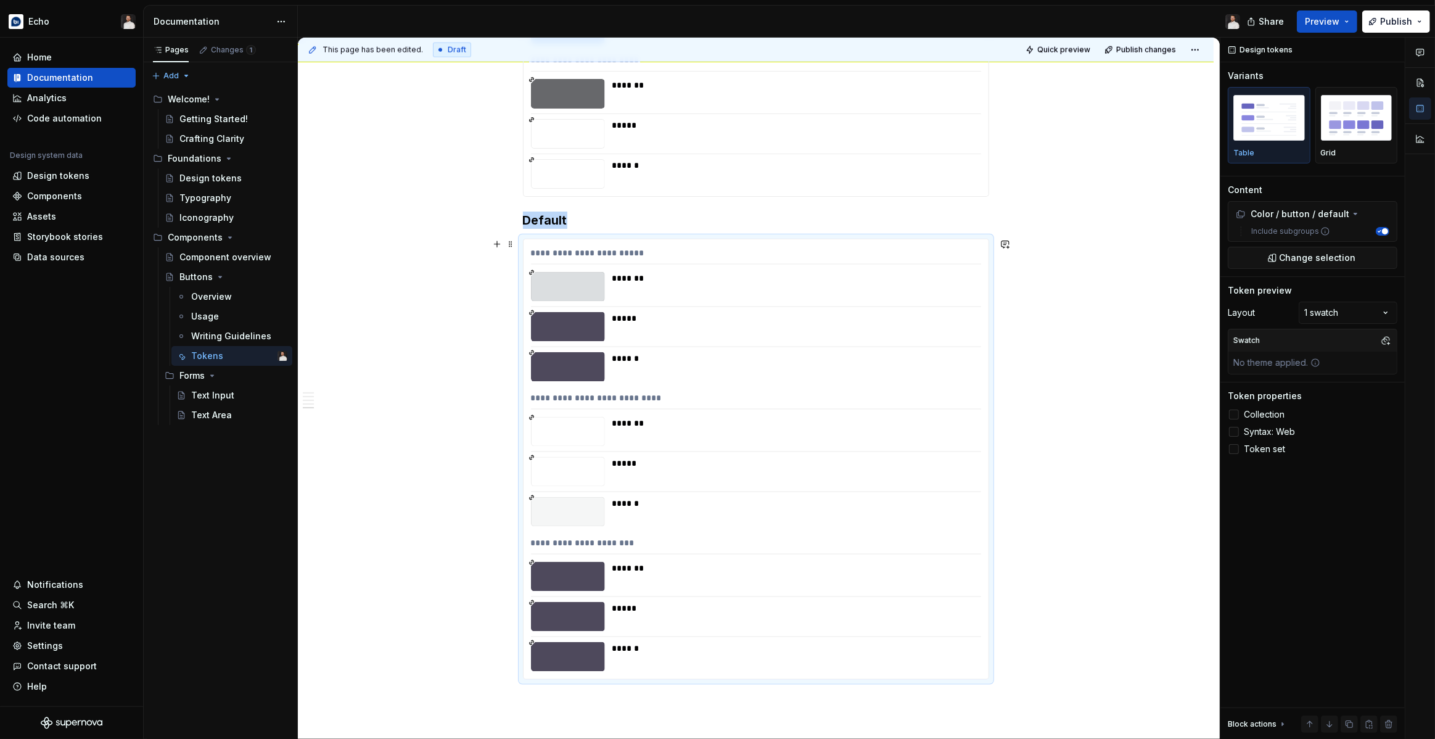
scroll to position [1756, 0]
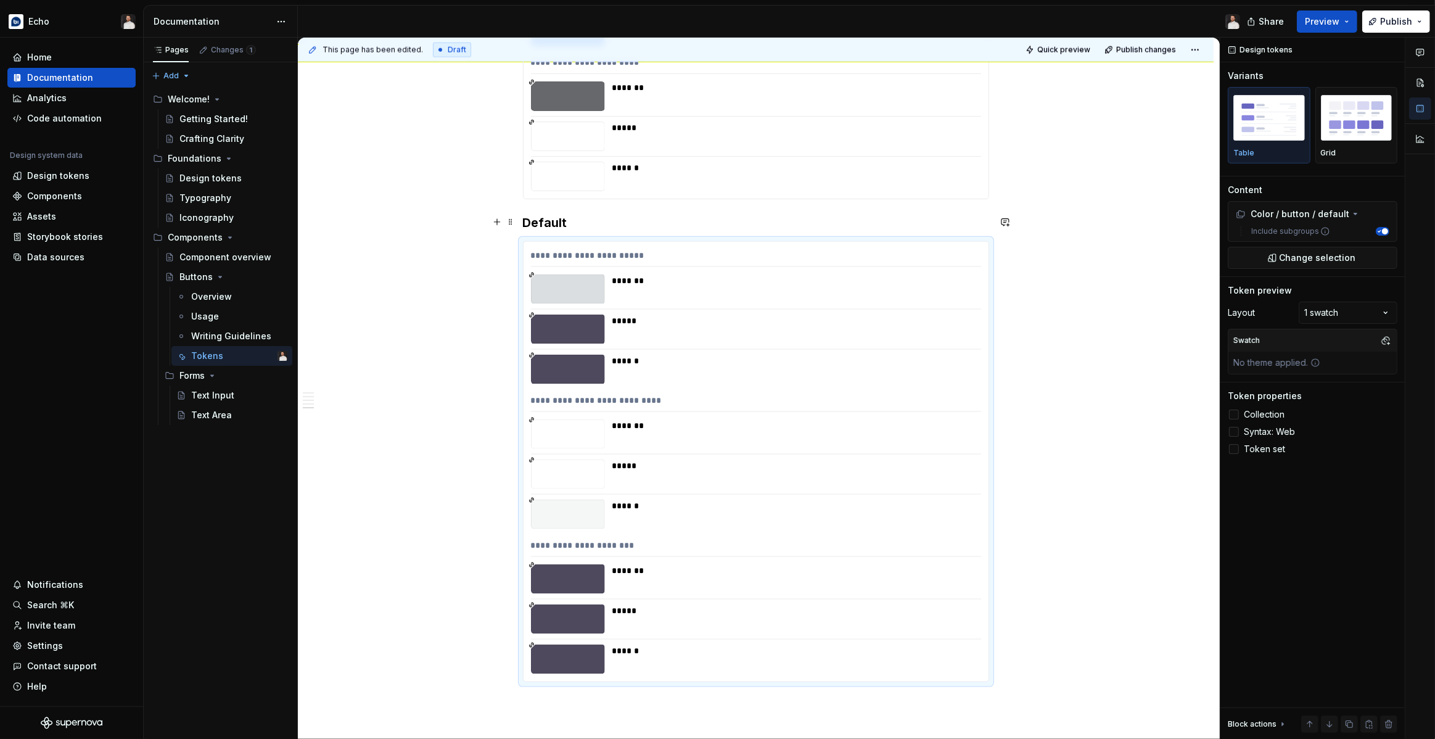
click at [543, 221] on h3 "Default" at bounding box center [756, 222] width 466 height 17
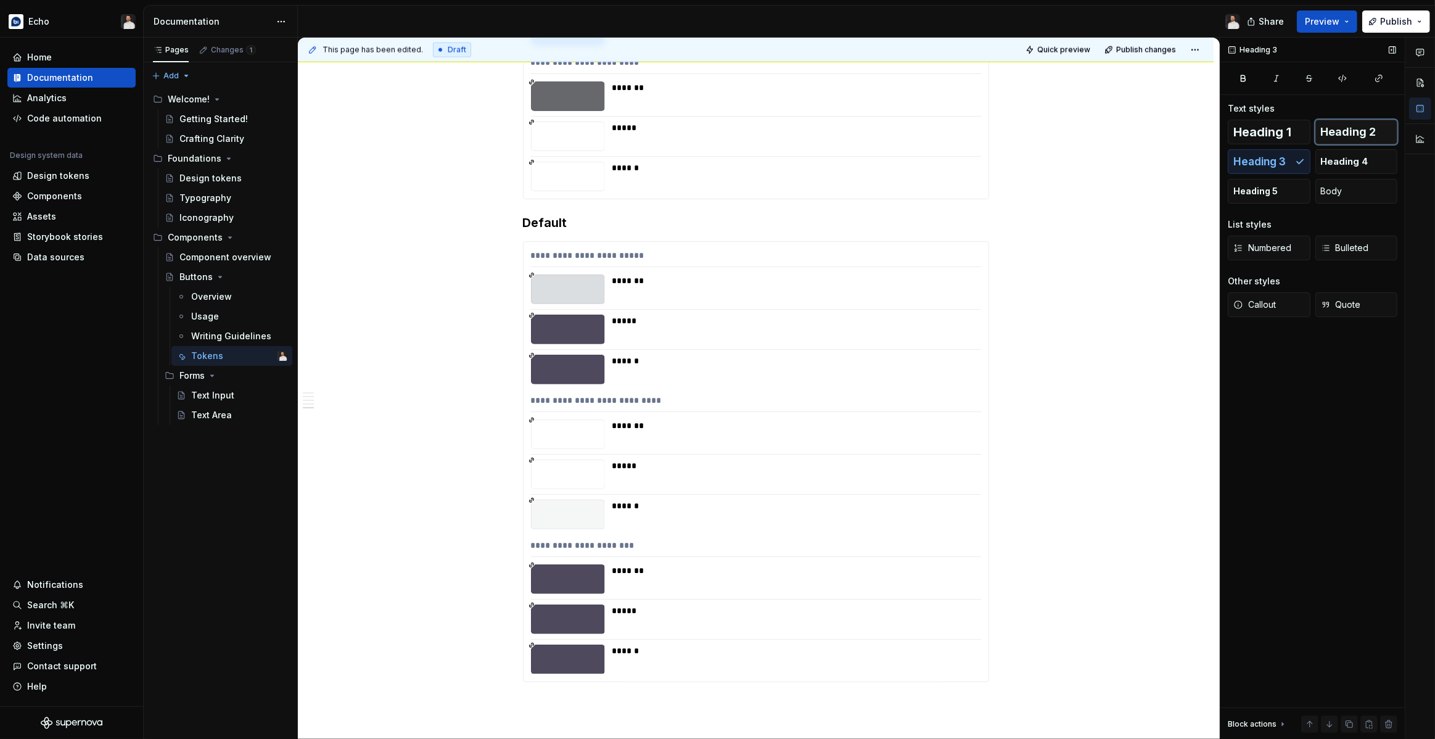
click at [1329, 130] on span "Heading 2" at bounding box center [1348, 132] width 55 height 12
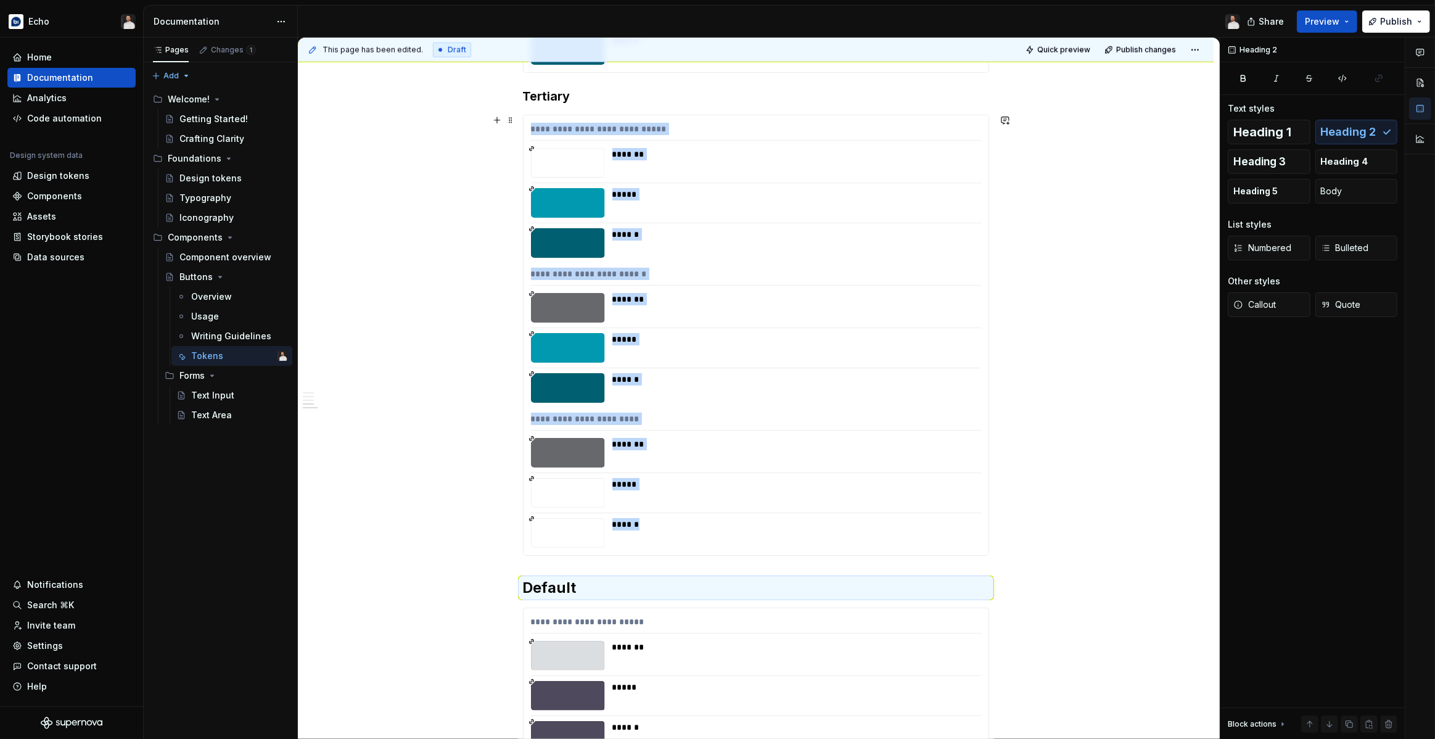
scroll to position [1237, 0]
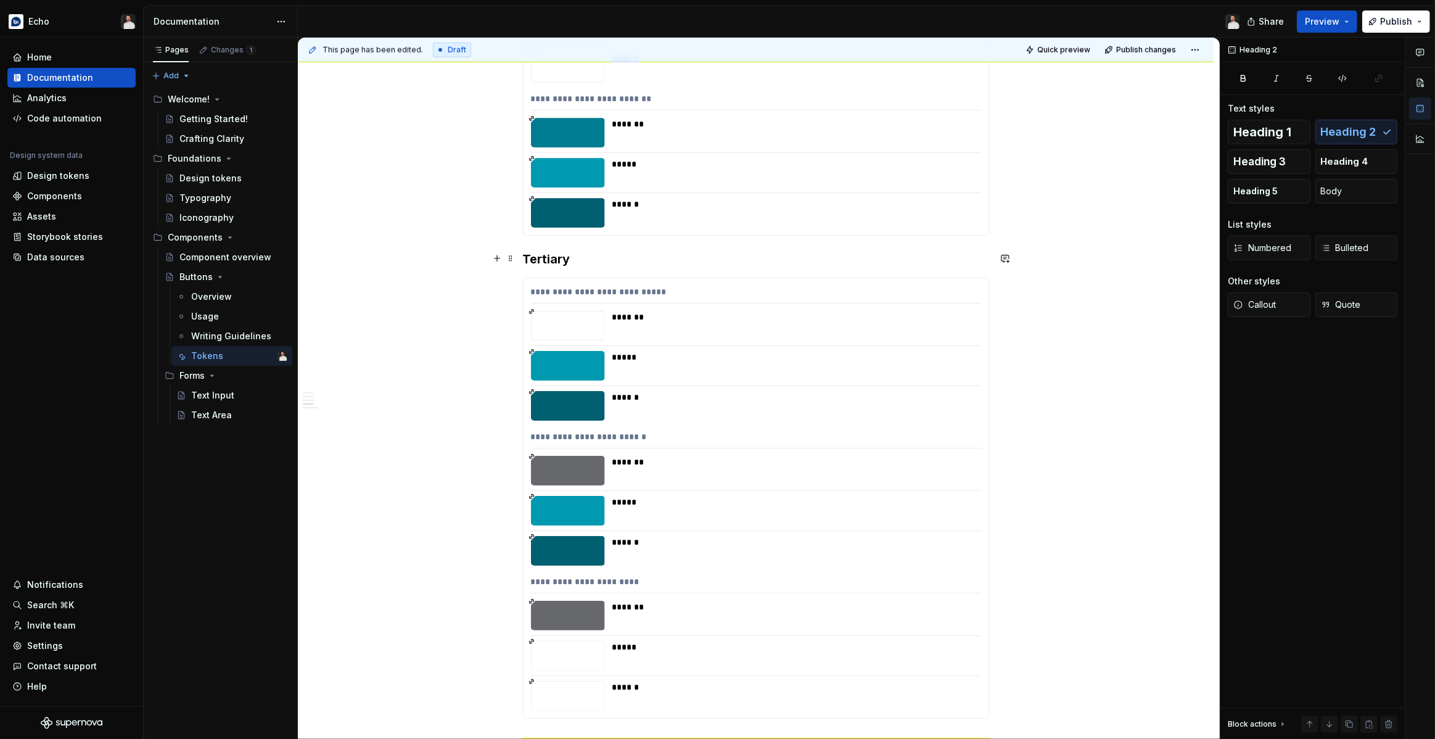
drag, startPoint x: 545, startPoint y: 258, endPoint x: 739, endPoint y: 237, distance: 194.7
click at [545, 258] on h3 "Tertiary" at bounding box center [756, 258] width 466 height 17
click at [1352, 121] on button "Heading 2" at bounding box center [1356, 132] width 83 height 25
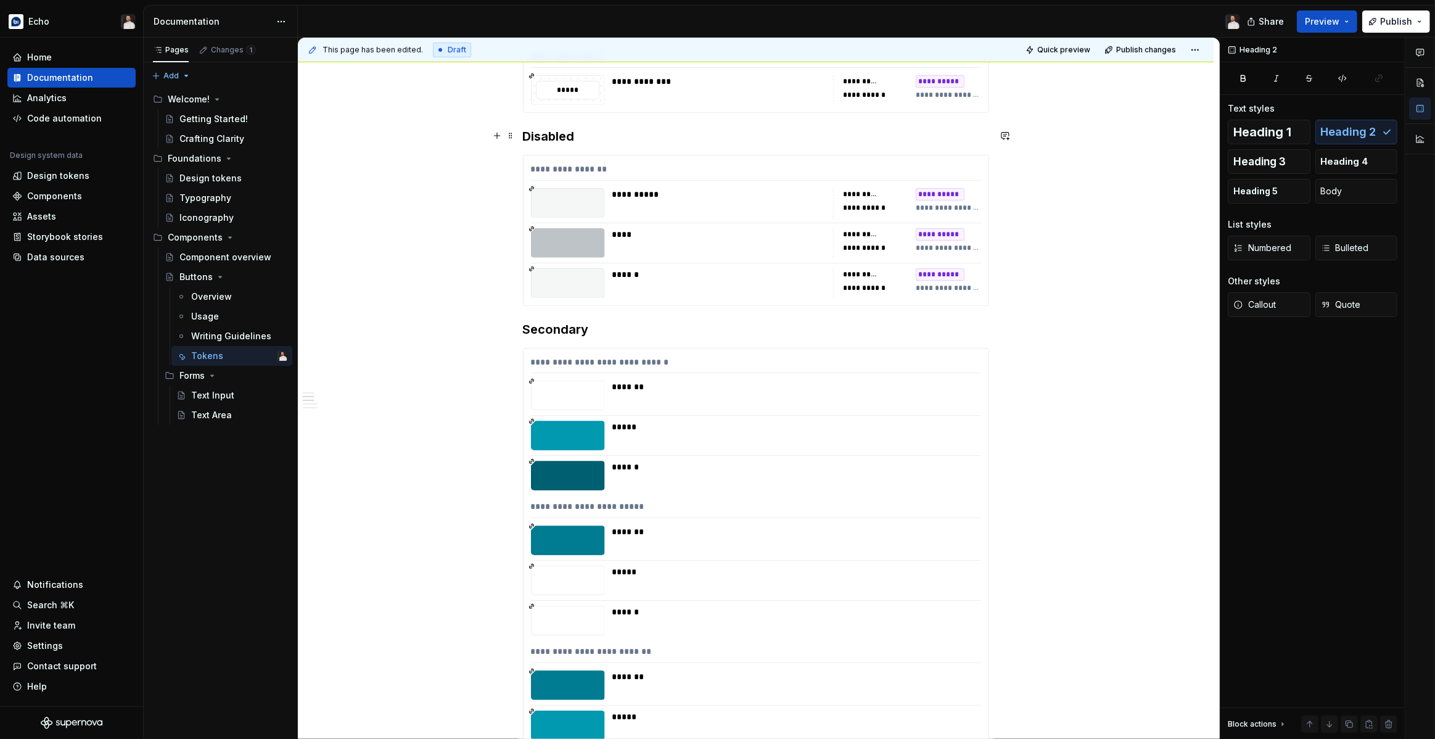
scroll to position [597, 0]
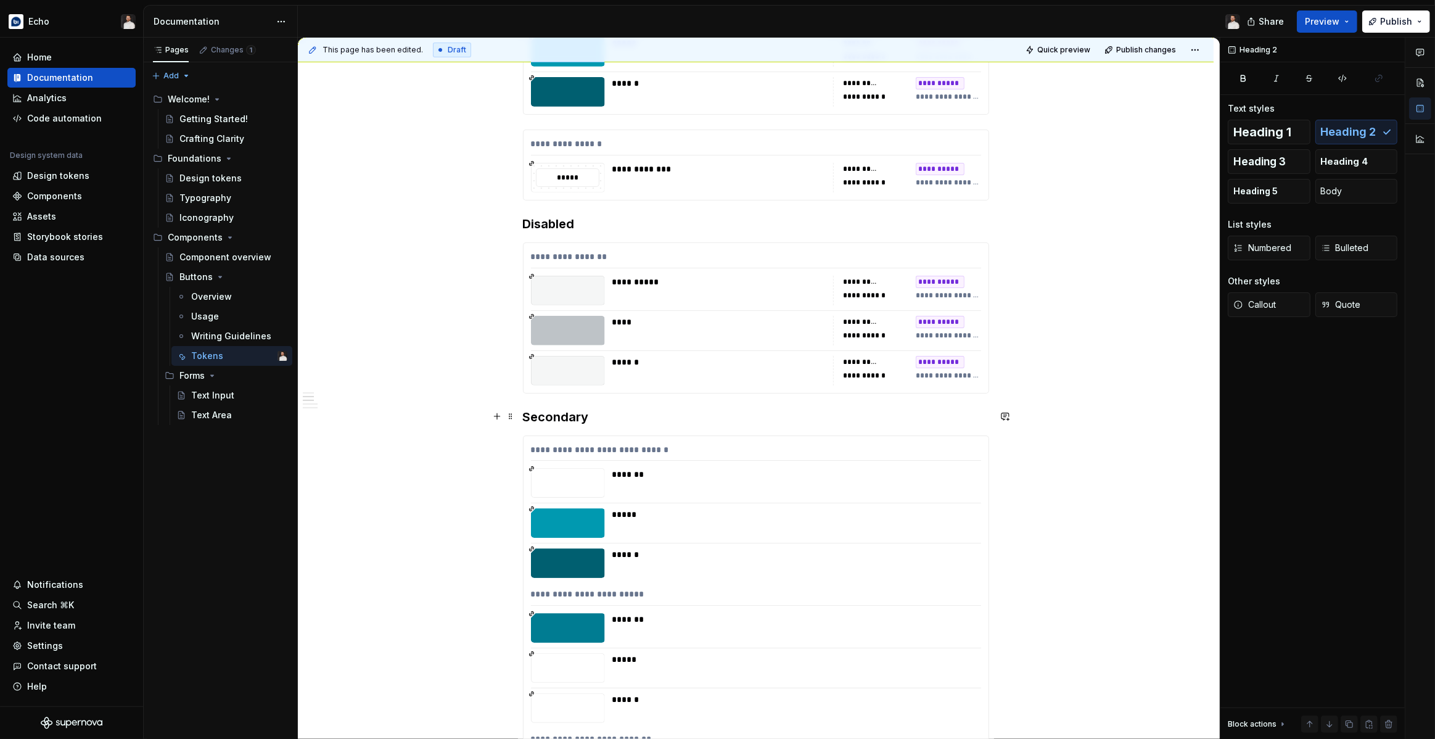
click at [571, 417] on h3 "Secondary" at bounding box center [756, 416] width 466 height 17
click at [1356, 129] on span "Heading 2" at bounding box center [1348, 132] width 55 height 12
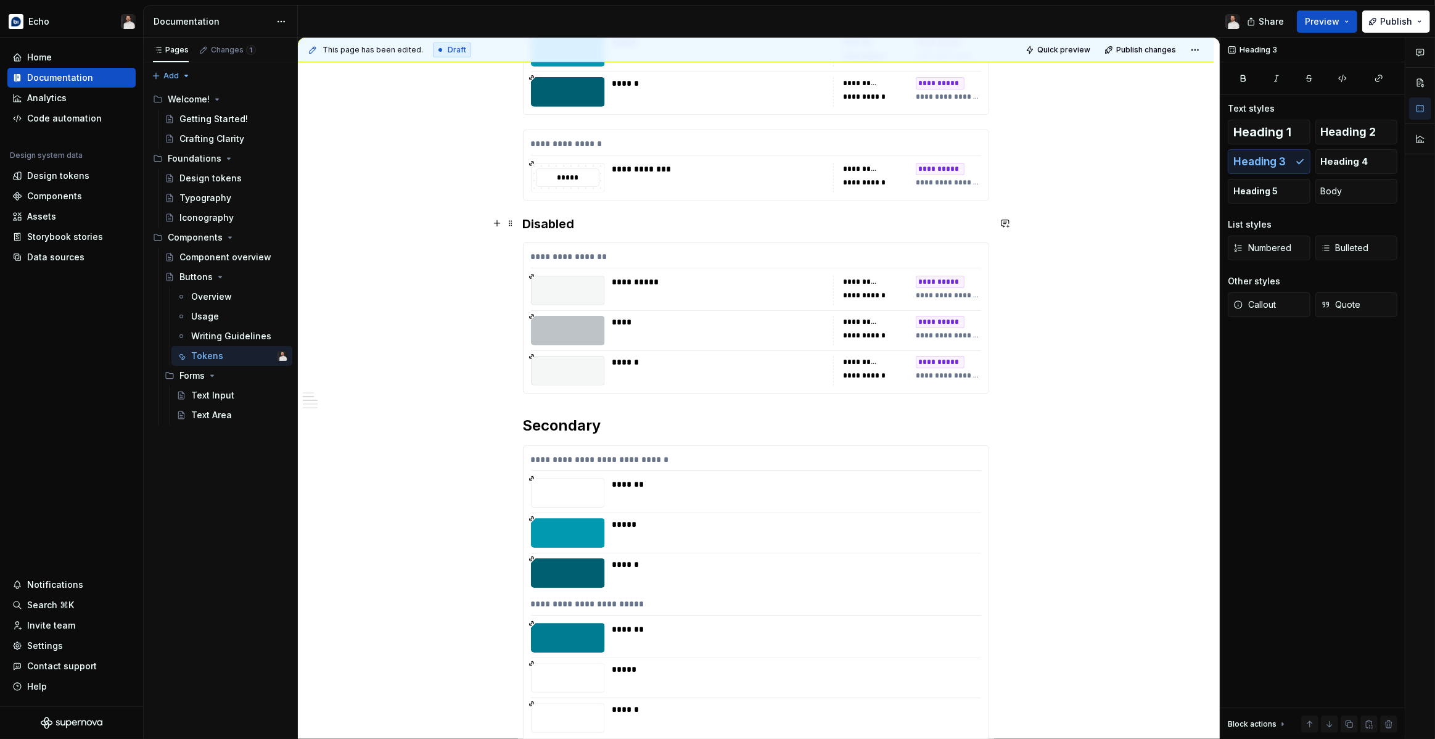
click at [568, 224] on h3 "Disabled" at bounding box center [756, 223] width 466 height 17
click at [1356, 134] on span "Heading 2" at bounding box center [1348, 132] width 55 height 12
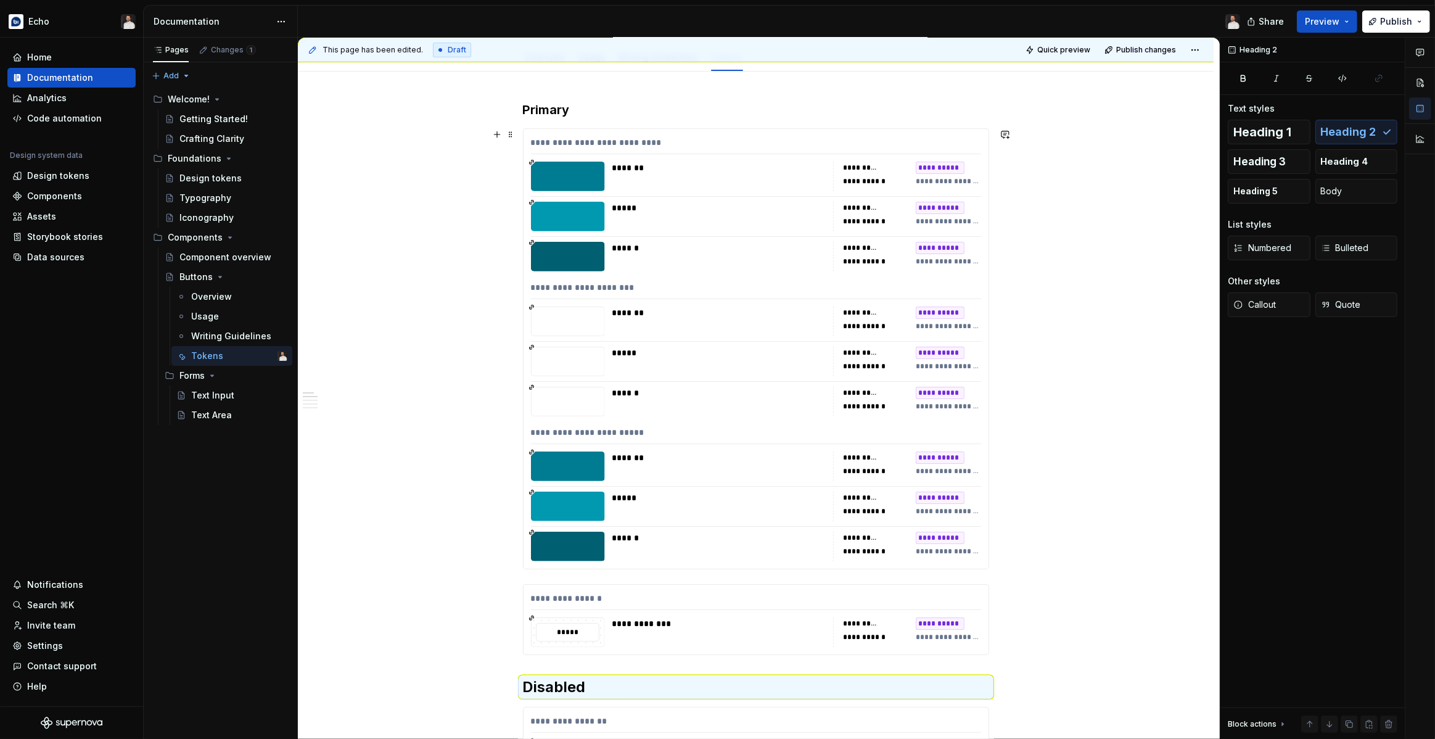
scroll to position [142, 0]
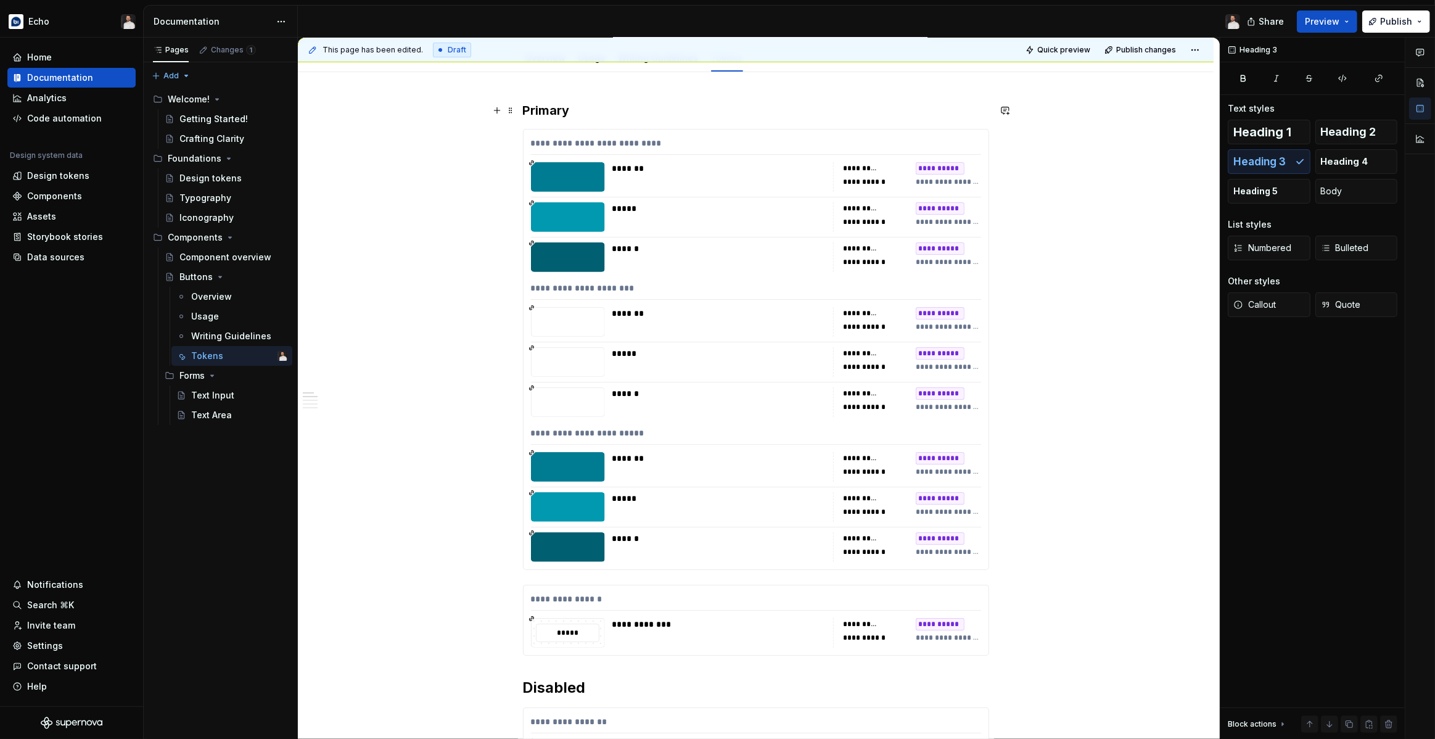
click at [557, 108] on h3 "Primary" at bounding box center [756, 110] width 466 height 17
click at [1337, 136] on span "Heading 2" at bounding box center [1348, 132] width 55 height 12
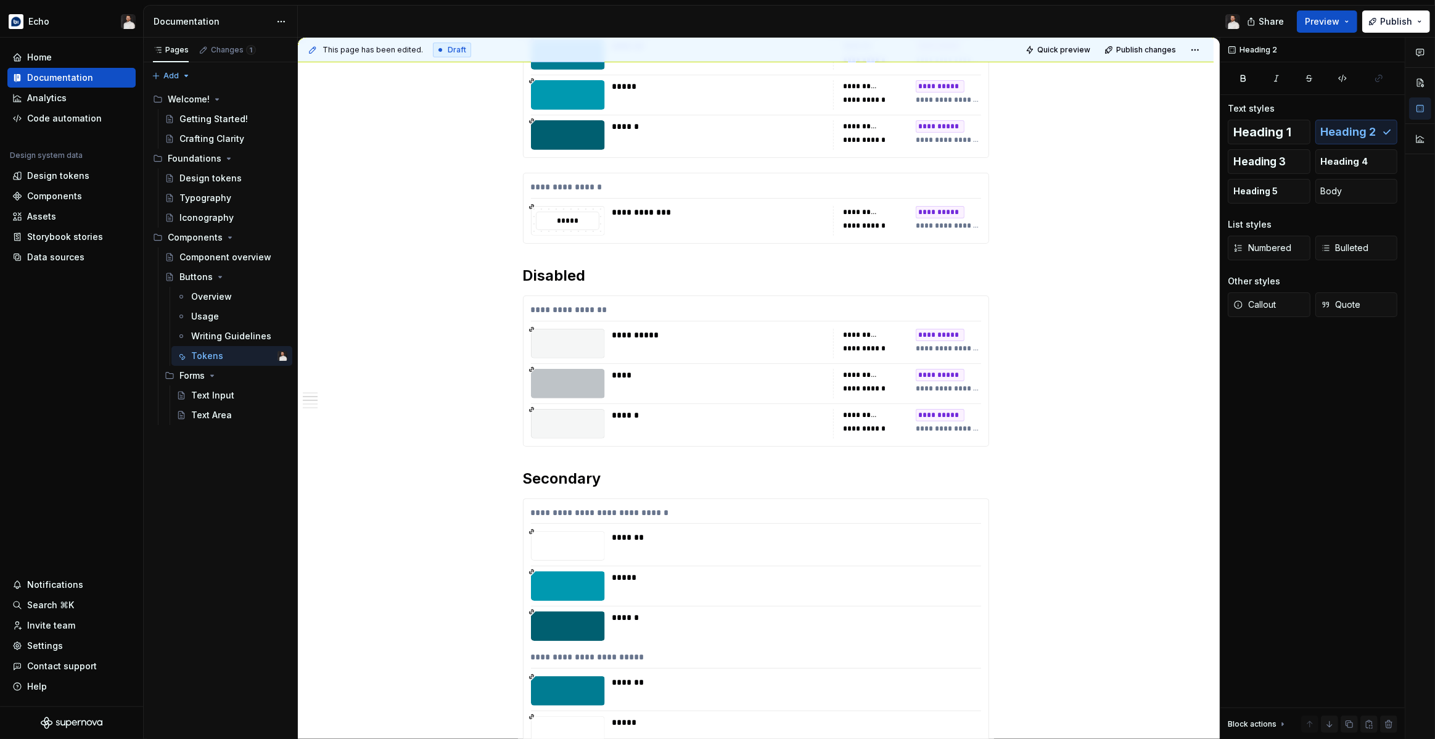
scroll to position [560, 0]
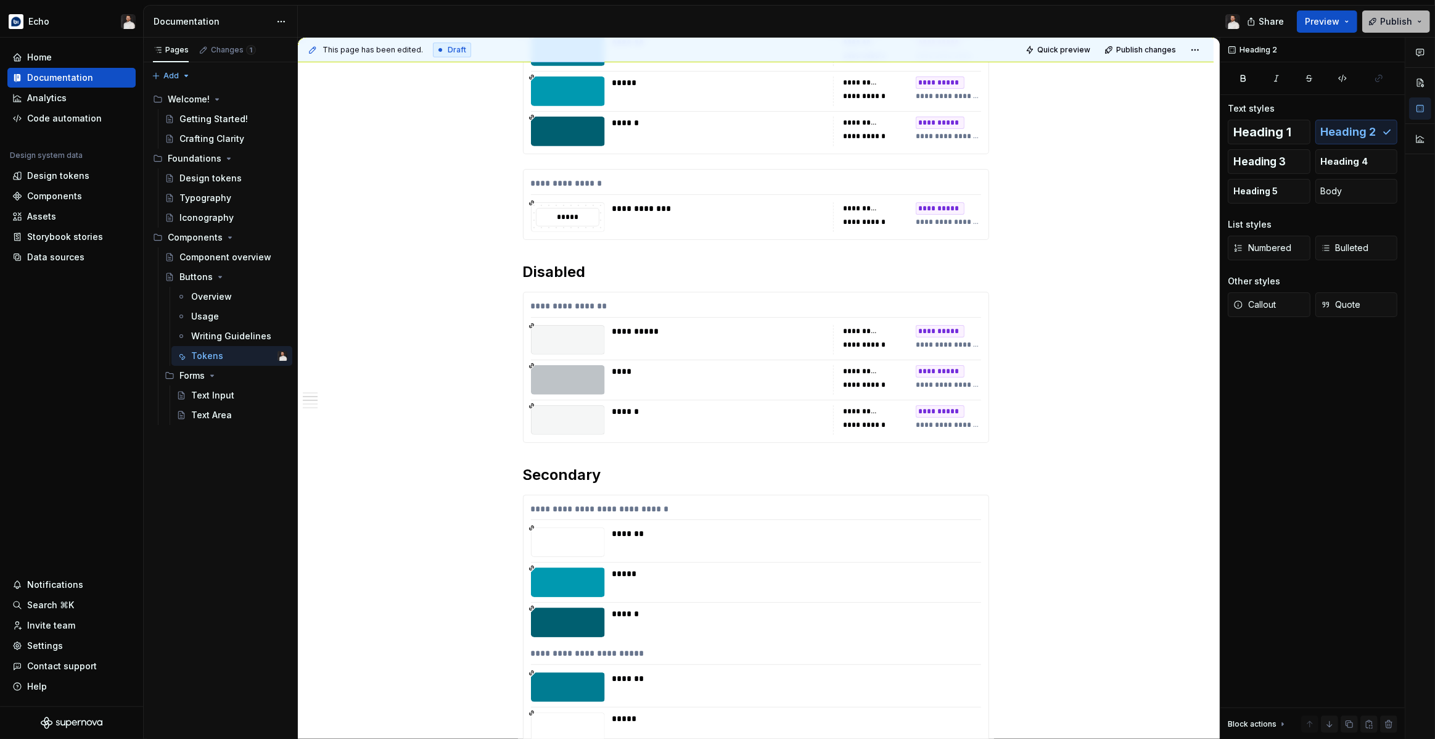
click at [1381, 27] on span "Publish" at bounding box center [1396, 21] width 32 height 12
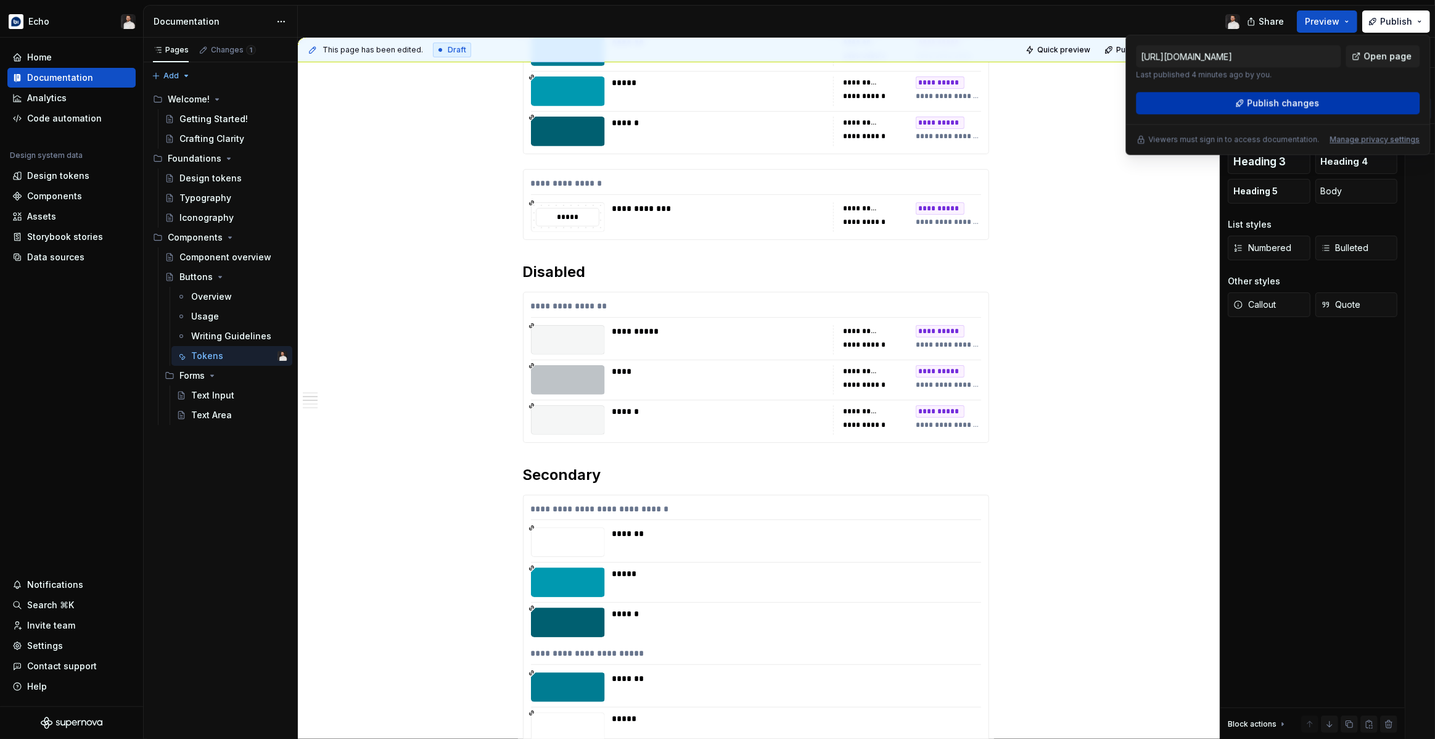
click at [1255, 109] on span "Publish changes" at bounding box center [1283, 103] width 72 height 12
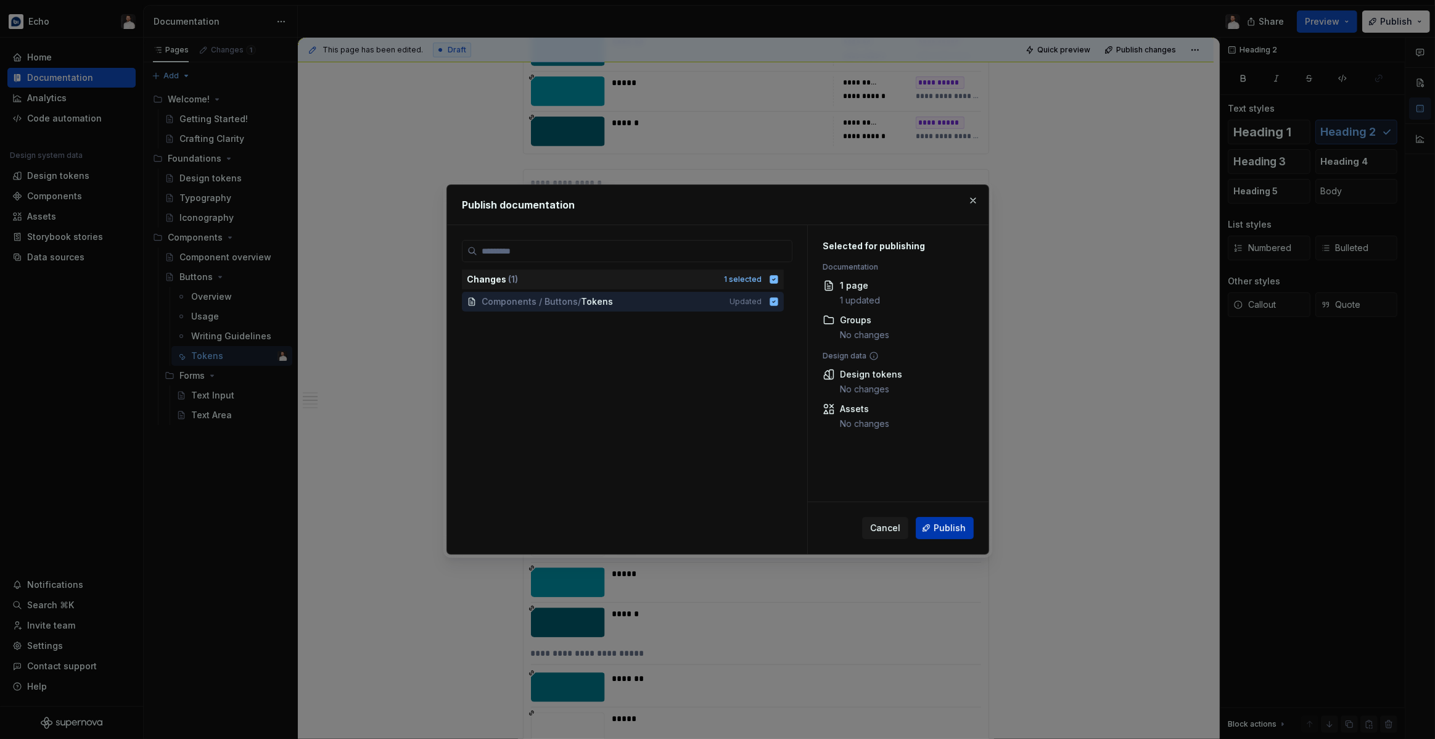
click at [934, 527] on button "Publish" at bounding box center [945, 528] width 58 height 22
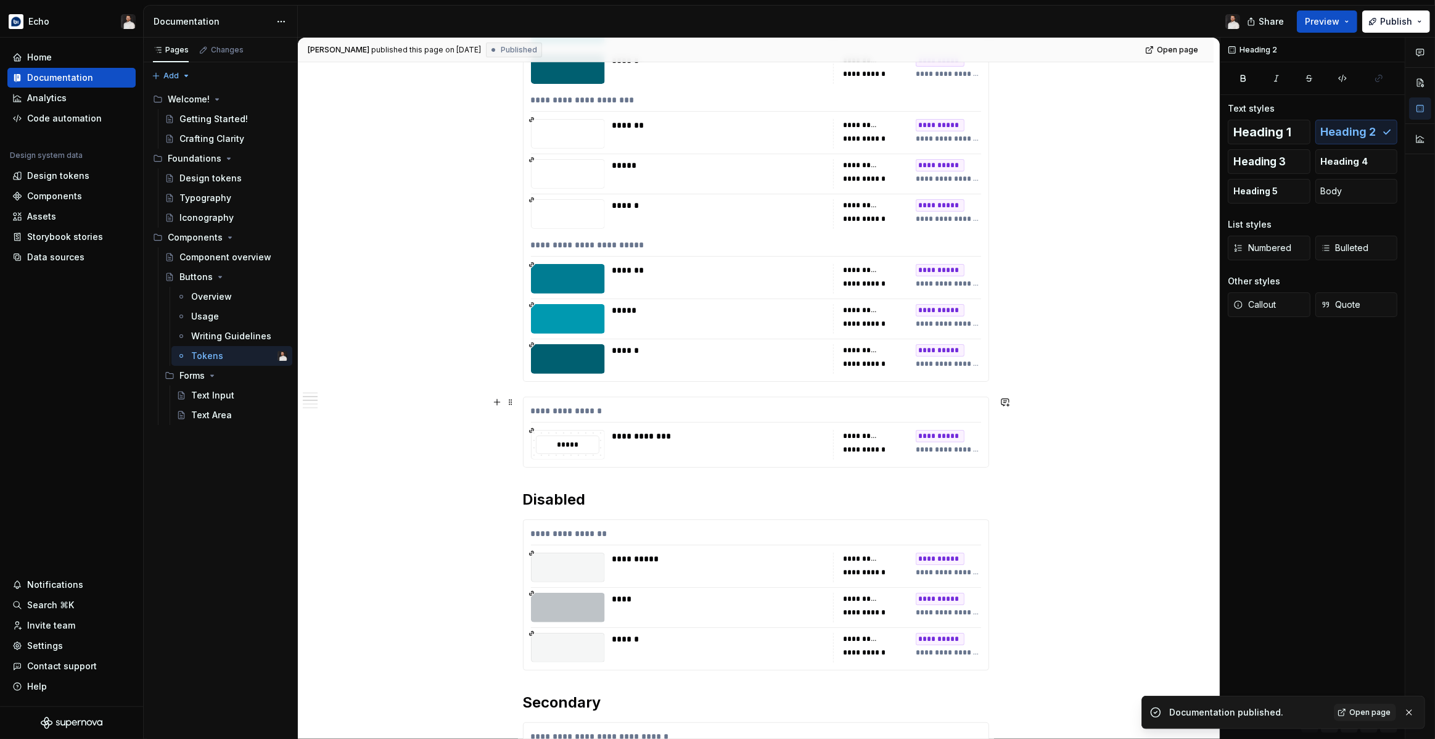
scroll to position [333, 0]
click at [513, 404] on span at bounding box center [511, 401] width 10 height 17
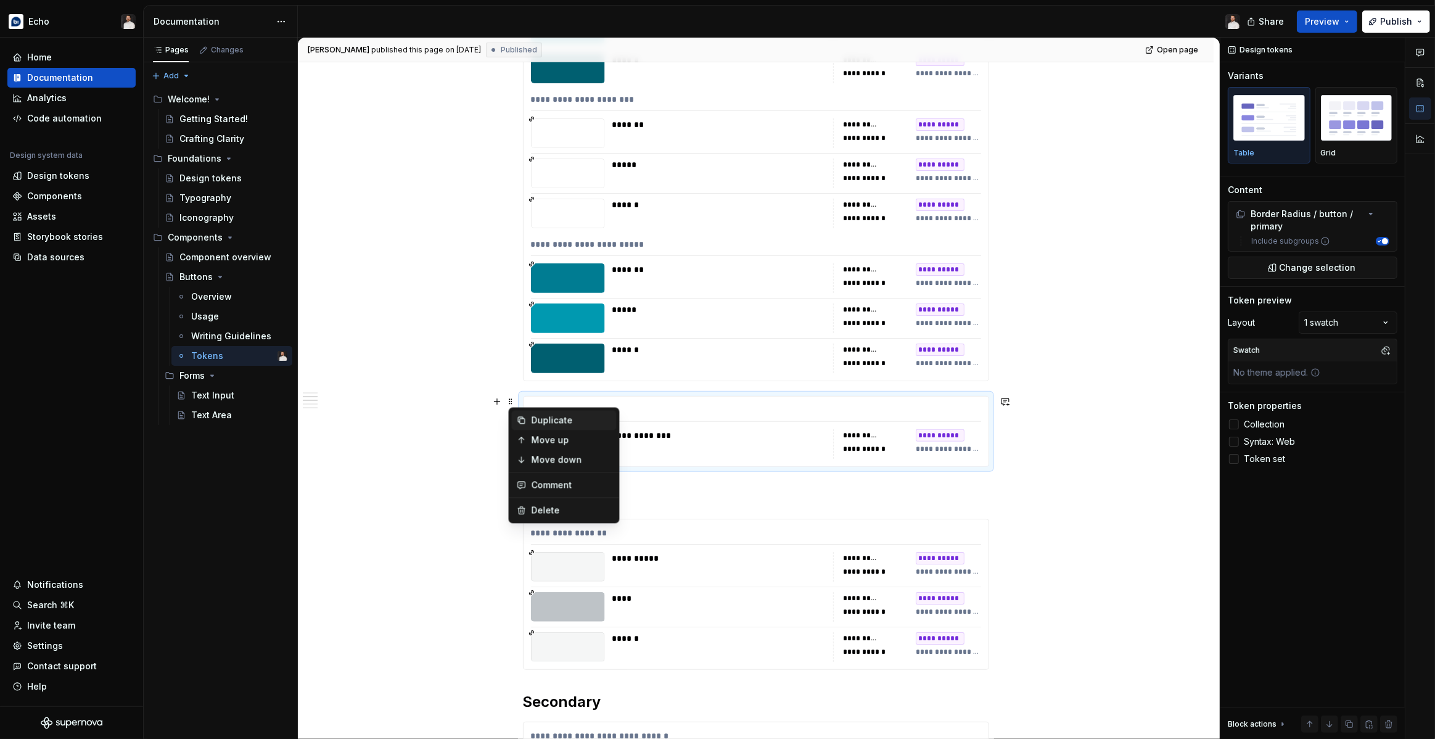
click at [533, 418] on div "Duplicate" at bounding box center [571, 420] width 80 height 12
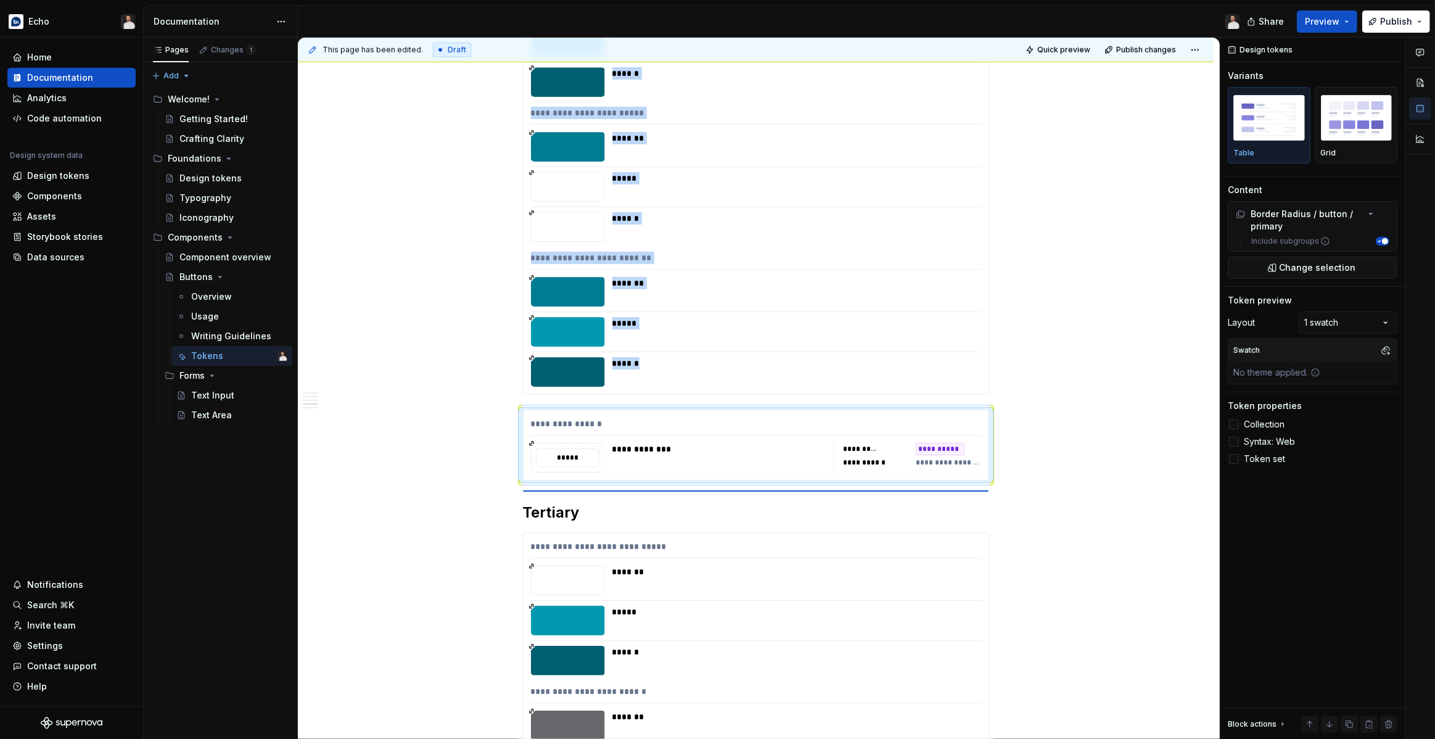
scroll to position [1014, 0]
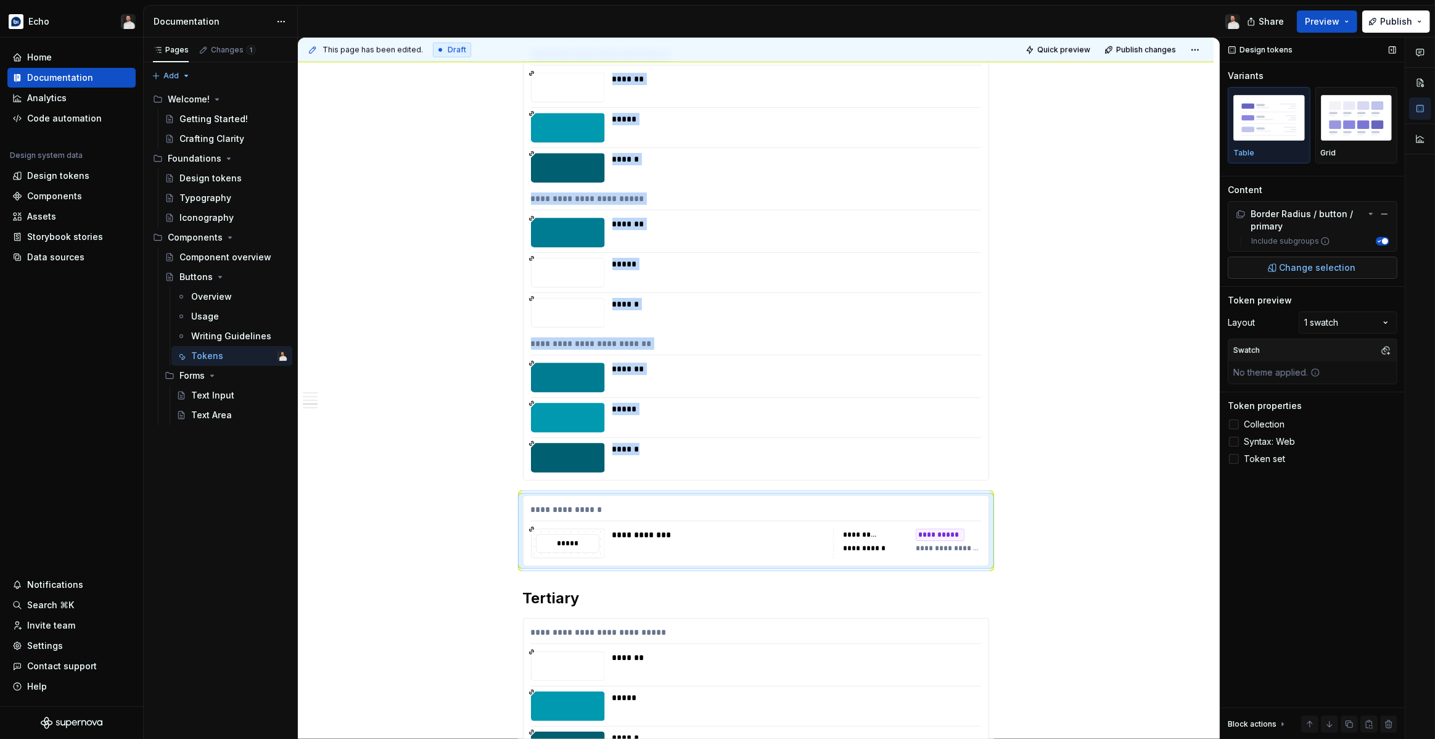
click at [1294, 262] on span "Change selection" at bounding box center [1317, 267] width 76 height 12
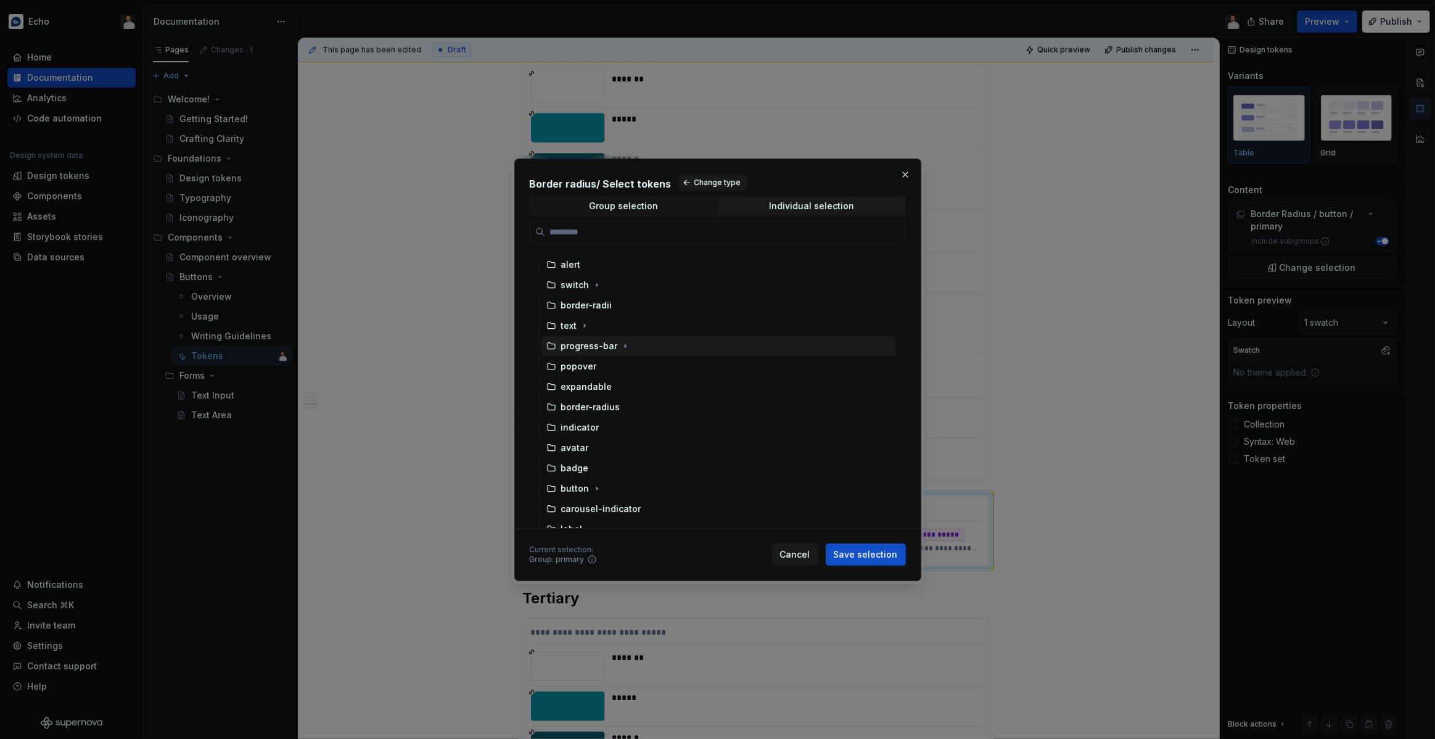
scroll to position [88, 0]
click at [594, 477] on icon "button" at bounding box center [597, 477] width 10 height 10
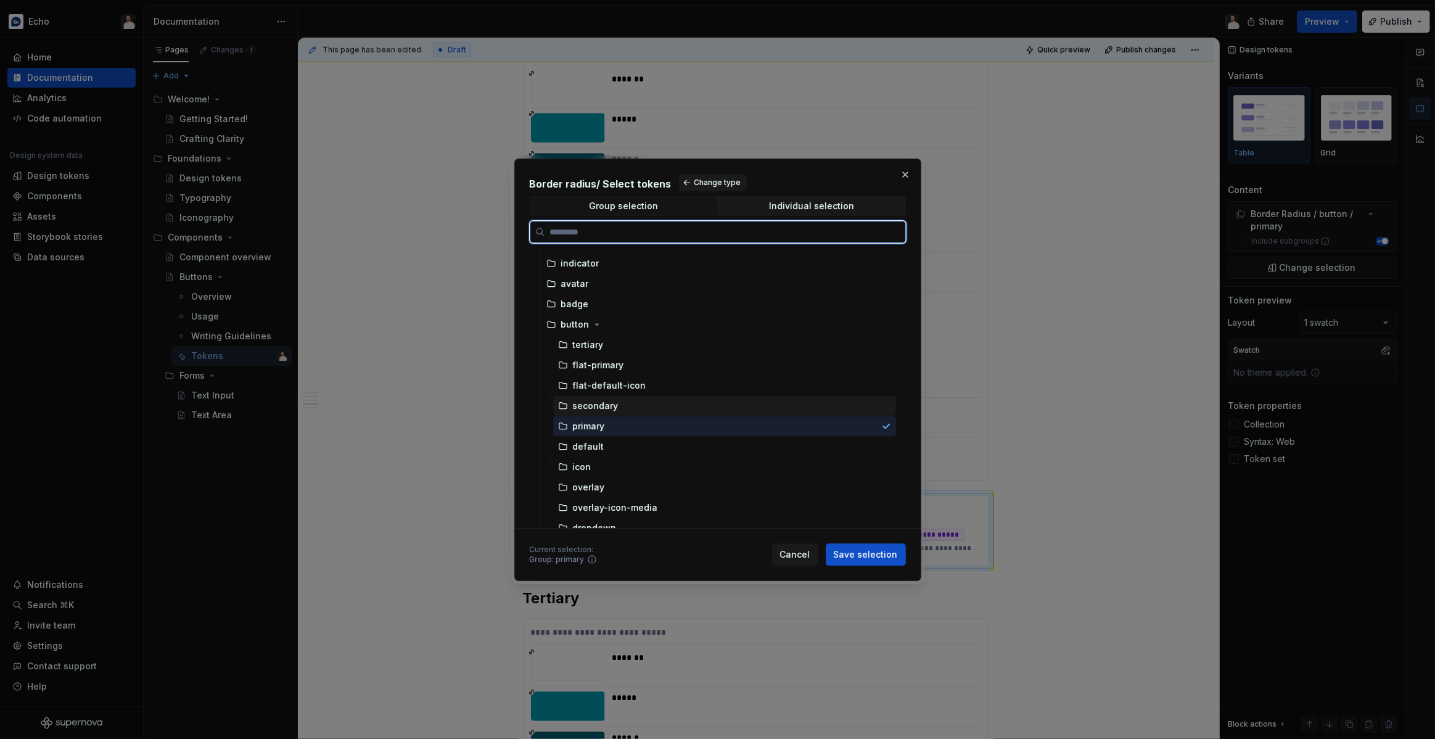
click at [601, 404] on div "secondary" at bounding box center [596, 405] width 46 height 12
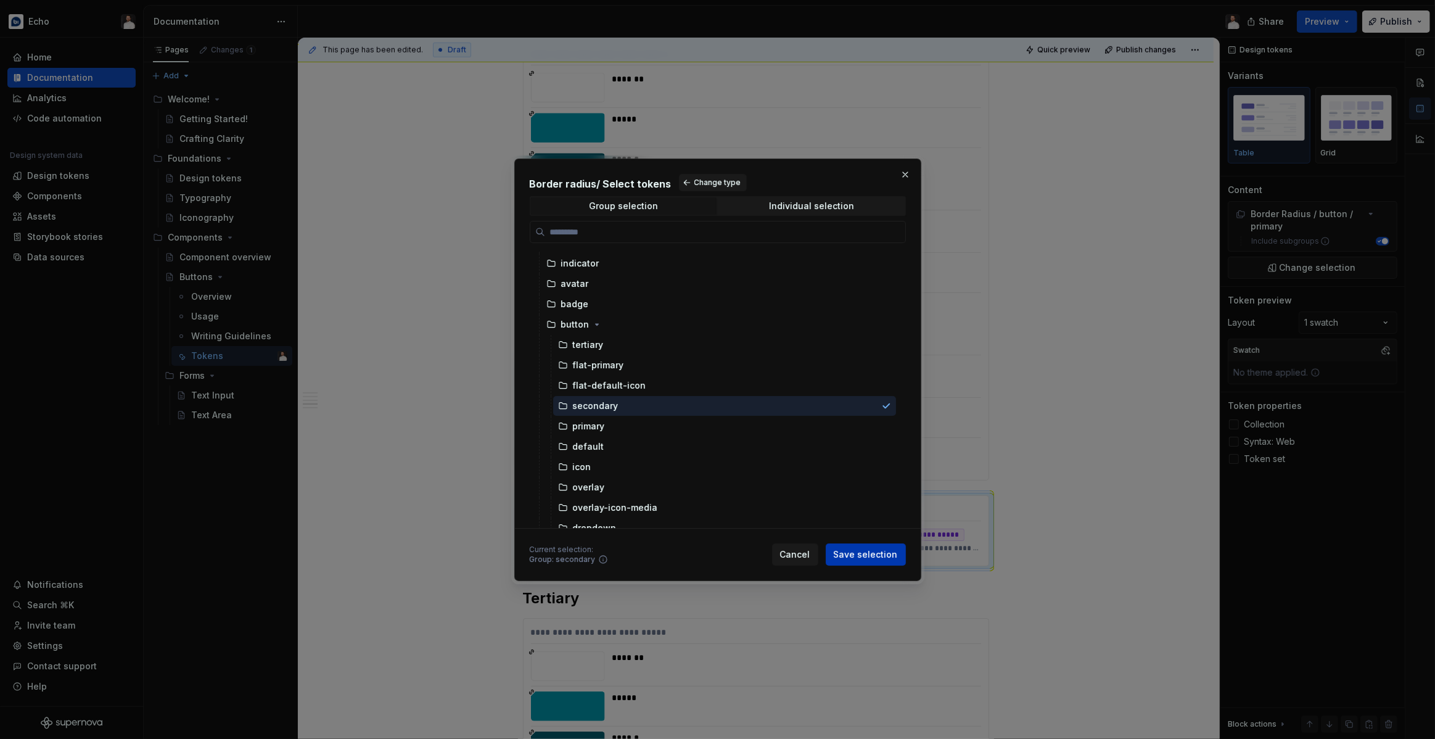
click at [867, 551] on span "Save selection" at bounding box center [866, 554] width 64 height 12
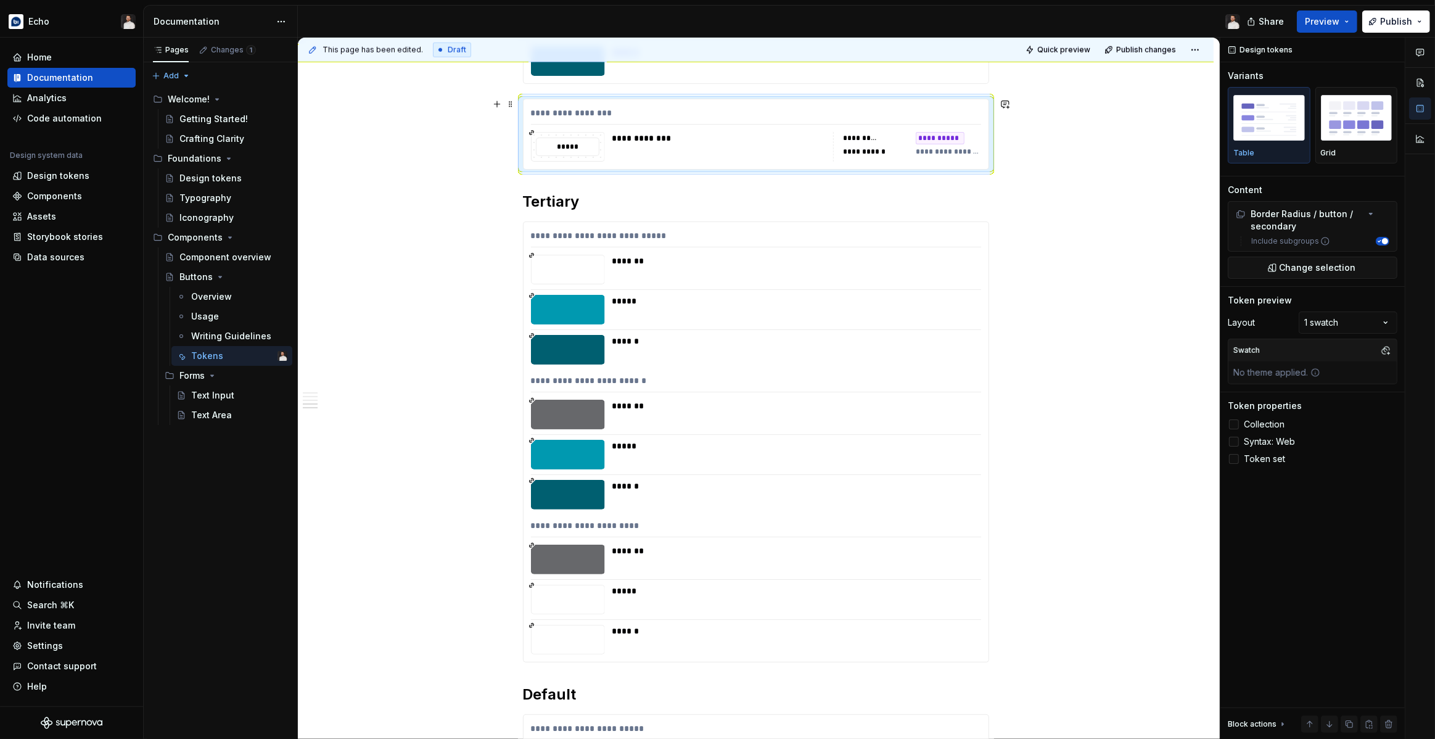
scroll to position [1381, 0]
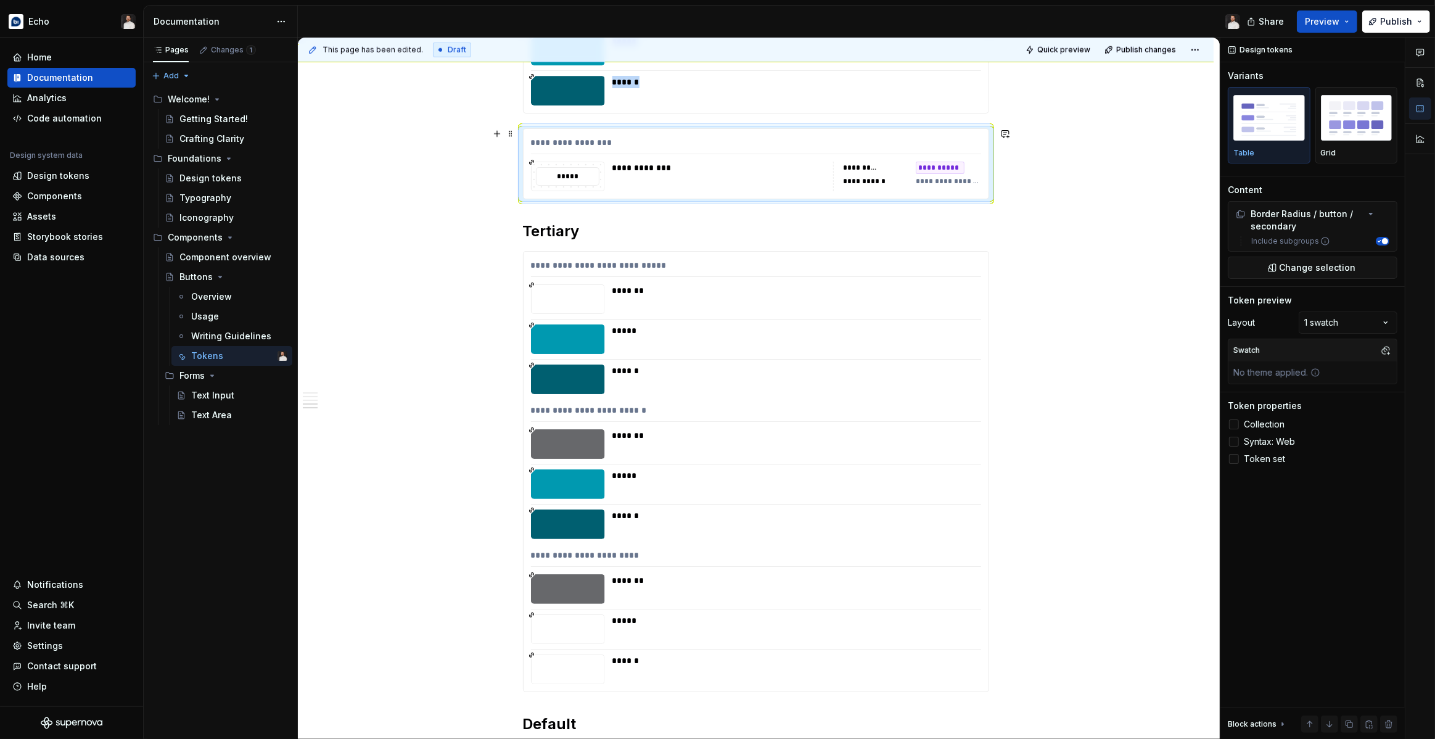
click at [513, 134] on span at bounding box center [511, 133] width 10 height 17
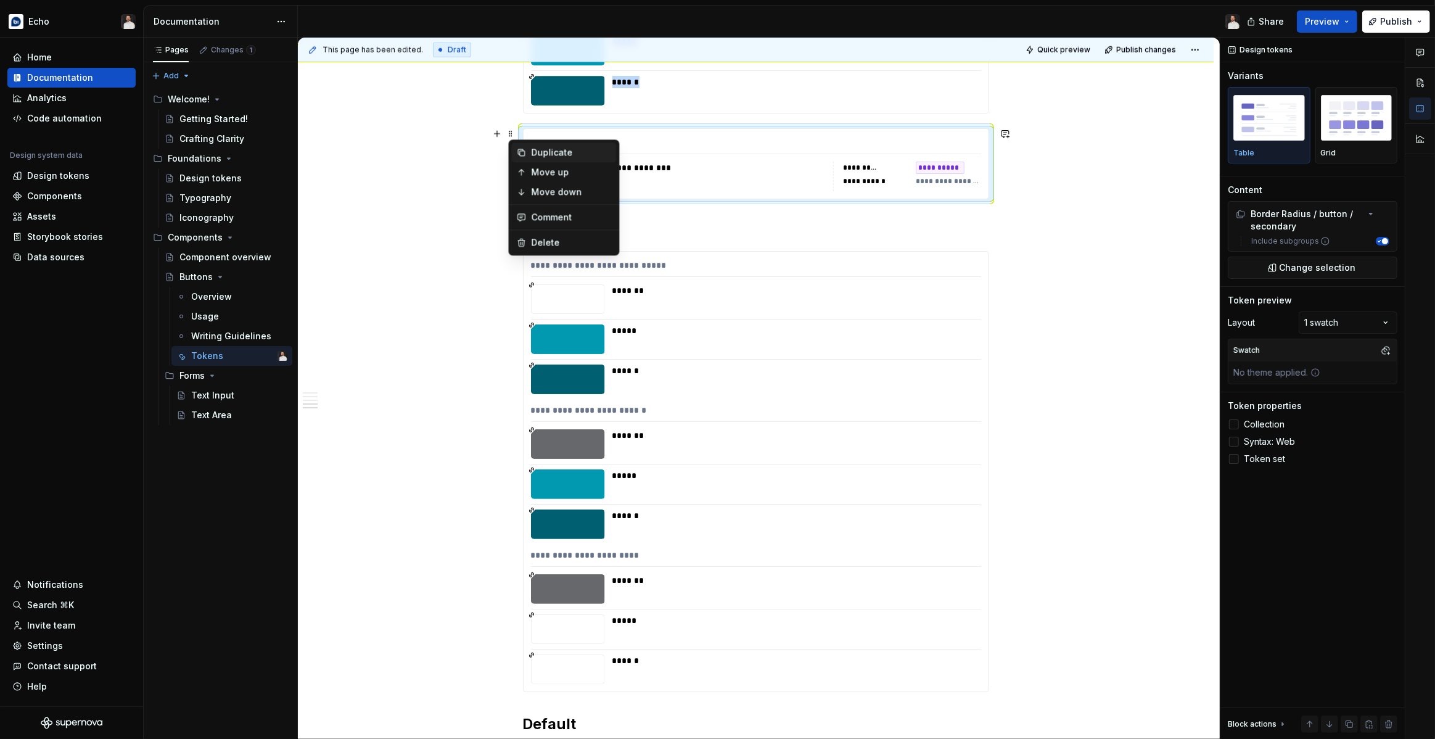
click at [525, 150] on icon at bounding box center [522, 152] width 10 height 10
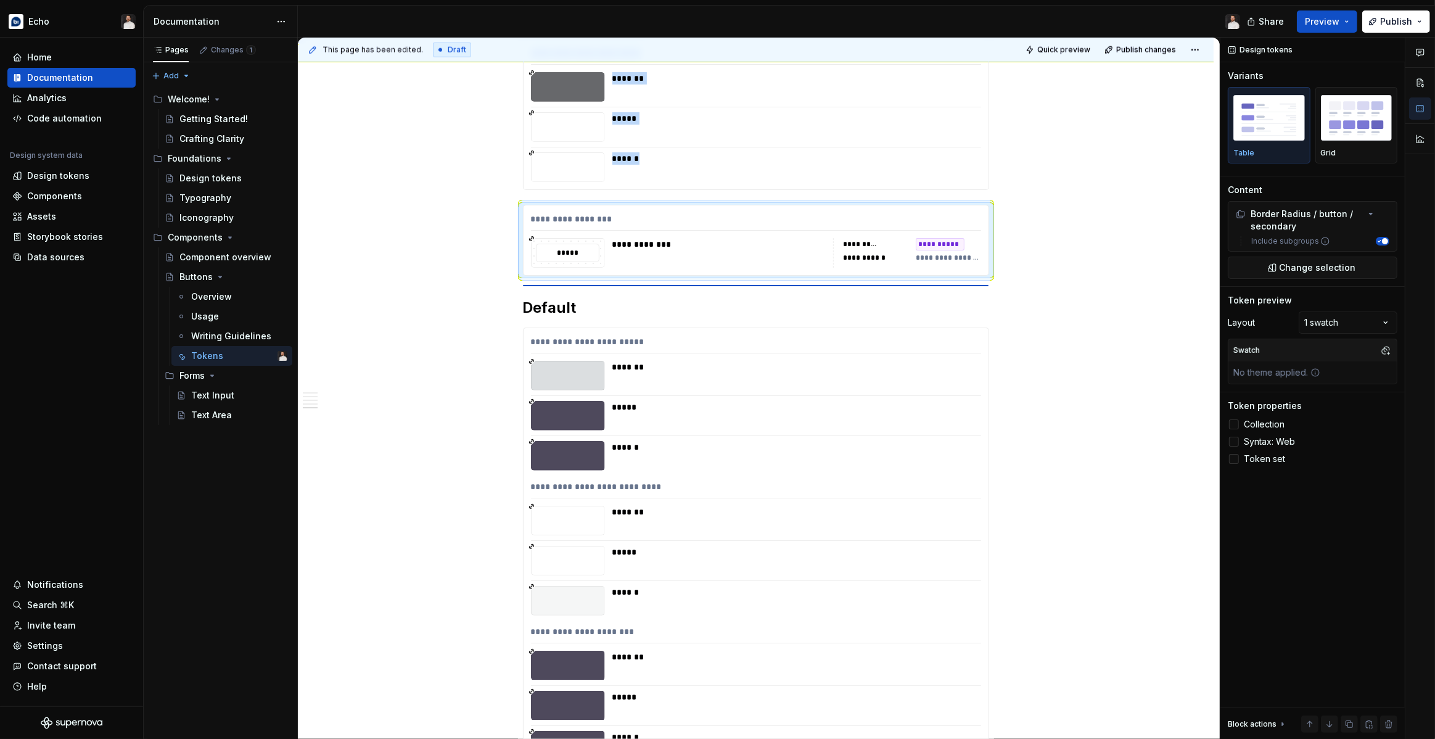
scroll to position [1797, 0]
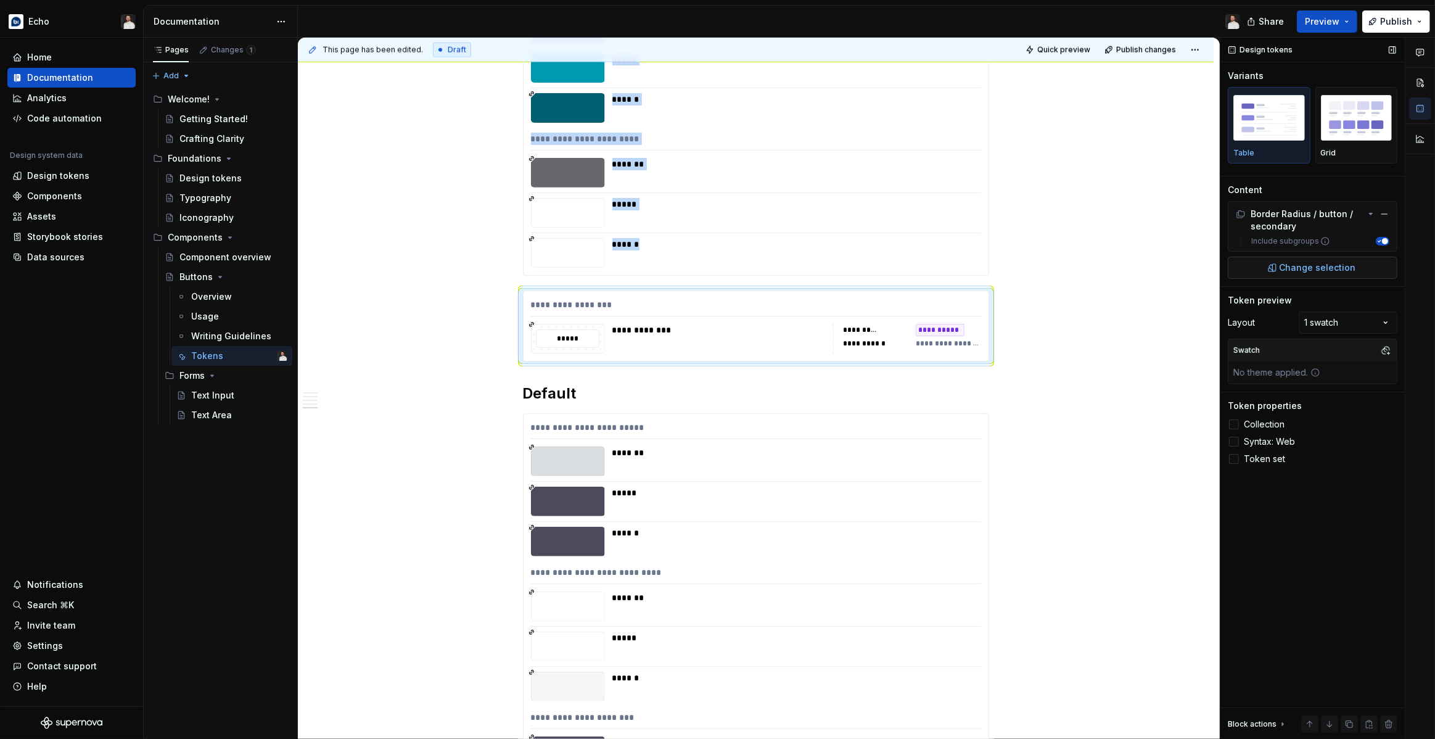
click at [1277, 273] on button "Change selection" at bounding box center [1312, 267] width 170 height 22
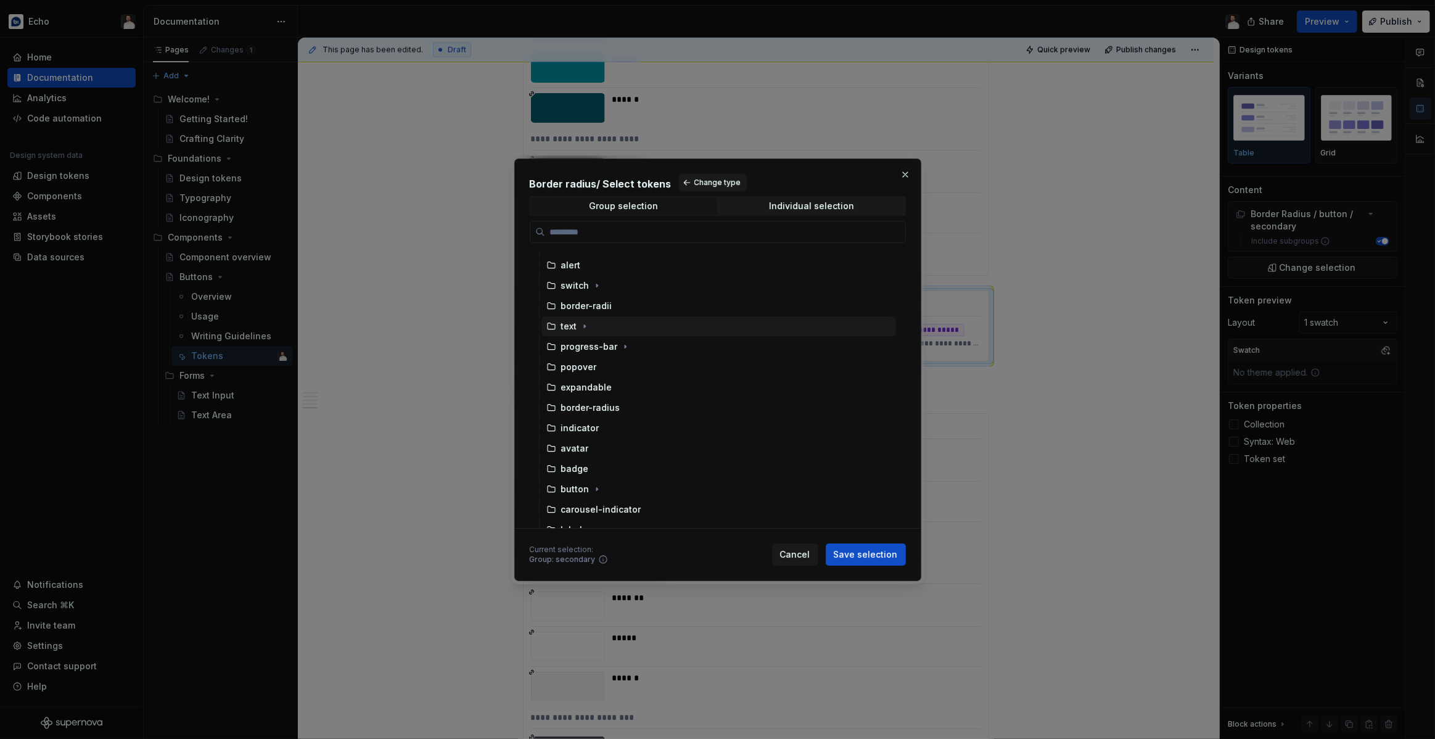
scroll to position [78, 0]
click at [597, 488] on icon "button" at bounding box center [597, 487] width 10 height 10
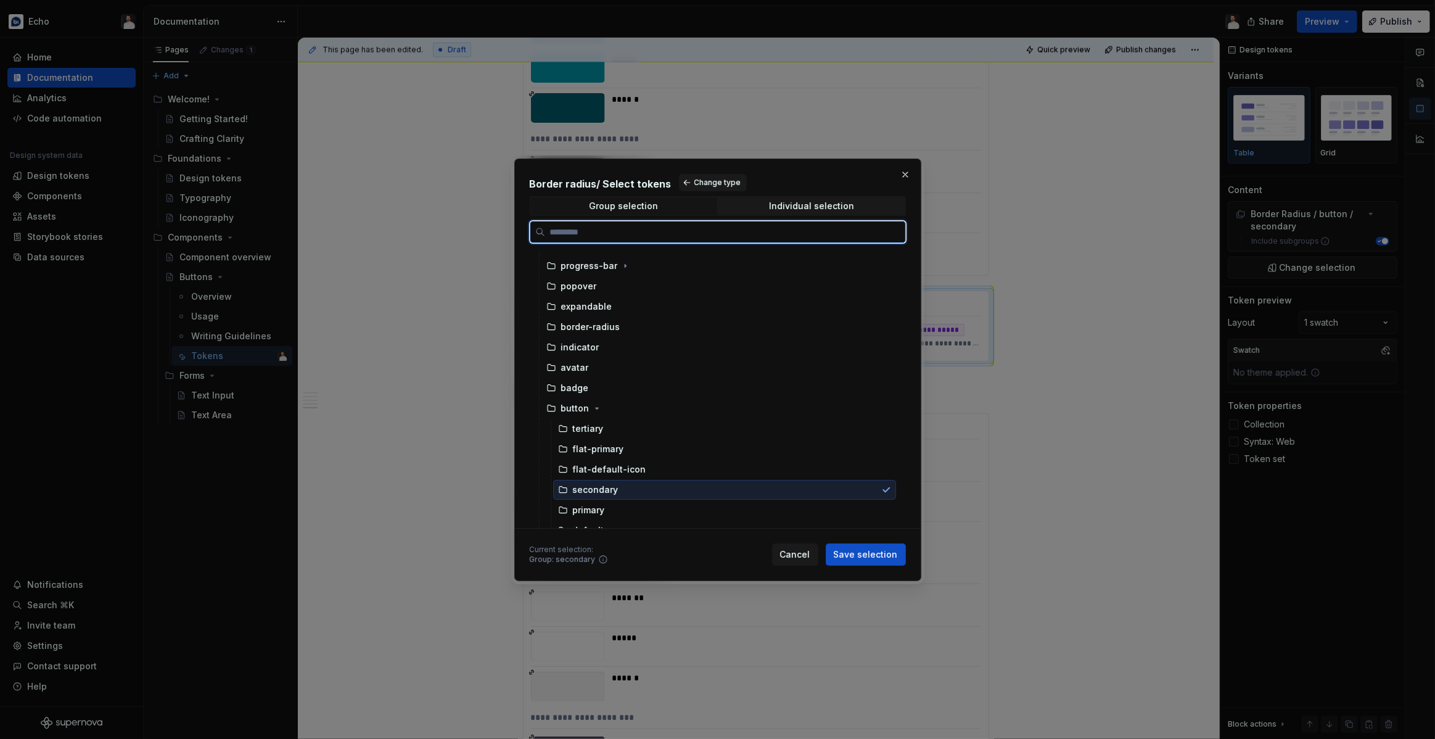
scroll to position [179, 0]
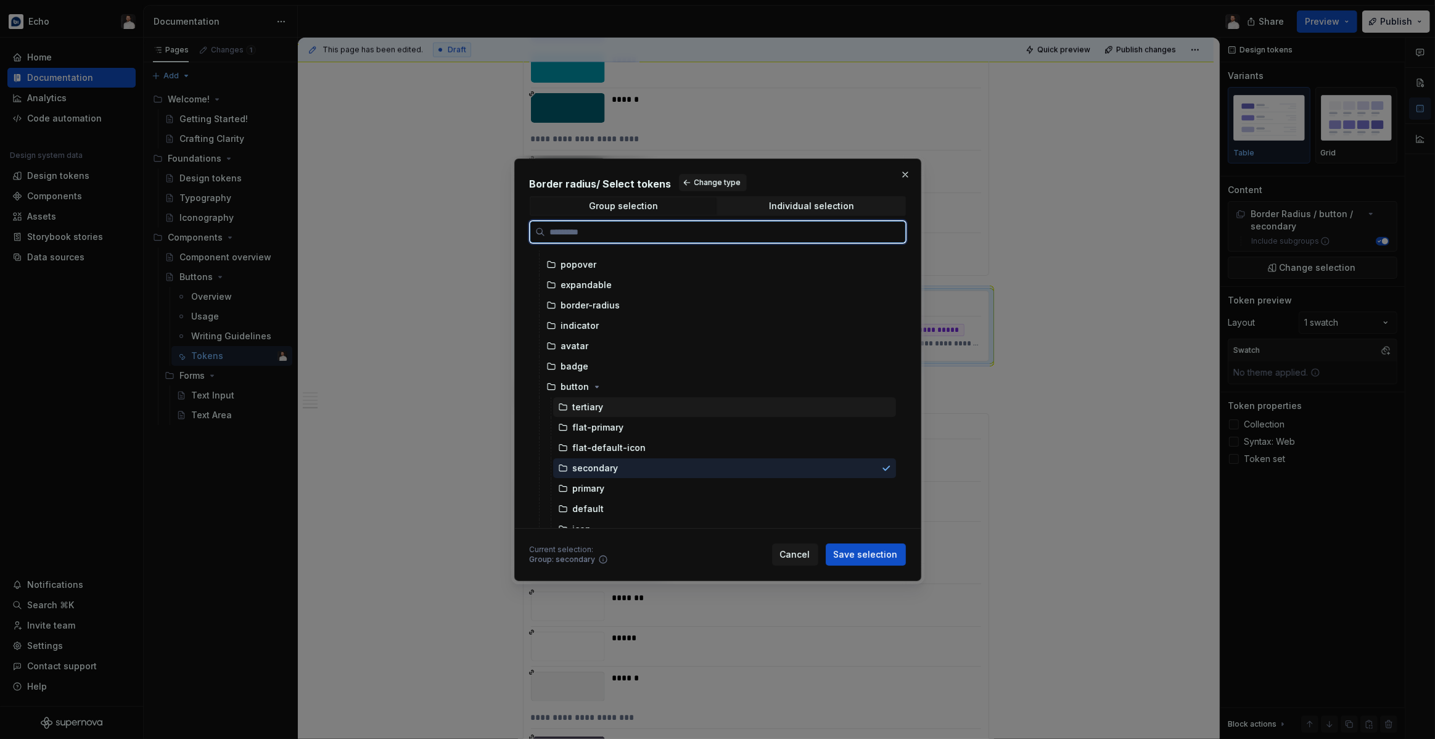
click at [605, 409] on div "tertiary" at bounding box center [724, 407] width 343 height 20
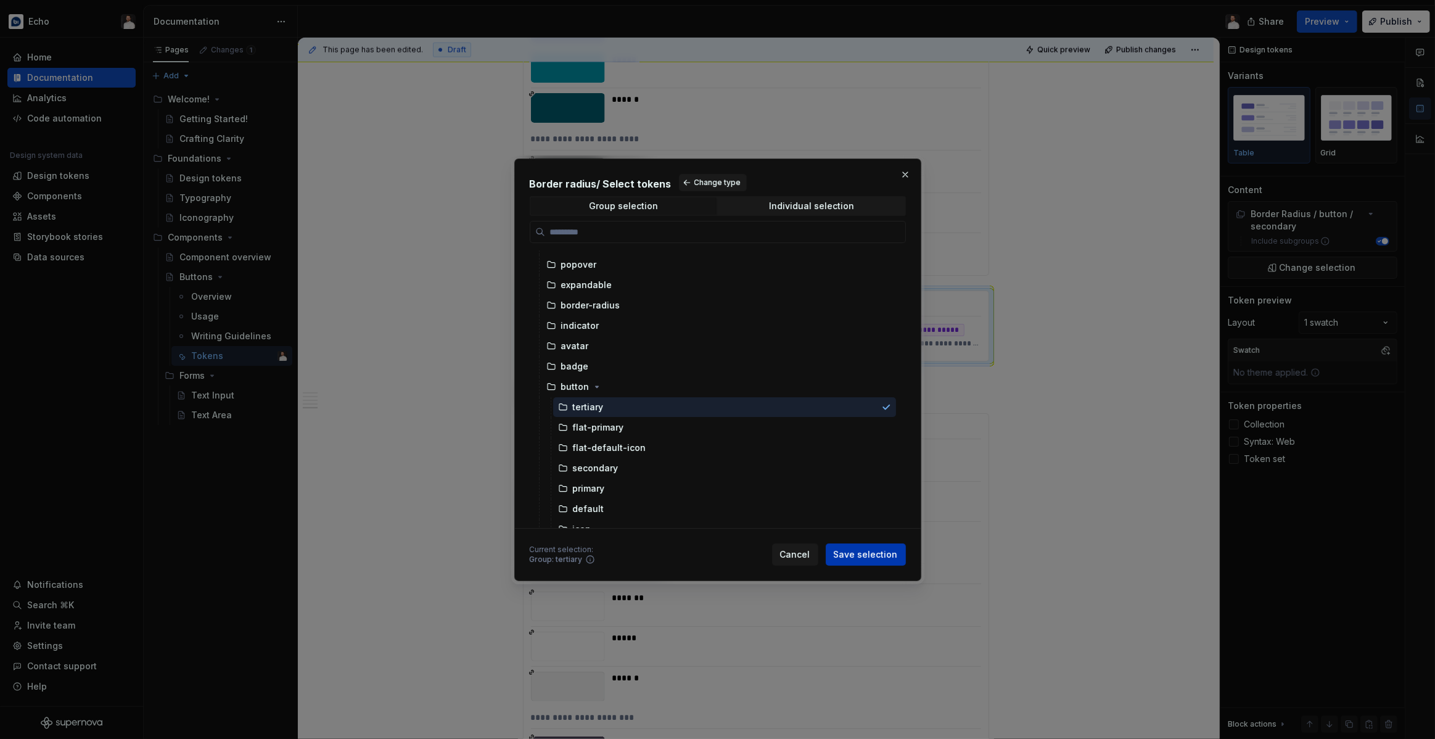
click at [870, 553] on span "Save selection" at bounding box center [866, 554] width 64 height 12
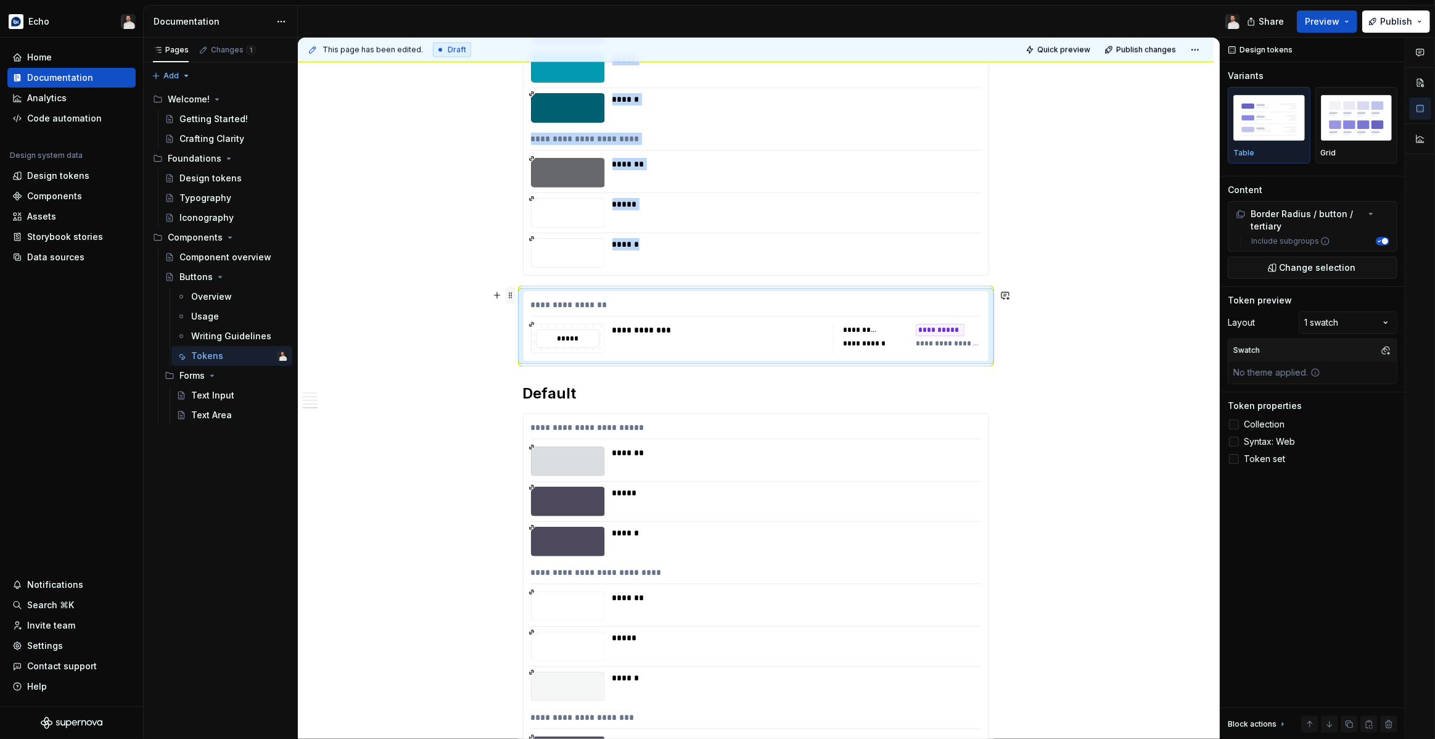
click at [515, 298] on span at bounding box center [511, 295] width 10 height 17
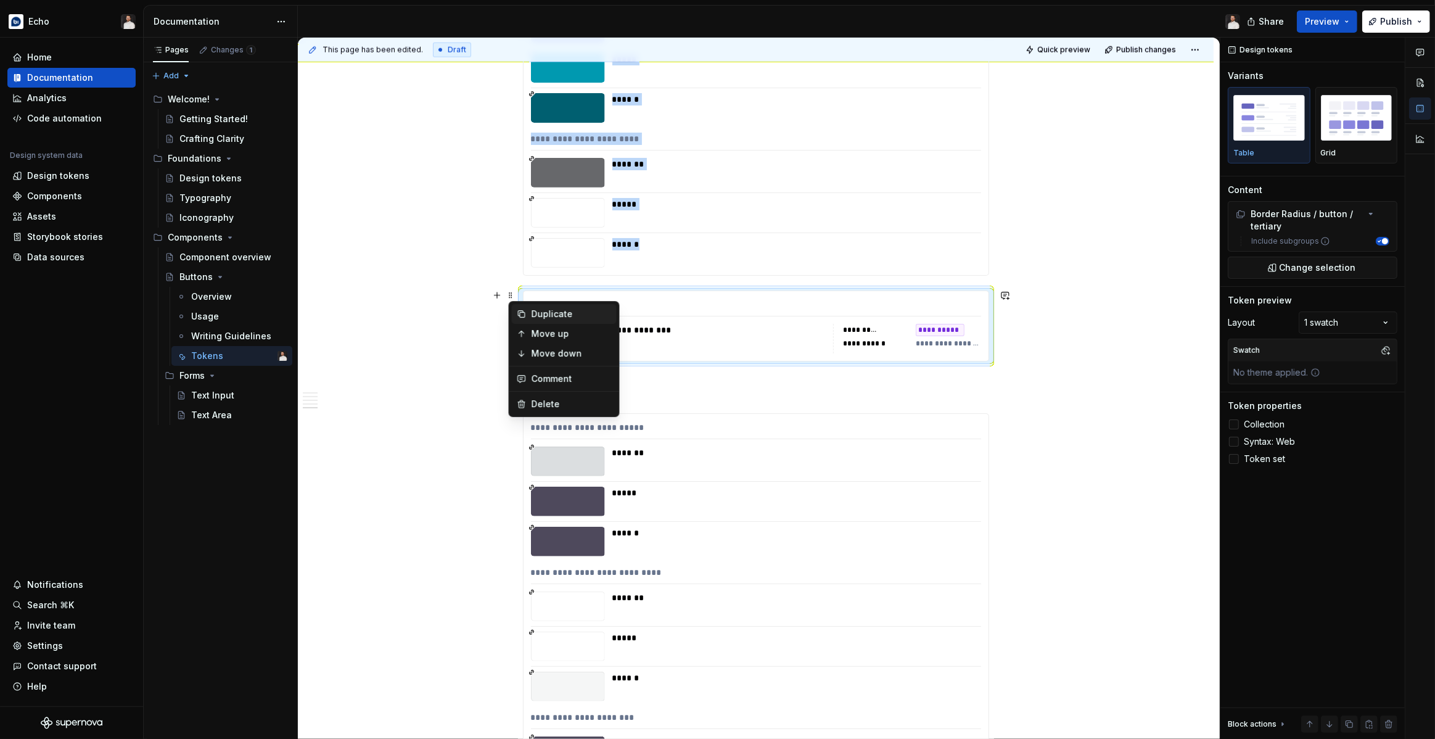
click at [525, 313] on icon at bounding box center [522, 314] width 10 height 10
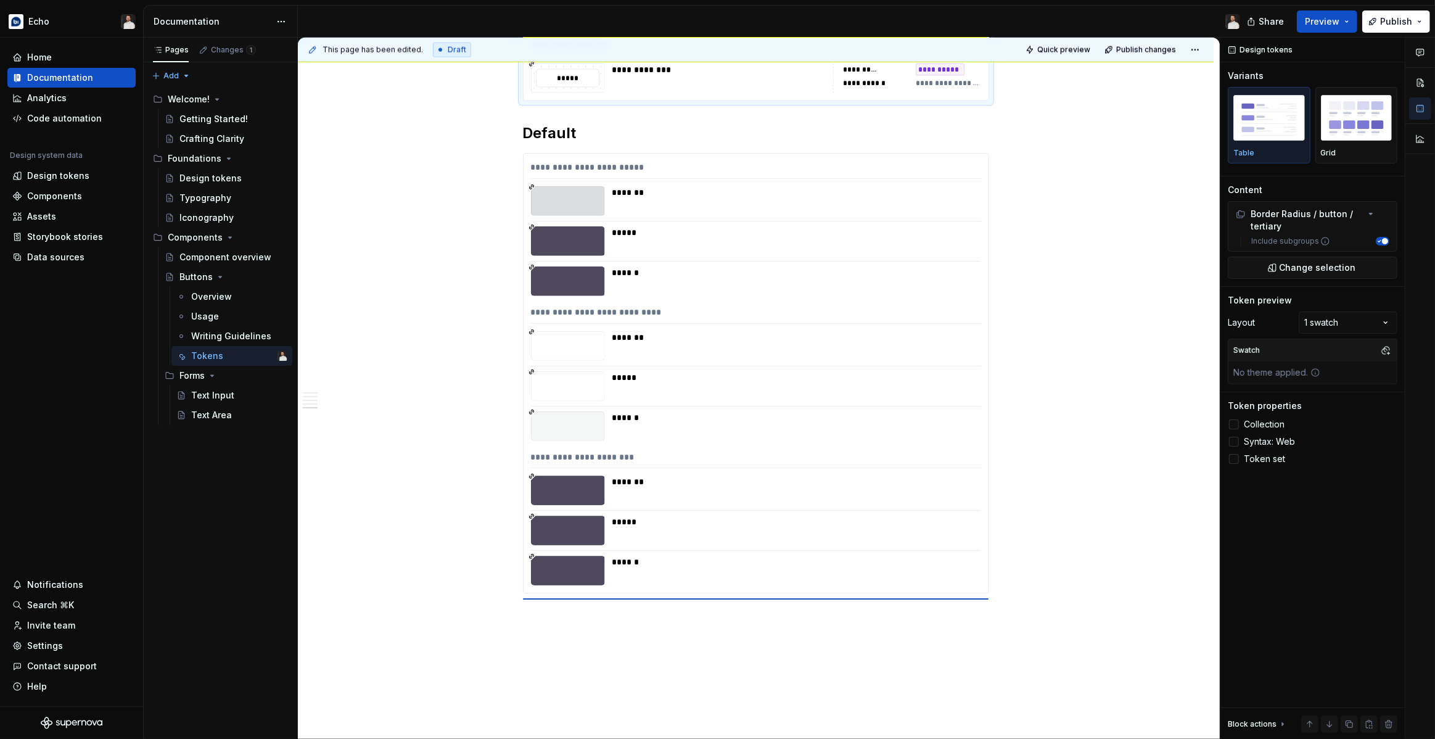
scroll to position [2057, 0]
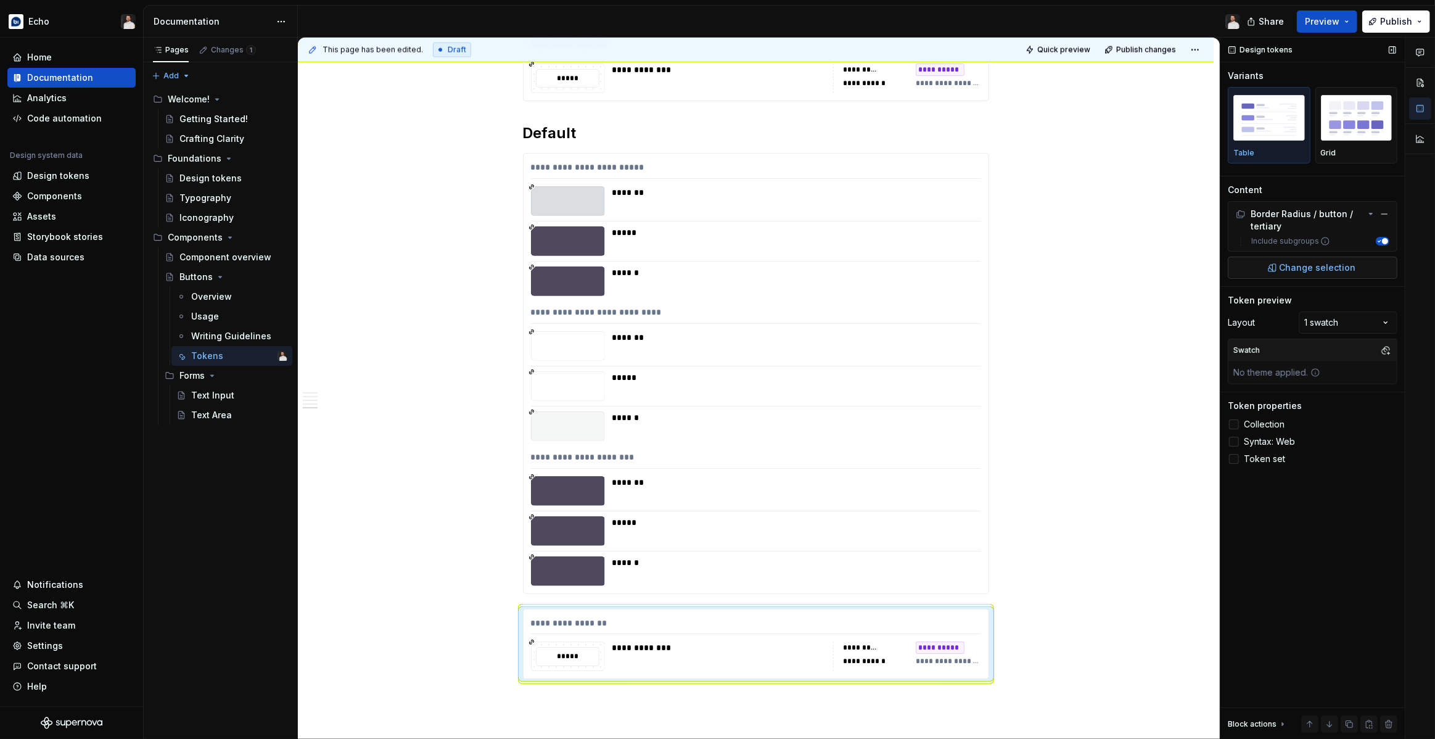
click at [1299, 263] on span "Change selection" at bounding box center [1317, 267] width 76 height 12
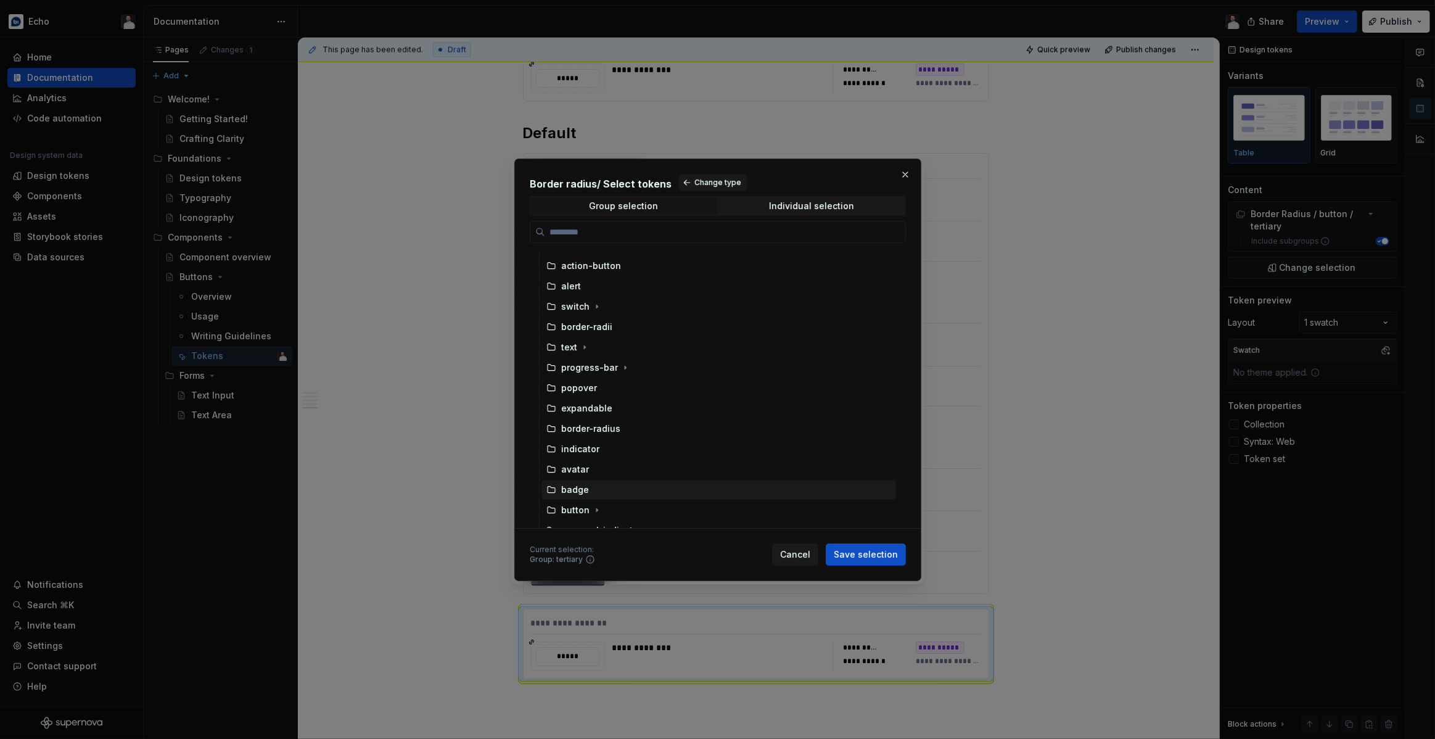
scroll to position [84, 0]
click at [596, 480] on icon "button" at bounding box center [597, 481] width 10 height 10
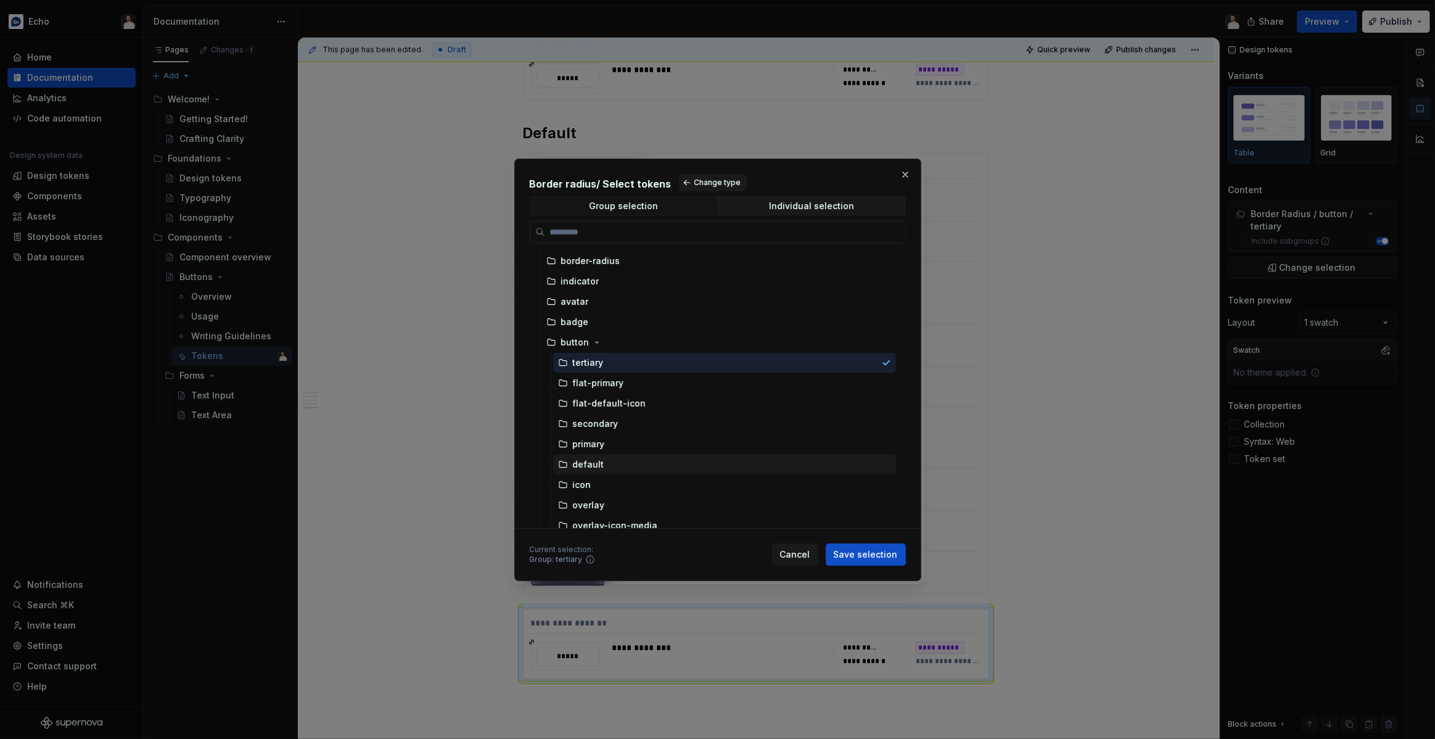
scroll to position [226, 0]
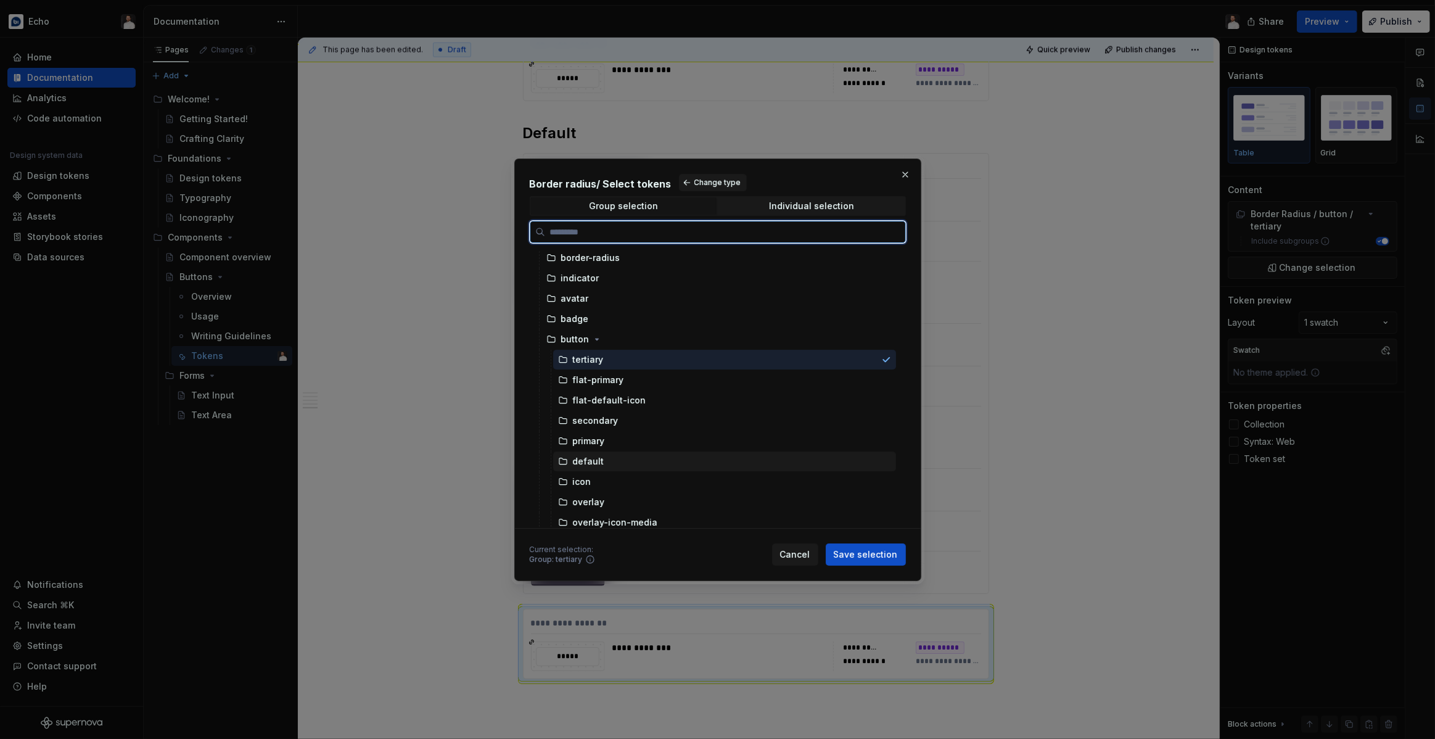
click at [615, 462] on div "default" at bounding box center [724, 461] width 343 height 20
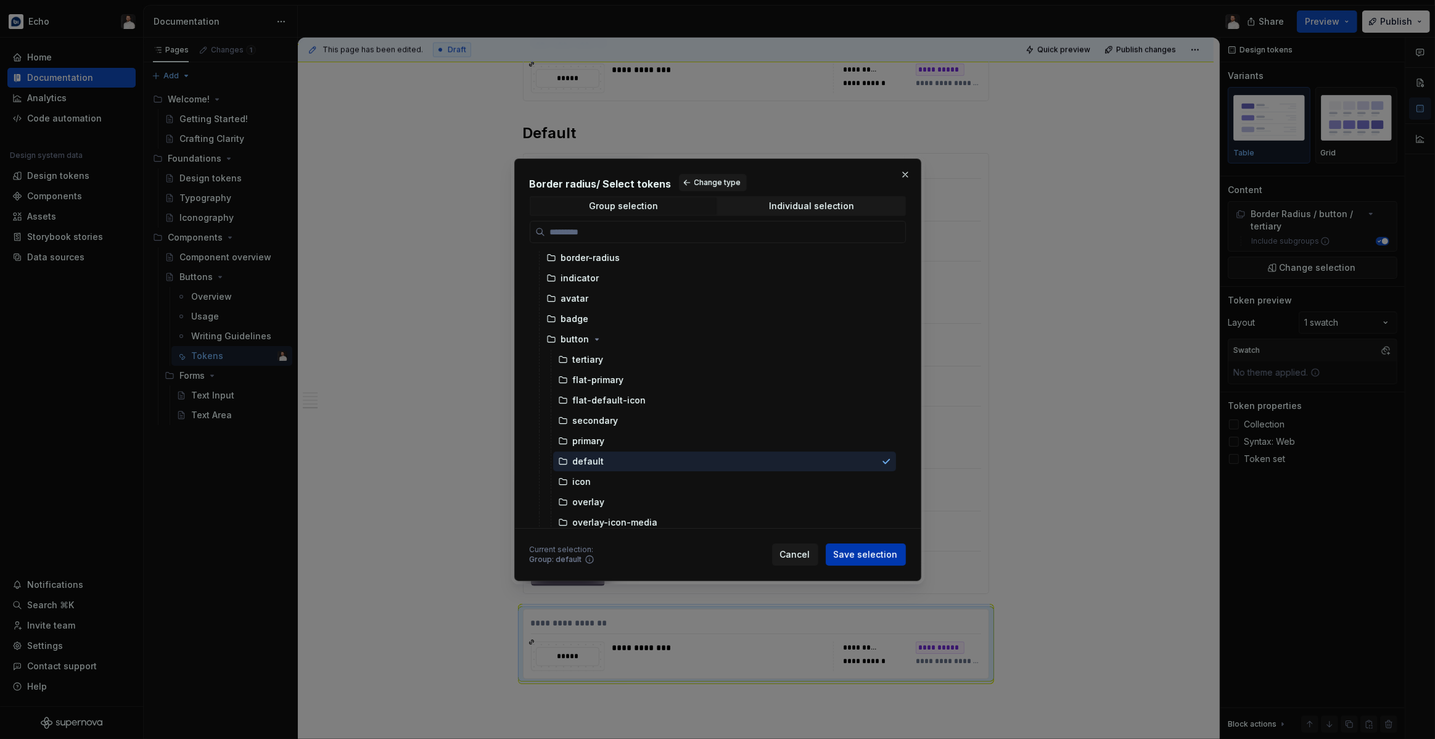
click at [864, 555] on span "Save selection" at bounding box center [866, 554] width 64 height 12
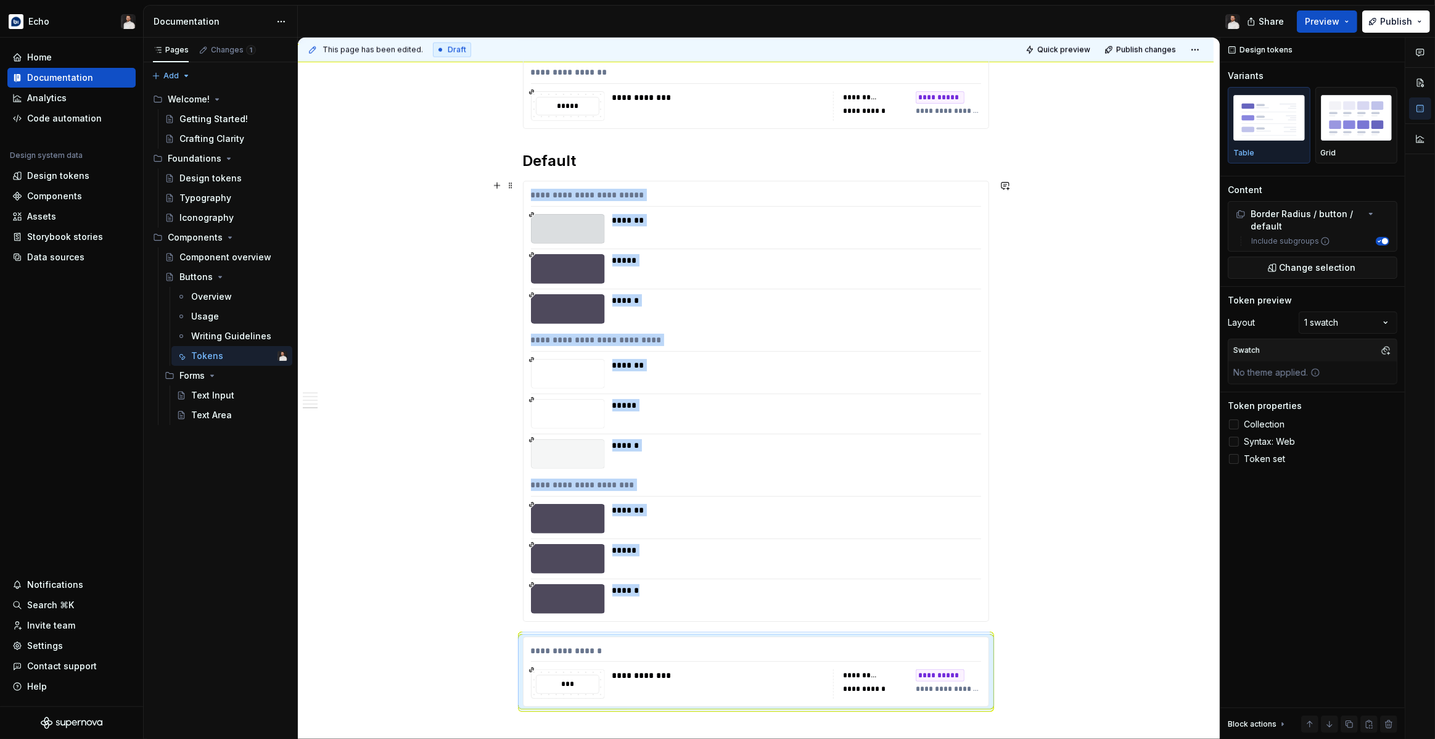
scroll to position [2028, 0]
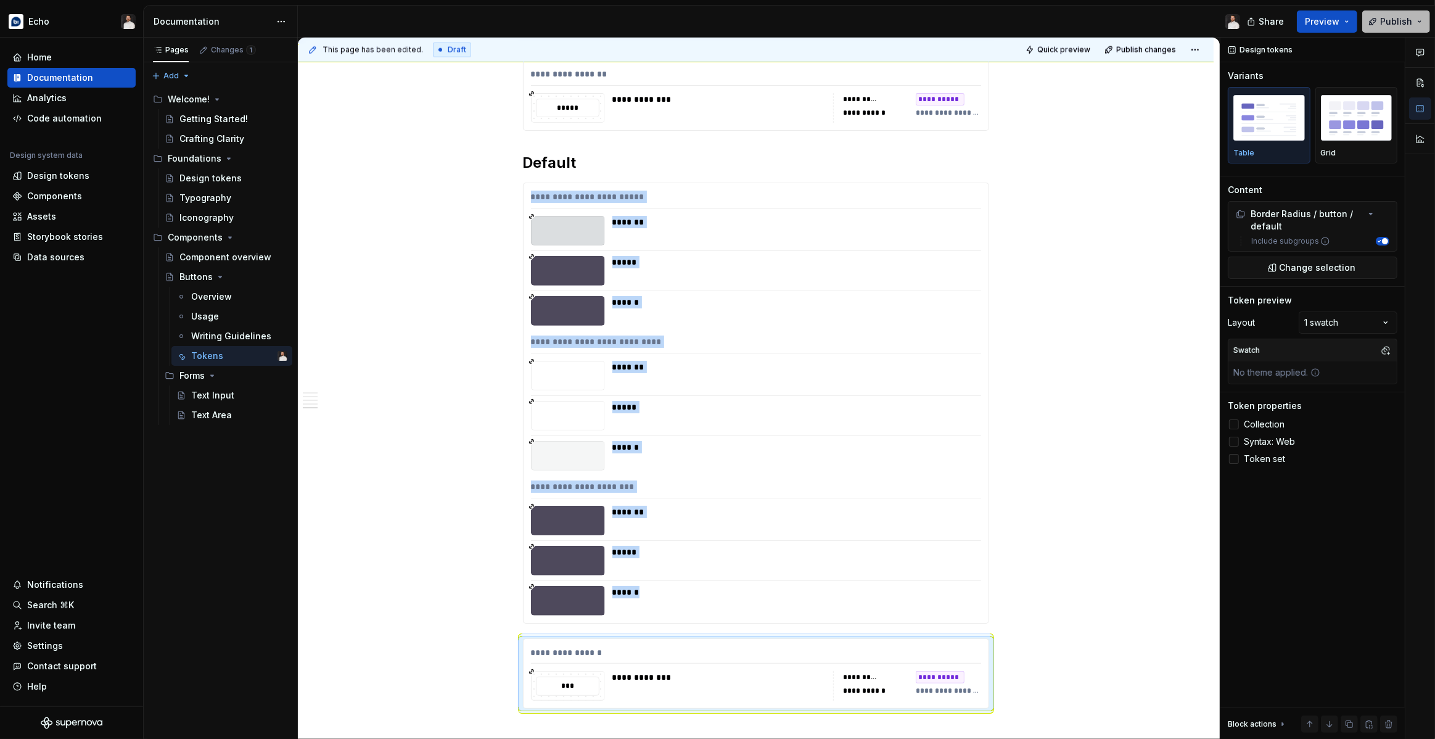
click at [1388, 27] on span "Publish" at bounding box center [1396, 21] width 32 height 12
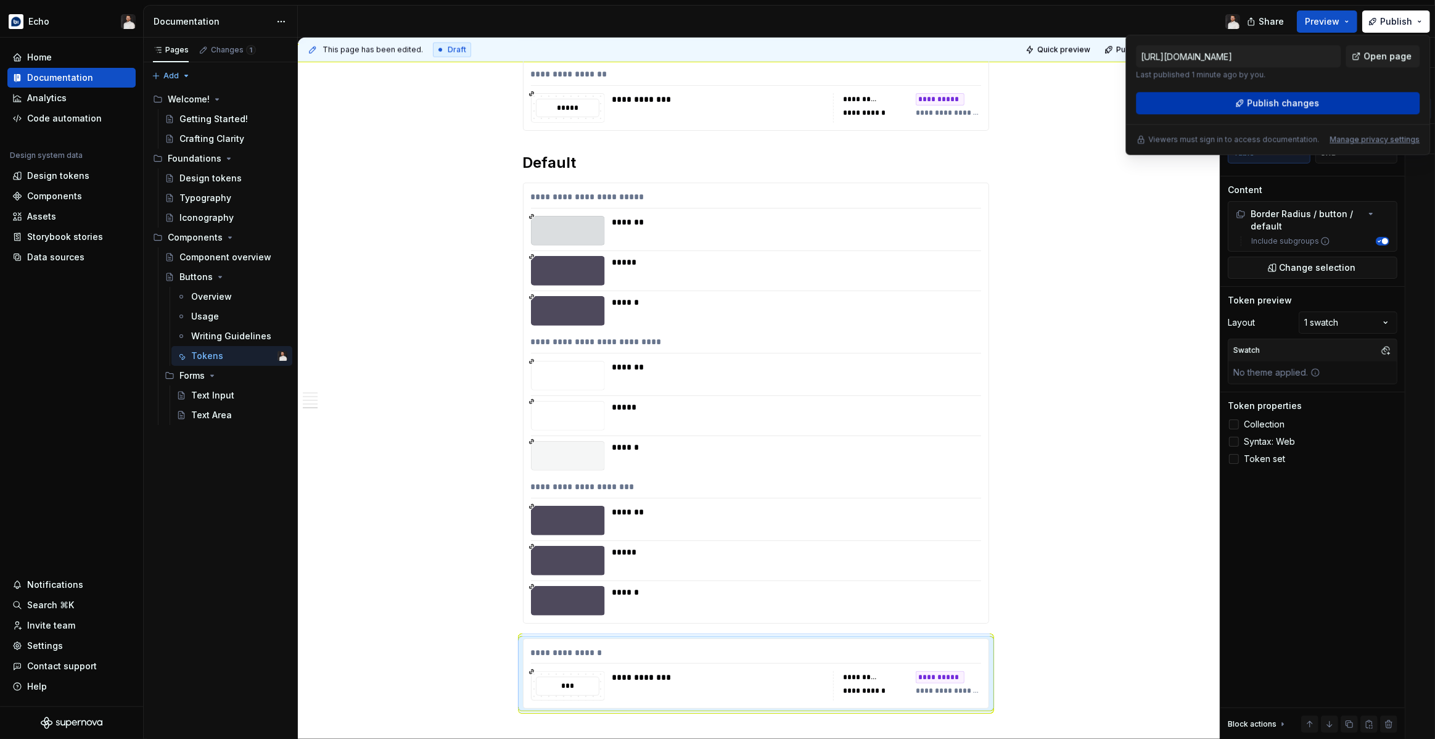
click at [1327, 97] on button "Publish changes" at bounding box center [1278, 103] width 284 height 22
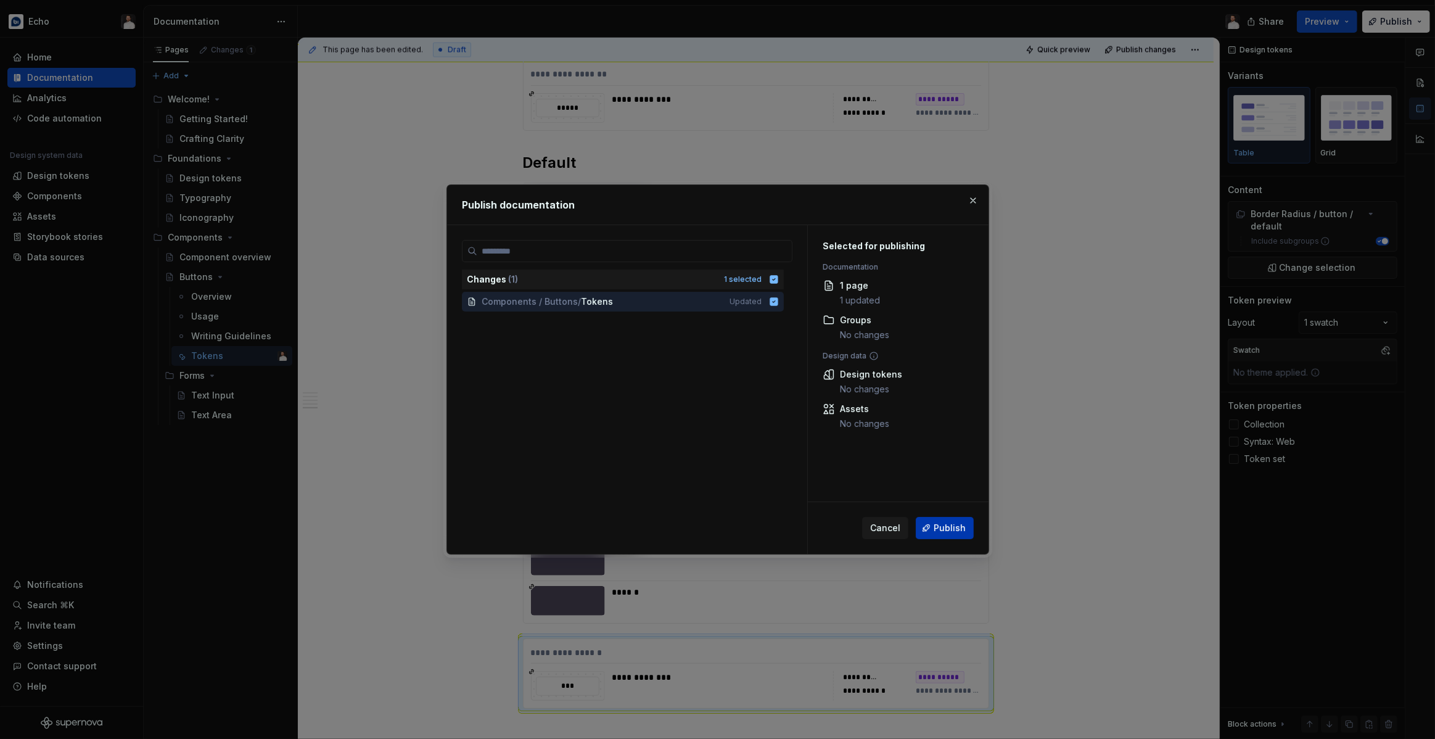
click at [940, 523] on span "Publish" at bounding box center [949, 528] width 32 height 12
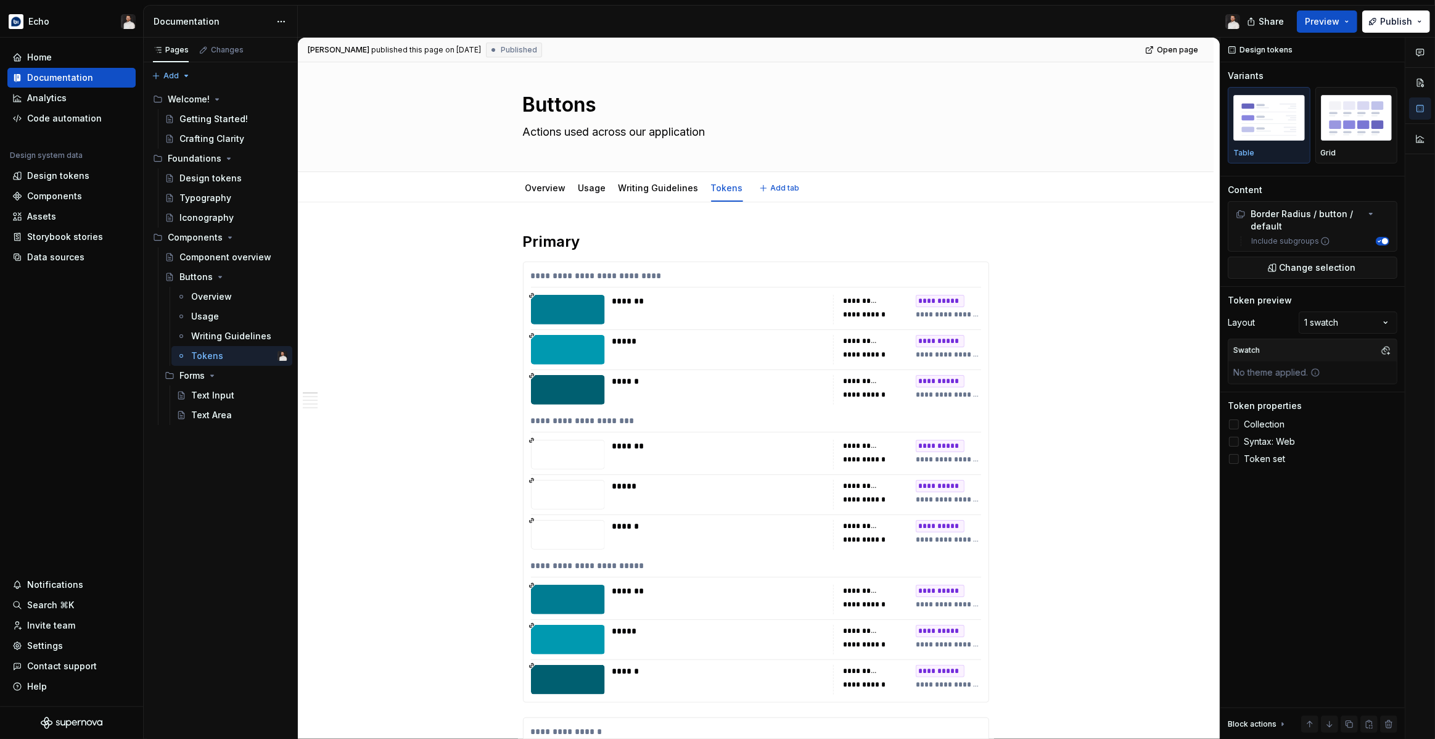
scroll to position [15, 0]
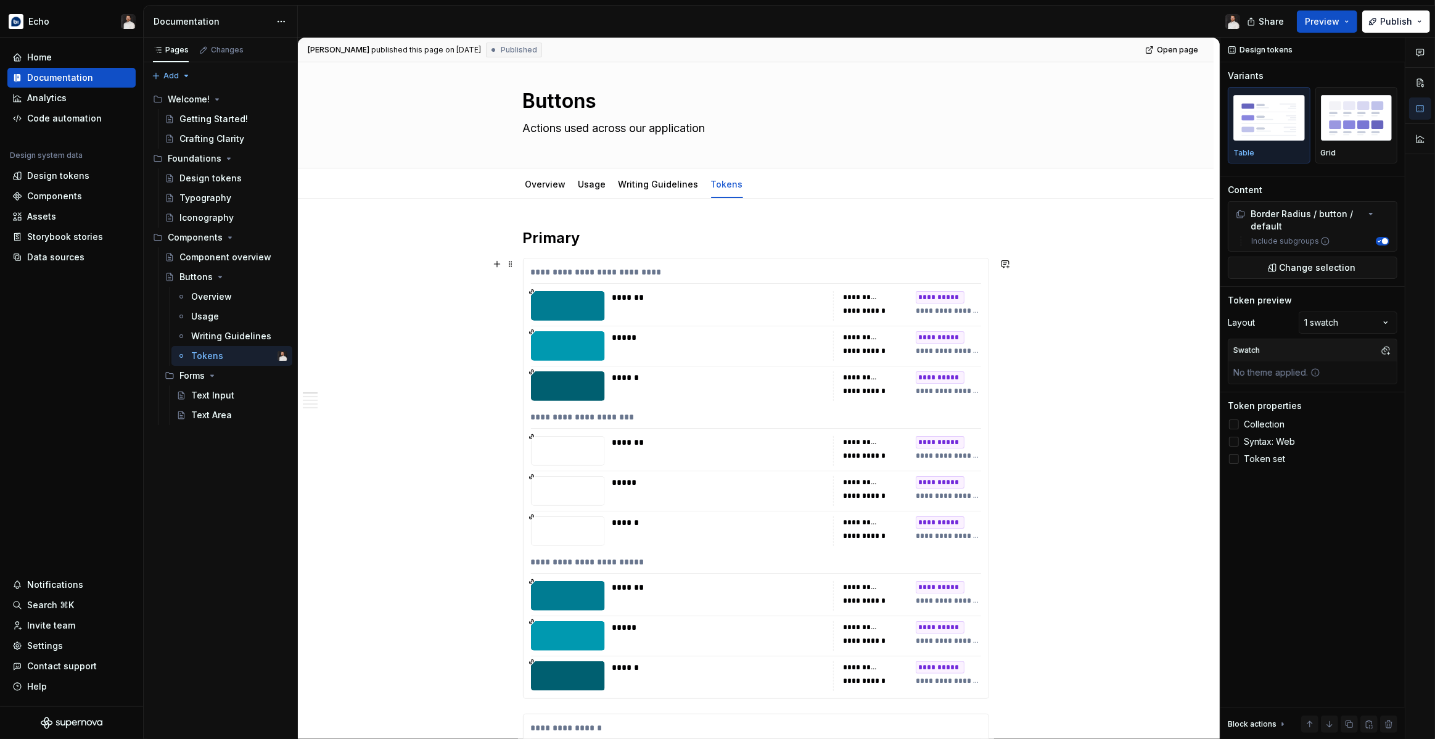
click at [776, 292] on div "*******" at bounding box center [718, 297] width 213 height 12
click at [1260, 427] on span "Syntax: Web" at bounding box center [1268, 432] width 51 height 10
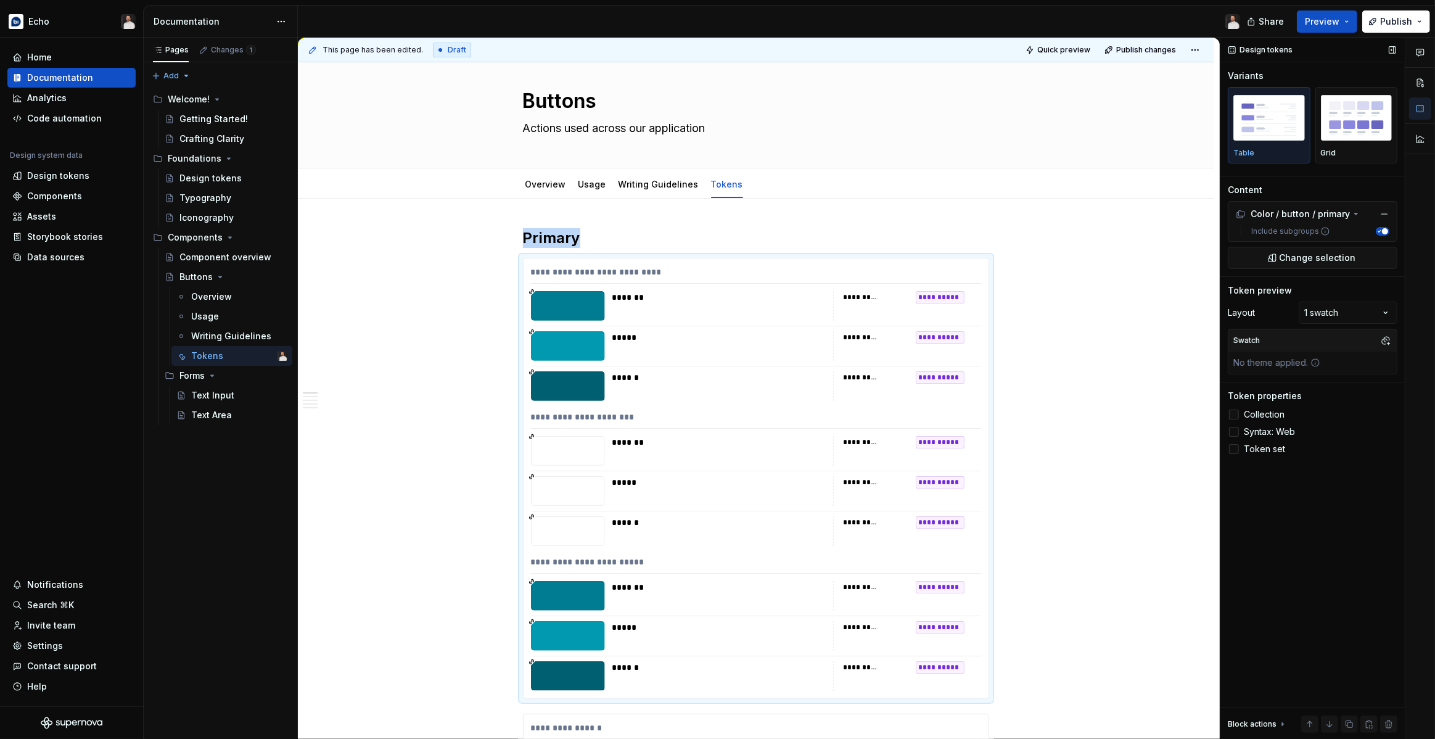
click at [1260, 417] on span "Collection" at bounding box center [1263, 414] width 41 height 10
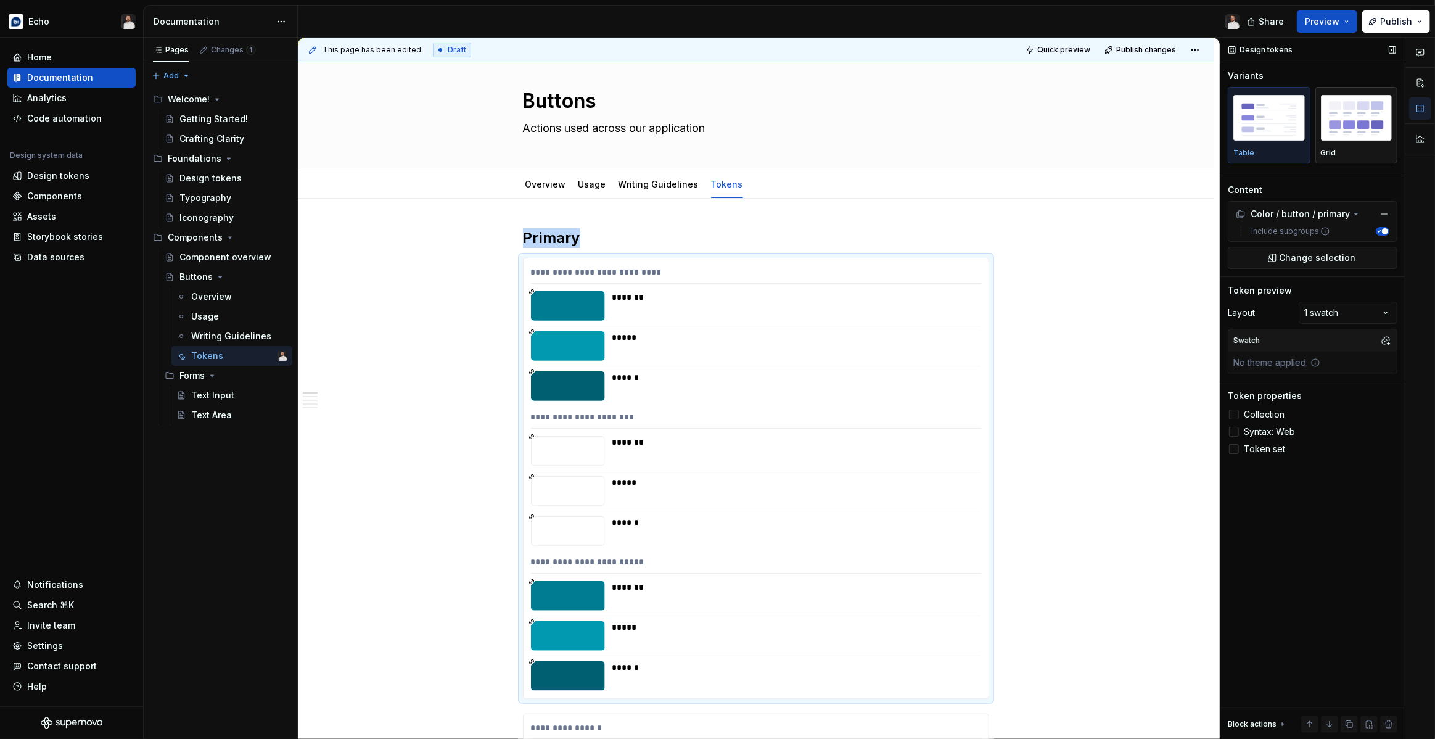
click at [1345, 137] on img "button" at bounding box center [1357, 117] width 72 height 45
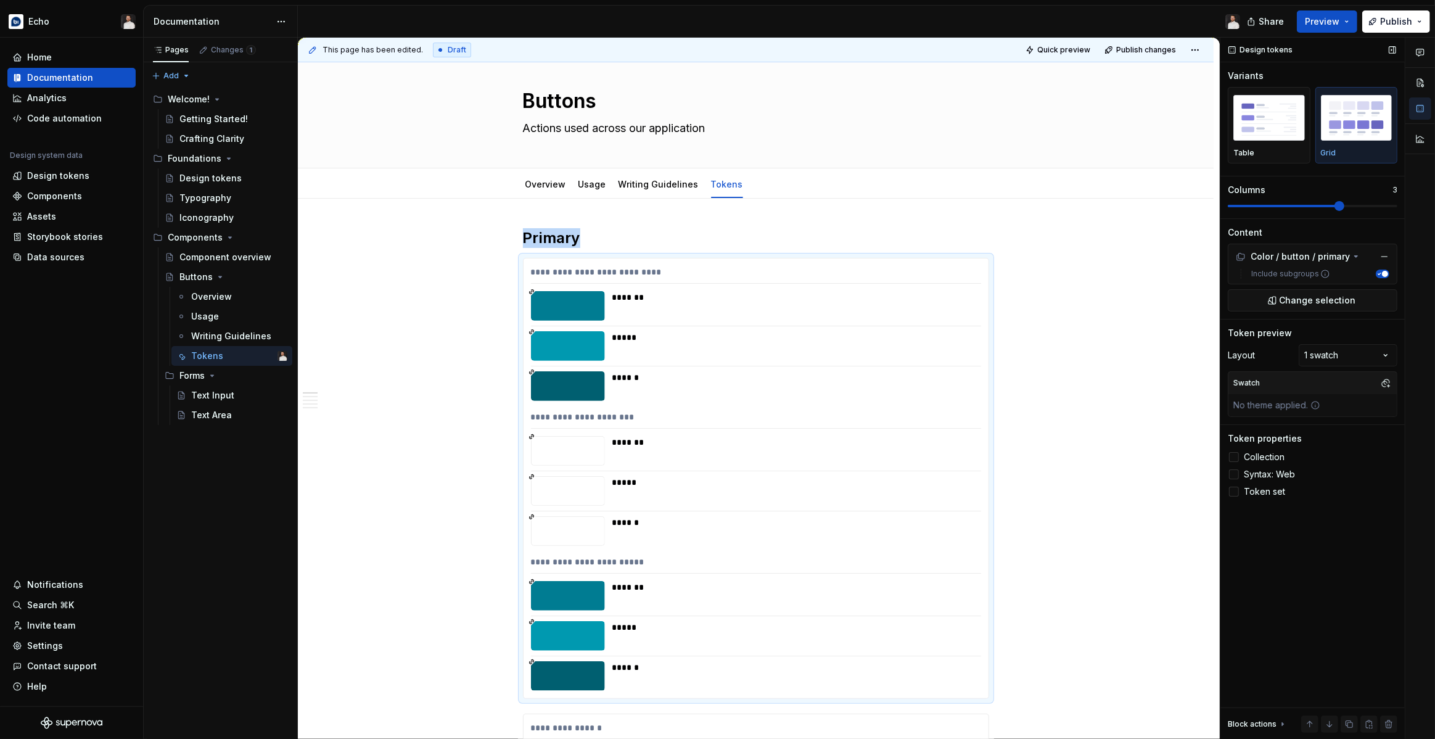
click at [1344, 204] on span at bounding box center [1339, 206] width 10 height 10
click at [1391, 17] on span "Publish" at bounding box center [1396, 21] width 32 height 12
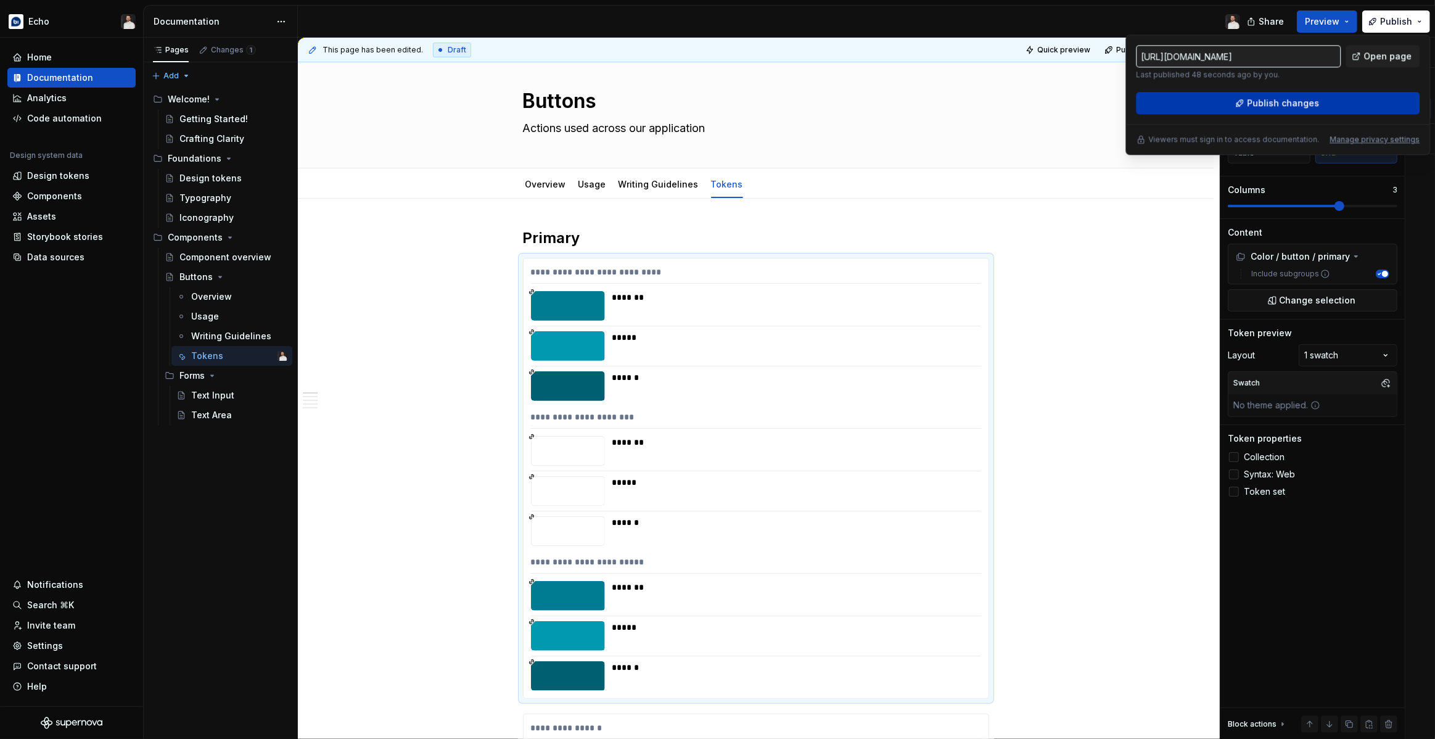
click at [1301, 107] on span "Publish changes" at bounding box center [1283, 103] width 72 height 12
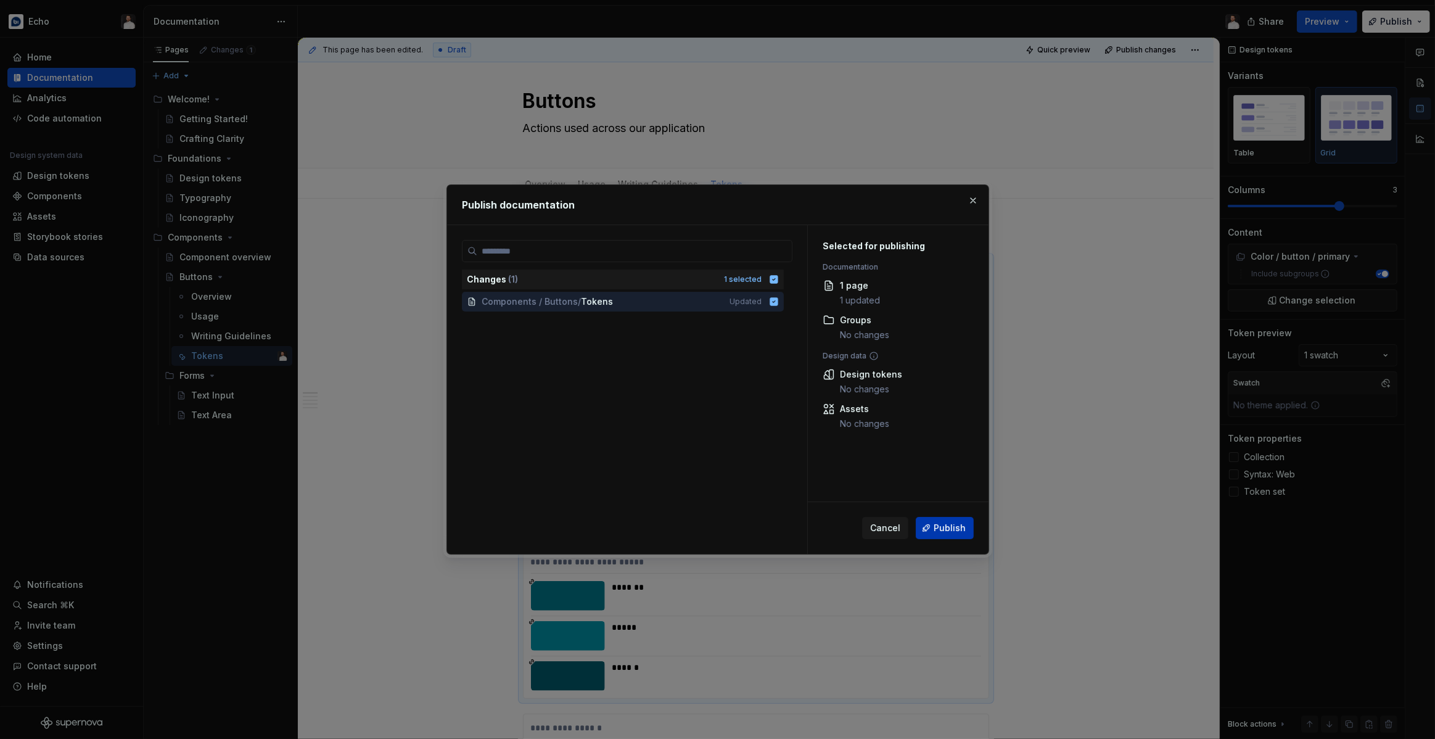
click at [949, 522] on span "Publish" at bounding box center [949, 528] width 32 height 12
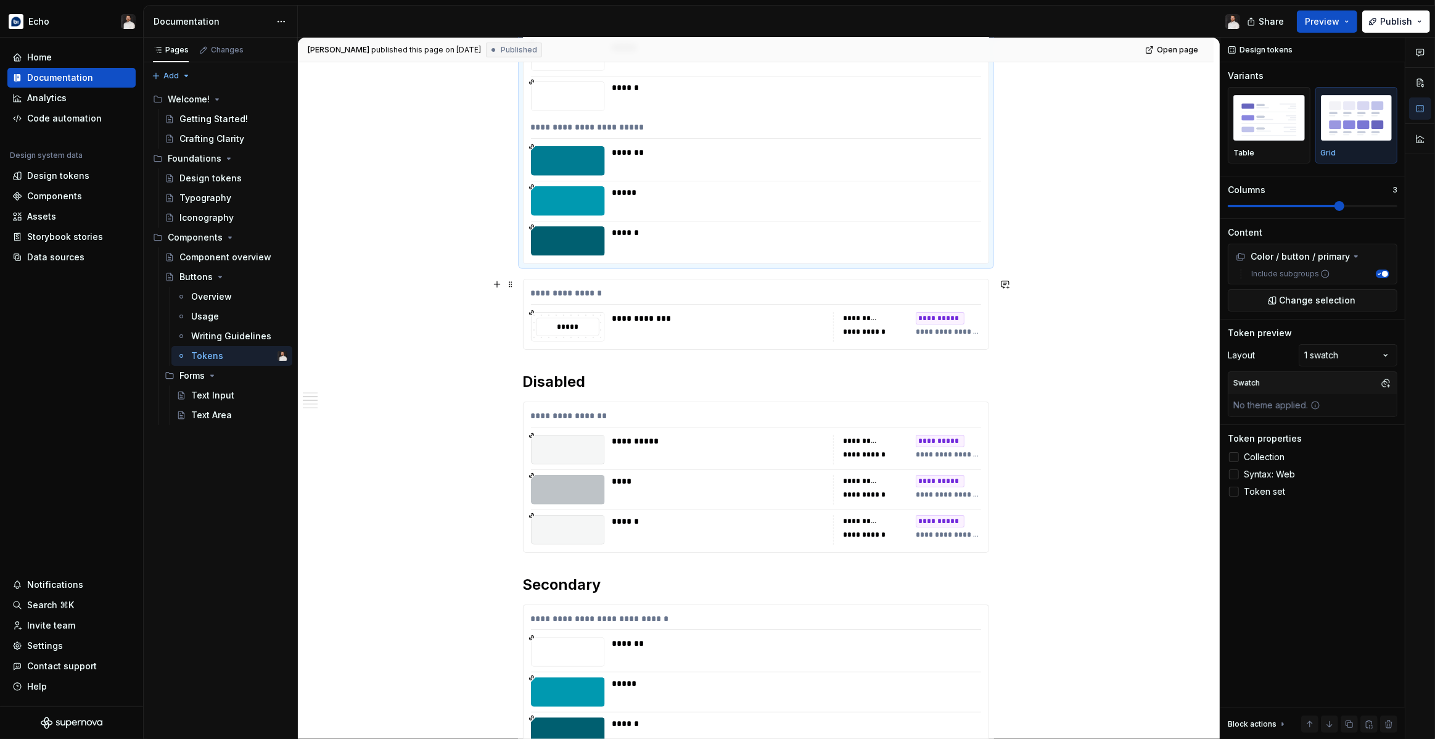
scroll to position [489, 0]
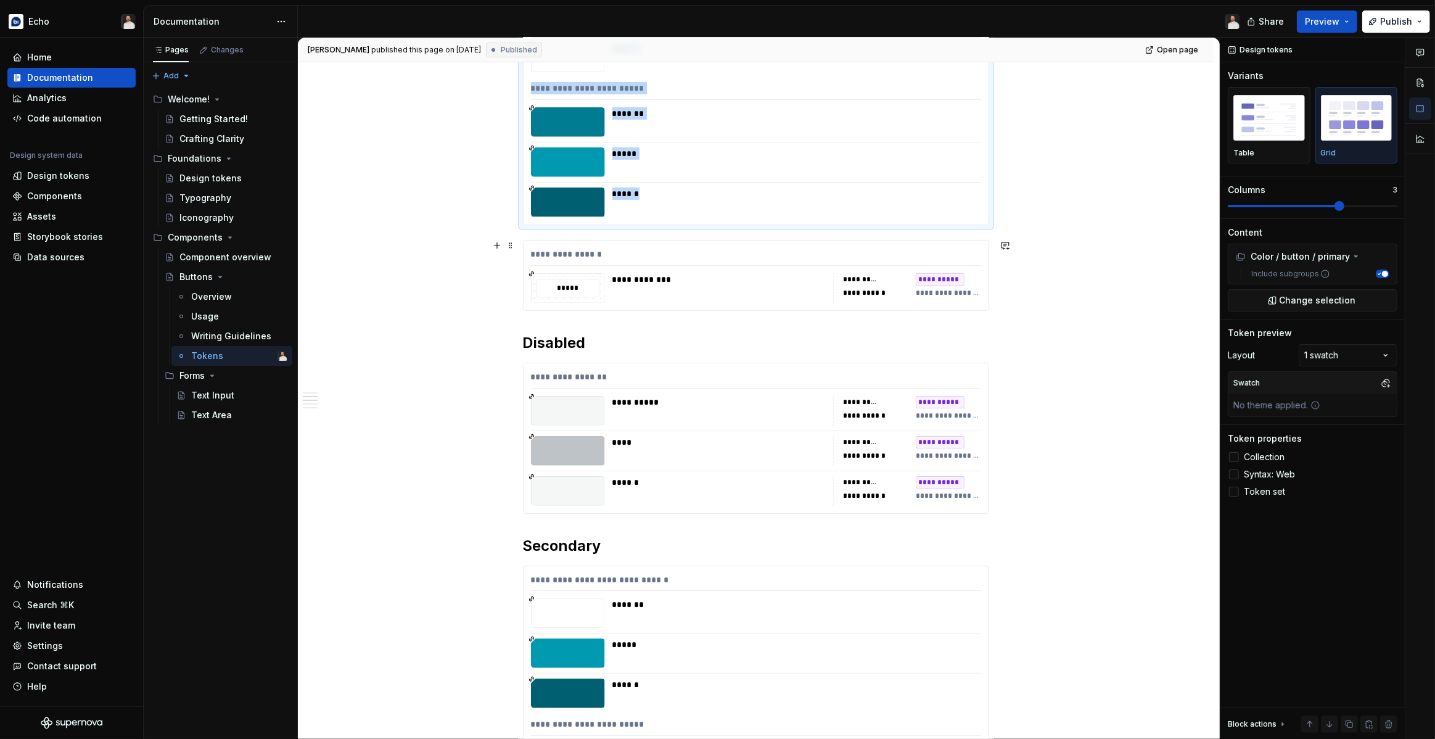
click at [713, 298] on div "**********" at bounding box center [718, 288] width 213 height 30
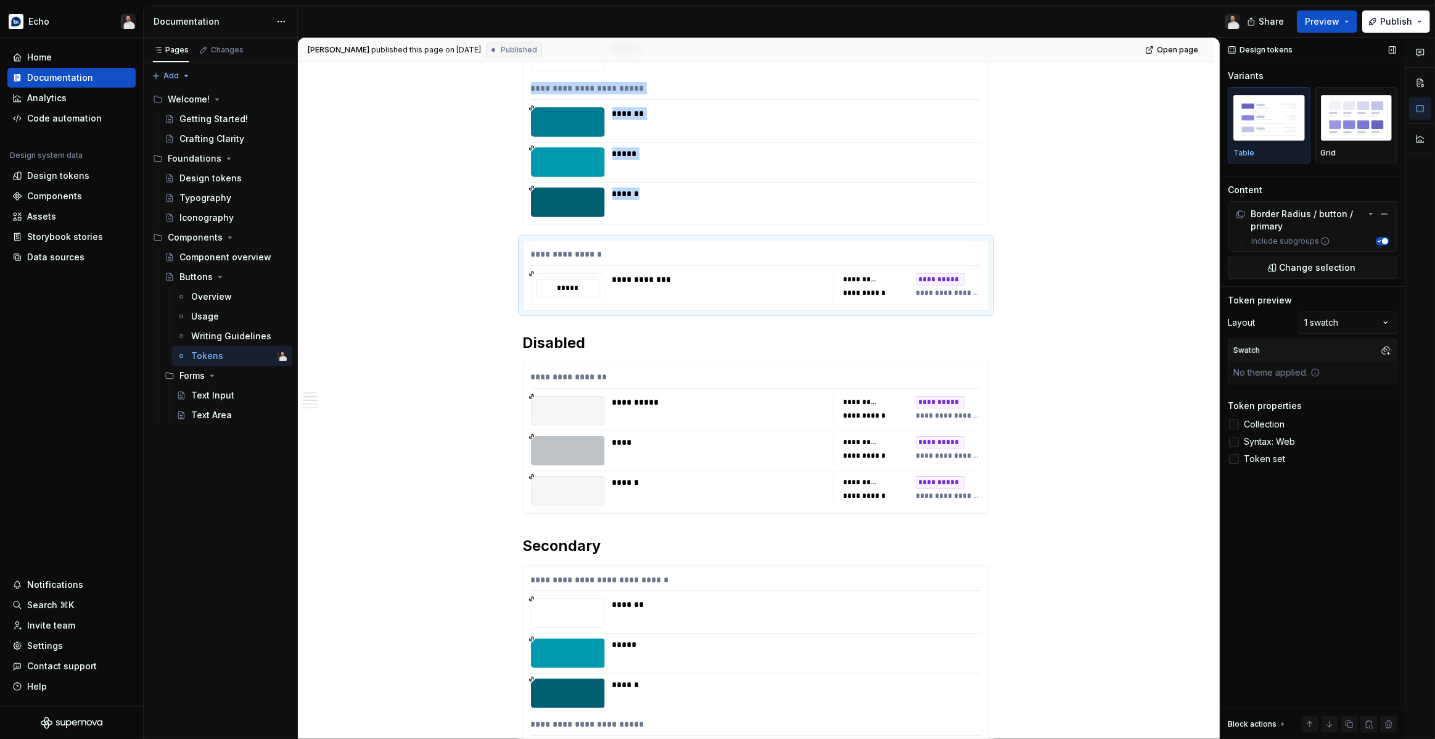
click at [1254, 424] on span "Collection" at bounding box center [1263, 424] width 41 height 10
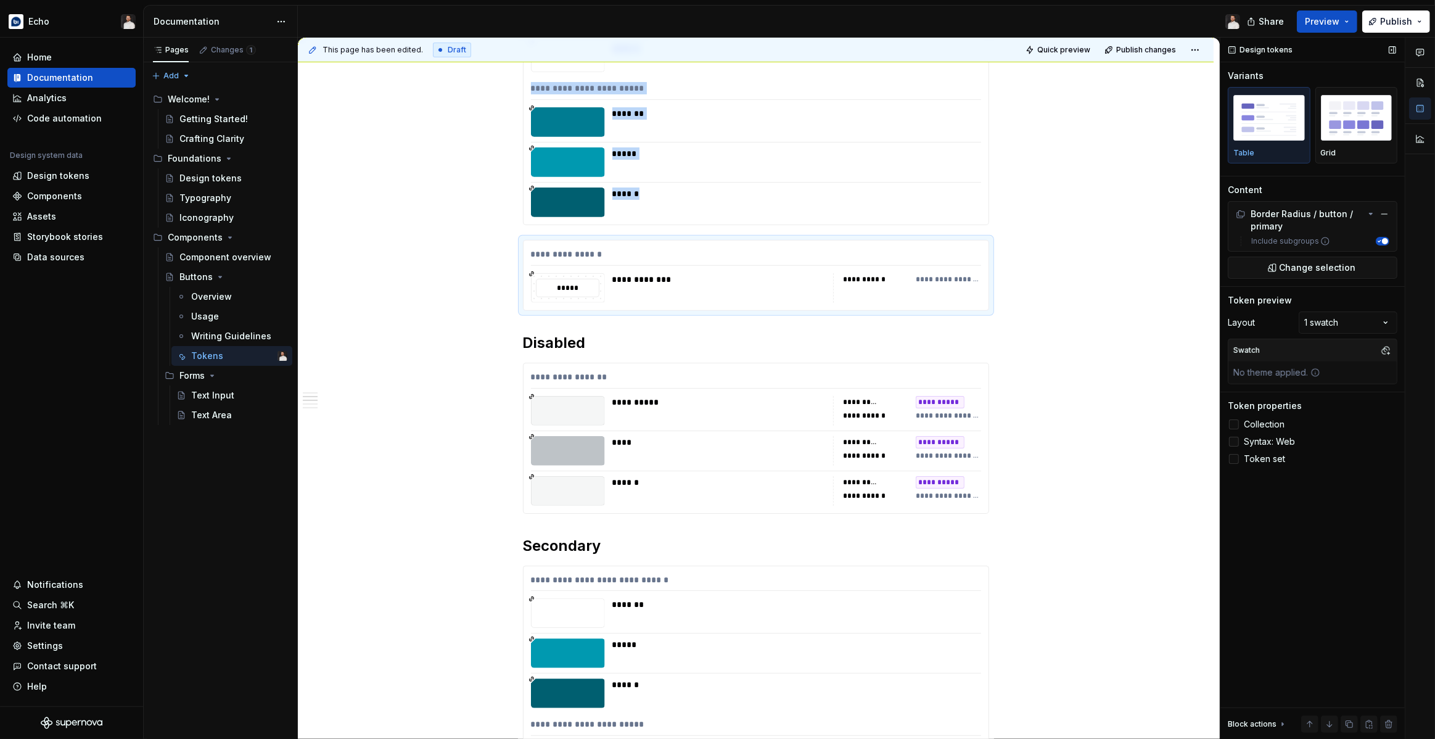
click at [1255, 438] on span "Syntax: Web" at bounding box center [1268, 441] width 51 height 10
click at [1333, 137] on img "button" at bounding box center [1357, 117] width 72 height 45
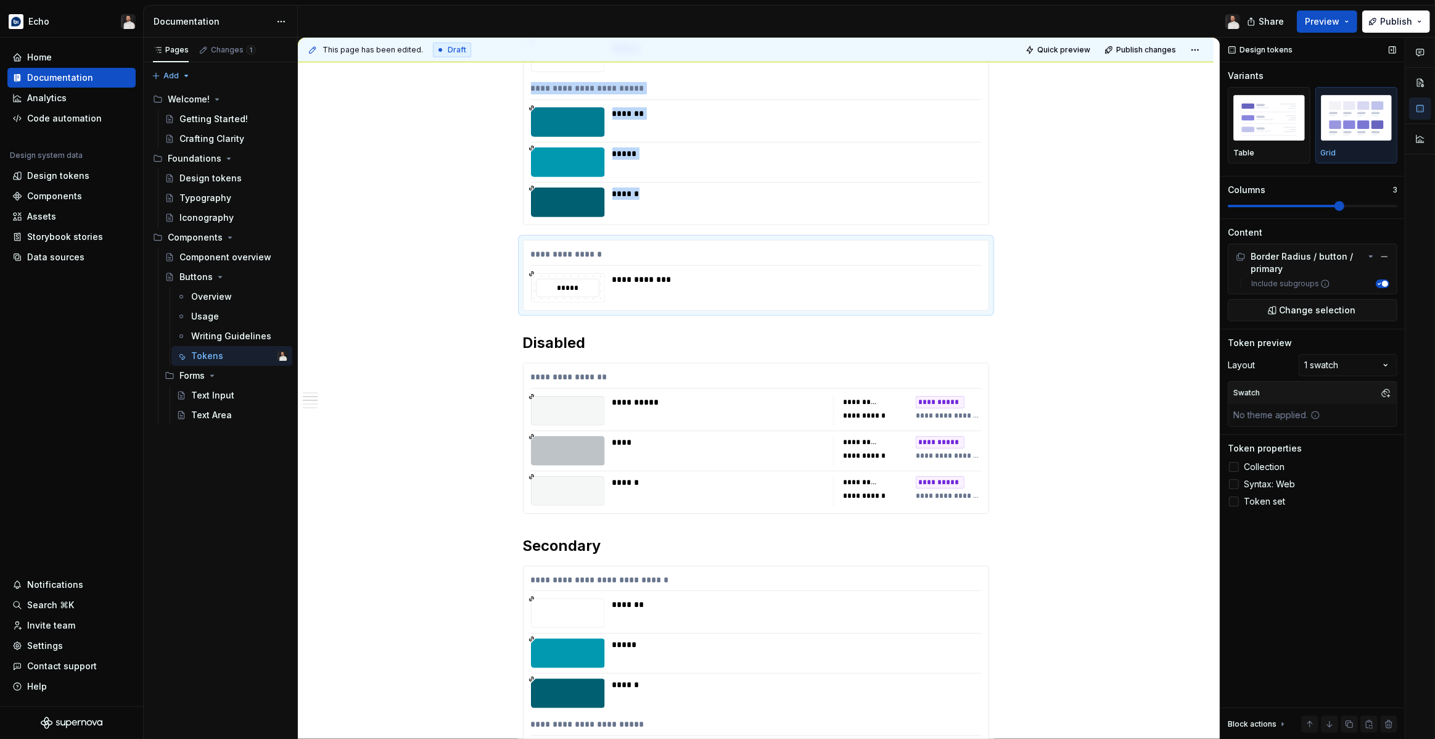
click at [1344, 205] on span at bounding box center [1339, 206] width 10 height 10
click at [748, 425] on div "**********" at bounding box center [755, 438] width 465 height 150
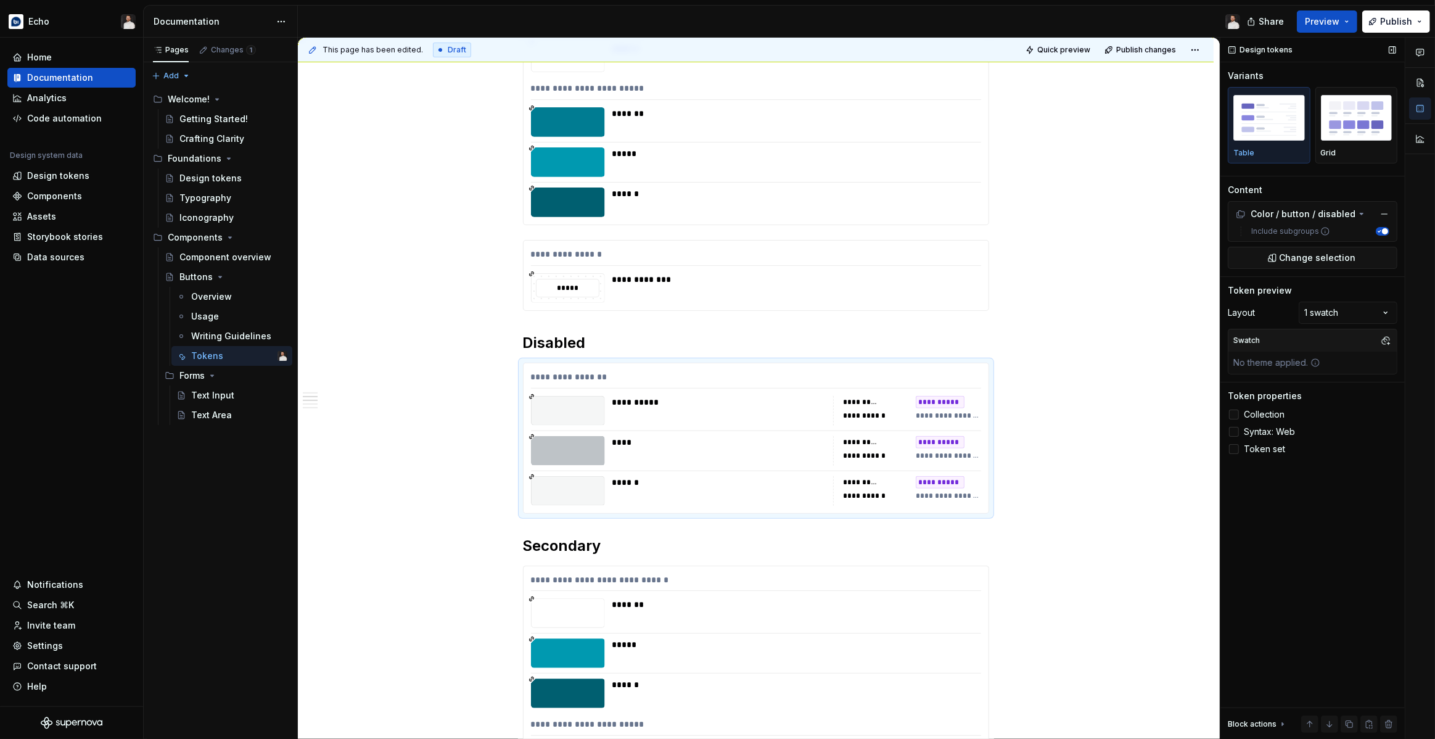
click at [1269, 416] on span "Collection" at bounding box center [1263, 414] width 41 height 10
click at [1267, 427] on span "Syntax: Web" at bounding box center [1268, 432] width 51 height 10
click at [1343, 131] on img "button" at bounding box center [1357, 117] width 72 height 45
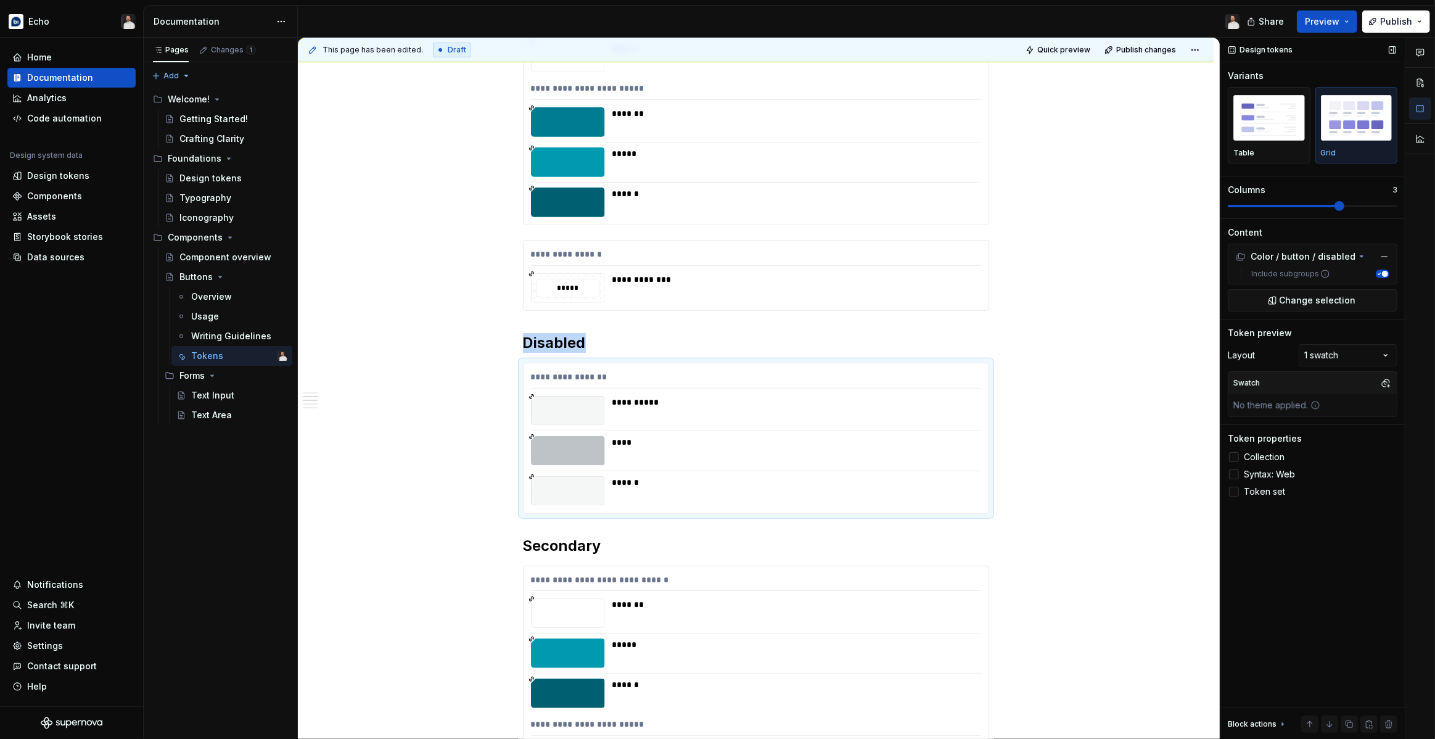
click at [1340, 207] on span at bounding box center [1312, 206] width 170 height 10
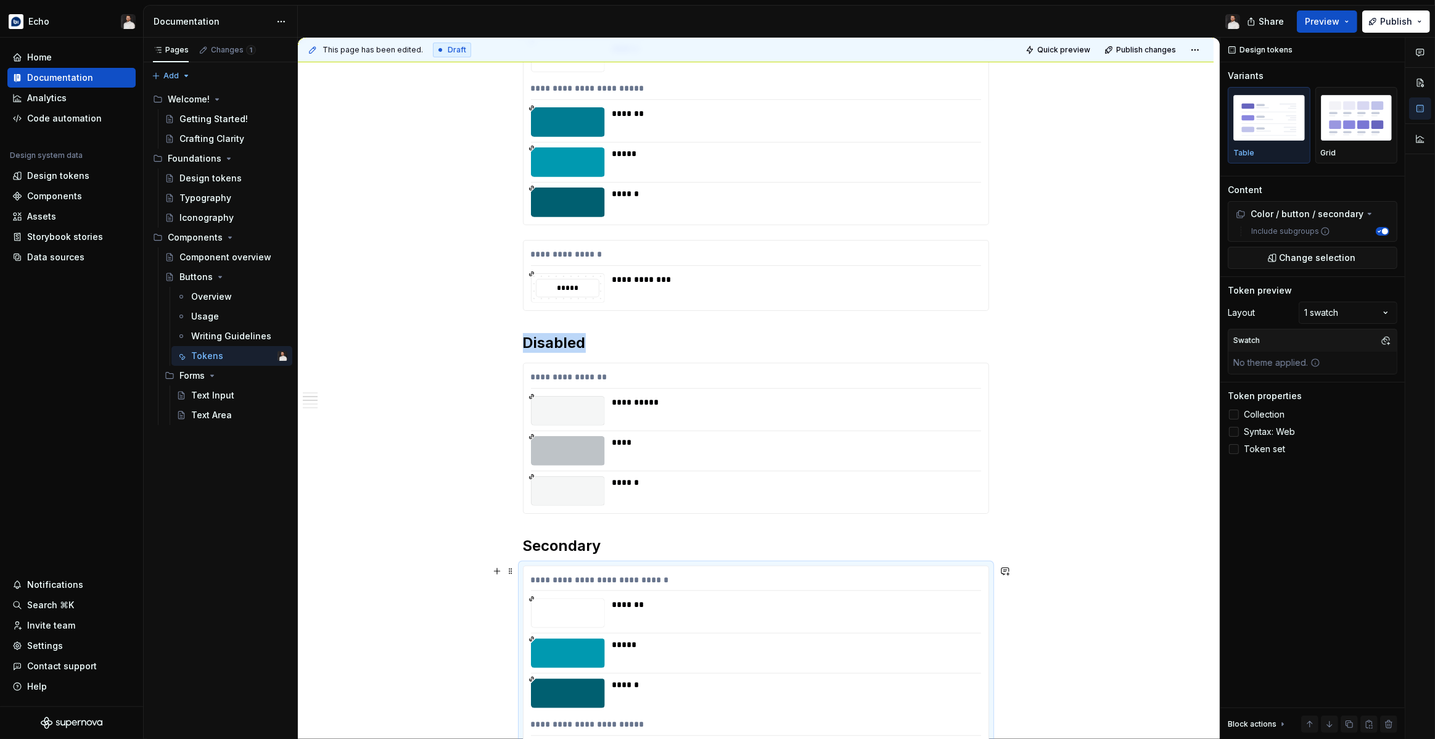
click at [785, 602] on div "*******" at bounding box center [792, 604] width 361 height 12
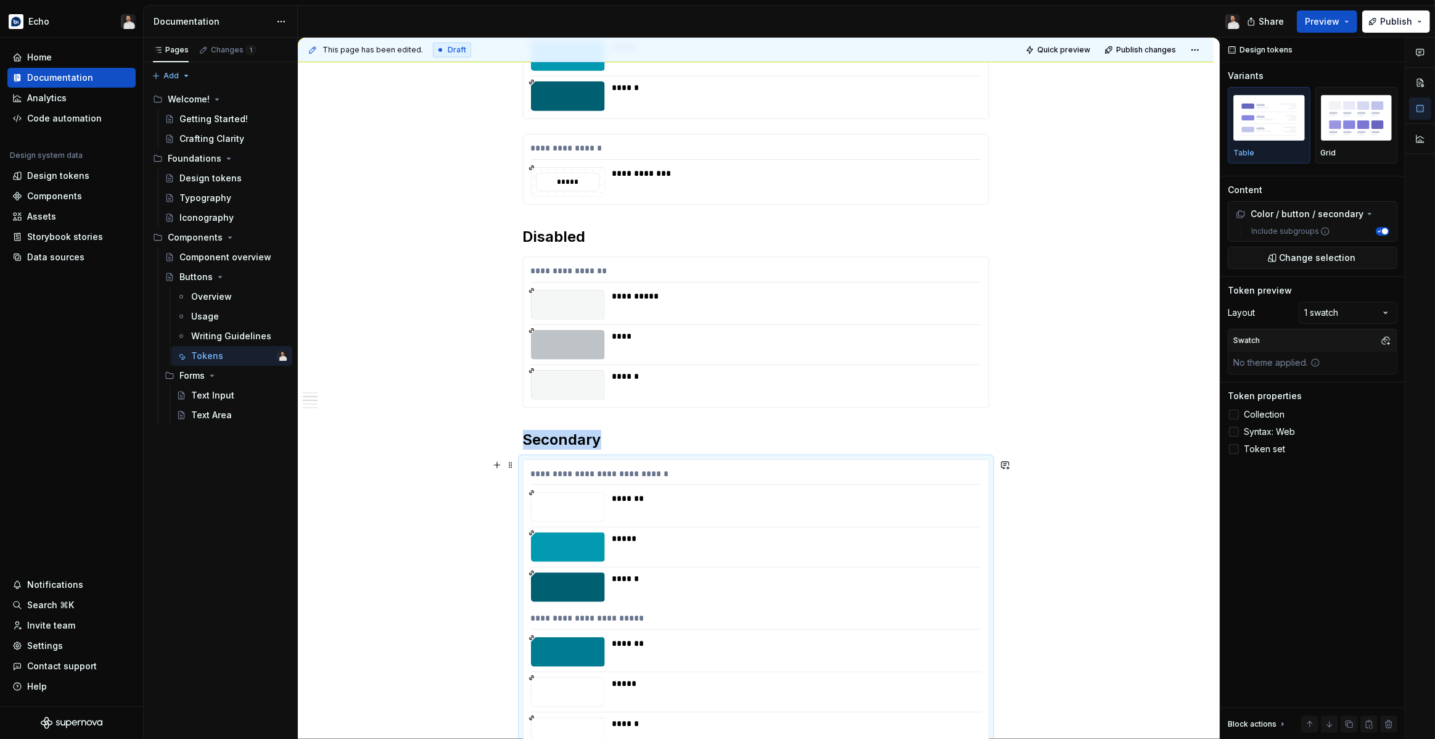
scroll to position [731, 0]
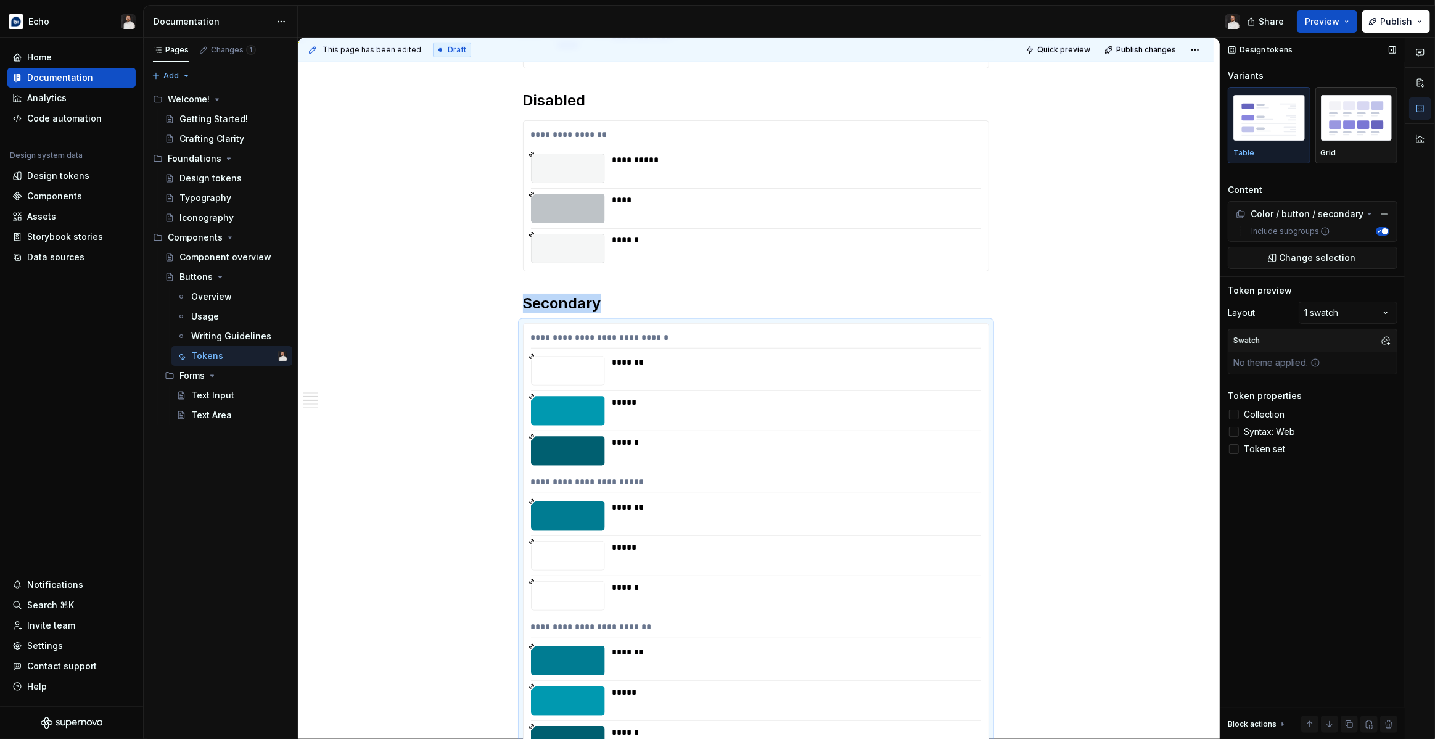
click at [1358, 129] on img "button" at bounding box center [1357, 117] width 72 height 45
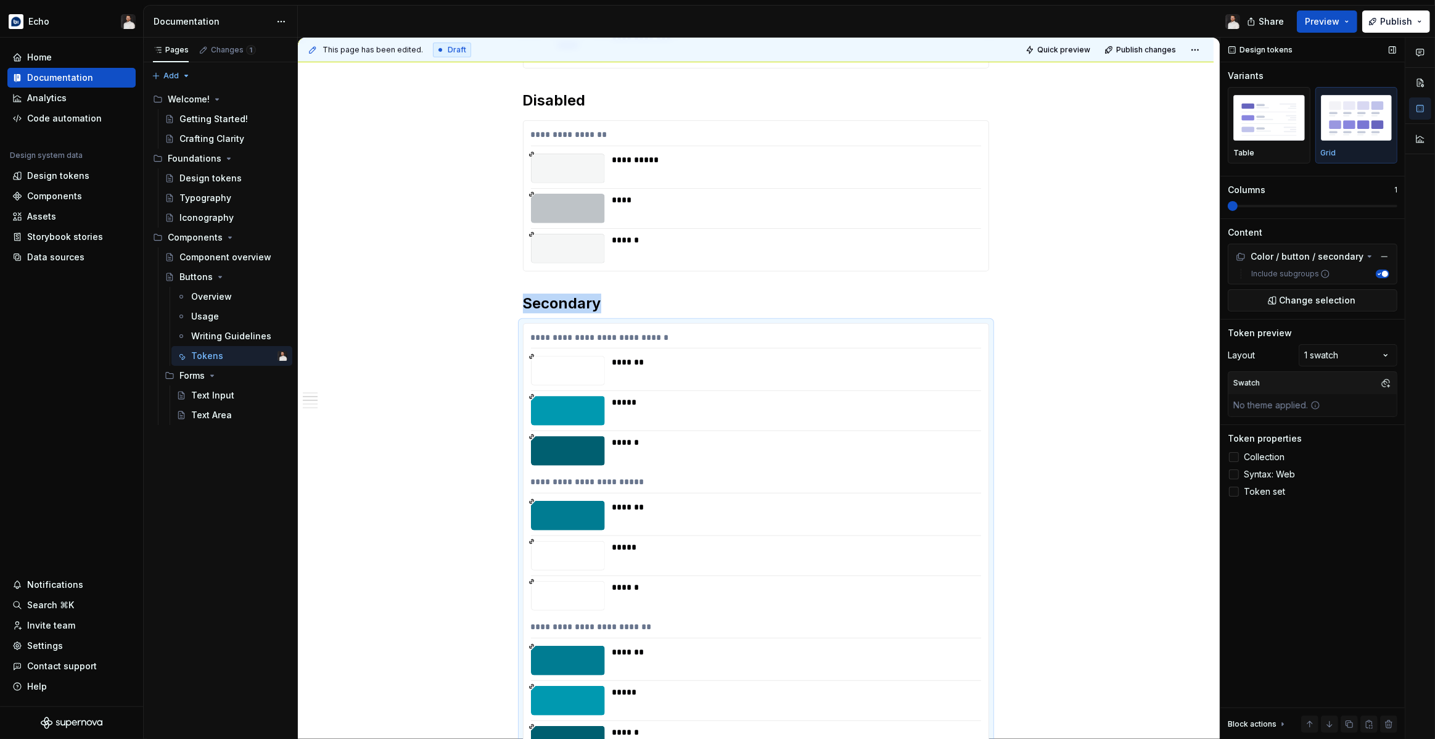
scroll to position [754, 0]
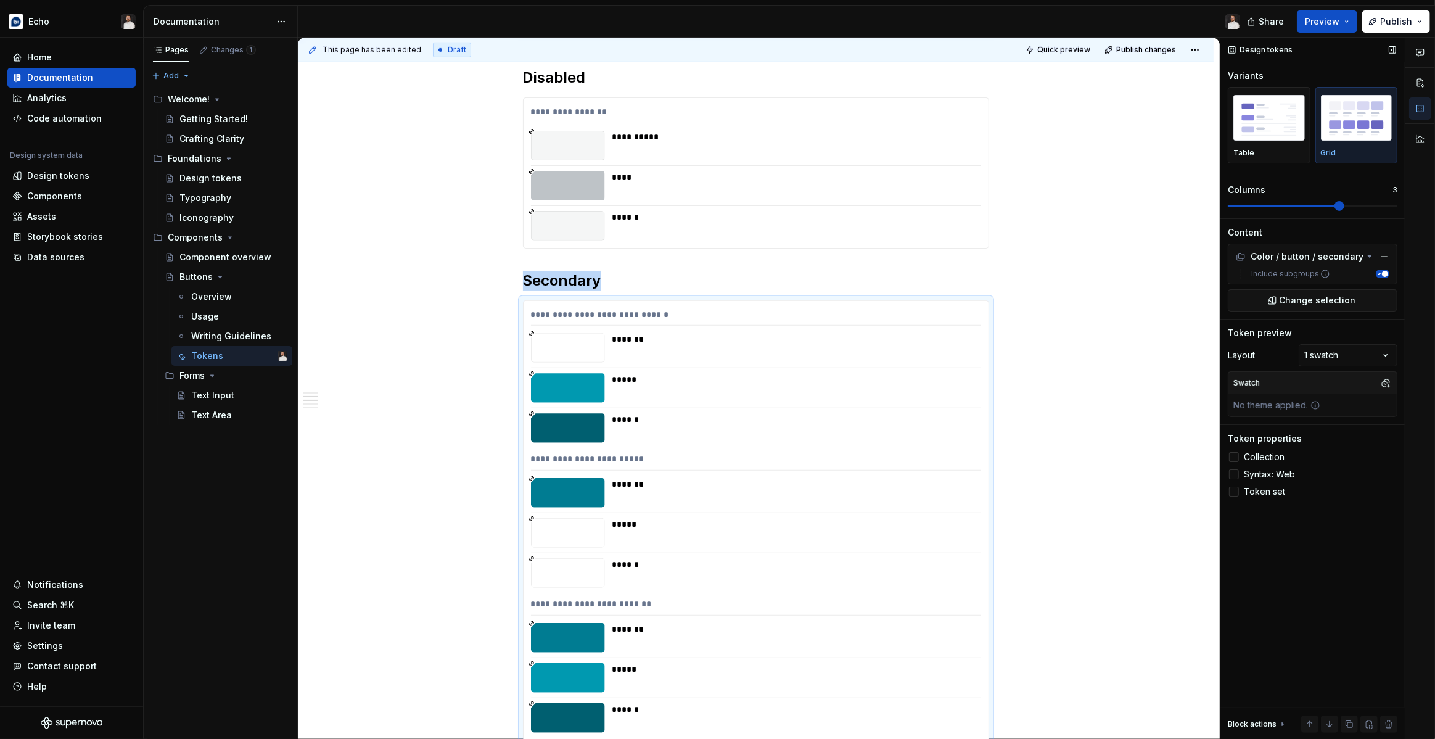
click at [1335, 203] on span at bounding box center [1312, 206] width 170 height 10
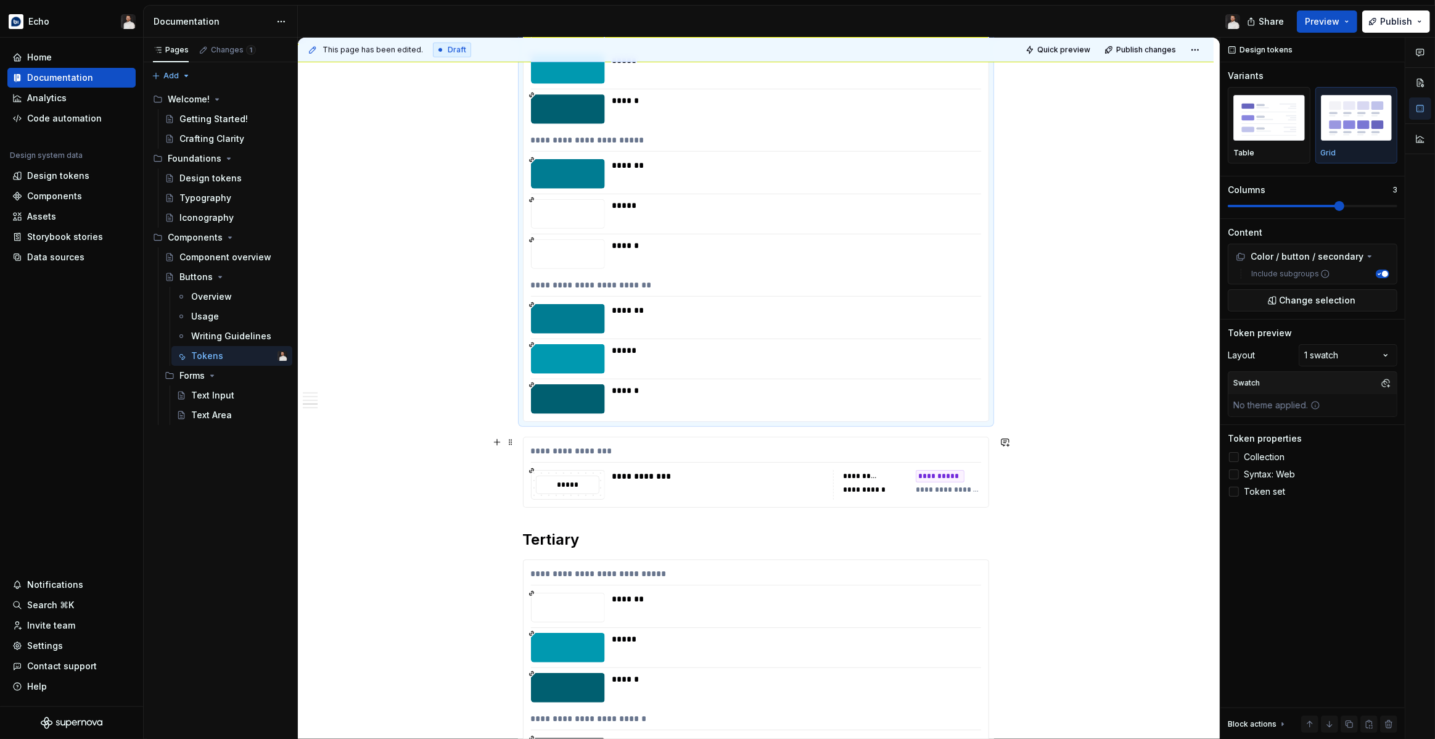
scroll to position [1179, 0]
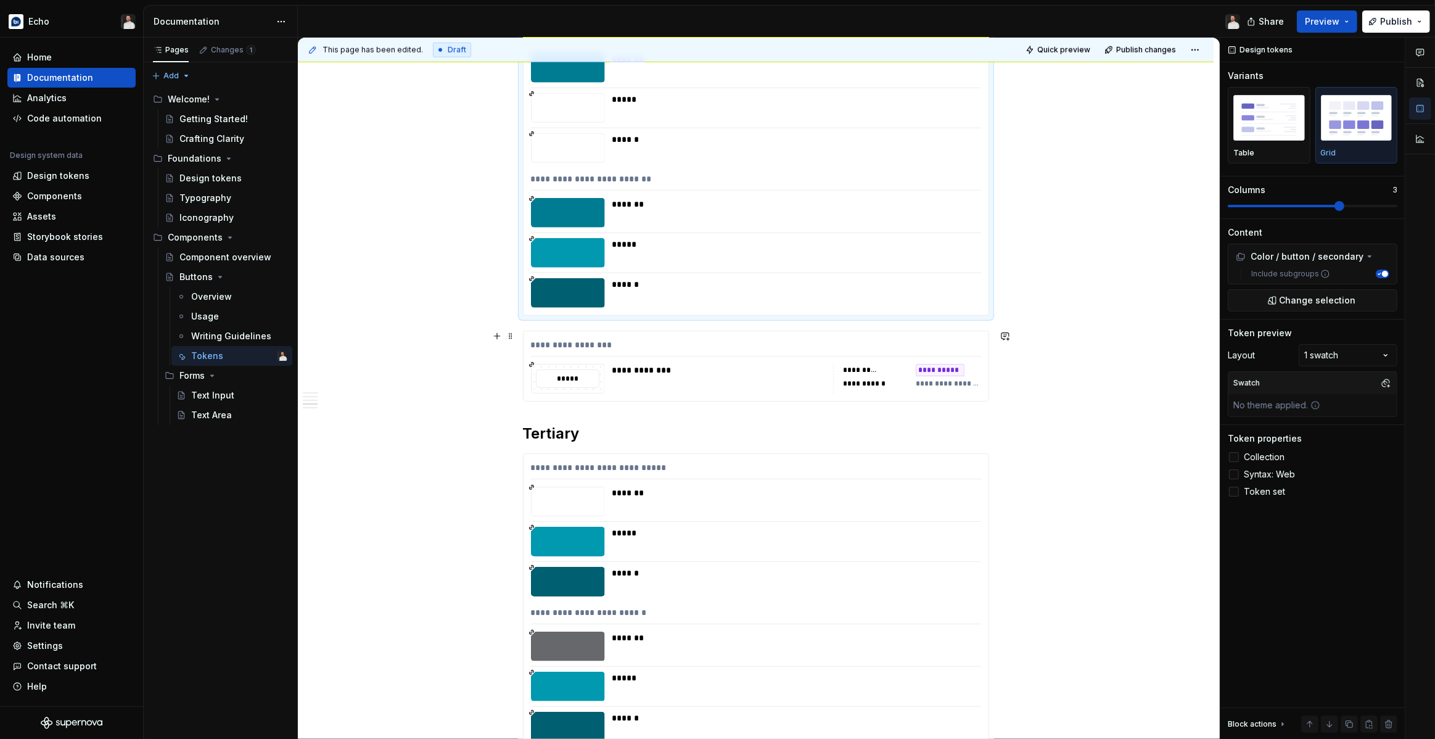
click at [764, 395] on div "**********" at bounding box center [755, 366] width 465 height 70
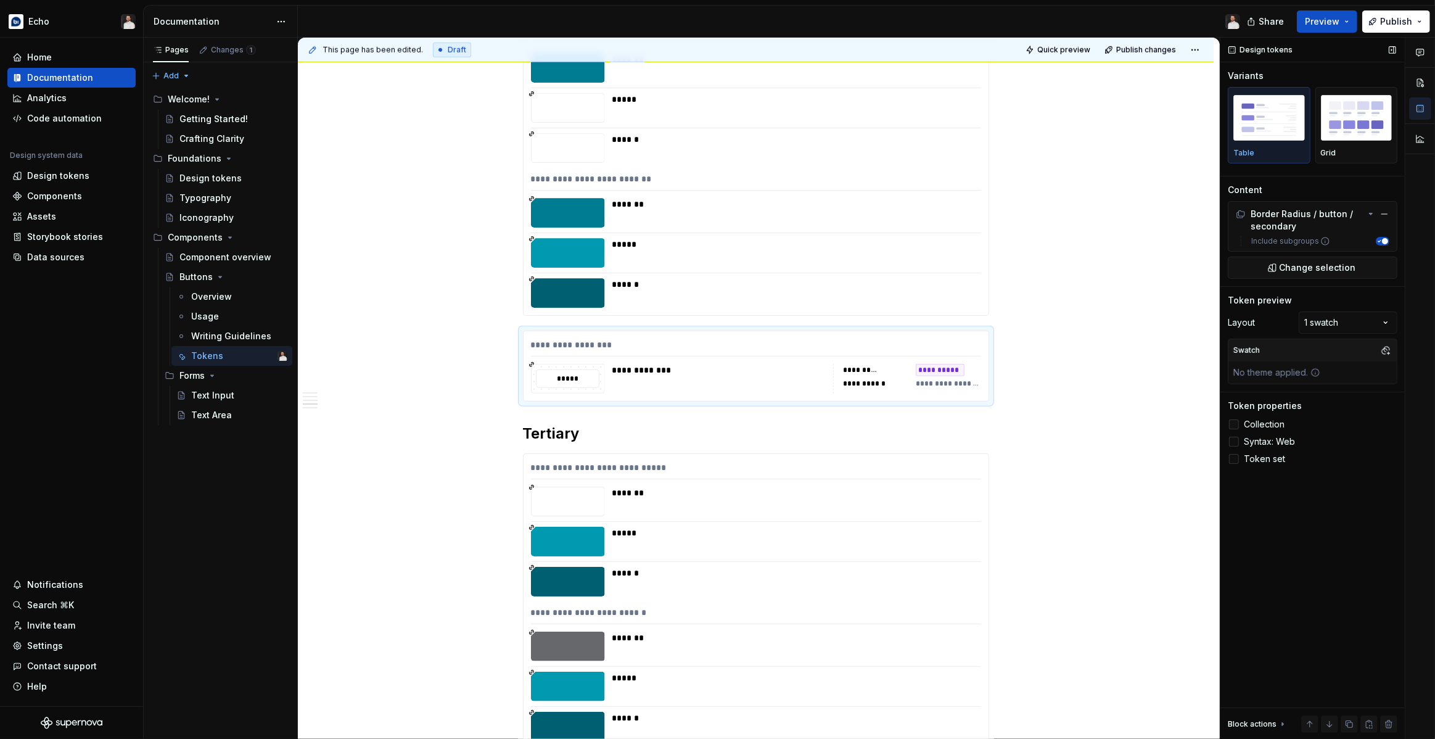
click at [1258, 422] on span "Collection" at bounding box center [1263, 424] width 41 height 10
click at [1258, 444] on span "Syntax: Web" at bounding box center [1268, 441] width 51 height 10
click at [1346, 129] on img "button" at bounding box center [1357, 117] width 72 height 45
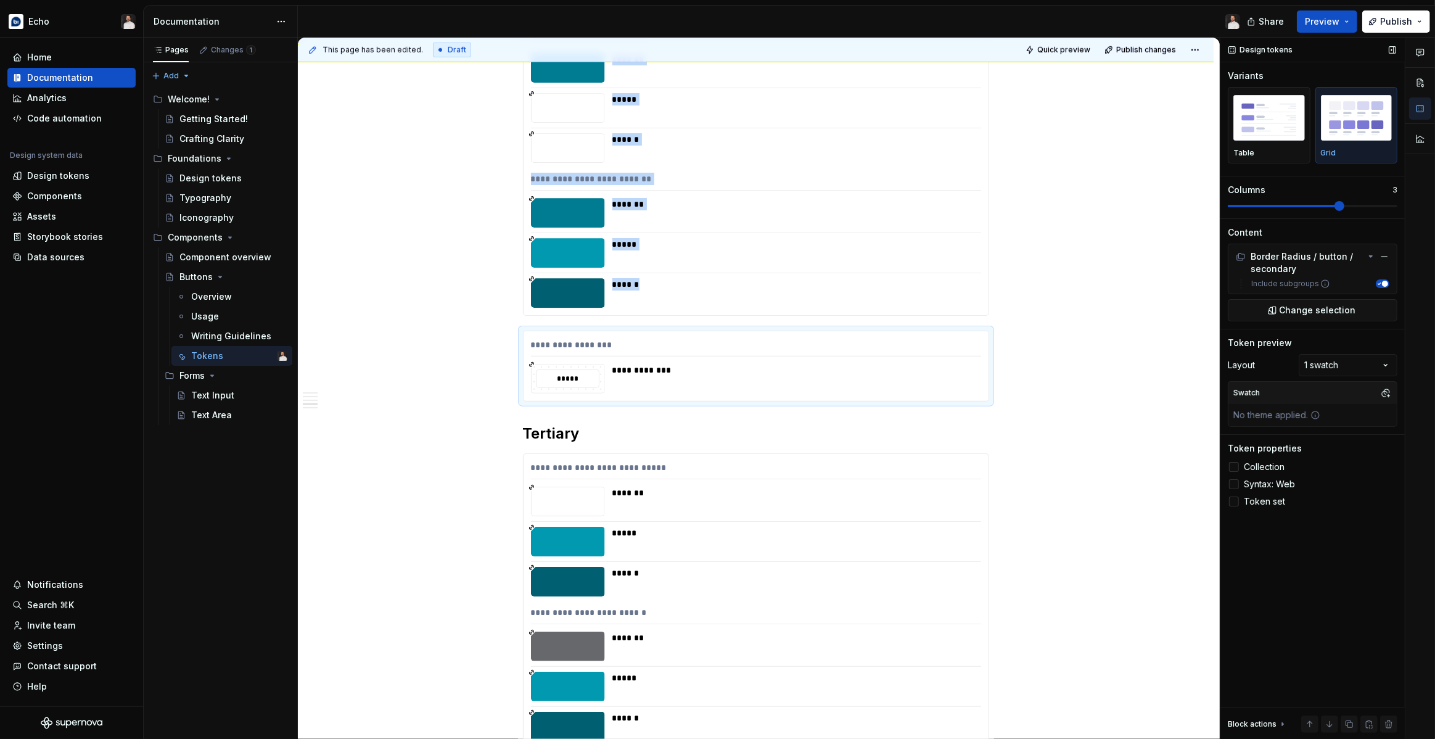
click at [1343, 208] on span at bounding box center [1312, 206] width 170 height 10
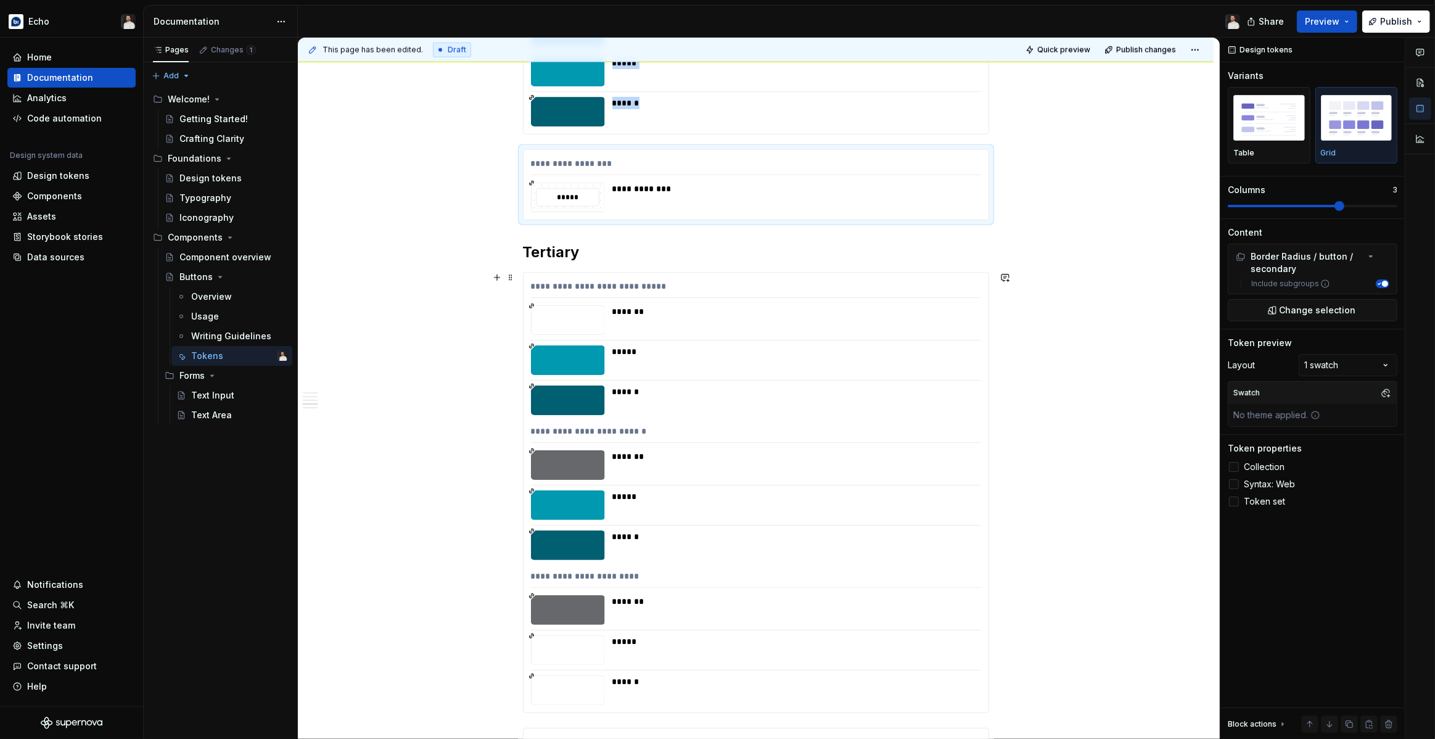
scroll to position [1406, 0]
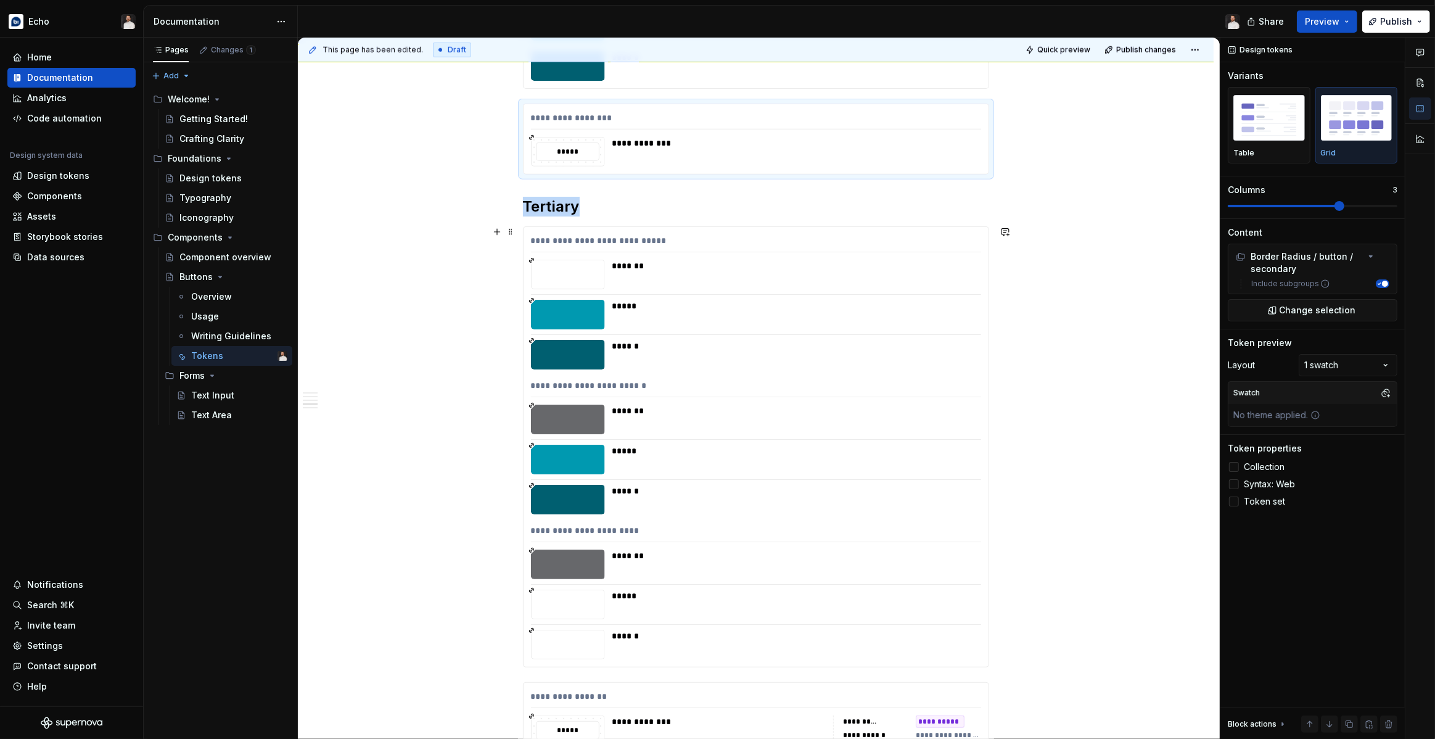
click at [850, 365] on div "******" at bounding box center [792, 355] width 361 height 30
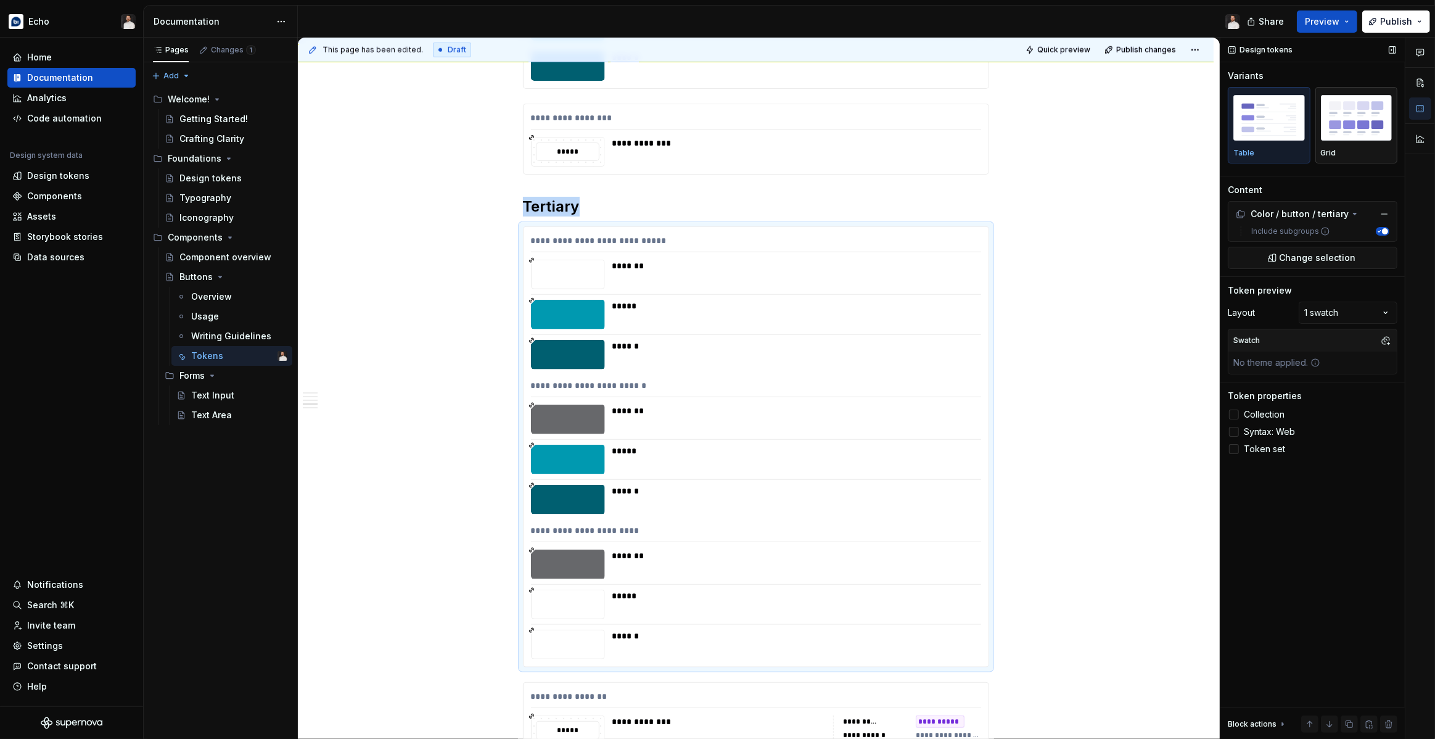
click at [1336, 112] on img "button" at bounding box center [1357, 117] width 72 height 45
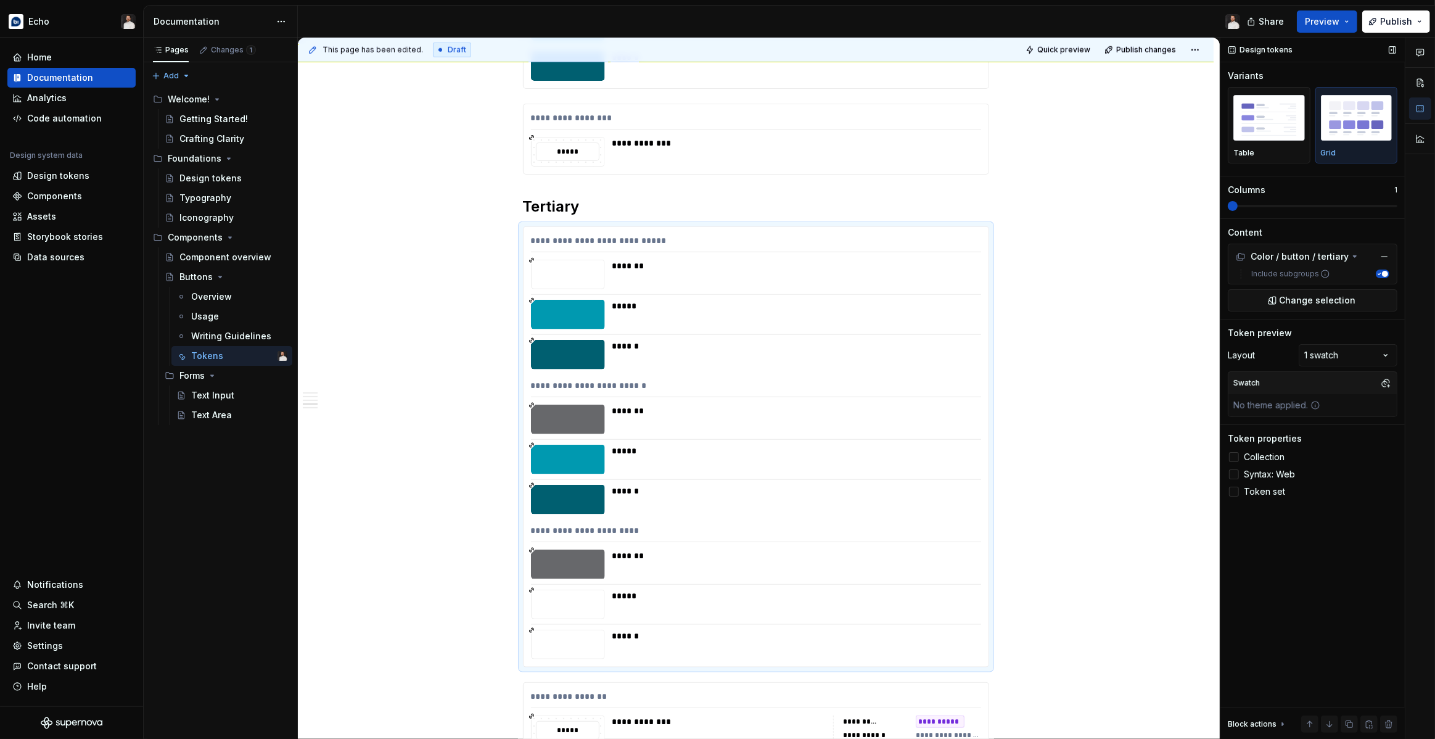
click at [1314, 195] on div "Columns 1" at bounding box center [1312, 197] width 170 height 27
click at [1316, 203] on span at bounding box center [1312, 206] width 170 height 10
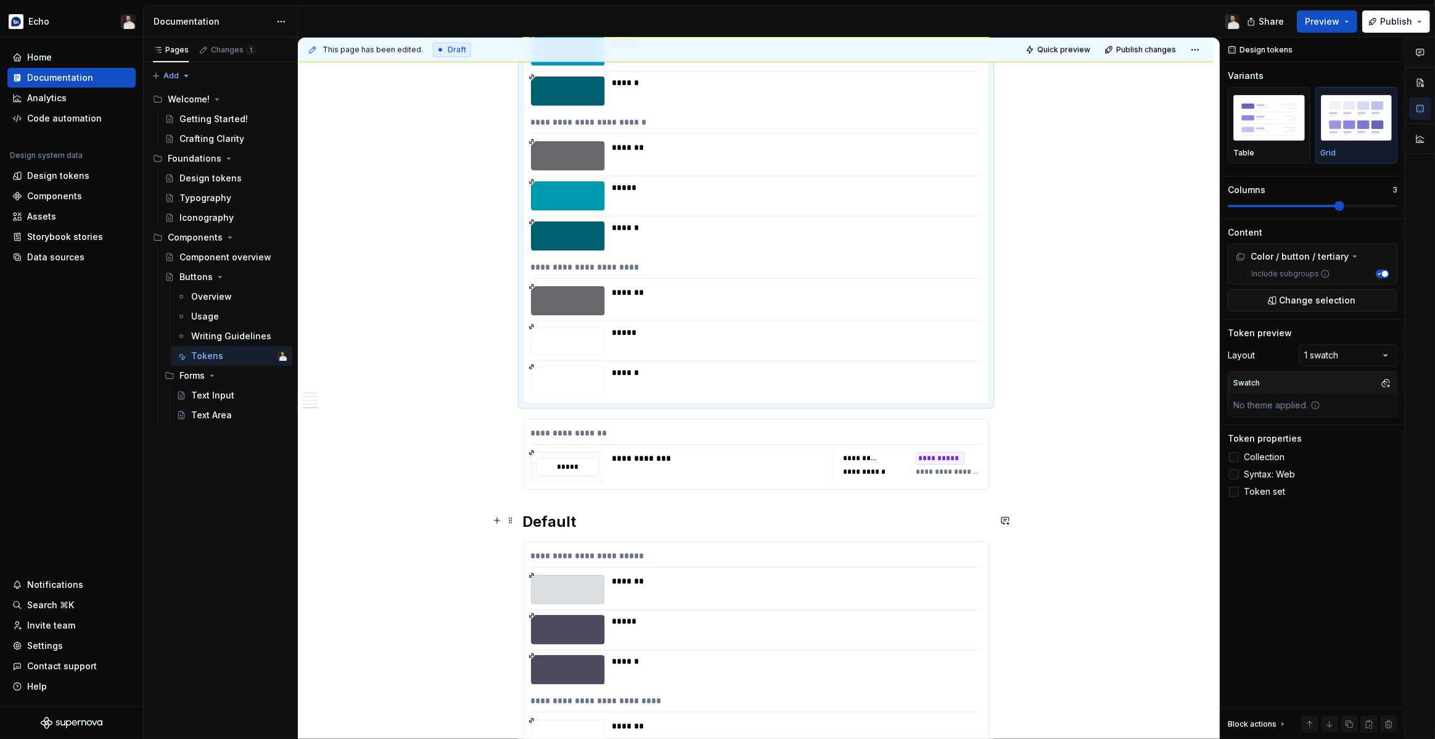
scroll to position [1844, 0]
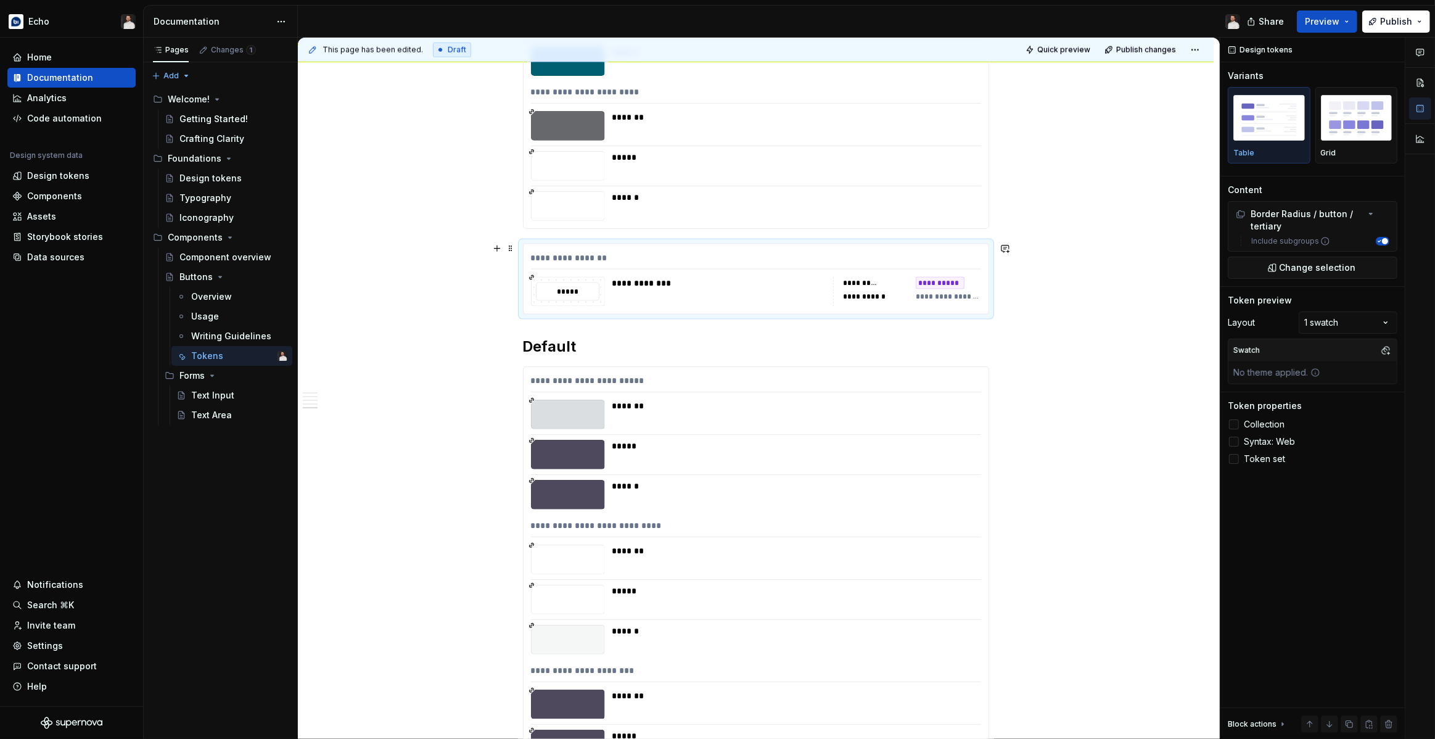
click at [793, 292] on div "**********" at bounding box center [718, 292] width 213 height 30
click at [1268, 422] on span "Collection" at bounding box center [1263, 424] width 41 height 10
click at [1261, 440] on span "Syntax: Web" at bounding box center [1268, 441] width 51 height 10
click at [1359, 113] on img "button" at bounding box center [1357, 117] width 72 height 45
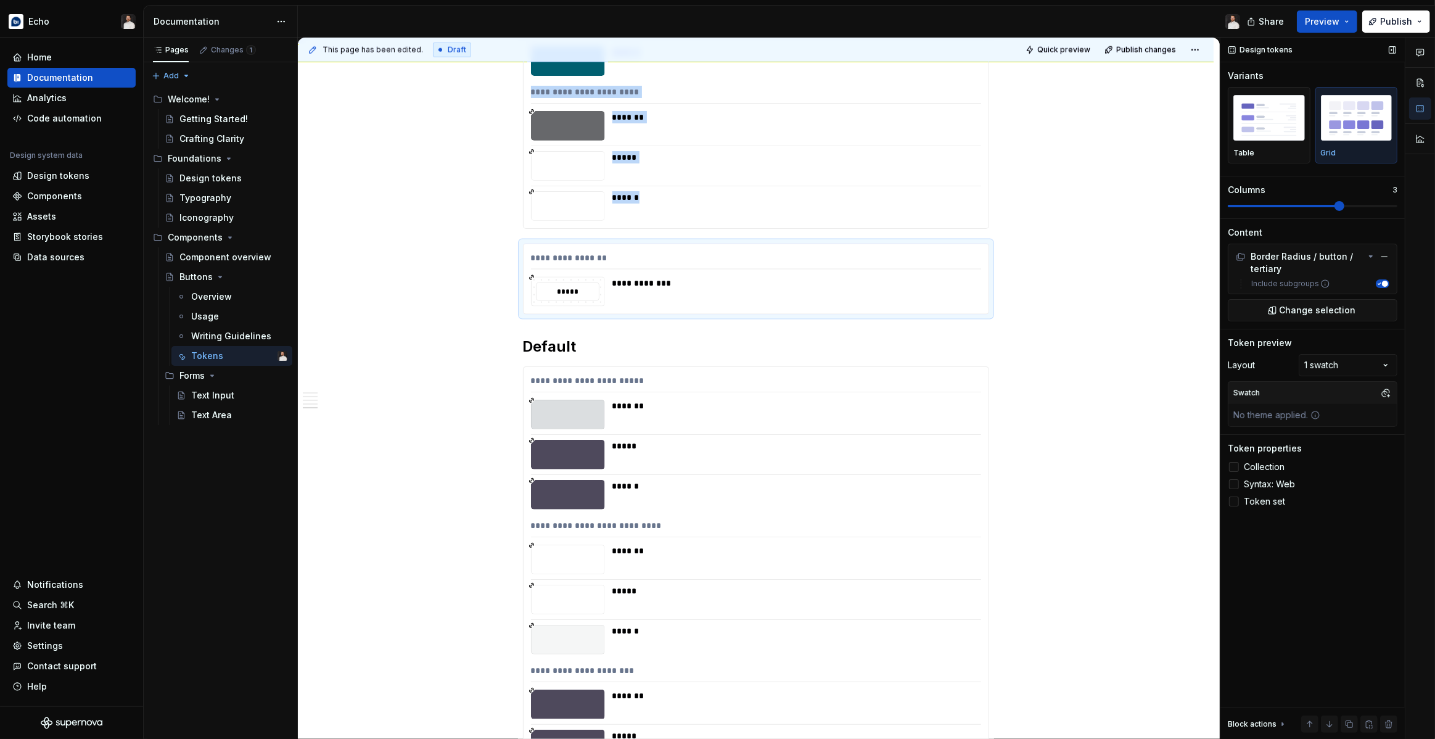
click at [1316, 208] on span at bounding box center [1312, 206] width 170 height 10
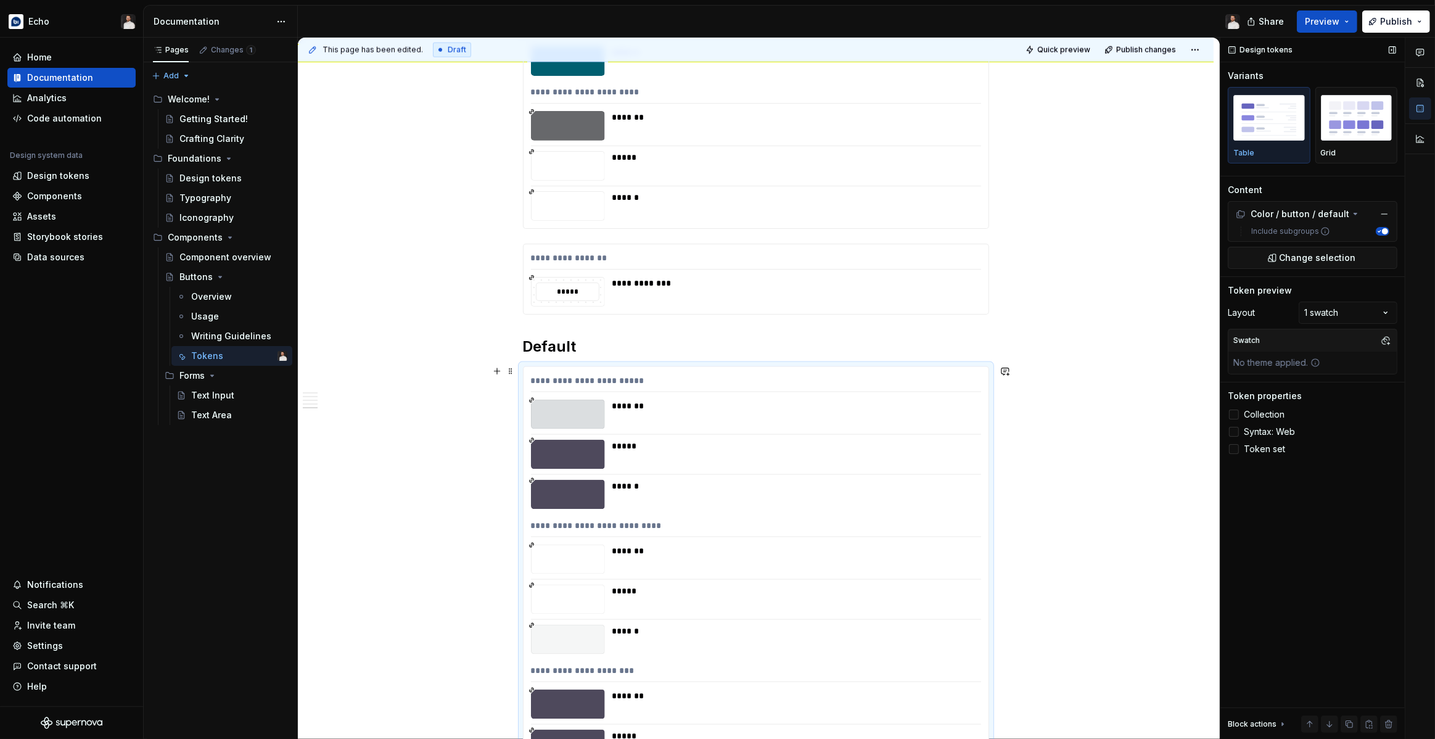
click at [719, 476] on div "**********" at bounding box center [755, 587] width 465 height 440
click at [1340, 131] on img "button" at bounding box center [1357, 117] width 72 height 45
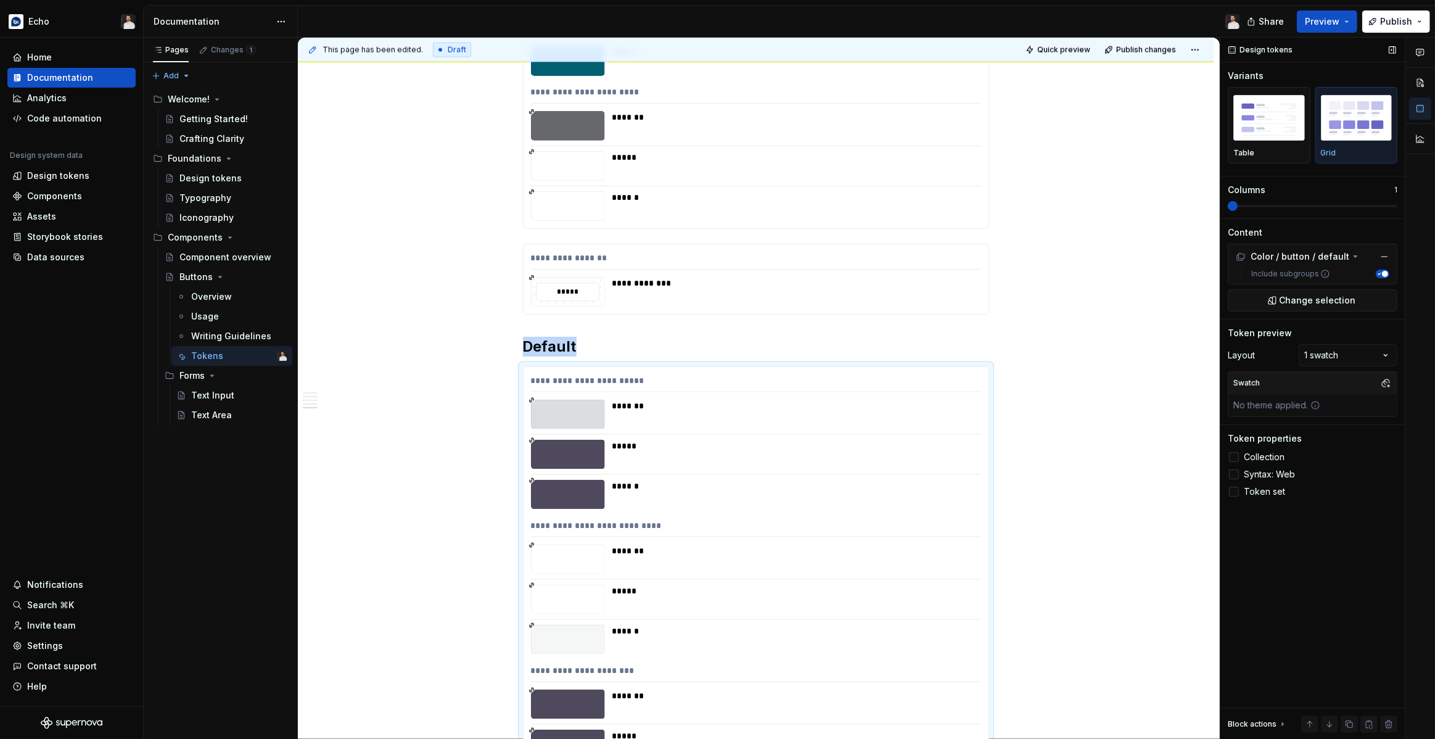
scroll to position [1910, 0]
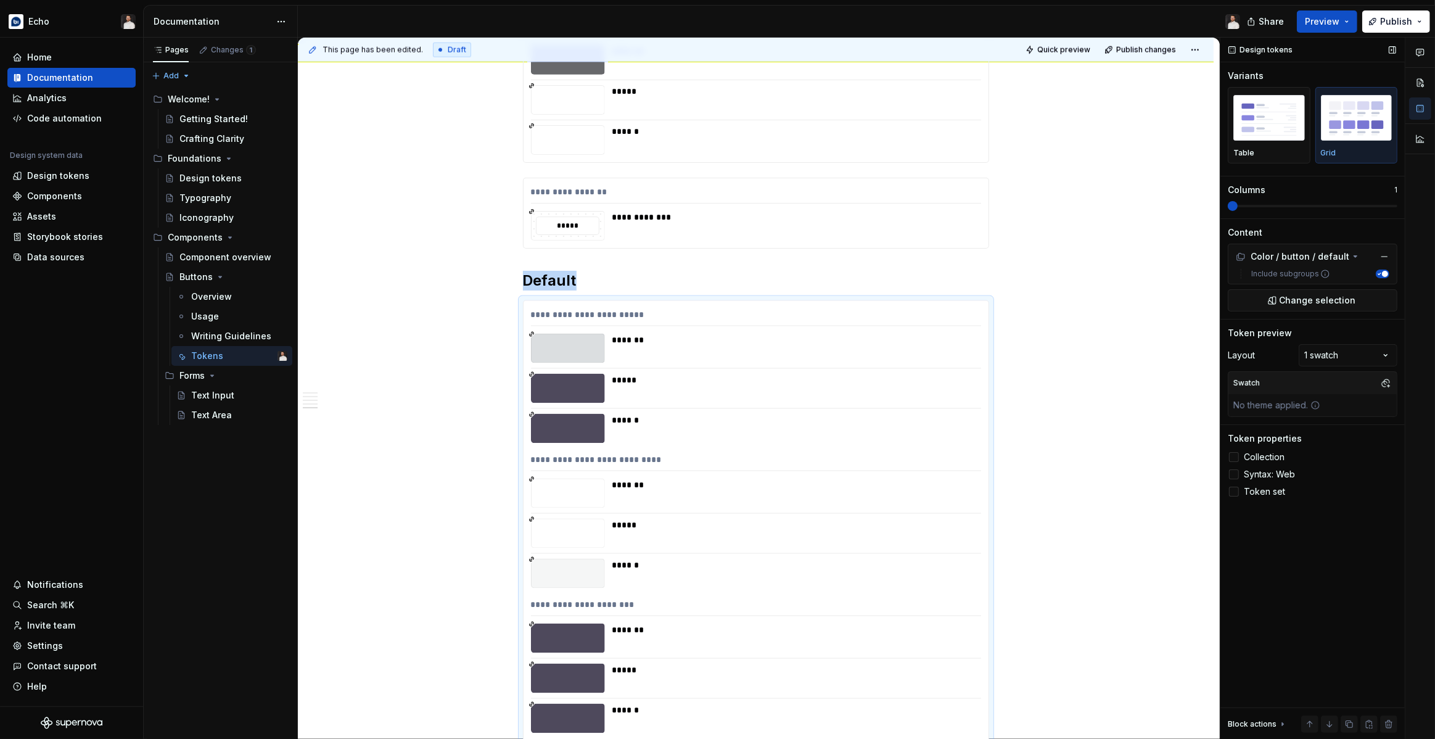
click at [1321, 210] on span at bounding box center [1312, 206] width 170 height 10
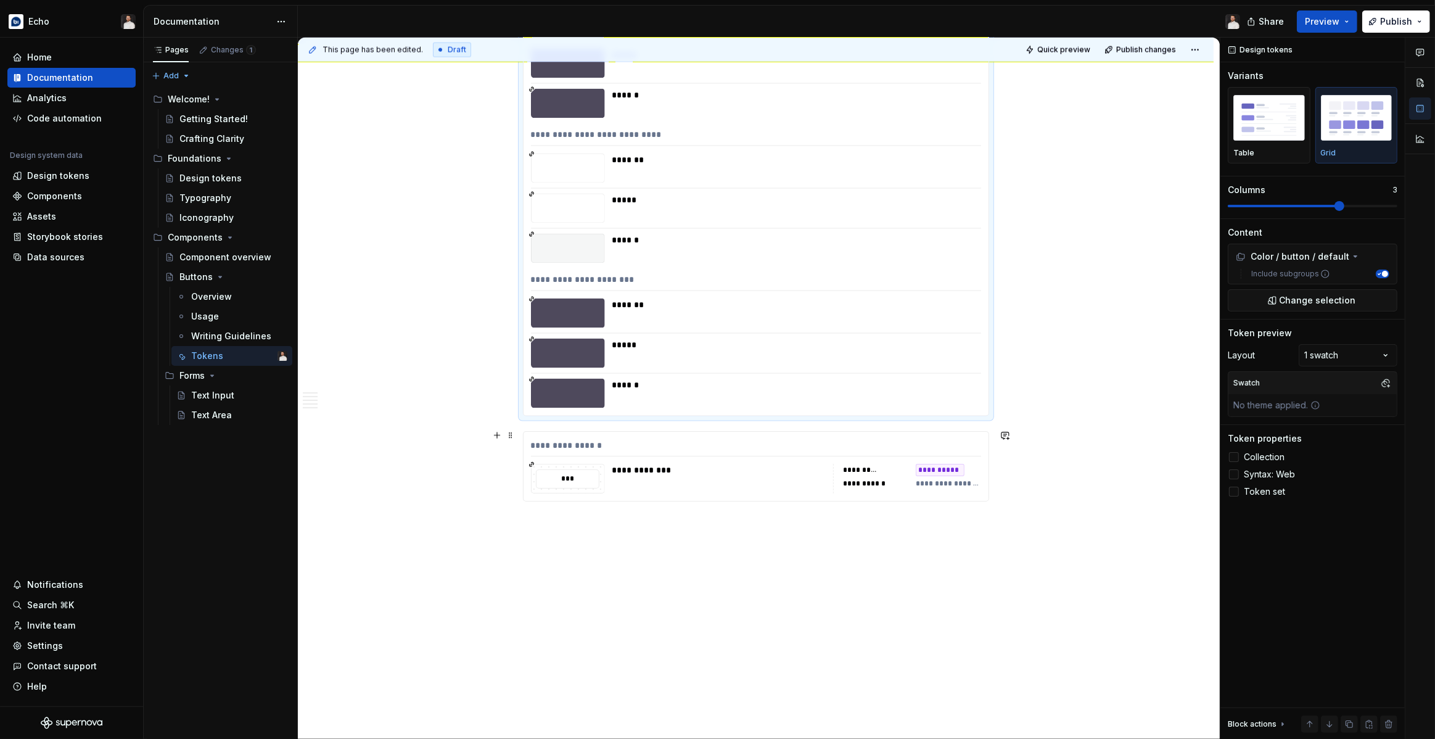
scroll to position [2284, 0]
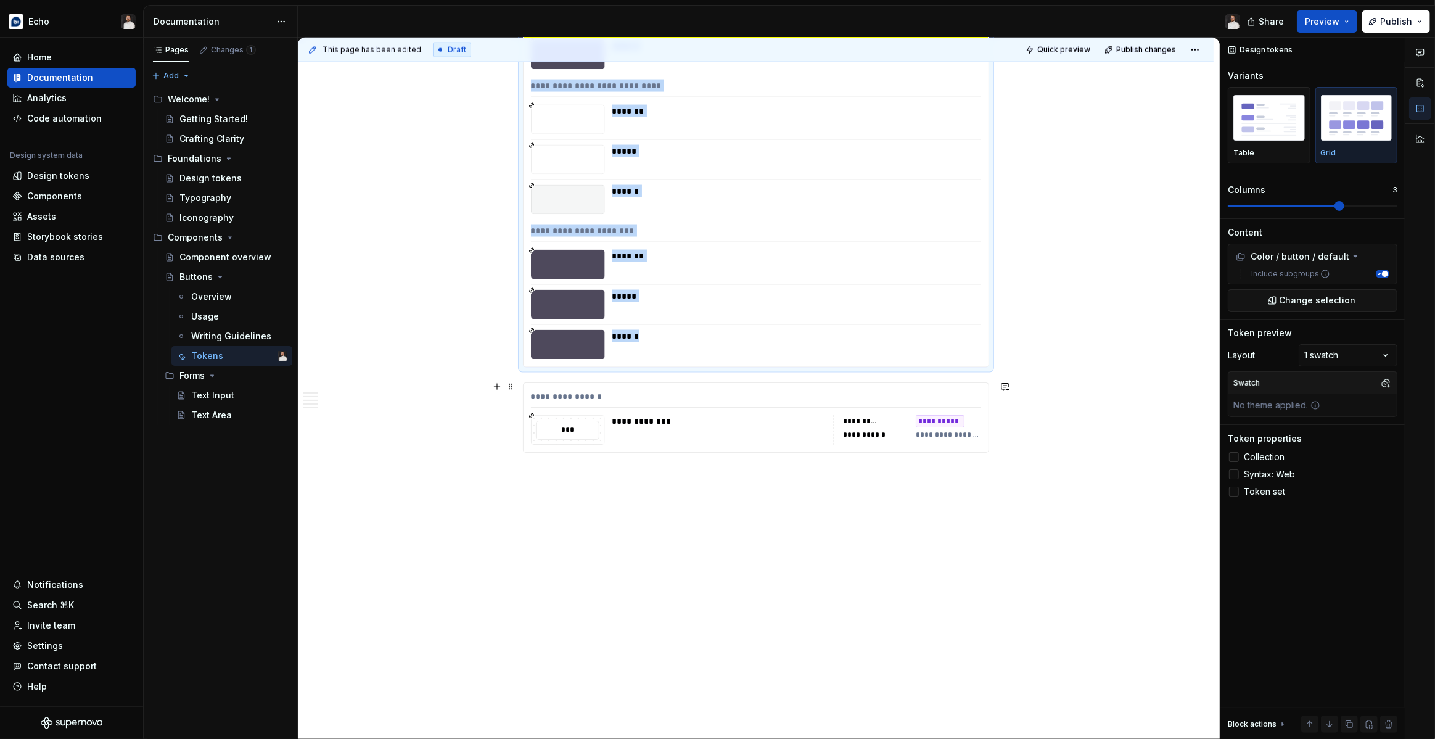
click at [715, 420] on div "**********" at bounding box center [718, 421] width 213 height 12
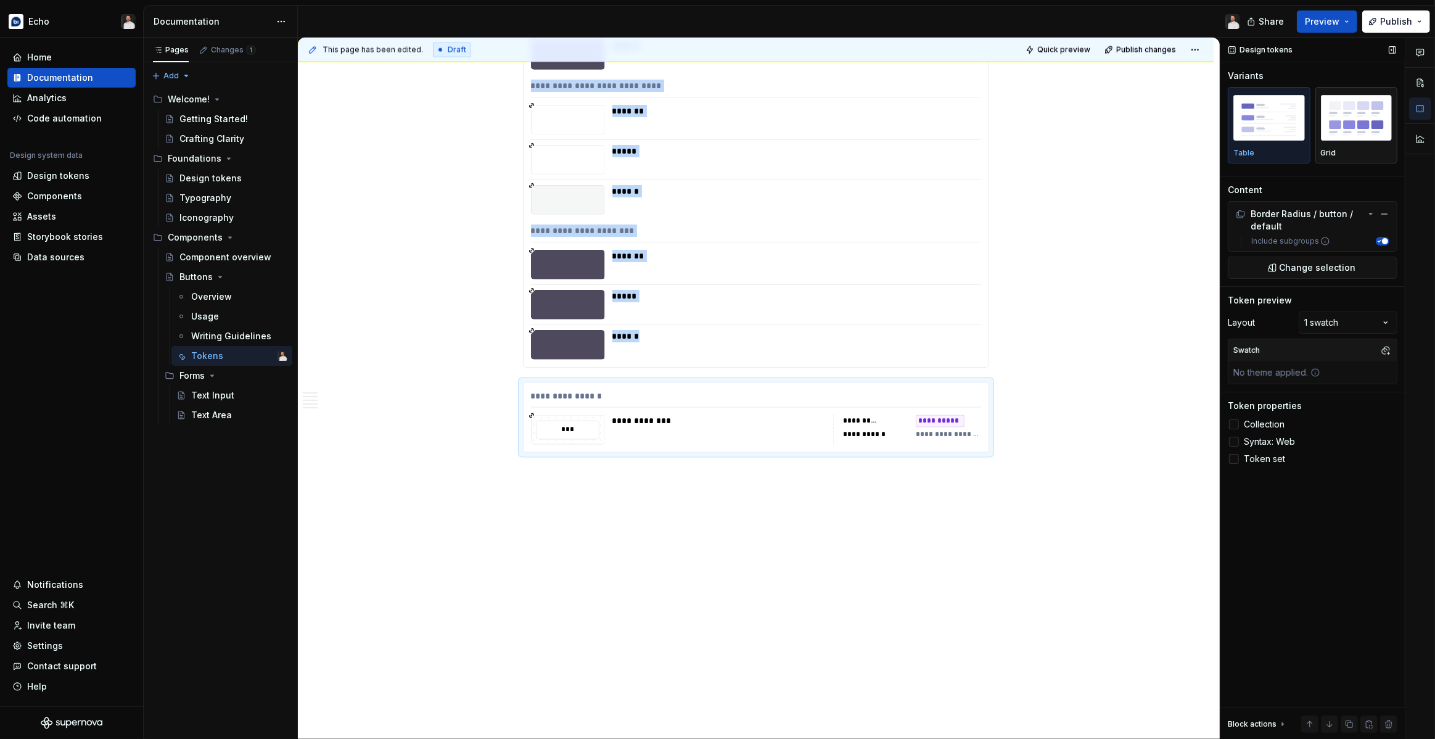
click at [1332, 145] on div "Grid" at bounding box center [1357, 124] width 72 height 65
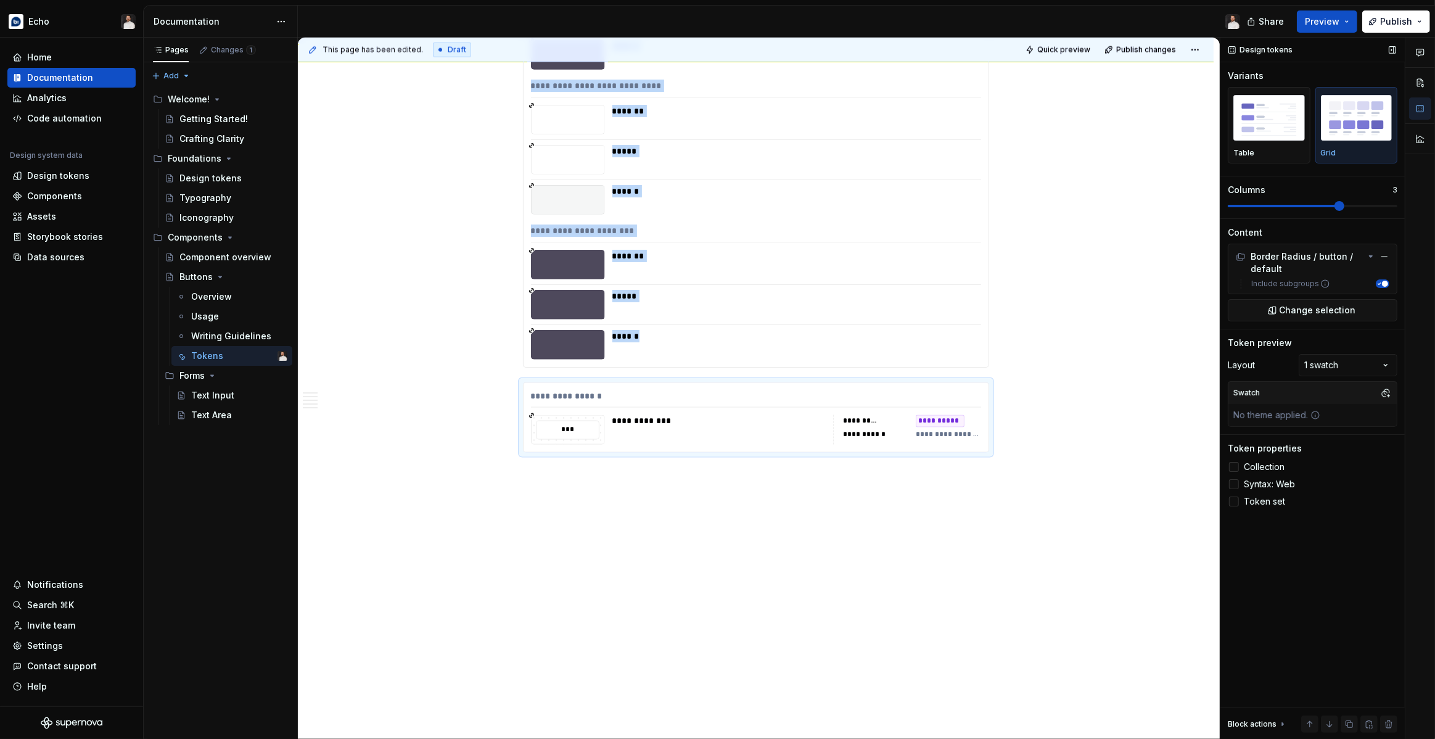
click at [1316, 203] on span at bounding box center [1312, 206] width 170 height 10
click at [1272, 464] on span "Collection" at bounding box center [1263, 467] width 41 height 10
click at [1275, 480] on span "Syntax: Web" at bounding box center [1268, 484] width 51 height 10
click at [1389, 25] on span "Publish" at bounding box center [1396, 21] width 32 height 12
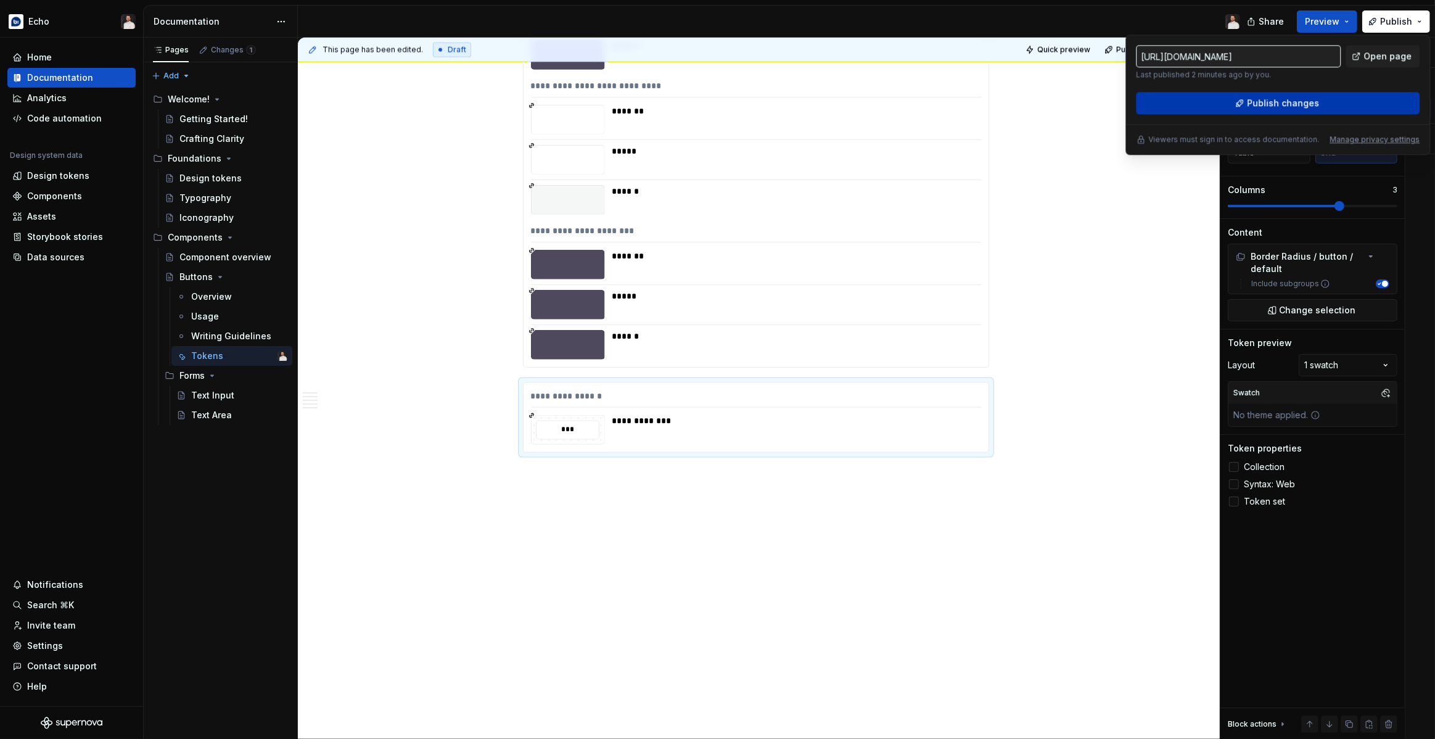
click at [1290, 102] on span "Publish changes" at bounding box center [1283, 103] width 72 height 12
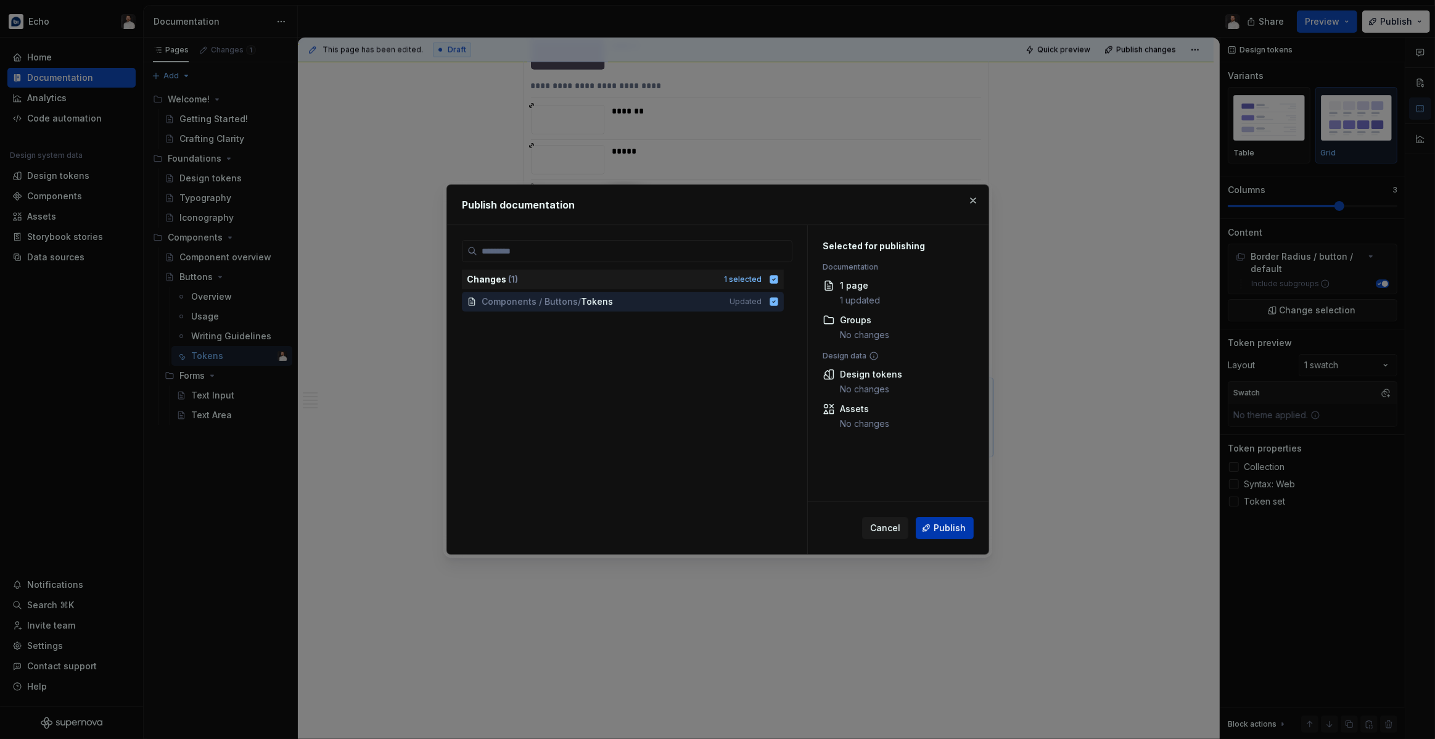
click at [955, 535] on button "Publish" at bounding box center [945, 528] width 58 height 22
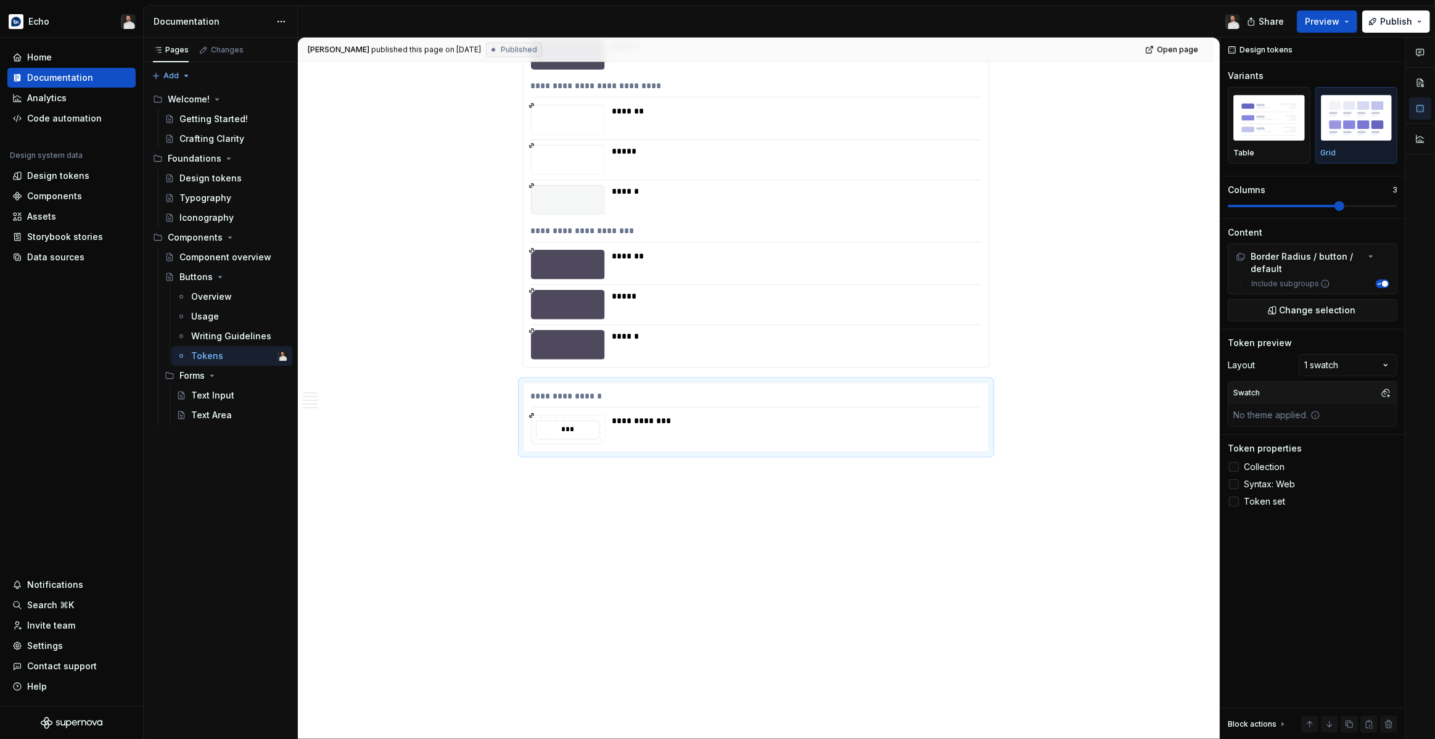
type textarea "*"
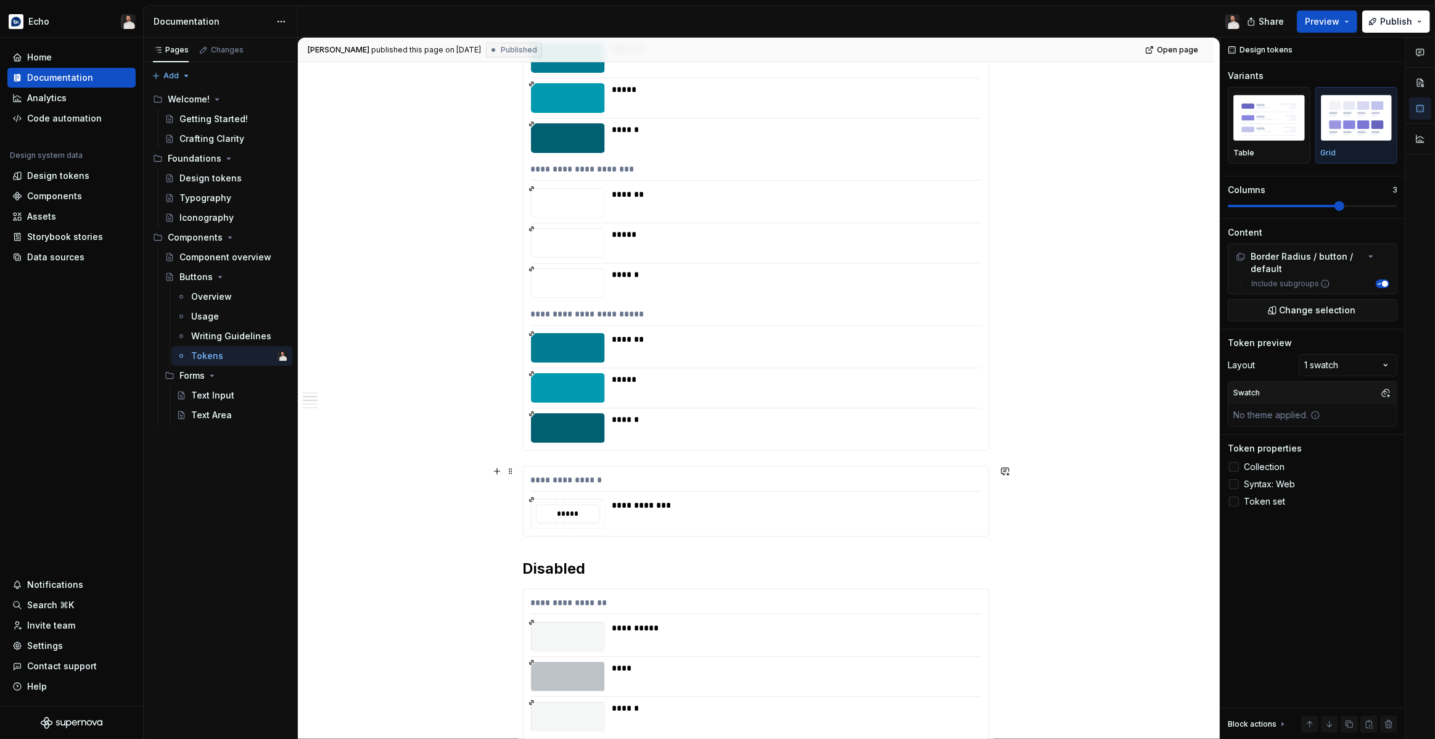
scroll to position [368, 0]
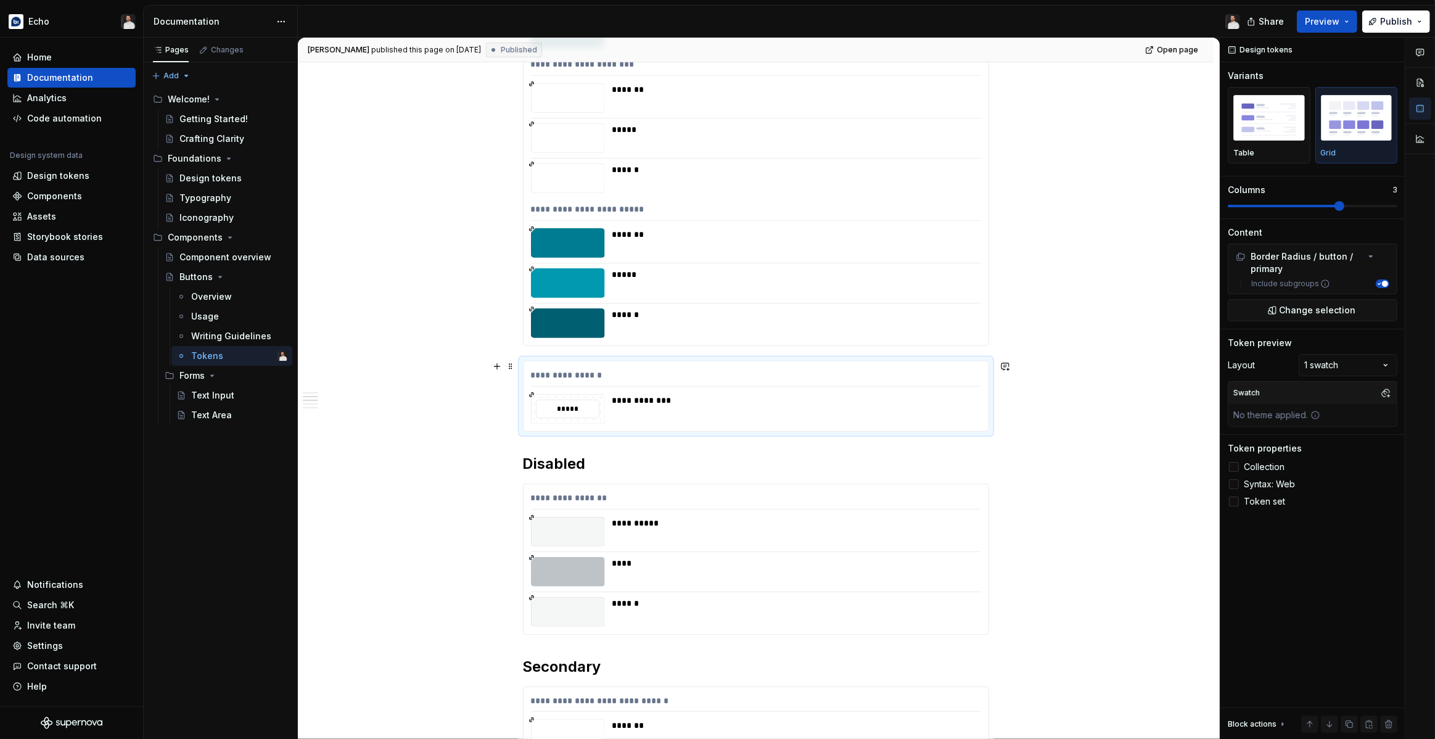
click at [723, 408] on div "**********" at bounding box center [792, 409] width 361 height 30
click at [1300, 306] on span "Change selection" at bounding box center [1317, 310] width 76 height 12
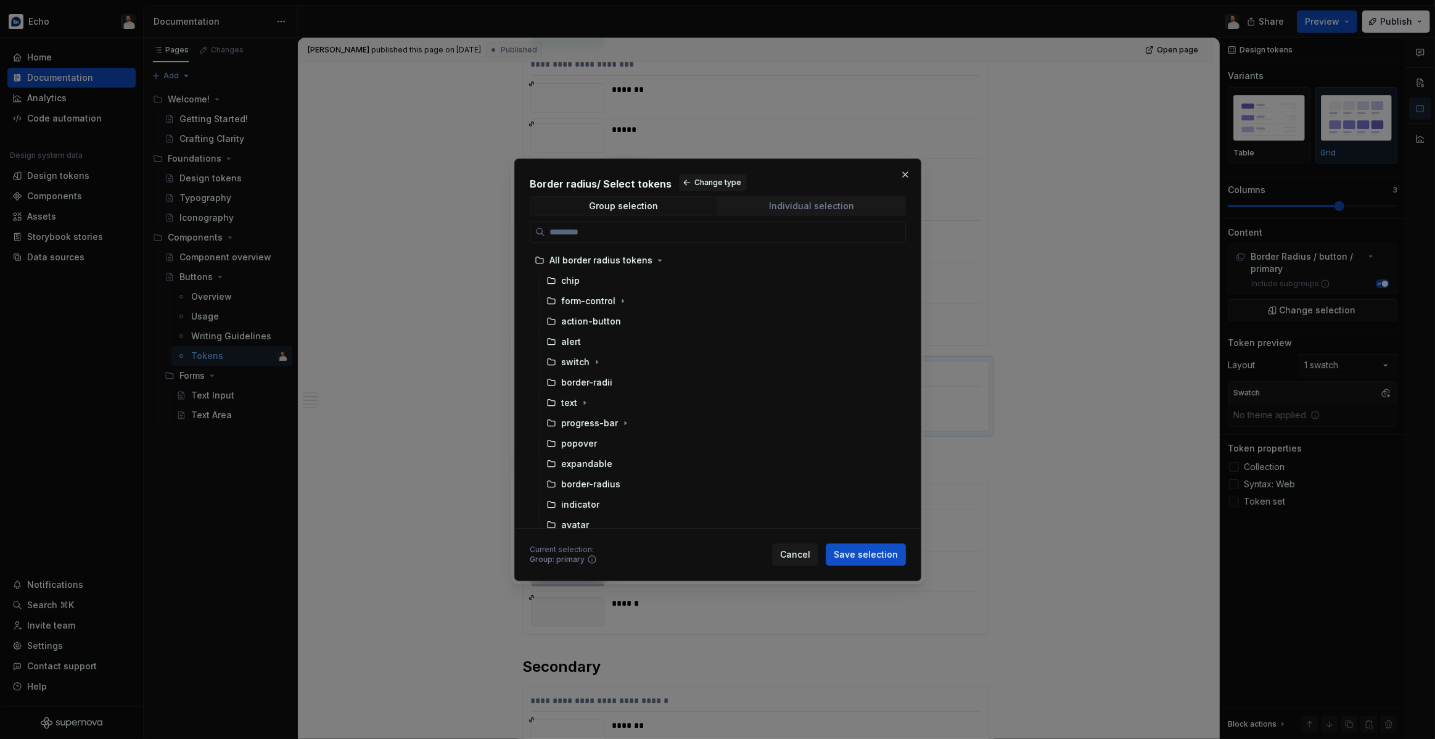
click at [832, 202] on div "Individual selection" at bounding box center [811, 206] width 85 height 10
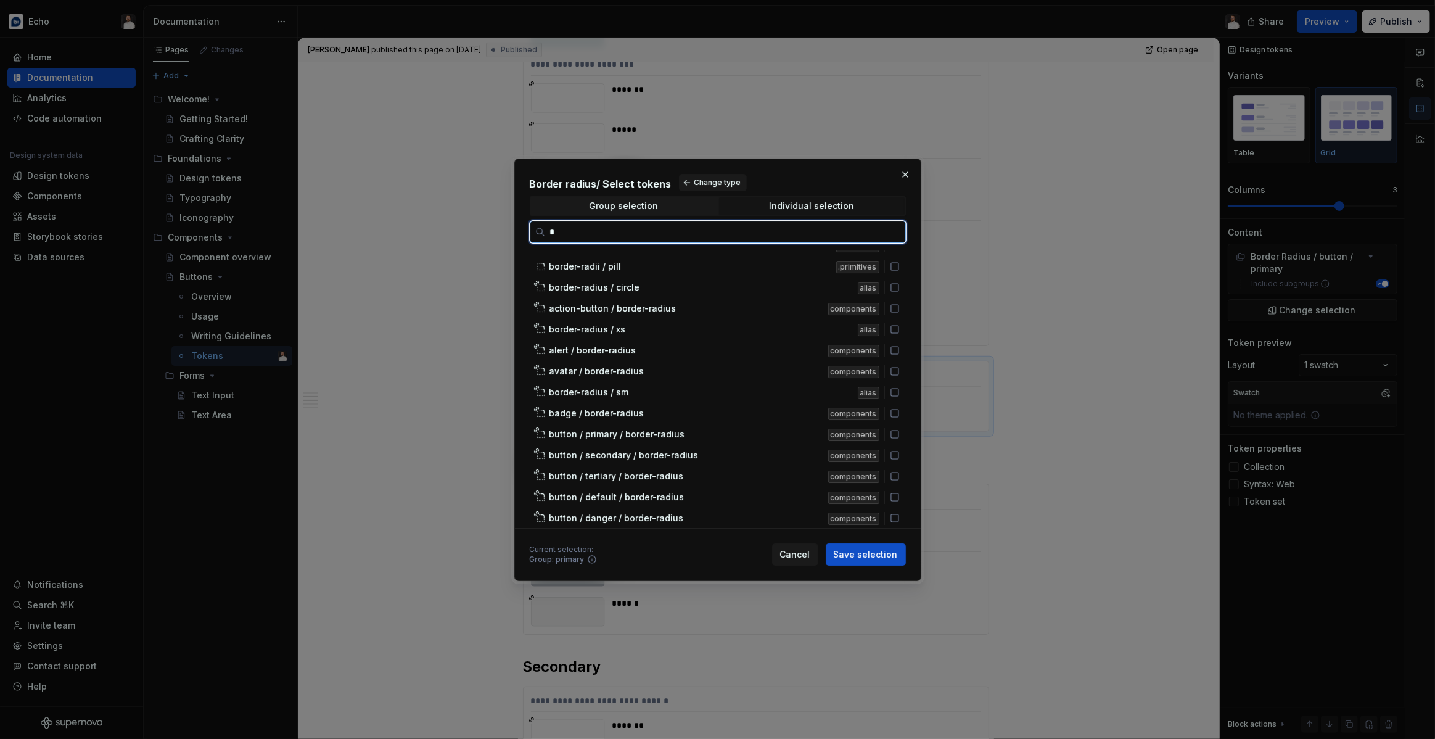
scroll to position [0, 0]
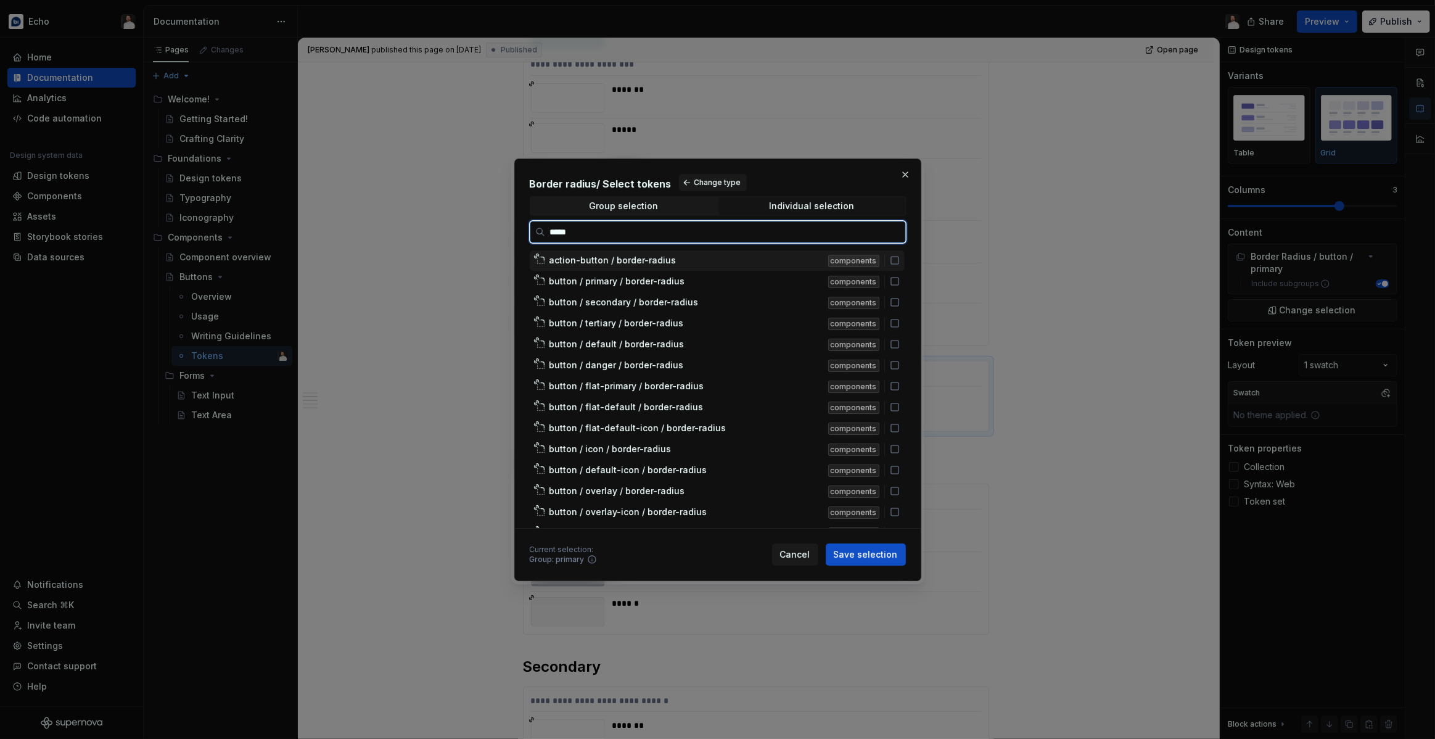
type input "******"
click at [899, 280] on icon at bounding box center [895, 281] width 10 height 10
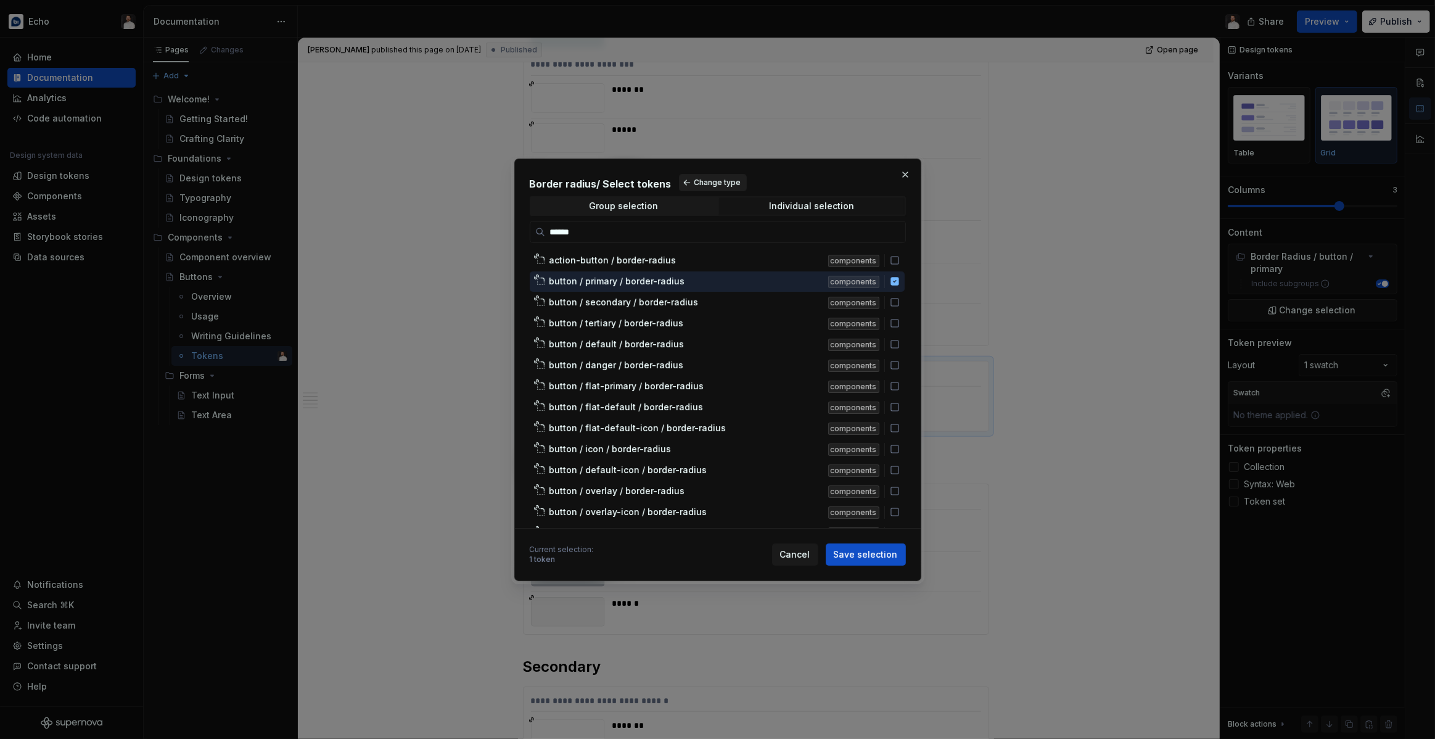
click at [694, 178] on span "Change type" at bounding box center [717, 183] width 47 height 10
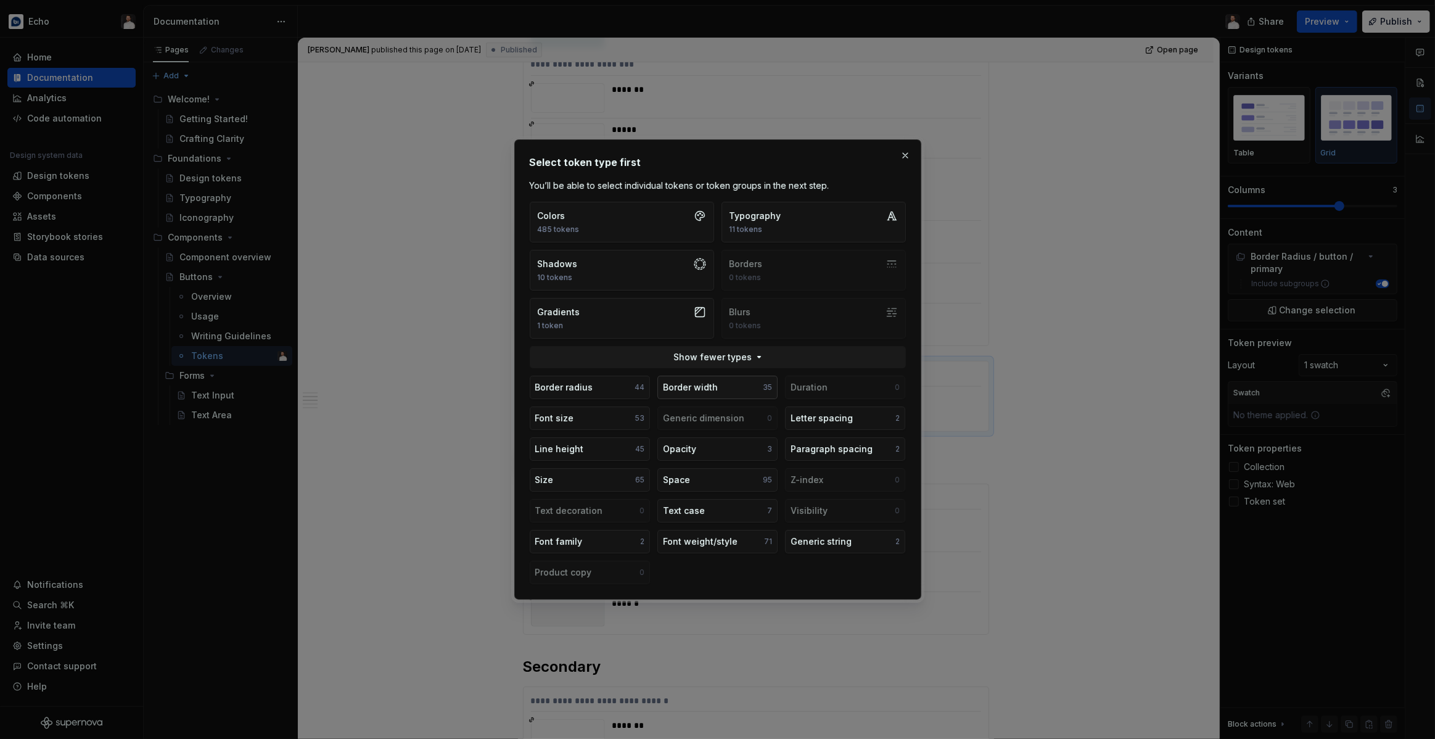
click at [683, 394] on button "Border width 35" at bounding box center [717, 386] width 120 height 23
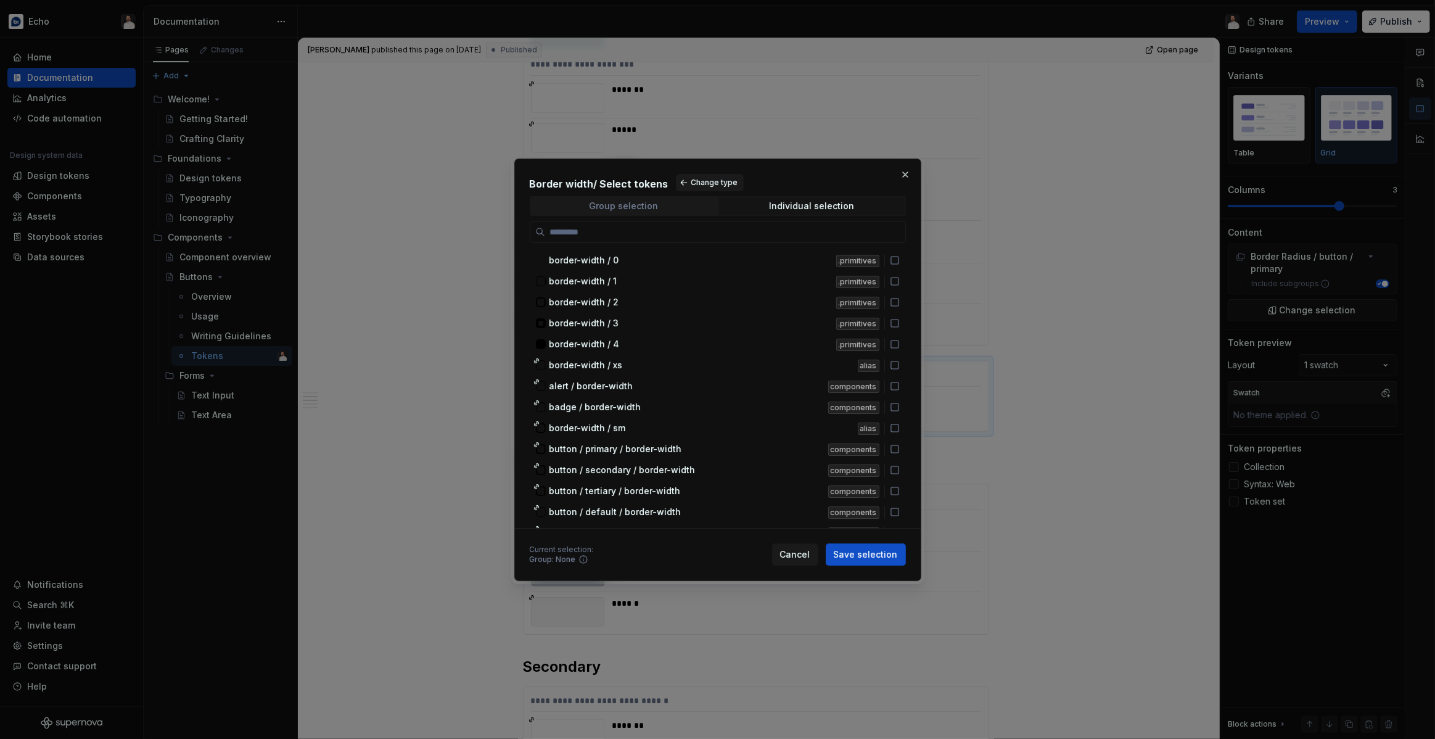
click at [701, 211] on span "Group selection" at bounding box center [624, 205] width 186 height 17
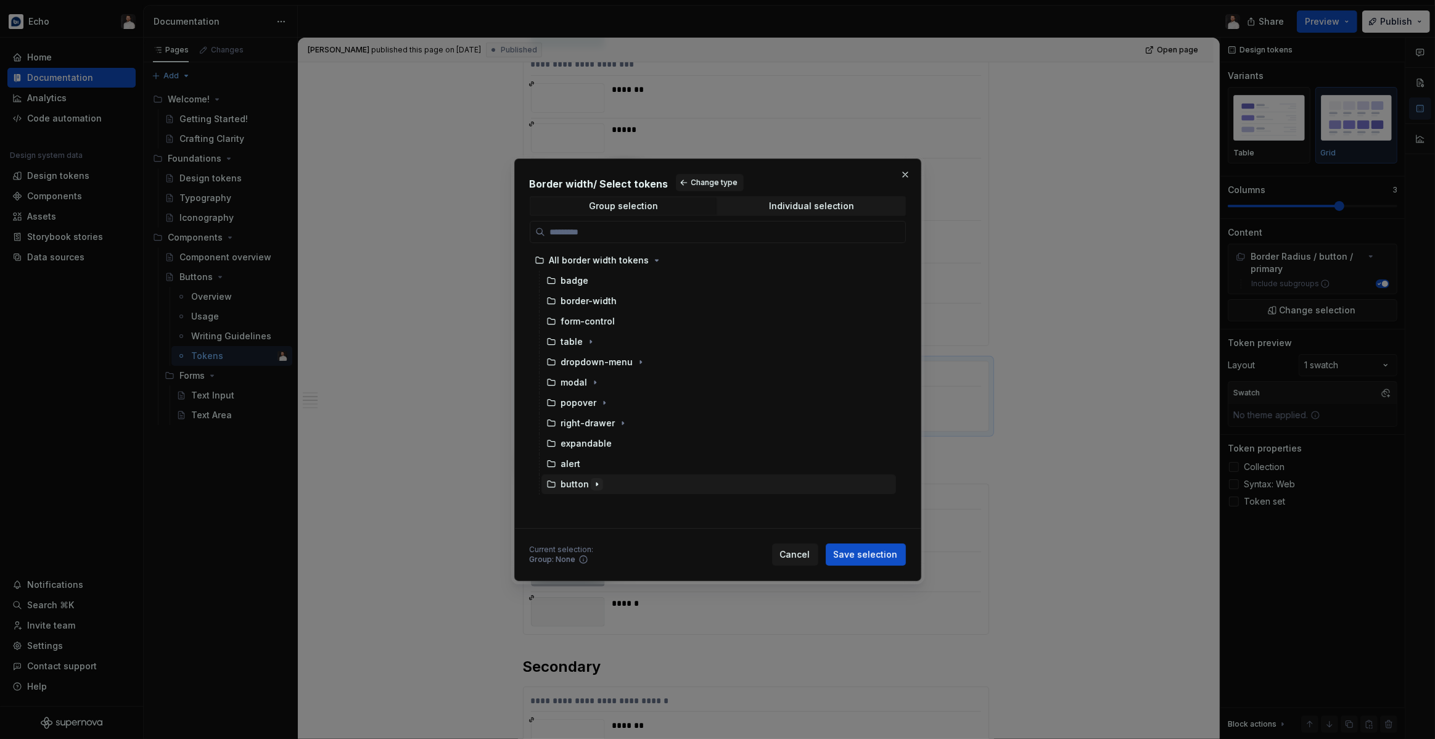
click at [597, 485] on icon "button" at bounding box center [597, 484] width 10 height 10
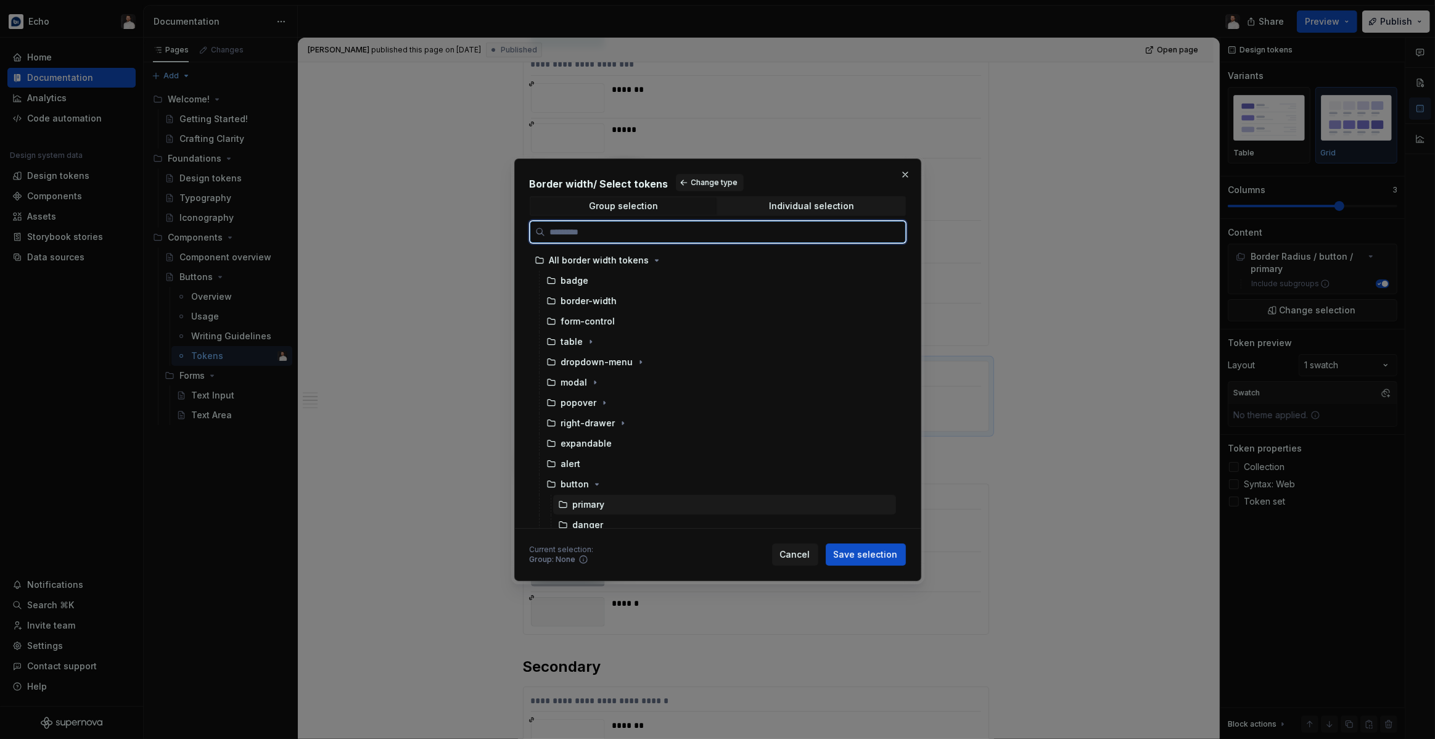
click at [599, 505] on div "primary" at bounding box center [589, 504] width 32 height 12
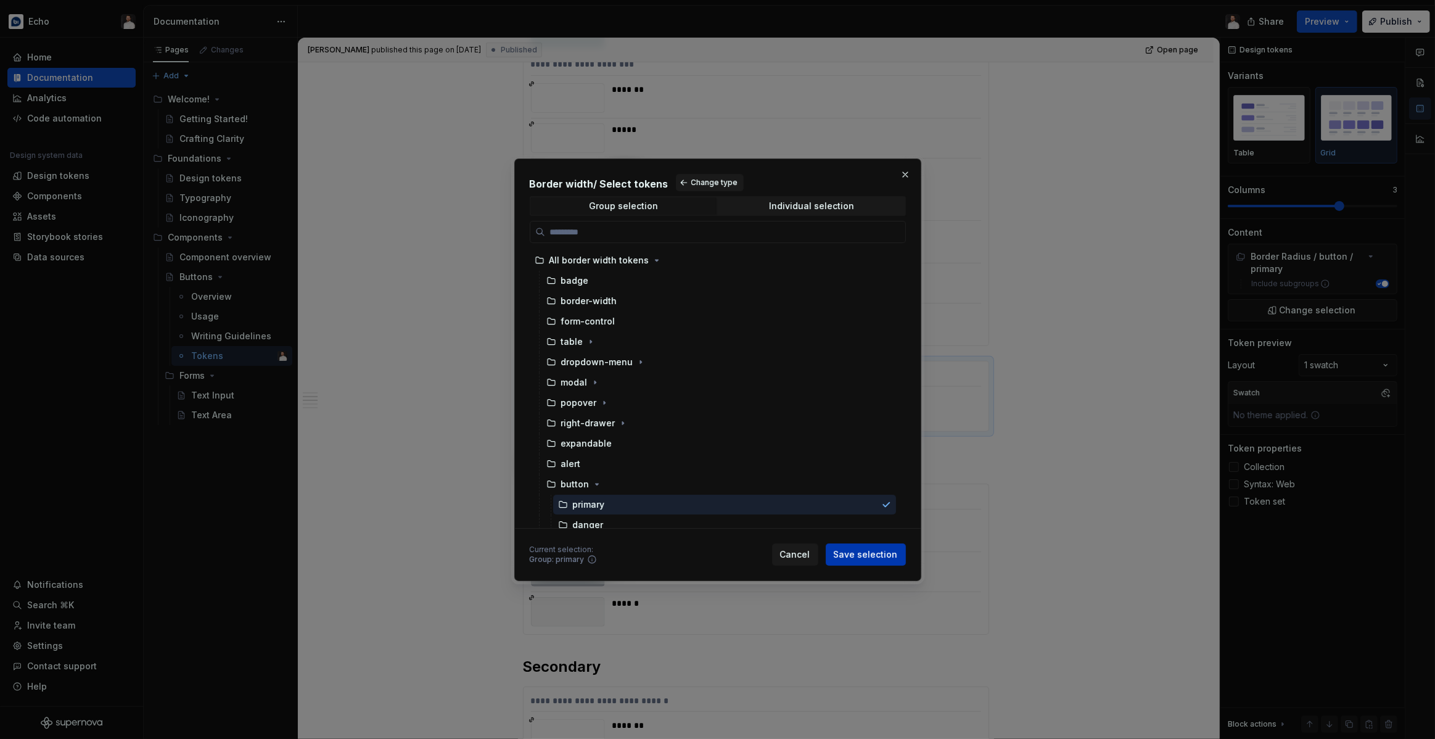
click at [871, 556] on span "Save selection" at bounding box center [866, 554] width 64 height 12
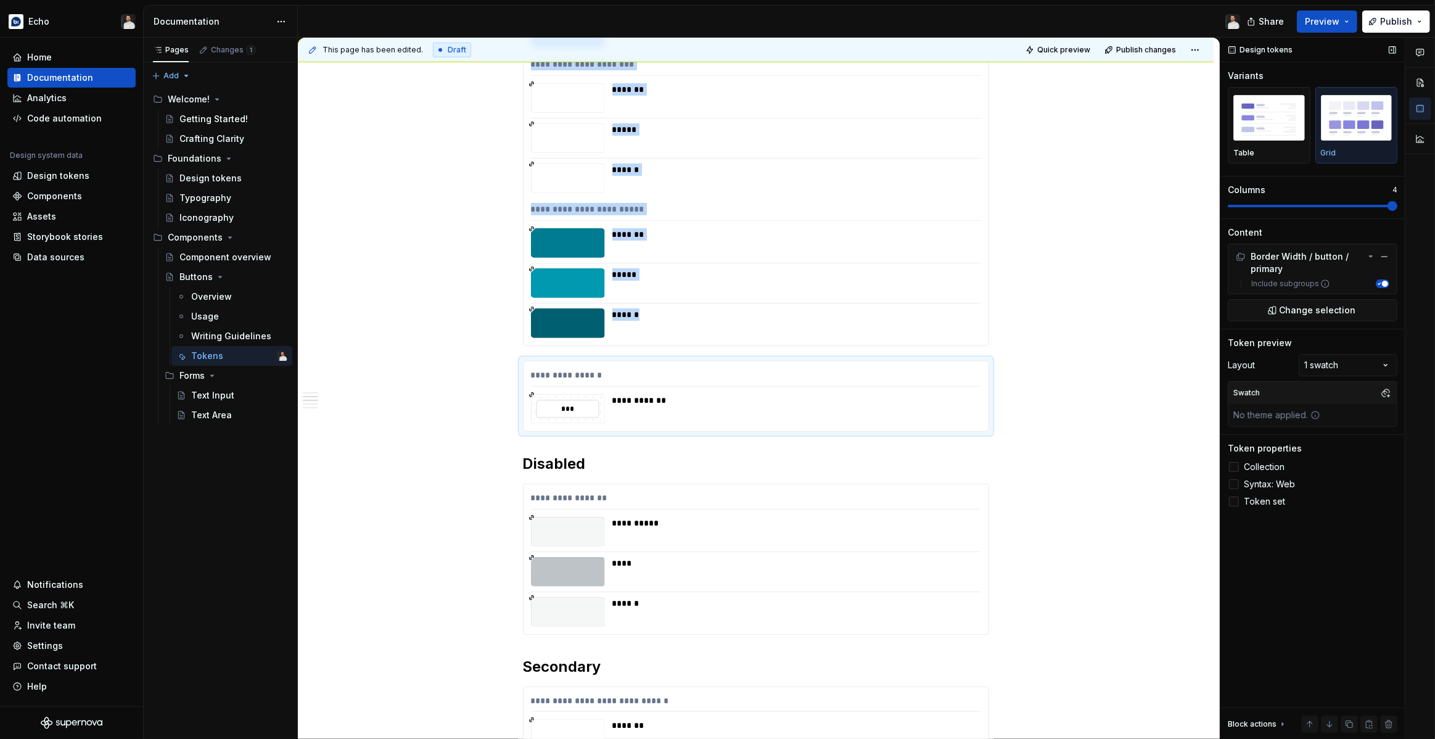
click at [1397, 209] on span at bounding box center [1392, 206] width 10 height 10
click at [1245, 128] on img "button" at bounding box center [1269, 117] width 72 height 45
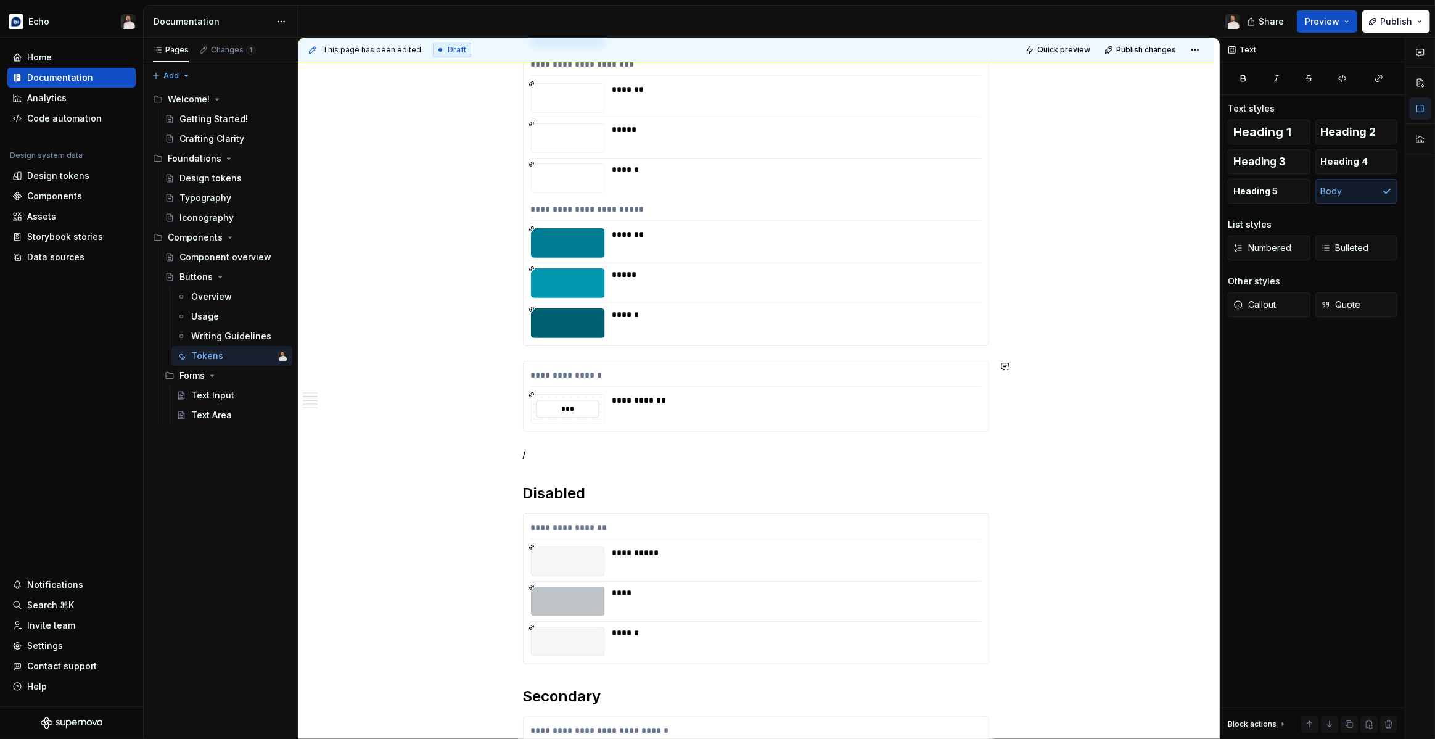
click at [724, 447] on p "/" at bounding box center [756, 453] width 466 height 15
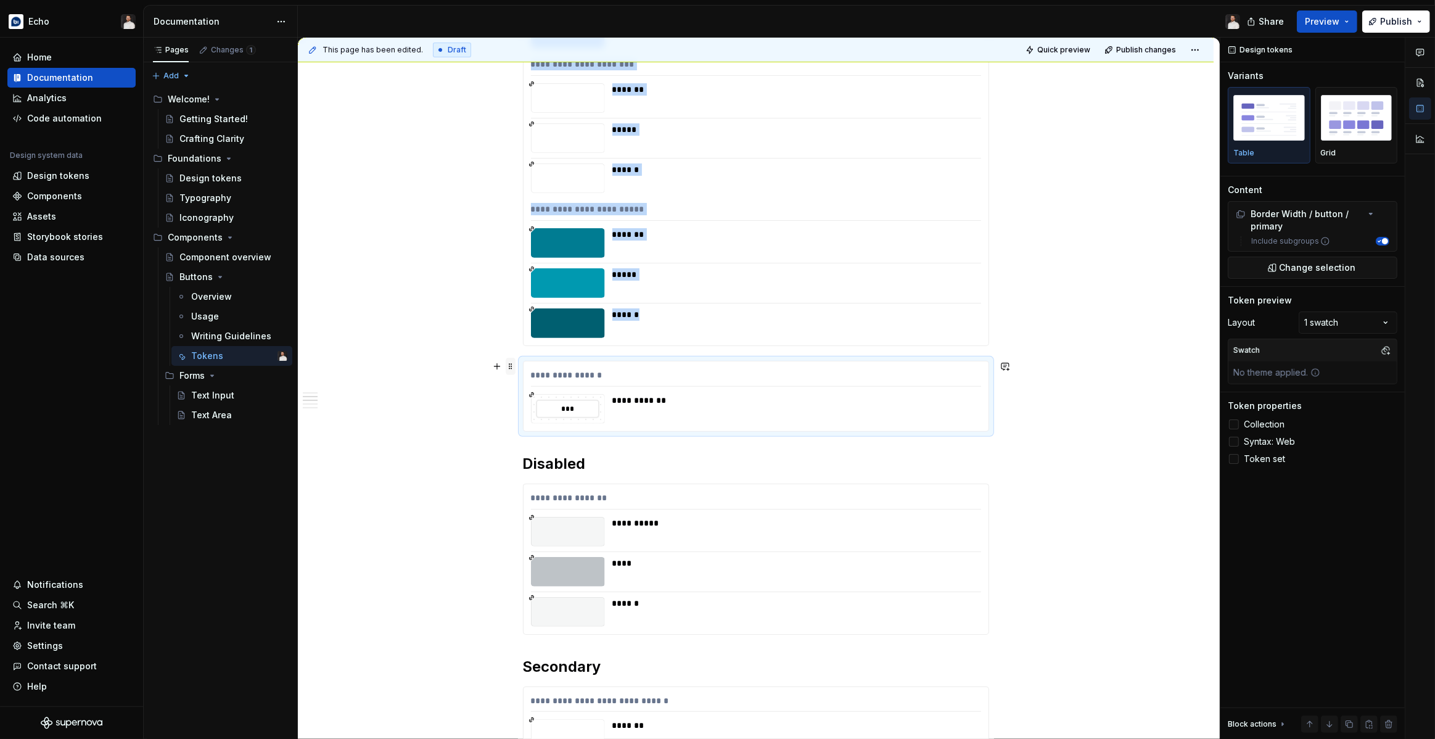
click at [515, 367] on span at bounding box center [511, 366] width 10 height 17
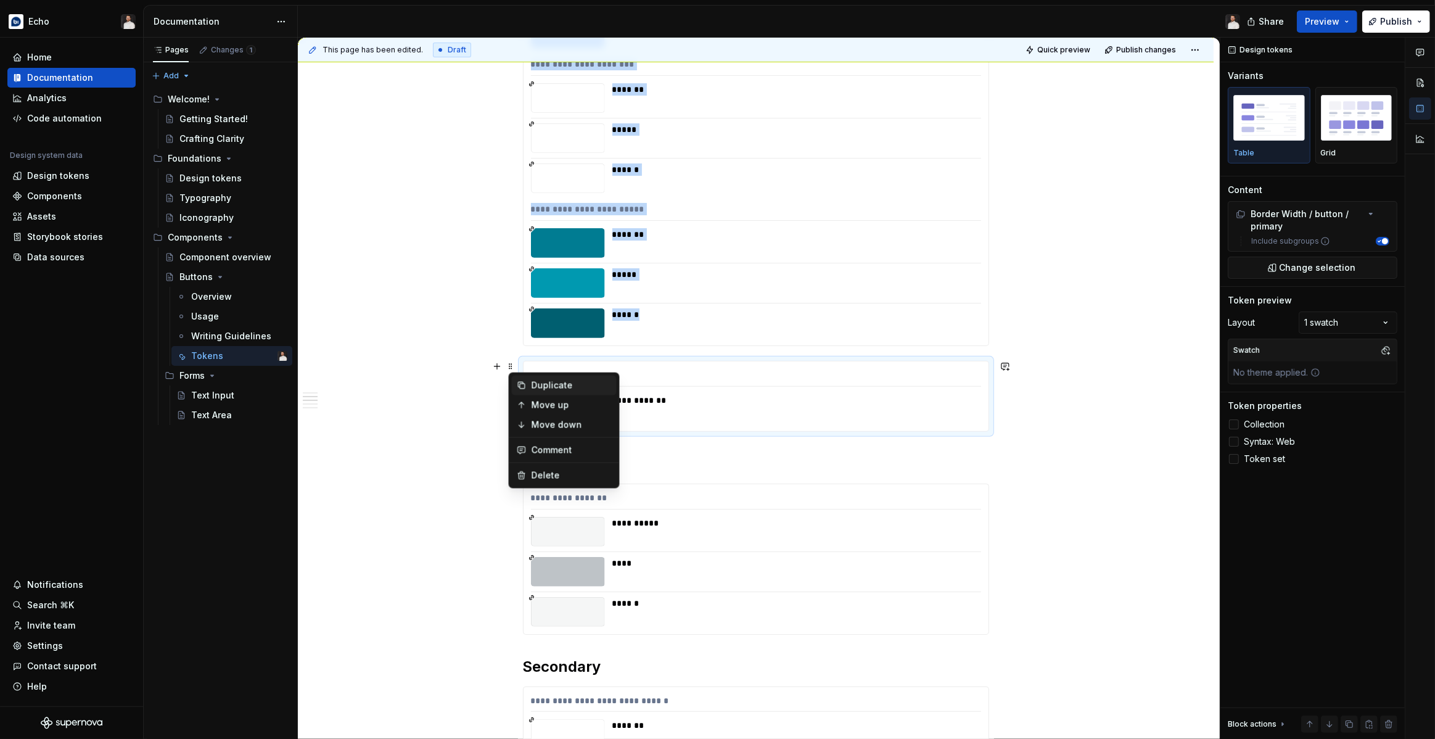
click at [552, 386] on div "Duplicate" at bounding box center [571, 385] width 80 height 12
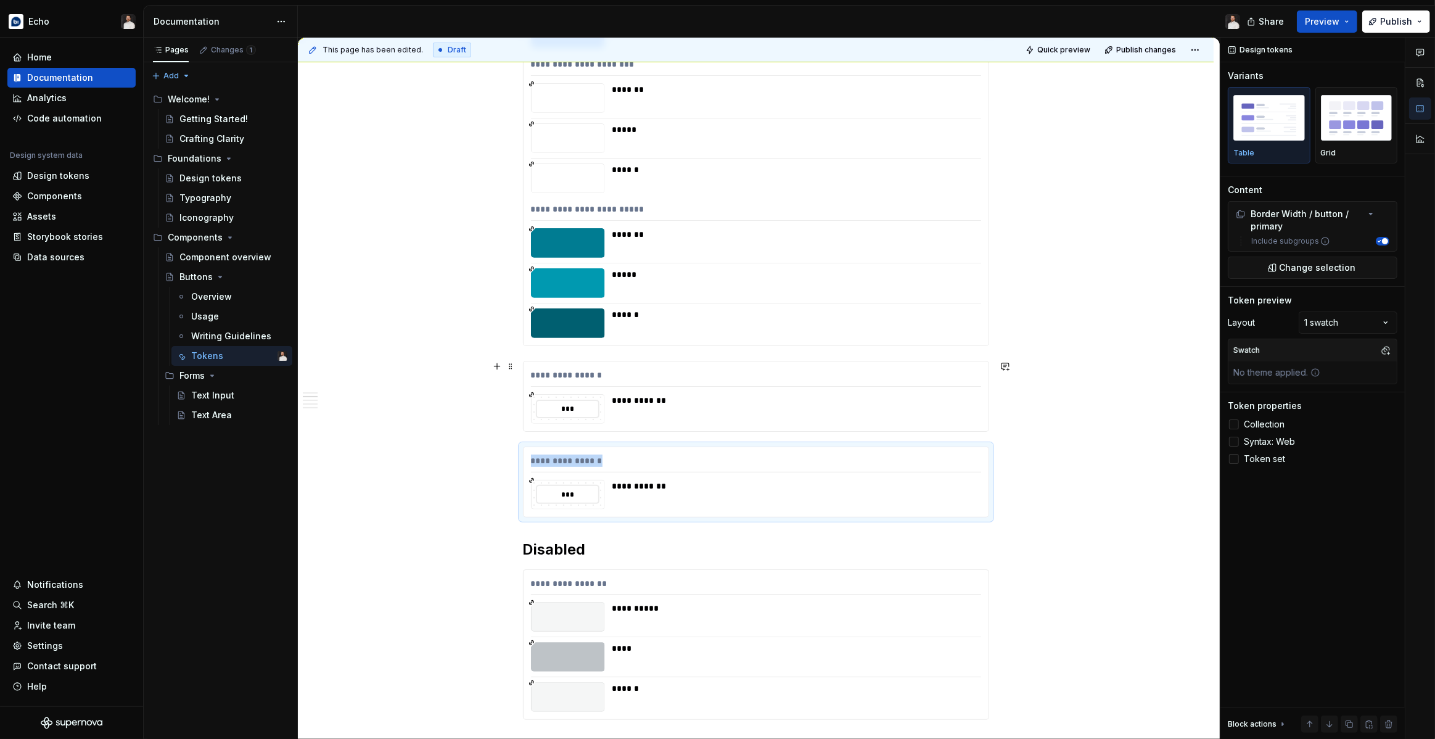
drag, startPoint x: 614, startPoint y: 459, endPoint x: 618, endPoint y: 382, distance: 76.6
click at [592, 464] on div "**********" at bounding box center [756, 463] width 450 height 18
click at [1280, 266] on button "Change selection" at bounding box center [1312, 267] width 170 height 22
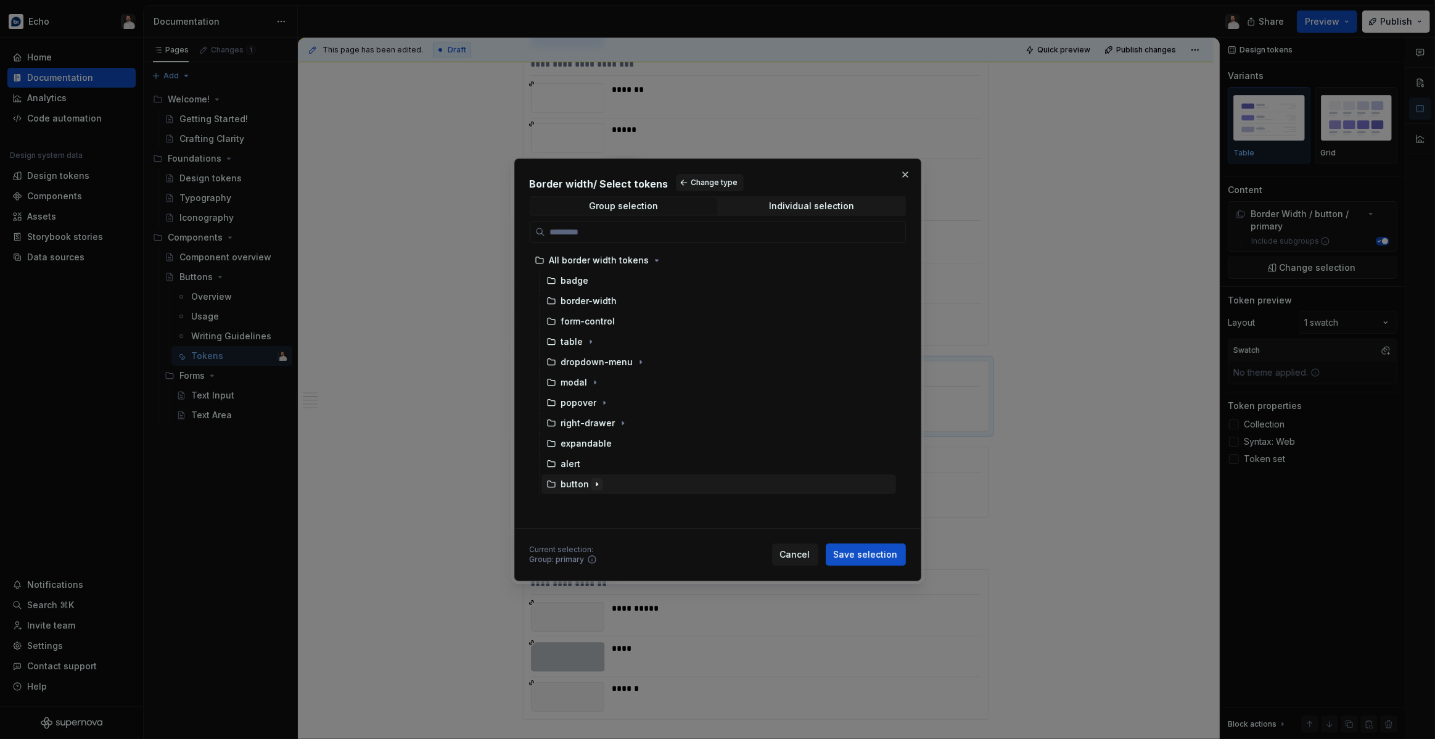
click at [592, 483] on icon "button" at bounding box center [597, 484] width 10 height 10
click at [638, 202] on div "Group selection" at bounding box center [623, 206] width 69 height 10
click at [691, 184] on span "Change type" at bounding box center [714, 183] width 47 height 10
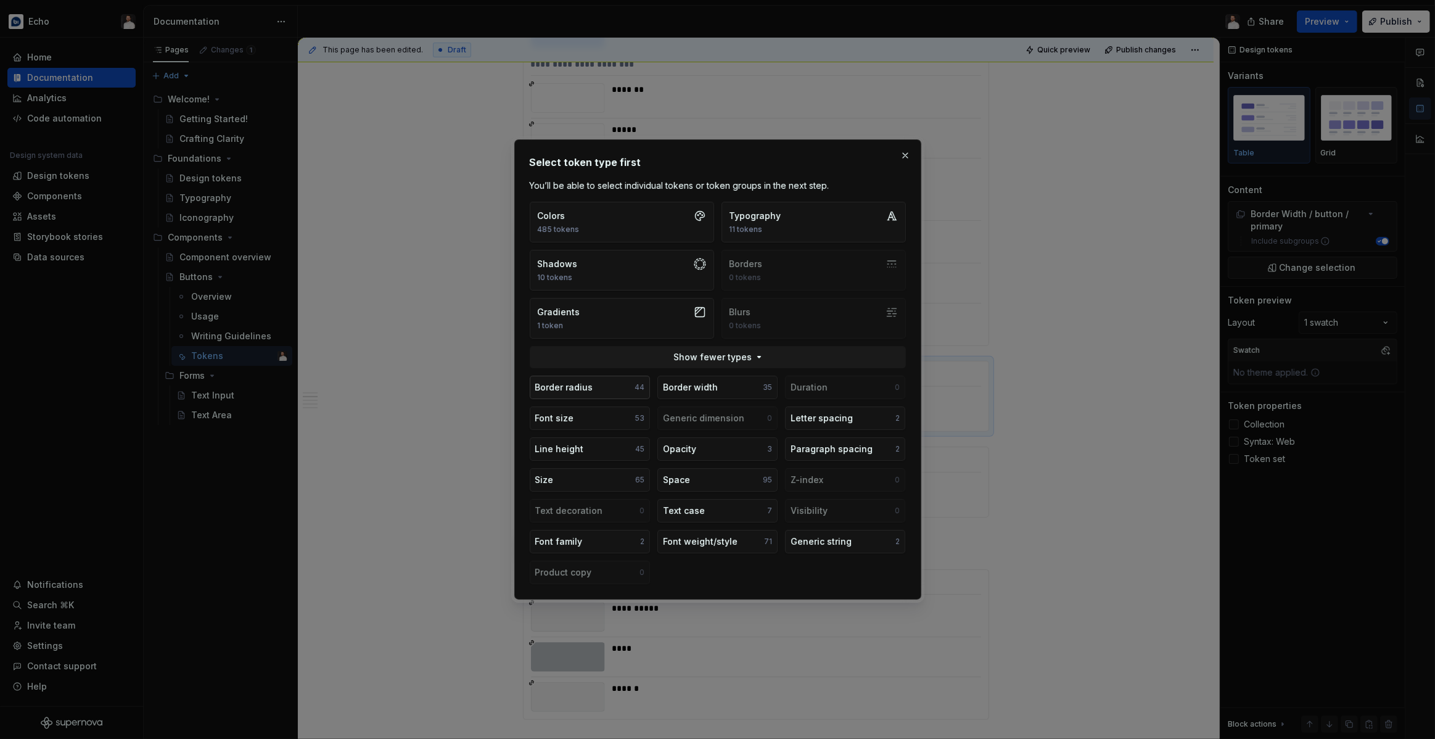
click at [600, 388] on button "Border radius 44" at bounding box center [590, 386] width 120 height 23
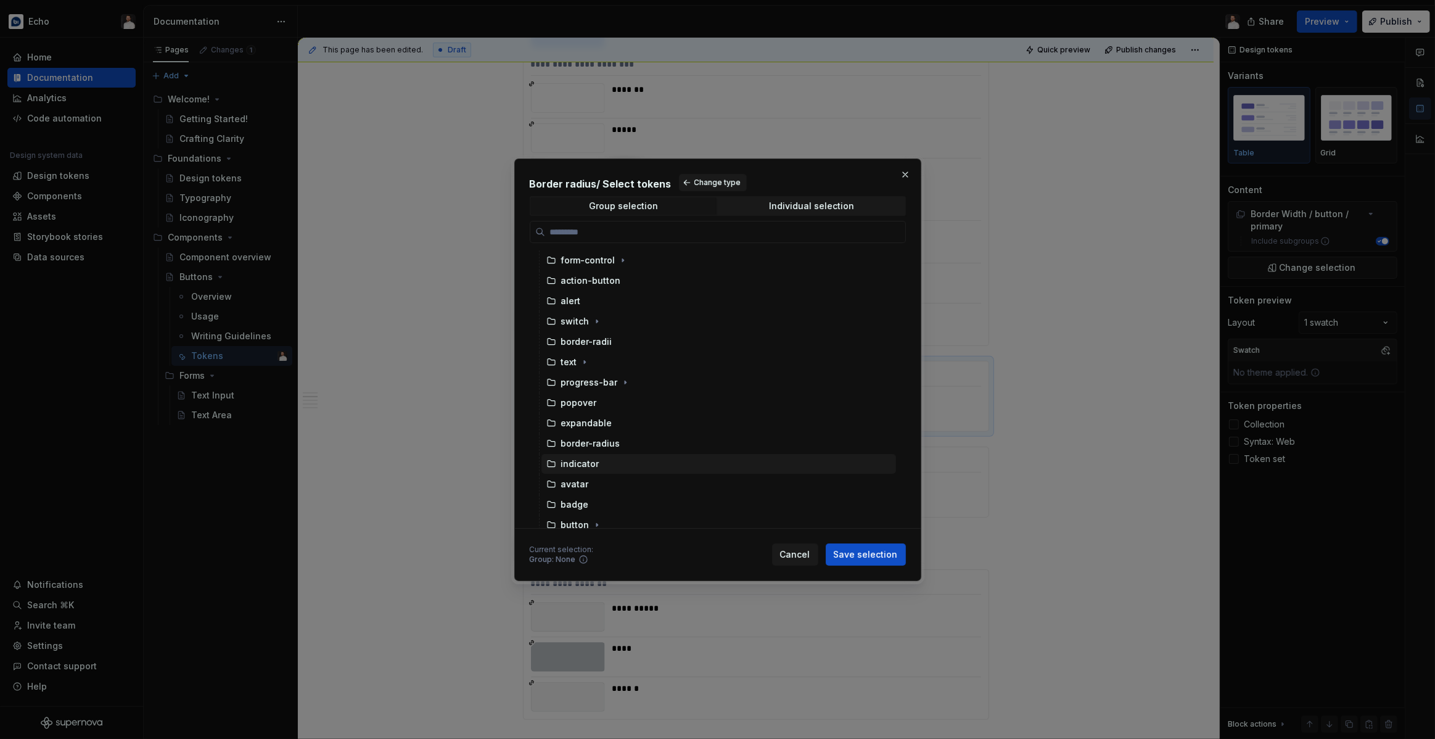
scroll to position [52, 0]
click at [596, 514] on icon "button" at bounding box center [597, 513] width 10 height 10
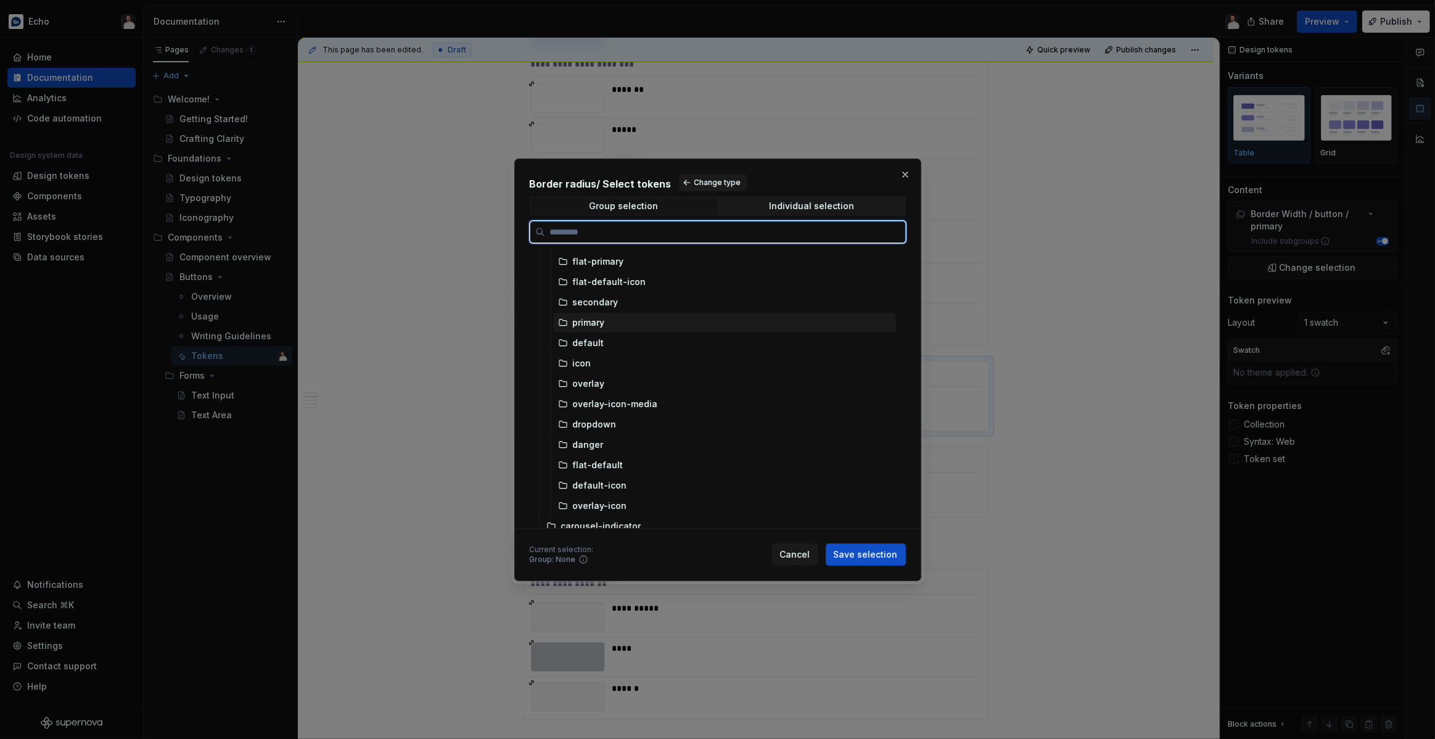
click at [597, 324] on div "primary" at bounding box center [589, 322] width 32 height 12
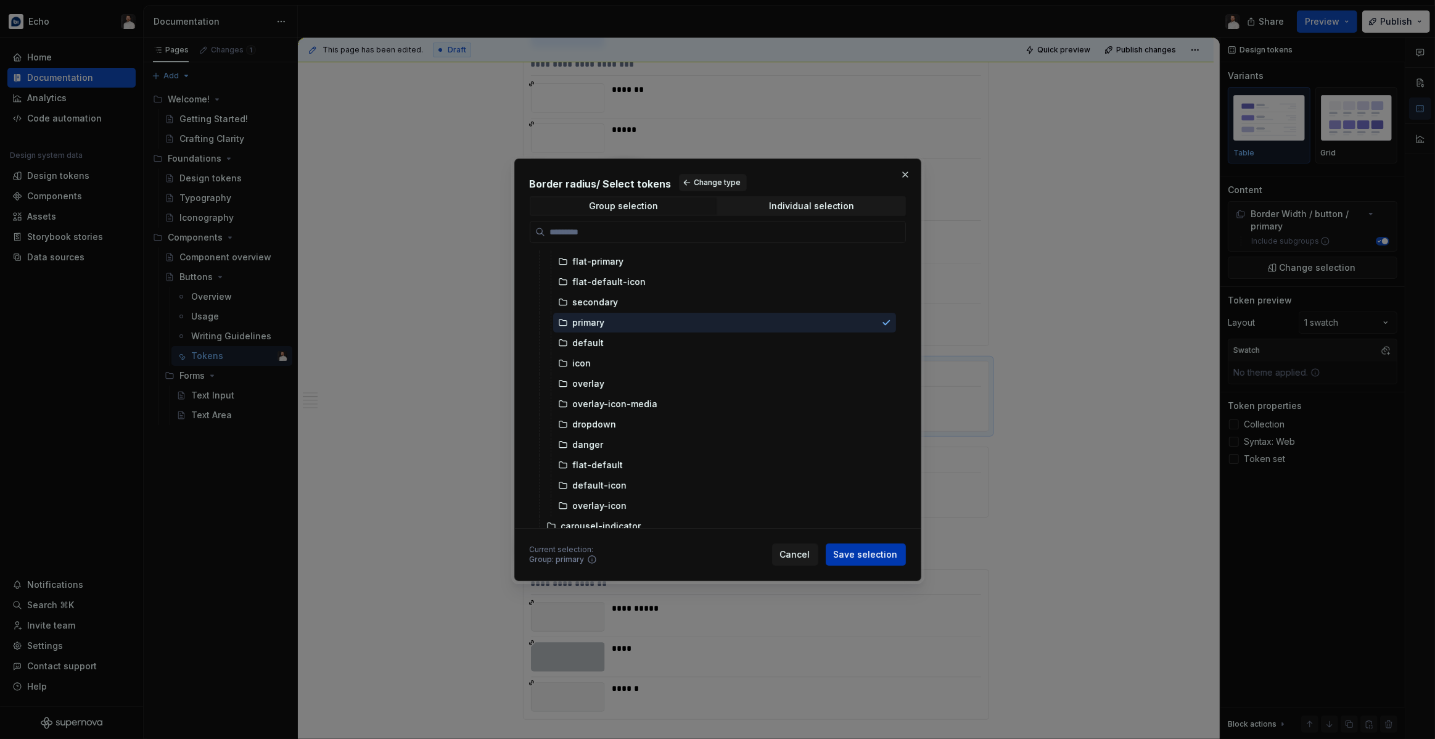
click at [865, 552] on span "Save selection" at bounding box center [866, 554] width 64 height 12
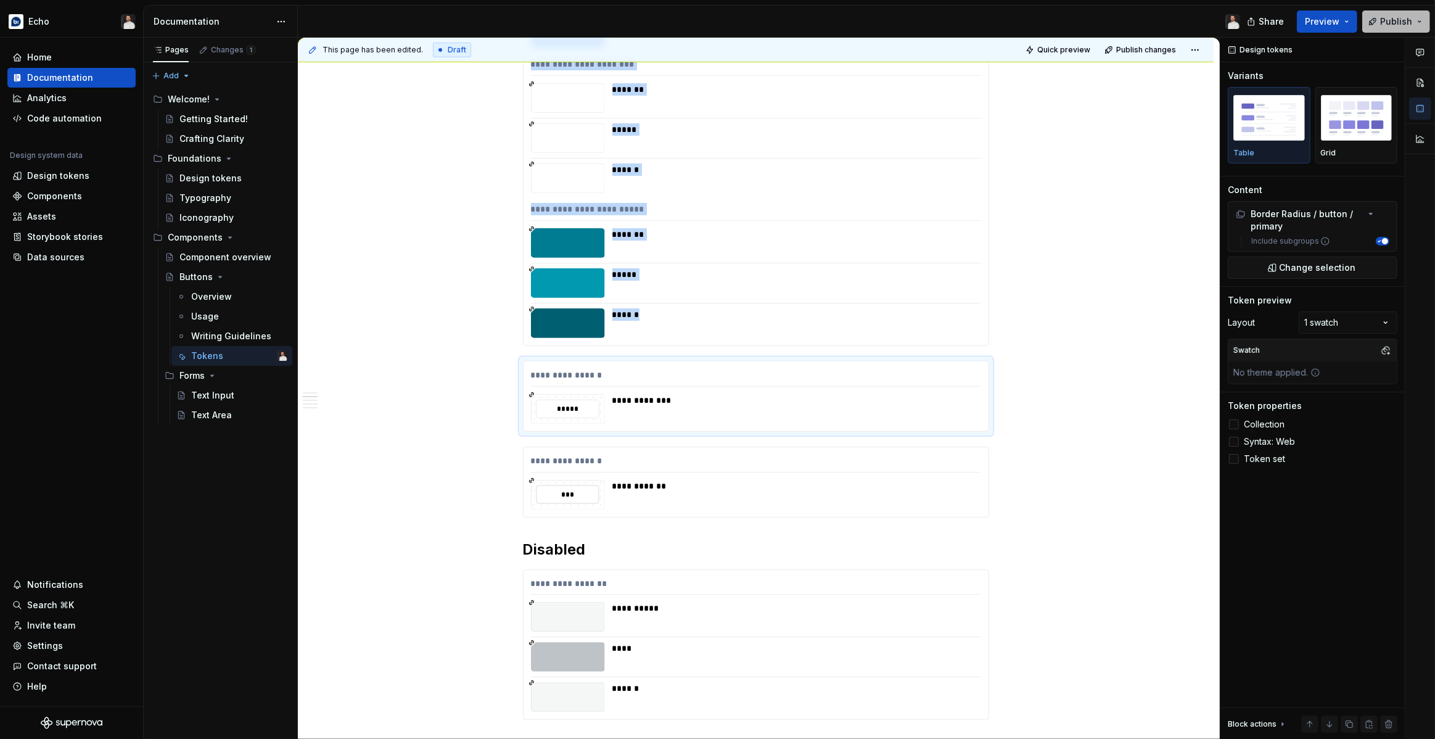
click at [1380, 15] on button "Publish" at bounding box center [1396, 21] width 68 height 22
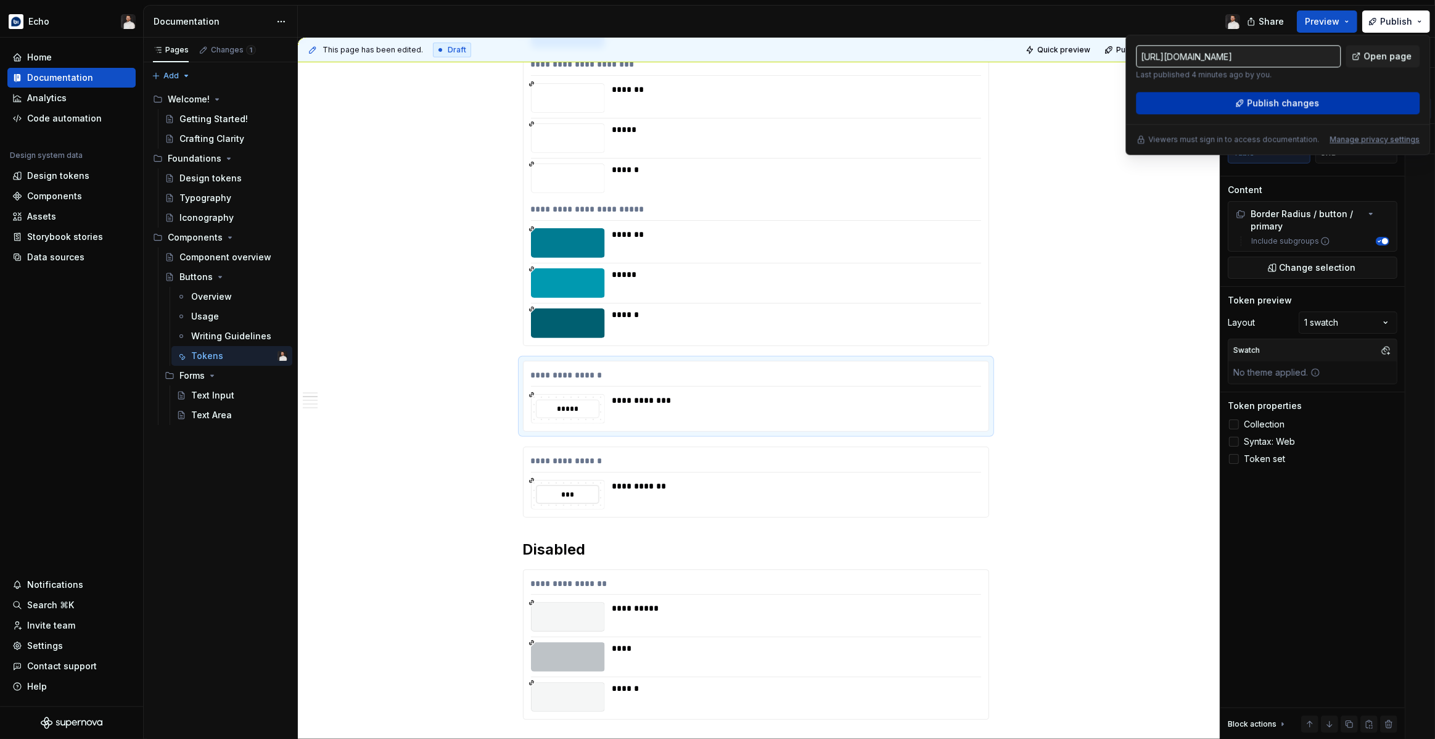
click at [1305, 109] on span "Publish changes" at bounding box center [1283, 103] width 72 height 12
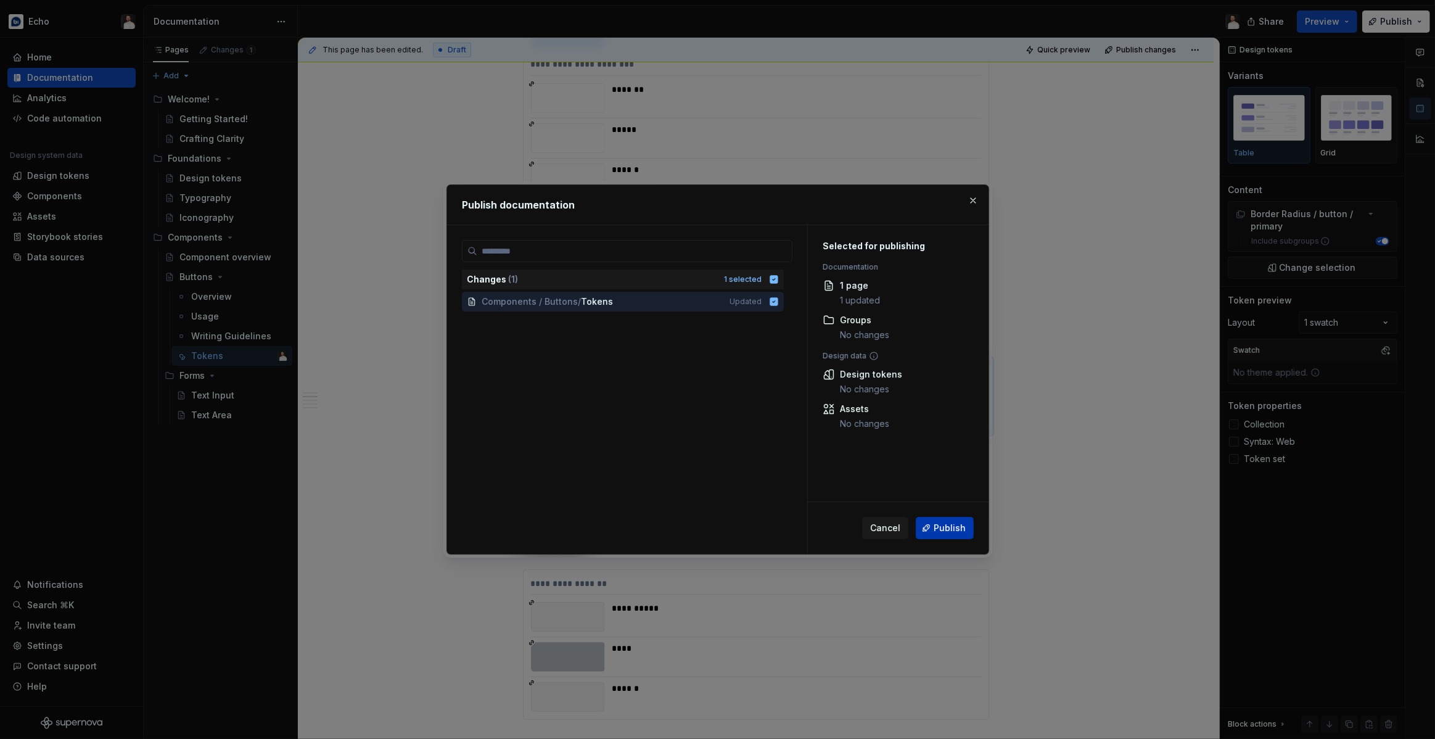
click at [952, 535] on button "Publish" at bounding box center [945, 528] width 58 height 22
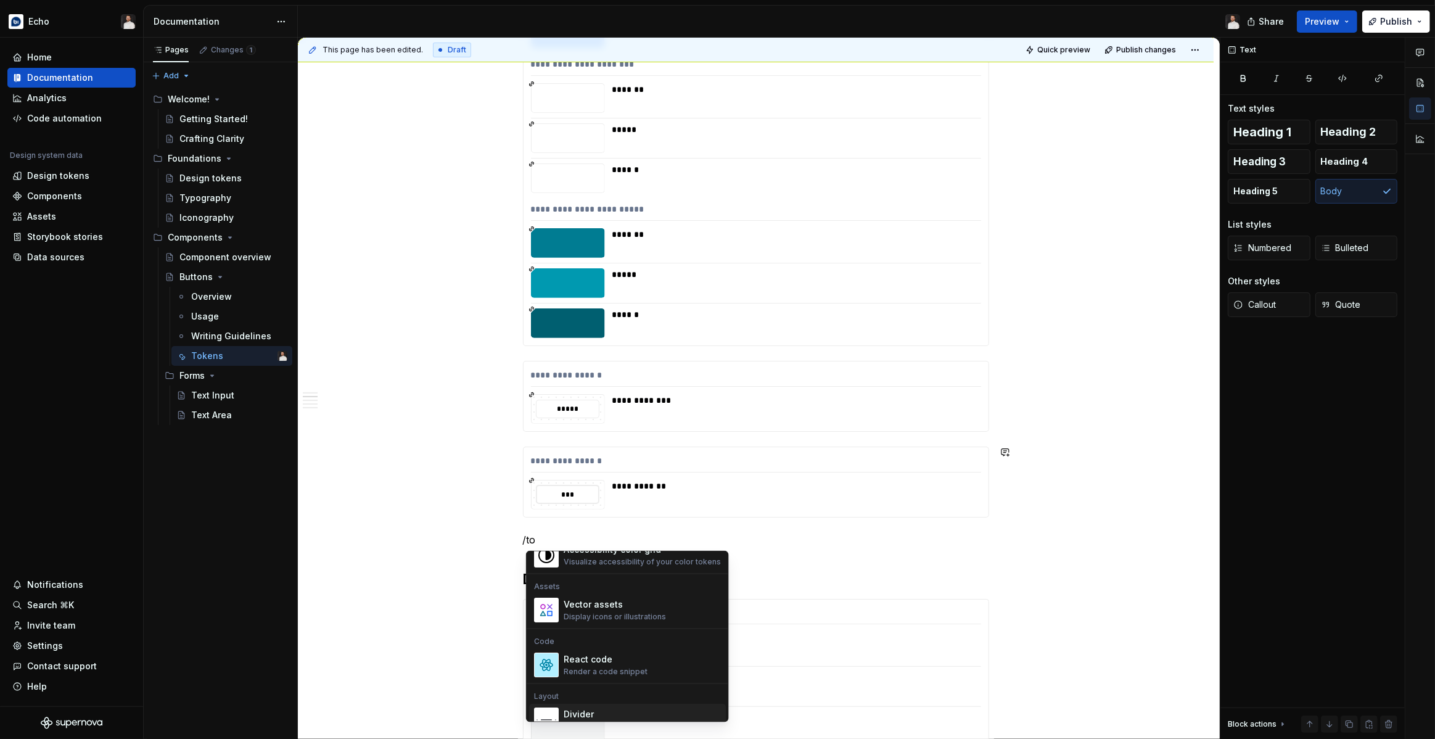
scroll to position [216, 0]
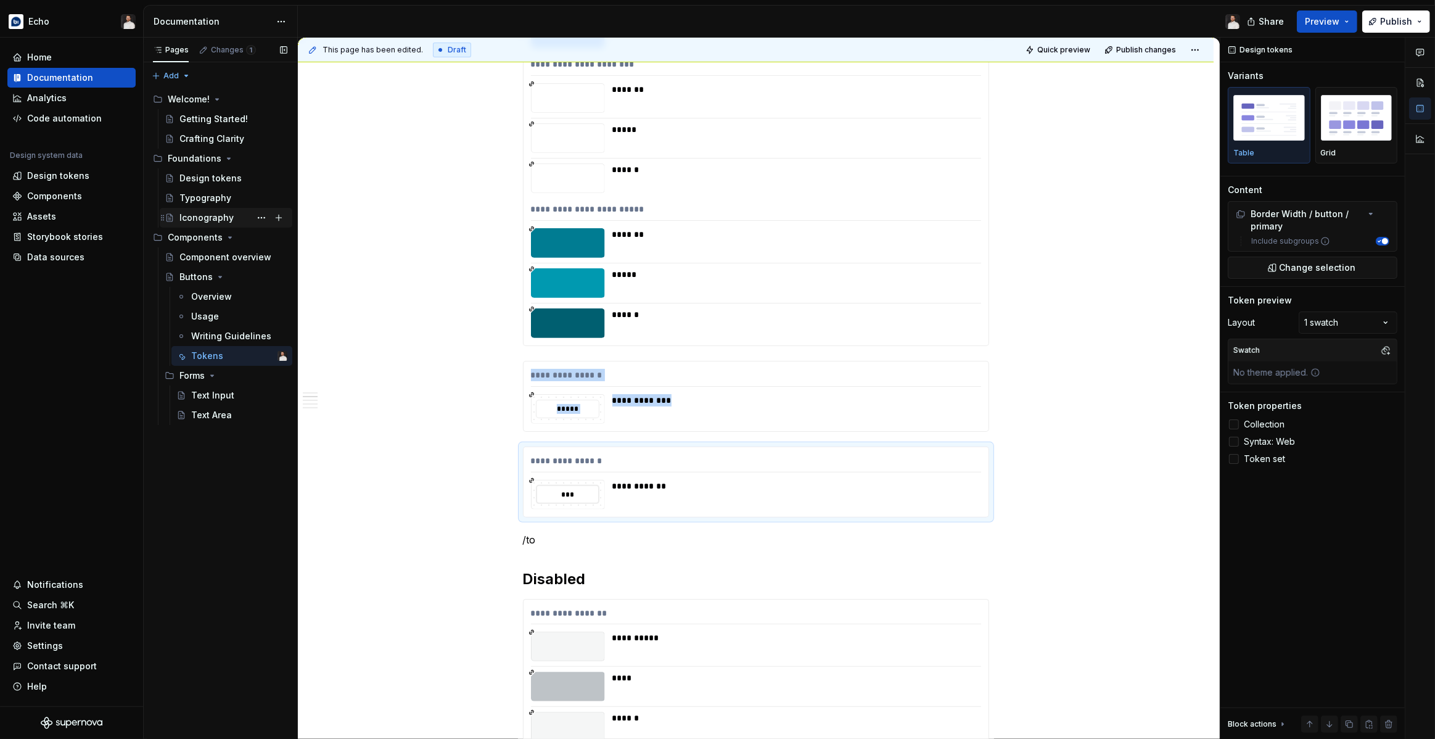
click at [224, 215] on div "Iconography" at bounding box center [206, 217] width 54 height 12
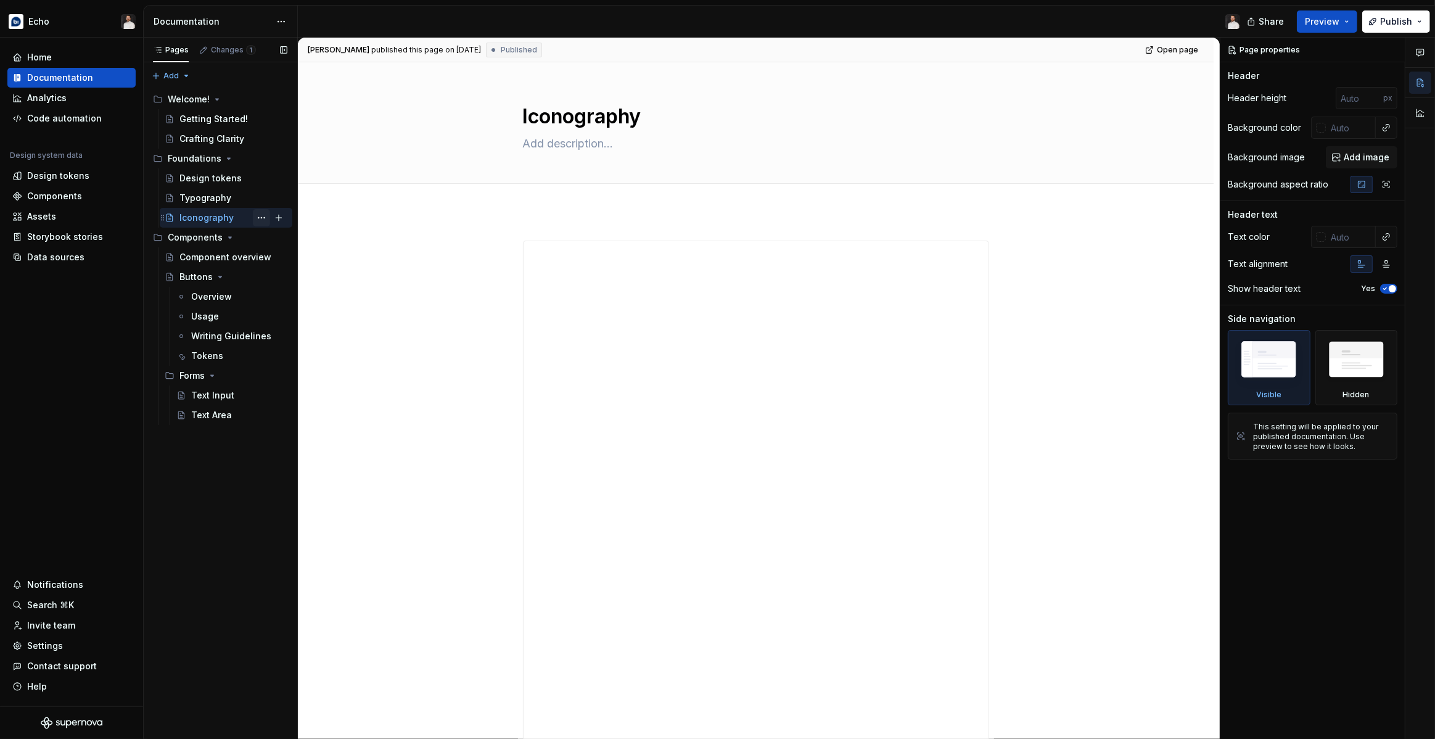
click at [256, 213] on button "Page tree" at bounding box center [261, 217] width 17 height 17
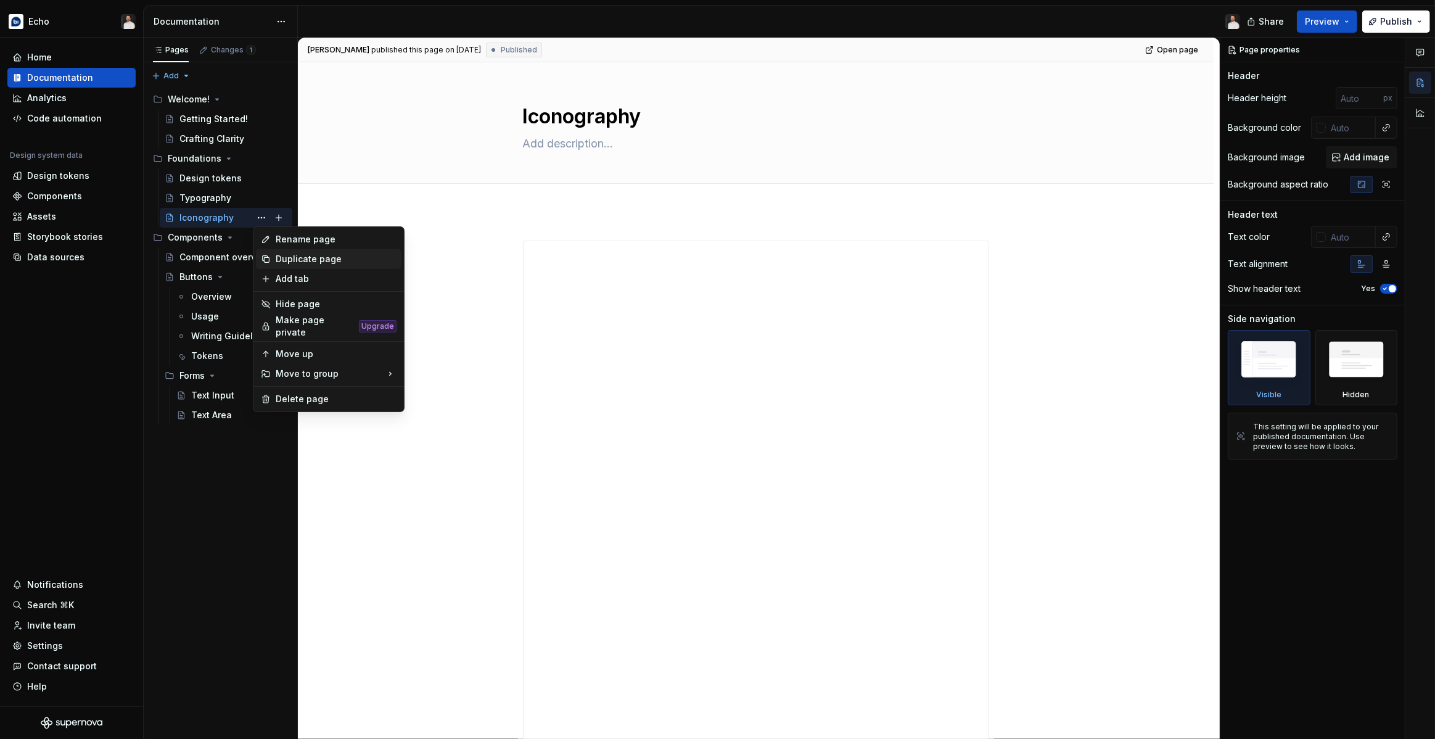
click at [289, 258] on div "Duplicate page" at bounding box center [336, 259] width 121 height 12
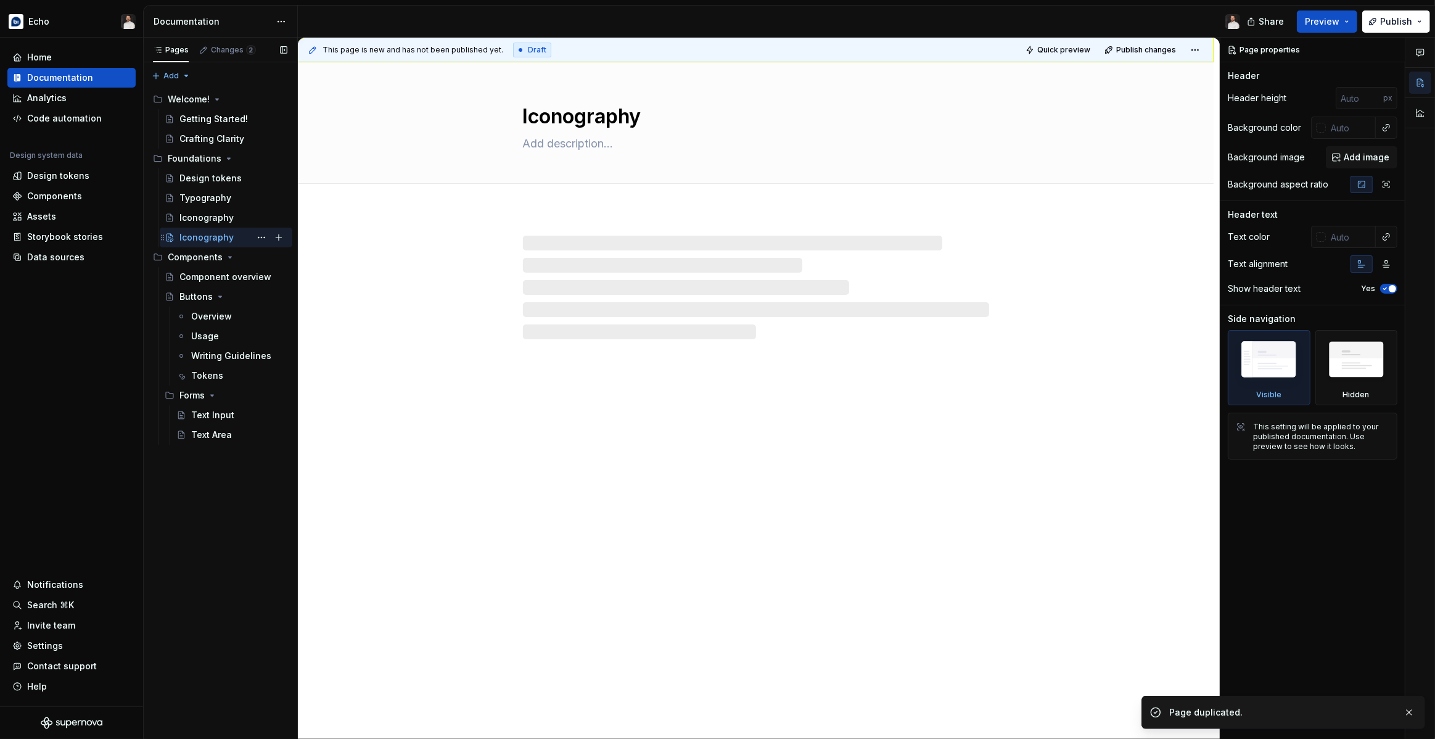
click at [202, 237] on div "Iconography" at bounding box center [206, 237] width 54 height 12
click at [589, 104] on textarea "Iconography" at bounding box center [753, 117] width 466 height 30
click at [585, 109] on textarea "Iconography" at bounding box center [753, 117] width 466 height 30
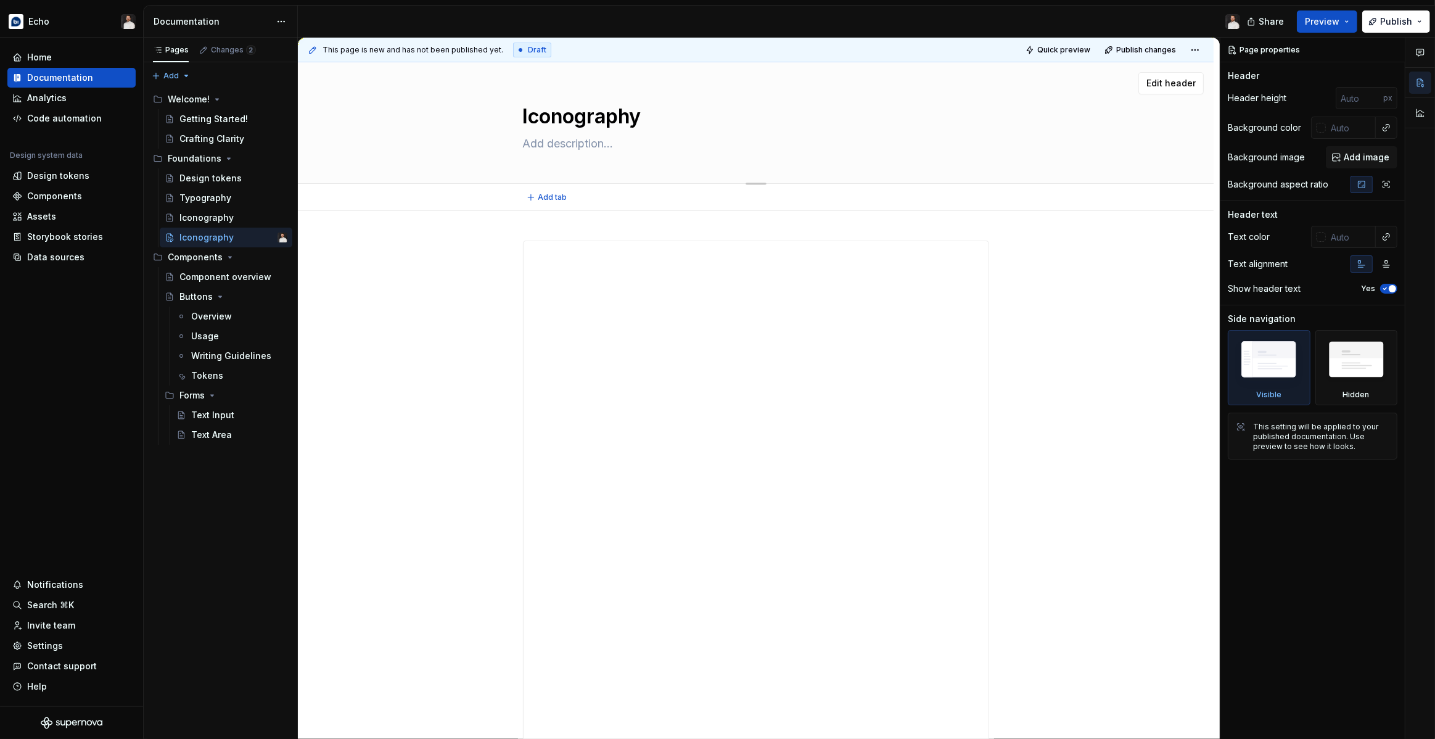
click at [563, 125] on textarea "Iconography" at bounding box center [753, 117] width 466 height 30
type textarea "*"
type textarea "I"
type textarea "*"
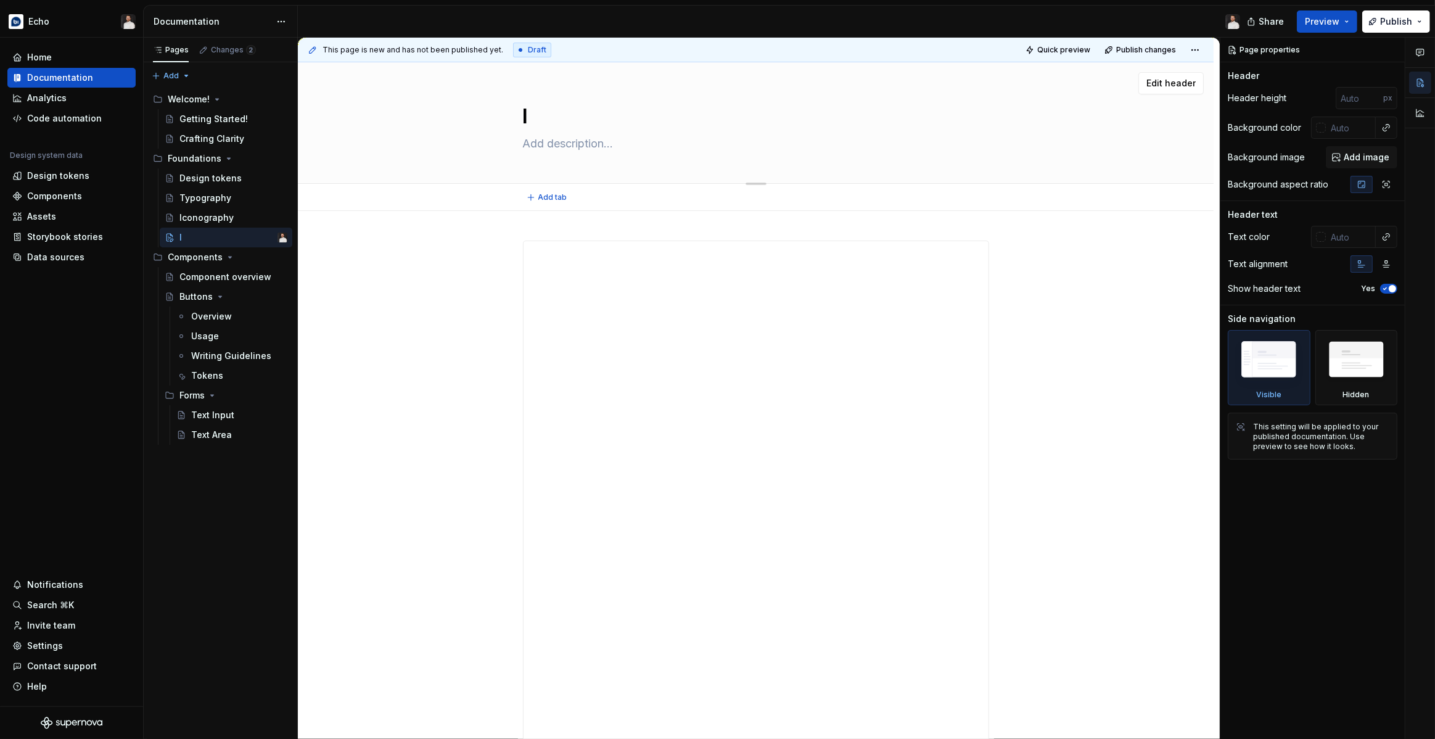
type textarea "Il"
type textarea "*"
type textarea "Ill"
type textarea "*"
type textarea "Illu"
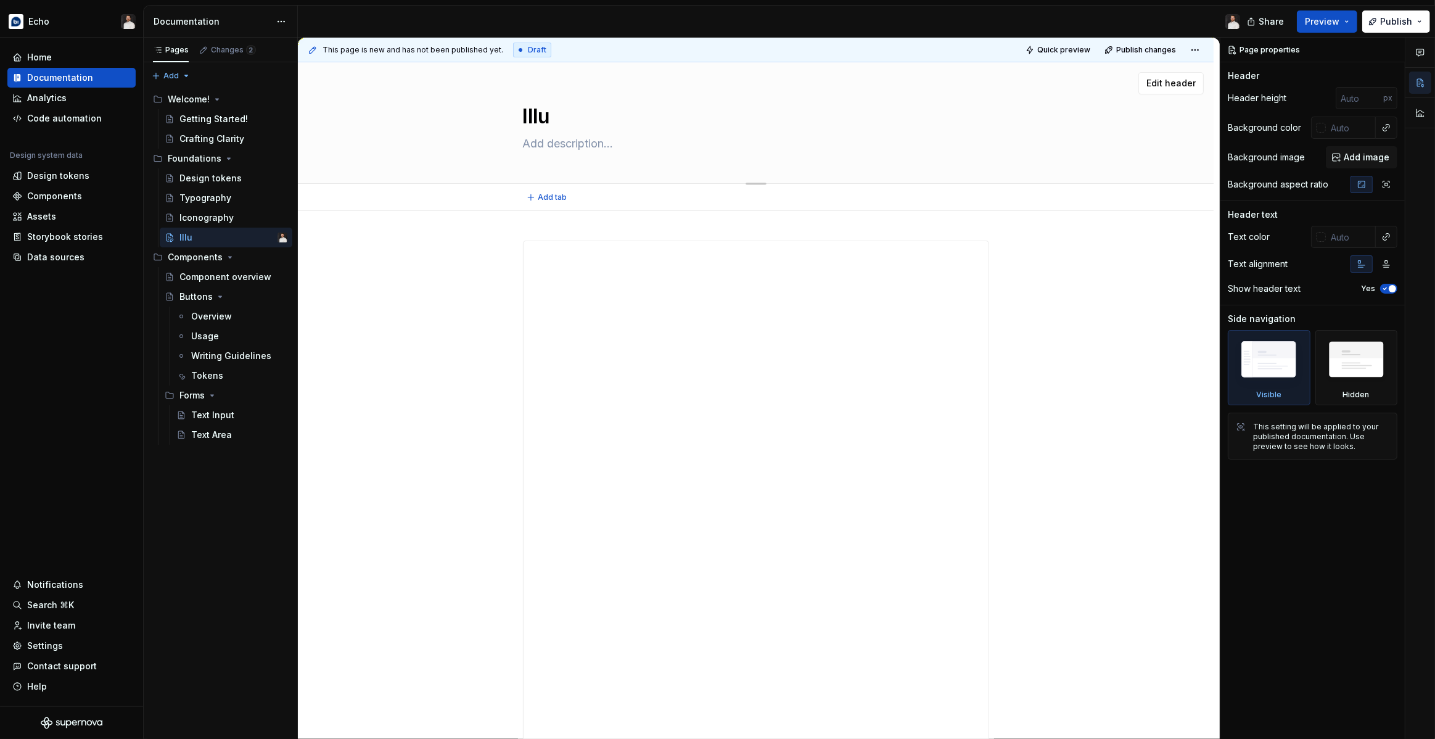
type textarea "*"
type textarea "Illus"
type textarea "*"
type textarea "Illust"
type textarea "*"
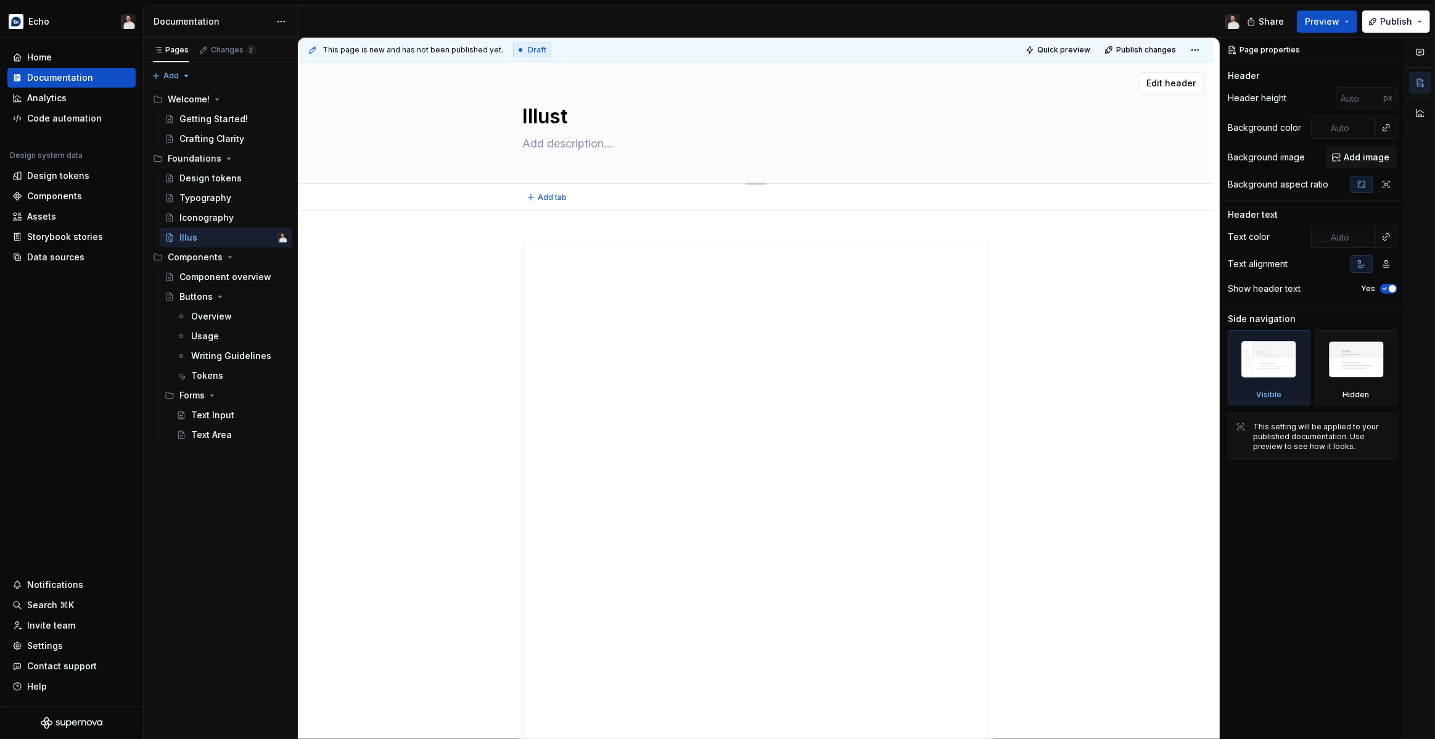
type textarea "Illustr"
type textarea "*"
type textarea "Illustra"
type textarea "*"
type textarea "Illustrat"
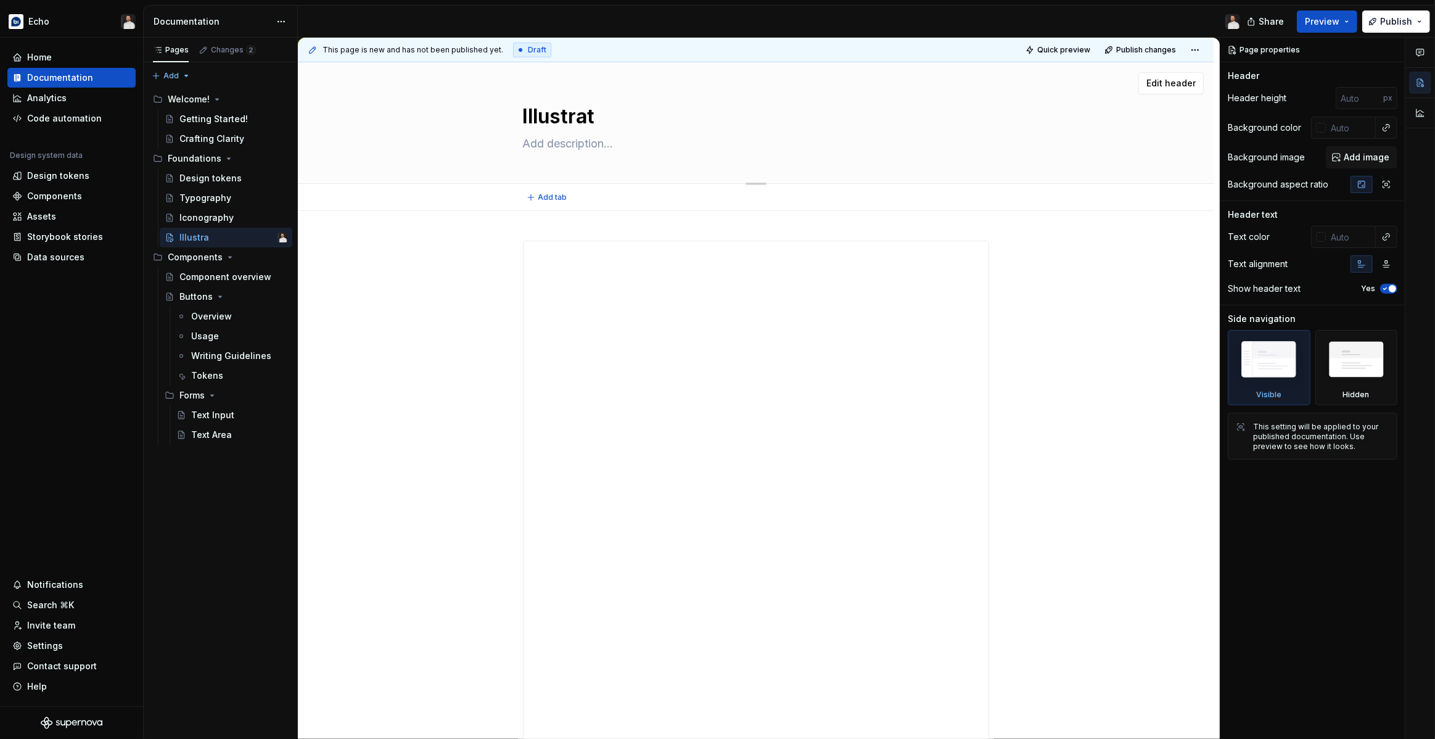
type textarea "*"
type textarea "Illustrati"
type textarea "*"
type textarea "Illustratio"
type textarea "*"
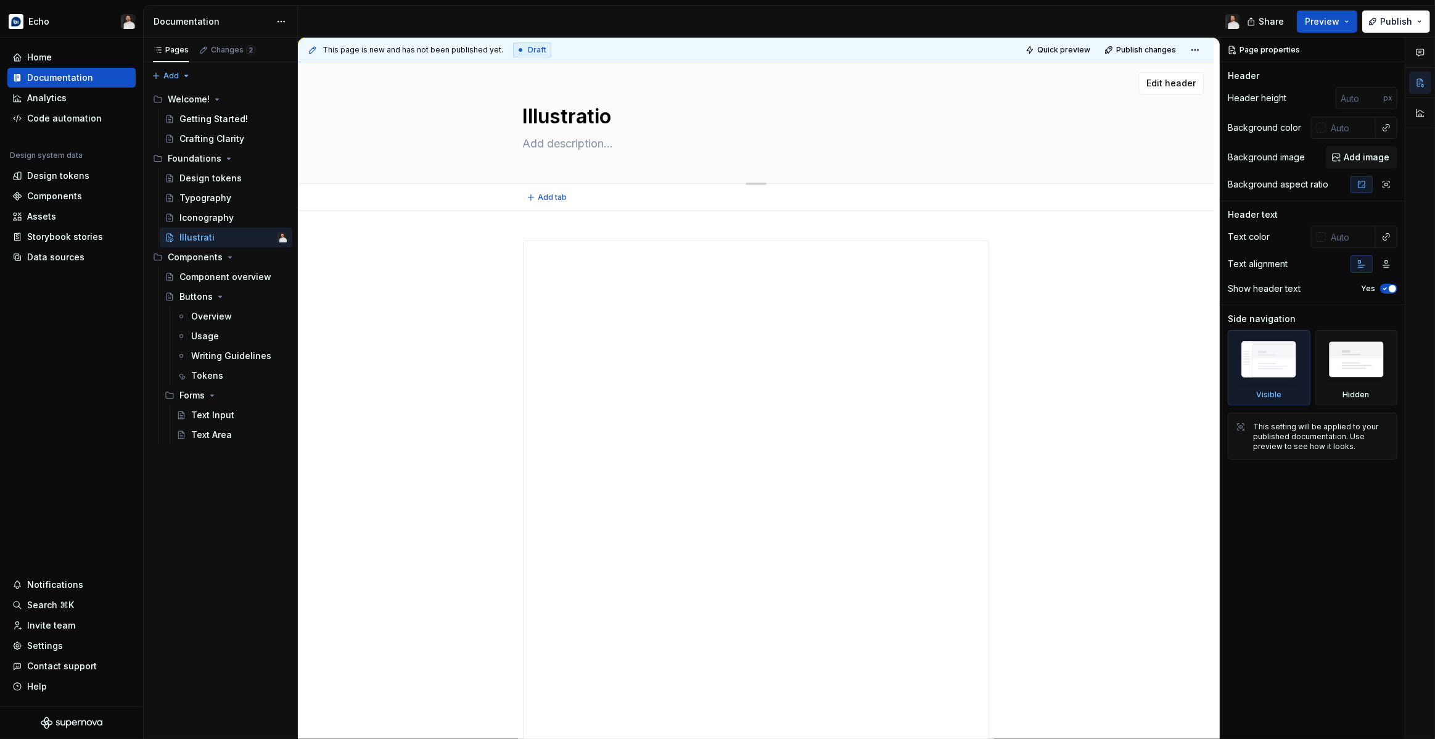
type textarea "Illustration"
type textarea "*"
type textarea "Illustrations"
click at [590, 126] on textarea "Illustrations" at bounding box center [753, 117] width 466 height 30
type textarea "*"
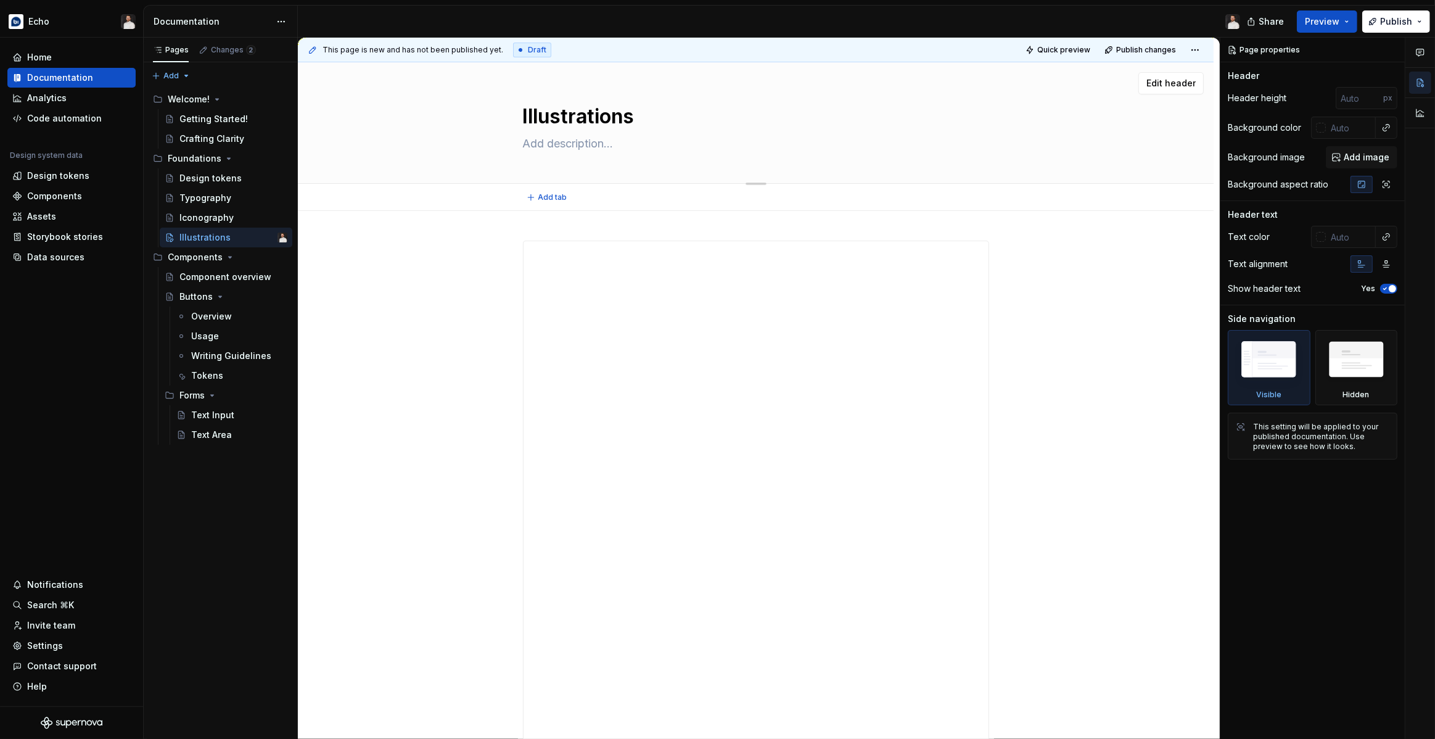
click at [551, 123] on textarea "Illustrations" at bounding box center [753, 117] width 466 height 30
type textarea "Illustrations"
click at [585, 142] on textarea at bounding box center [753, 144] width 466 height 20
click at [512, 248] on span at bounding box center [511, 246] width 10 height 17
type textarea "*"
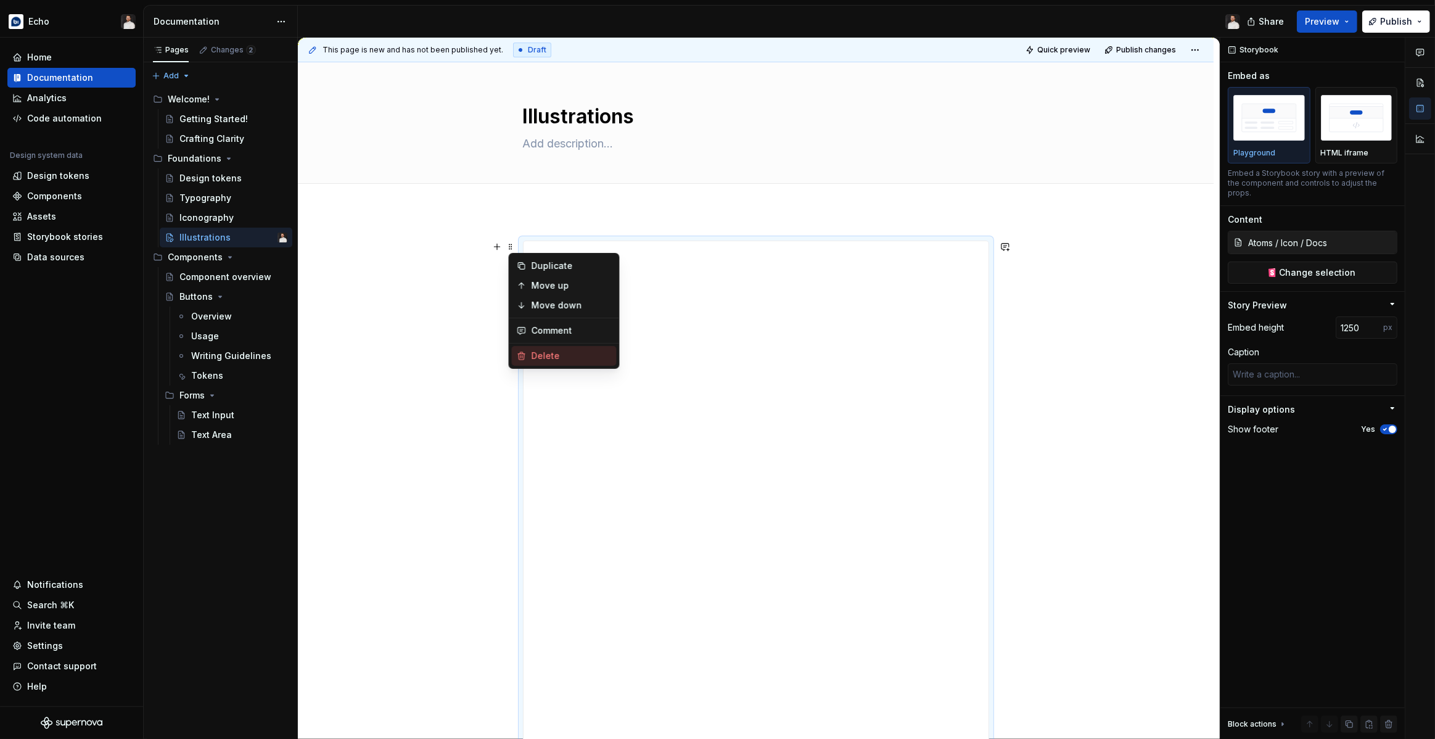
click at [538, 352] on div "Delete" at bounding box center [571, 356] width 80 height 12
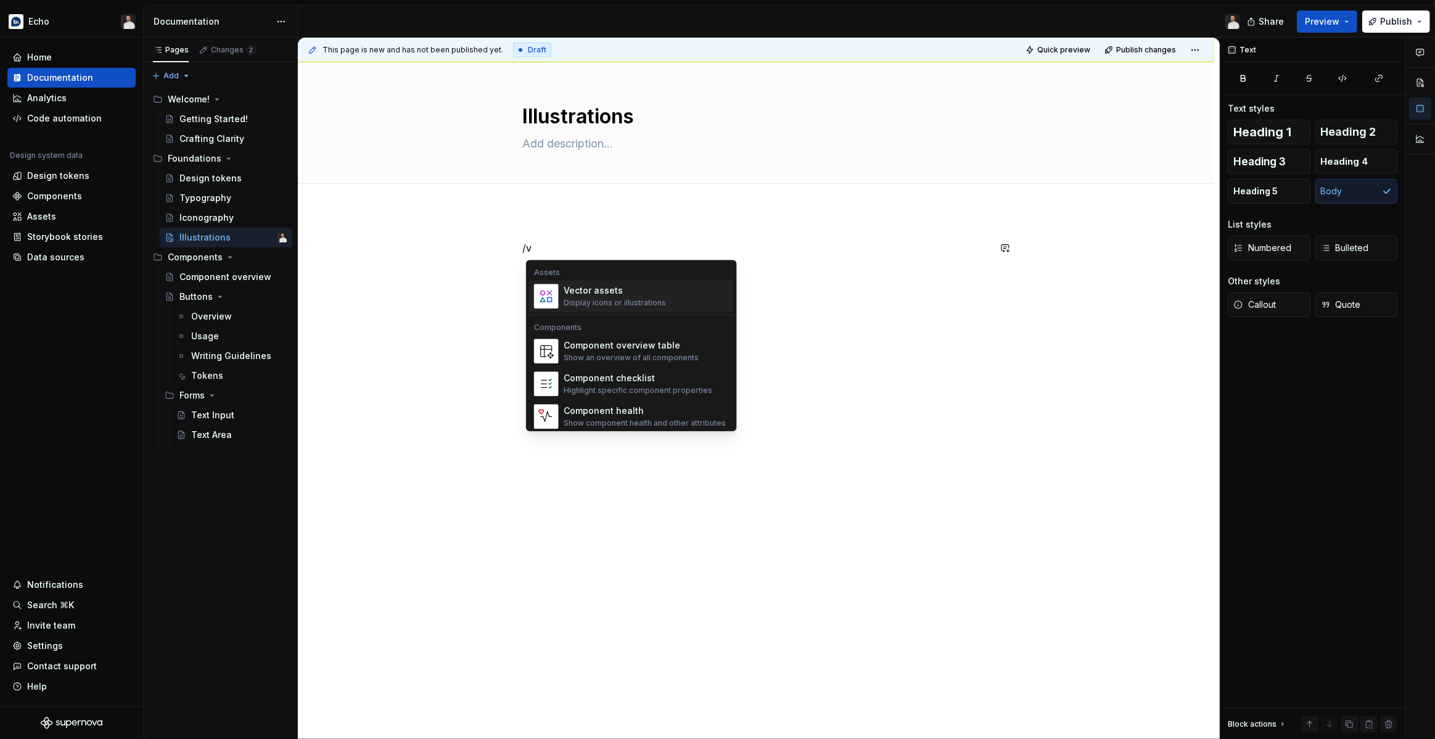
click at [568, 295] on div "Vector assets" at bounding box center [614, 290] width 102 height 12
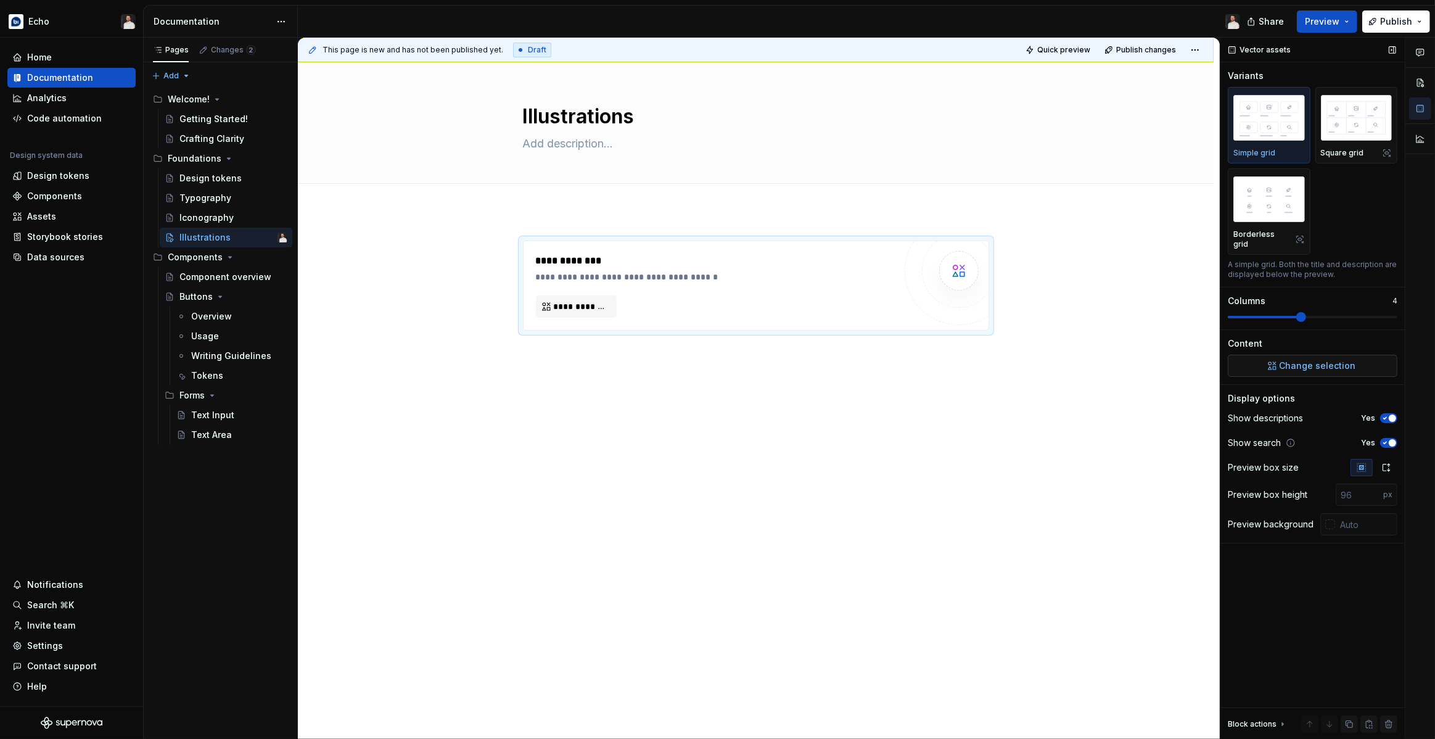
click at [1301, 361] on button "Change selection" at bounding box center [1312, 365] width 170 height 22
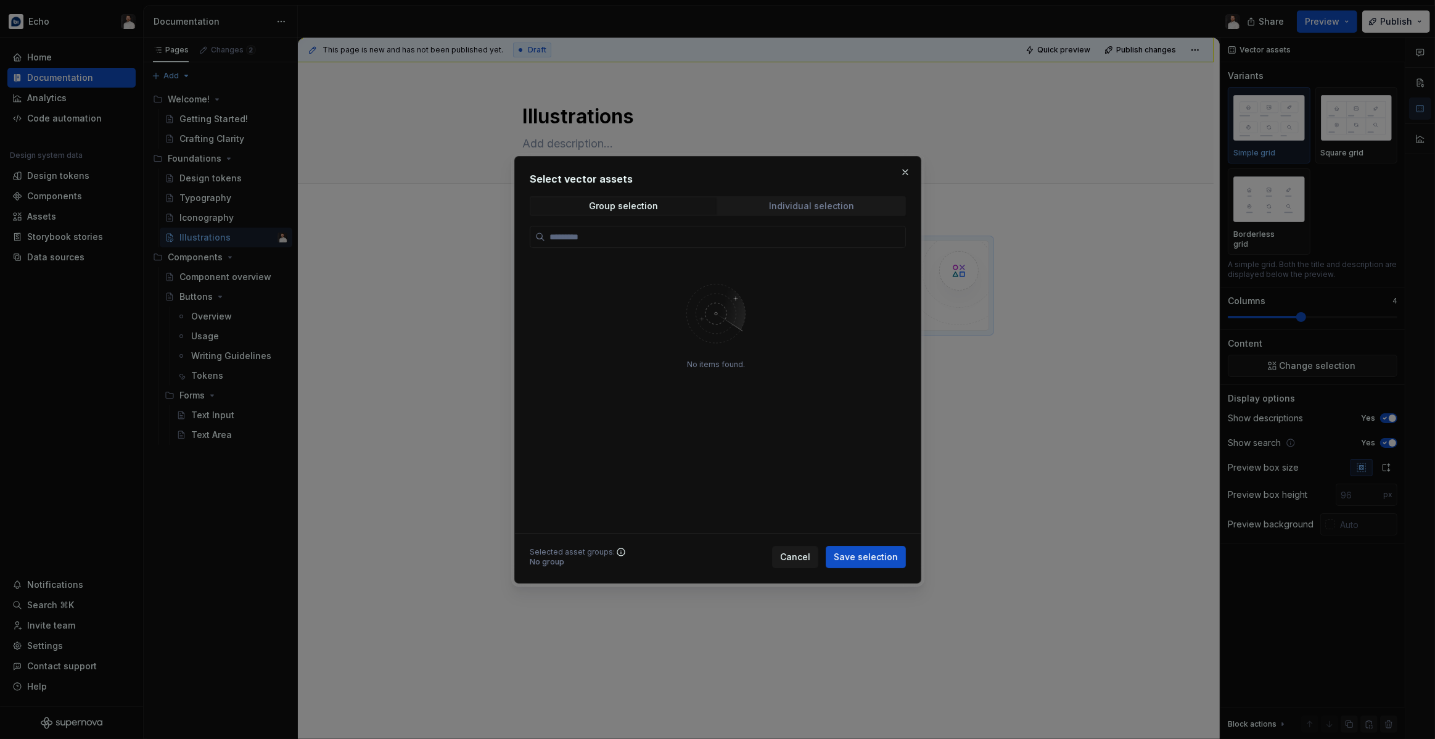
click at [792, 213] on span "Individual selection" at bounding box center [812, 205] width 186 height 17
click at [677, 207] on span "Group selection" at bounding box center [624, 205] width 186 height 17
click at [906, 173] on button "button" at bounding box center [904, 171] width 17 height 17
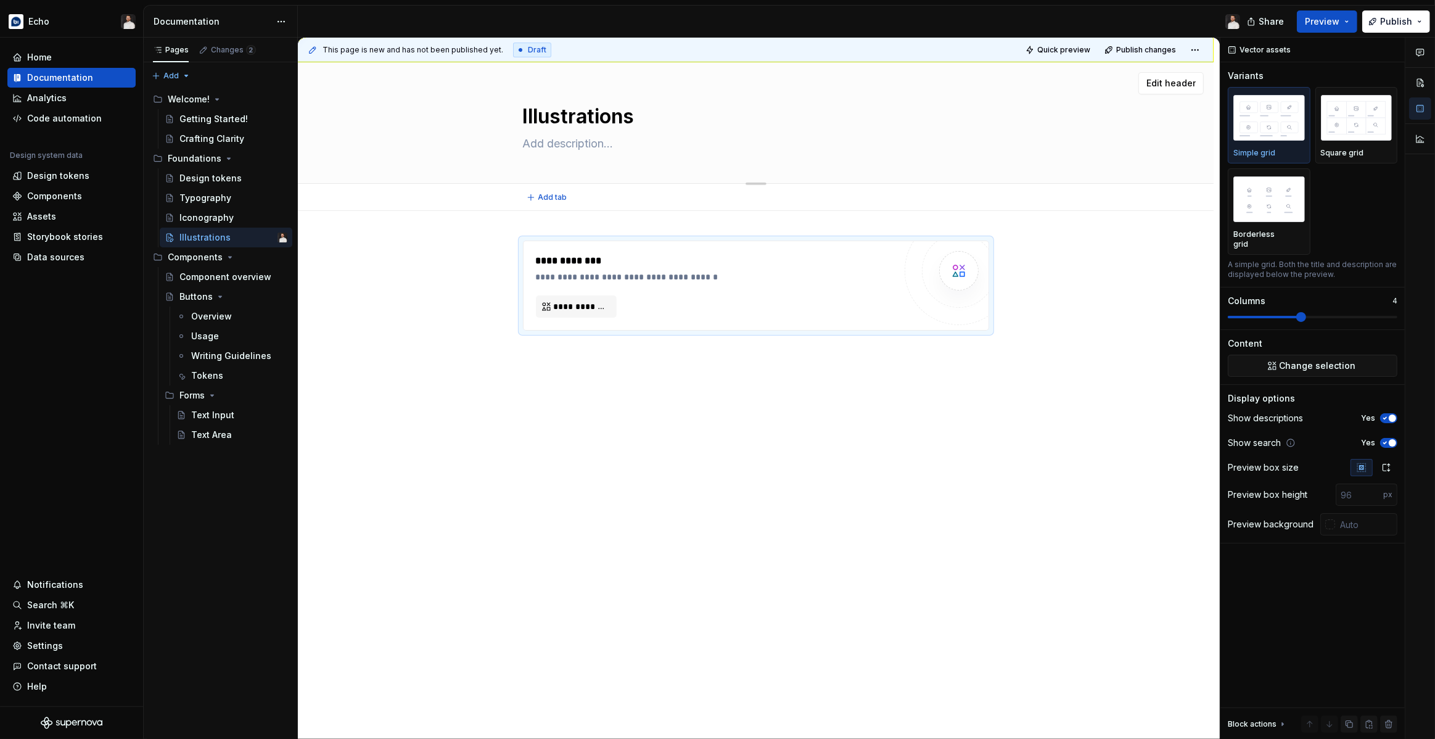
click at [639, 117] on textarea "Illustrations" at bounding box center [753, 117] width 466 height 30
click at [594, 144] on textarea at bounding box center [753, 144] width 466 height 20
type textarea "*"
type textarea "W"
type textarea "*"
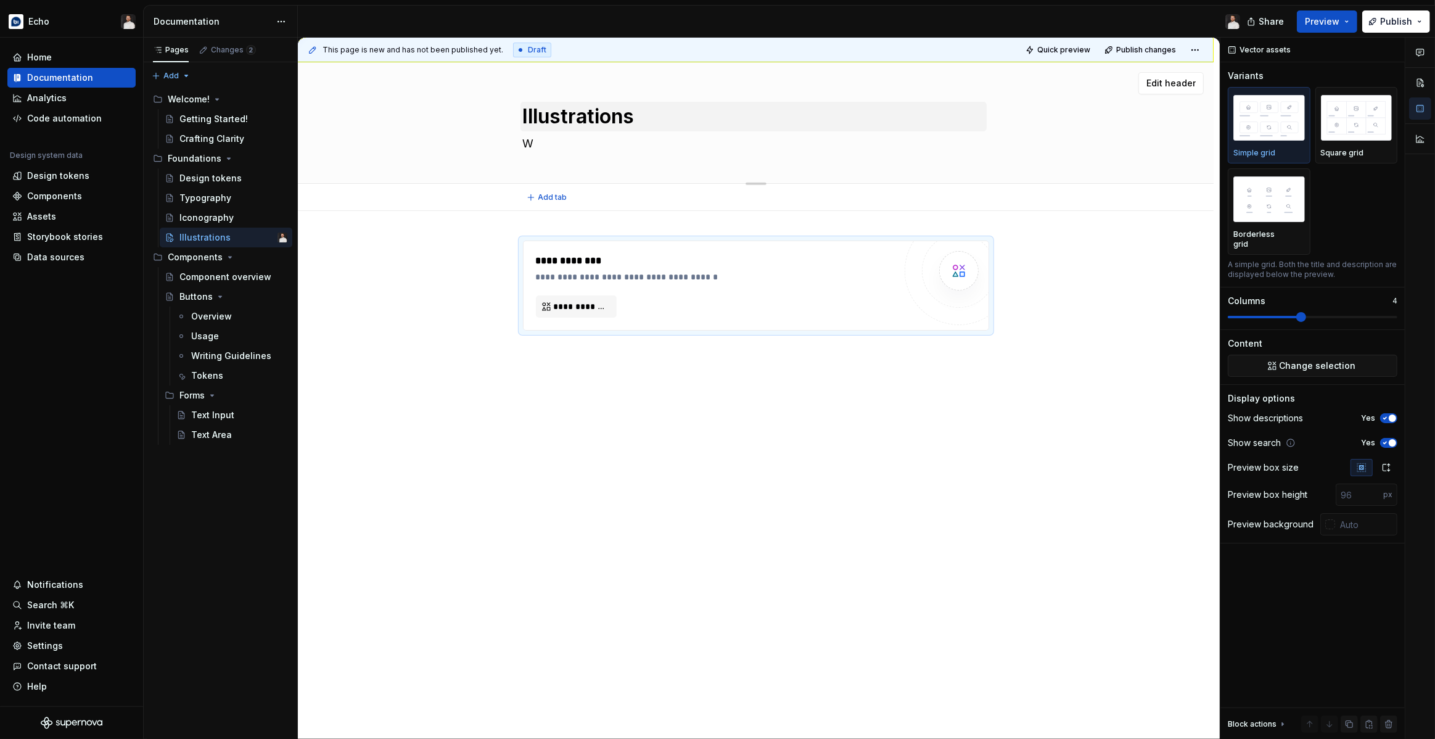
type textarea "Wo"
type textarea "*"
type textarea "Wor"
type textarea "*"
type textarea "Work"
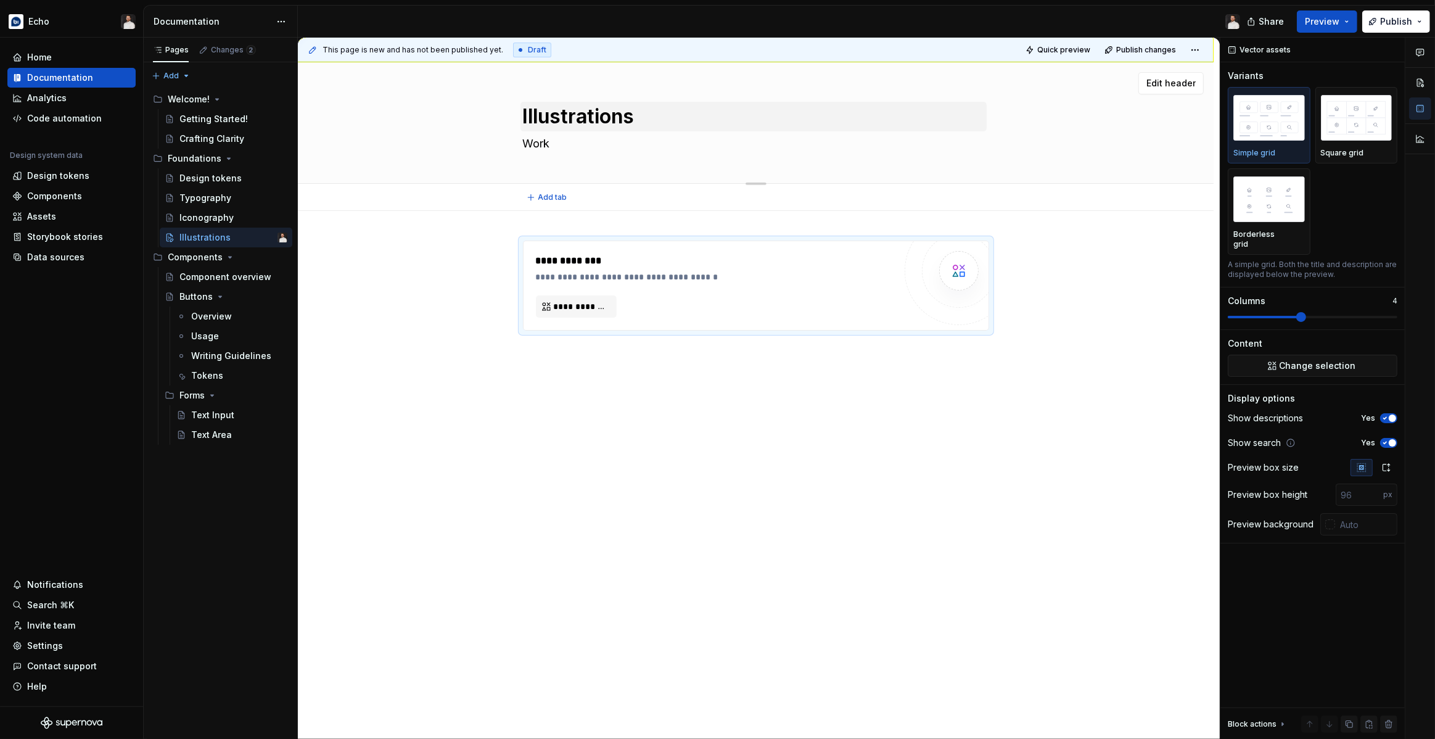
type textarea "*"
type textarea "Work"
type textarea "*"
type textarea "Work i"
type textarea "*"
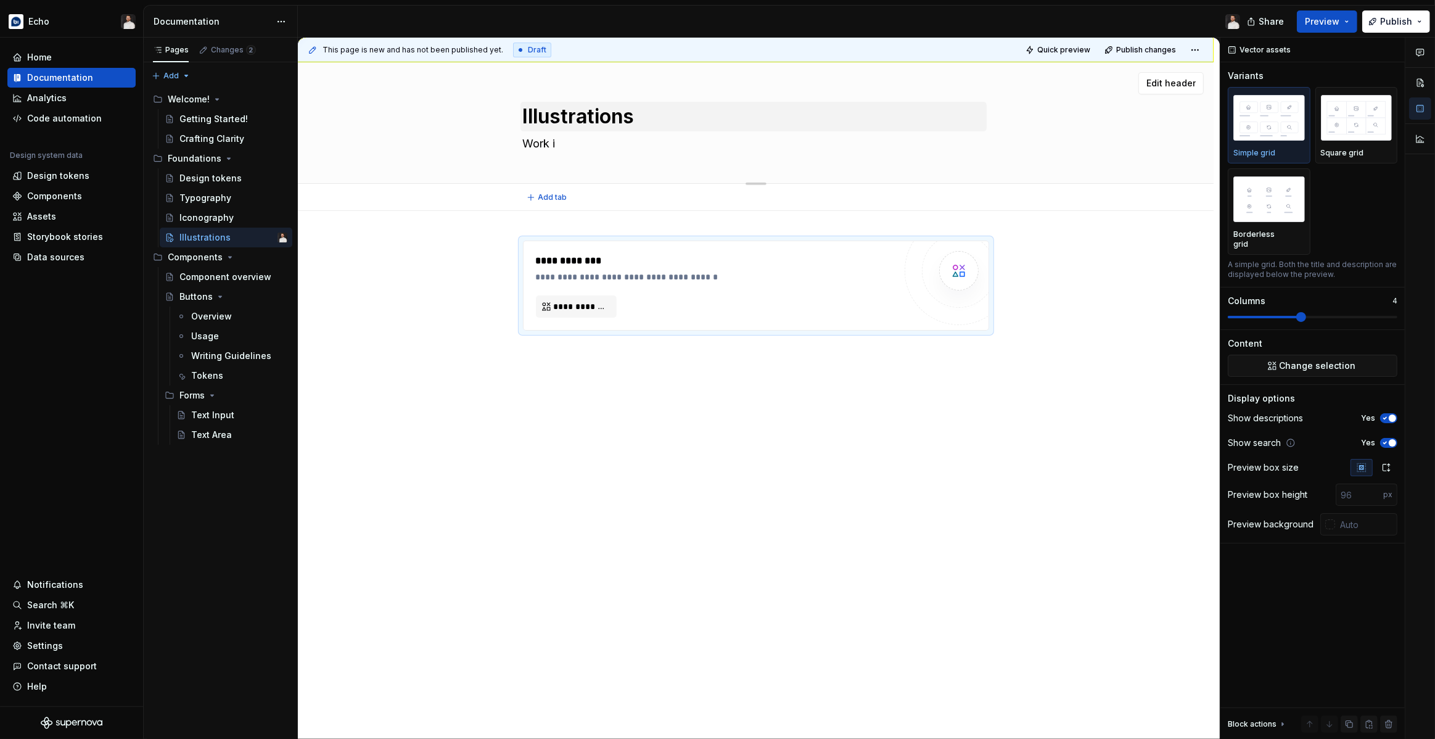
type textarea "Work in"
type textarea "*"
type textarea "Work in"
type textarea "*"
type textarea "Work in p"
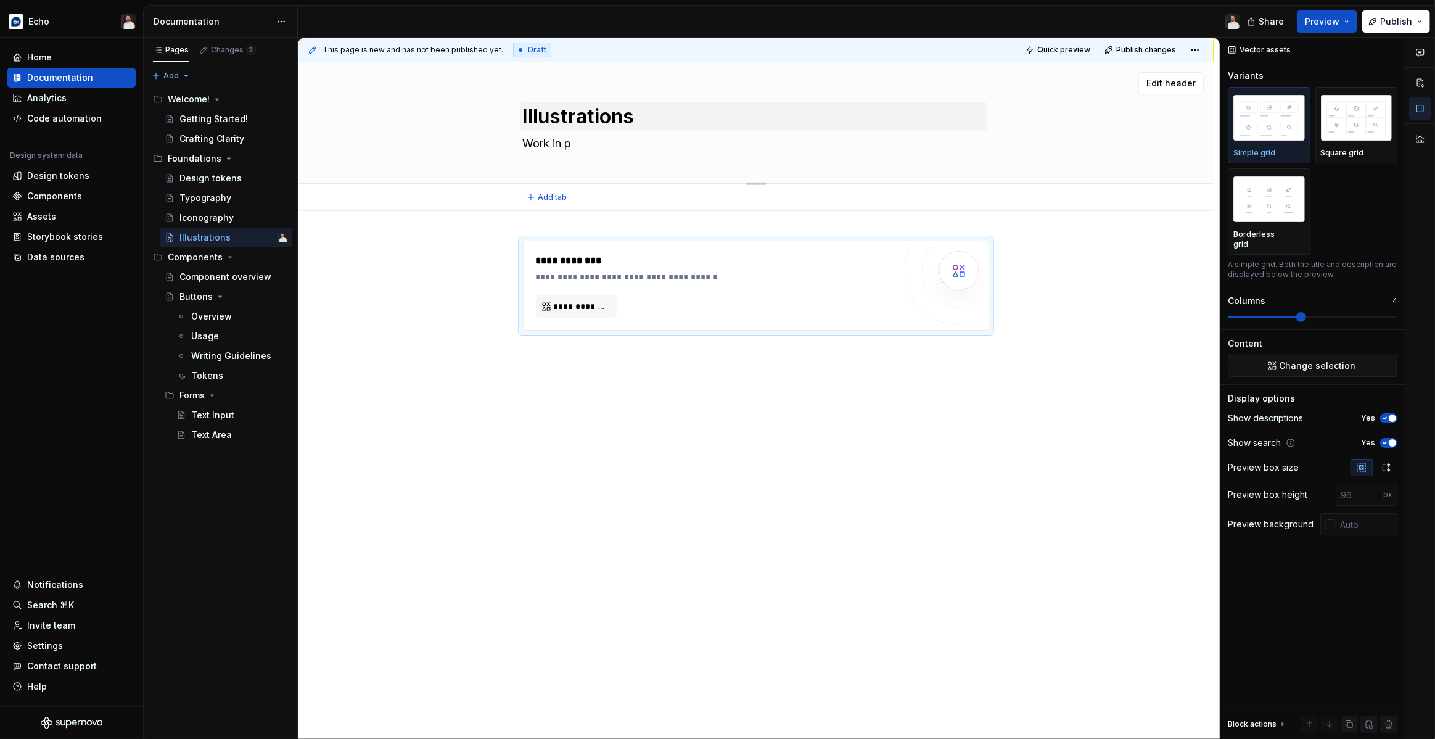
type textarea "*"
type textarea "Work in pr"
type textarea "*"
type textarea "Work in prog"
type textarea "*"
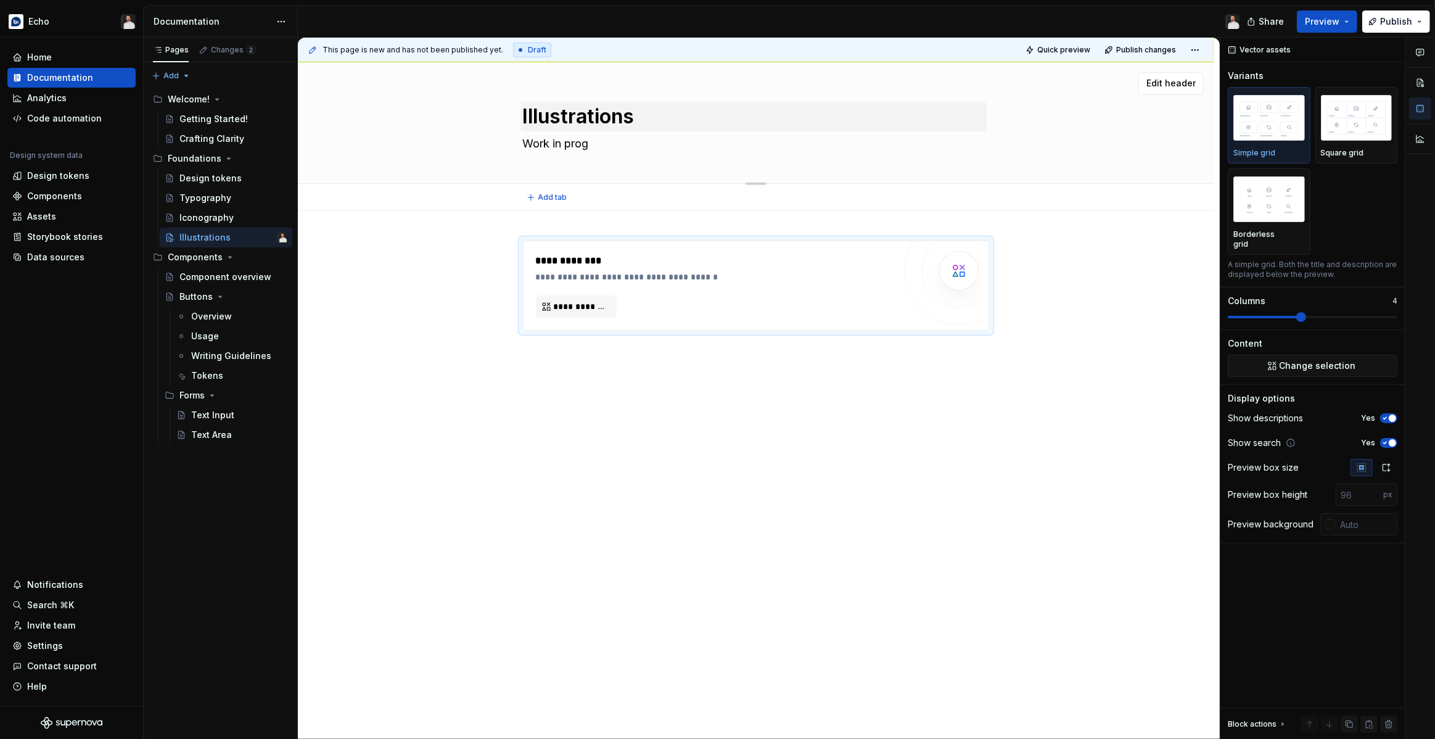
type textarea "Work in progr"
type textarea "*"
type textarea "Work in progre"
type textarea "*"
type textarea "Work in progres"
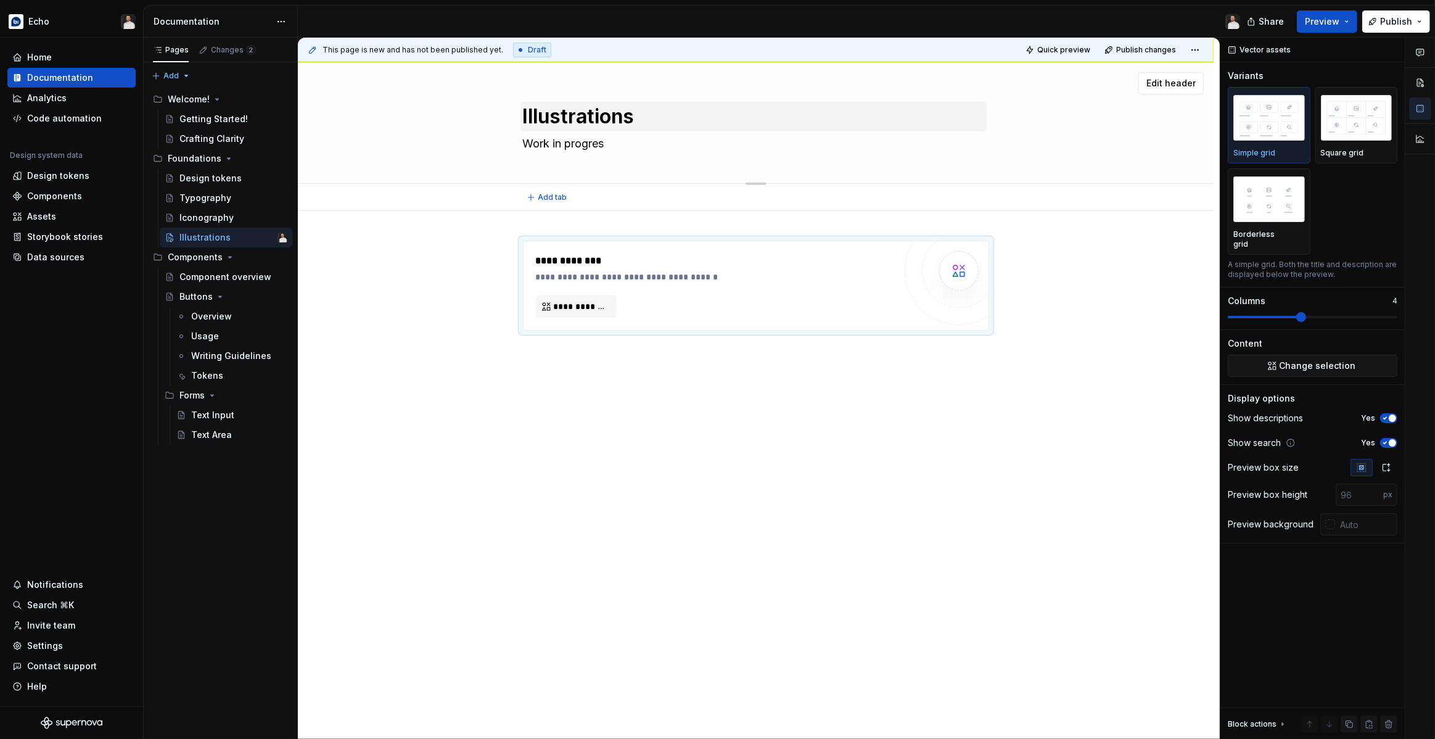
type textarea "*"
type textarea "Work in progress"
type textarea "*"
type textarea "Work in progress"
click at [783, 513] on div "**********" at bounding box center [756, 389] width 916 height 356
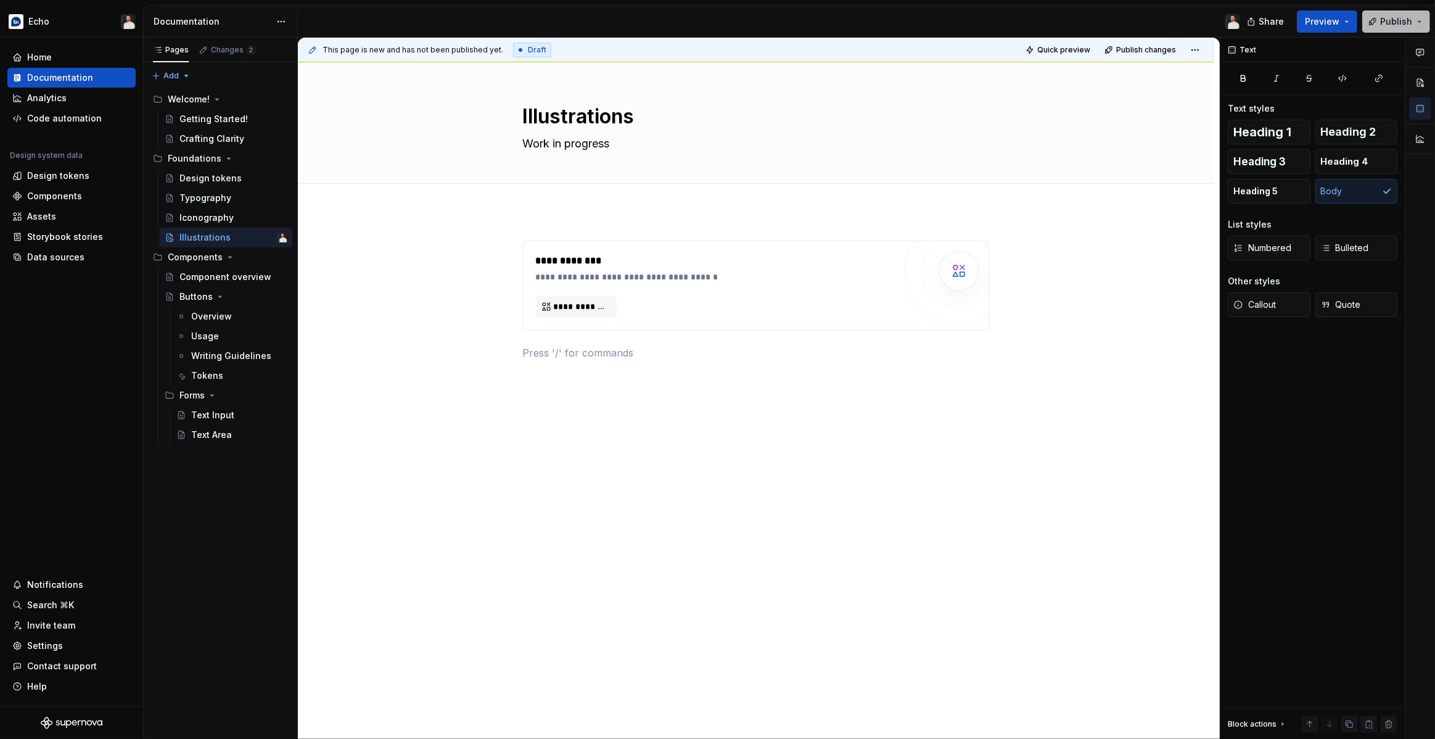
click at [1381, 22] on button "Publish" at bounding box center [1396, 21] width 68 height 22
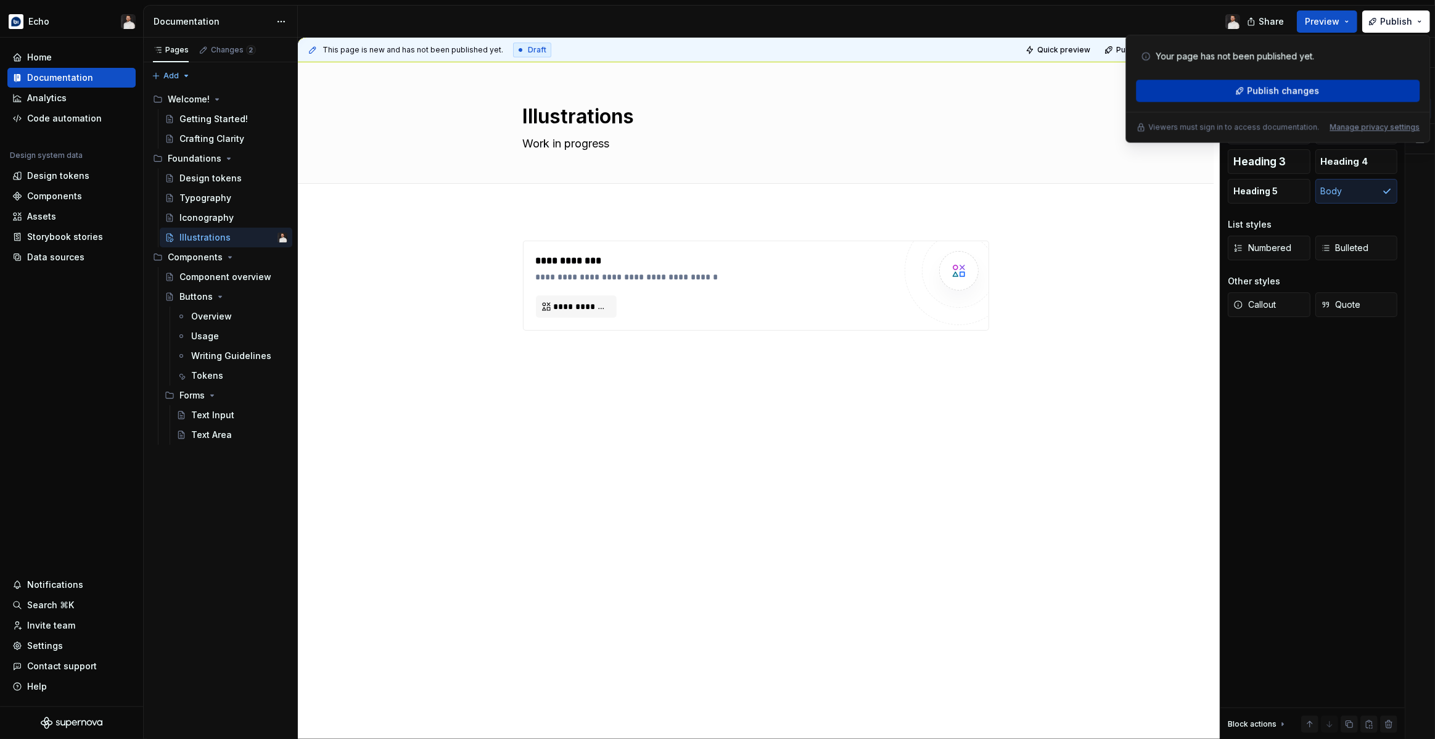
click at [1236, 83] on button "Publish changes" at bounding box center [1278, 91] width 284 height 22
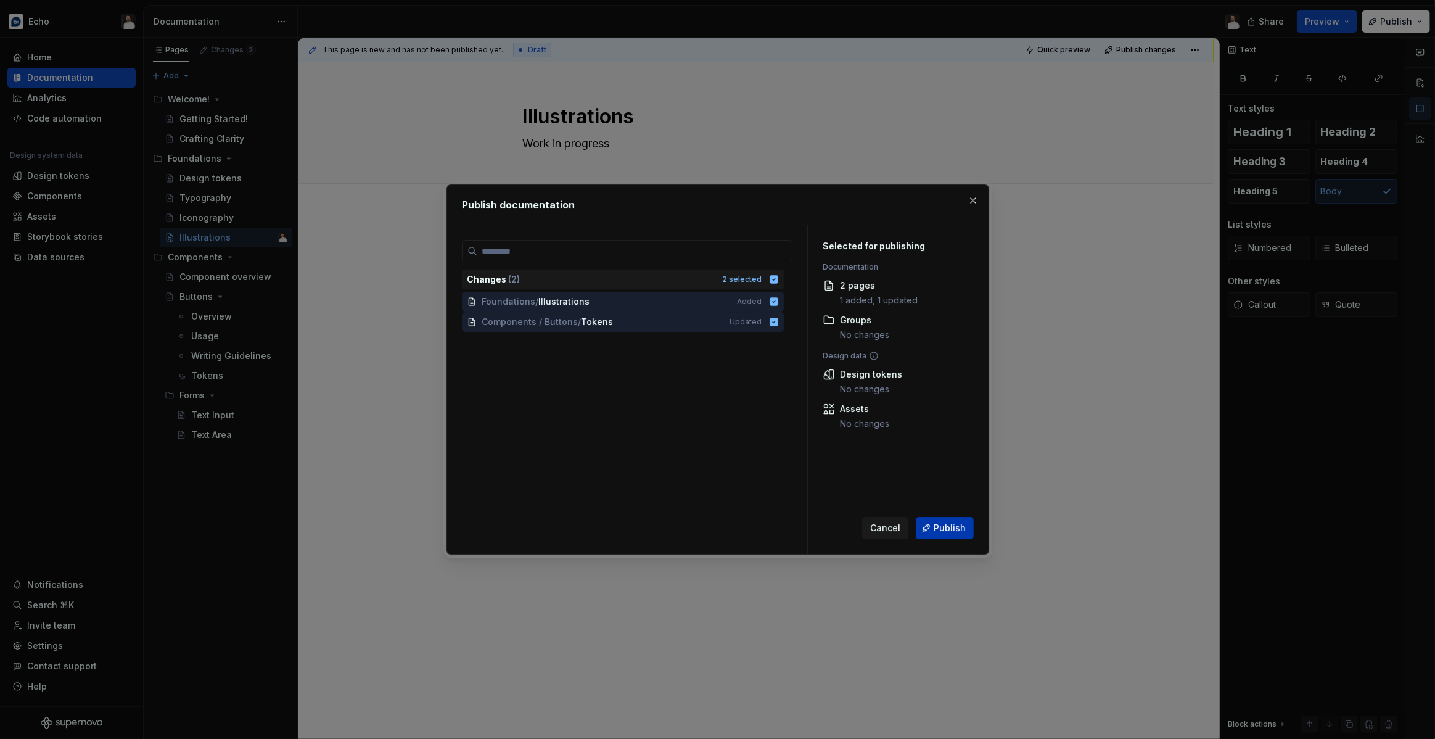
click at [949, 533] on span "Publish" at bounding box center [949, 528] width 32 height 12
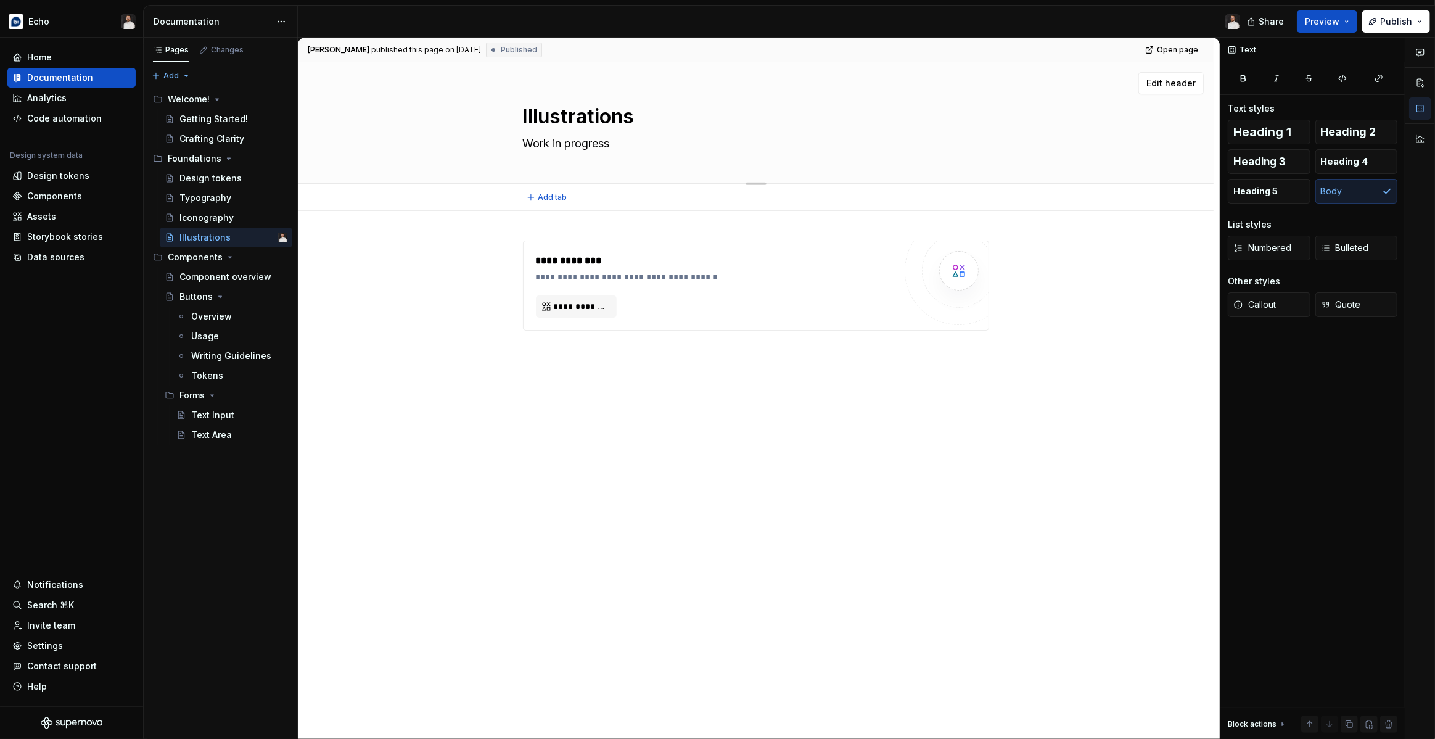
click at [625, 148] on textarea "Work in progress" at bounding box center [753, 144] width 466 height 20
click at [635, 139] on textarea "Work in progress" at bounding box center [753, 144] width 466 height 20
click at [199, 375] on div "Tokens" at bounding box center [207, 375] width 32 height 12
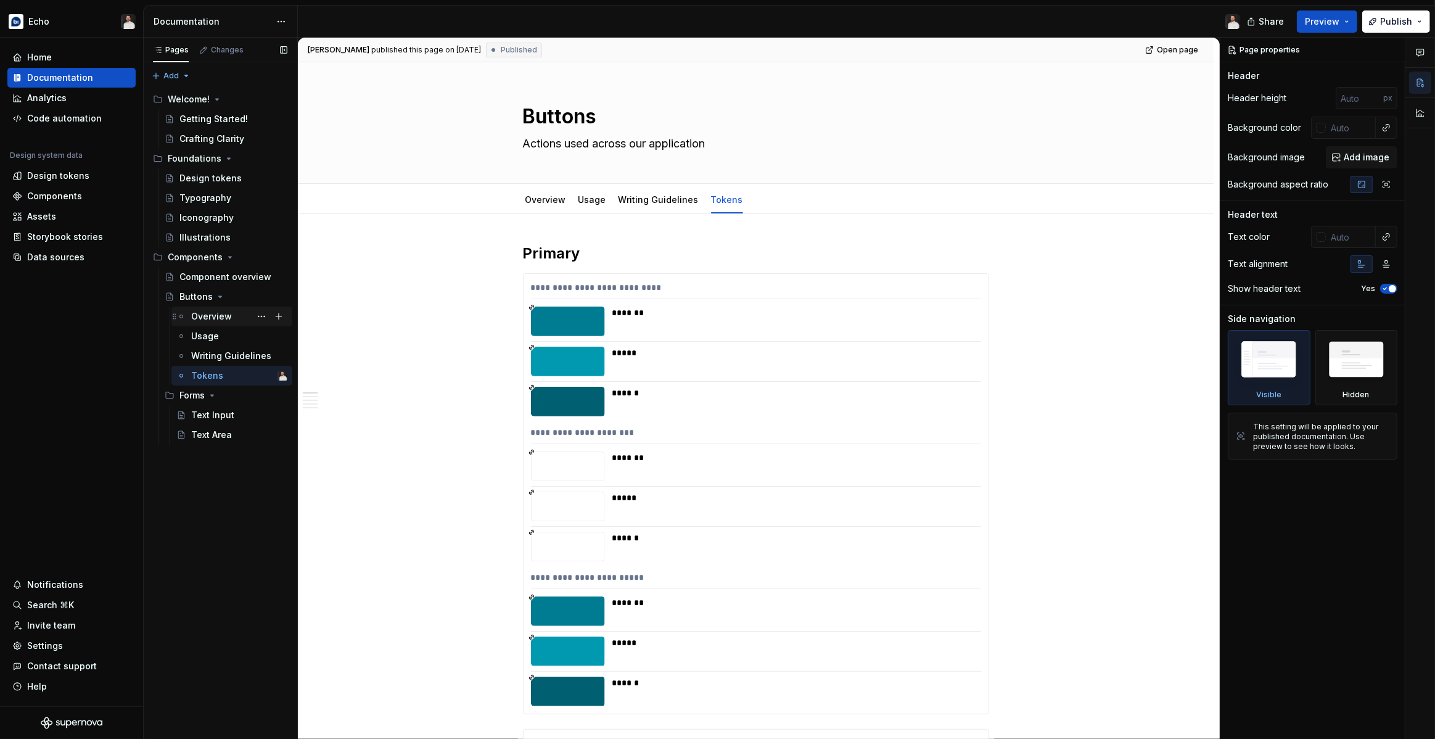
click at [206, 317] on div "Overview" at bounding box center [211, 316] width 41 height 12
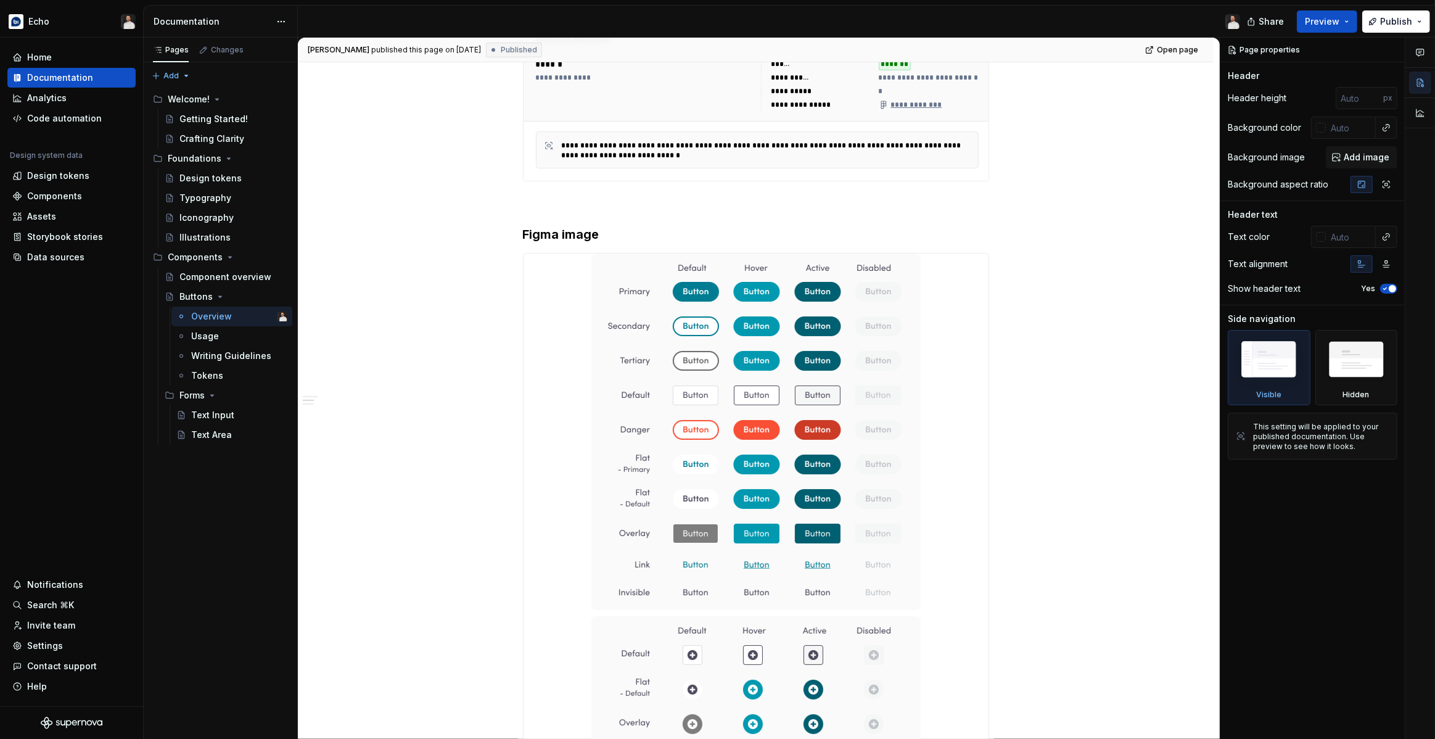
scroll to position [356, 0]
type textarea "*"
click at [606, 234] on h3 "Figma image" at bounding box center [756, 233] width 466 height 17
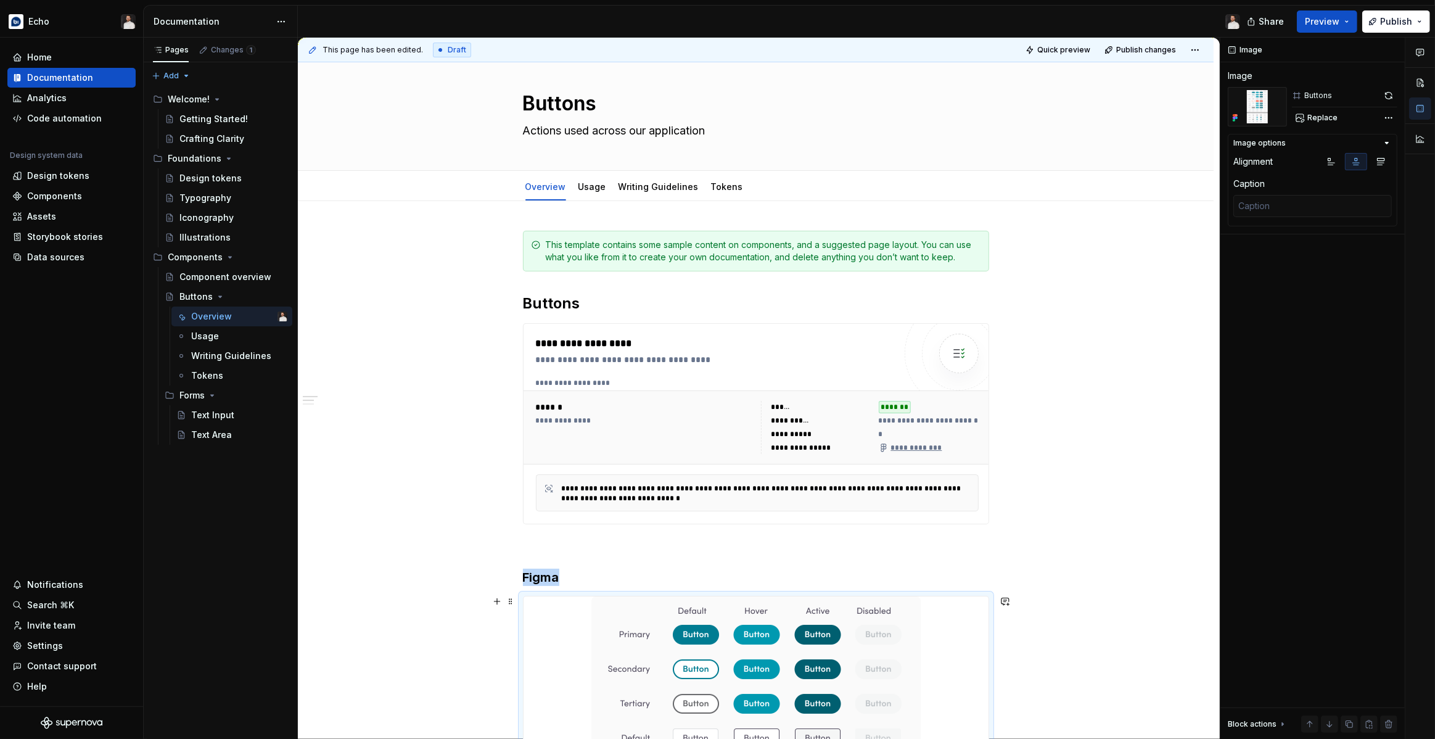
scroll to position [0, 0]
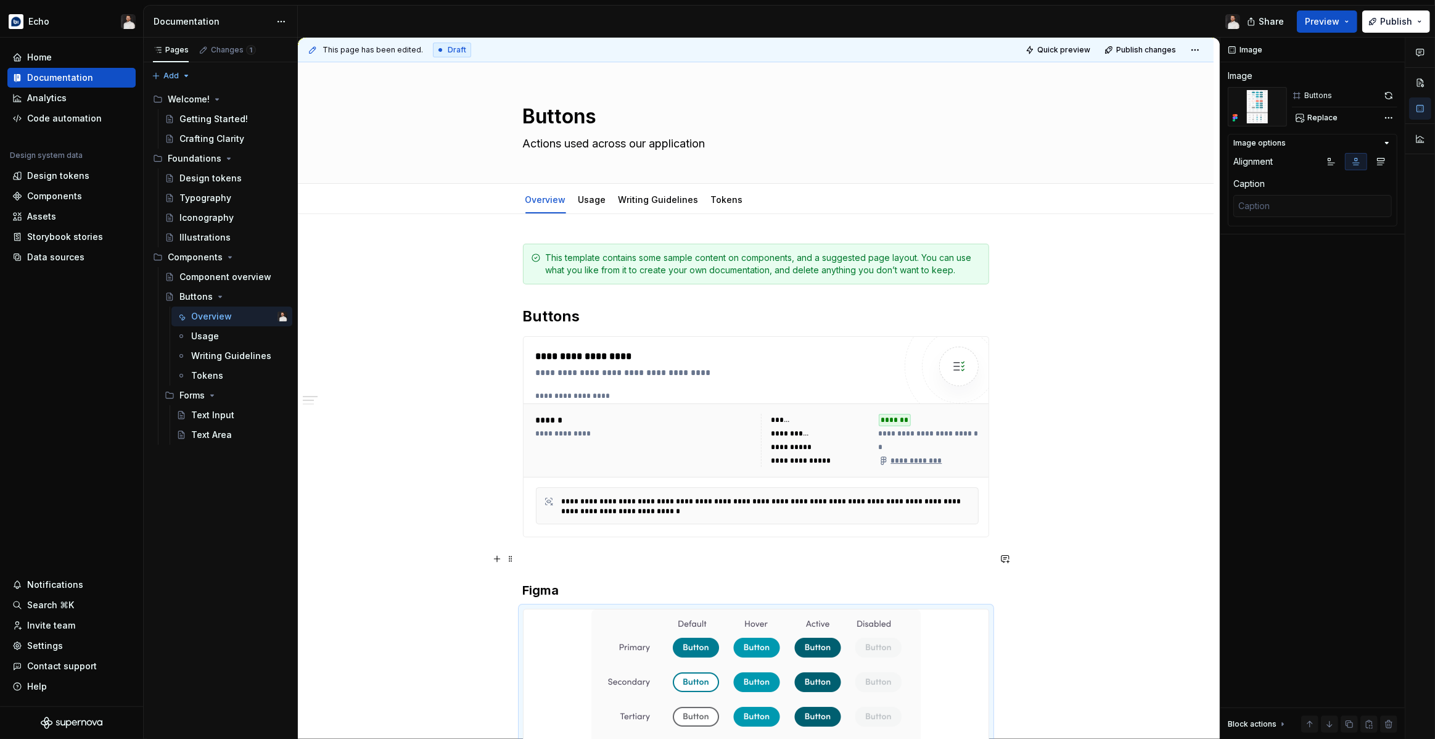
click at [540, 561] on p at bounding box center [756, 559] width 466 height 15
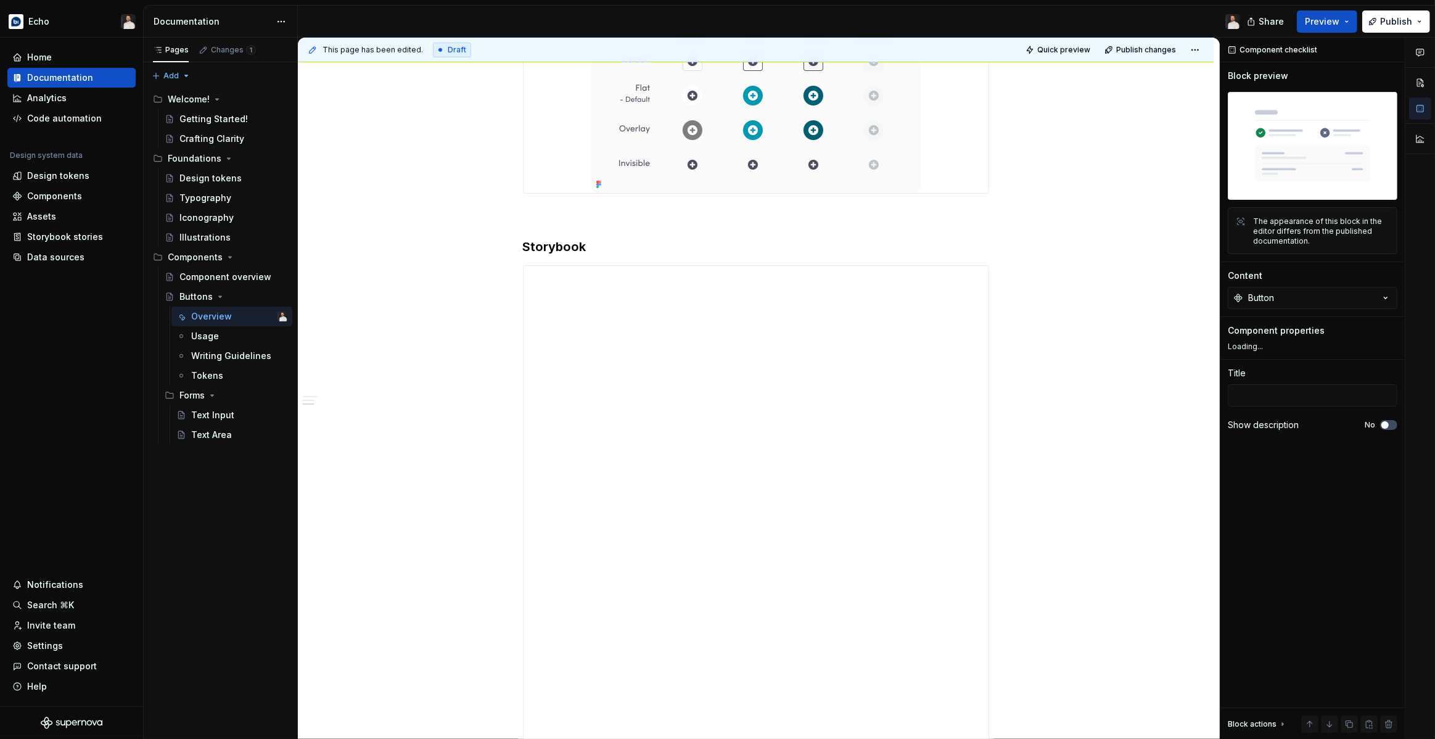
scroll to position [932, 0]
click at [546, 202] on p at bounding box center [756, 204] width 466 height 15
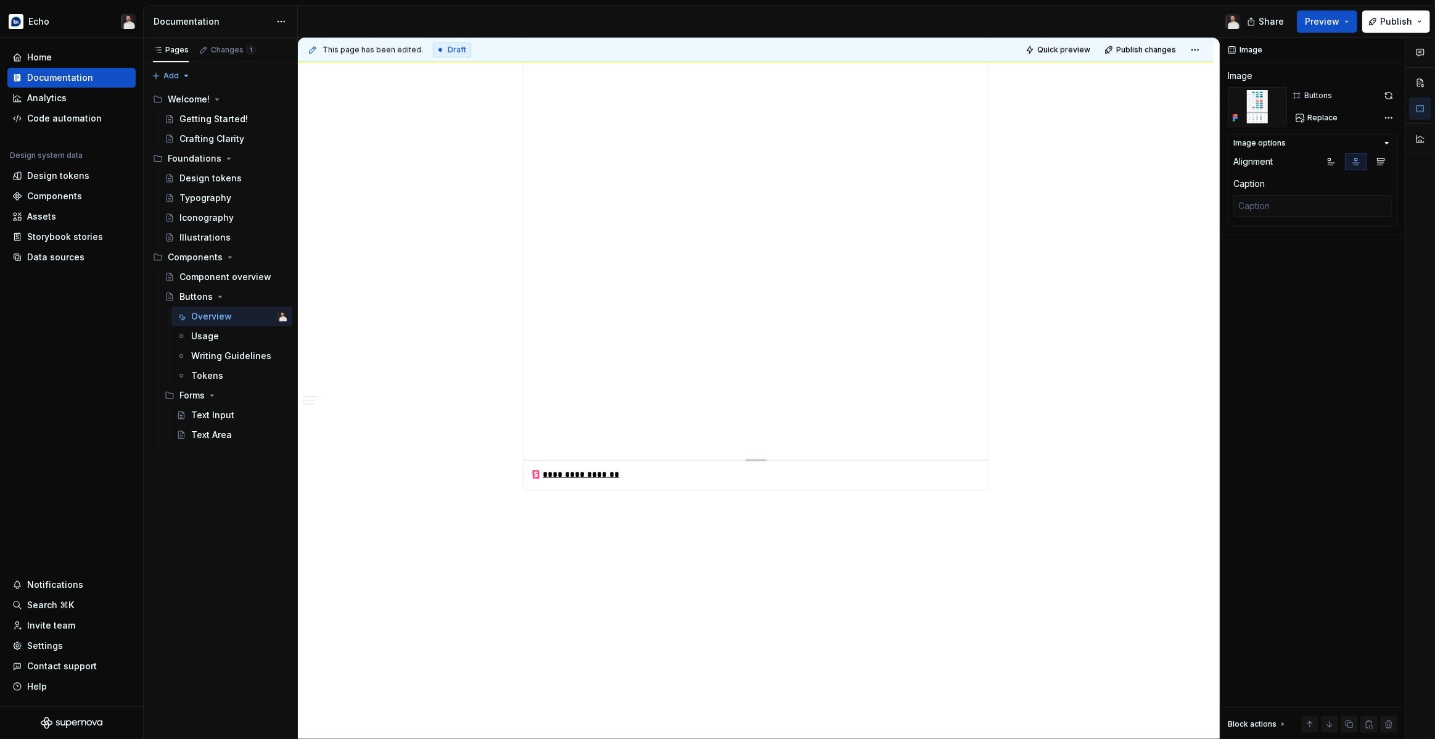
scroll to position [1351, 0]
click at [211, 335] on div "Usage" at bounding box center [205, 336] width 28 height 12
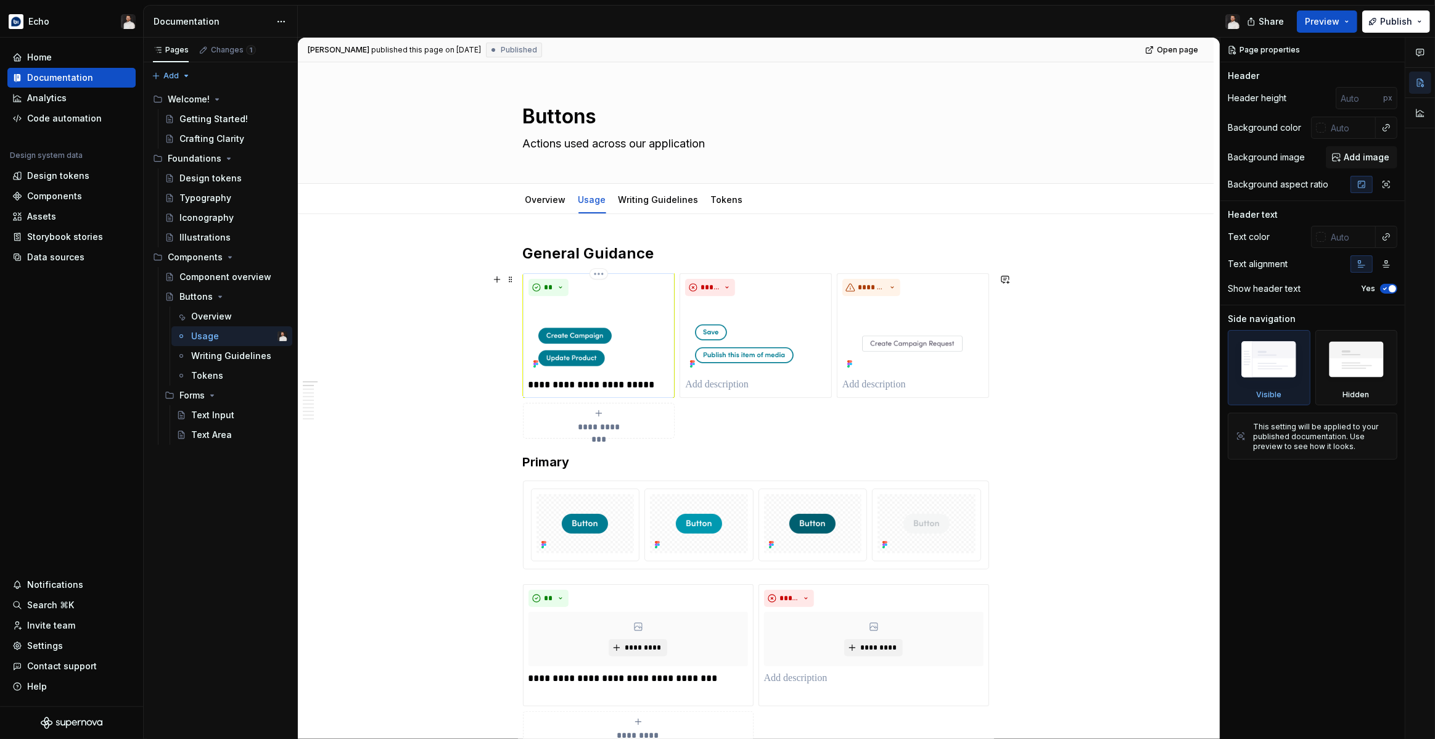
scroll to position [350, 0]
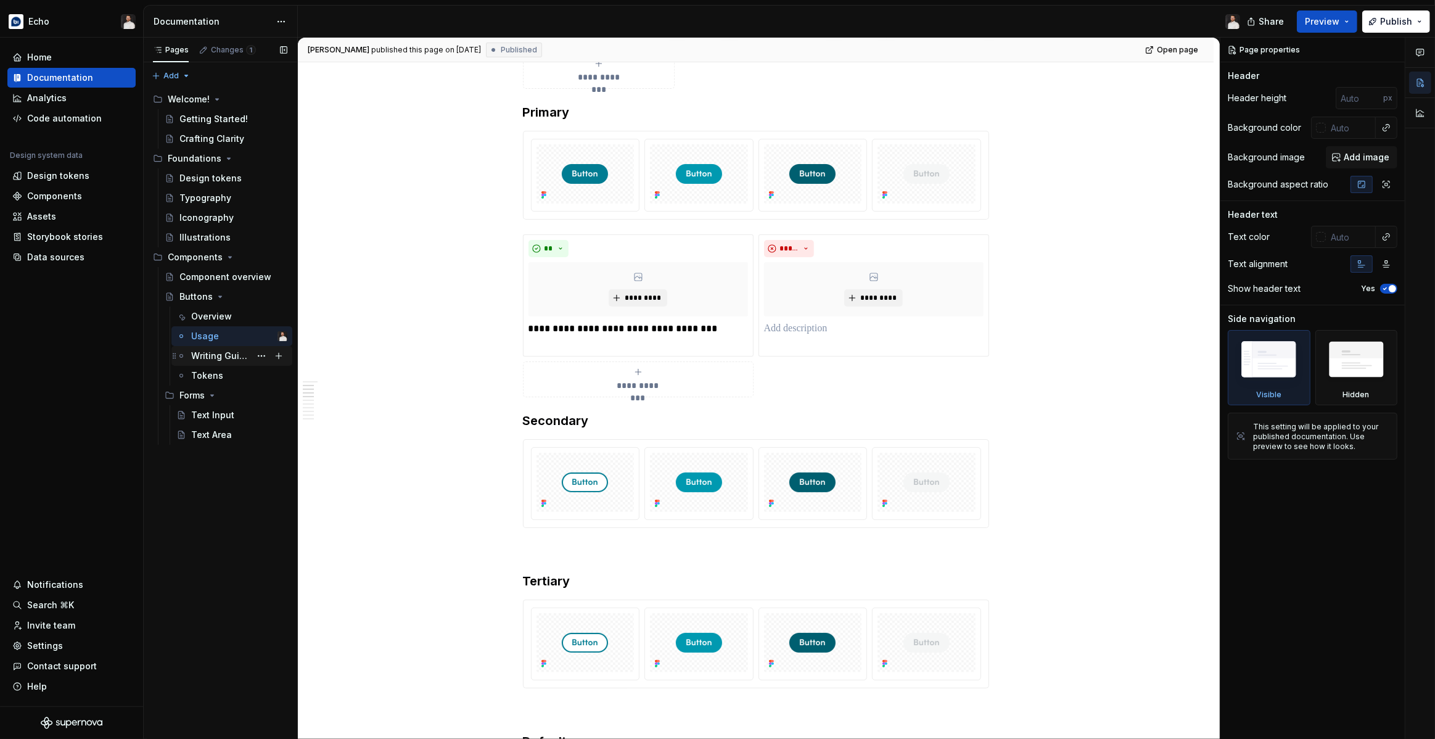
click at [210, 363] on div "Writing Guidelines" at bounding box center [239, 355] width 96 height 17
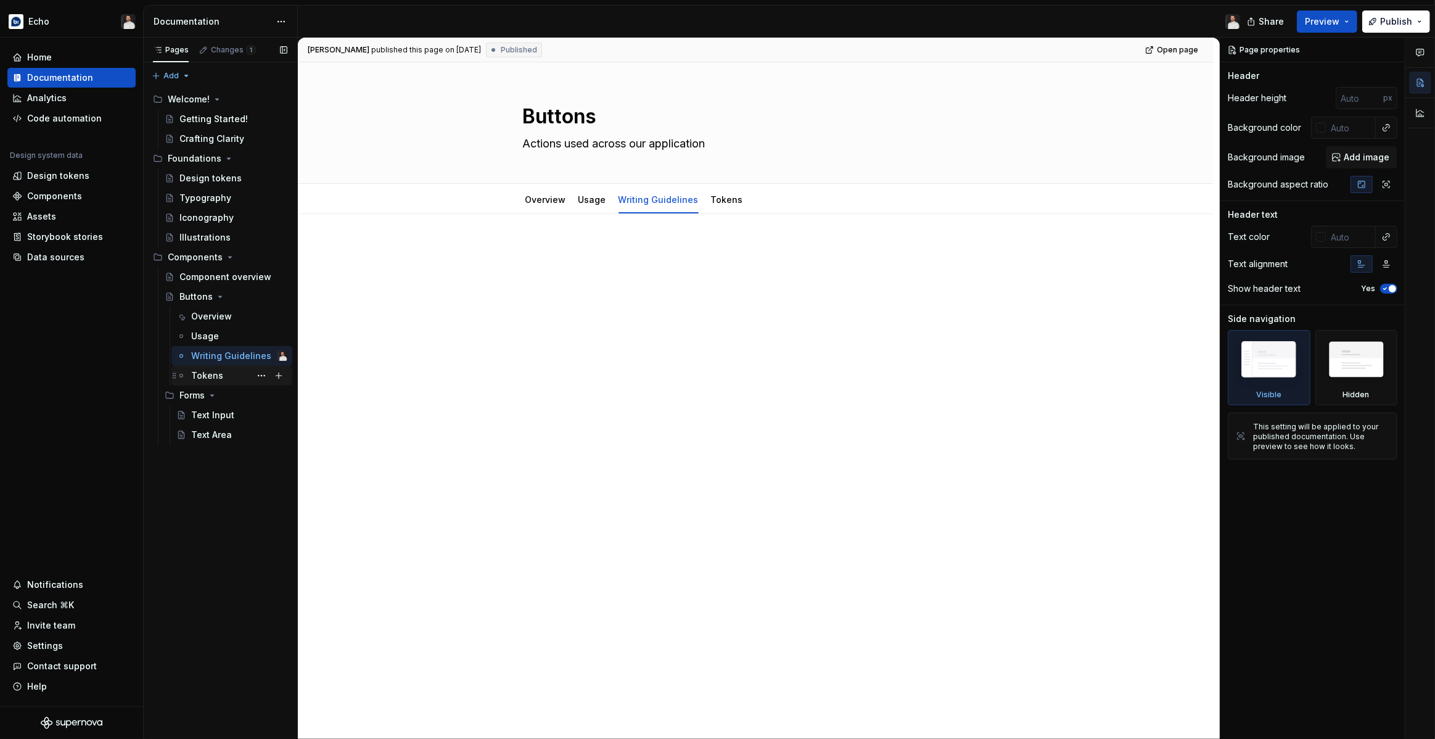
click at [208, 377] on div "Tokens" at bounding box center [207, 375] width 32 height 12
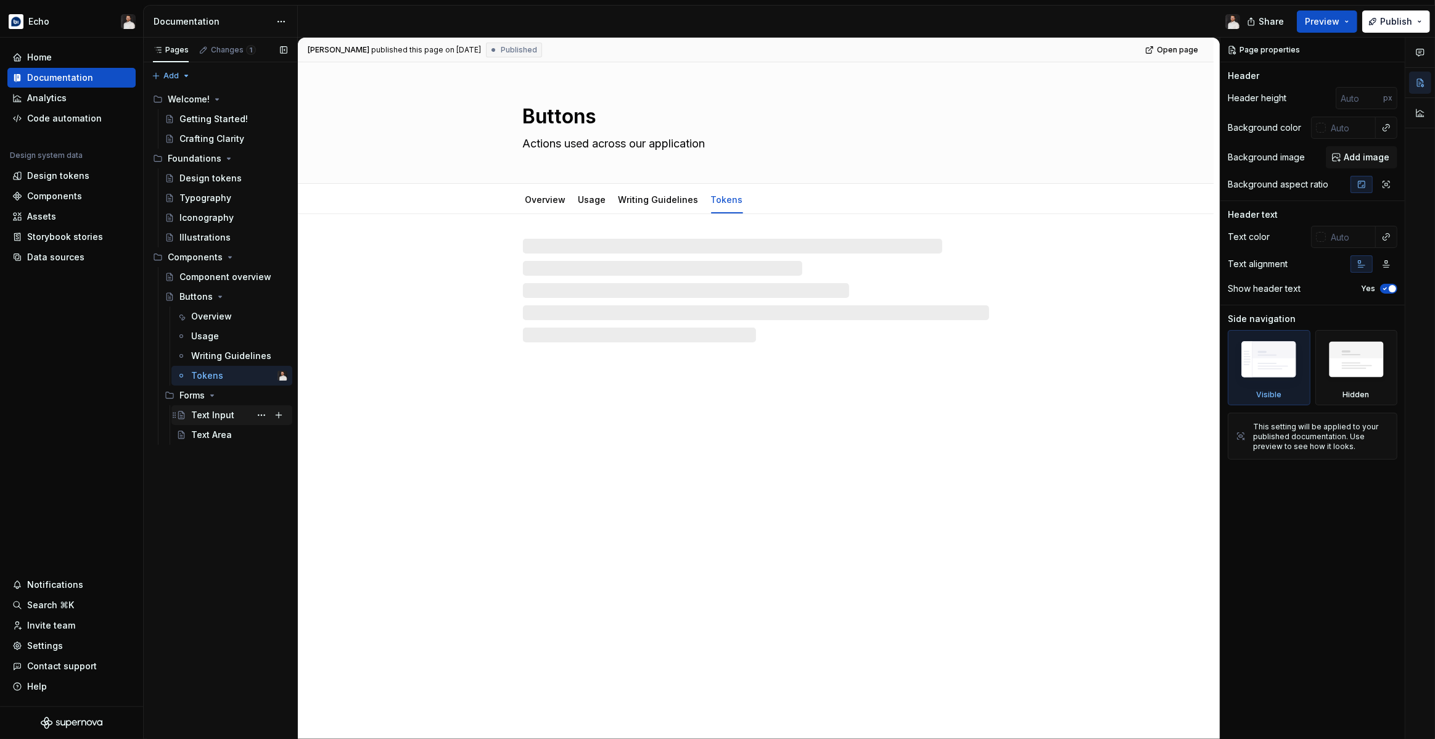
click at [200, 421] on div "Text Input" at bounding box center [239, 414] width 96 height 17
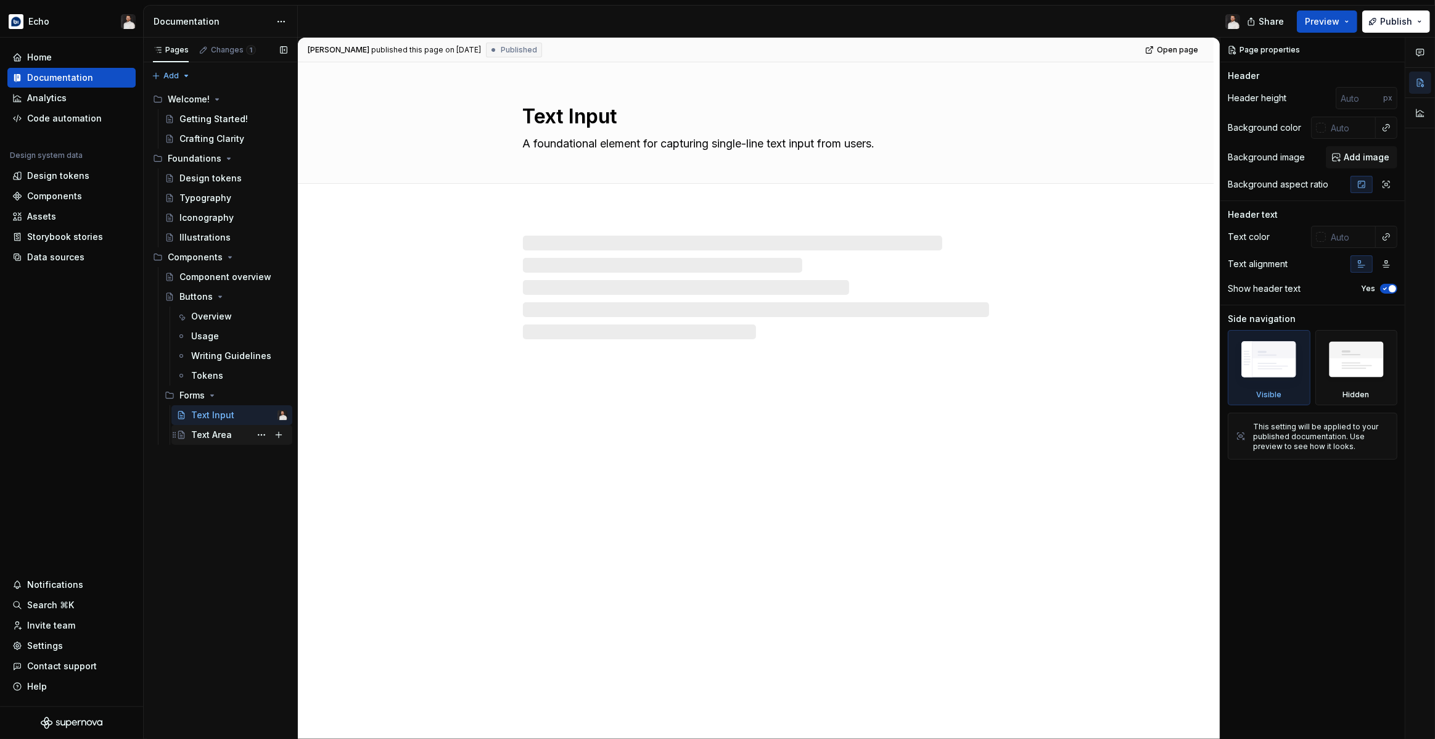
click at [202, 432] on div "Text Area" at bounding box center [211, 434] width 41 height 12
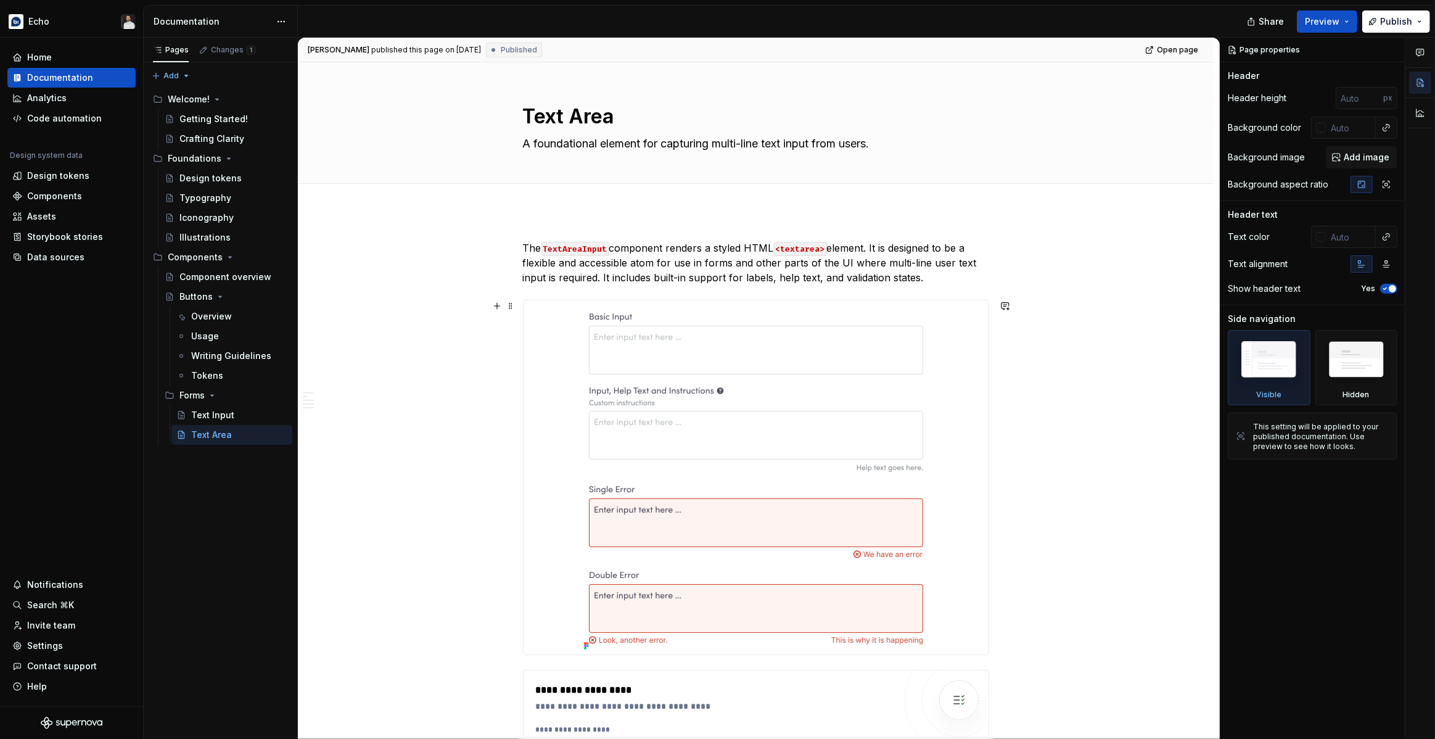
type textarea "*"
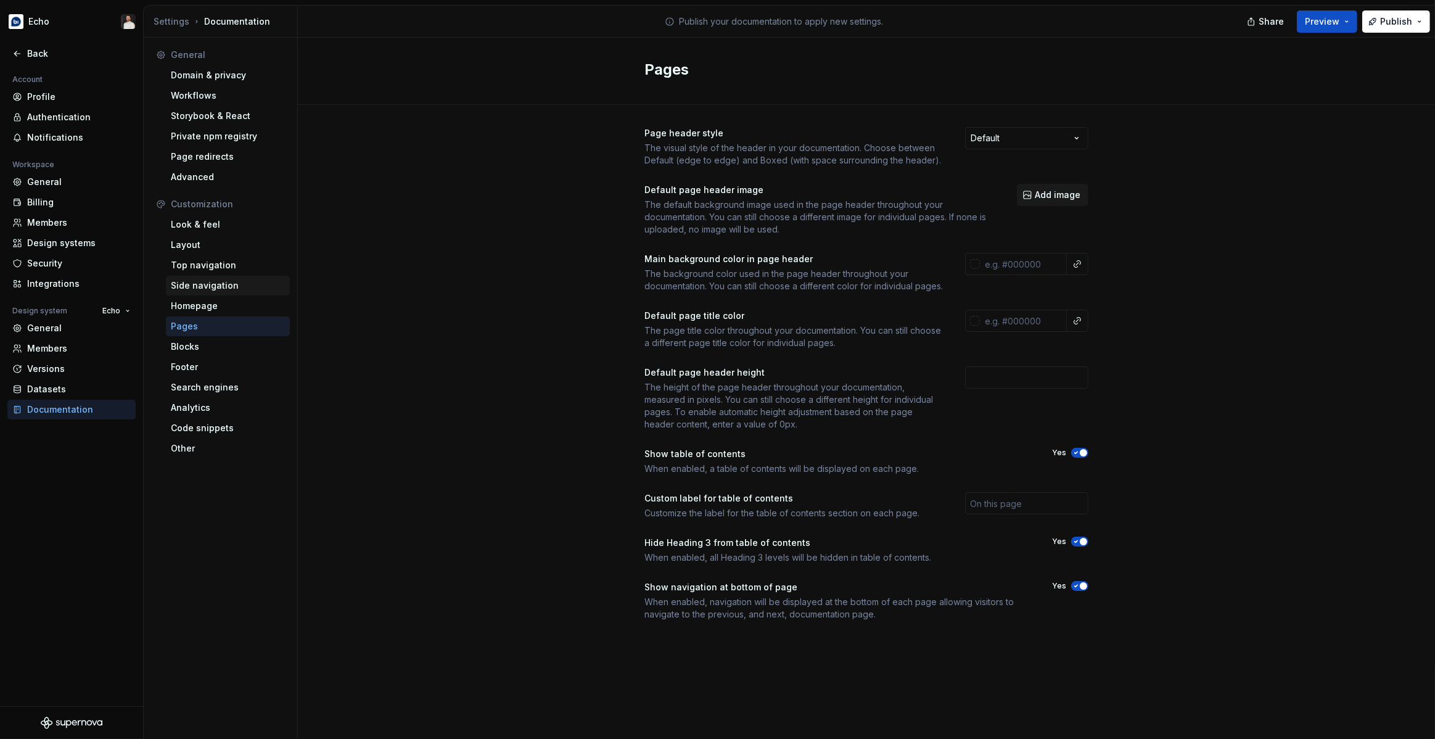
click at [211, 281] on div "Side navigation" at bounding box center [228, 285] width 114 height 12
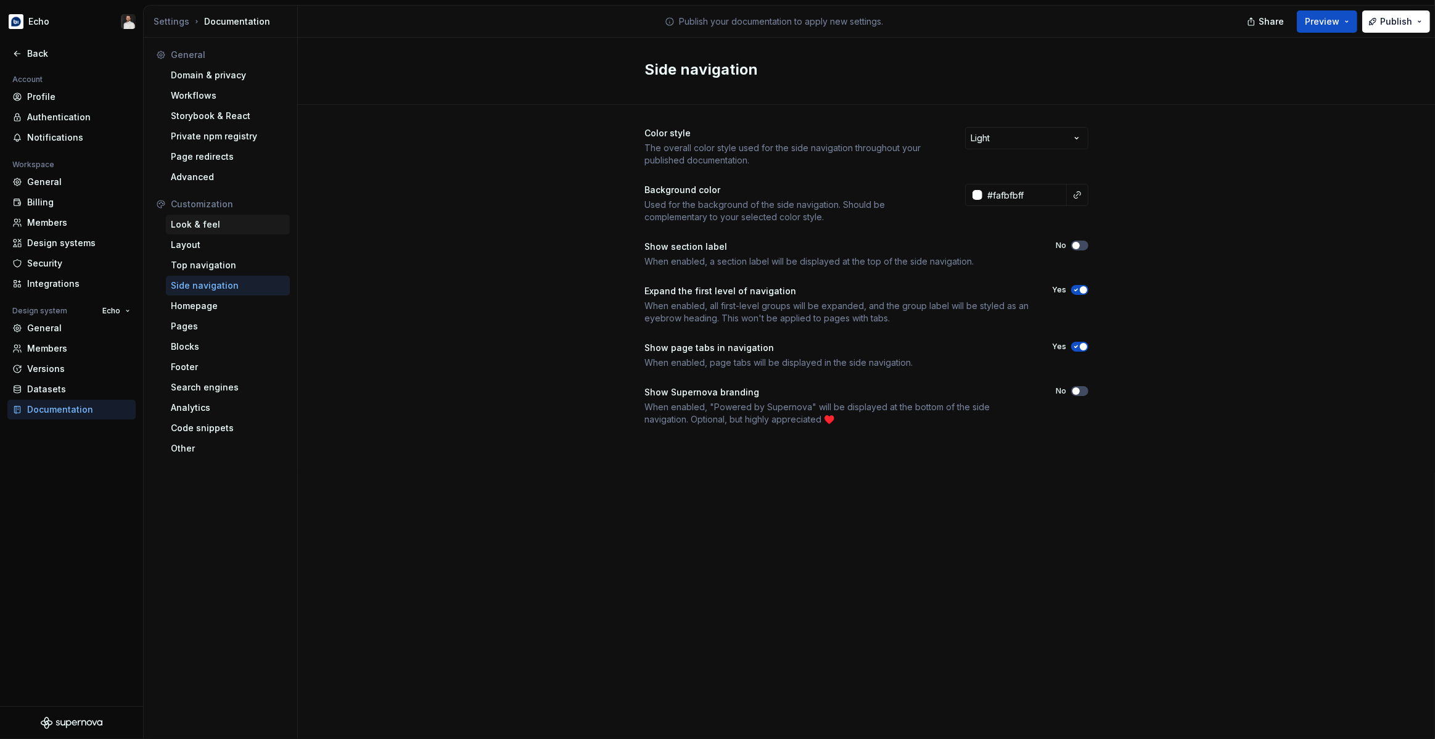
click at [219, 231] on div "Look & feel" at bounding box center [228, 225] width 124 height 20
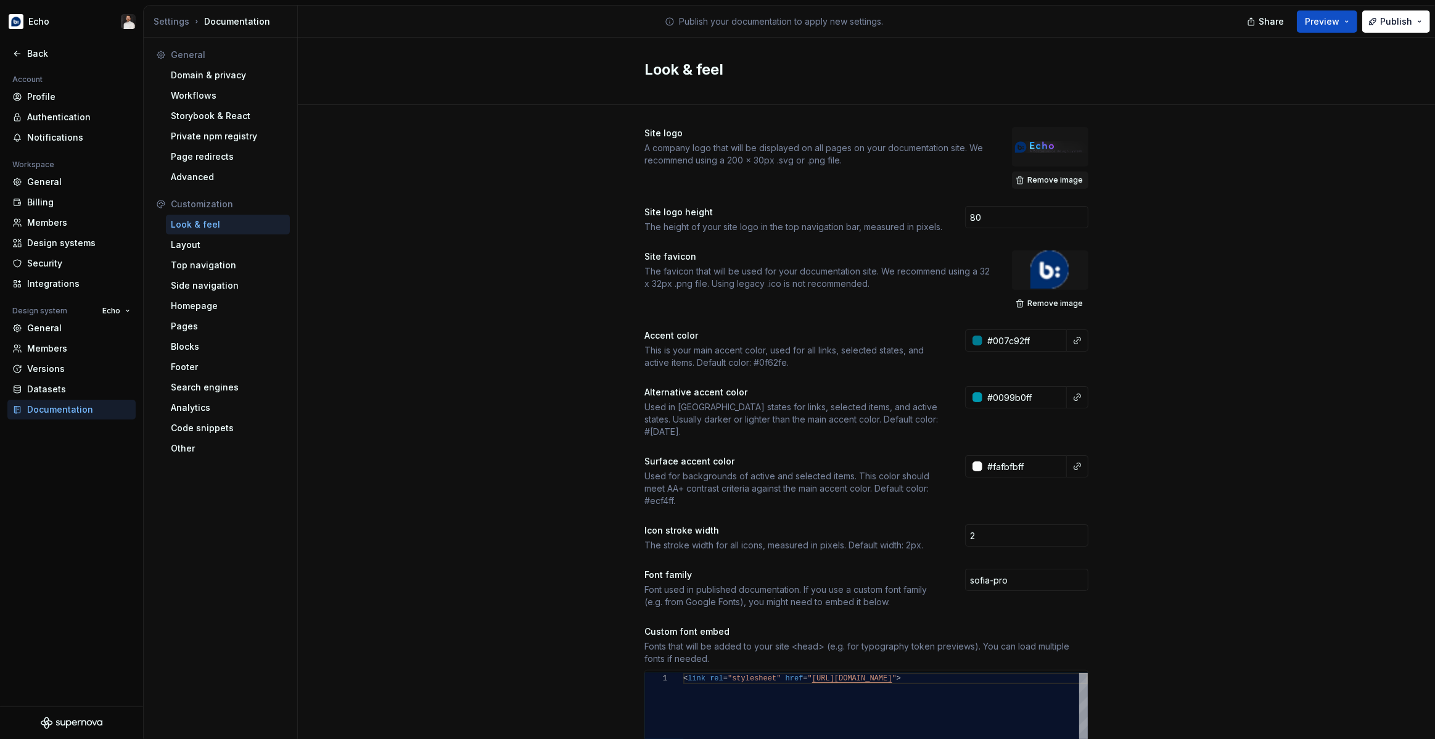
click at [1046, 176] on span "Remove image" at bounding box center [1054, 180] width 55 height 10
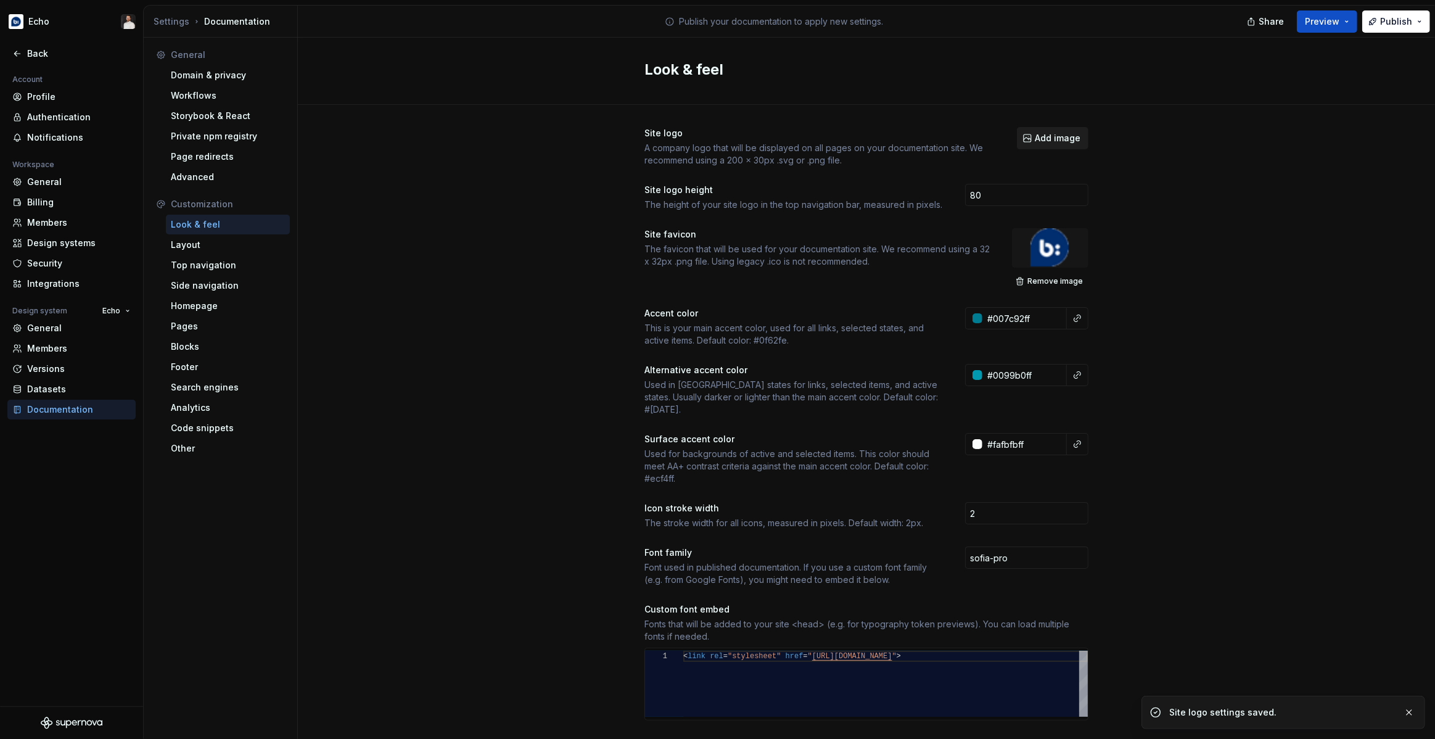
click at [1055, 136] on span "Add image" at bounding box center [1057, 138] width 46 height 12
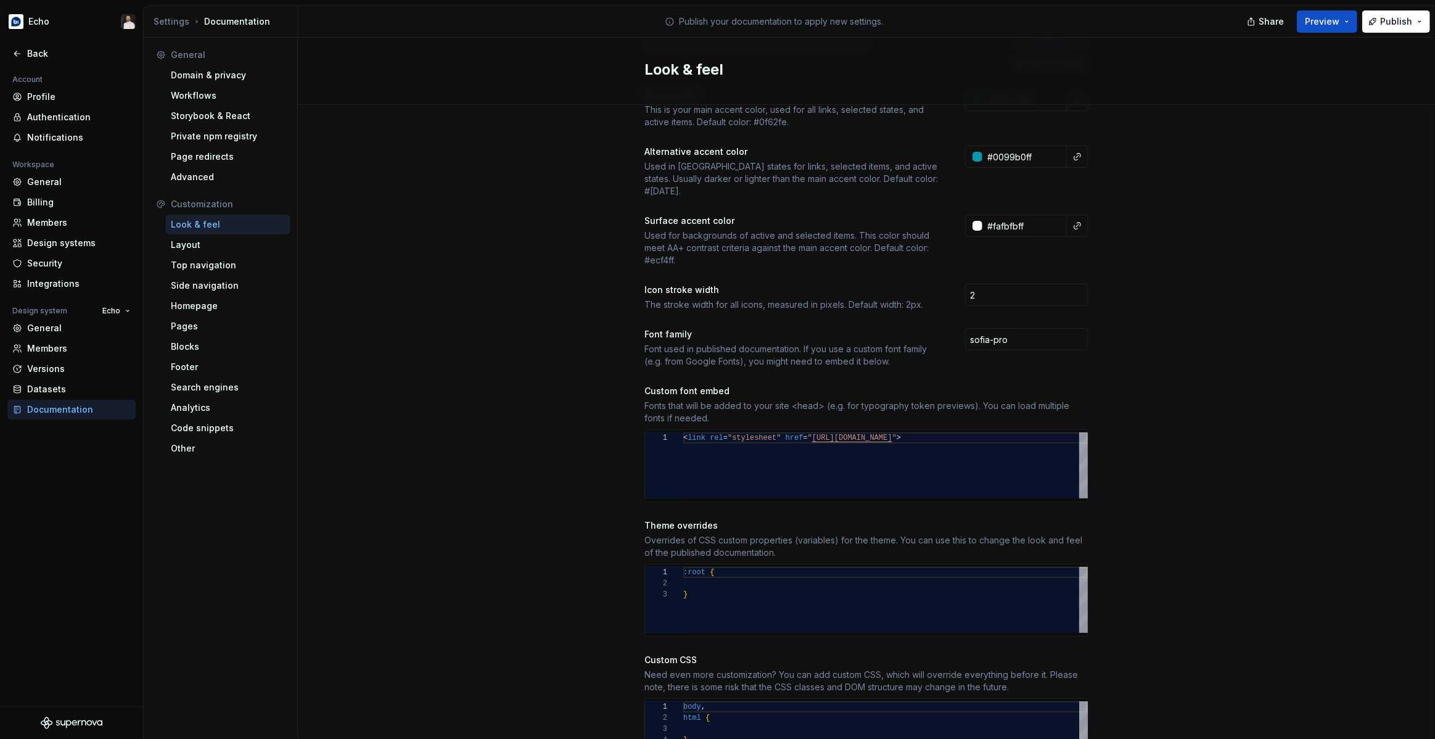
scroll to position [300, 0]
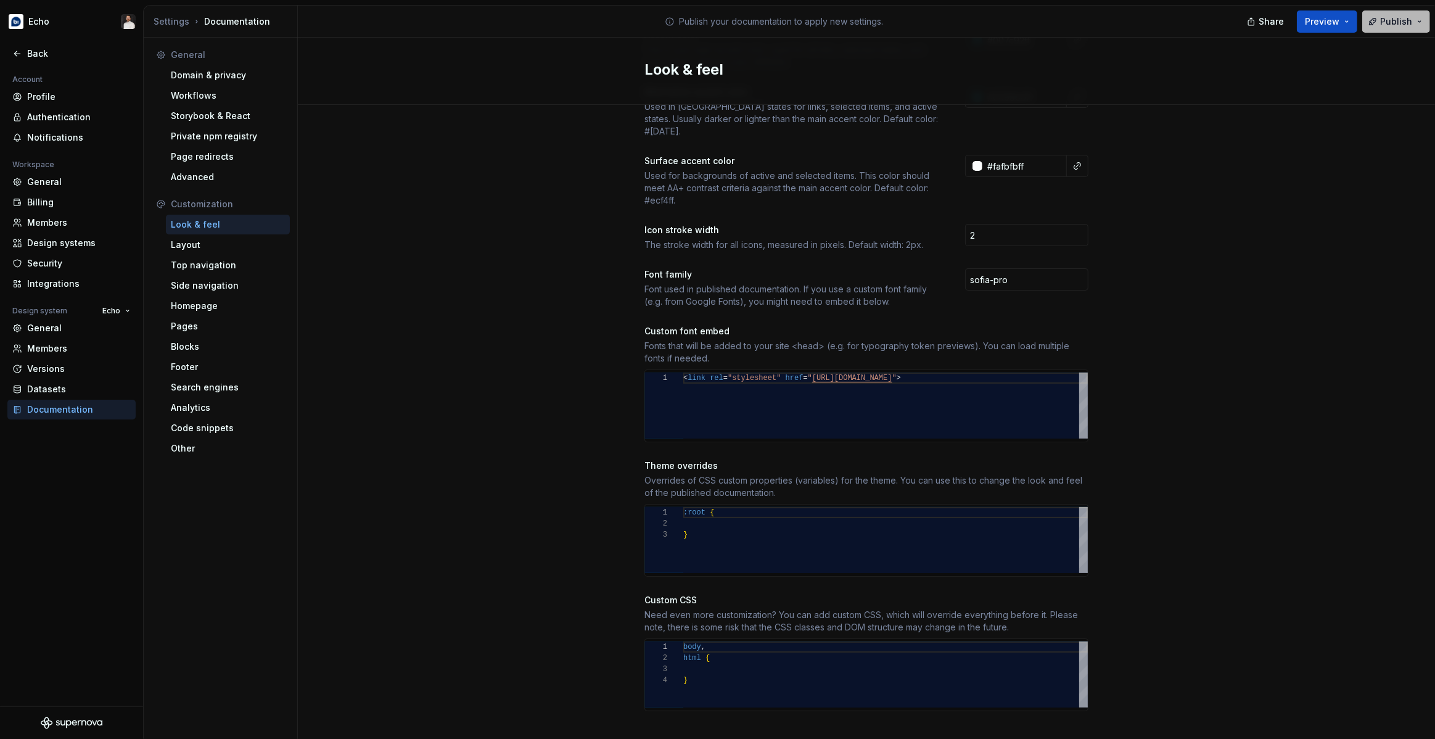
click at [1378, 26] on button "Publish" at bounding box center [1396, 21] width 68 height 22
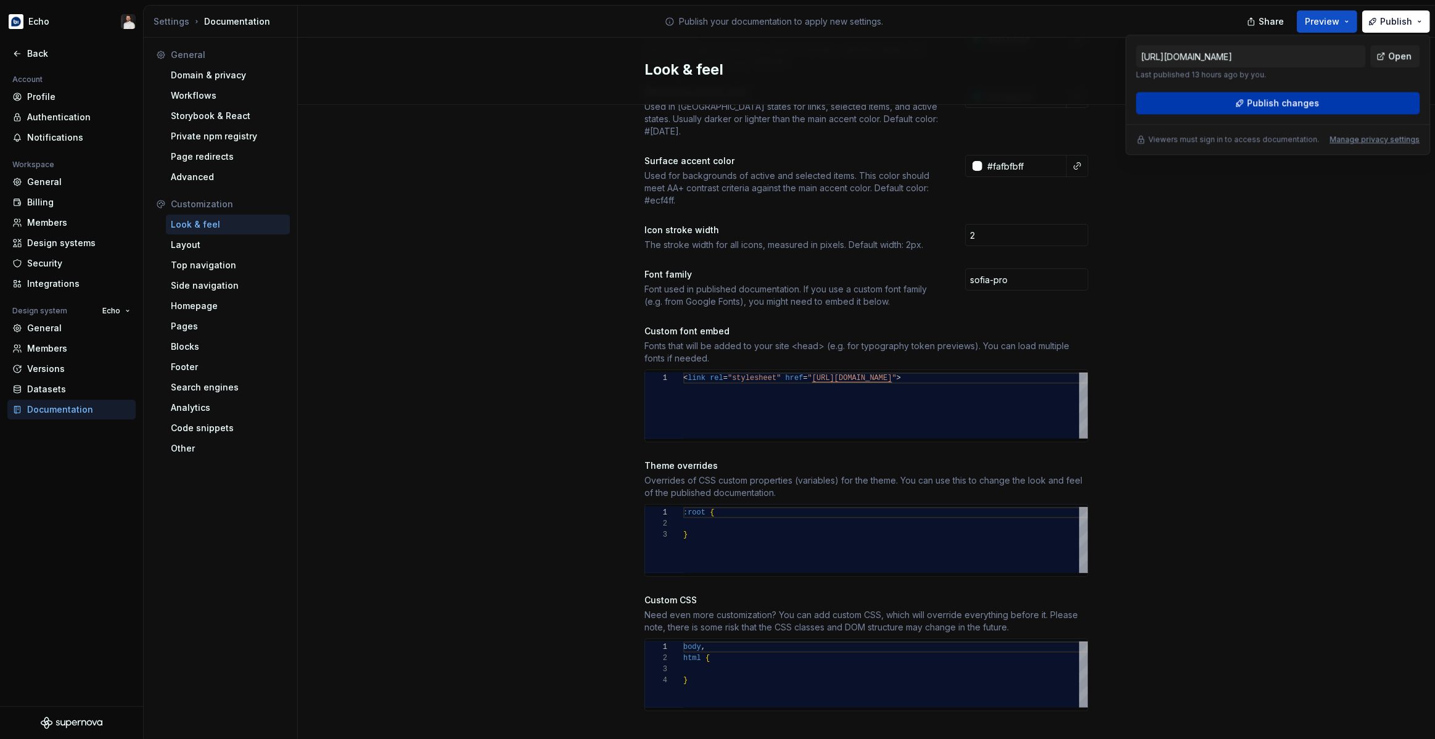
click at [1234, 100] on button "Publish changes" at bounding box center [1278, 103] width 284 height 22
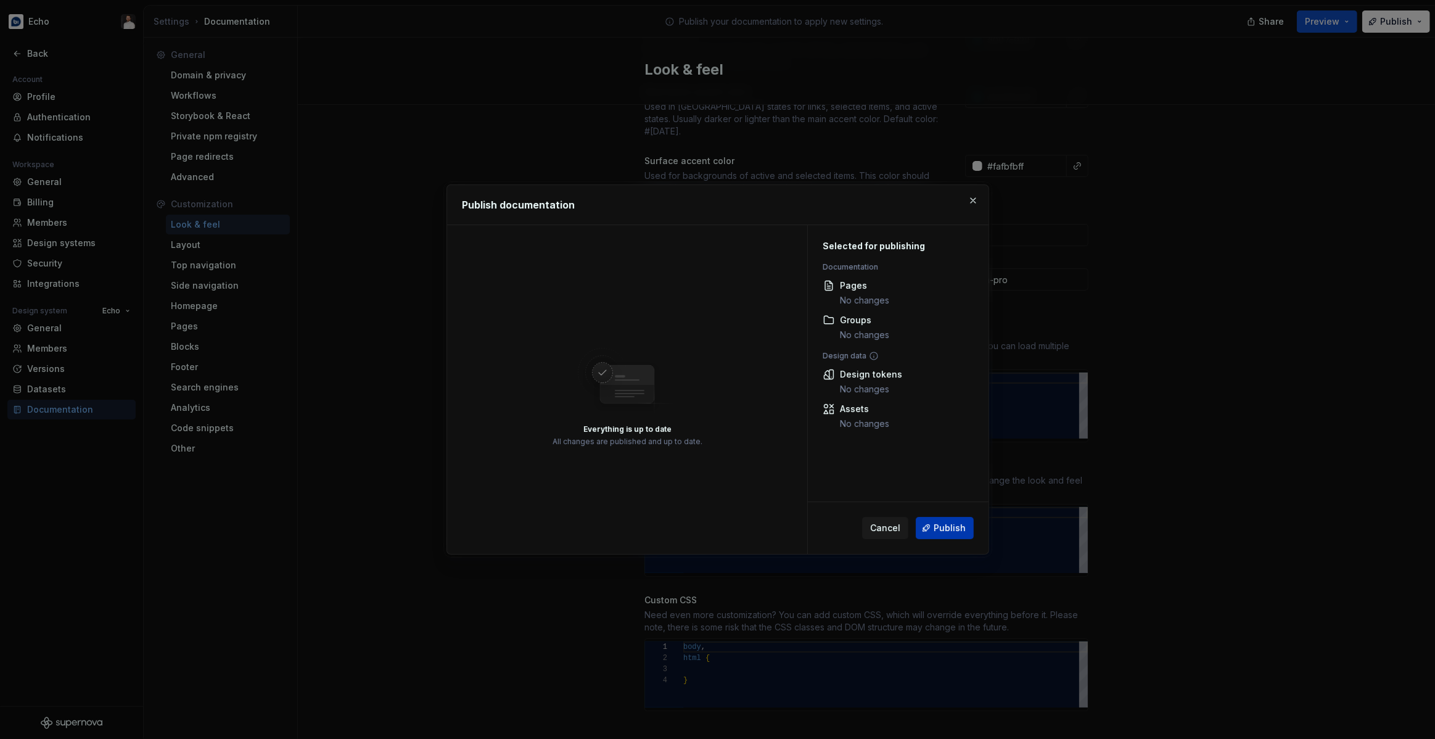
click at [943, 517] on div "Cancel Publish" at bounding box center [918, 528] width 112 height 22
click at [943, 530] on span "Publish" at bounding box center [949, 528] width 32 height 12
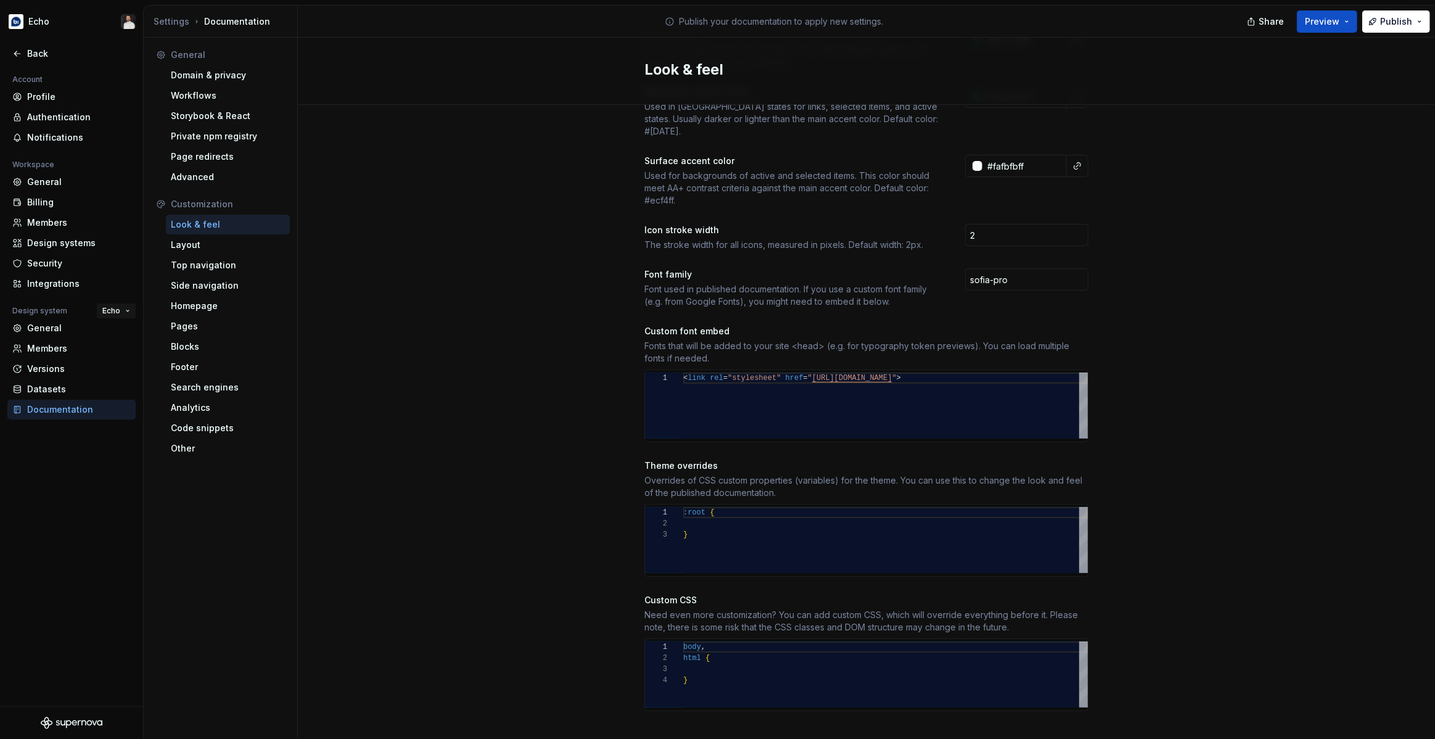
click at [118, 308] on span "Echo" at bounding box center [111, 311] width 18 height 10
